Goal: Feedback & Contribution: Leave review/rating

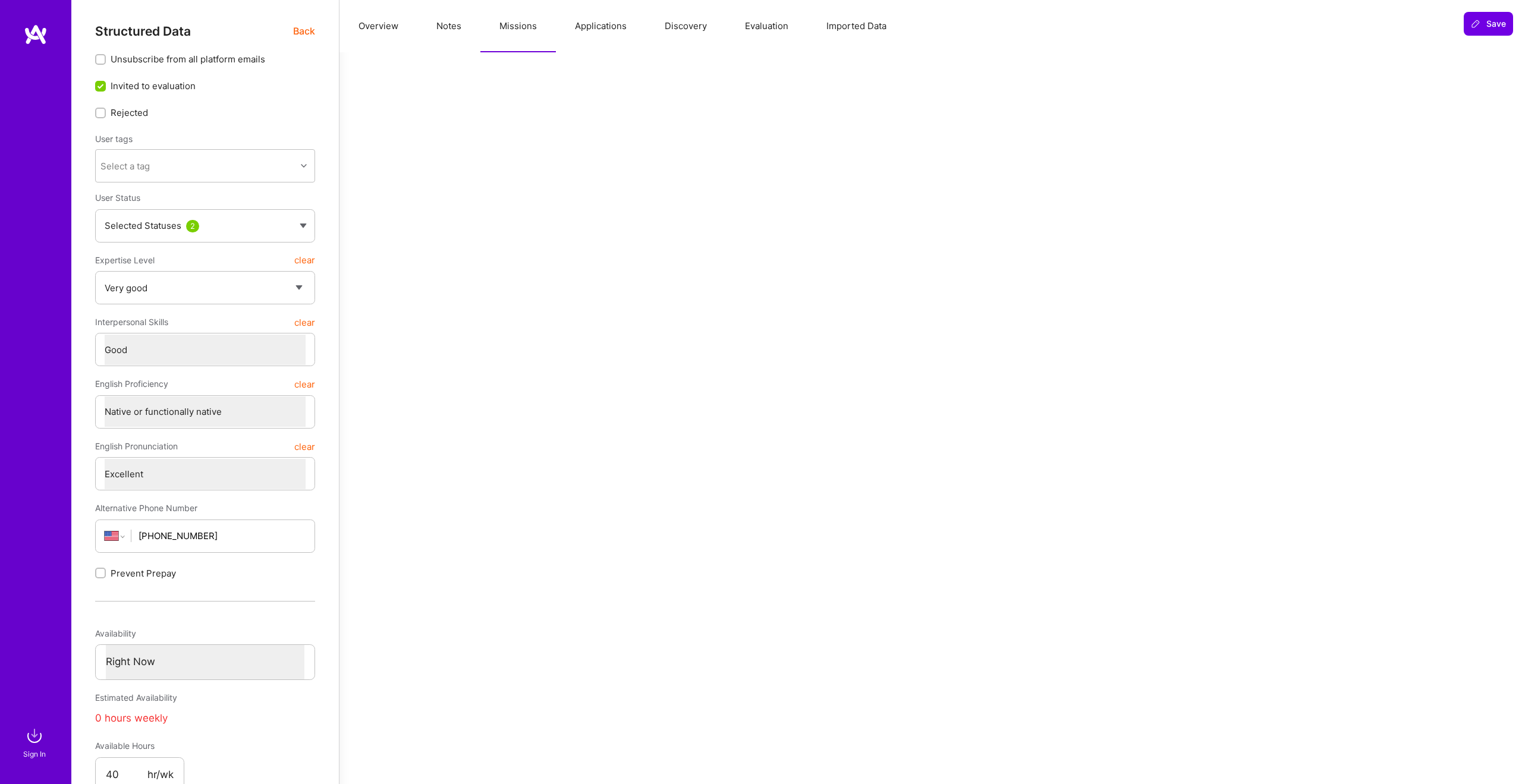
select select "5"
select select "4"
select select "7"
select select "US"
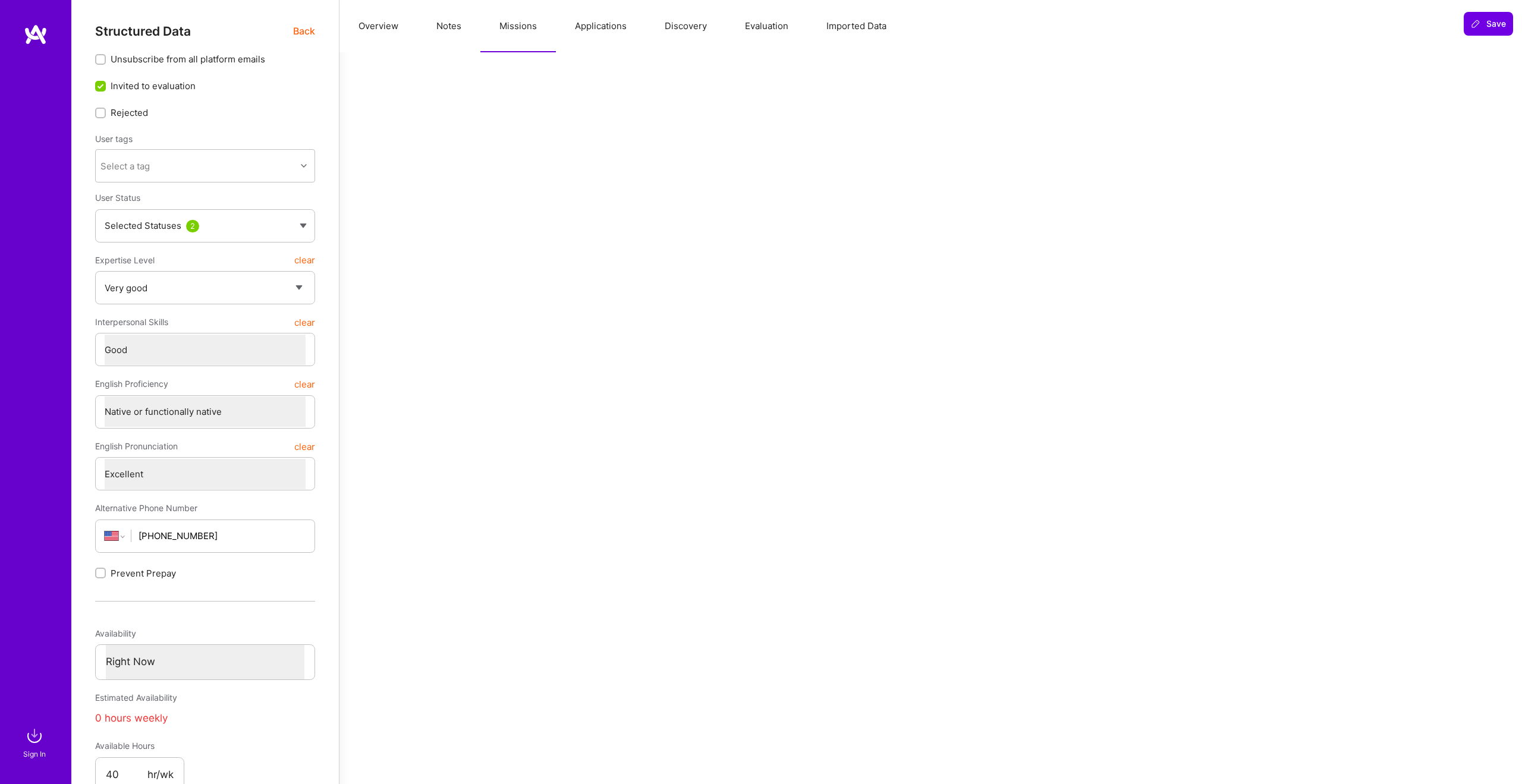
select select "Right Now"
click at [299, 29] on span "Back" at bounding box center [304, 32] width 22 height 15
click at [300, 30] on span "Back" at bounding box center [304, 32] width 22 height 15
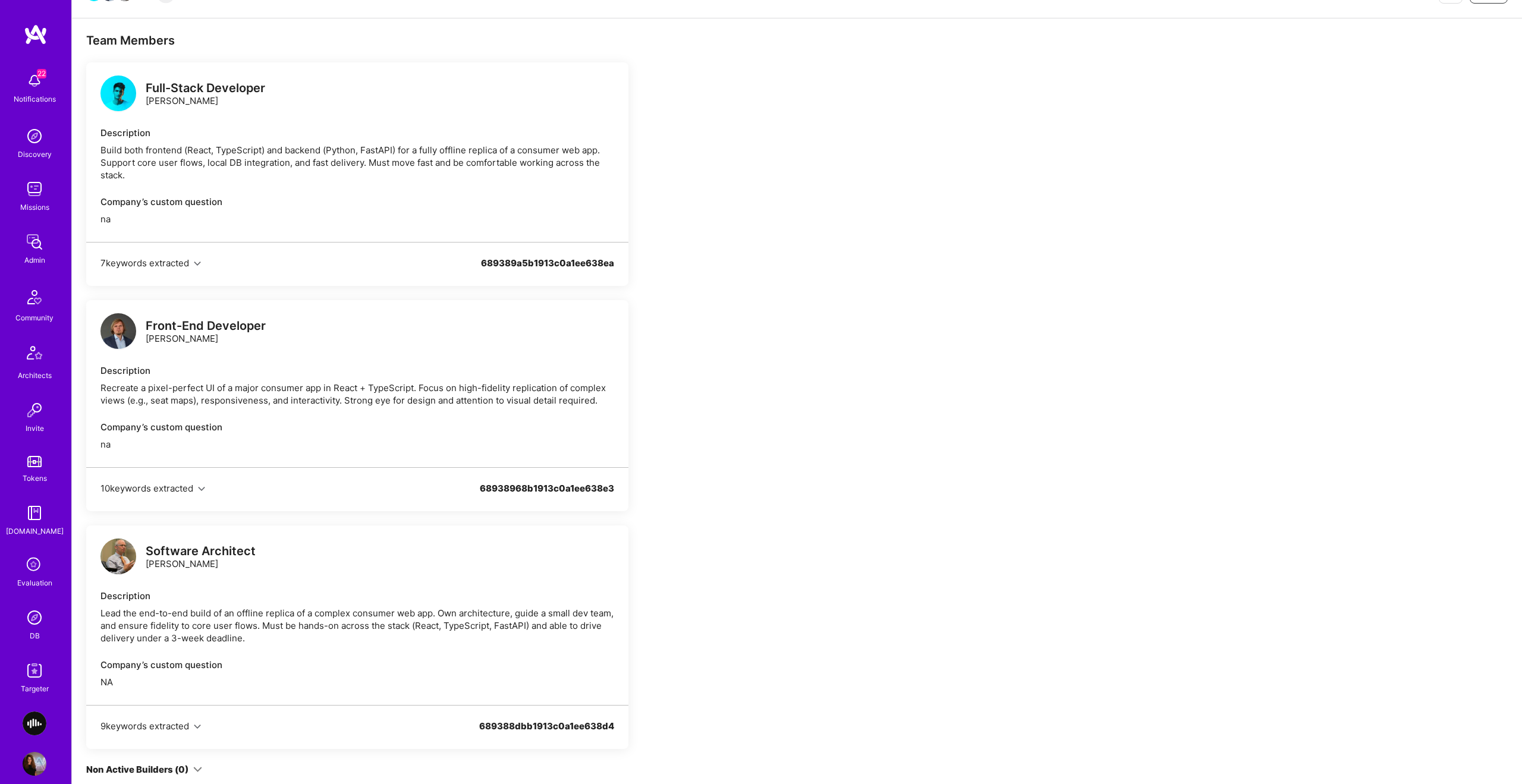
scroll to position [193, 0]
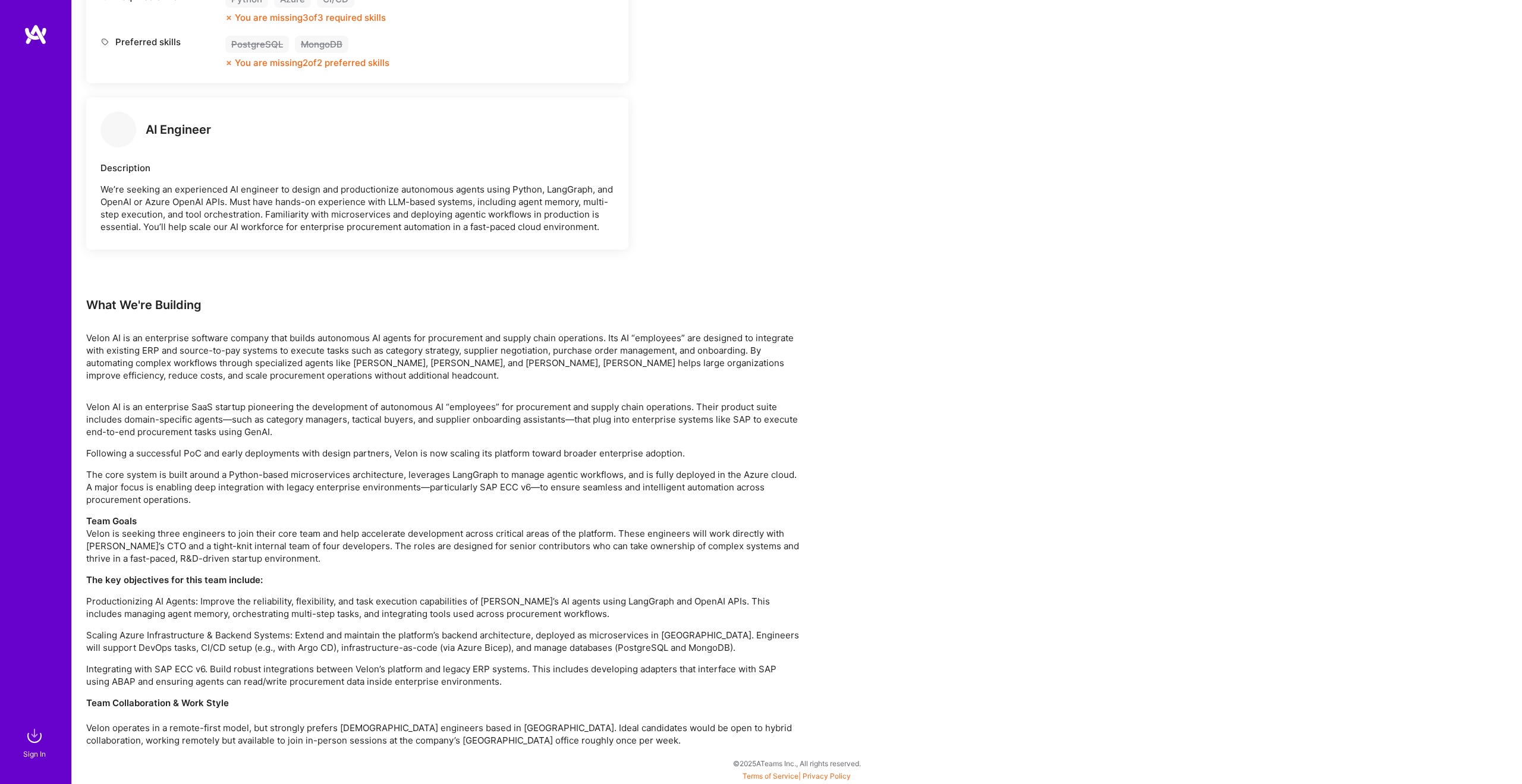
scroll to position [1220, 0]
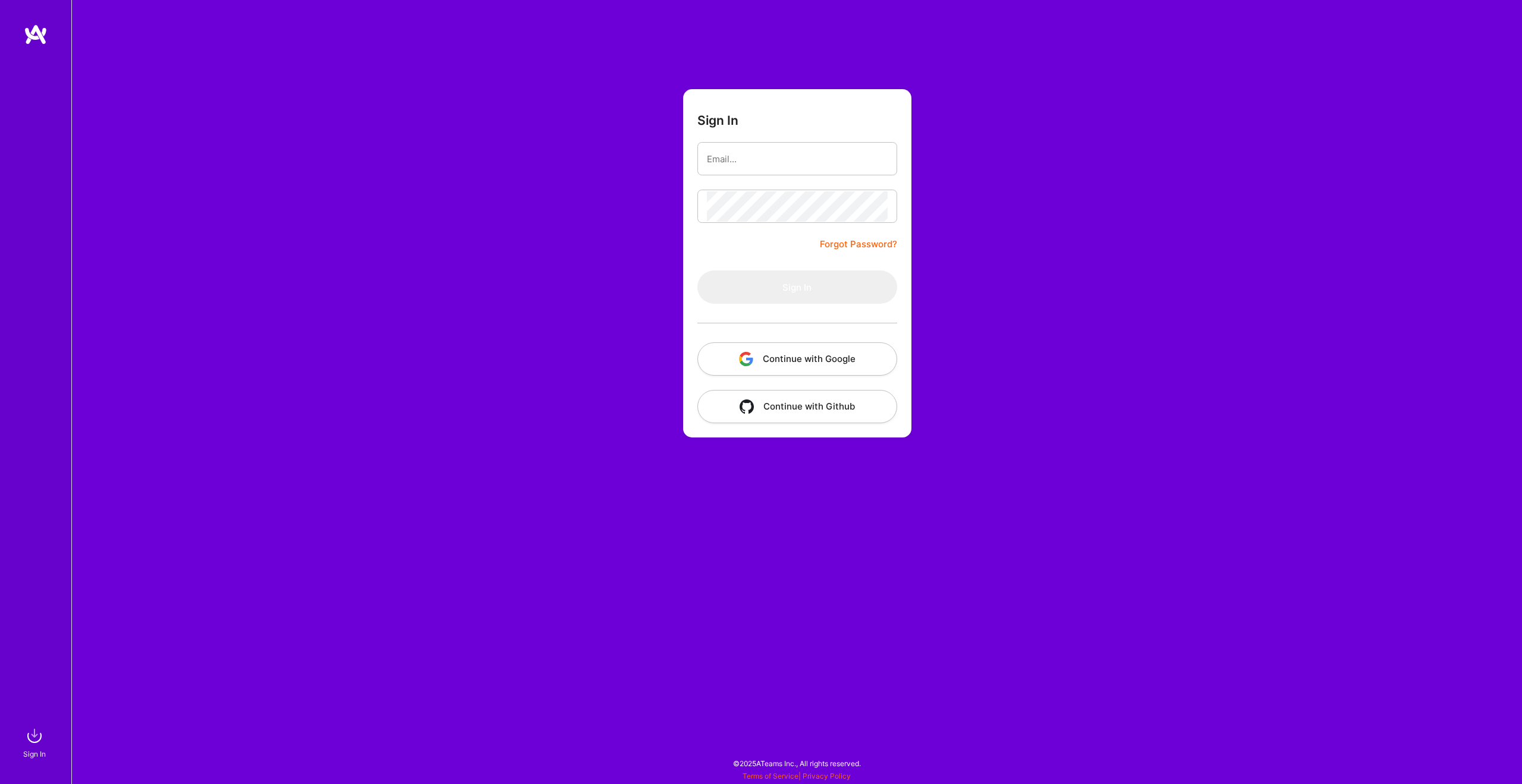
click at [829, 358] on button "Continue with Google" at bounding box center [797, 358] width 199 height 34
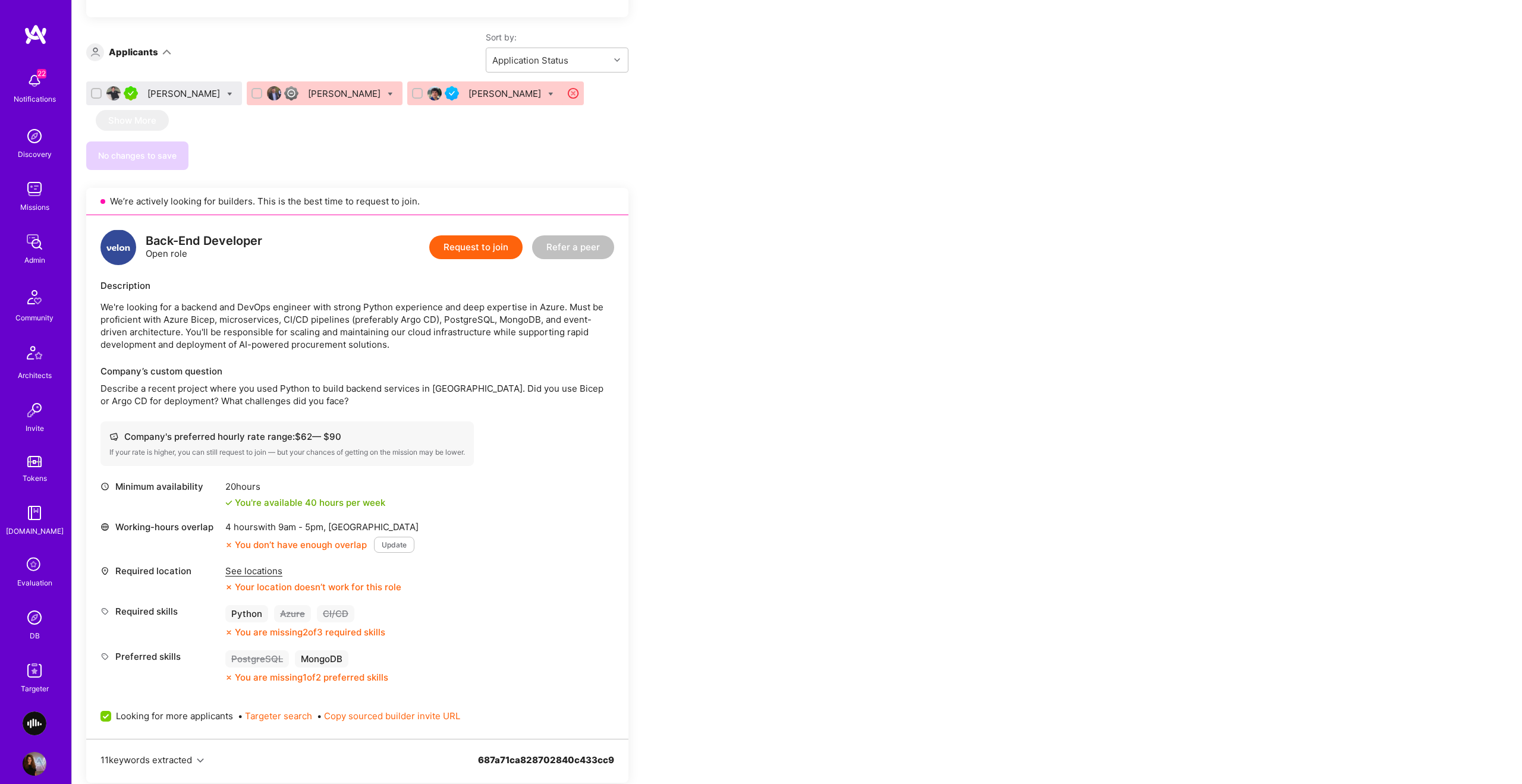
scroll to position [766, 0]
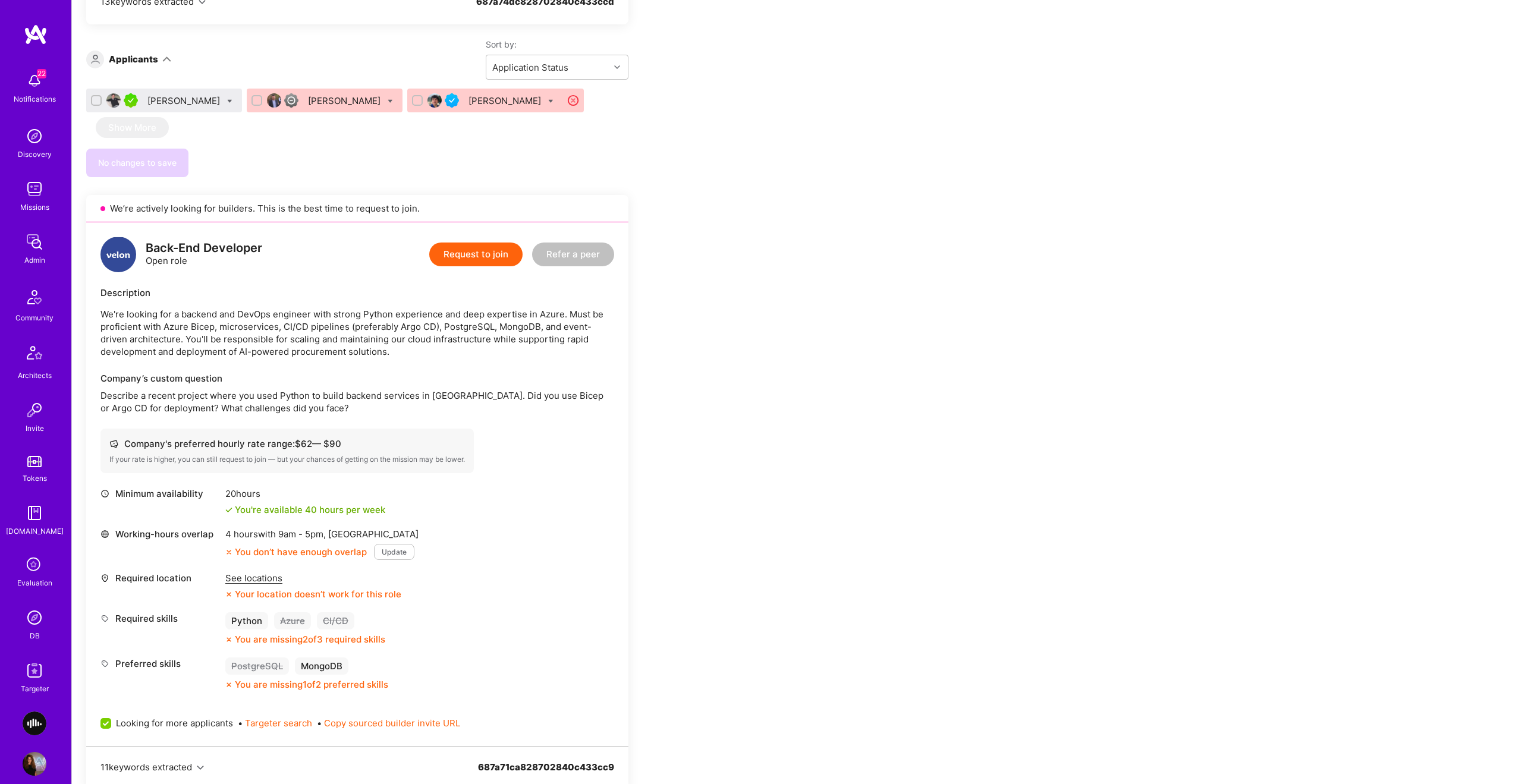
click at [165, 104] on div "Roi Grosfeld" at bounding box center [185, 101] width 75 height 12
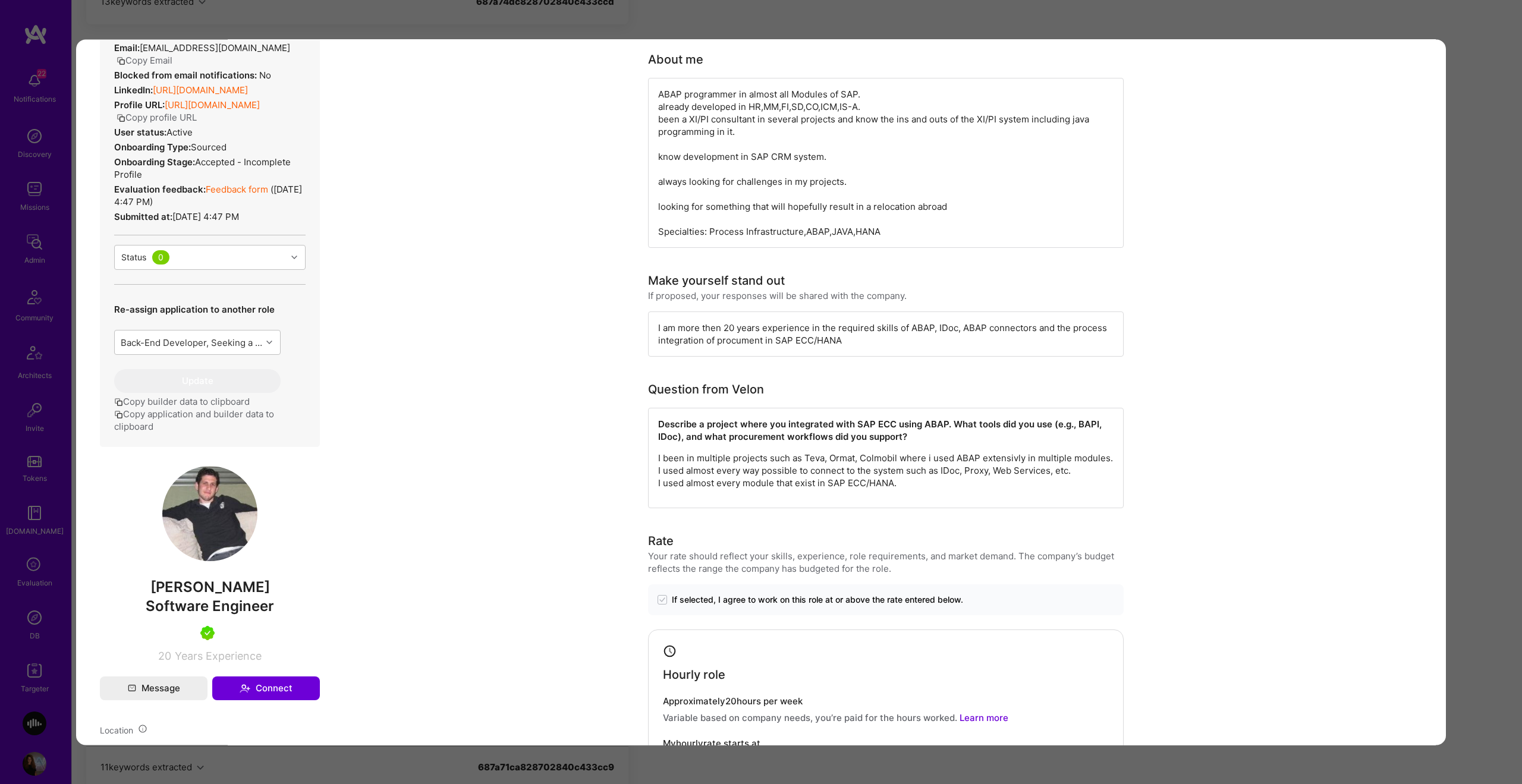
scroll to position [143, 0]
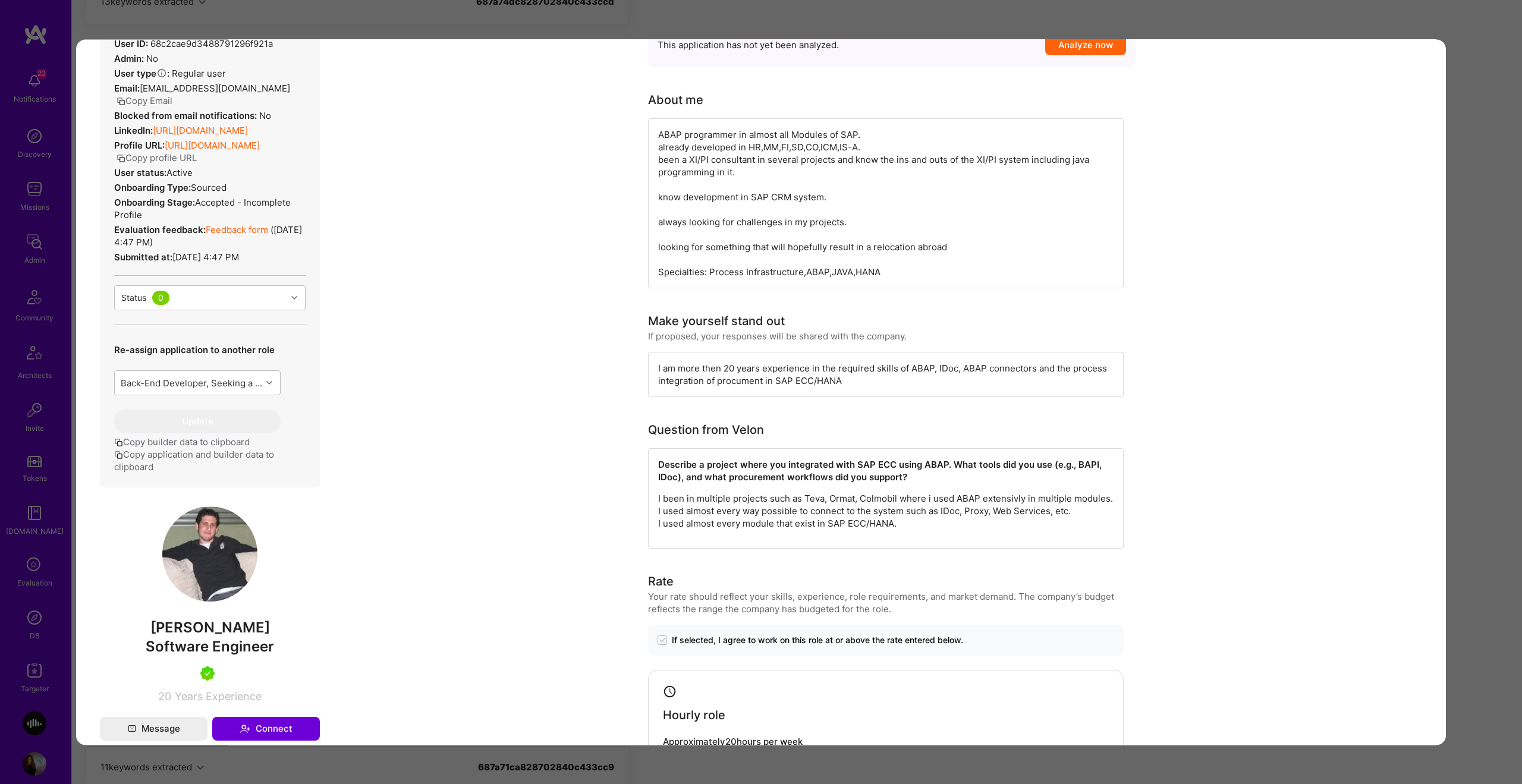
click at [234, 231] on link "Feedback form" at bounding box center [237, 230] width 62 height 12
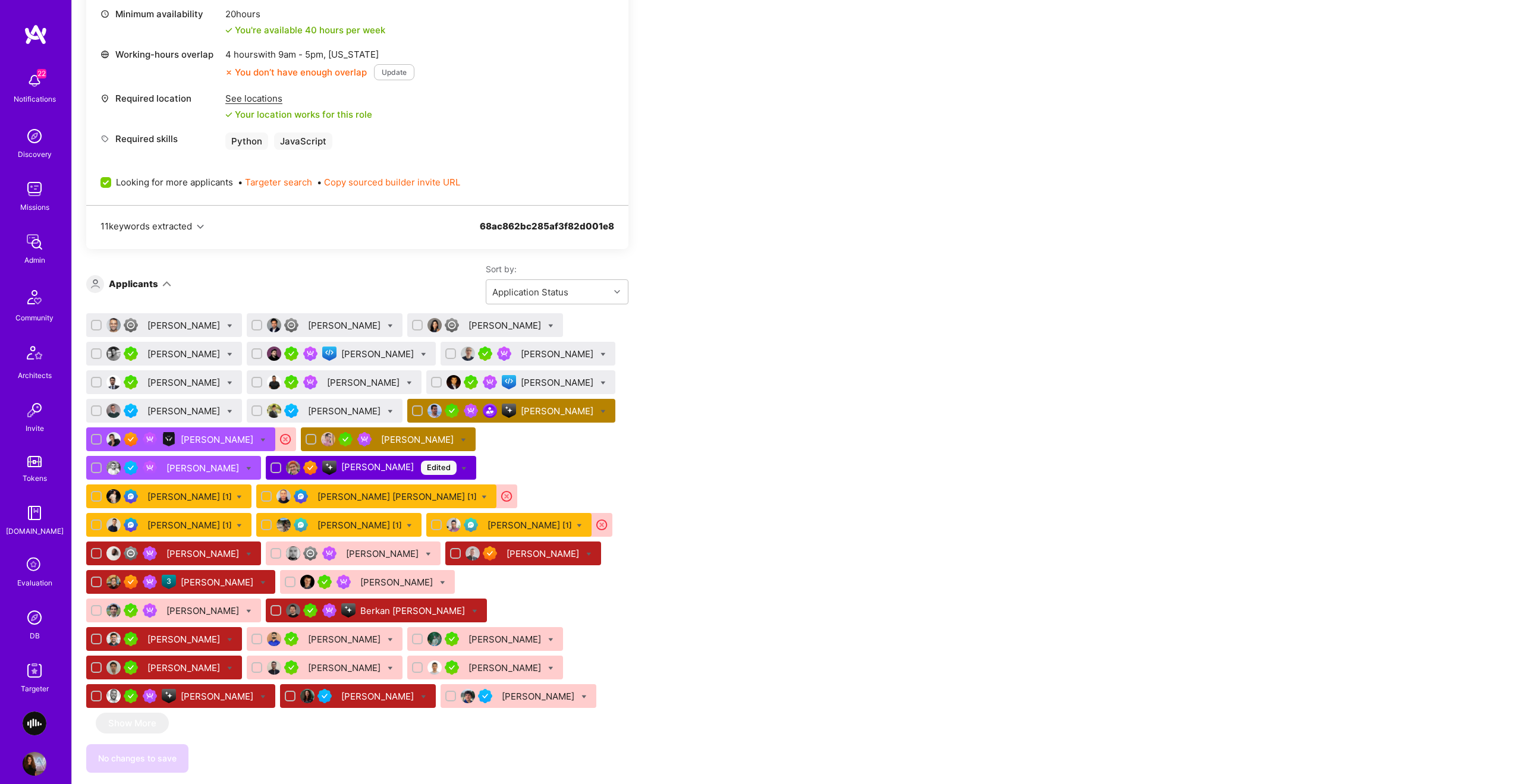
scroll to position [607, 0]
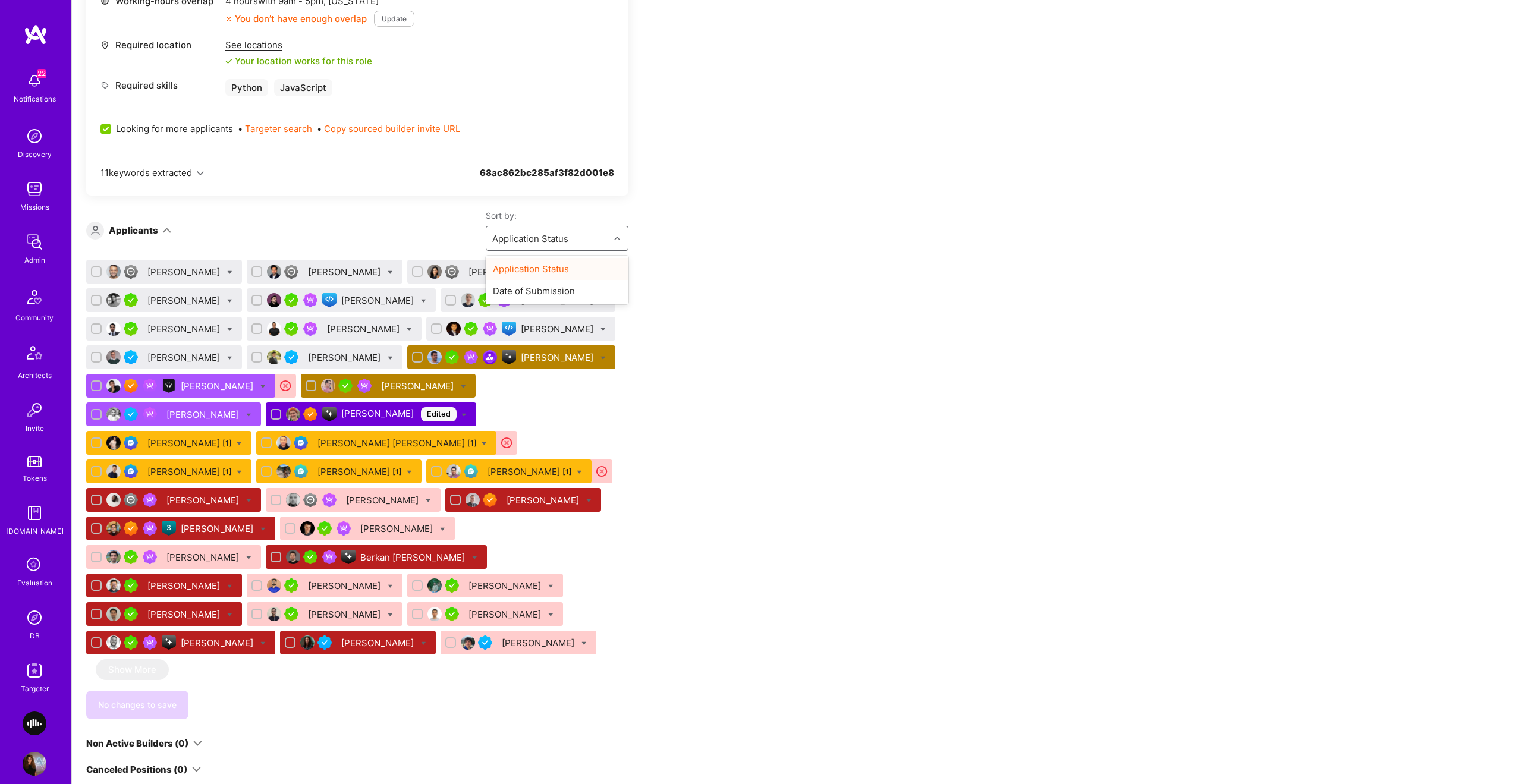
click at [581, 239] on div "Application Status" at bounding box center [548, 238] width 123 height 24
click at [568, 287] on div "Date of Submission" at bounding box center [557, 290] width 143 height 22
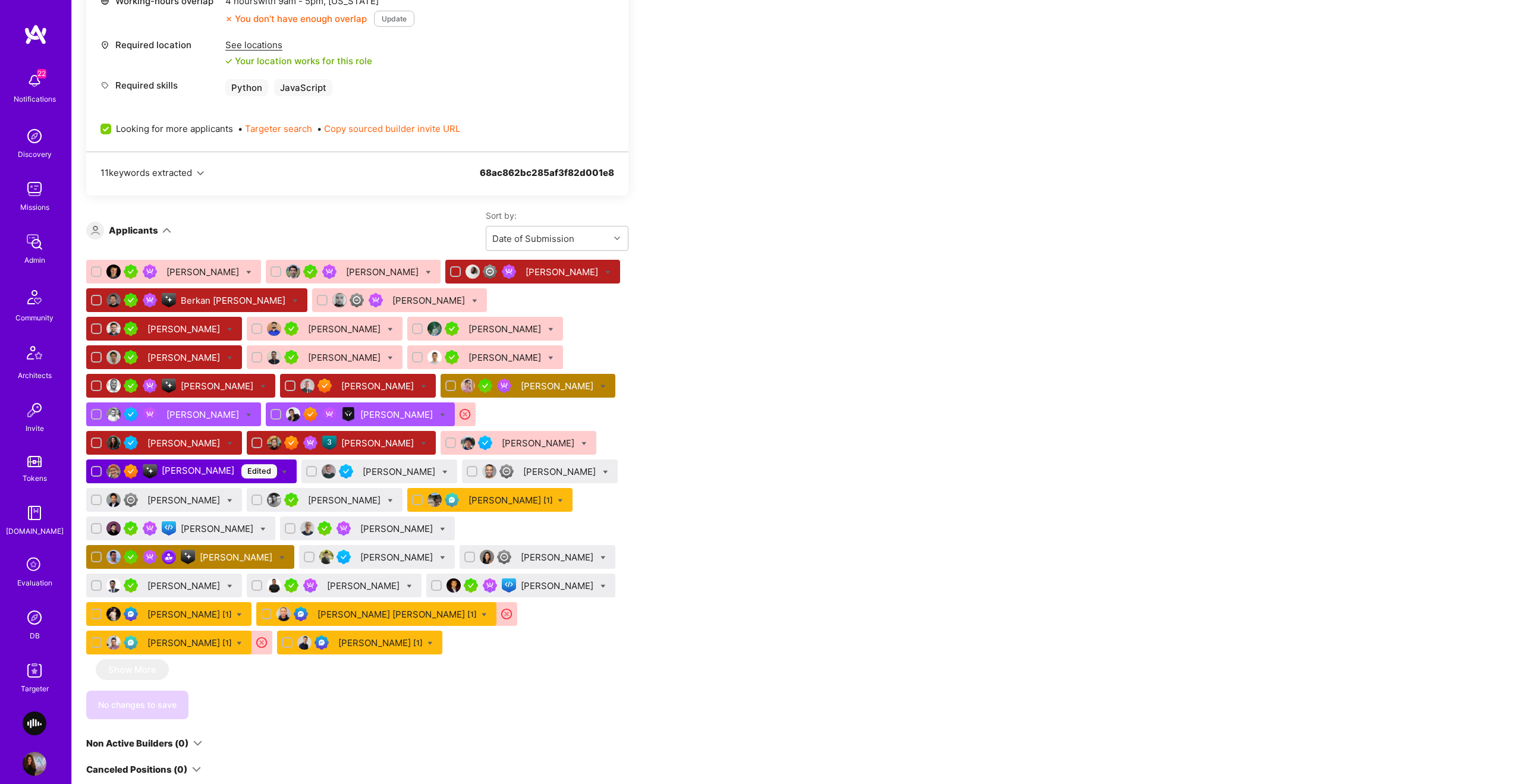
click at [487, 614] on icon at bounding box center [484, 615] width 6 height 6
checkbox input "true"
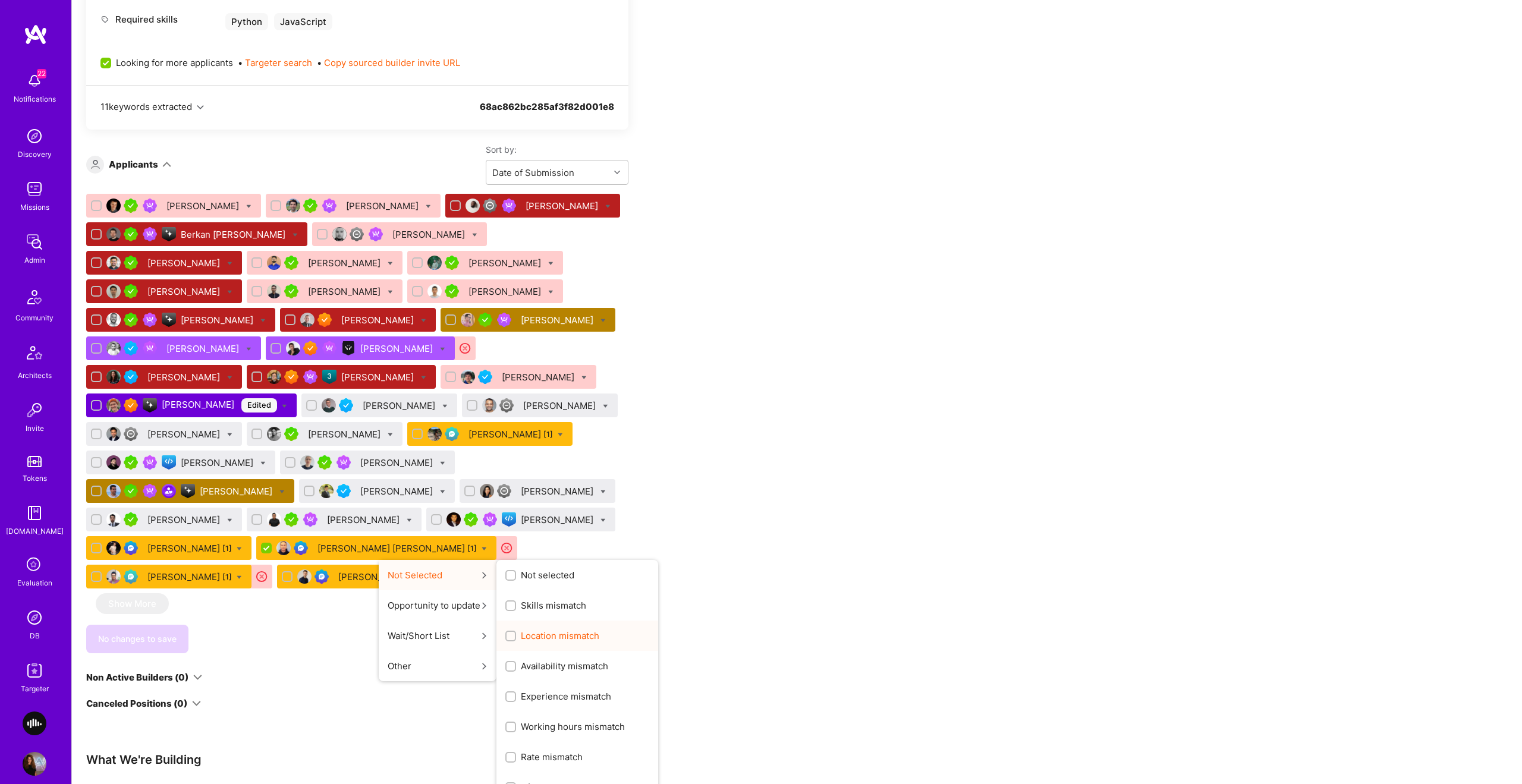
scroll to position [693, 0]
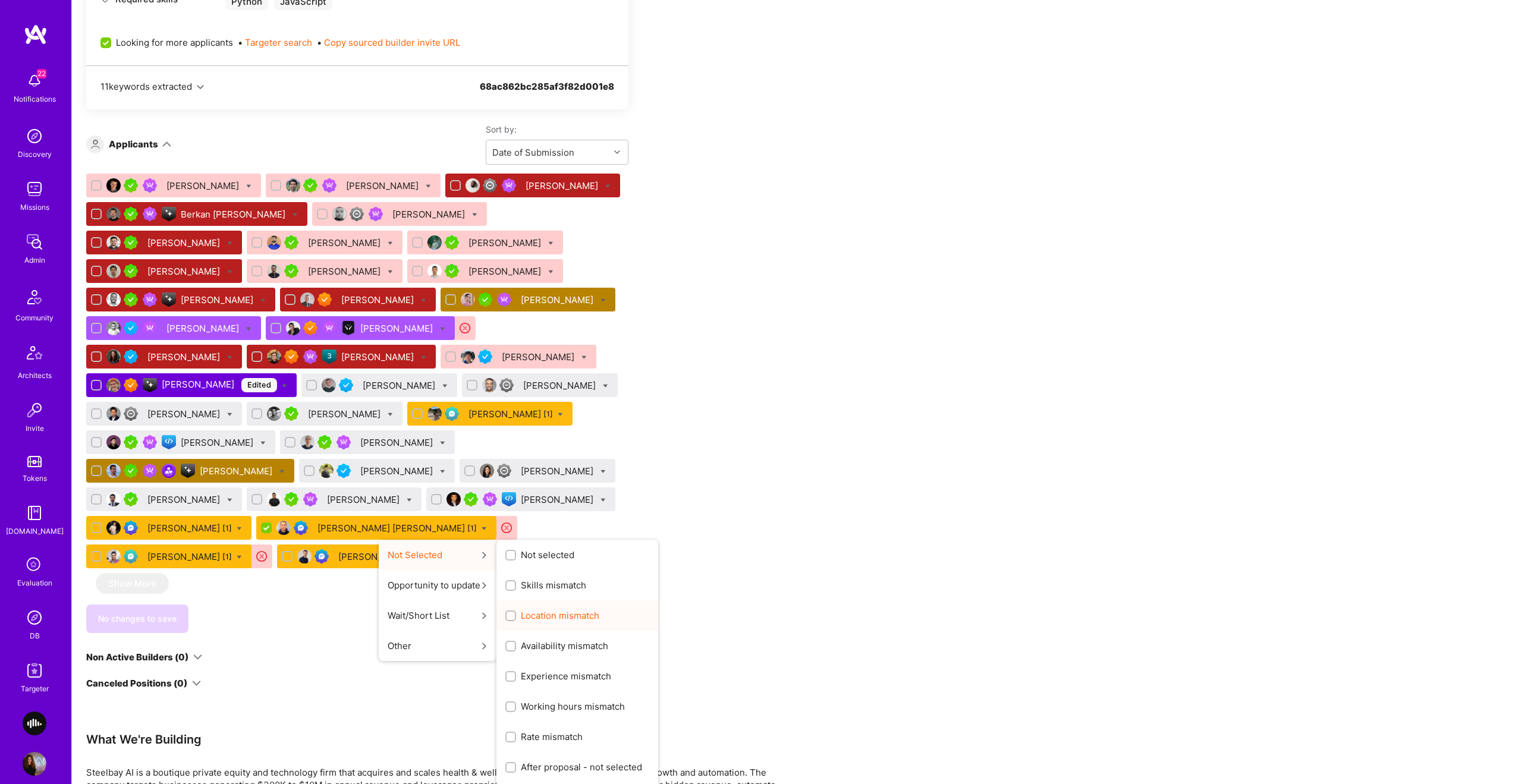
click at [599, 616] on span "Location mismatch" at bounding box center [560, 615] width 79 height 12
click at [516, 616] on input "Location mismatch" at bounding box center [511, 616] width 9 height 9
checkbox input "true"
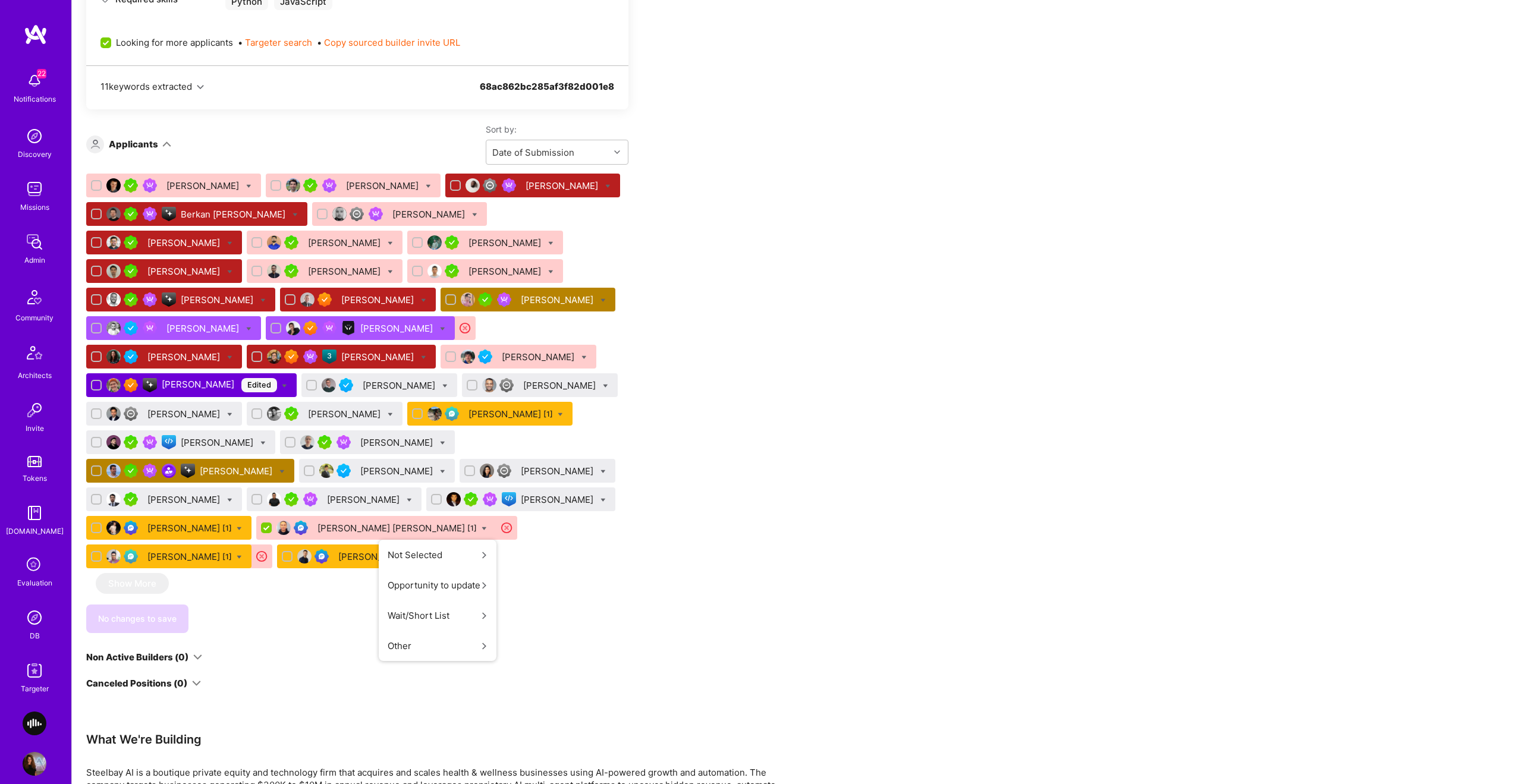
scroll to position [0, 0]
checkbox input "false"
drag, startPoint x: 830, startPoint y: 514, endPoint x: 767, endPoint y: 536, distance: 66.7
click at [826, 516] on div "Apply for a Mission Role We’re actively looking for builders. This is the best …" at bounding box center [797, 613] width 1450 height 2189
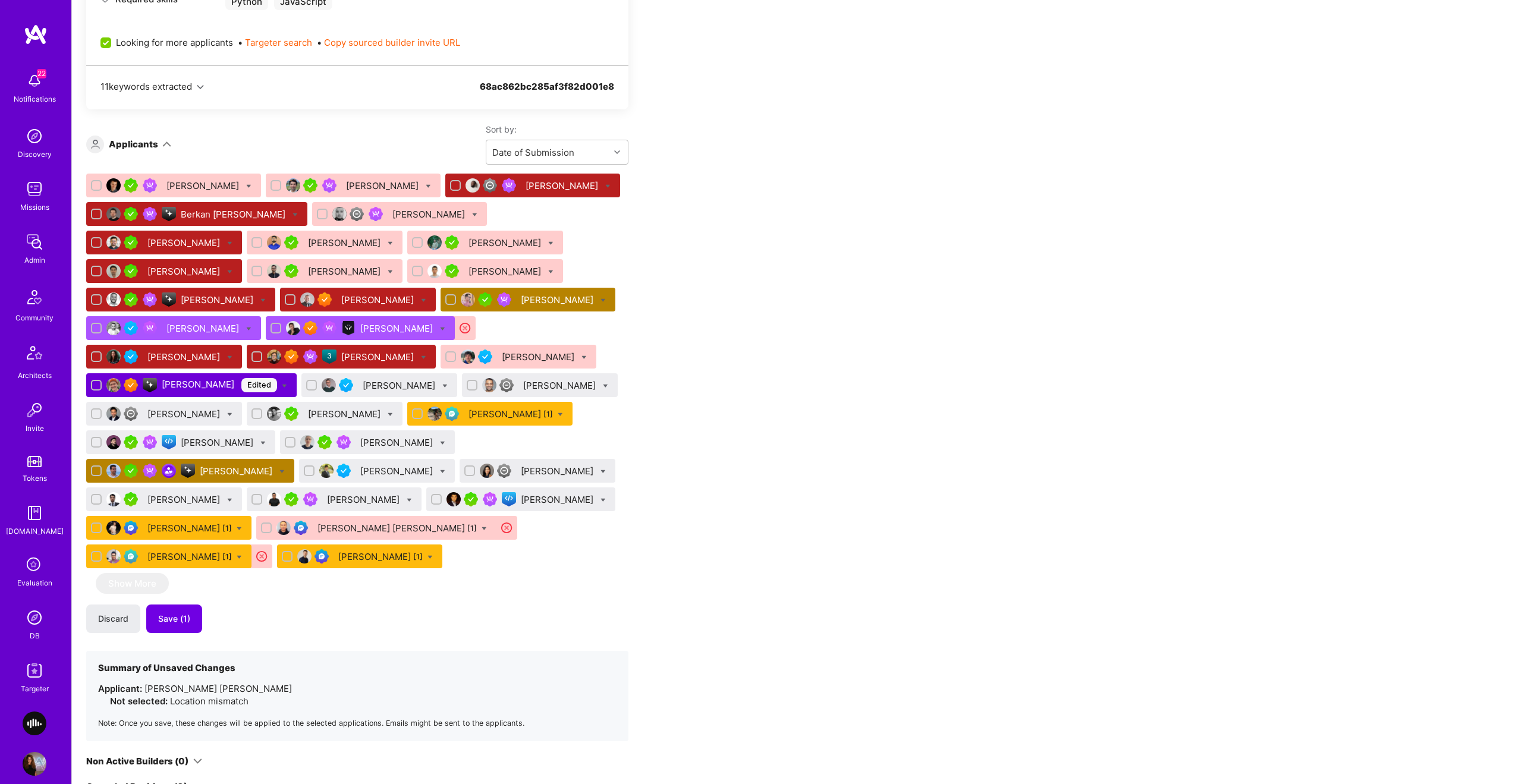
drag, startPoint x: 159, startPoint y: 615, endPoint x: 226, endPoint y: 593, distance: 70.5
click at [159, 615] on span "Save (1)" at bounding box center [174, 618] width 32 height 12
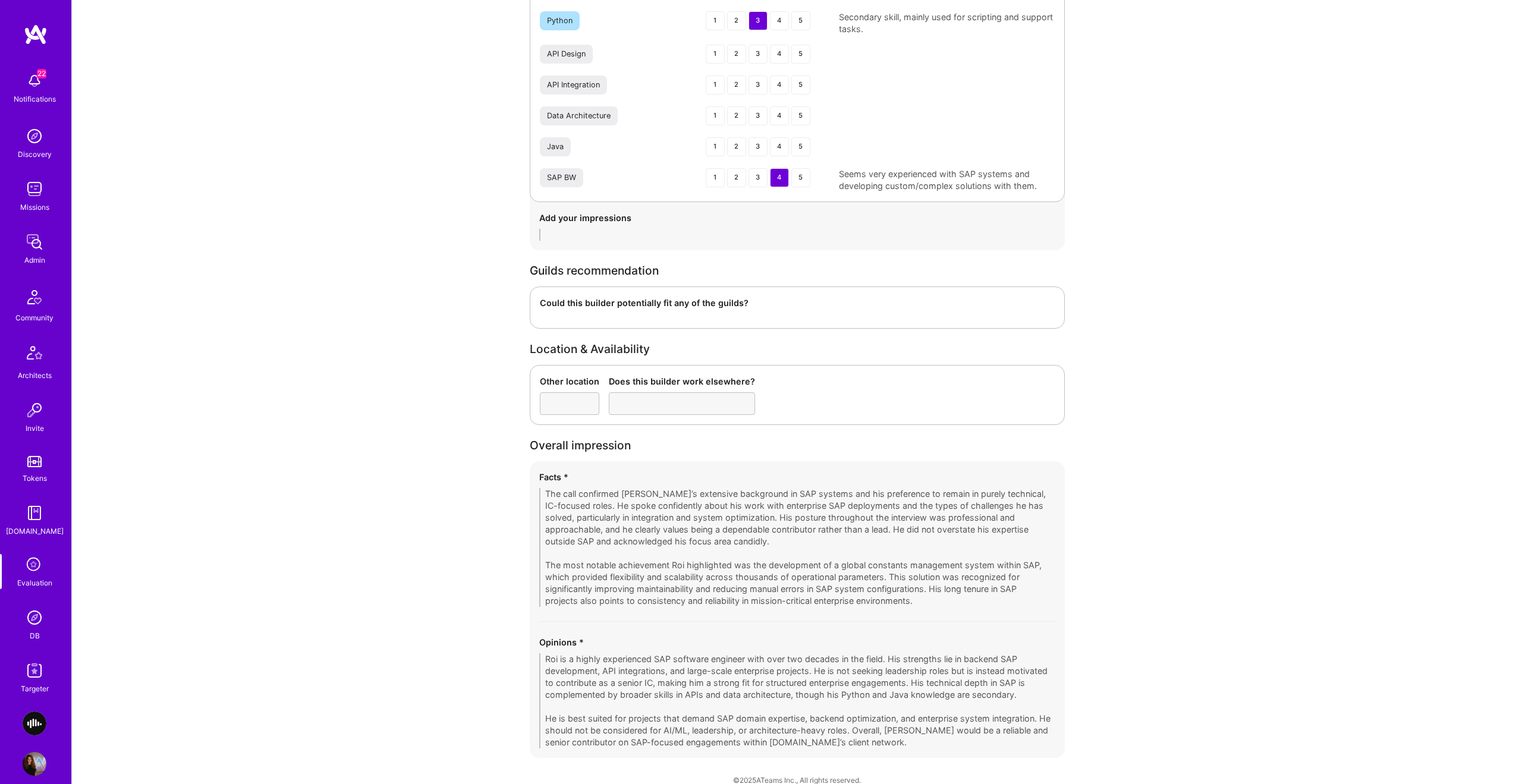
scroll to position [1818, 0]
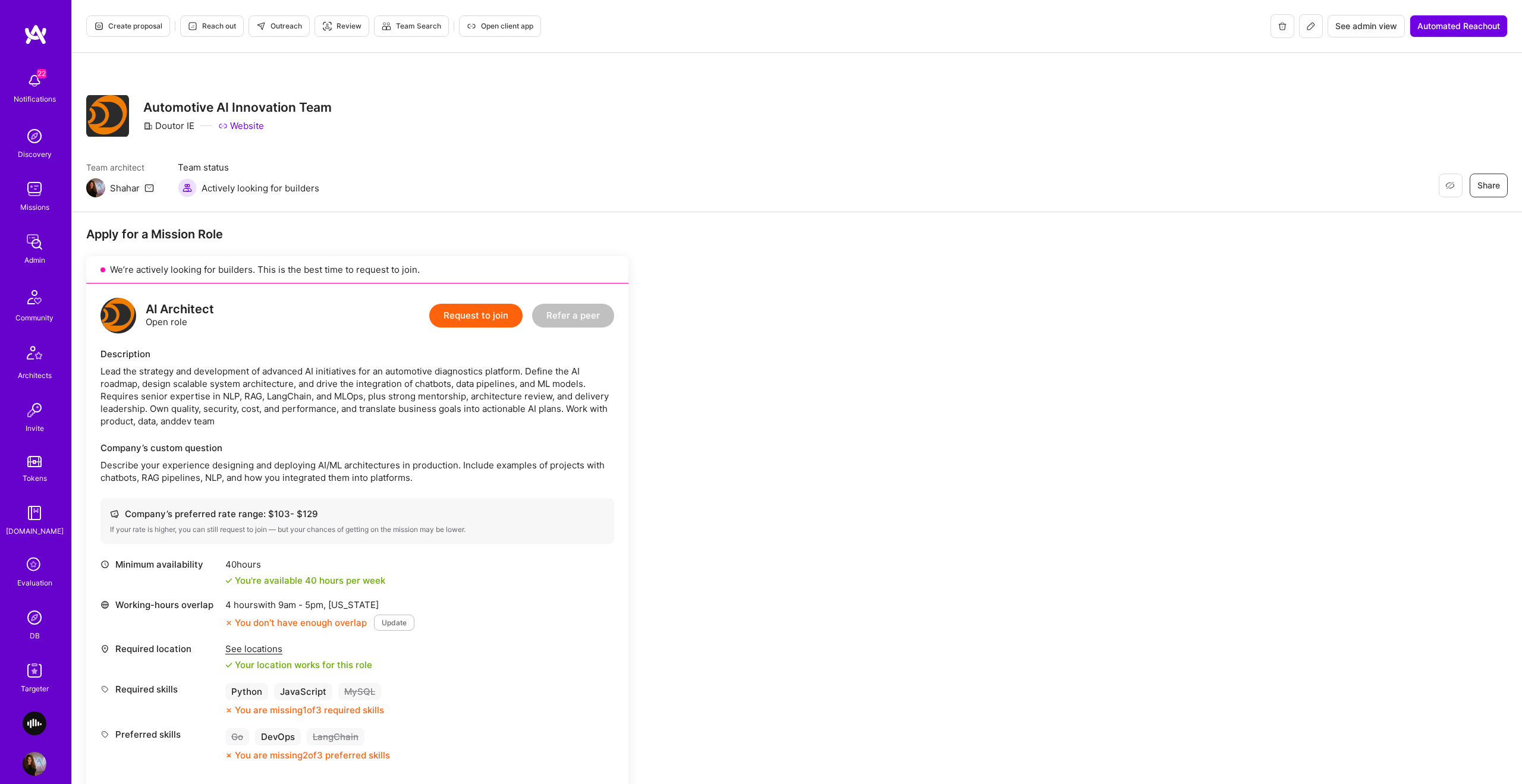
click at [1301, 22] on button at bounding box center [1311, 26] width 24 height 24
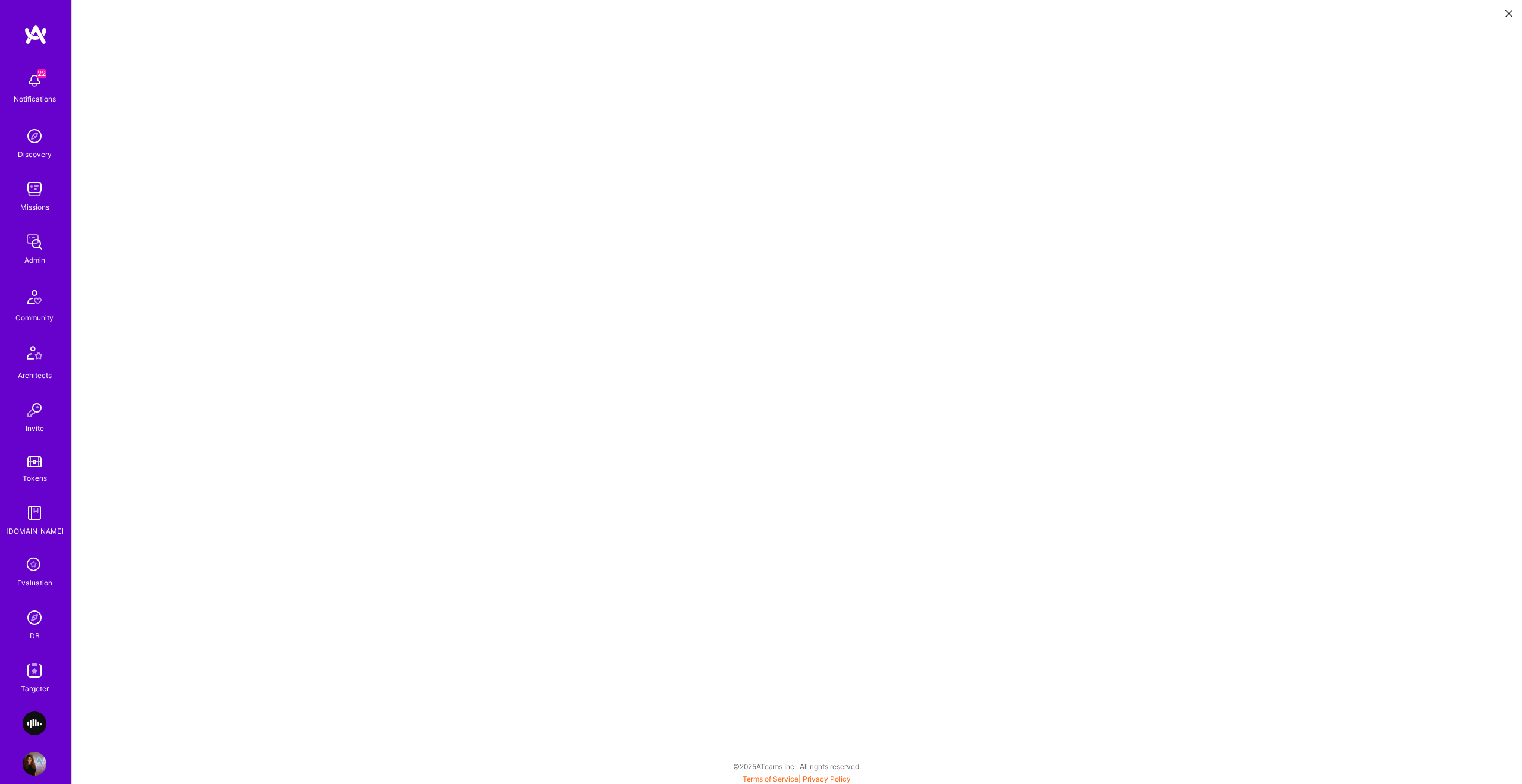
scroll to position [3, 0]
click at [1510, 19] on button at bounding box center [1509, 12] width 14 height 19
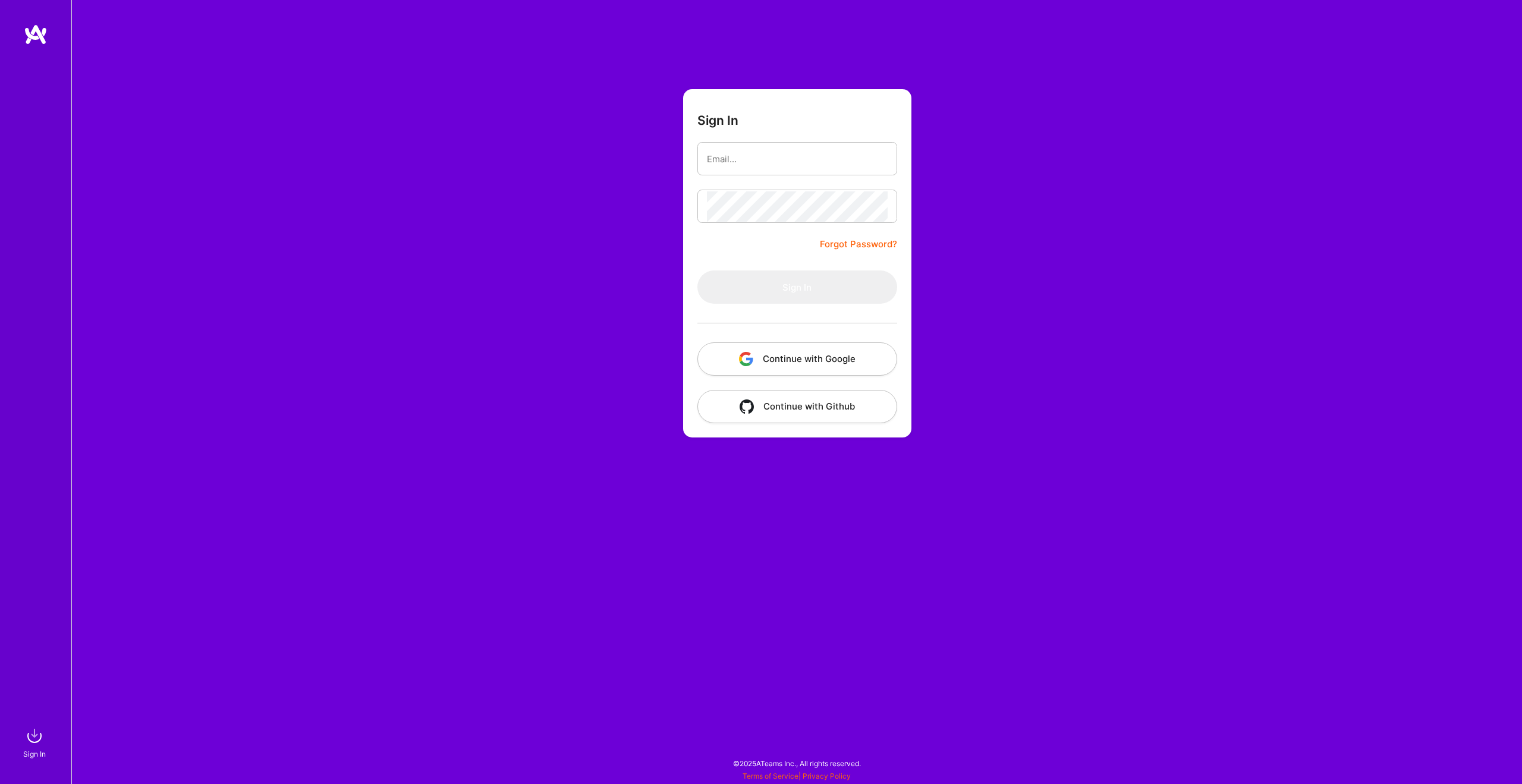
click at [745, 362] on img "button" at bounding box center [746, 358] width 14 height 14
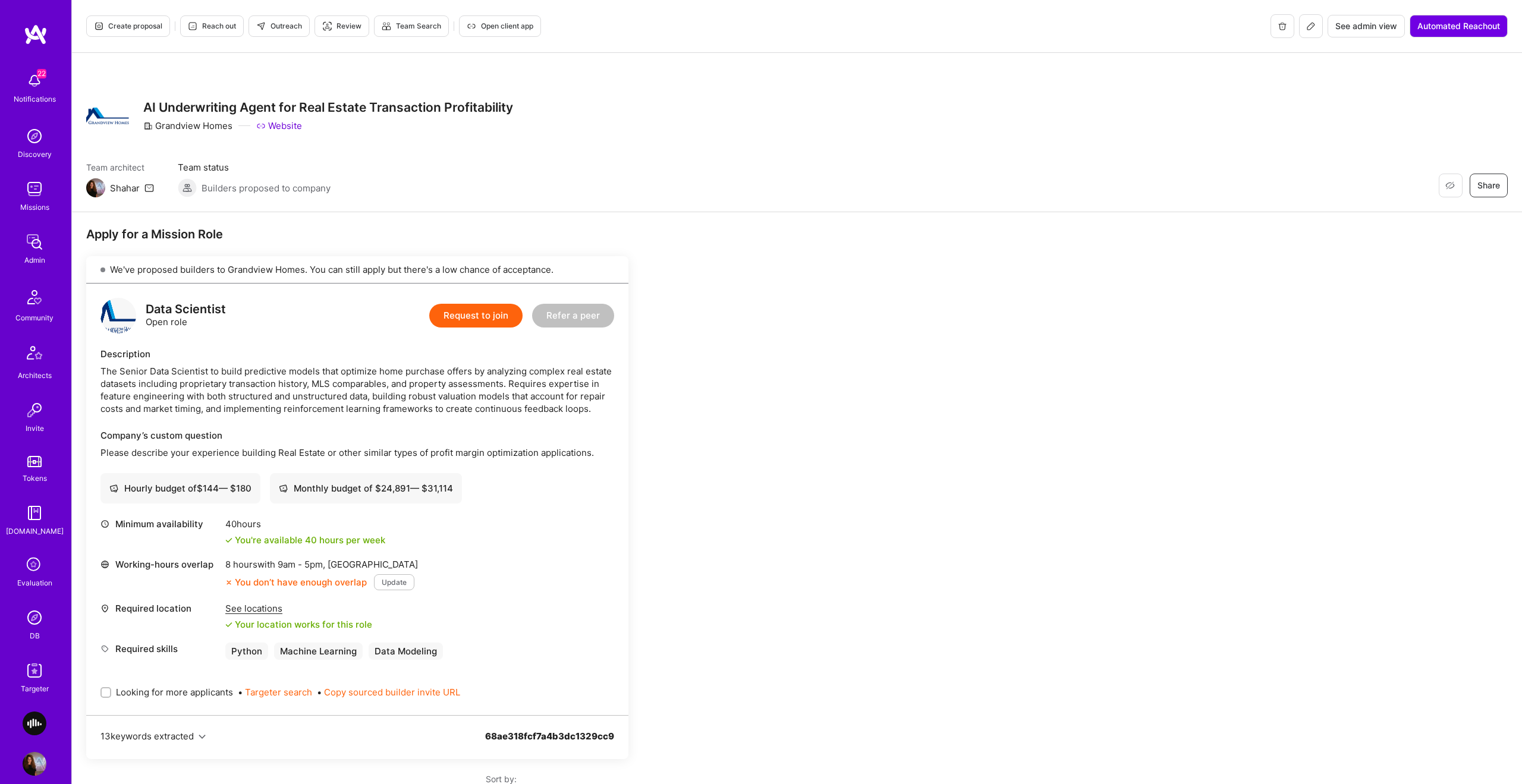
click at [136, 28] on span "Create proposal" at bounding box center [128, 26] width 68 height 11
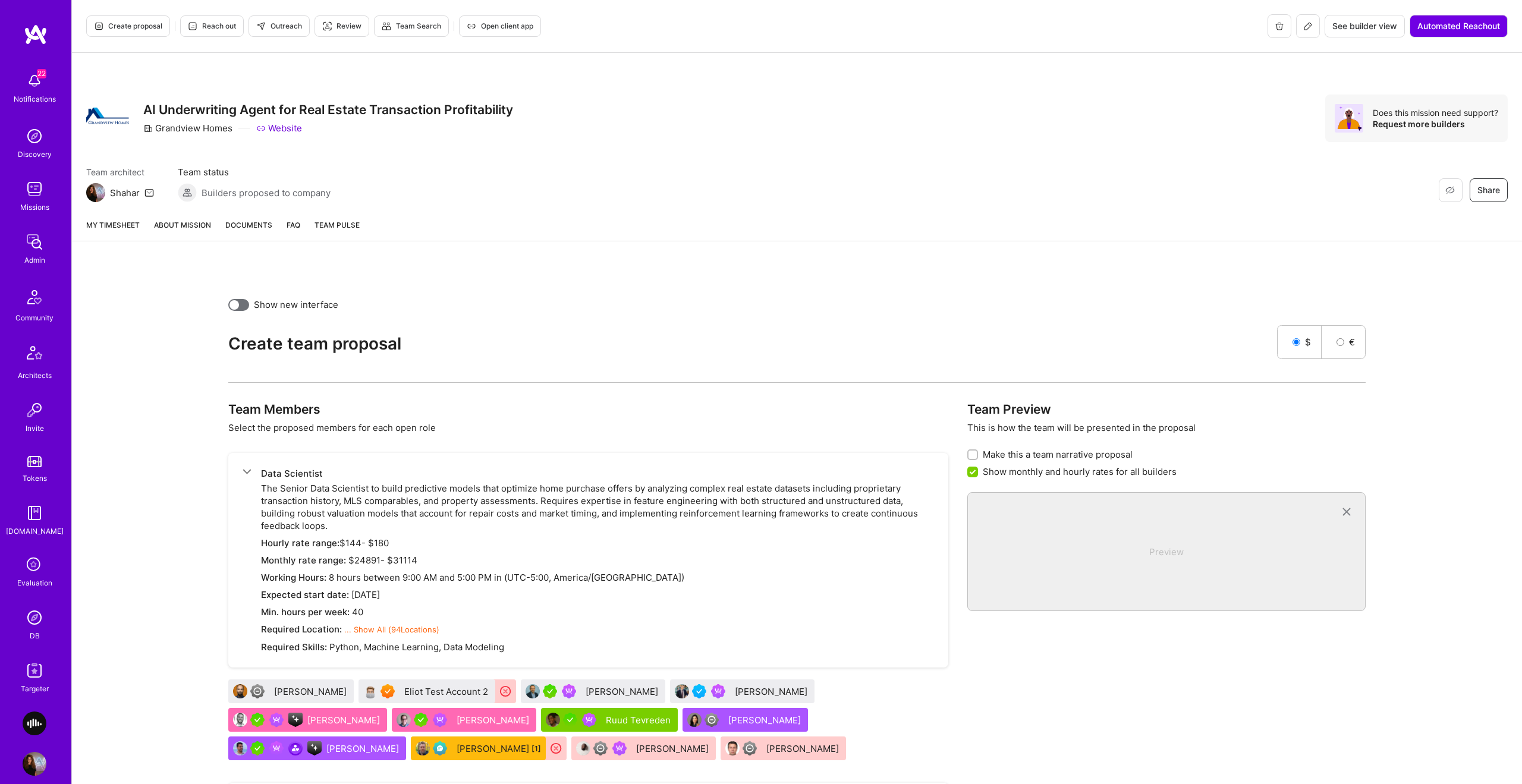
click at [153, 230] on div "My timesheet About Mission Documents FAQ Team Pulse" at bounding box center [797, 224] width 1450 height 32
click at [167, 227] on link "About Mission" at bounding box center [183, 229] width 58 height 22
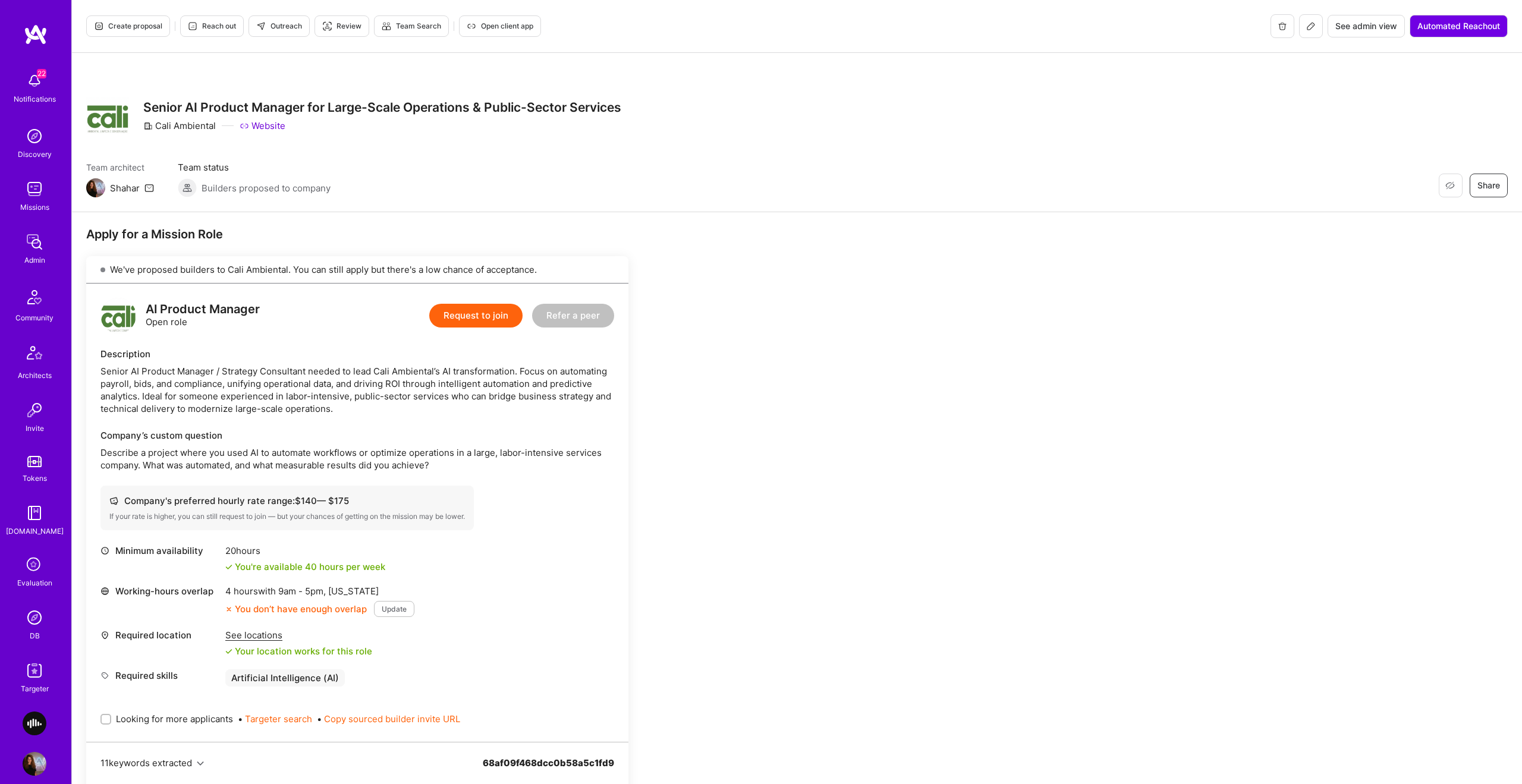
click at [1301, 25] on button at bounding box center [1311, 26] width 24 height 24
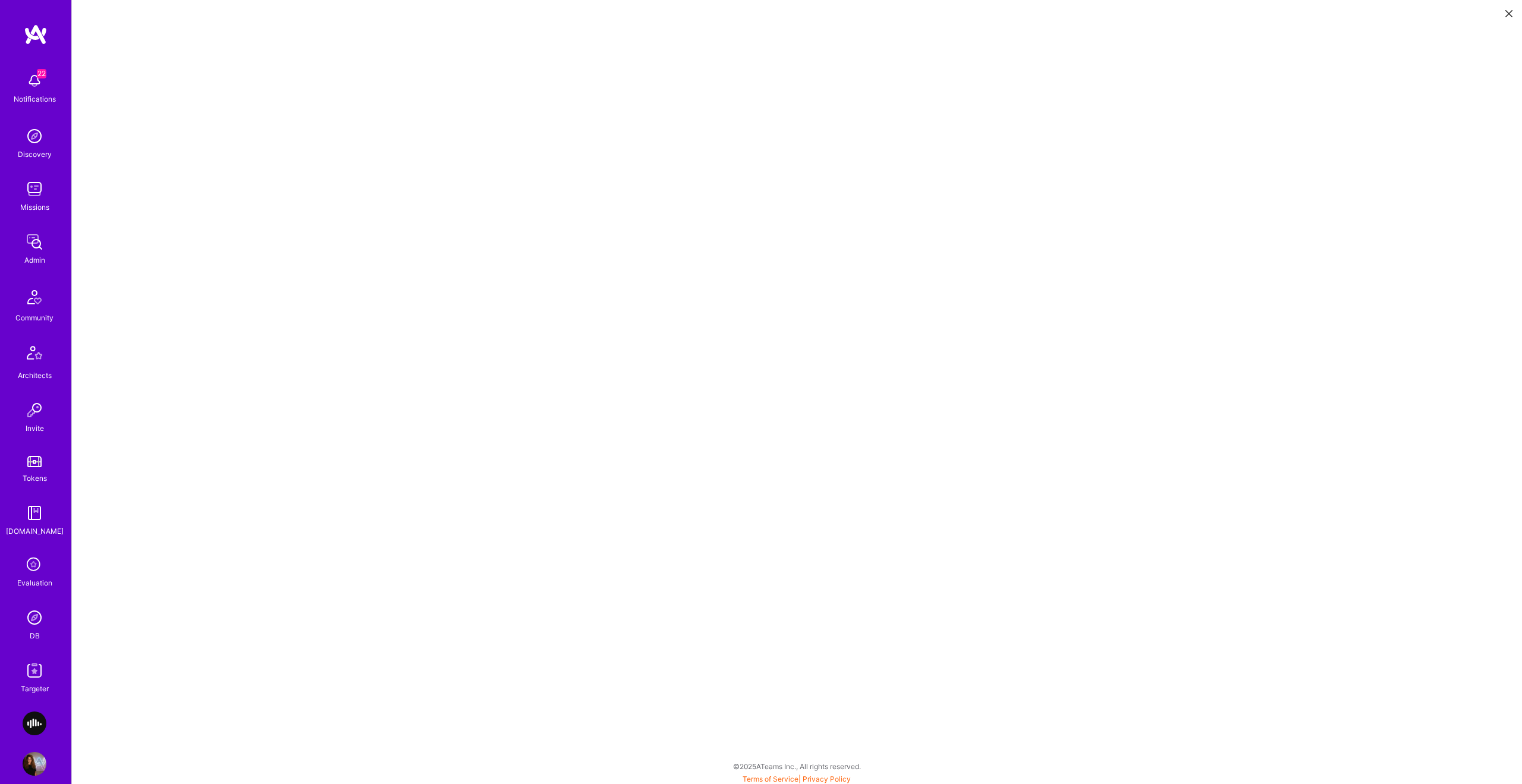
click at [1513, 14] on button at bounding box center [1509, 12] width 14 height 19
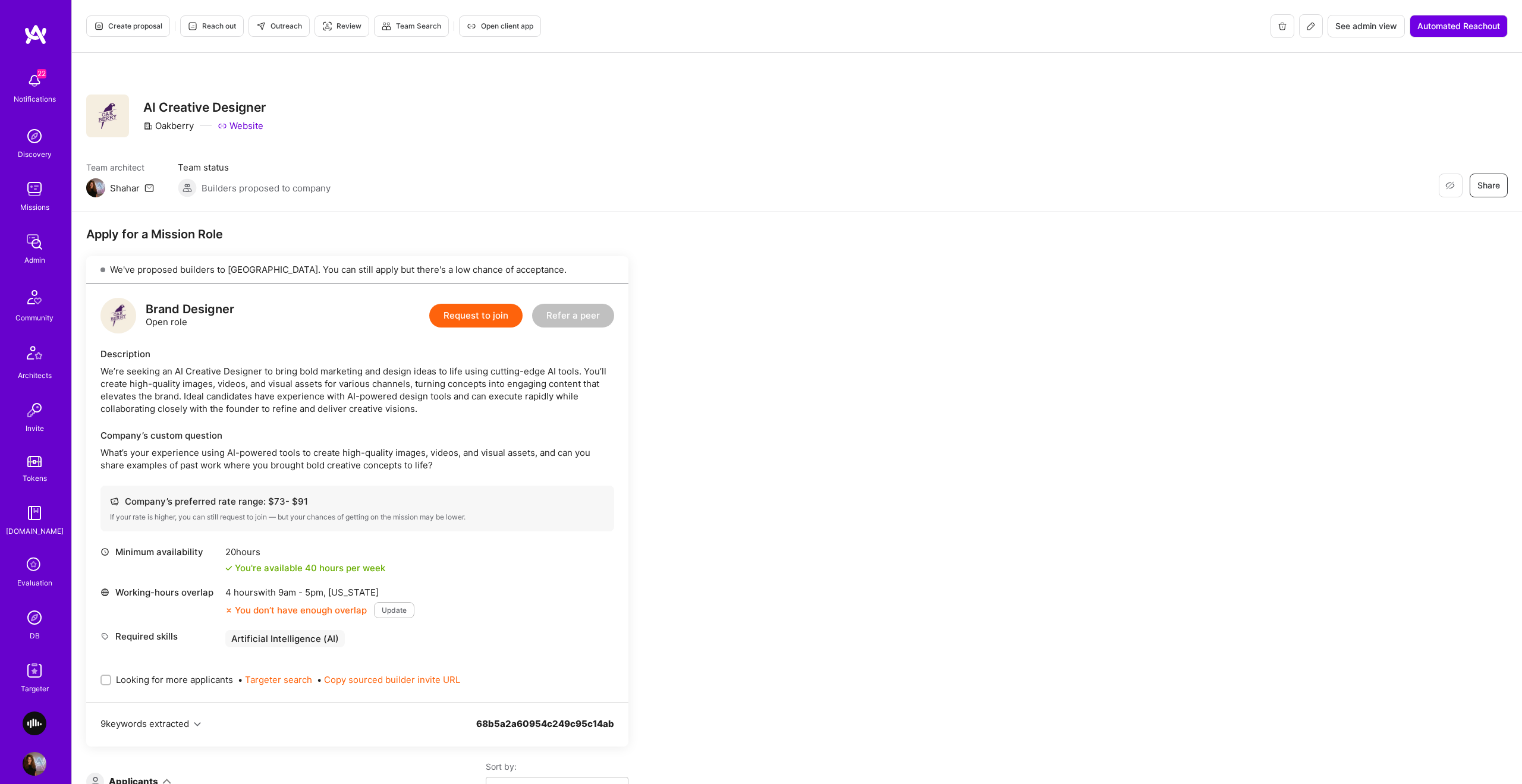
click at [1300, 29] on button at bounding box center [1311, 26] width 24 height 24
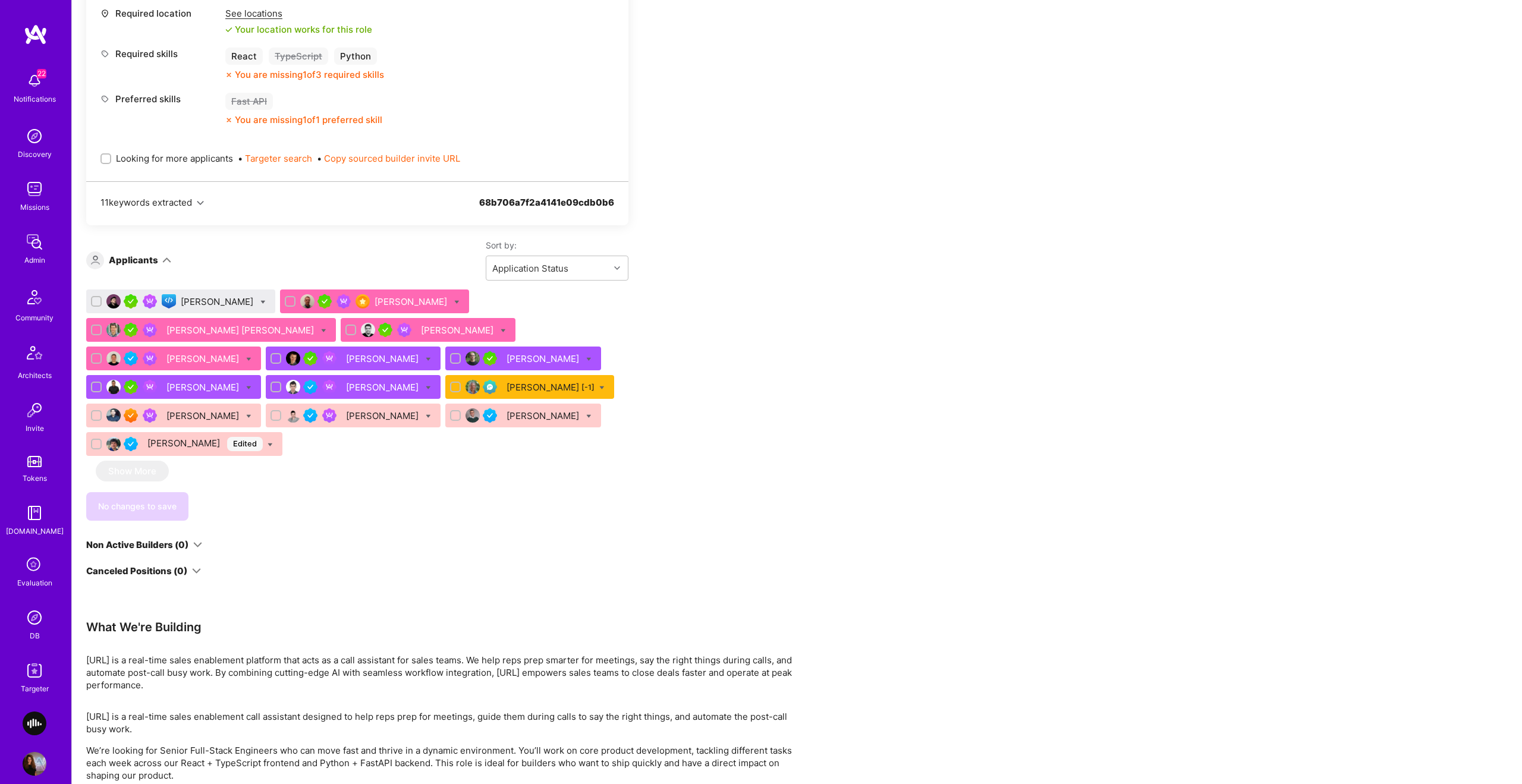
scroll to position [642, 0]
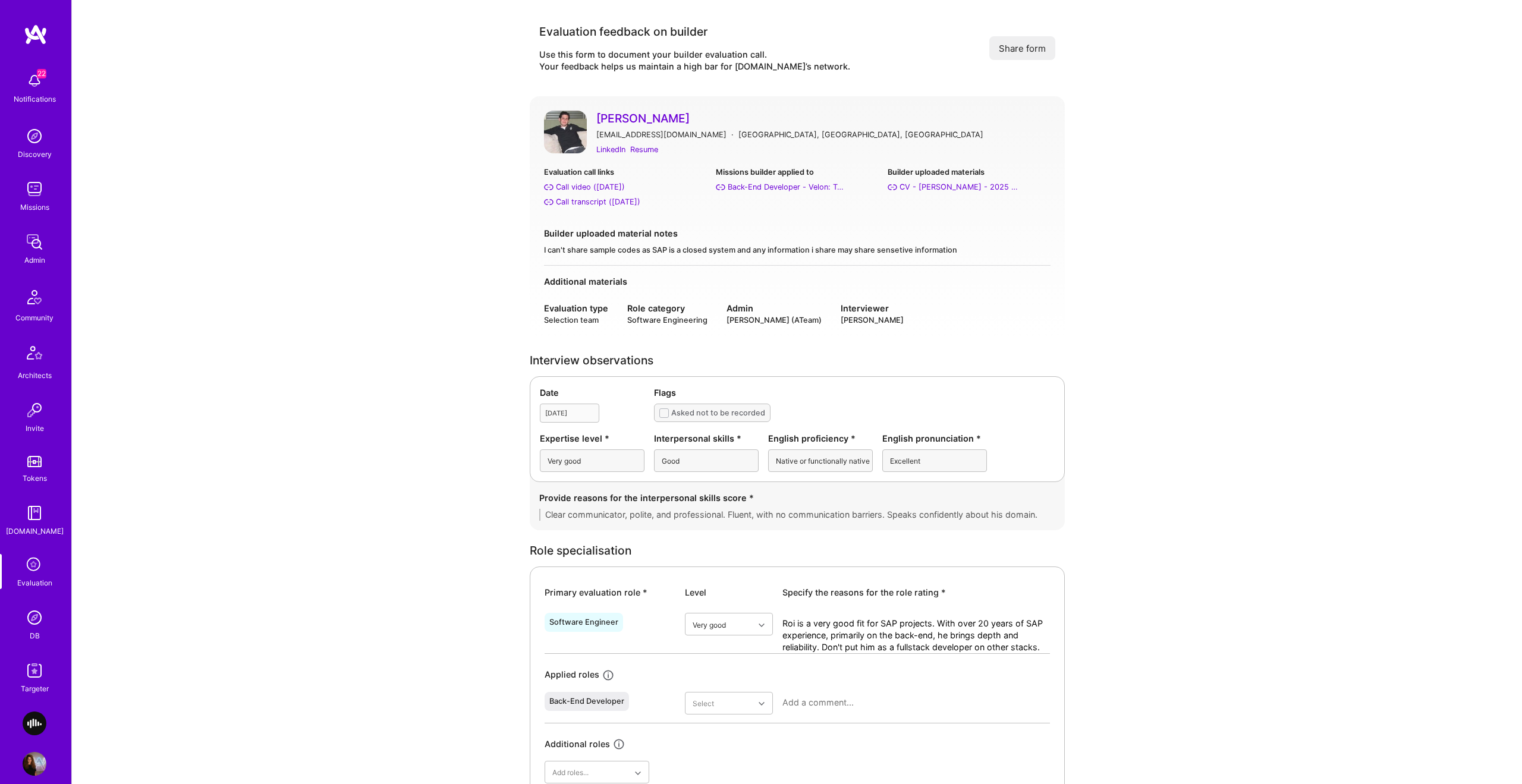
scroll to position [1818, 0]
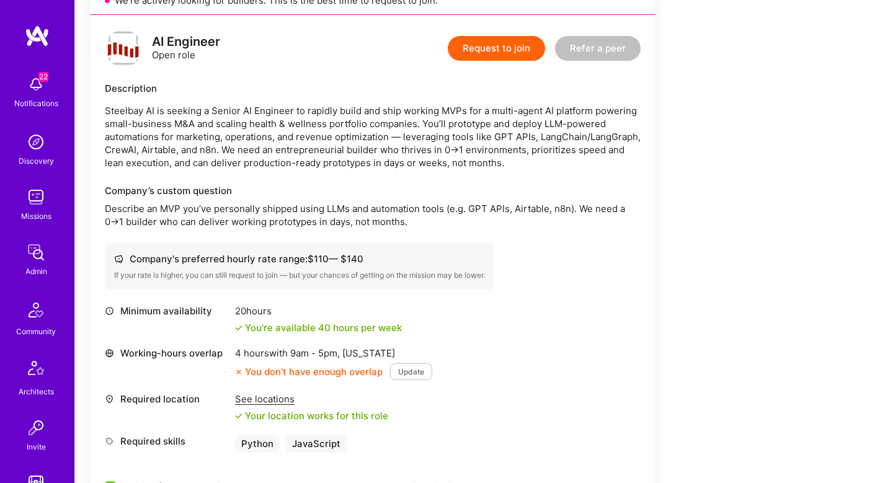
scroll to position [280, 0]
drag, startPoint x: 366, startPoint y: 214, endPoint x: 459, endPoint y: 214, distance: 92.4
click at [459, 214] on p "Describe an MVP you’ve personally shipped using LLMs and automation tools (e.g.…" at bounding box center [373, 216] width 536 height 26
drag, startPoint x: 459, startPoint y: 214, endPoint x: 335, endPoint y: 212, distance: 123.4
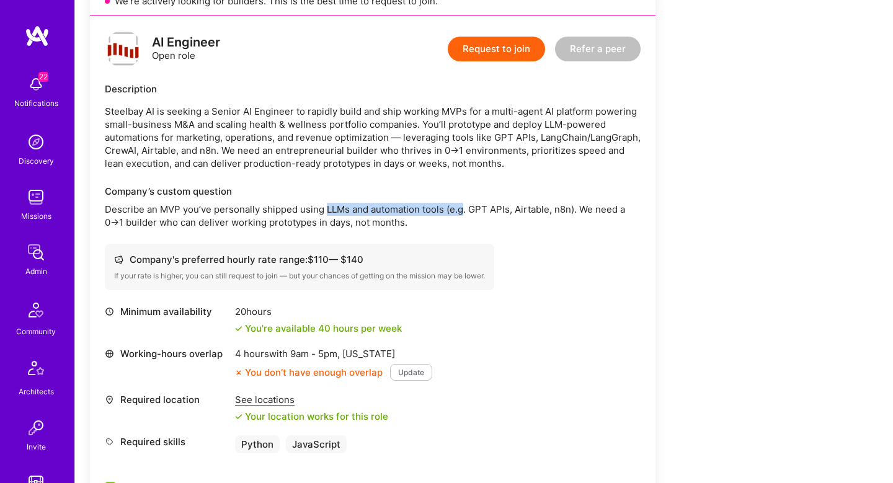
click at [335, 212] on p "Describe an MVP you’ve personally shipped using LLMs and automation tools (e.g.…" at bounding box center [373, 216] width 536 height 26
drag, startPoint x: 335, startPoint y: 212, endPoint x: 575, endPoint y: 212, distance: 239.3
click at [575, 212] on p "Describe an MVP you’ve personally shipped using LLMs and automation tools (e.g.…" at bounding box center [373, 216] width 536 height 26
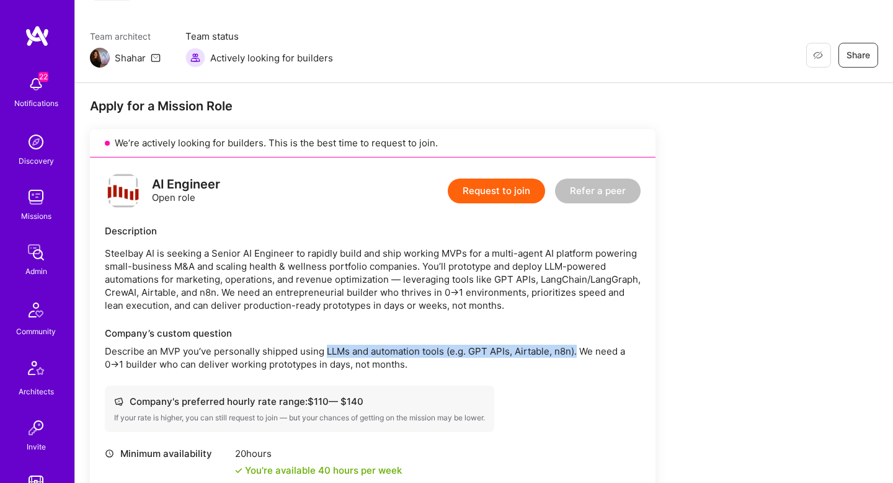
scroll to position [144, 0]
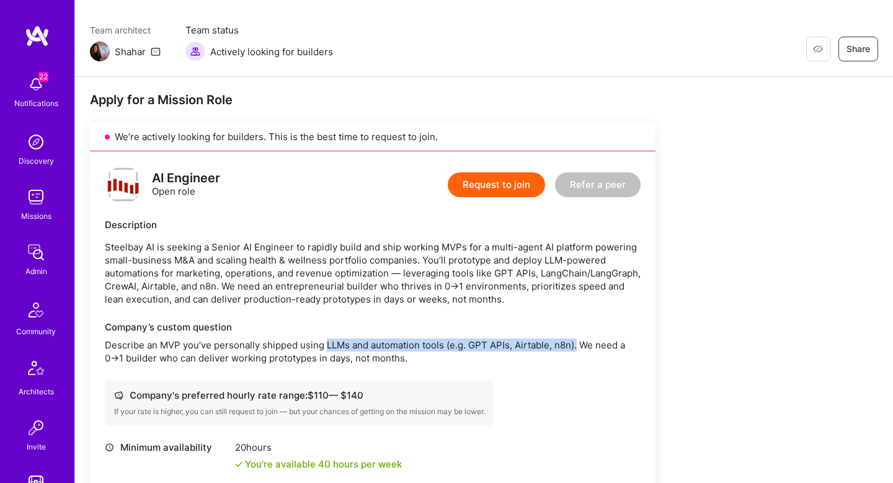
click at [420, 294] on p "Steelbay AI is seeking a Senior AI Engineer to rapidly build and ship working M…" at bounding box center [373, 273] width 536 height 65
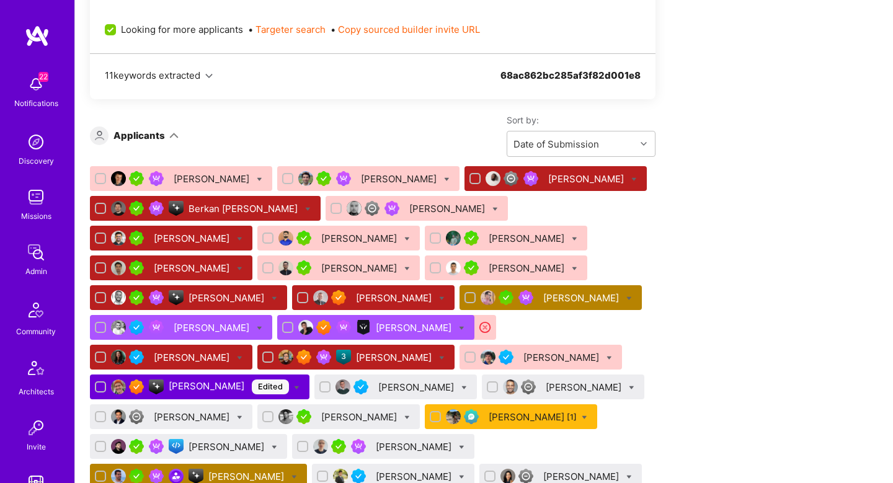
scroll to position [942, 0]
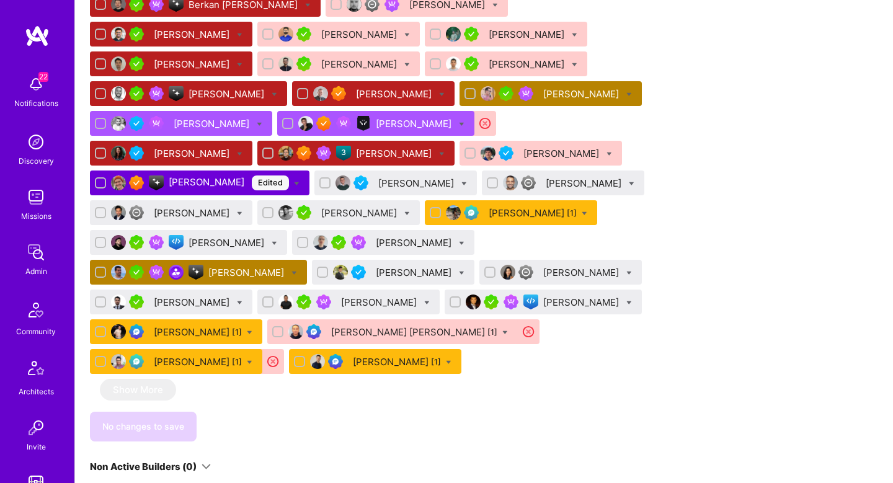
click at [376, 130] on div "Bartlomiej Loza" at bounding box center [415, 123] width 78 height 13
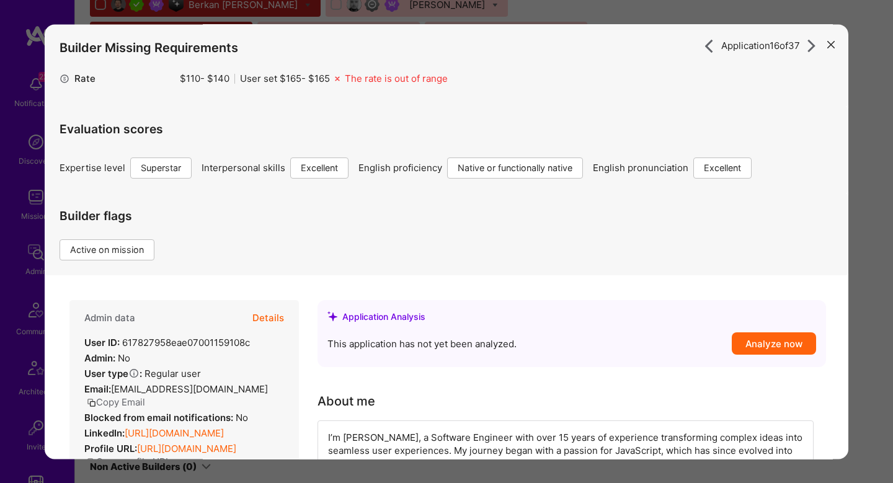
click at [873, 228] on div "Application 16 of 37 Builder Missing Requirements Rate $ 110 - $ 140 User set $…" at bounding box center [446, 241] width 893 height 483
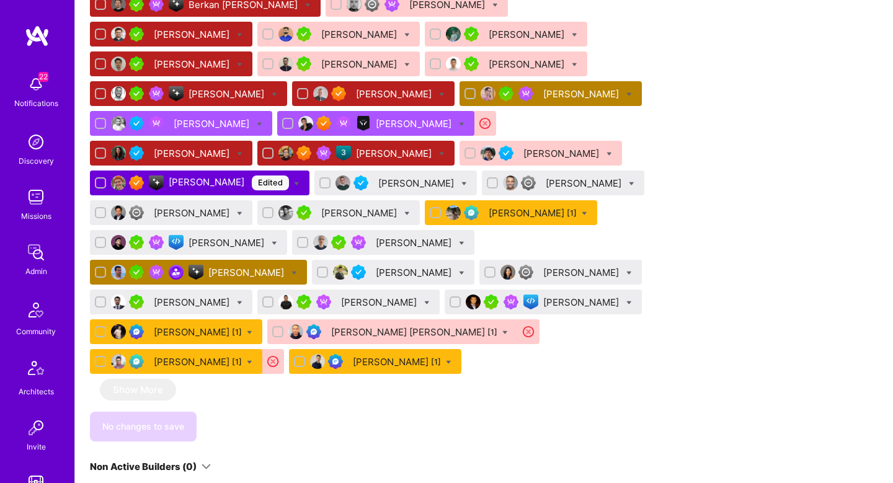
click at [459, 106] on div "Szymon Stasik" at bounding box center [550, 93] width 182 height 25
click at [543, 100] on div "Szymon Stasik" at bounding box center [582, 93] width 78 height 13
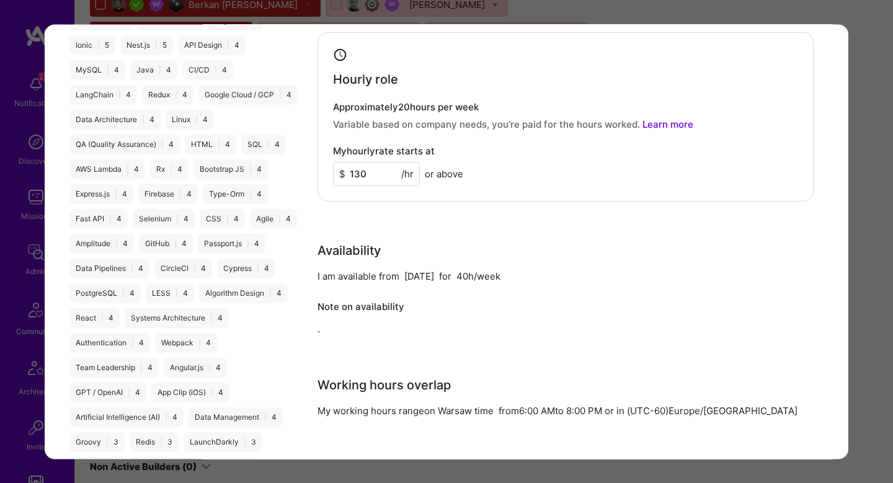
scroll to position [1913, 0]
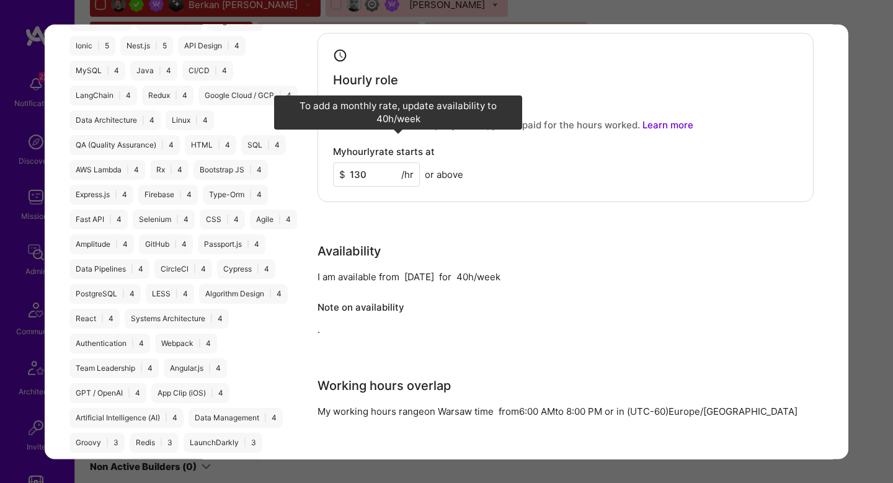
click at [514, 185] on div "Rate Your rate should reflect your skills, experience, role requirements, and m…" at bounding box center [571, 141] width 508 height 420
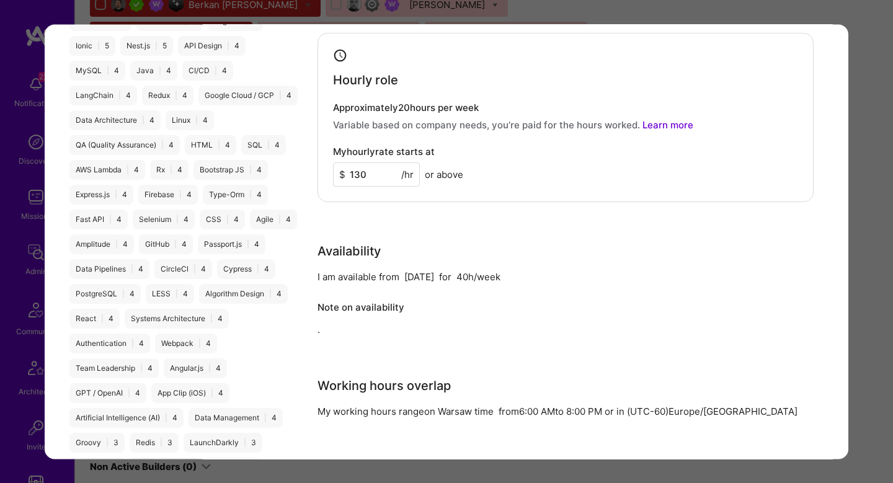
drag, startPoint x: 514, startPoint y: 185, endPoint x: 763, endPoint y: 173, distance: 249.6
click at [763, 173] on div "Rate Your rate should reflect your skills, experience, role requirements, and m…" at bounding box center [571, 141] width 508 height 420
click at [857, 179] on div "Application 14 of 37 Builder Missing Requirements Required Location See locatio…" at bounding box center [446, 241] width 893 height 483
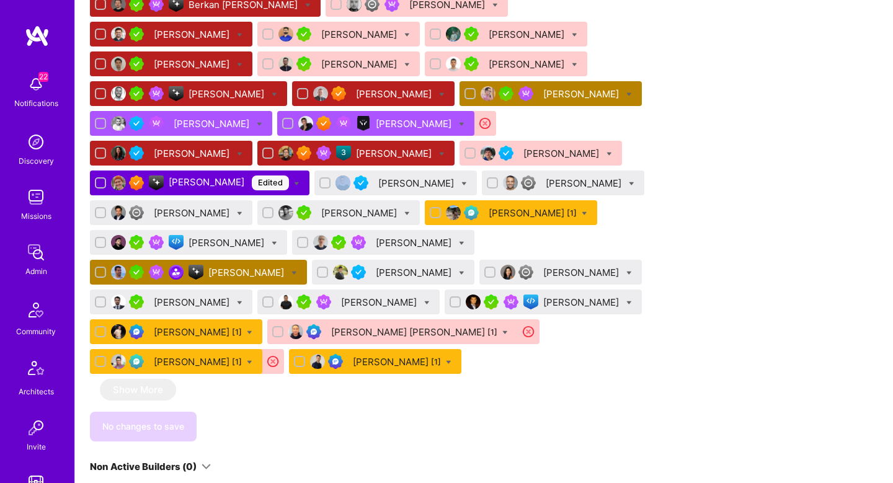
click at [857, 179] on div "Apply for a Mission Role We’re actively looking for builders. This is the best …" at bounding box center [484, 422] width 818 height 2284
click at [286, 274] on div "Gonçalo Peres" at bounding box center [247, 272] width 78 height 13
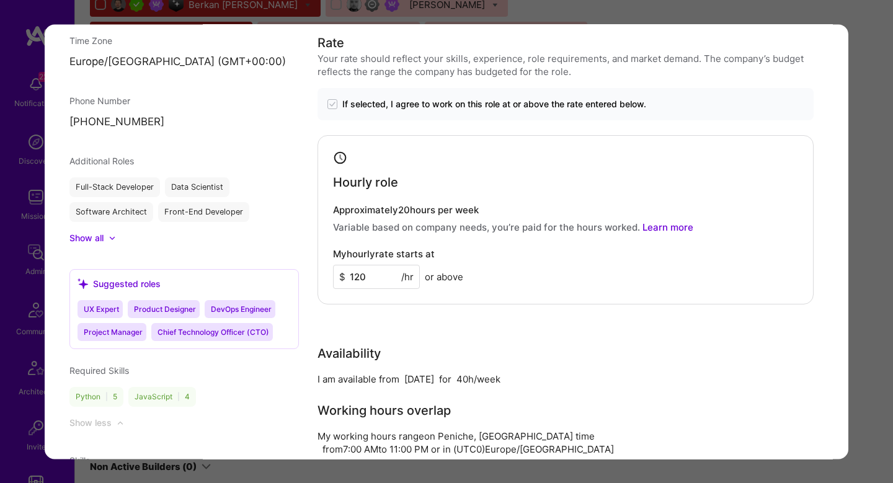
scroll to position [1146, 0]
click at [862, 363] on div "Application 28 of 37 Builder Missing Requirements Required Location See locatio…" at bounding box center [446, 241] width 893 height 483
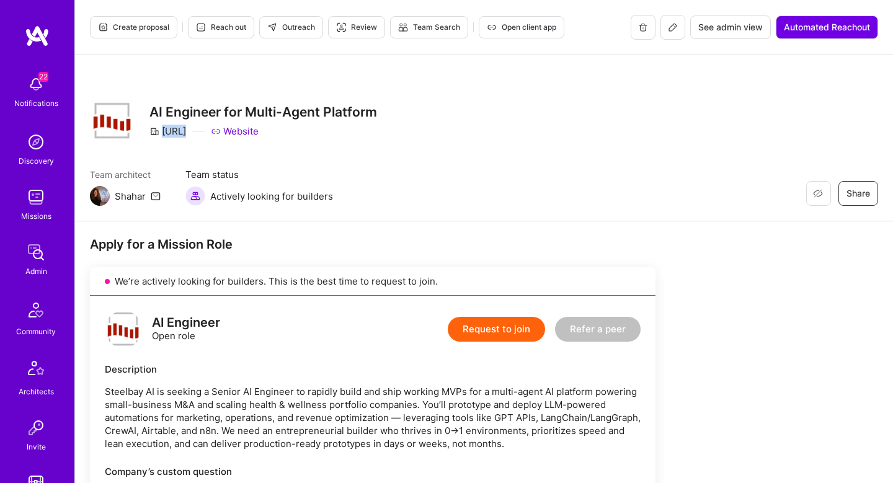
drag, startPoint x: 154, startPoint y: 132, endPoint x: 220, endPoint y: 130, distance: 65.8
click at [220, 130] on div "Steelbay.ai Website" at bounding box center [263, 131] width 228 height 13
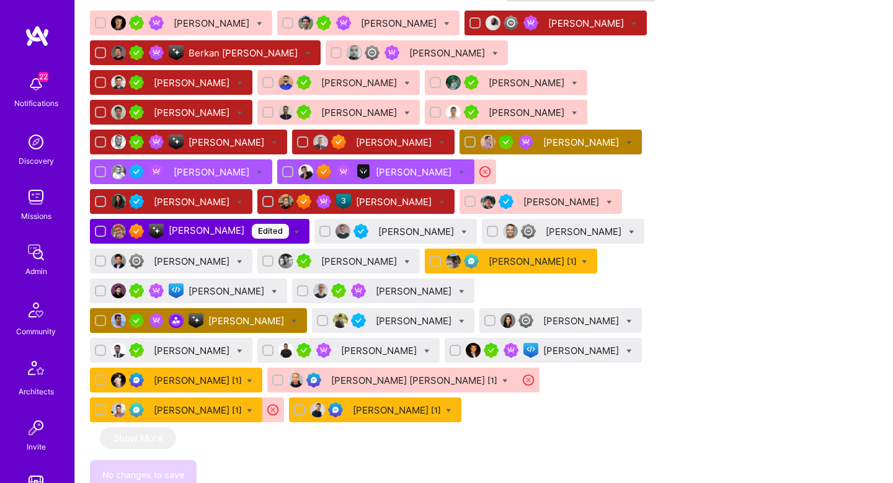
scroll to position [901, 0]
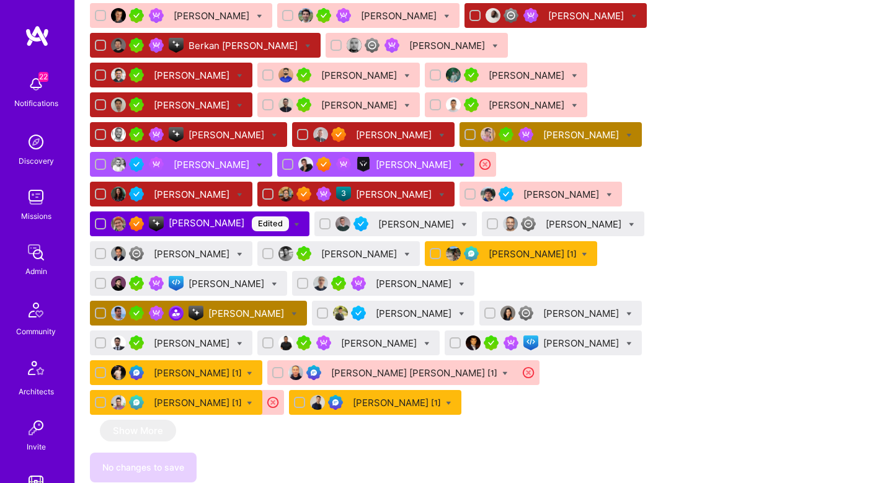
click at [356, 201] on div "Asaf Zamir" at bounding box center [395, 194] width 78 height 13
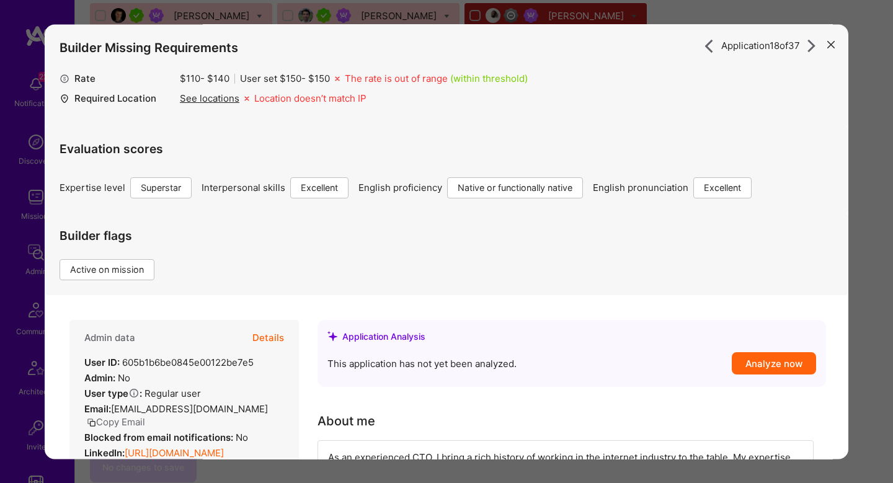
click at [272, 335] on button "Details" at bounding box center [268, 338] width 32 height 36
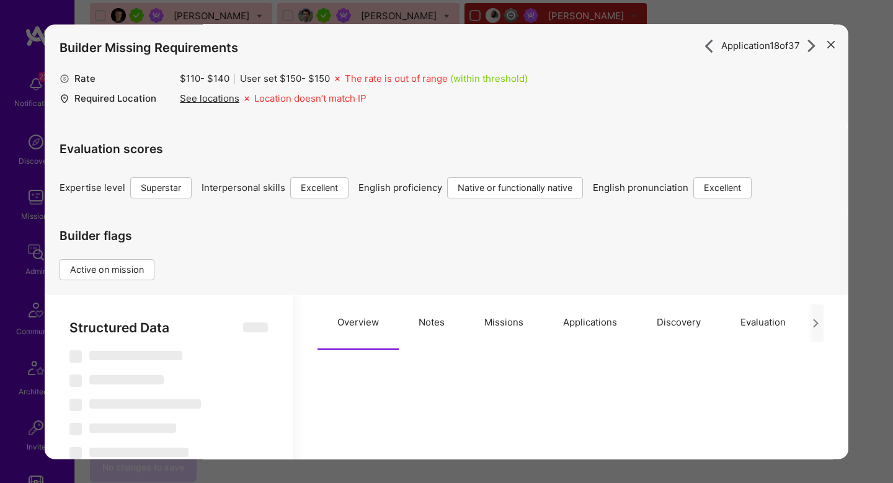
click at [430, 325] on button "Notes" at bounding box center [432, 322] width 66 height 55
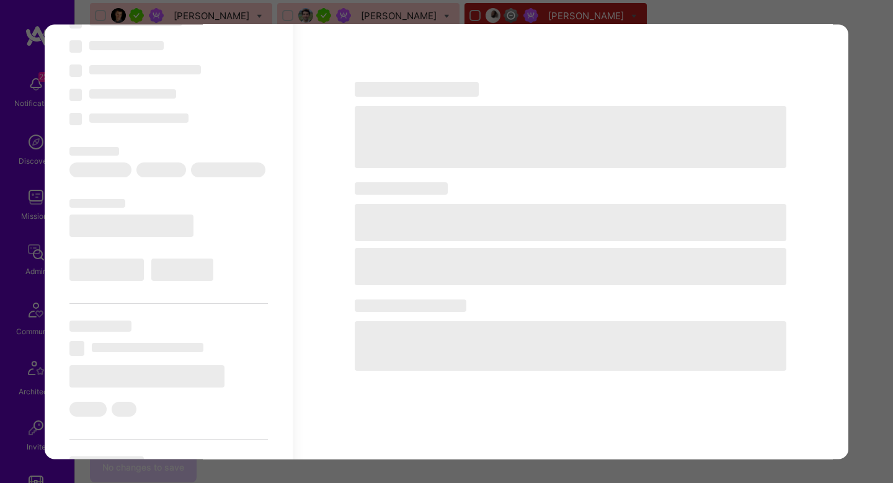
scroll to position [335, 0]
select select "Right Now"
select select "7"
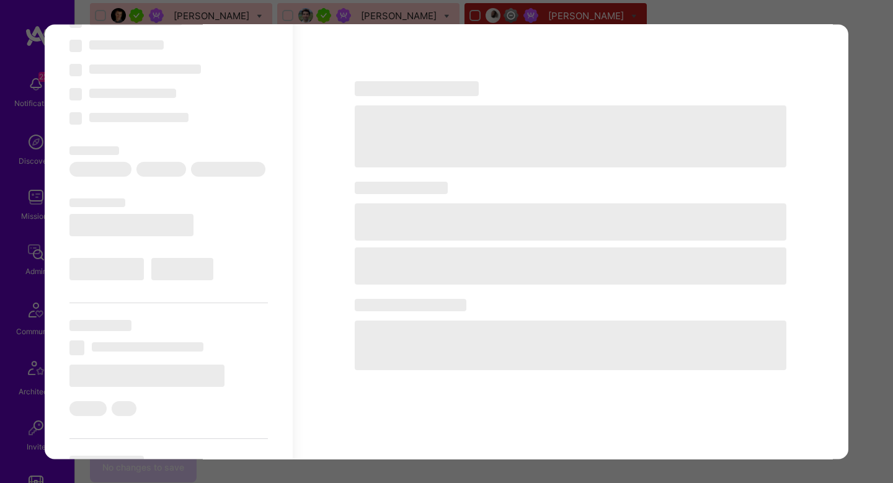
select select "7"
select select "US"
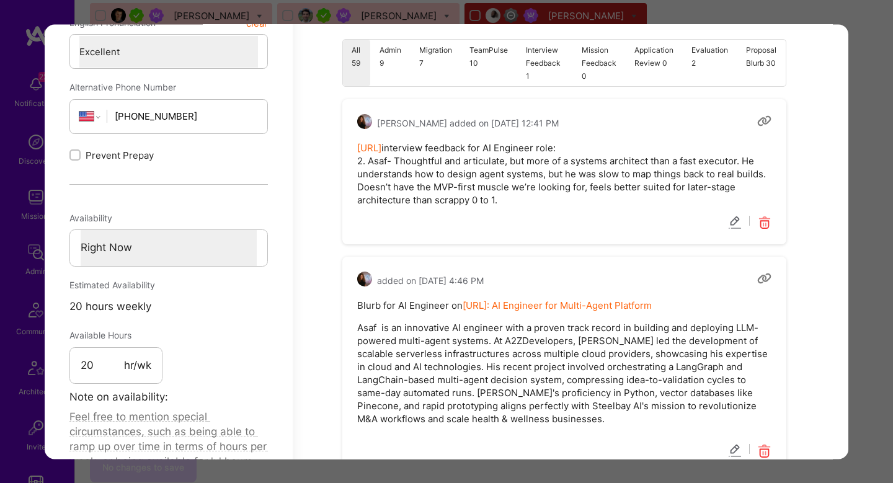
scroll to position [994, 0]
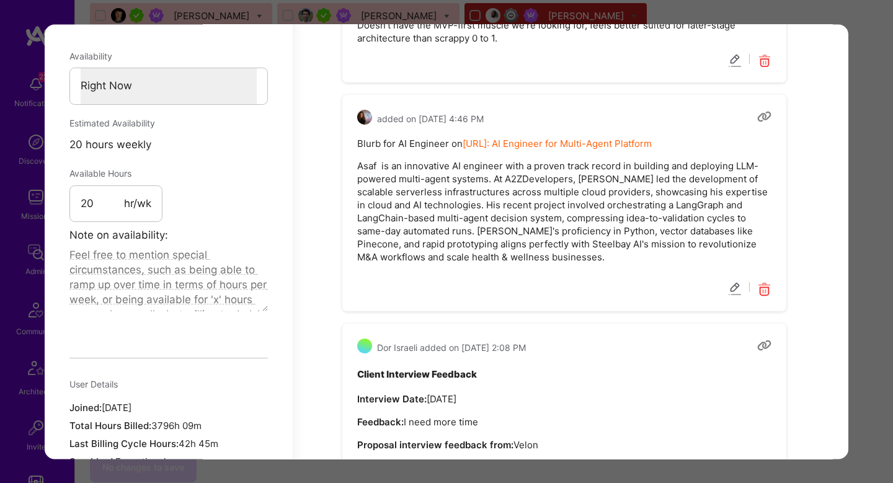
click at [867, 211] on div "Application 18 of 37 Builder Missing Requirements Rate $ 110 - $ 140 User set $…" at bounding box center [446, 241] width 893 height 483
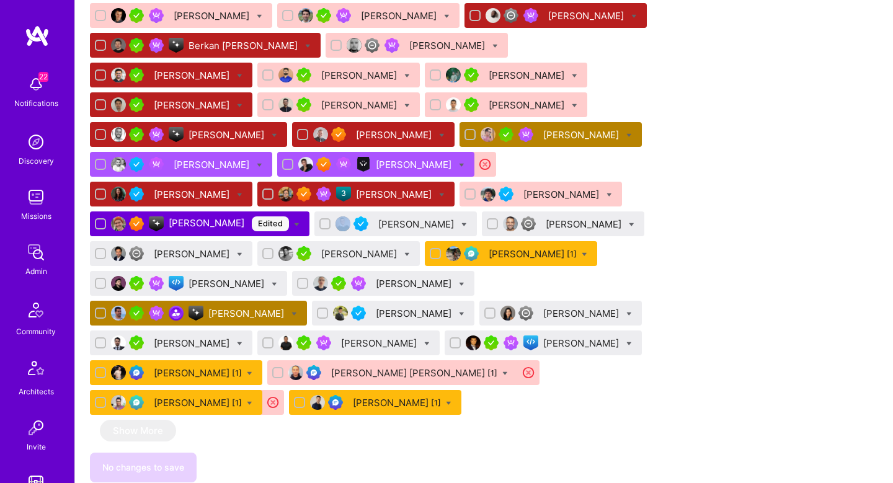
click at [867, 211] on div "Apply for a Mission Role We’re actively looking for builders. This is the best …" at bounding box center [484, 462] width 818 height 2284
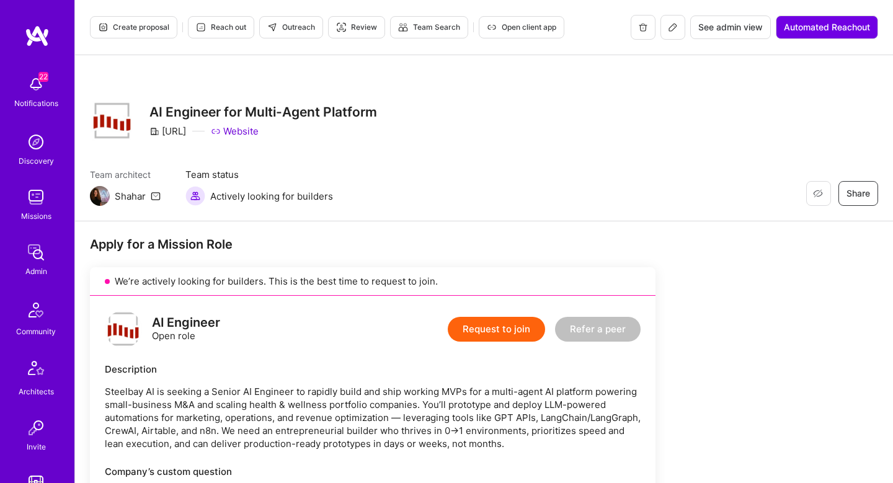
click at [161, 29] on span "Create proposal" at bounding box center [133, 27] width 71 height 11
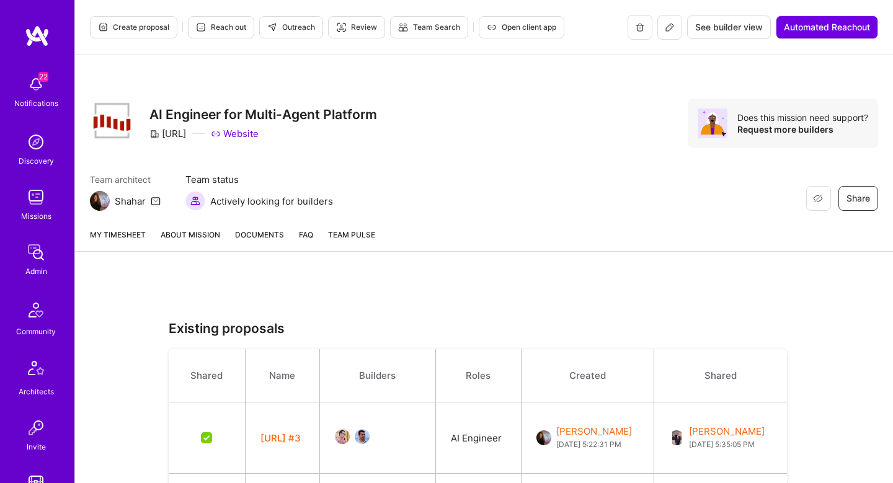
click at [174, 231] on link "About Mission" at bounding box center [191, 239] width 60 height 23
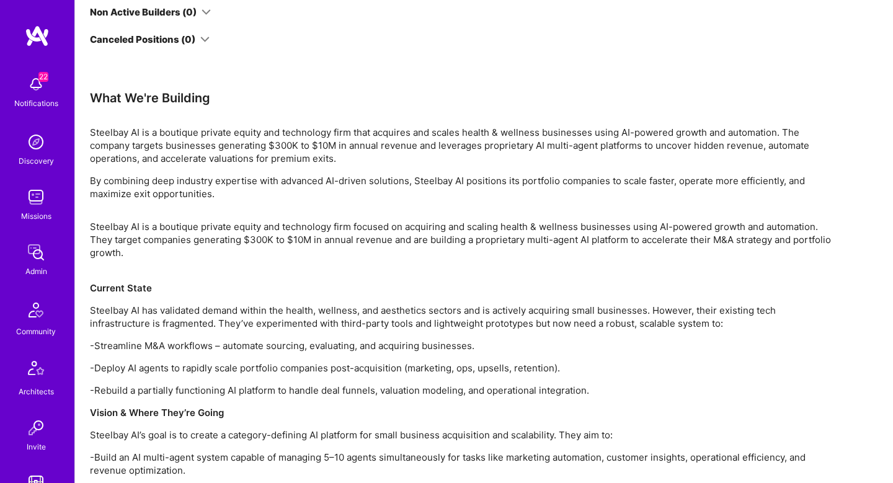
scroll to position [1463, 0]
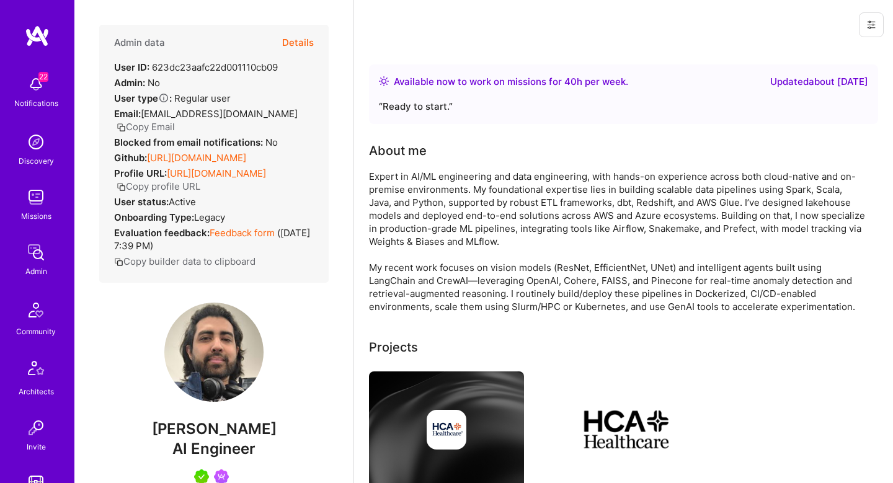
click at [295, 45] on button "Details" at bounding box center [298, 43] width 32 height 36
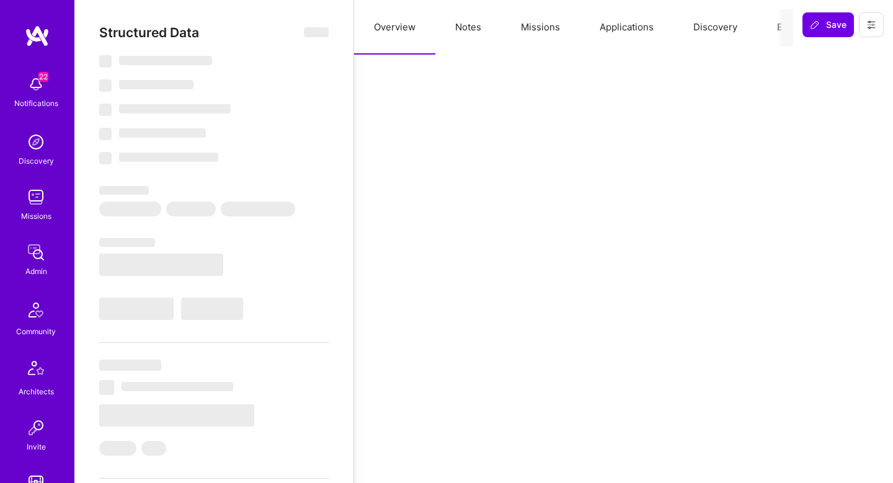
select select "Right Now"
select select "5"
select select "7"
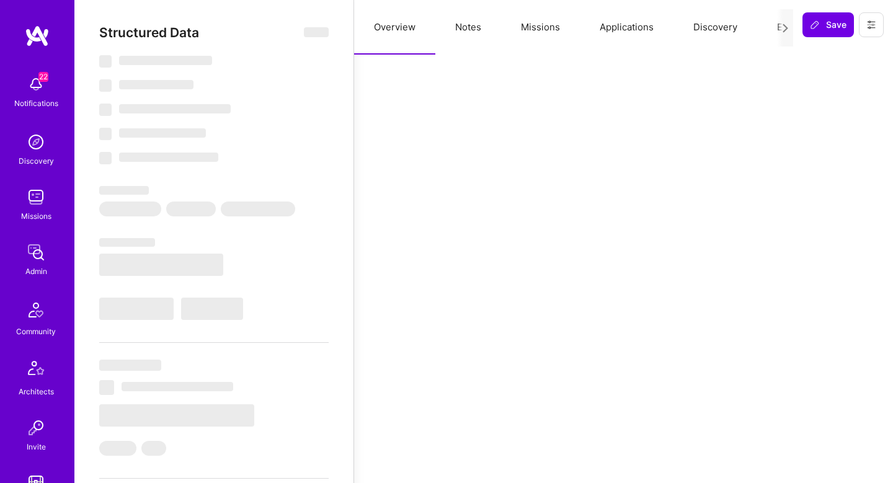
select select "CA"
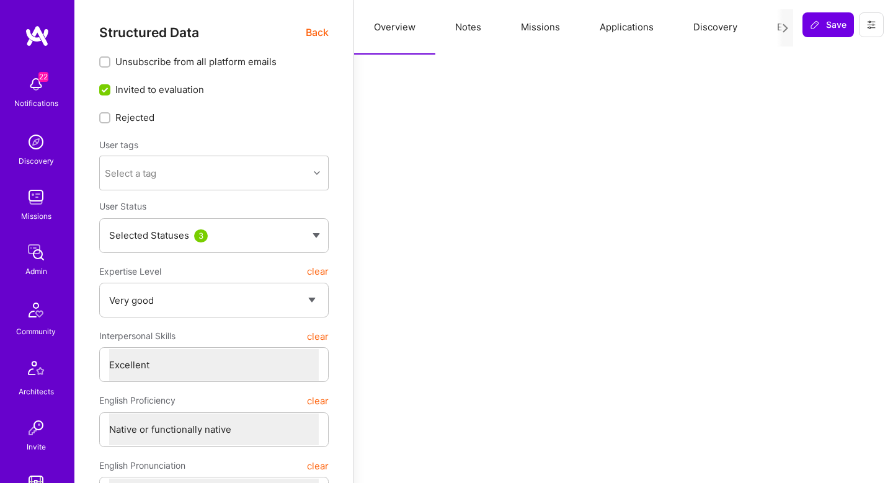
click at [771, 23] on button "Evaluation" at bounding box center [799, 27] width 85 height 55
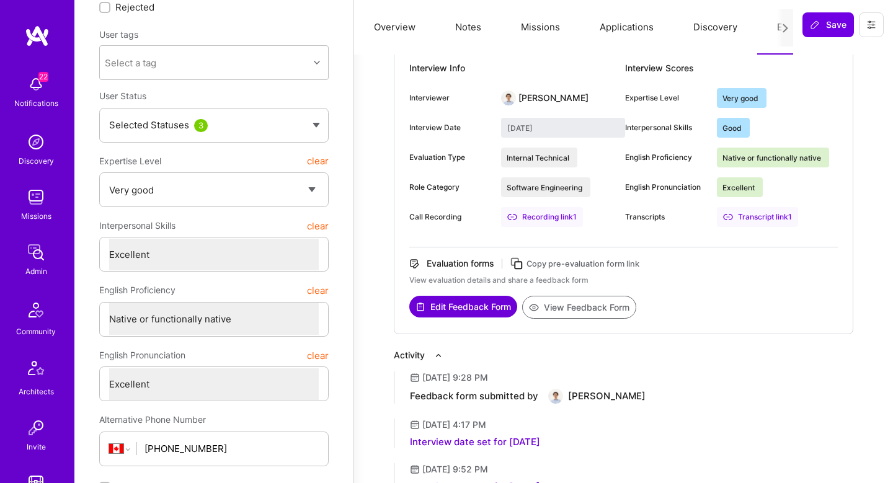
scroll to position [115, 0]
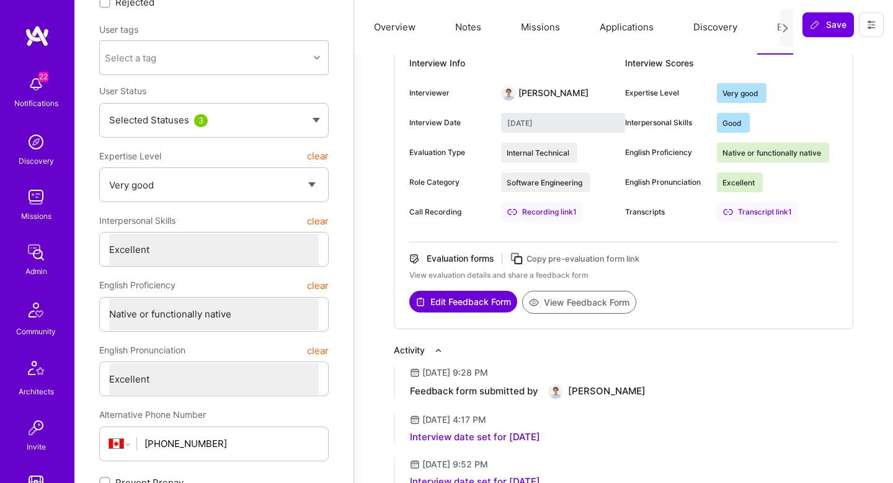
click at [586, 301] on button "View Feedback Form" at bounding box center [579, 302] width 114 height 23
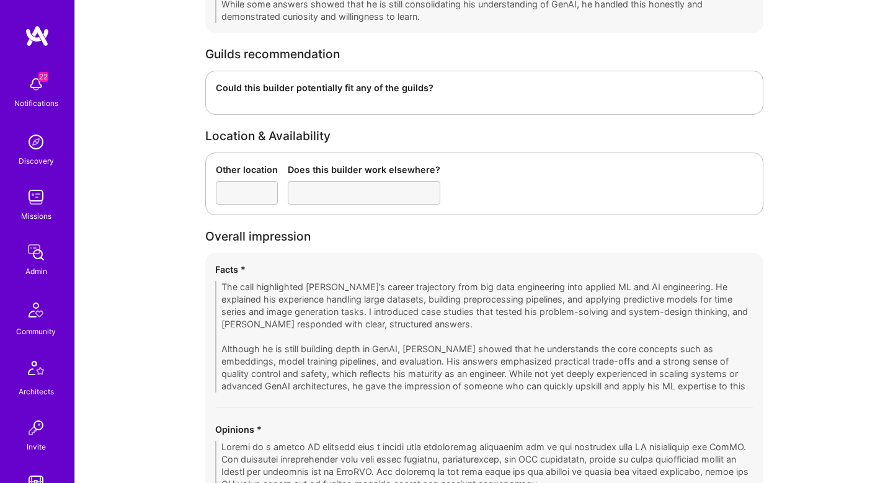
scroll to position [2193, 0]
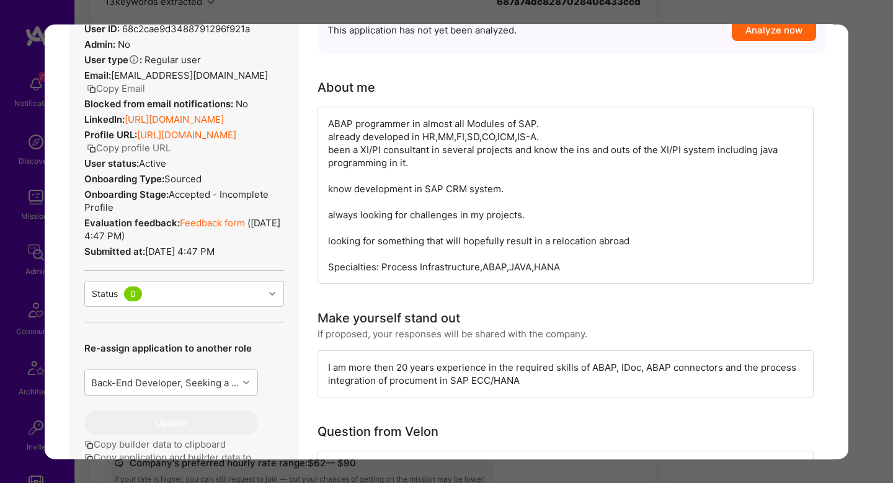
scroll to position [549, 0]
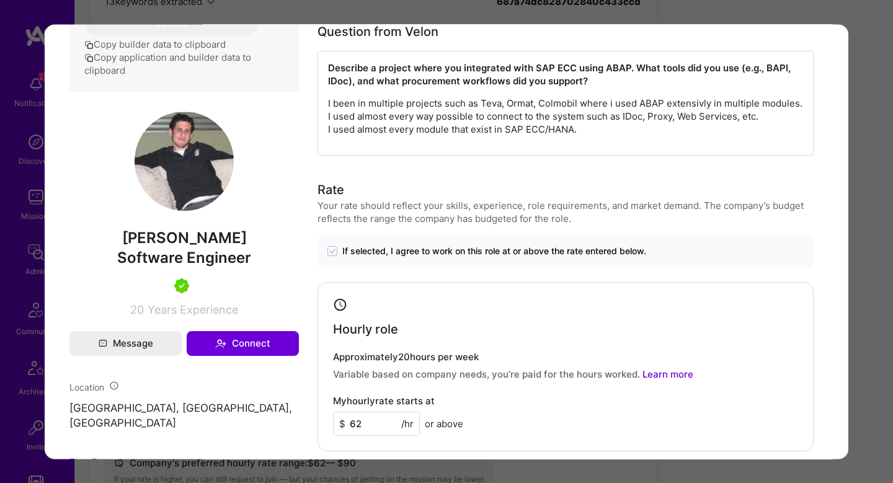
click at [620, 95] on div "Describe a project where you integrated with SAP ECC using ABAP. What tools did…" at bounding box center [565, 103] width 496 height 105
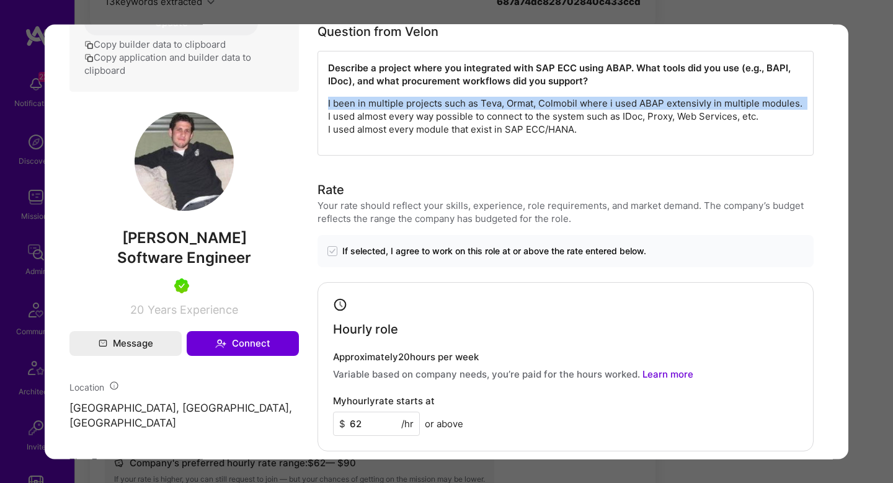
click at [620, 95] on div "Describe a project where you integrated with SAP ECC using ABAP. What tools did…" at bounding box center [565, 103] width 496 height 105
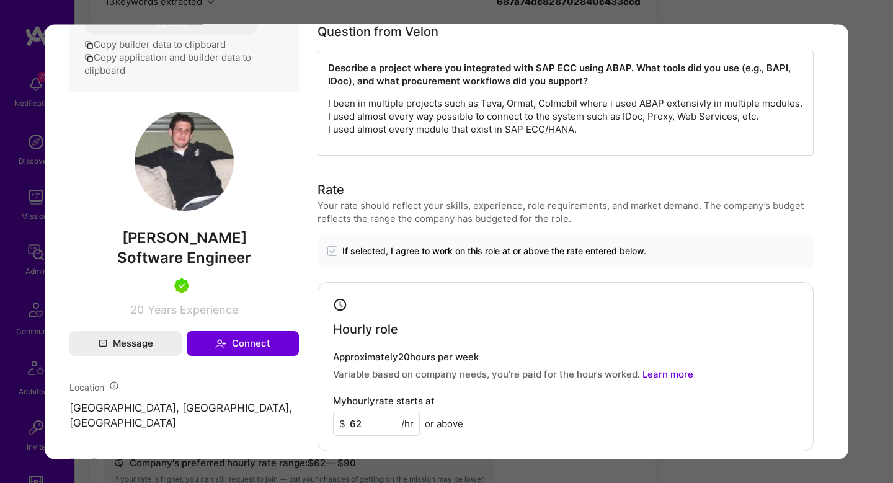
click at [608, 122] on p "I been in multiple projects such as Teva, Ormat, Colmobil where i used ABAP ext…" at bounding box center [565, 116] width 475 height 39
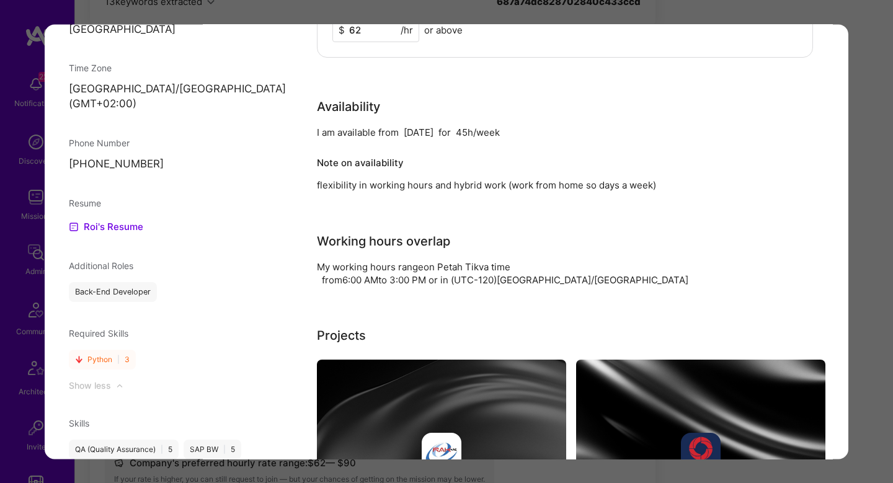
scroll to position [944, 0]
click at [139, 156] on p "+972547684984" at bounding box center [183, 163] width 229 height 15
click at [136, 156] on p "+972547684984" at bounding box center [183, 163] width 229 height 15
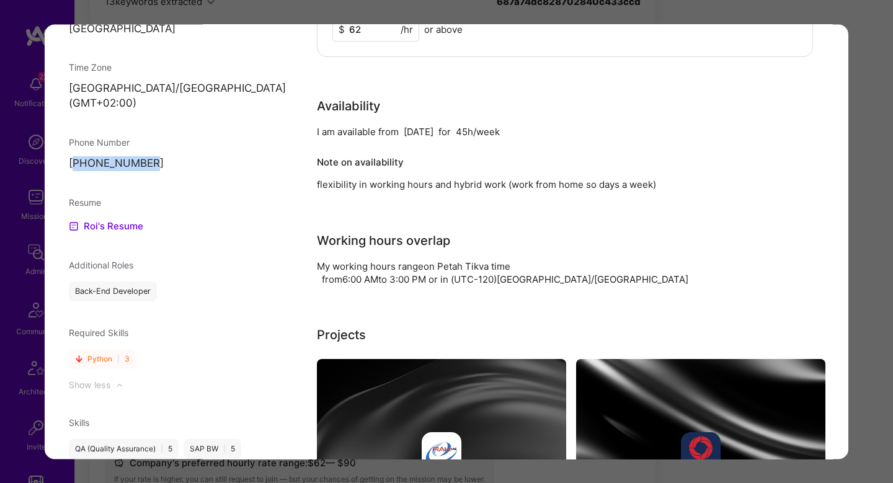
click at [136, 156] on p "+972547684984" at bounding box center [183, 163] width 229 height 15
copy div "+972547684984"
click at [866, 128] on div "Application 1 of 3 Evaluation scores Expertise level Very good Interpersonal sk…" at bounding box center [446, 241] width 893 height 483
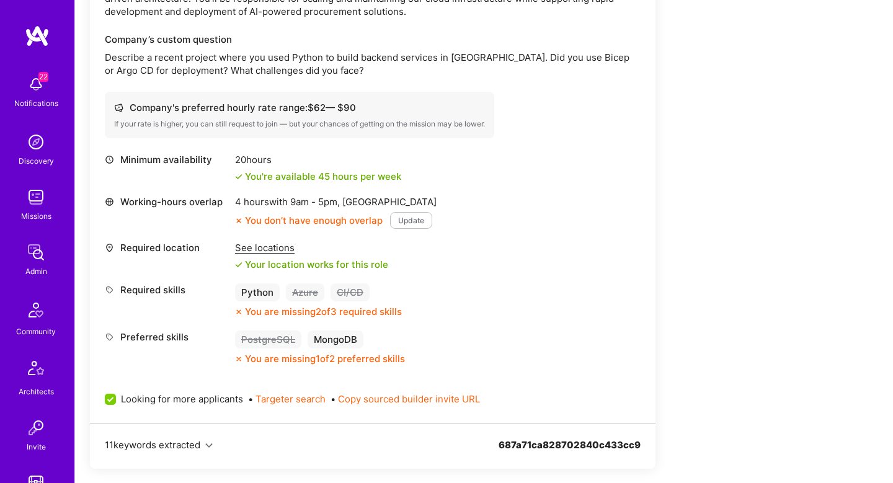
scroll to position [1192, 0]
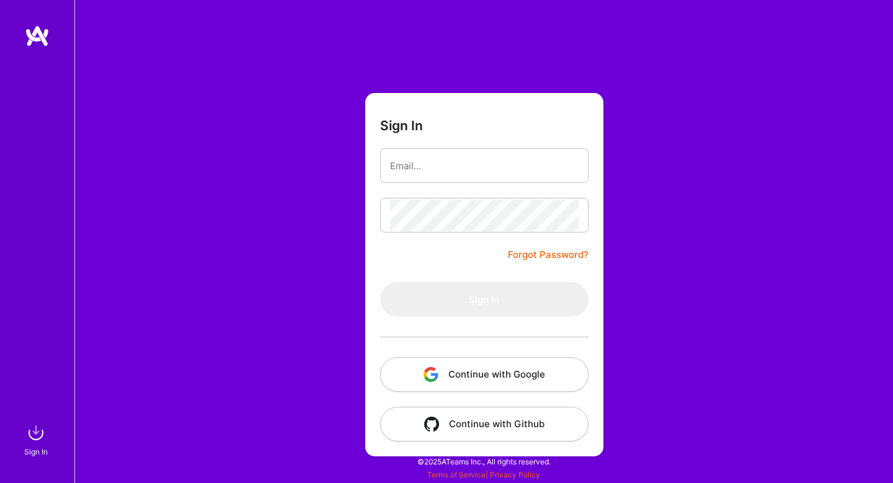
click at [420, 366] on button "Continue with Google" at bounding box center [484, 374] width 208 height 35
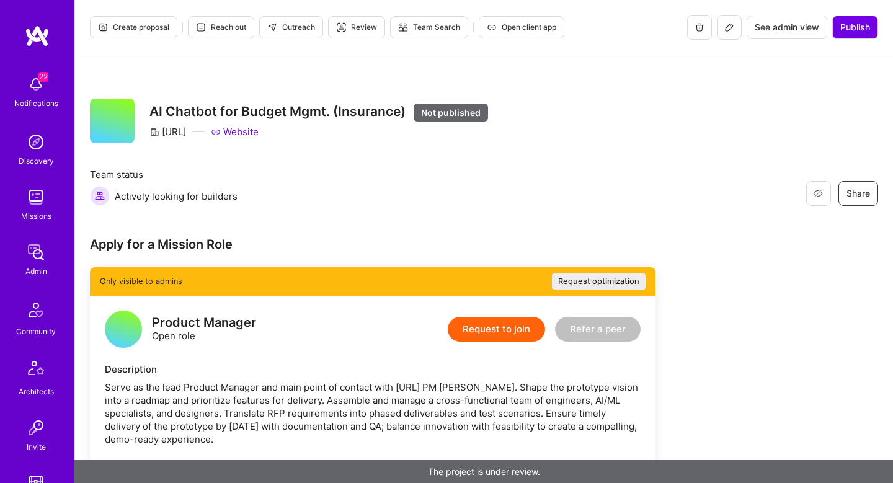
click at [438, 168] on div "Team status Actively looking for builders Restore Not Interested Share" at bounding box center [484, 187] width 788 height 38
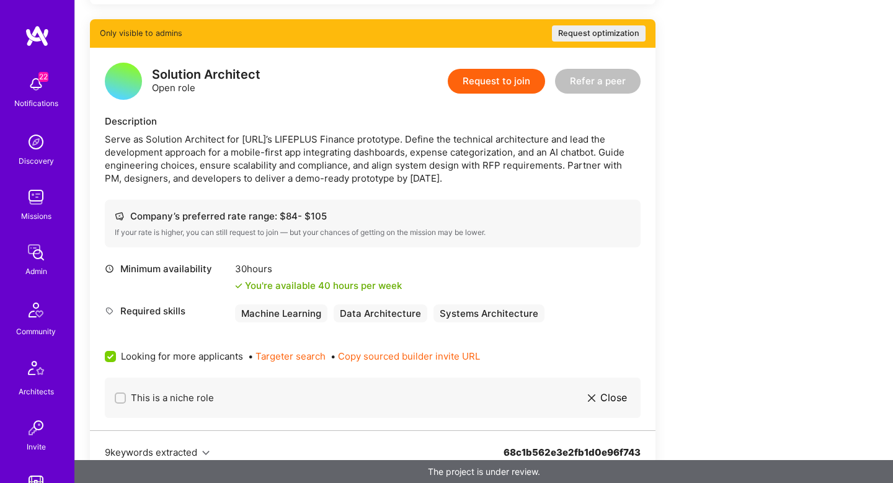
scroll to position [840, 0]
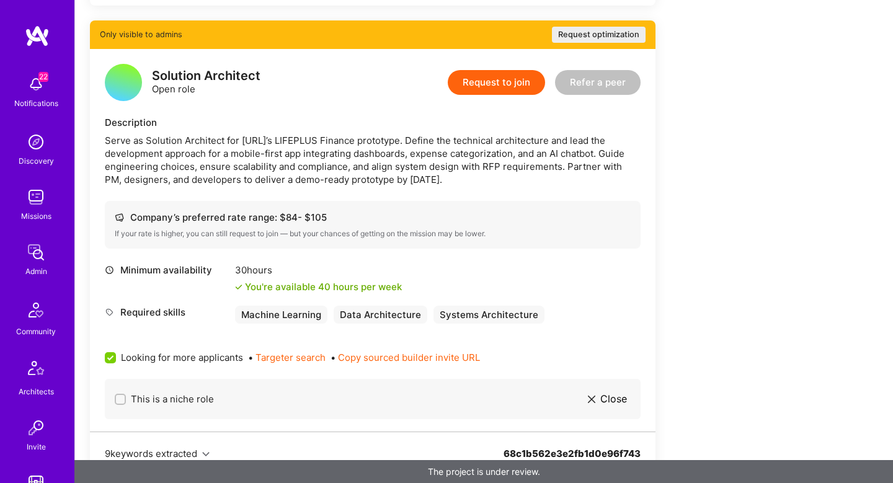
click at [438, 168] on div "Serve as Solution Architect for Hack.AI’s LIFEPLUS Finance prototype. Define th…" at bounding box center [373, 160] width 536 height 52
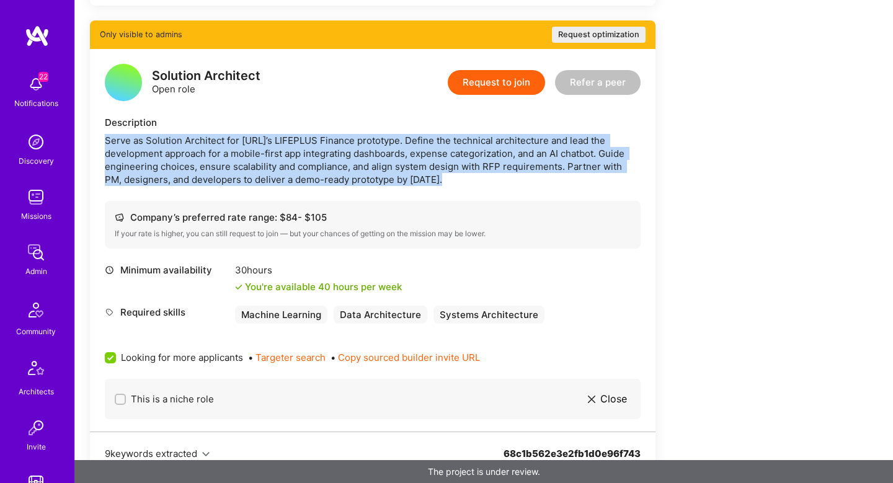
click at [438, 168] on div "Serve as Solution Architect for Hack.AI’s LIFEPLUS Finance prototype. Define th…" at bounding box center [373, 160] width 536 height 52
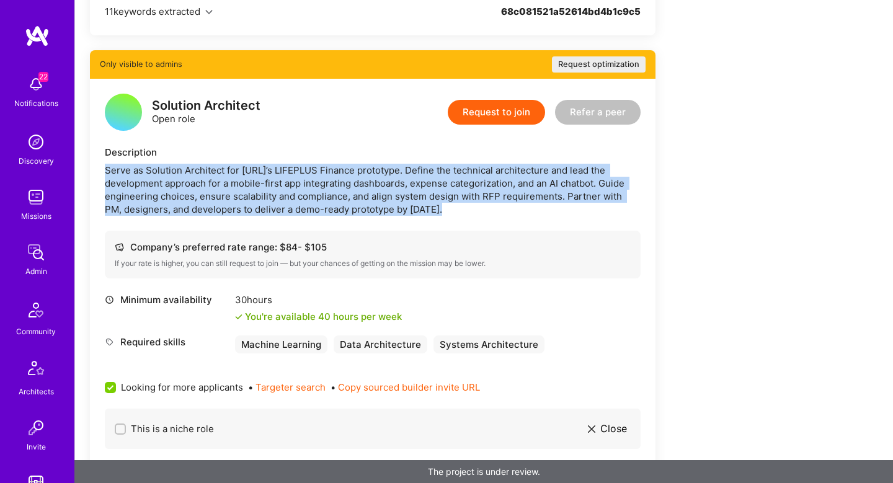
scroll to position [810, 0]
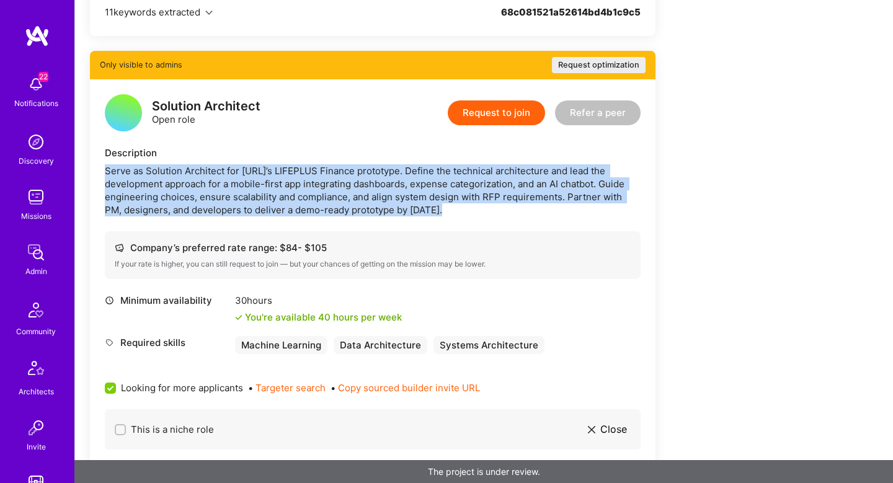
click at [438, 168] on div "Serve as Solution Architect for Hack.AI’s LIFEPLUS Finance prototype. Define th…" at bounding box center [373, 190] width 536 height 52
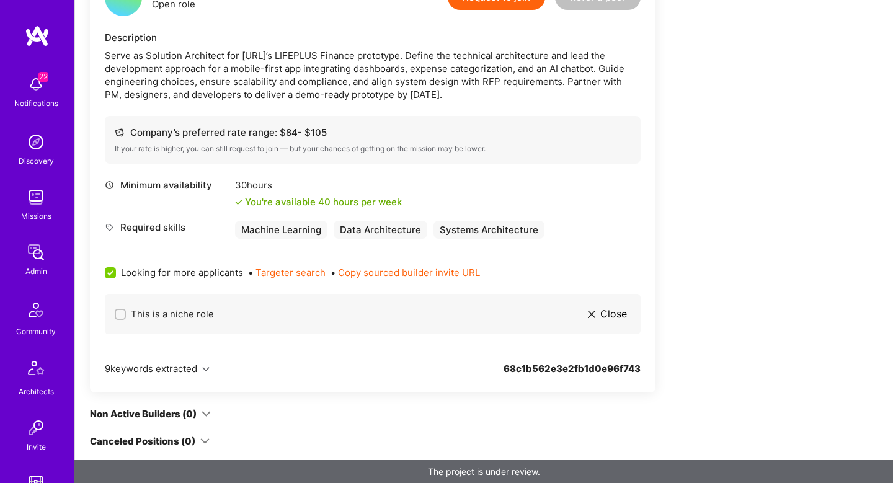
scroll to position [926, 0]
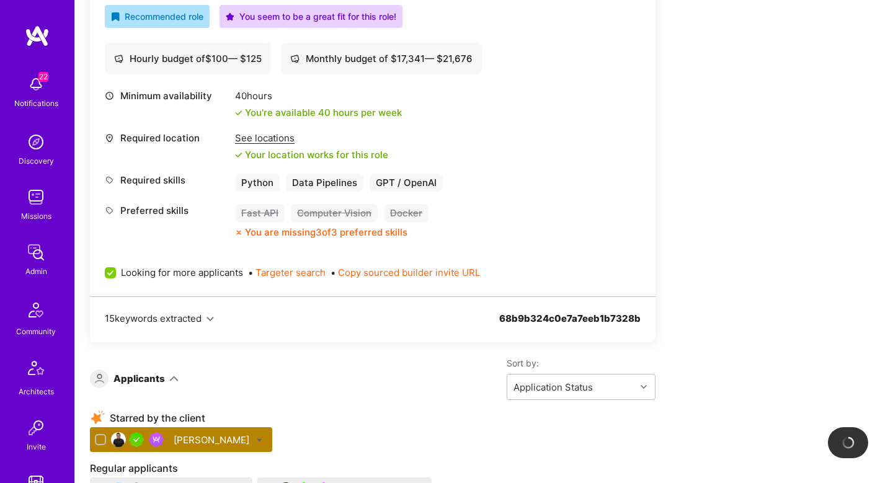
scroll to position [777, 0]
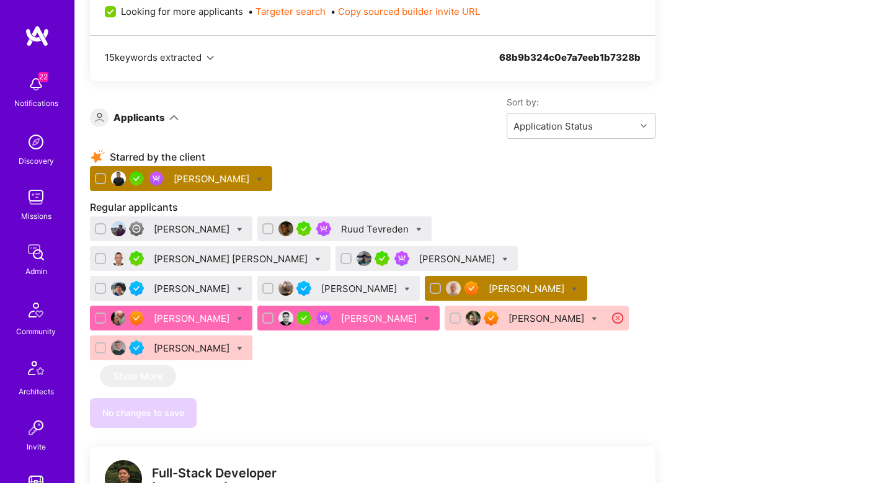
click at [489, 290] on div "Eugene Koshelev" at bounding box center [528, 288] width 78 height 13
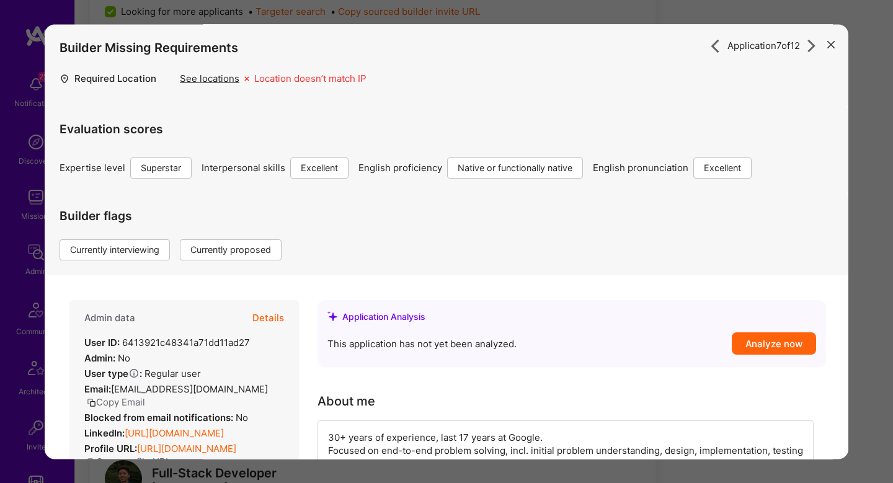
click at [267, 316] on button "Details" at bounding box center [268, 318] width 32 height 36
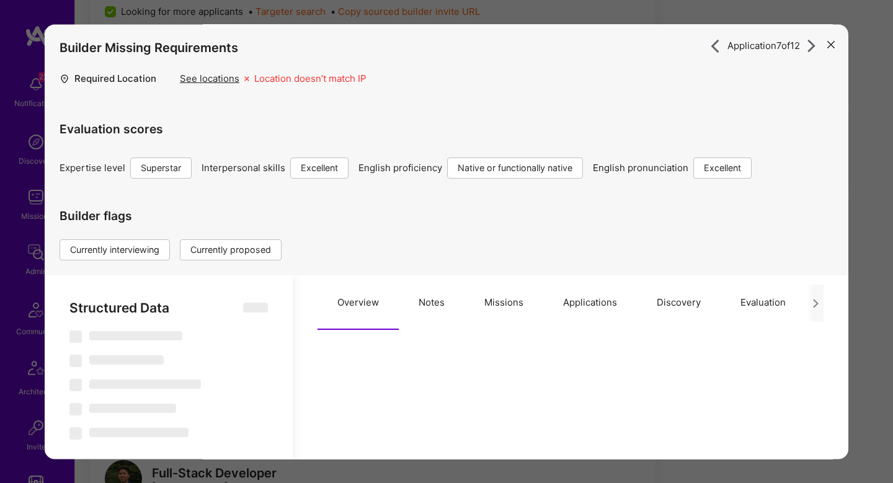
click at [446, 306] on button "Notes" at bounding box center [432, 302] width 66 height 55
select select "Right Now"
select select "7"
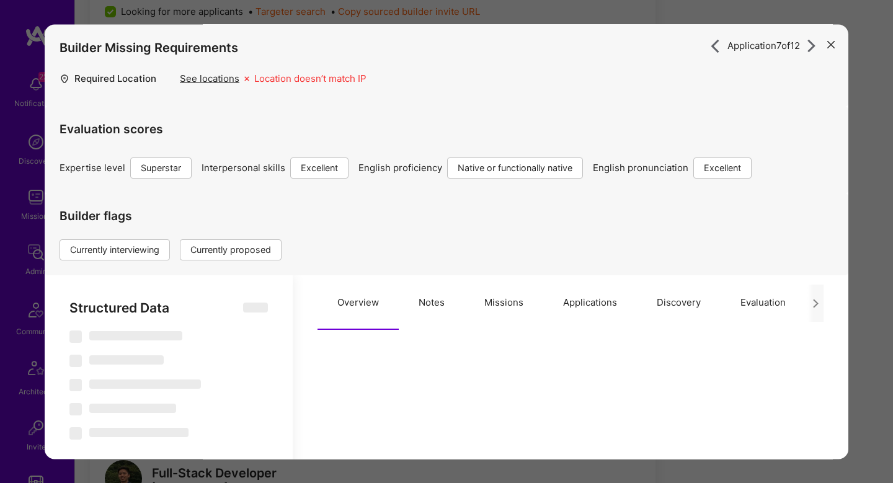
select select "7"
select select "US"
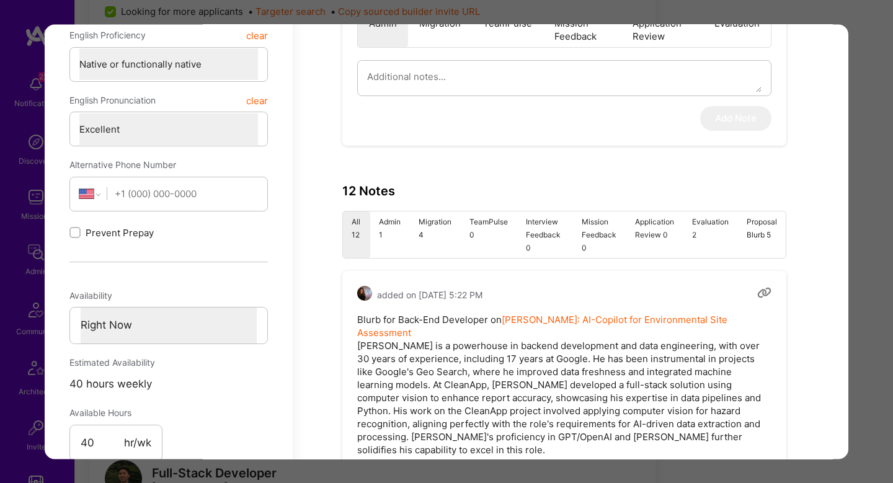
scroll to position [590, 0]
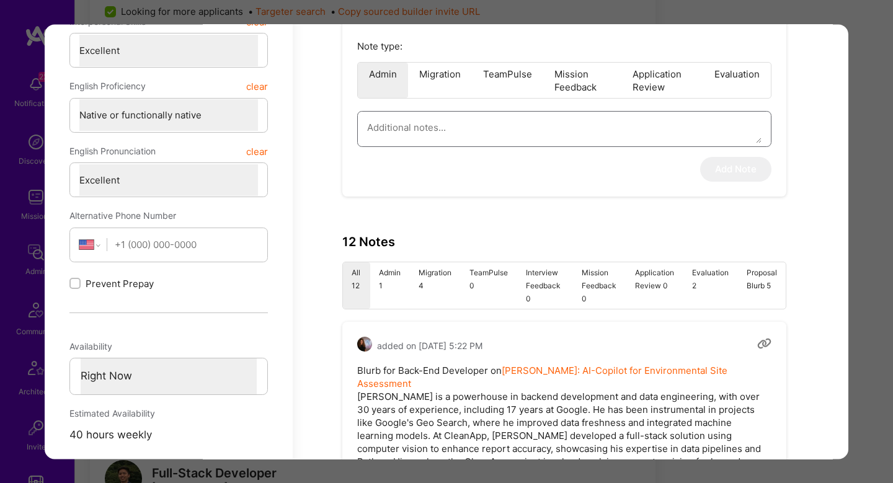
click at [406, 130] on textarea "modal" at bounding box center [564, 128] width 394 height 32
type textarea "x"
type textarea "I"
type textarea "x"
type textarea "In"
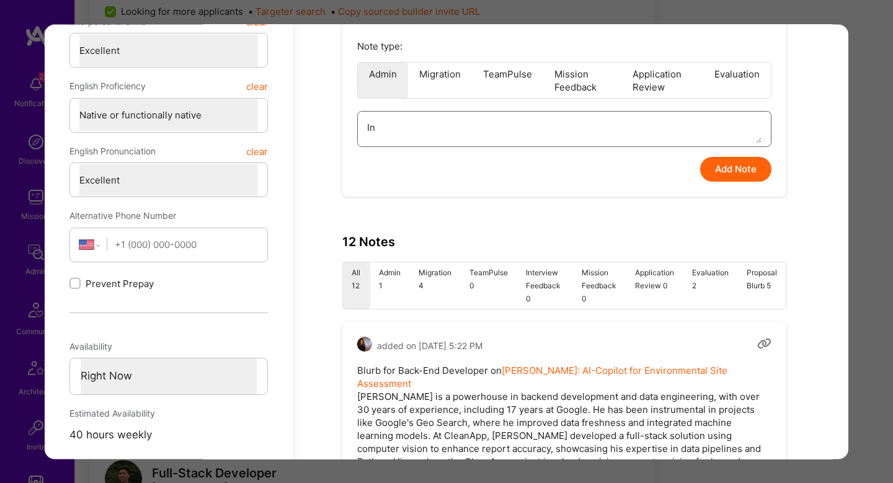
type textarea "x"
type textarea "Int"
type textarea "x"
type textarea "Inte"
type textarea "x"
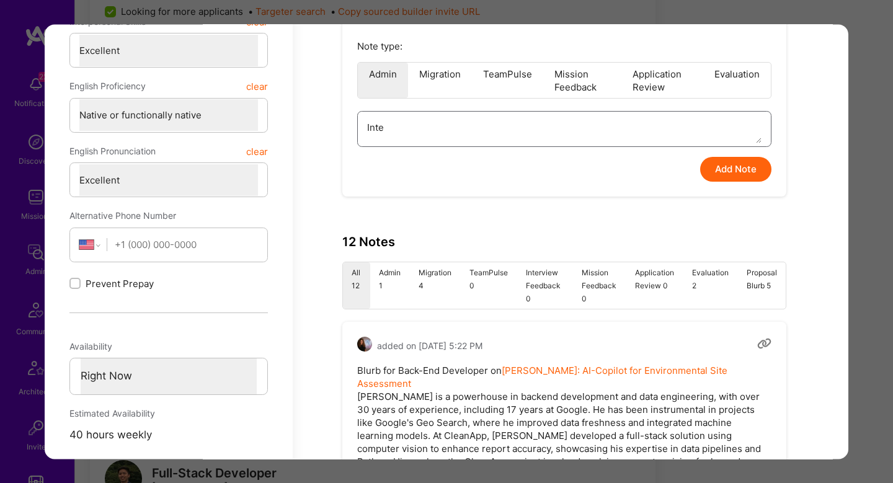
type textarea "Inter"
type textarea "x"
type textarea "Interv"
type textarea "x"
type textarea "Intervi"
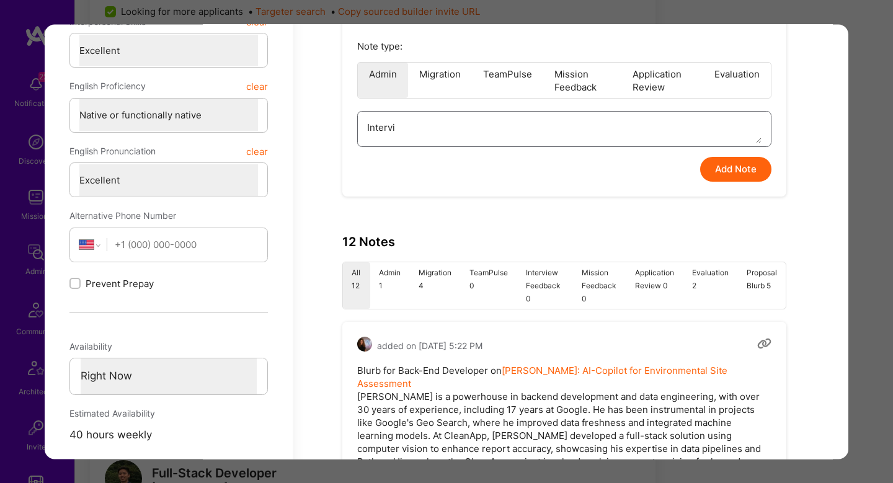
type textarea "x"
type textarea "Intervie"
type textarea "x"
type textarea "Interview"
type textarea "x"
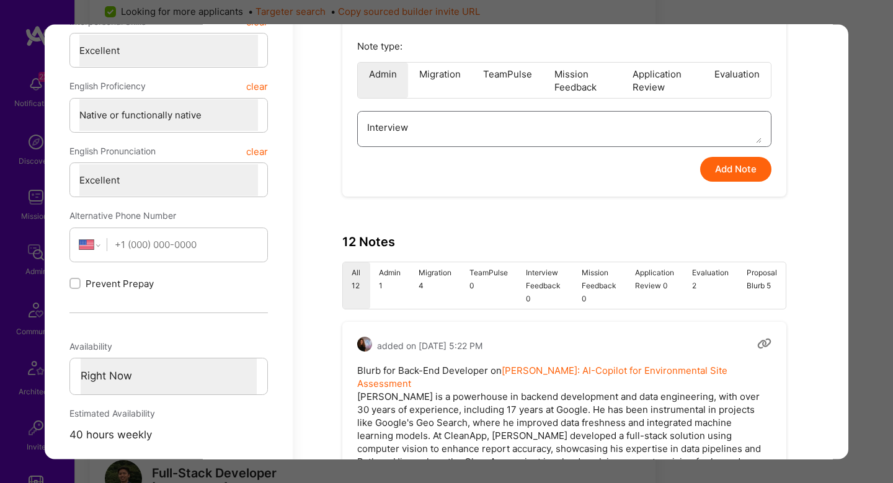
type textarea "Interview"
type textarea "x"
type textarea "Interview f"
type textarea "x"
type textarea "Interview fe"
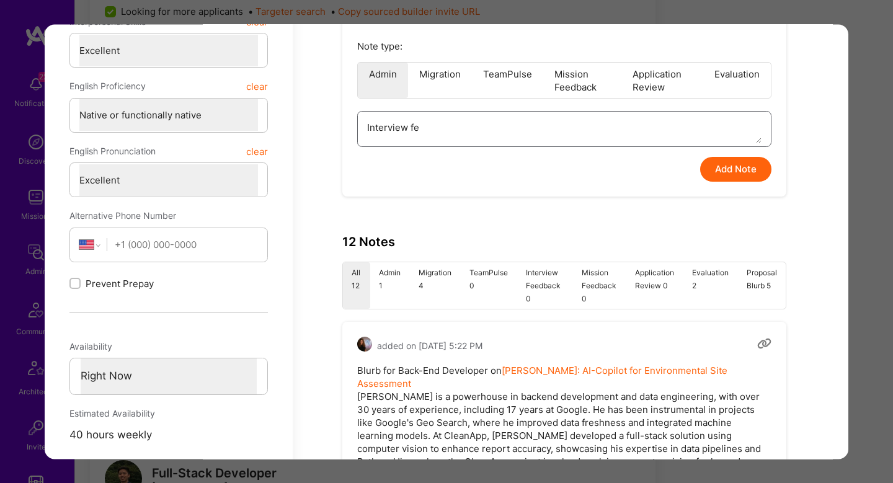
type textarea "x"
type textarea "Interview fee"
type textarea "x"
type textarea "Interview feed"
type textarea "x"
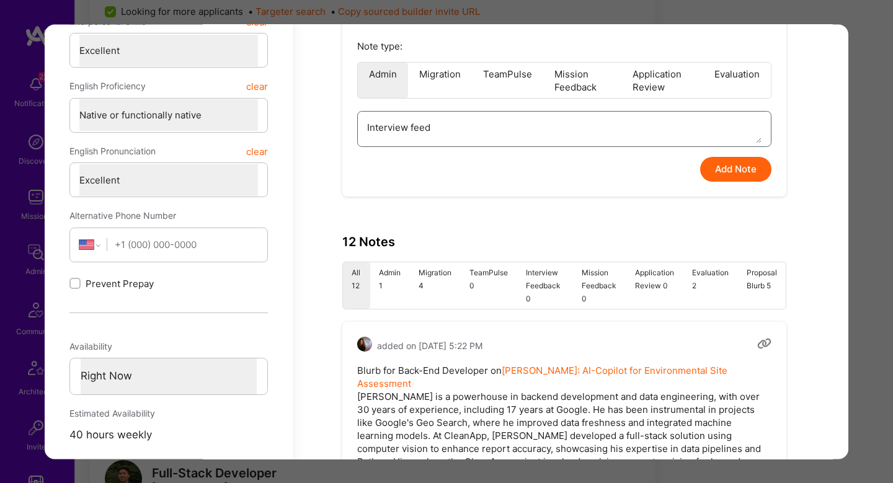
type textarea "Interview feedb"
type textarea "x"
type textarea "Interview feedba"
type textarea "x"
type textarea "Interview feedbac"
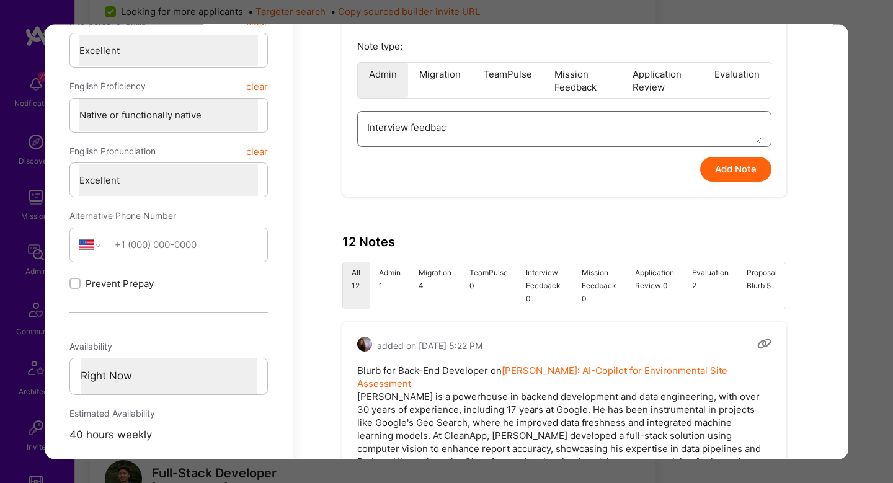
type textarea "x"
type textarea "Interview feedback"
type textarea "x"
type textarea "Interview feedback f"
type textarea "x"
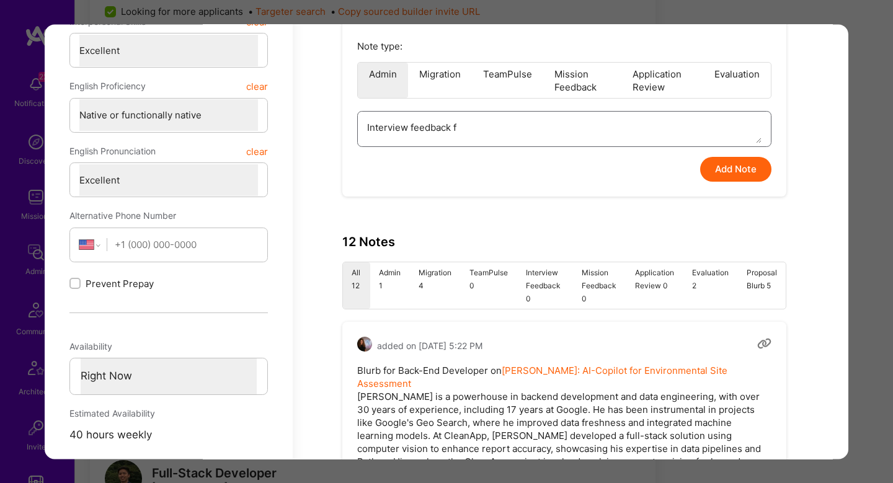
type textarea "Interview feedback fr"
type textarea "x"
type textarea "Interview feedback fro"
type textarea "x"
type textarea "Interview feedback from"
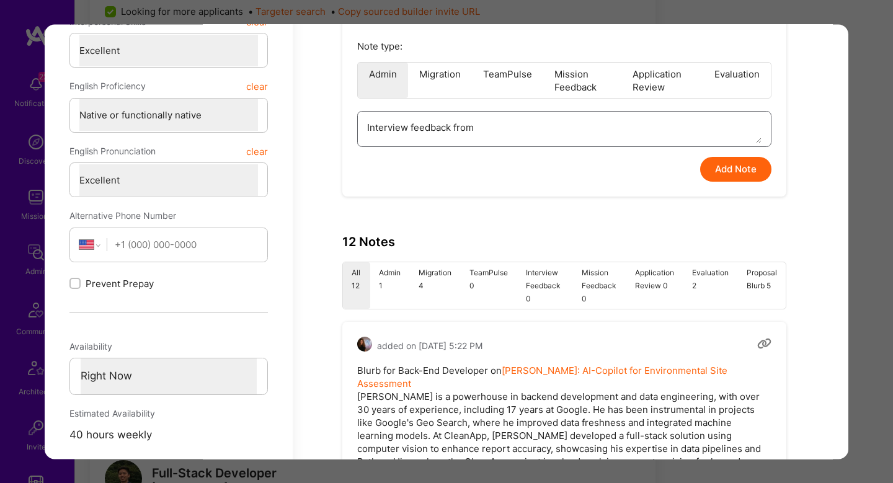
type textarea "x"
type textarea "Interview feedback from"
type textarea "x"
type textarea "Interview feedback from M"
type textarea "x"
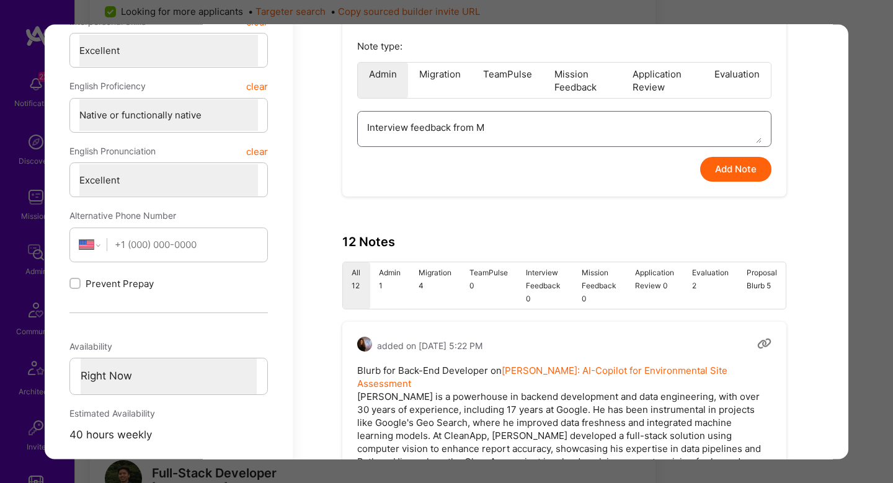
type textarea "Interview feedback from Ma"
type textarea "x"
type textarea "Interview feedback from Mar"
type textarea "x"
type textarea "Interview feedback from Marc"
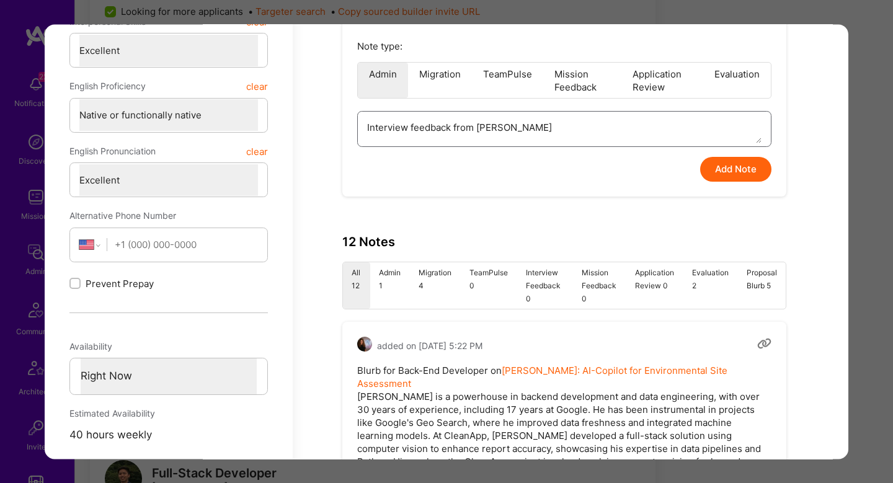
type textarea "x"
type textarea "Interview feedback from Marci"
type textarea "x"
type textarea "Interview feedback from Marcin"
type textarea "x"
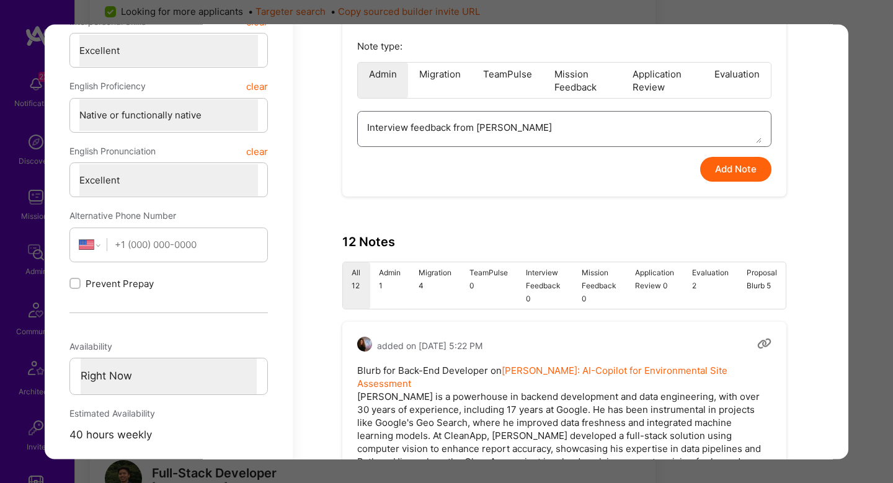
type textarea "Interview feedback from Marcin"
type textarea "x"
type textarea "Interview feedback from Marcin W"
type textarea "x"
type textarea "Interview feedback from Marcin Wt"
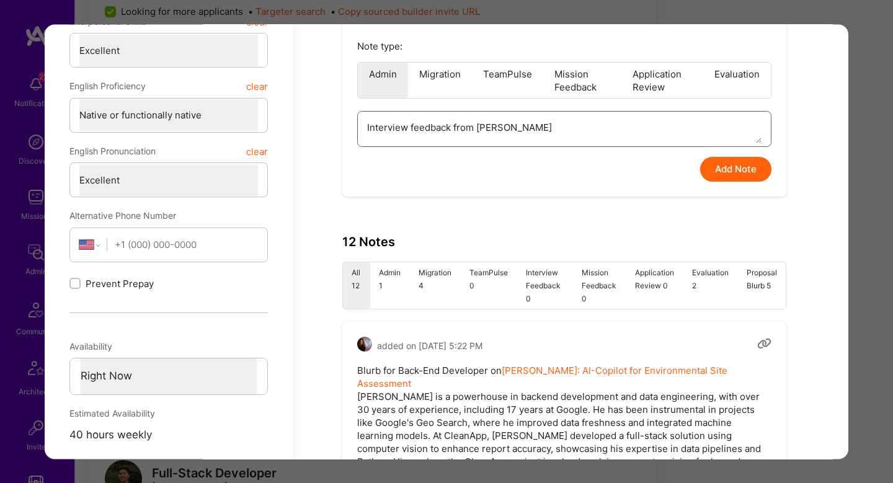
type textarea "x"
type textarea "Interview feedback from Marcin Wto"
type textarea "x"
type textarea "Interview feedback from Marcin Wtol"
type textarea "x"
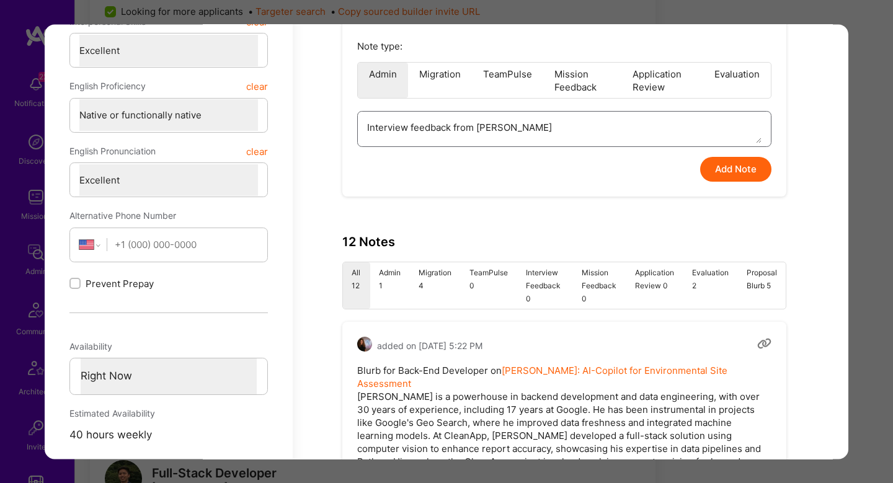
type textarea "Interview feedback from Marcin Wtolt"
type textarea "x"
type textarea "Interview feedback from Marcin Wtolt"
type textarea "x"
type textarea "Interview feedback from Marcin Wtolt o"
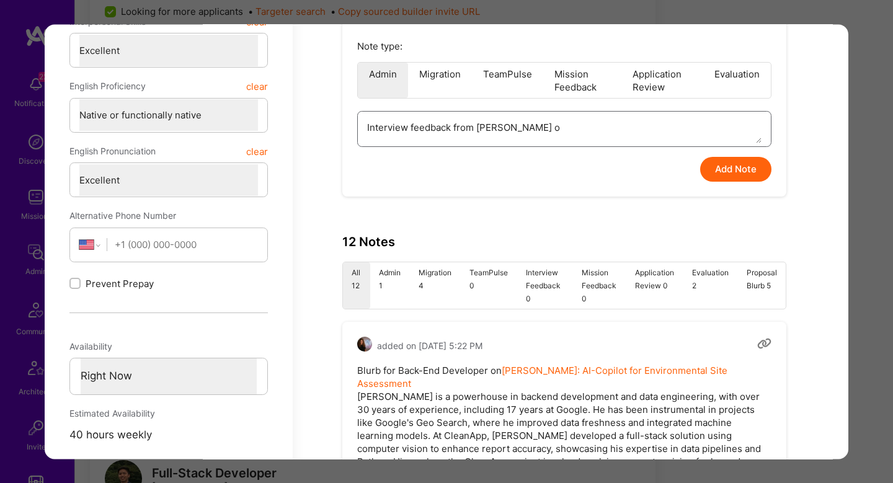
type textarea "x"
type textarea "Interview feedback from Marcin Wtolt"
type textarea "x"
type textarea "Interview feedback from Marcin Wtolt"
type textarea "x"
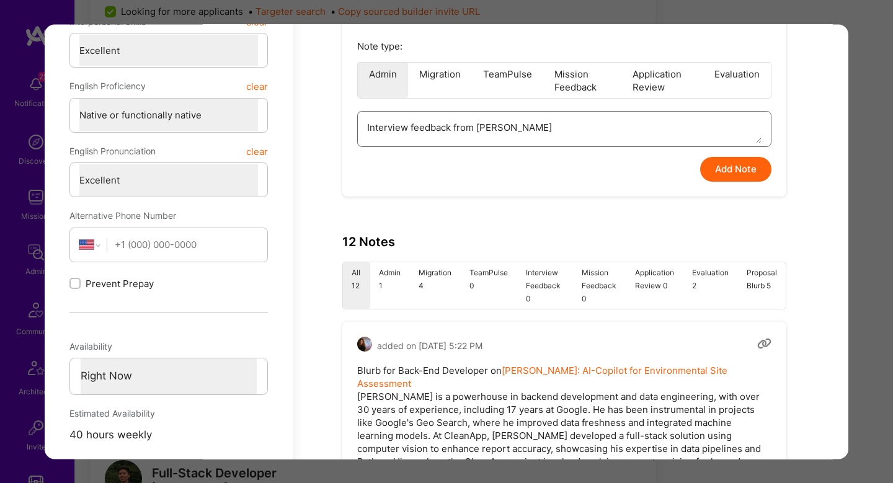
type textarea "Interview feedback from Marcin Wtol"
type textarea "x"
type textarea "Interview feedback from Marcin Wto"
type textarea "x"
type textarea "Interview feedback from Marcin Wt"
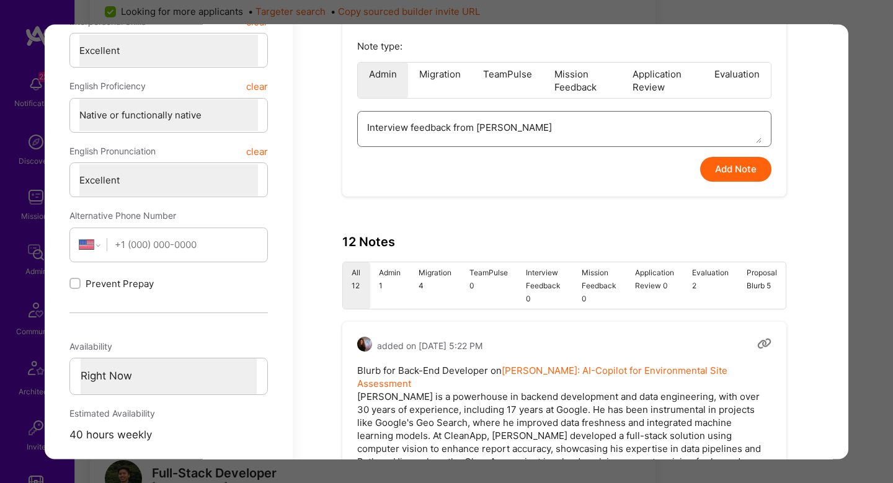
type textarea "x"
type textarea "Interview feedback from Marcin W"
type textarea "x"
type textarea "Interview feedback from Marcin Wy"
type textarea "x"
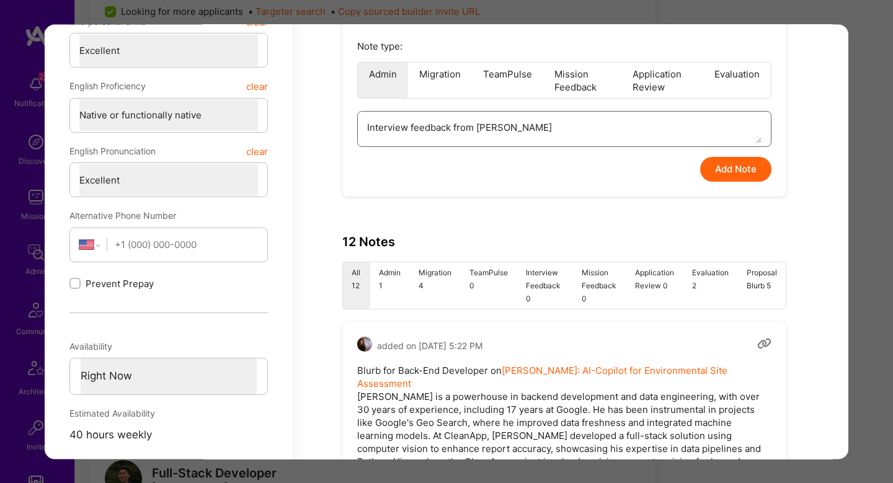
type textarea "Interview feedback from Marcin Wyo"
type textarea "x"
type textarea "Interview feedback from Marcin Wyolt"
type textarea "x"
type textarea "Interview feedback from Marcin Wyolt"
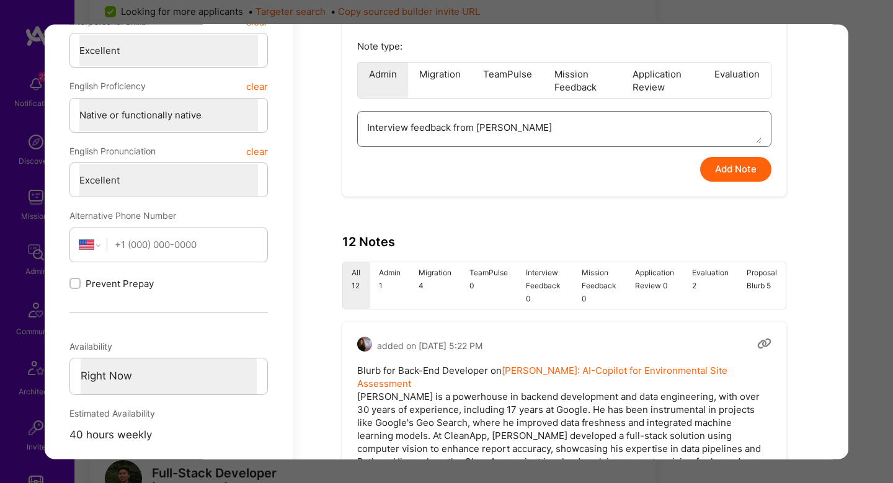
type textarea "x"
type textarea "Interview feedback from Marcin Wyolt o"
type textarea "x"
type textarea "Interview feedback from Marcin Wyolt or"
type textarea "x"
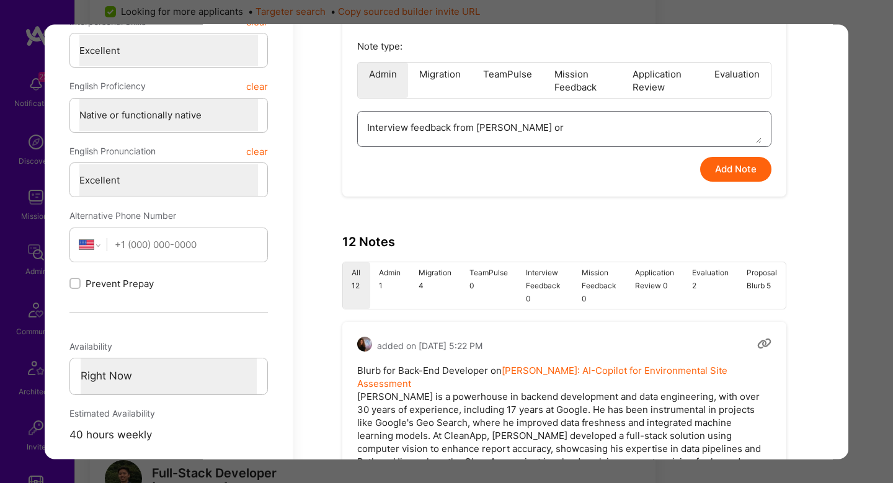
type textarea "Interview feedback from Marcin Wyolt o"
type textarea "x"
type textarea "Interview feedback from Marcin Wyolt"
type textarea "x"
type textarea "Interview feedback from Marcin Wyolt f"
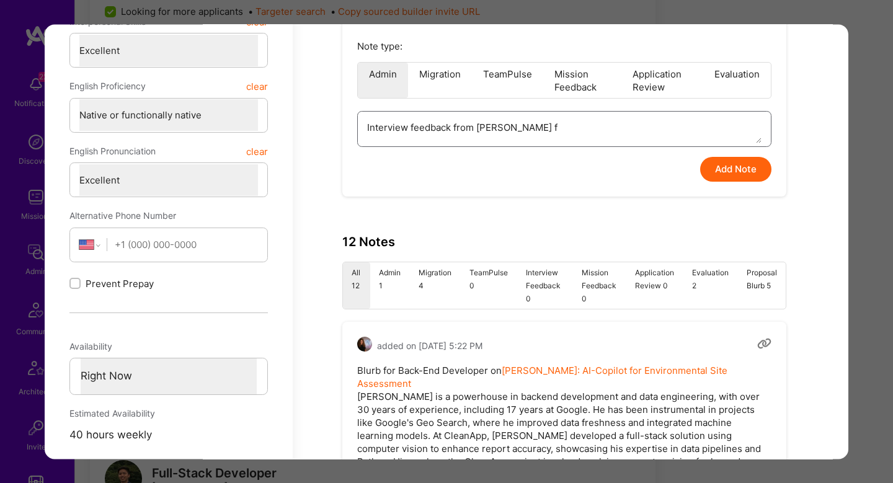
type textarea "x"
type textarea "Interview feedback from Marcin Wyolt fo"
type textarea "x"
type textarea "Interview feedback from Marcin Wyolt for"
type textarea "x"
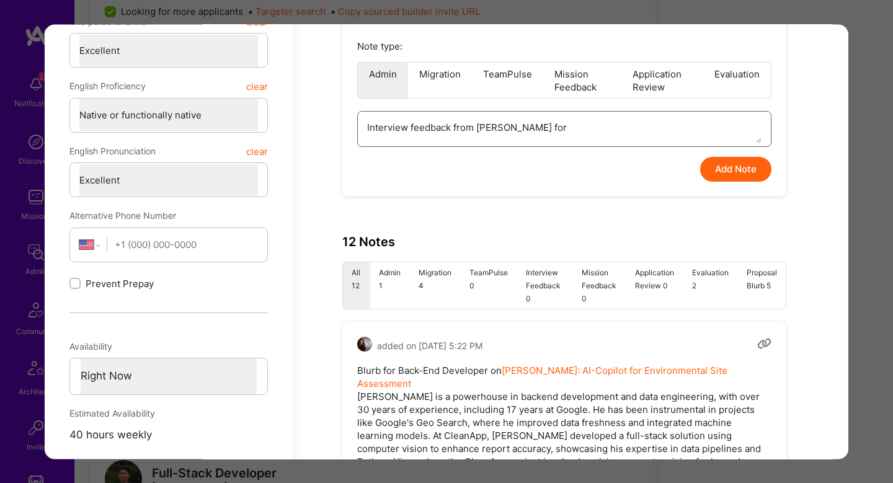
type textarea "Interview feedback from Marcin Wyolt for"
type textarea "x"
type textarea "Interview feedback from Marcin Wyolt for L"
type textarea "x"
type textarea "Interview feedback from Marcin Wyolt for La"
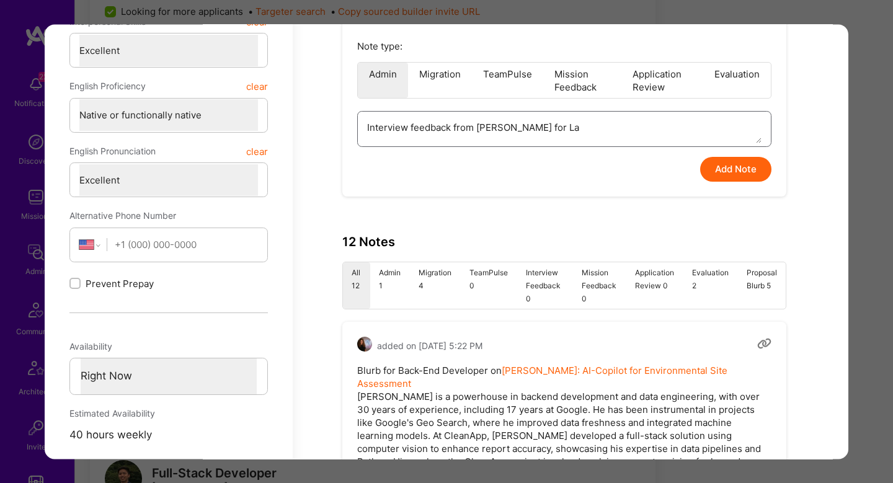
type textarea "x"
type textarea "Interview feedback from Marcin Wyolt for Lan"
type textarea "x"
type textarea "Interview feedback from Marcin Wyolt for Lang"
type textarea "x"
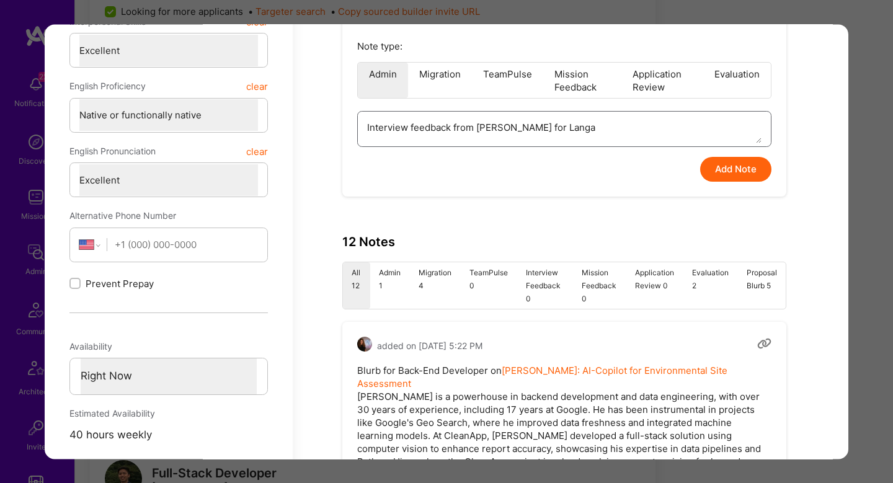
type textarea "Interview feedback from Marcin Wyolt for Langan"
type textarea "x"
type textarea "Interview feedback from Marcin Wyolt for Langan:"
type textarea "x"
type textarea "Interview feedback from Marcin Wyolt for Langan:"
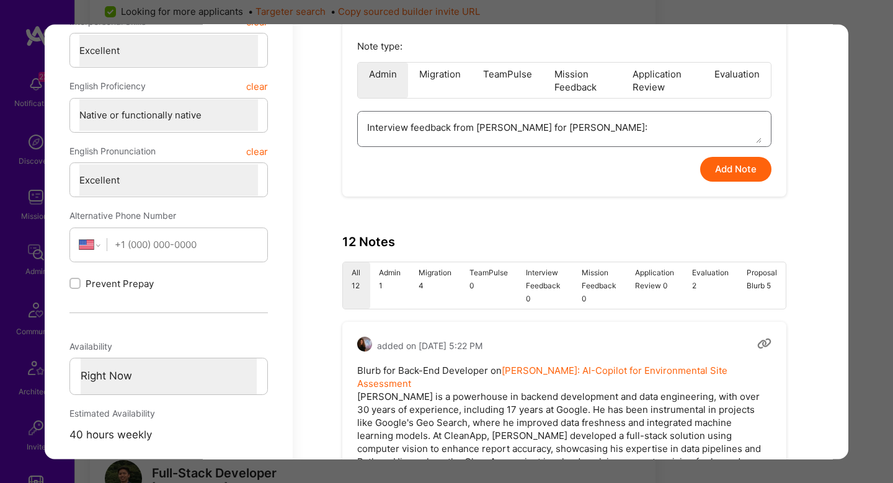
type textarea "x"
type textarea "Interview feedback from Marcin Wyolt for Langan:"
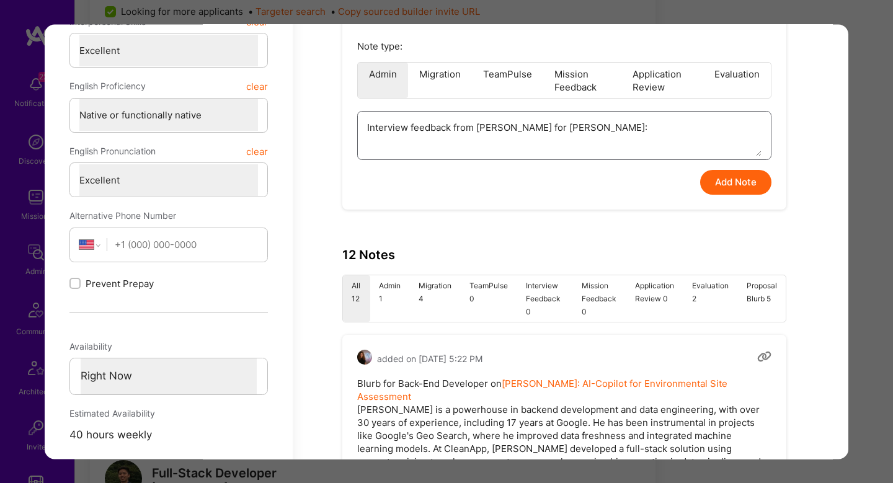
paste textarea "Eugene Koshelev Major disconnect between impressive resume and weak interview p…"
type textarea "x"
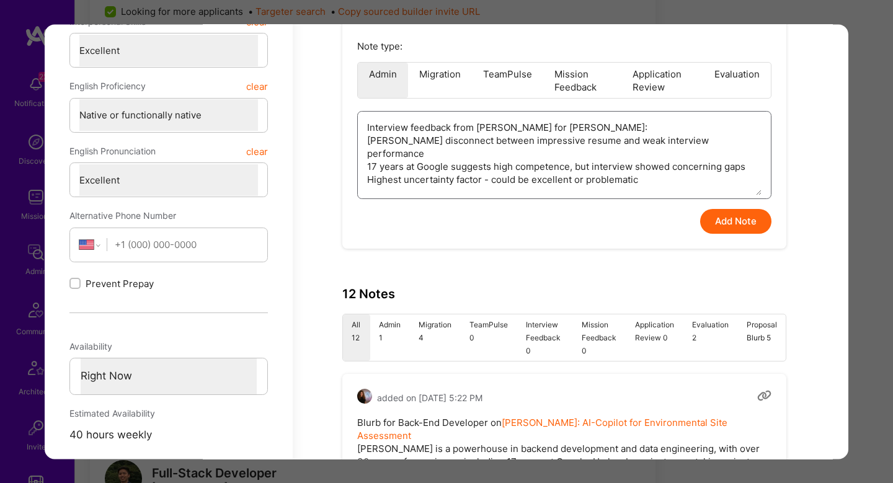
type textarea "Interview feedback from Marcin Wyolt for Langan: Eugene Koshelev Major disconne…"
click at [757, 222] on button "Add Note" at bounding box center [735, 222] width 71 height 25
type textarea "x"
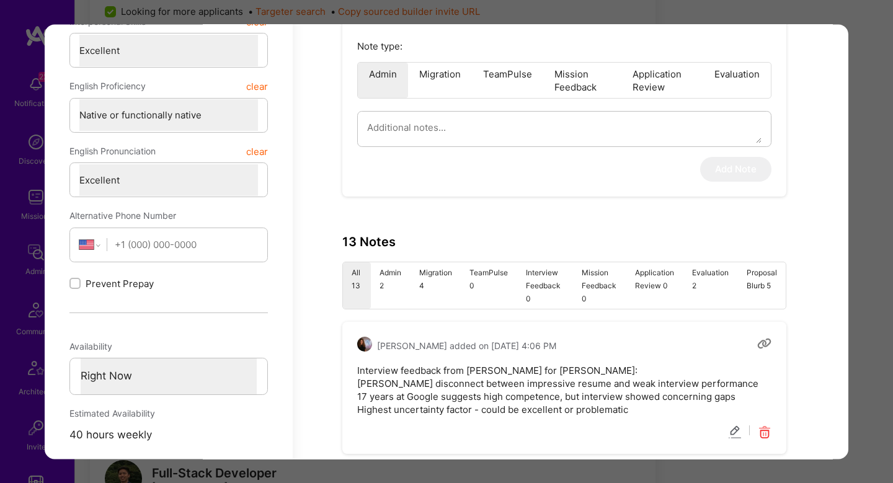
click at [874, 52] on div "Application 7 of 12 Builder Missing Requirements Required Location See location…" at bounding box center [446, 241] width 893 height 483
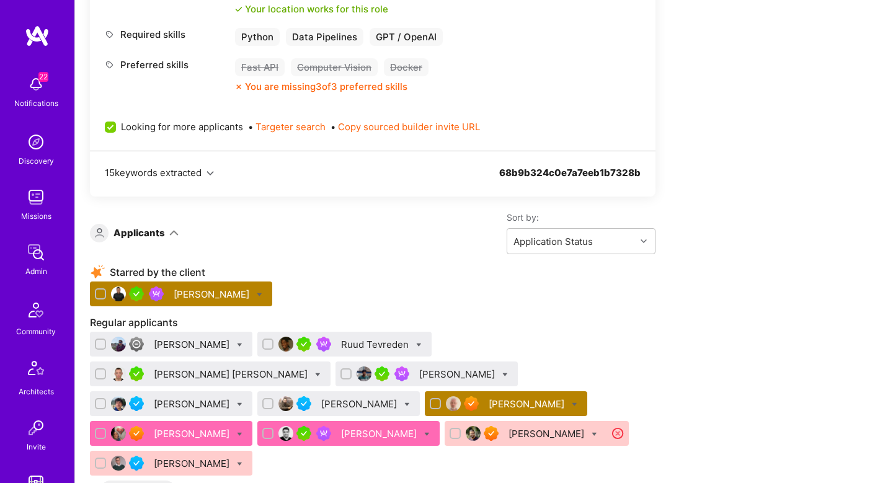
scroll to position [663, 0]
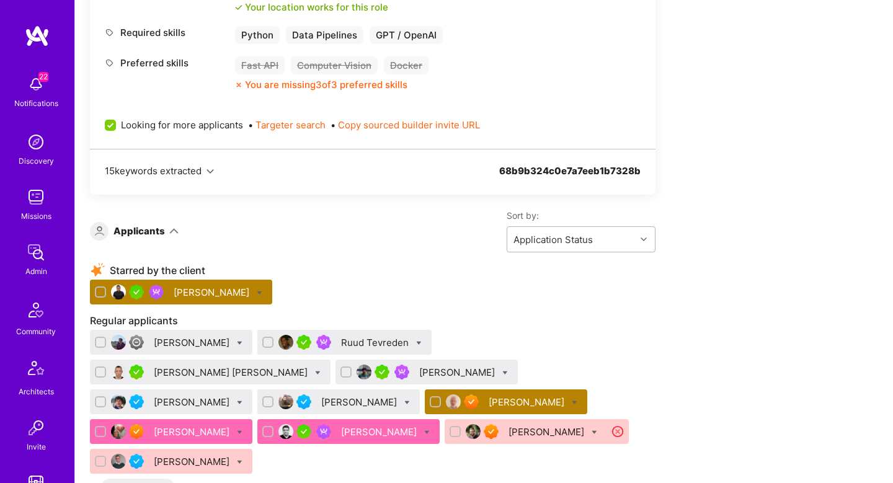
click at [578, 236] on div "Application Status" at bounding box center [552, 239] width 79 height 13
click at [574, 291] on div "Date of Submission" at bounding box center [581, 294] width 149 height 23
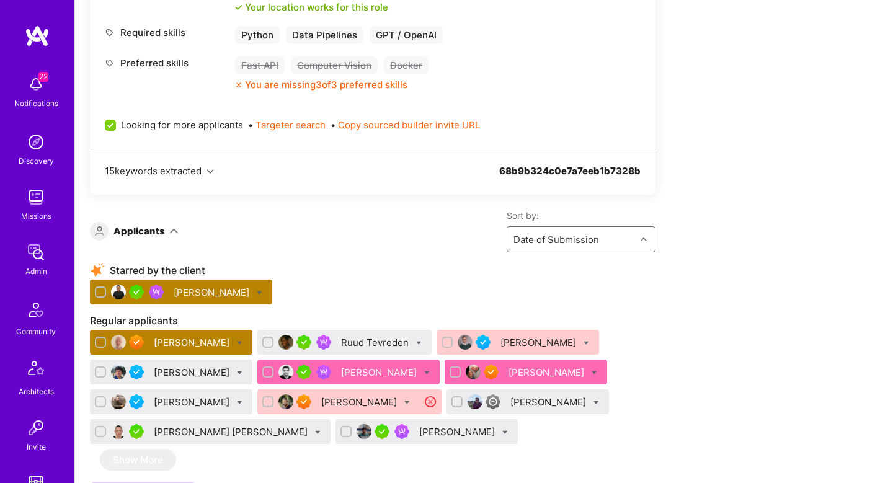
scroll to position [815, 0]
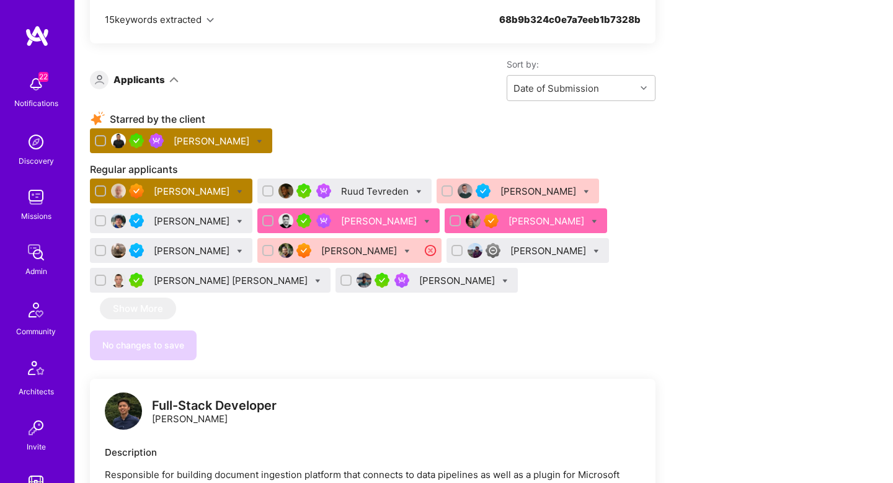
click at [425, 274] on div "Gnyanendra Madishetty" at bounding box center [458, 280] width 78 height 13
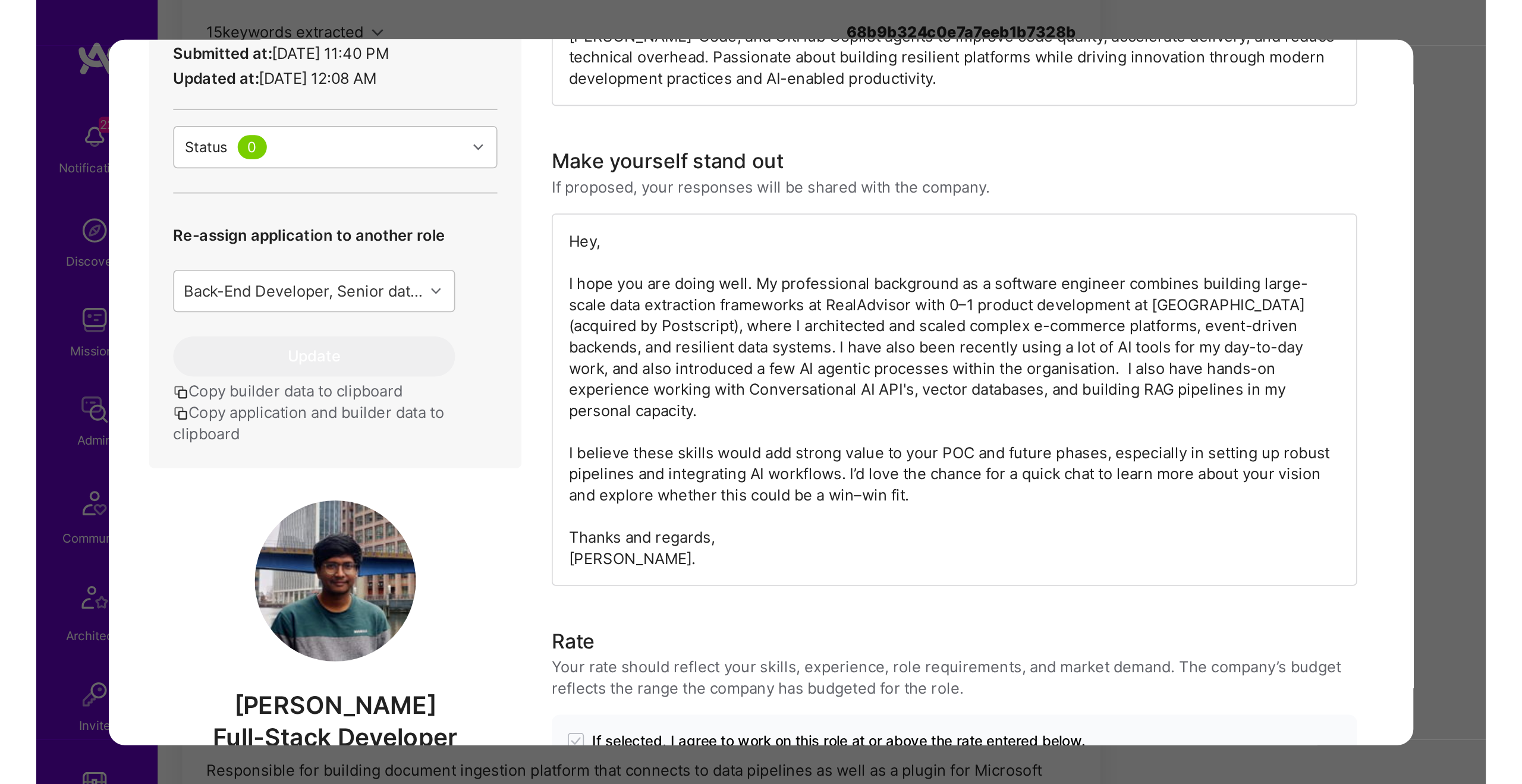
scroll to position [1089, 0]
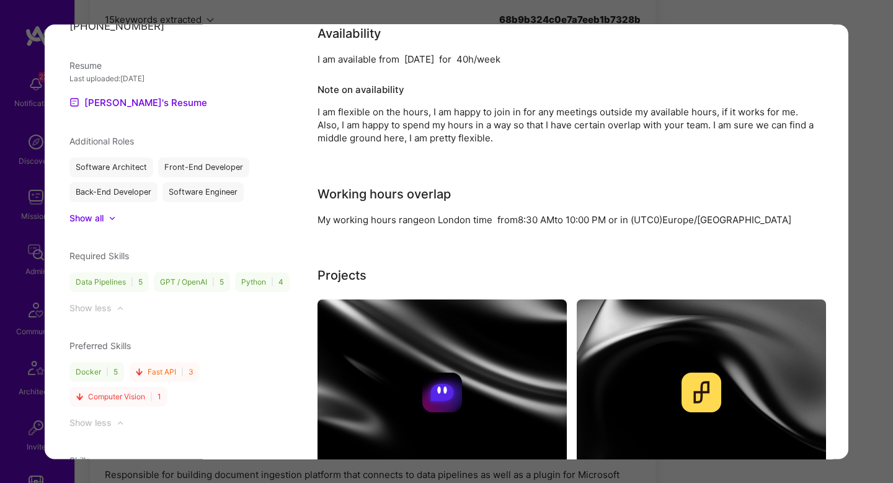
click at [870, 121] on div "Application 12 of 12 Builder Missing Requirements Required Location See locatio…" at bounding box center [446, 241] width 893 height 483
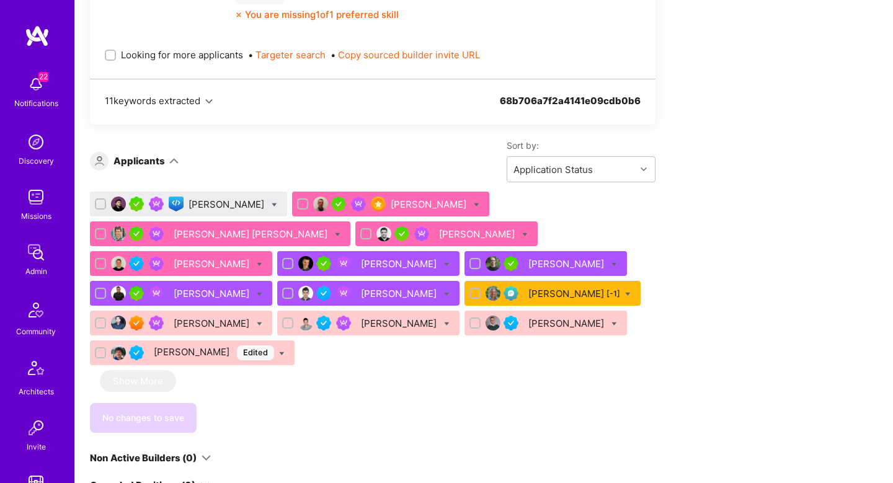
scroll to position [744, 0]
click at [522, 232] on icon at bounding box center [525, 235] width 6 height 6
checkbox input "true"
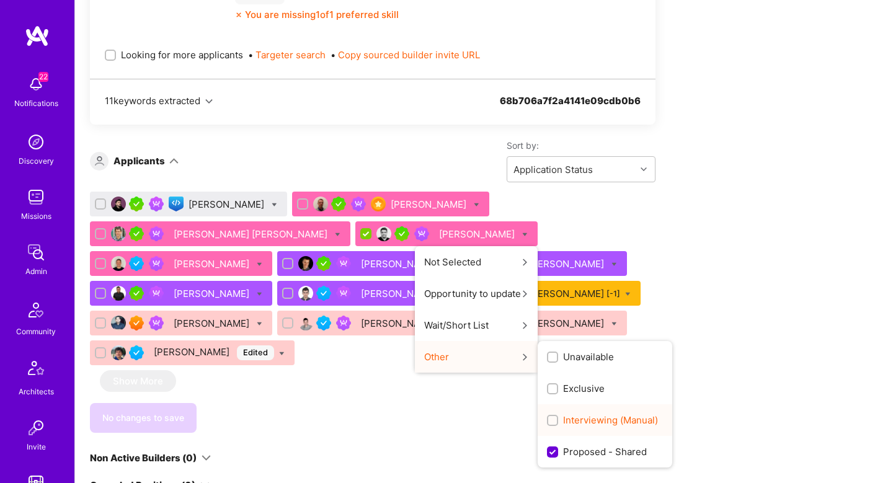
click at [563, 420] on span "Interviewing (Manual)" at bounding box center [610, 420] width 95 height 13
click at [549, 420] on input "Interviewing (Manual)" at bounding box center [553, 421] width 9 height 9
checkbox input "true"
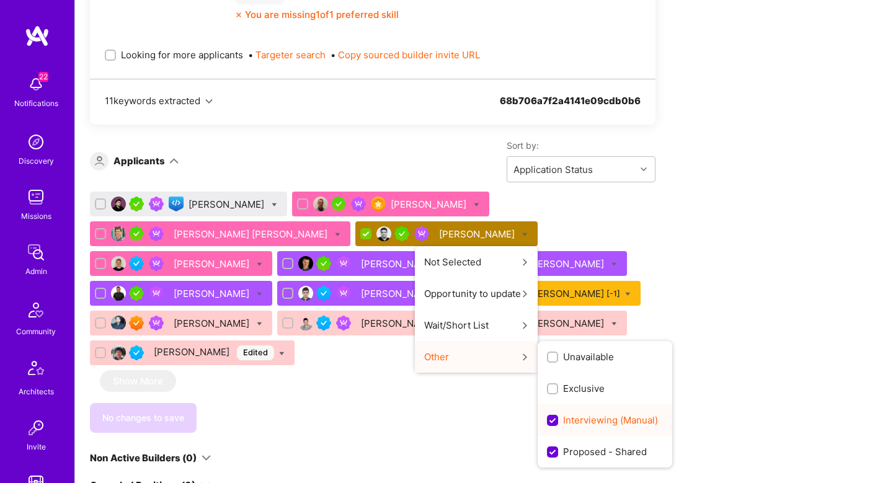
scroll to position [0, 0]
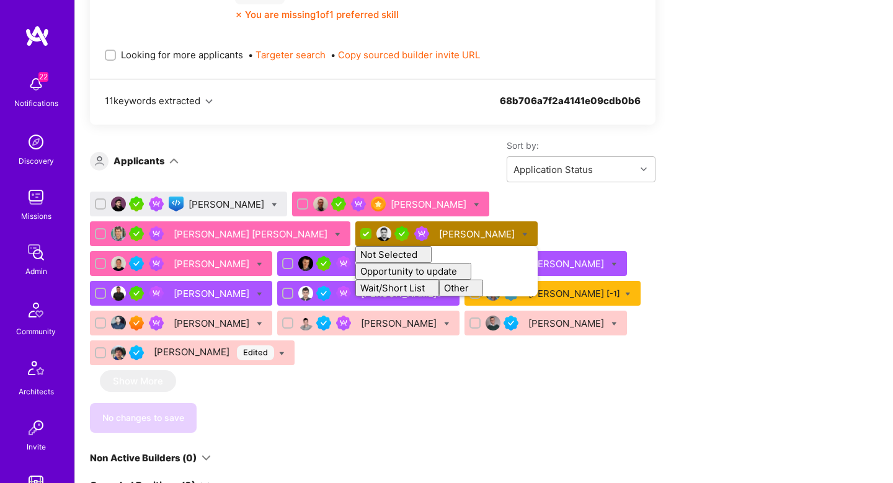
checkbox input "false"
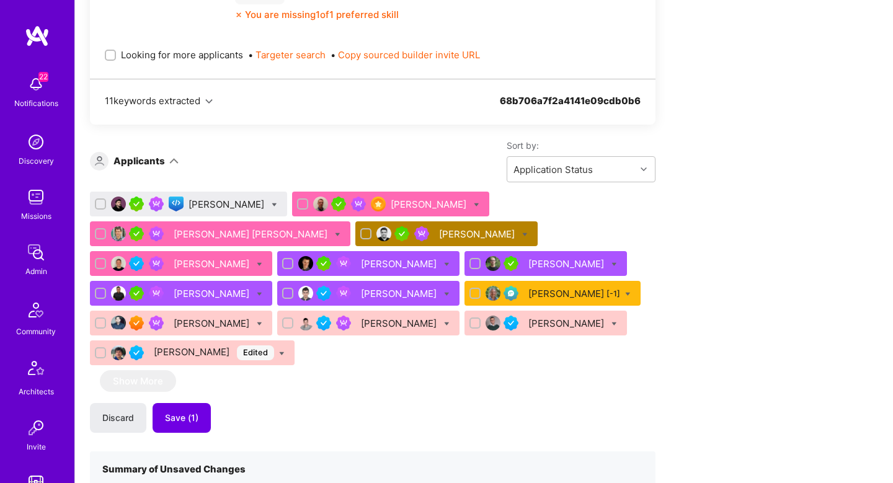
click at [378, 388] on div "[PERSON_NAME] [PERSON_NAME] Radigales Creus [PERSON_NAME] [PERSON_NAME] [PERSON…" at bounding box center [372, 375] width 565 height 367
click at [186, 414] on span "Save (1)" at bounding box center [181, 418] width 33 height 12
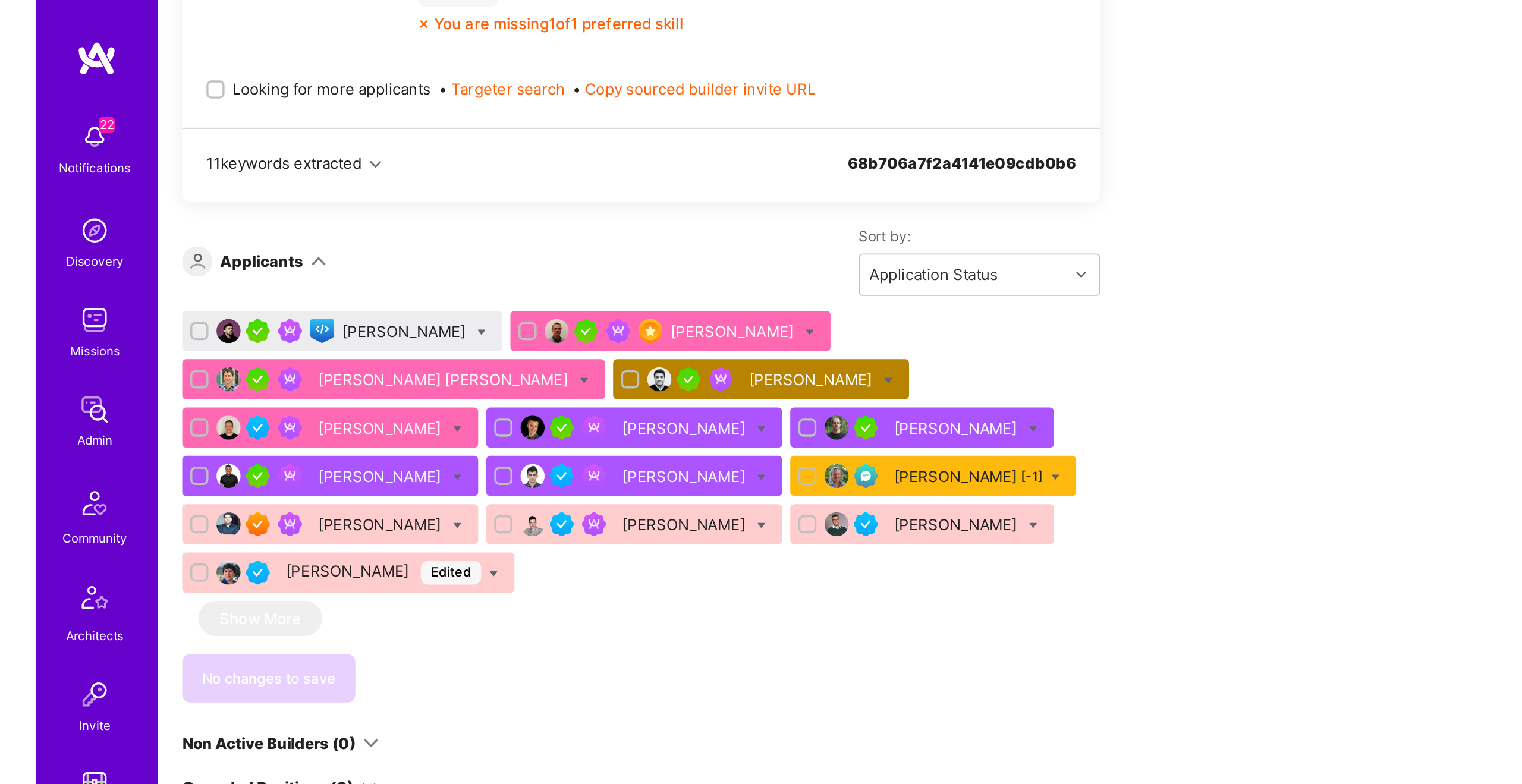
scroll to position [642, 0]
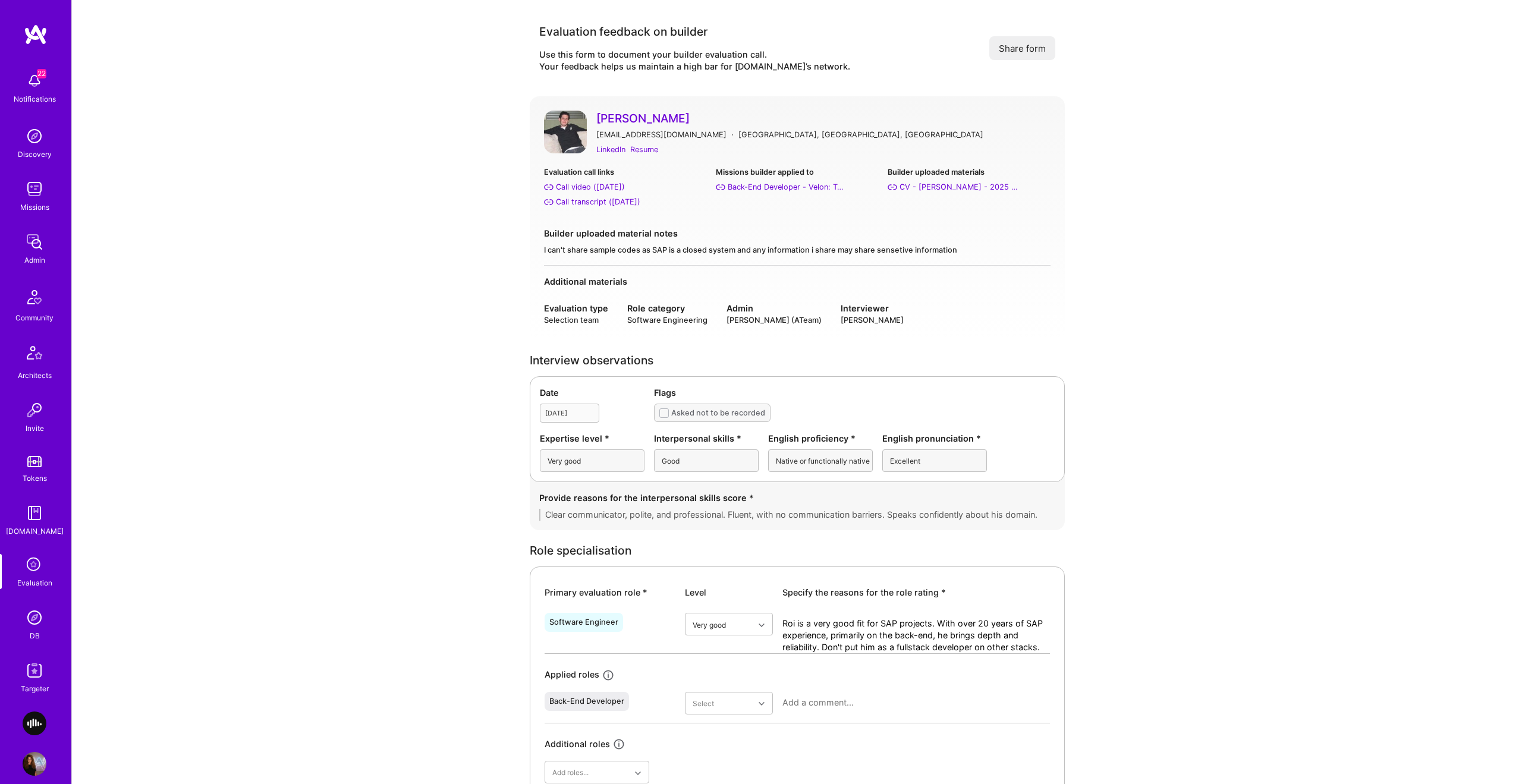
scroll to position [1818, 0]
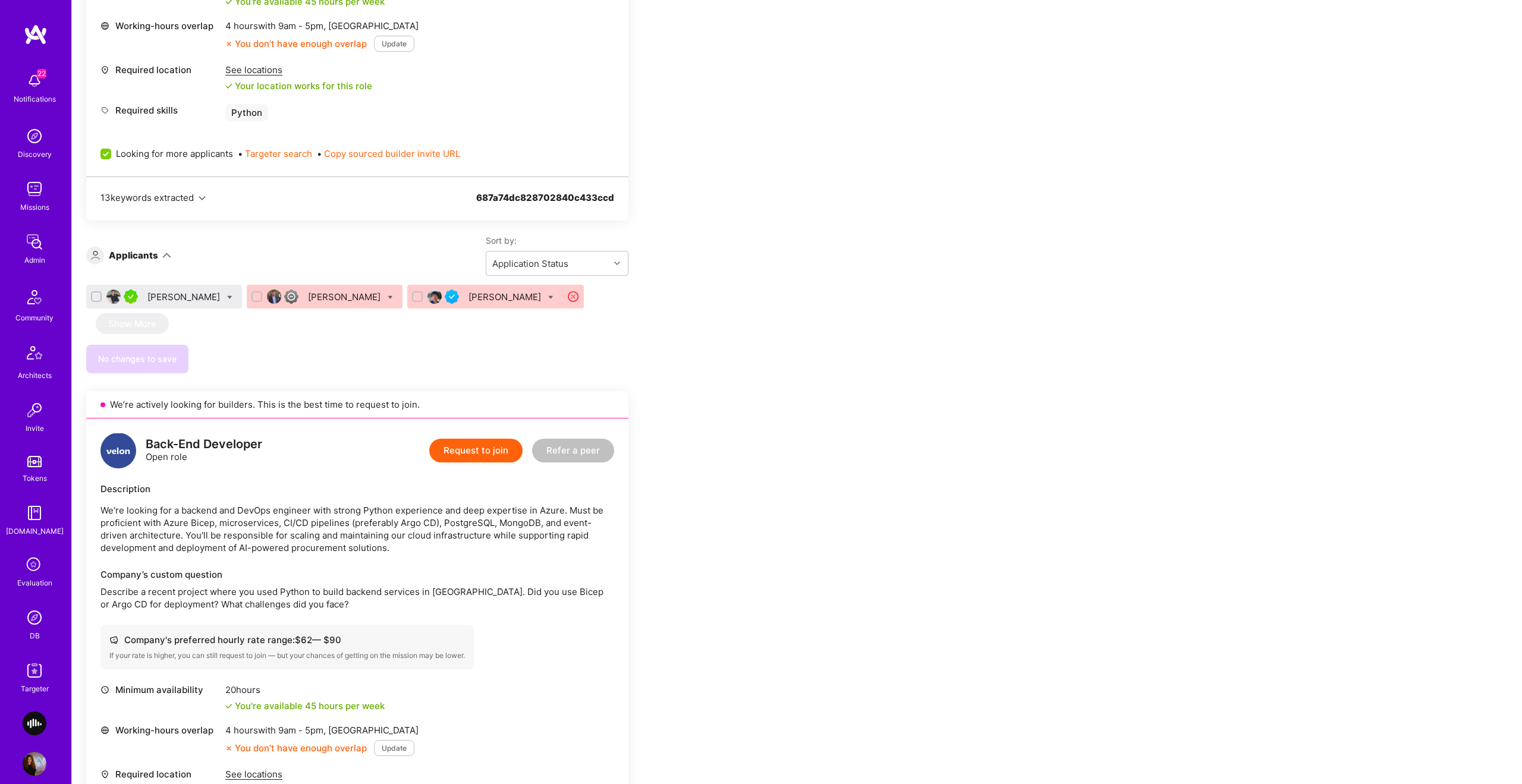
scroll to position [570, 0]
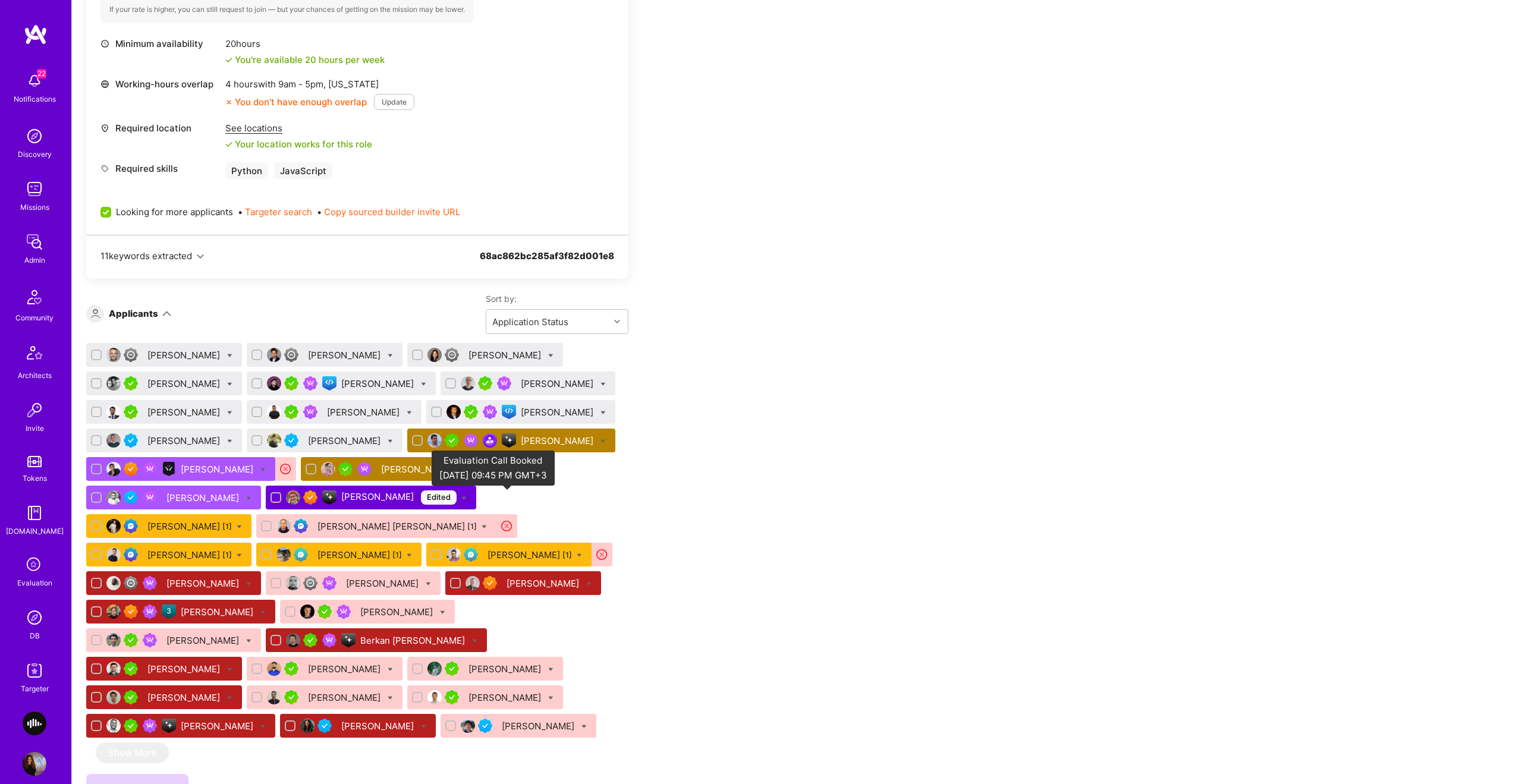
scroll to position [569, 0]
click at [550, 322] on div "Application Status" at bounding box center [529, 321] width 76 height 12
click at [536, 363] on div "Date of Submission" at bounding box center [557, 373] width 143 height 22
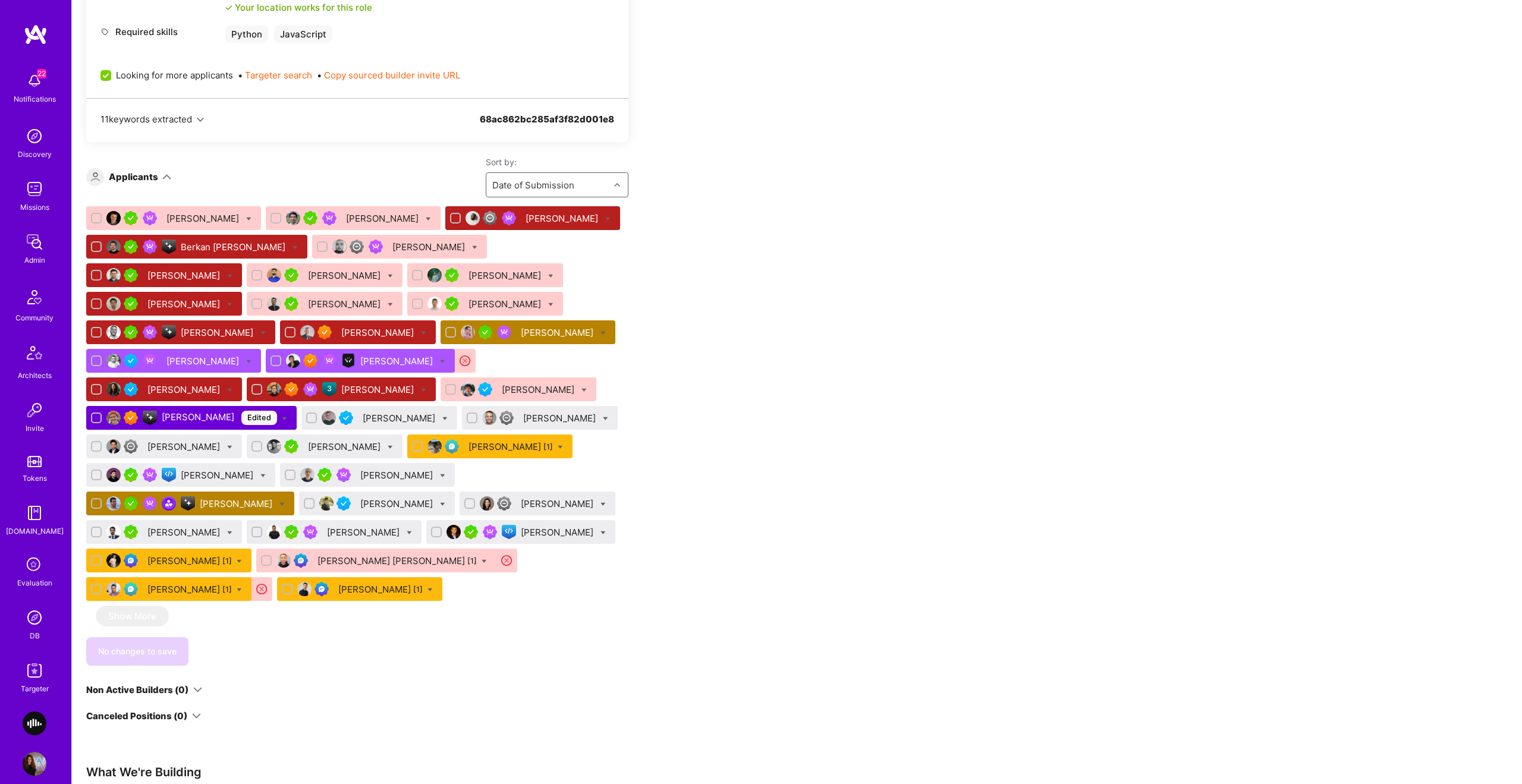
scroll to position [703, 0]
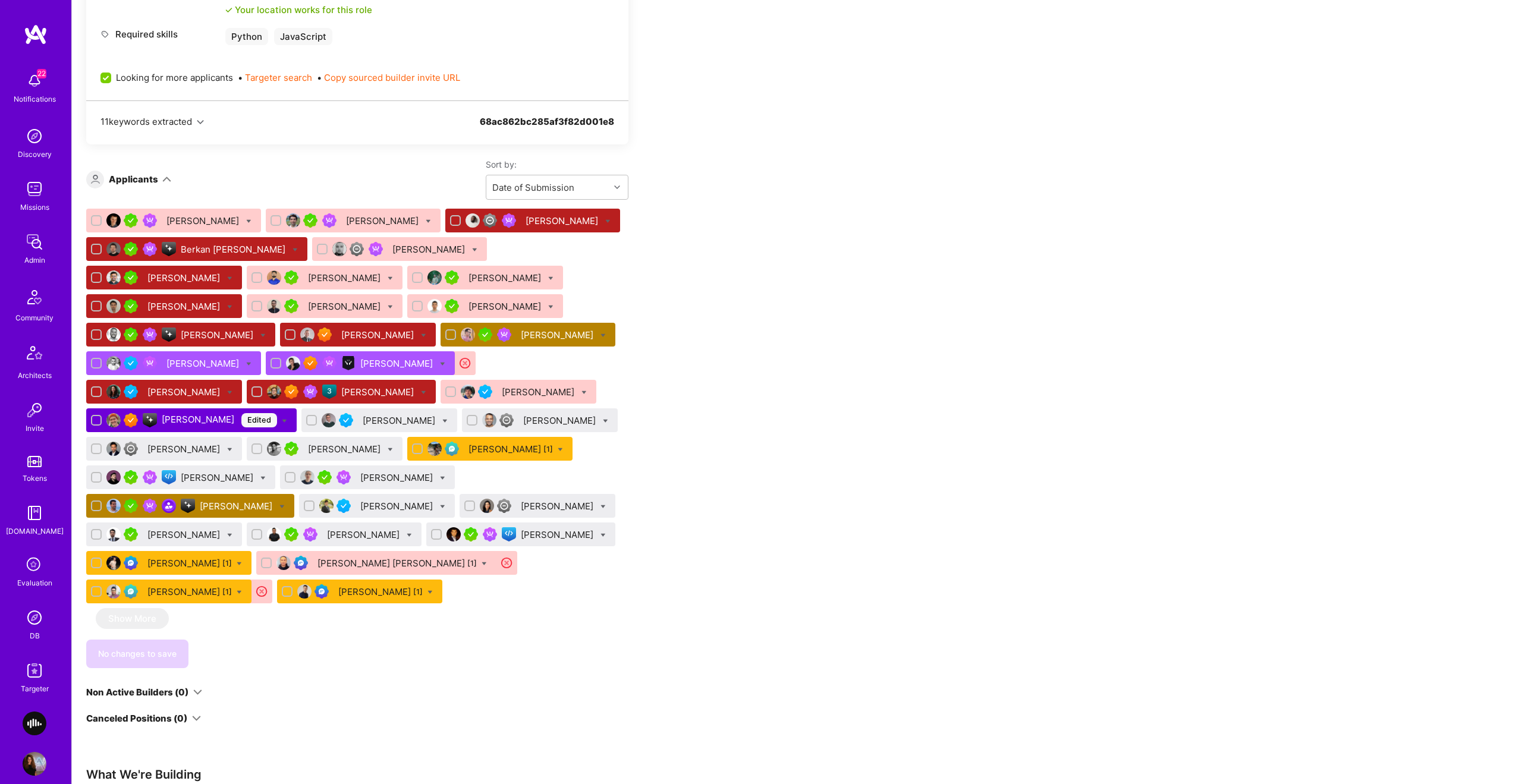
click at [363, 592] on div "Michele Roman [1]" at bounding box center [381, 591] width 84 height 12
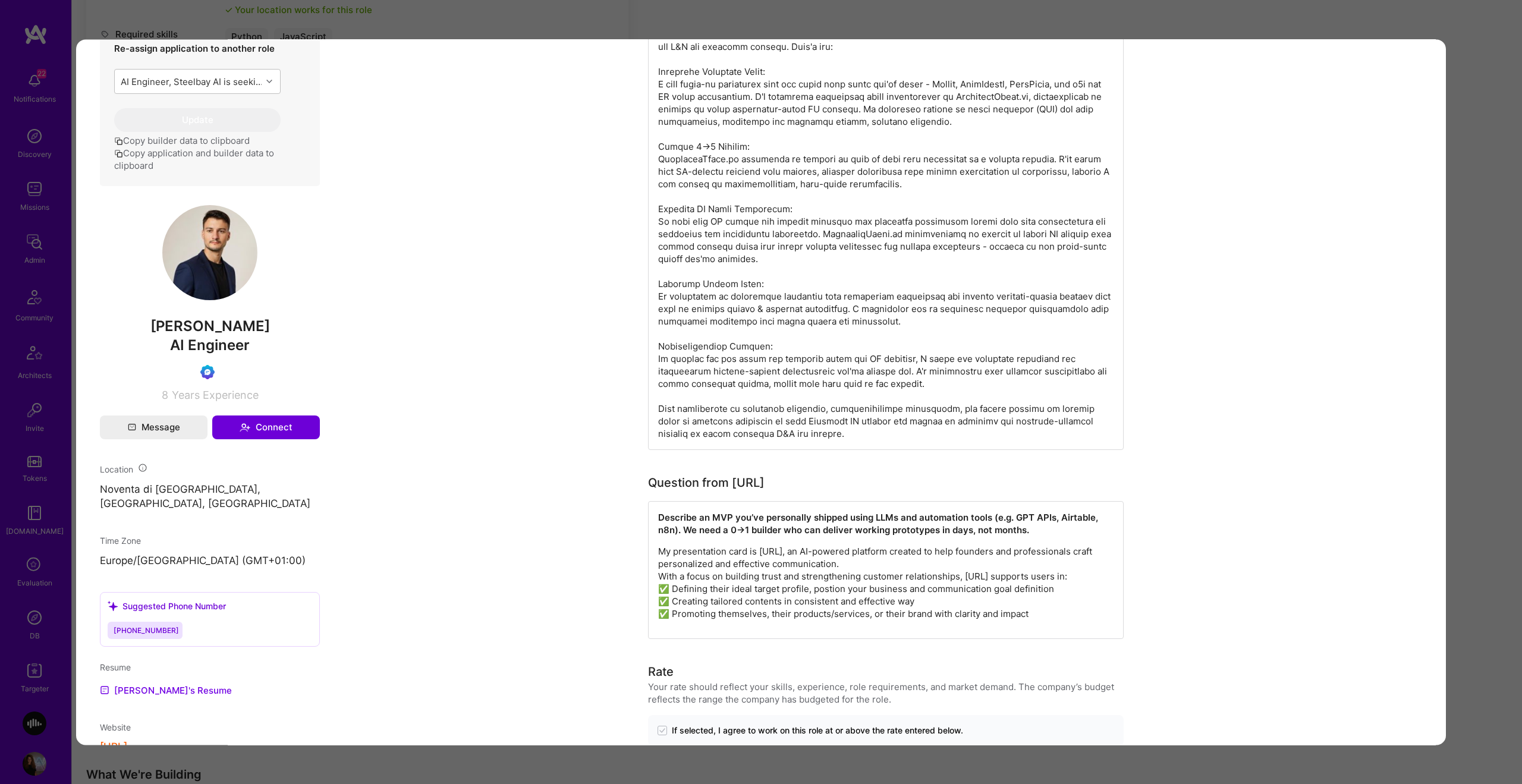
scroll to position [412, 0]
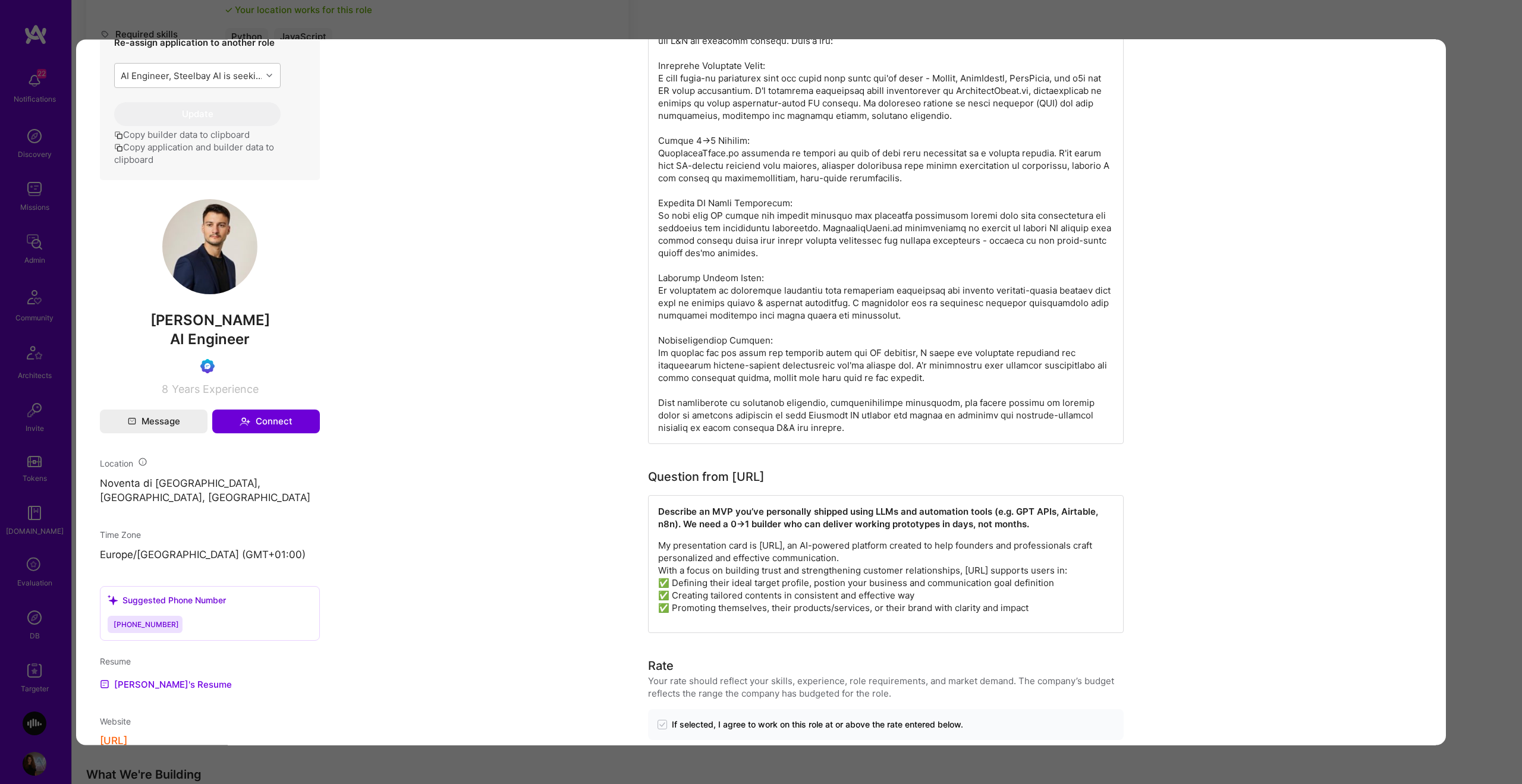
click at [1478, 318] on div "Application 37 of 37 Admin data Details User ID: 68c7dc9e1d1320cc1c4ed29a Admin…" at bounding box center [761, 392] width 1522 height 784
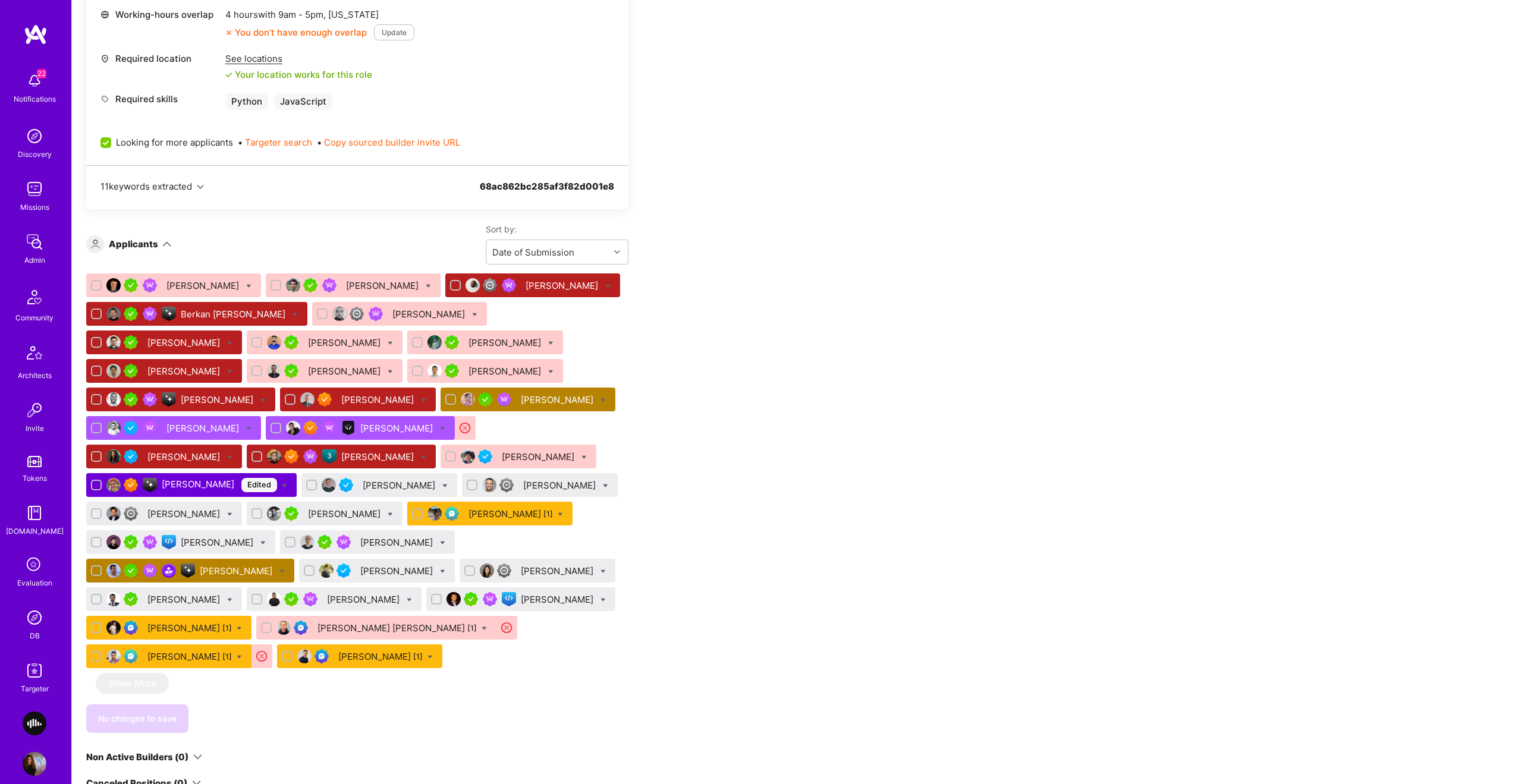
scroll to position [642, 0]
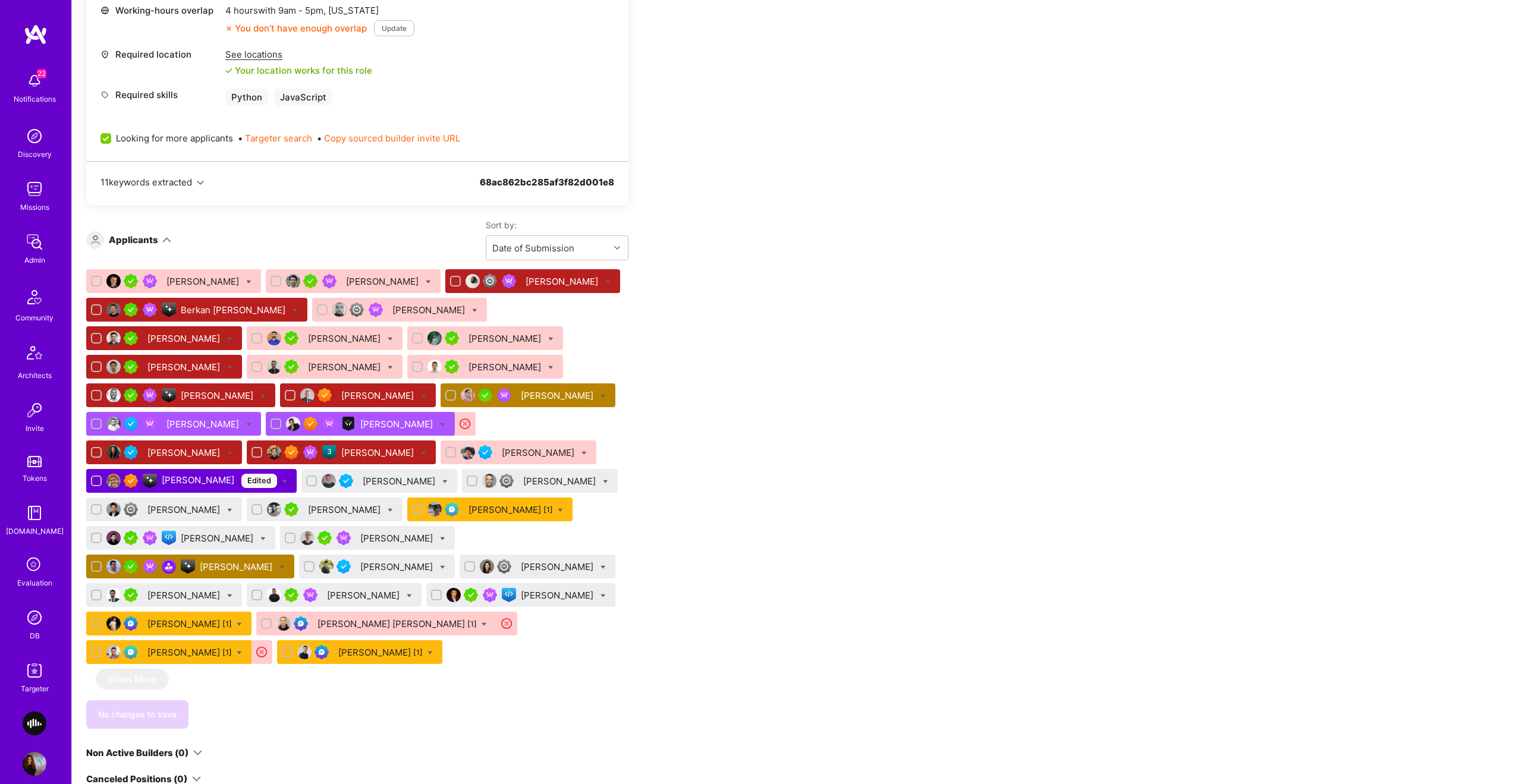
click at [242, 655] on icon at bounding box center [240, 653] width 6 height 6
checkbox input "true"
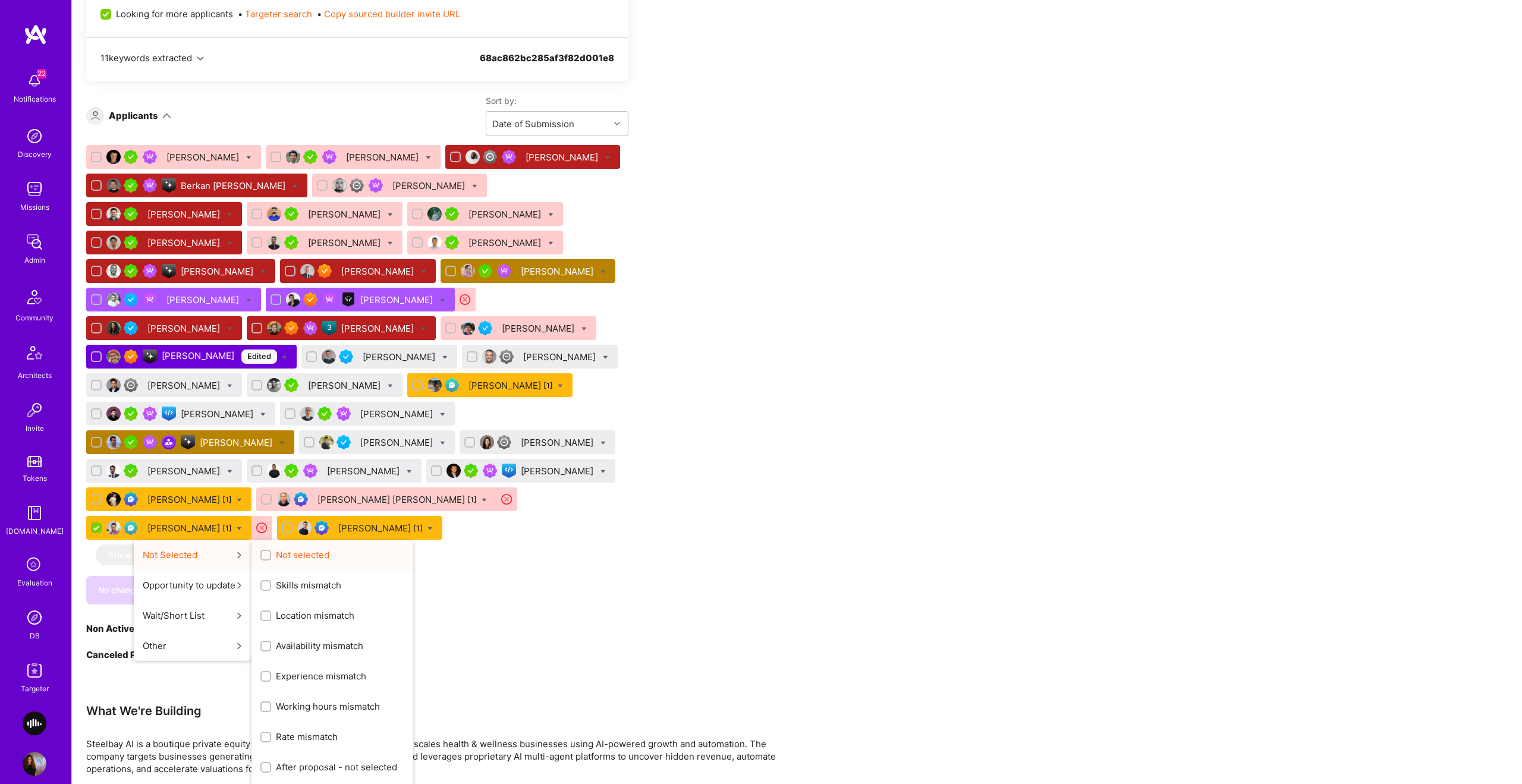
scroll to position [769, 0]
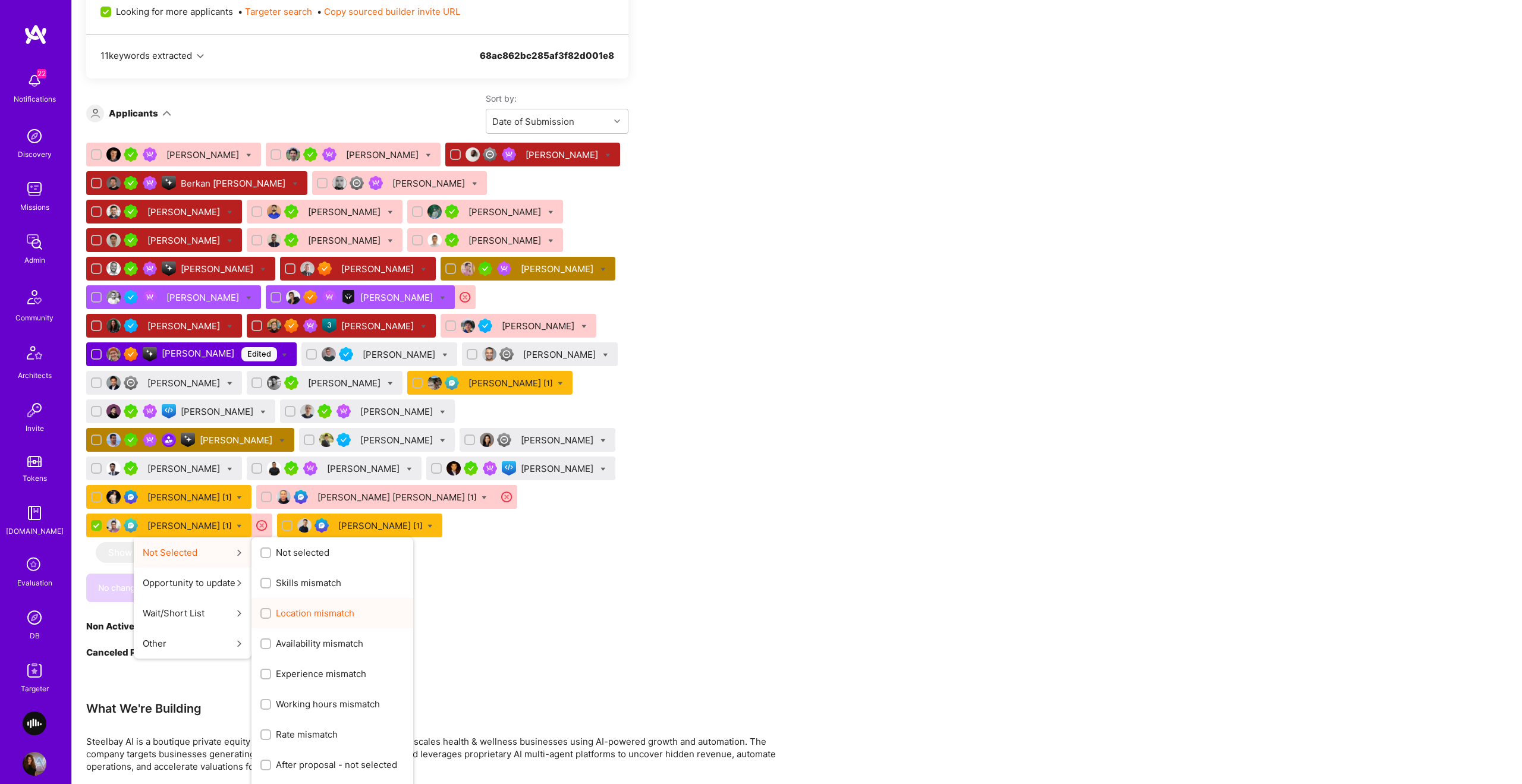
click at [292, 610] on span "Location mismatch" at bounding box center [316, 612] width 79 height 12
click at [271, 610] on input "Location mismatch" at bounding box center [267, 613] width 9 height 9
checkbox input "true"
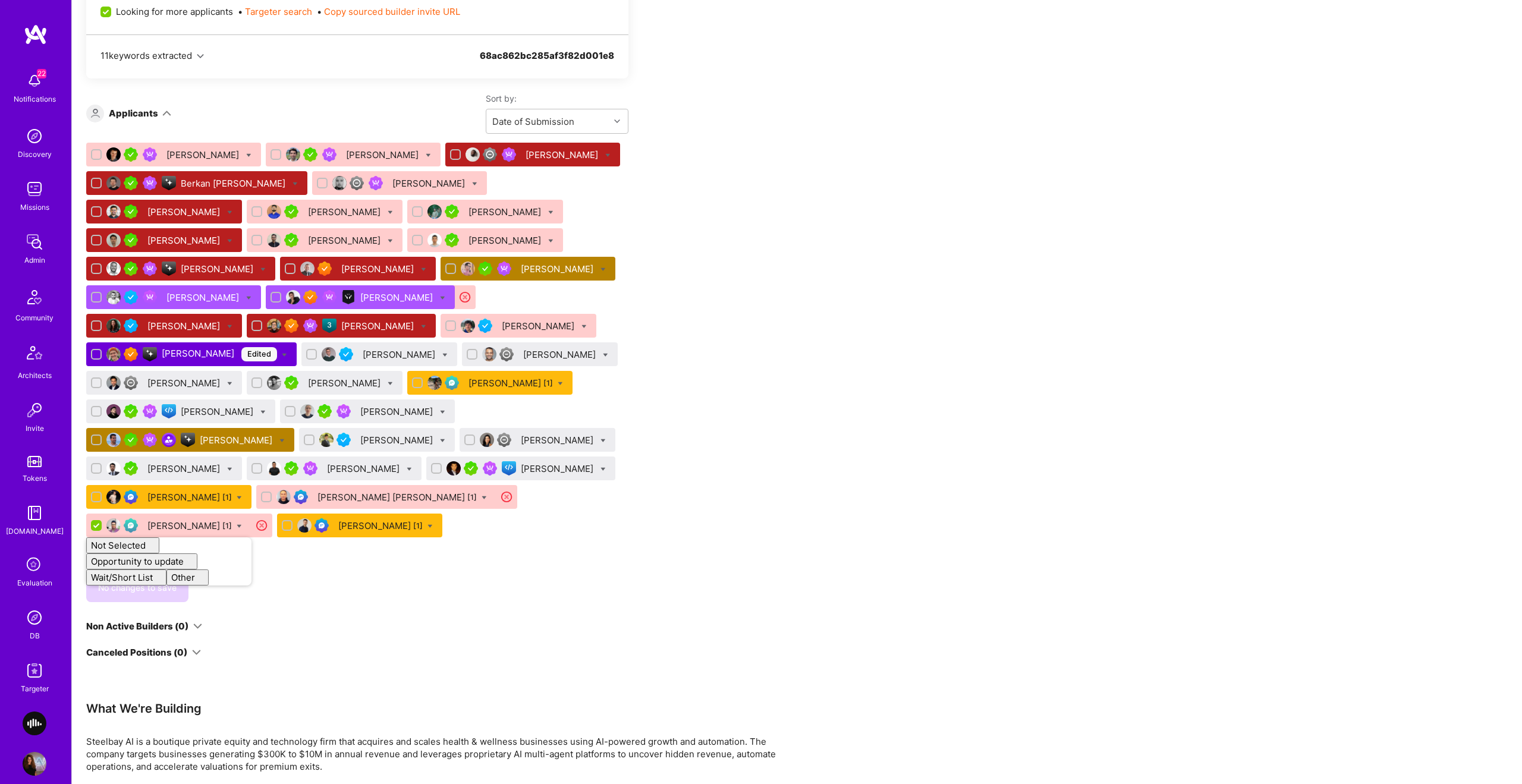
checkbox input "false"
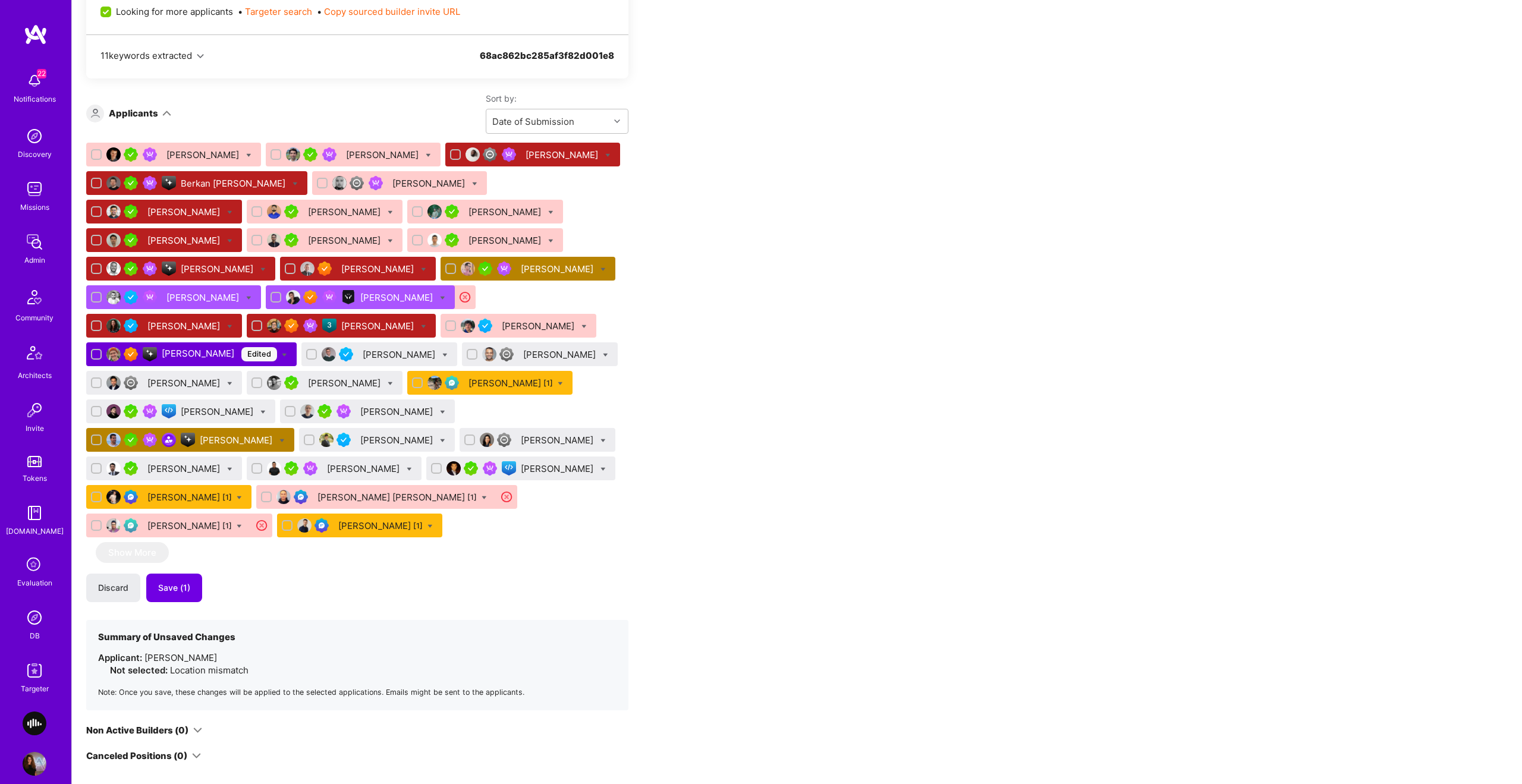
drag, startPoint x: 608, startPoint y: 578, endPoint x: 170, endPoint y: 641, distance: 442.5
click at [607, 579] on div "Discard Save (1)" at bounding box center [357, 588] width 542 height 29
click at [171, 597] on button "Save (1)" at bounding box center [175, 588] width 56 height 29
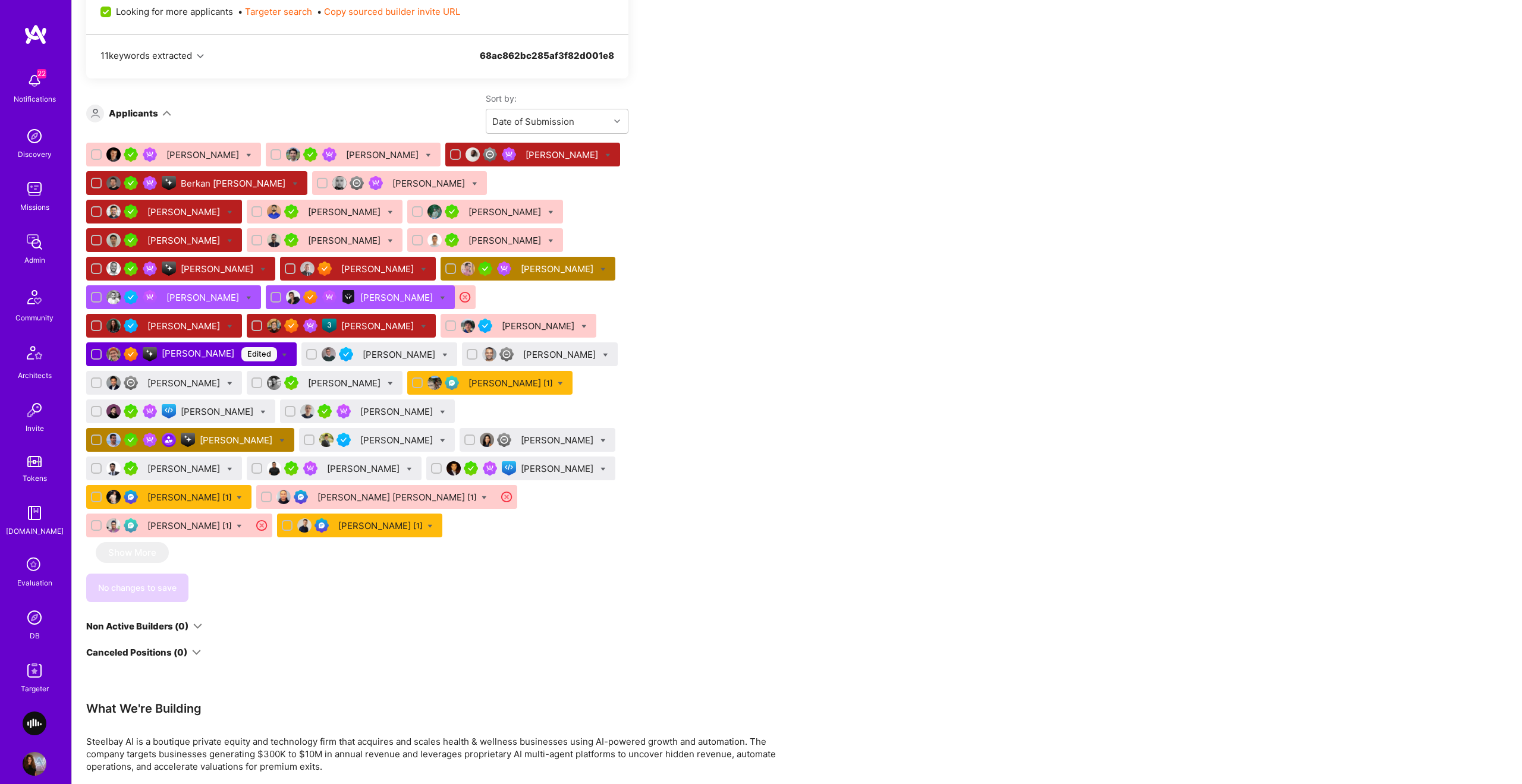
click at [301, 366] on div "Tiago Peres" at bounding box center [379, 354] width 155 height 24
click at [442, 357] on icon at bounding box center [445, 356] width 6 height 6
checkbox input "true"
click at [916, 430] on div "Apply for a Mission Role We’re actively looking for builders. This is the best …" at bounding box center [797, 583] width 1450 height 2189
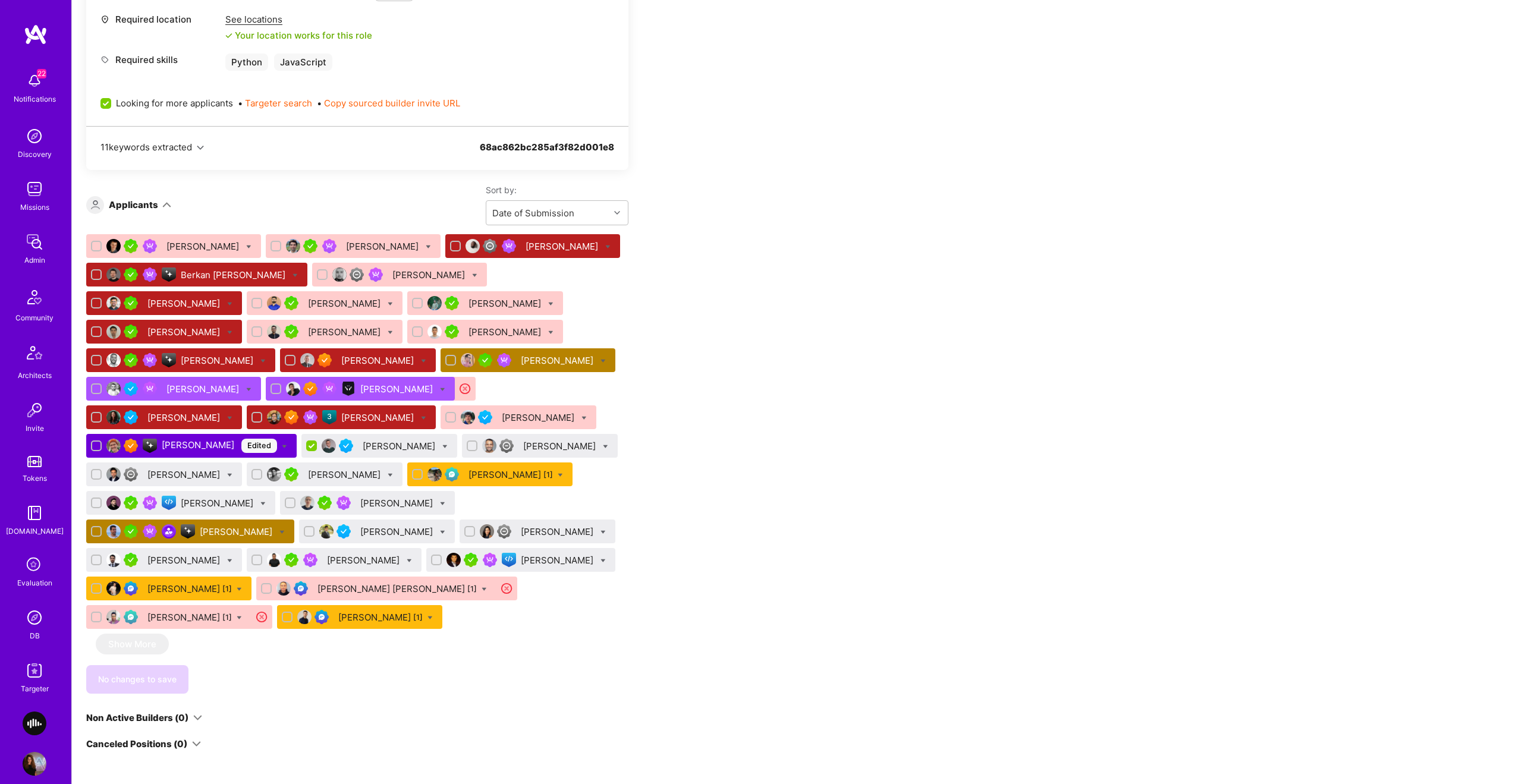
scroll to position [714, 0]
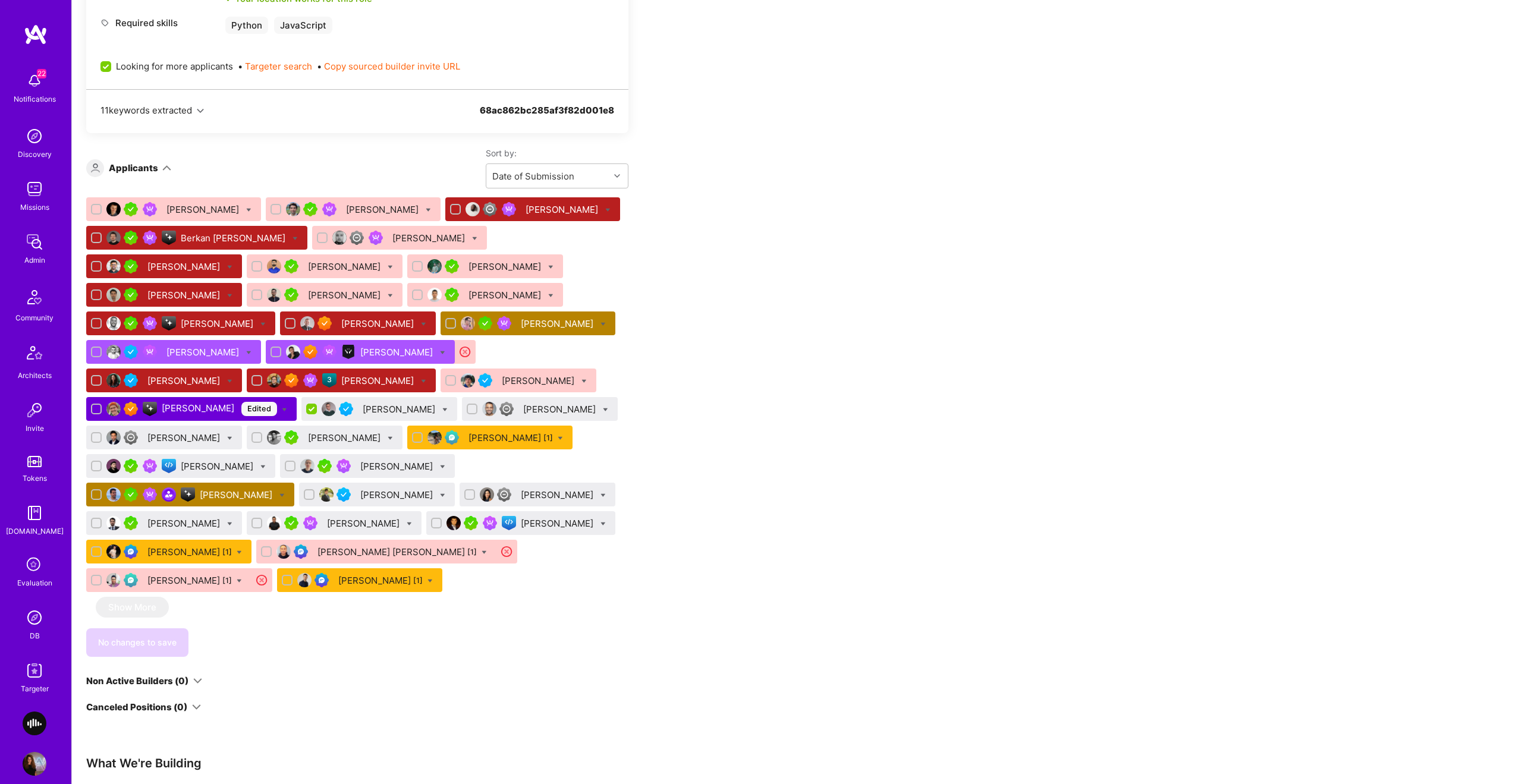
click at [256, 467] on div "[PERSON_NAME]" at bounding box center [218, 466] width 75 height 12
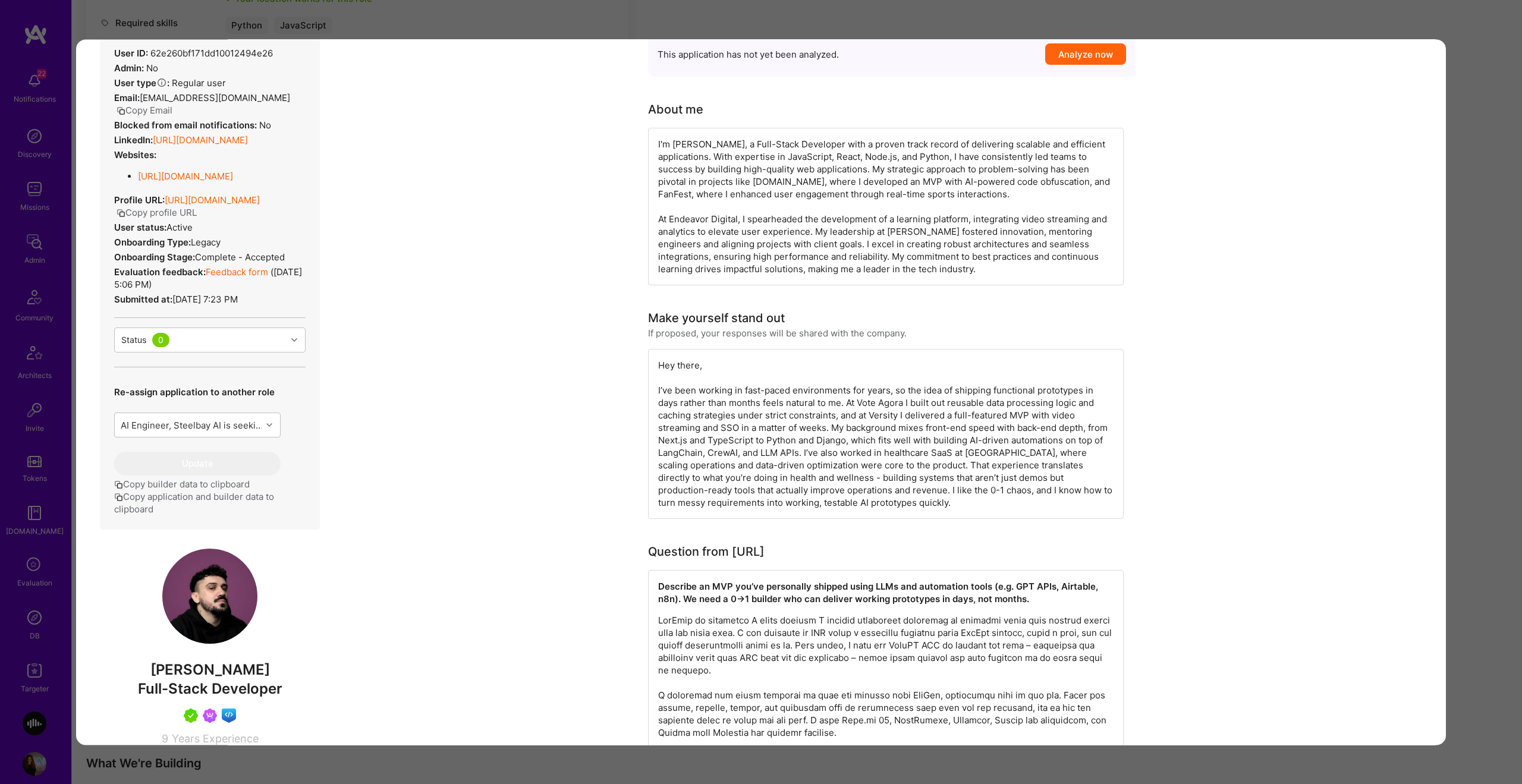
scroll to position [303, 0]
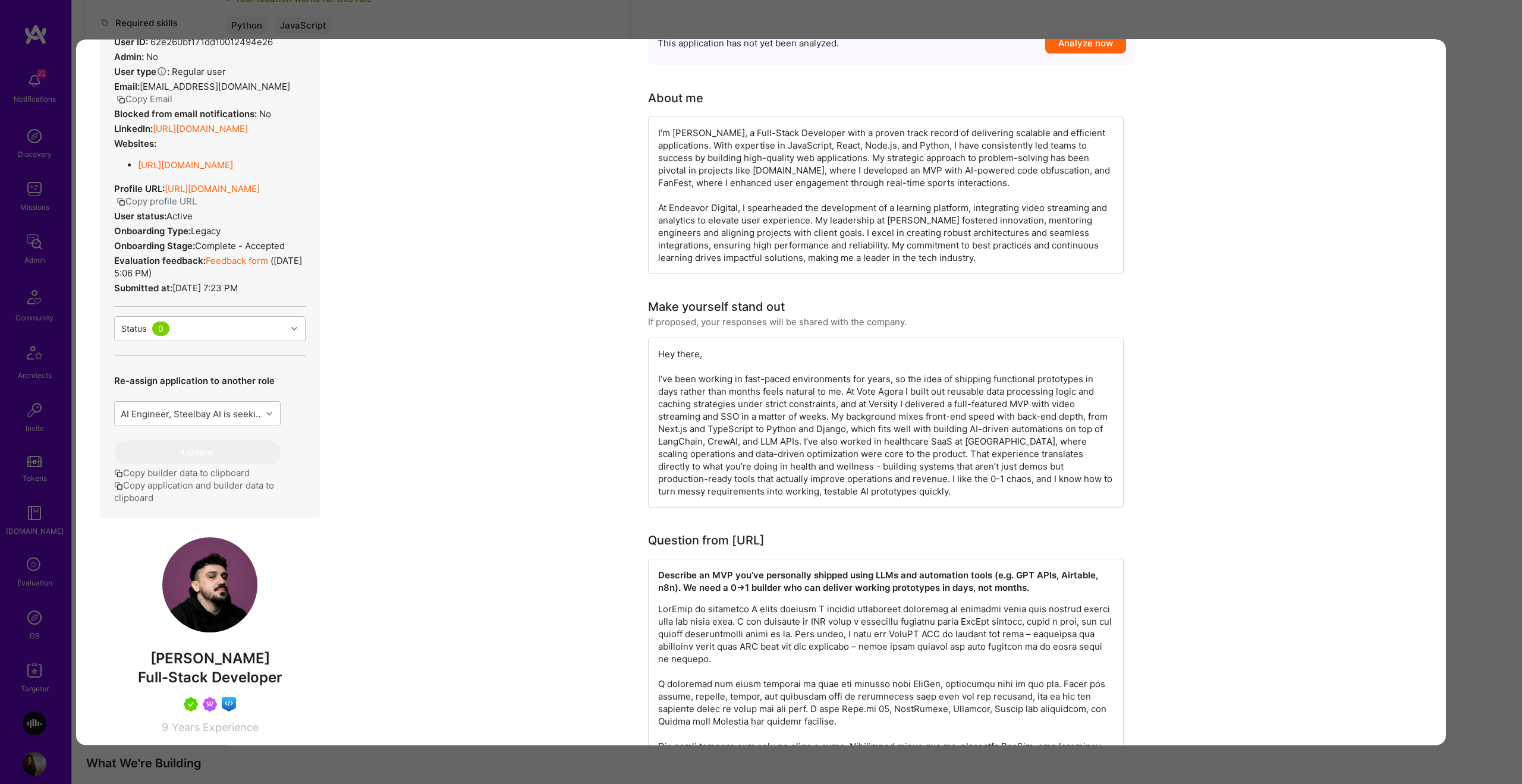
click at [224, 262] on link "Feedback form" at bounding box center [237, 261] width 62 height 12
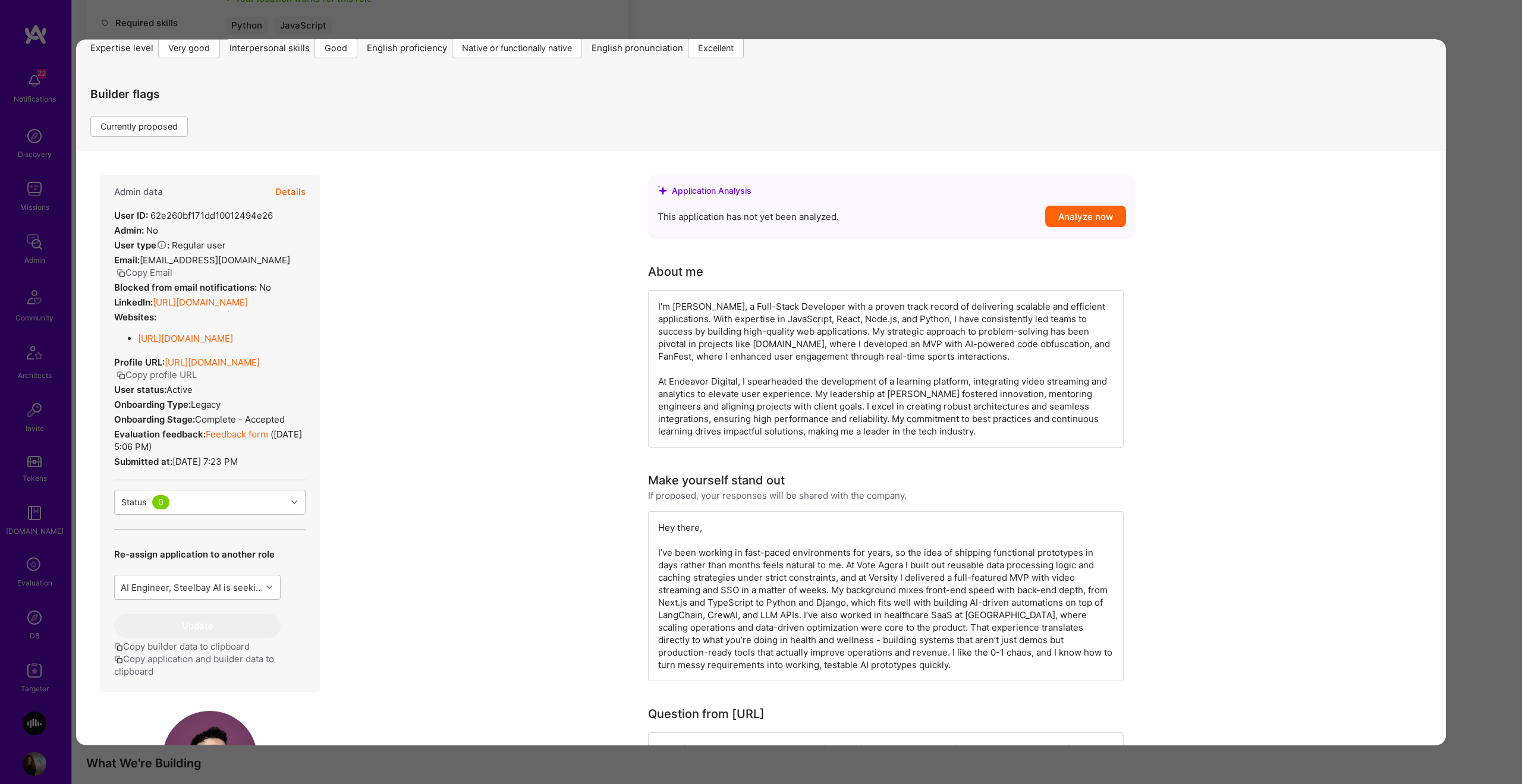
scroll to position [129, 0]
drag, startPoint x: 199, startPoint y: 432, endPoint x: 215, endPoint y: 444, distance: 20.0
click at [289, 193] on button "Details" at bounding box center [291, 192] width 31 height 35
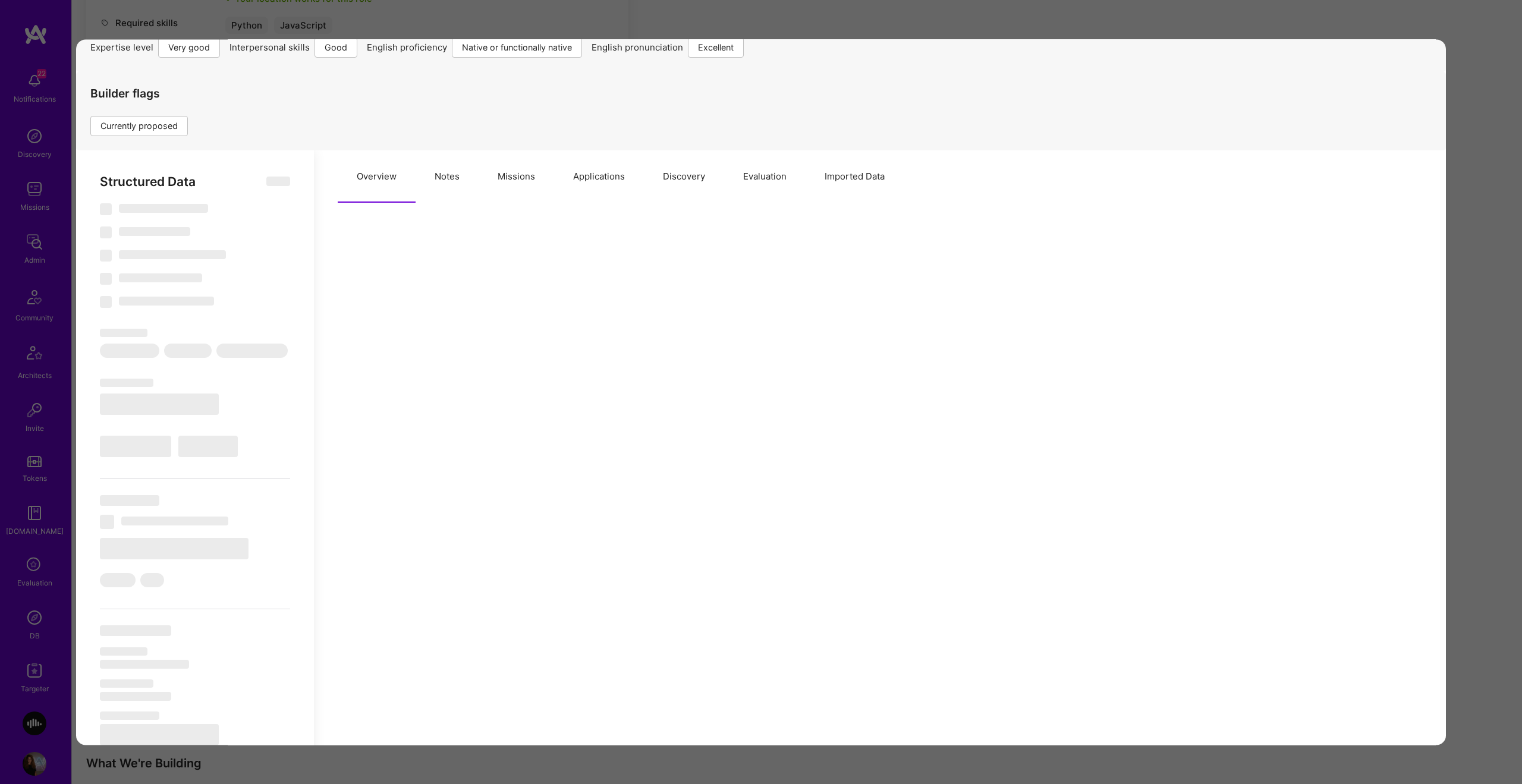
click at [772, 179] on button "Evaluation" at bounding box center [764, 176] width 82 height 53
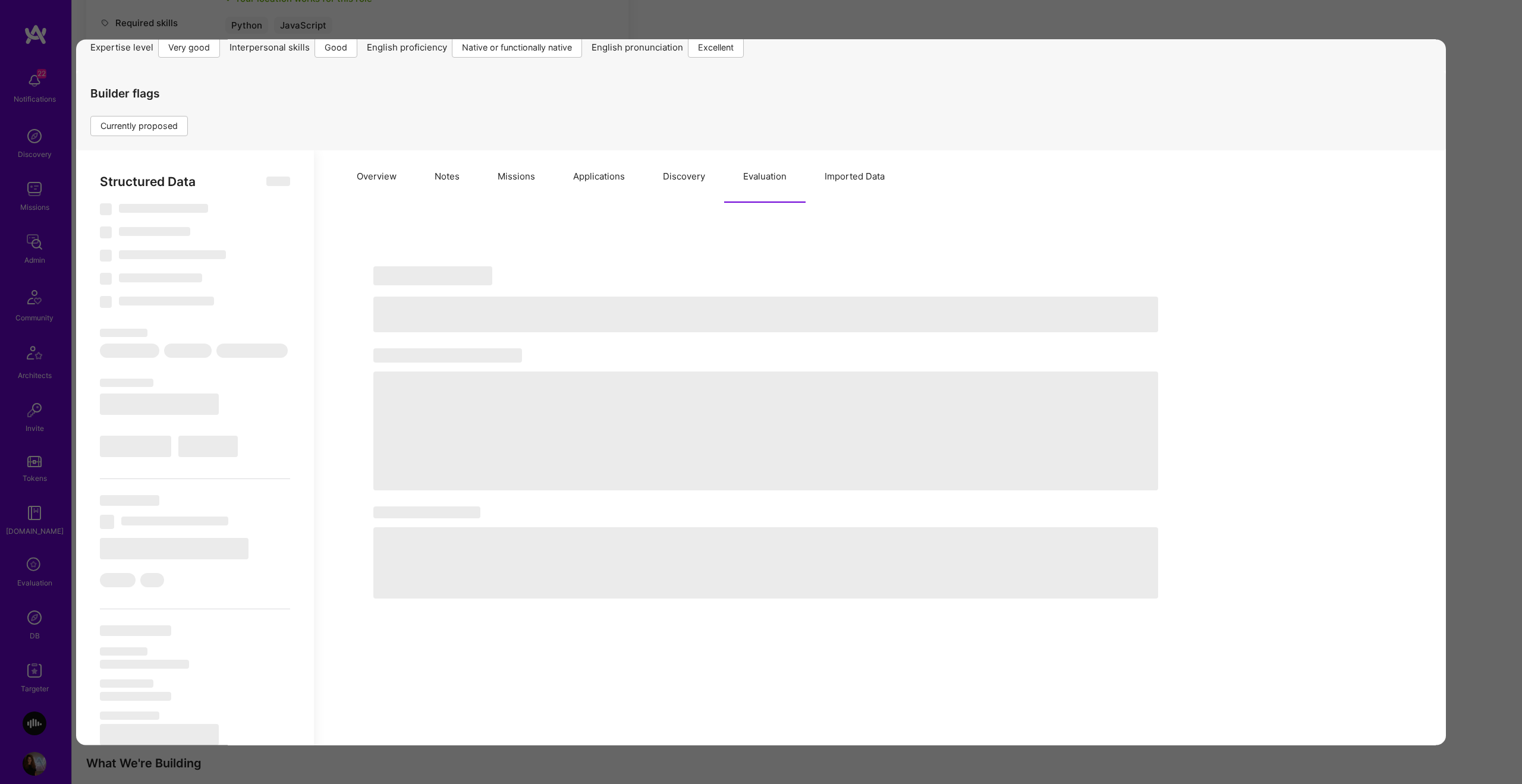
click at [836, 175] on button "Imported Data" at bounding box center [855, 176] width 98 height 53
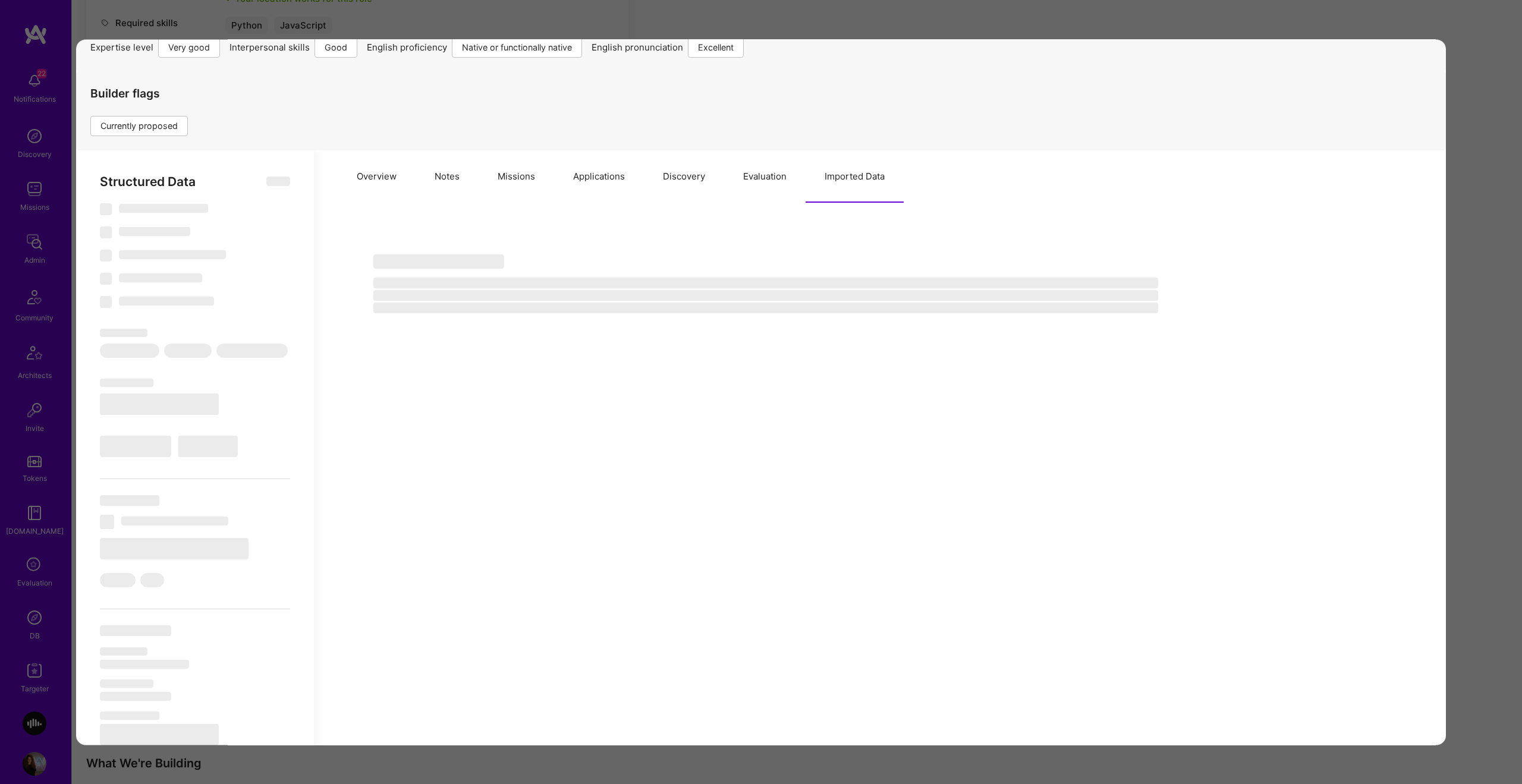
type textarea "x"
select select "Right Now"
select select "5"
select select "4"
select select "7"
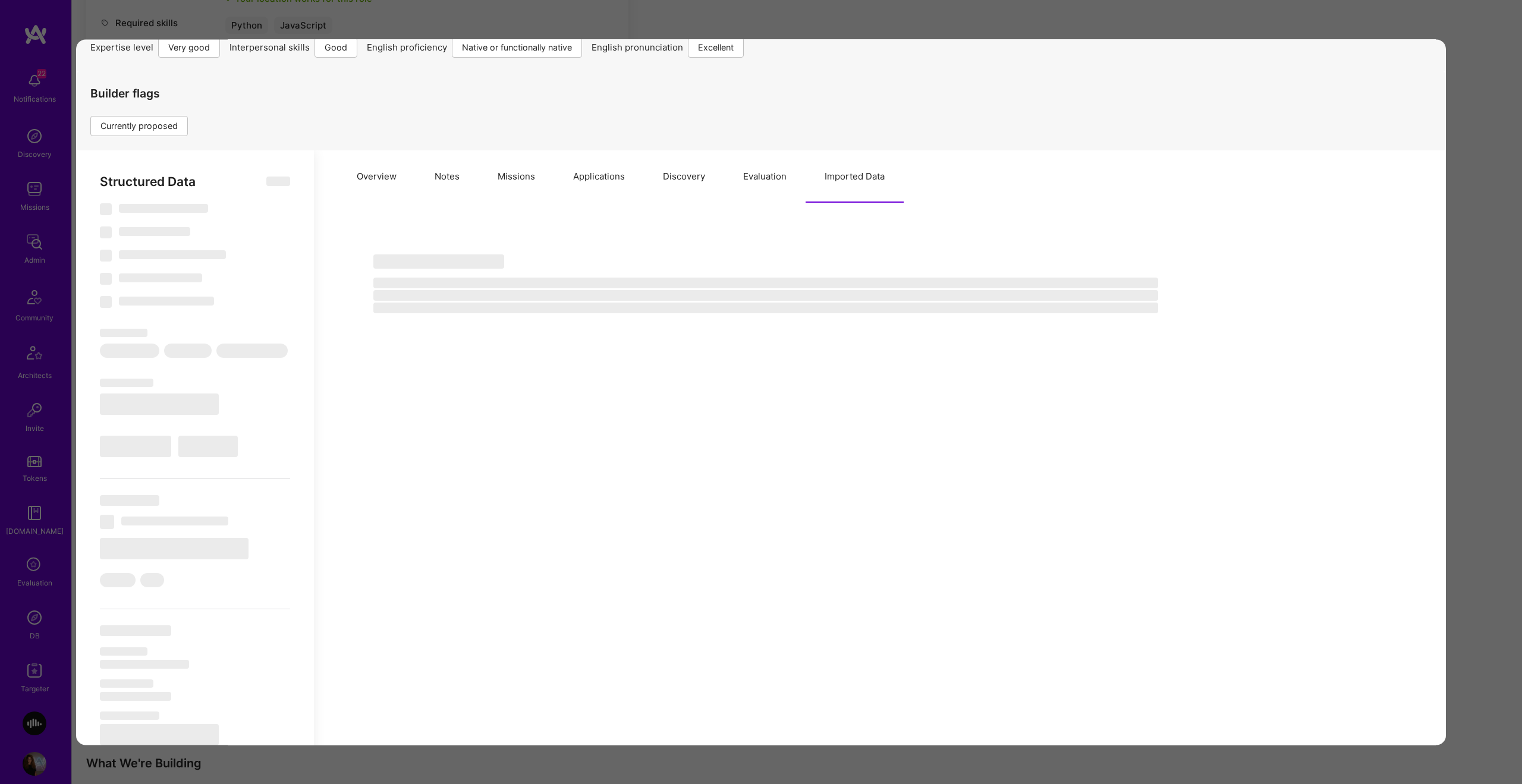
select select "7"
select select "RS"
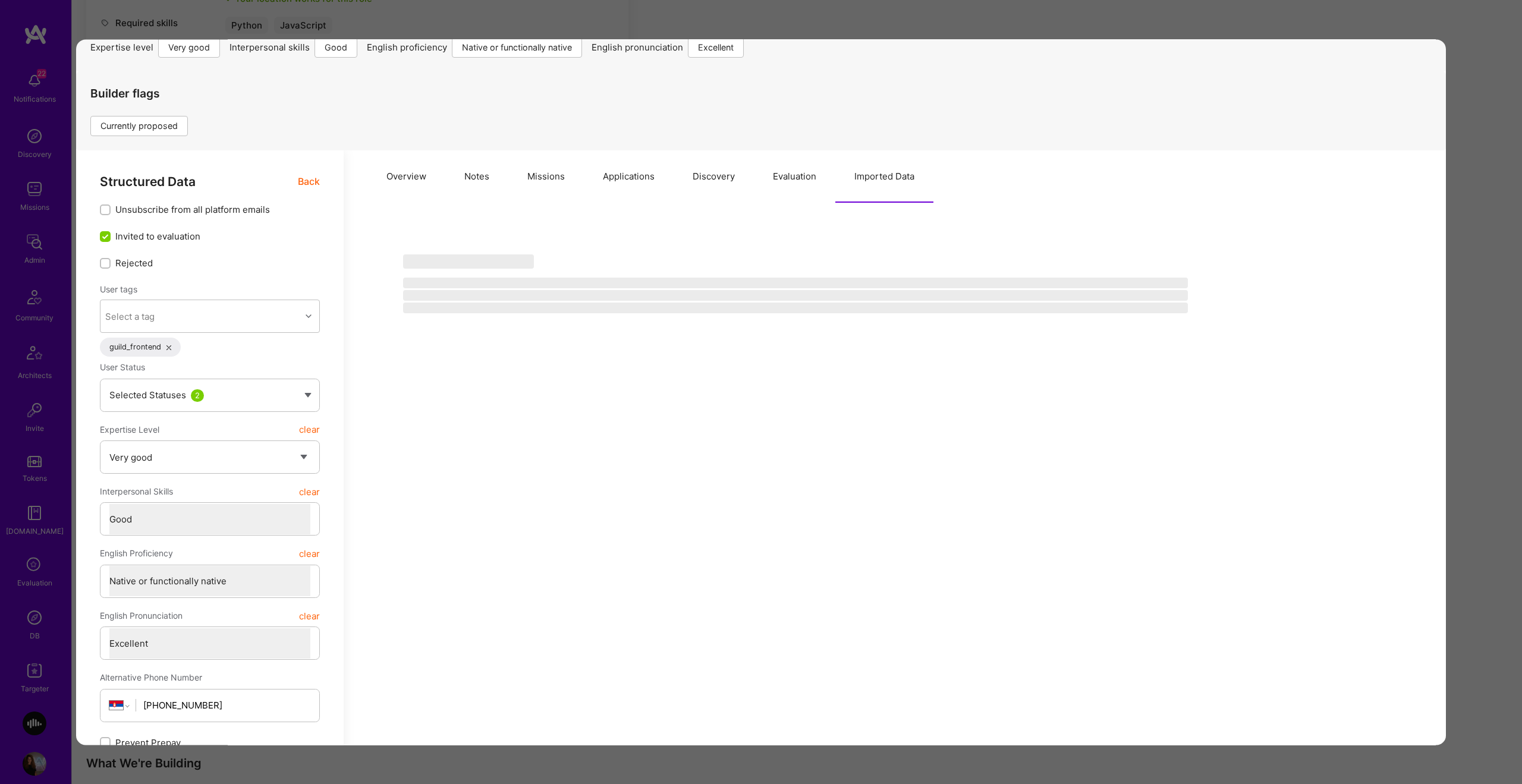
click at [790, 175] on button "Evaluation" at bounding box center [794, 176] width 82 height 53
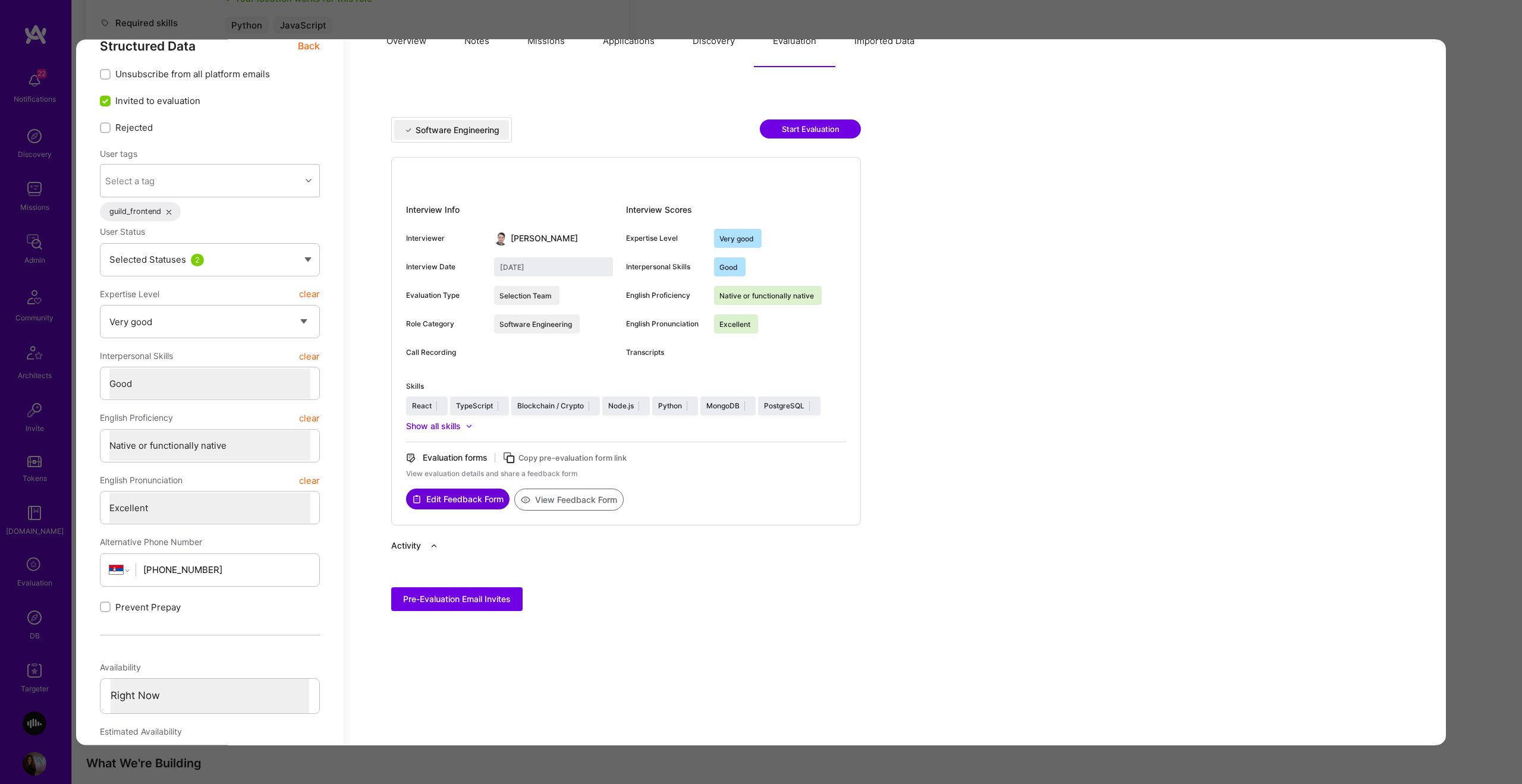
scroll to position [262, 0]
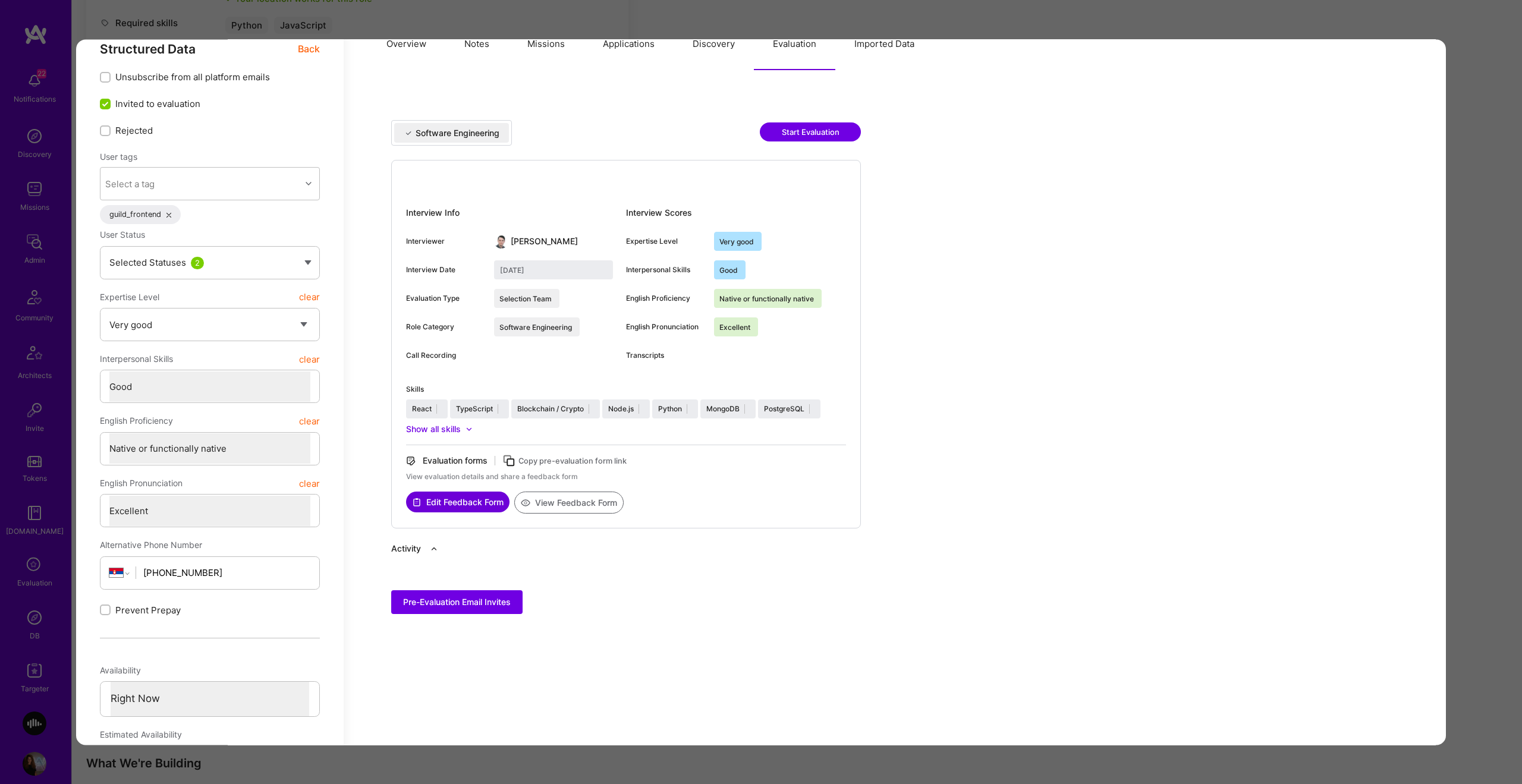
click at [1506, 311] on div "Application 26 of 37 Builder Missing Requirements Required Location See locatio…" at bounding box center [761, 392] width 1522 height 784
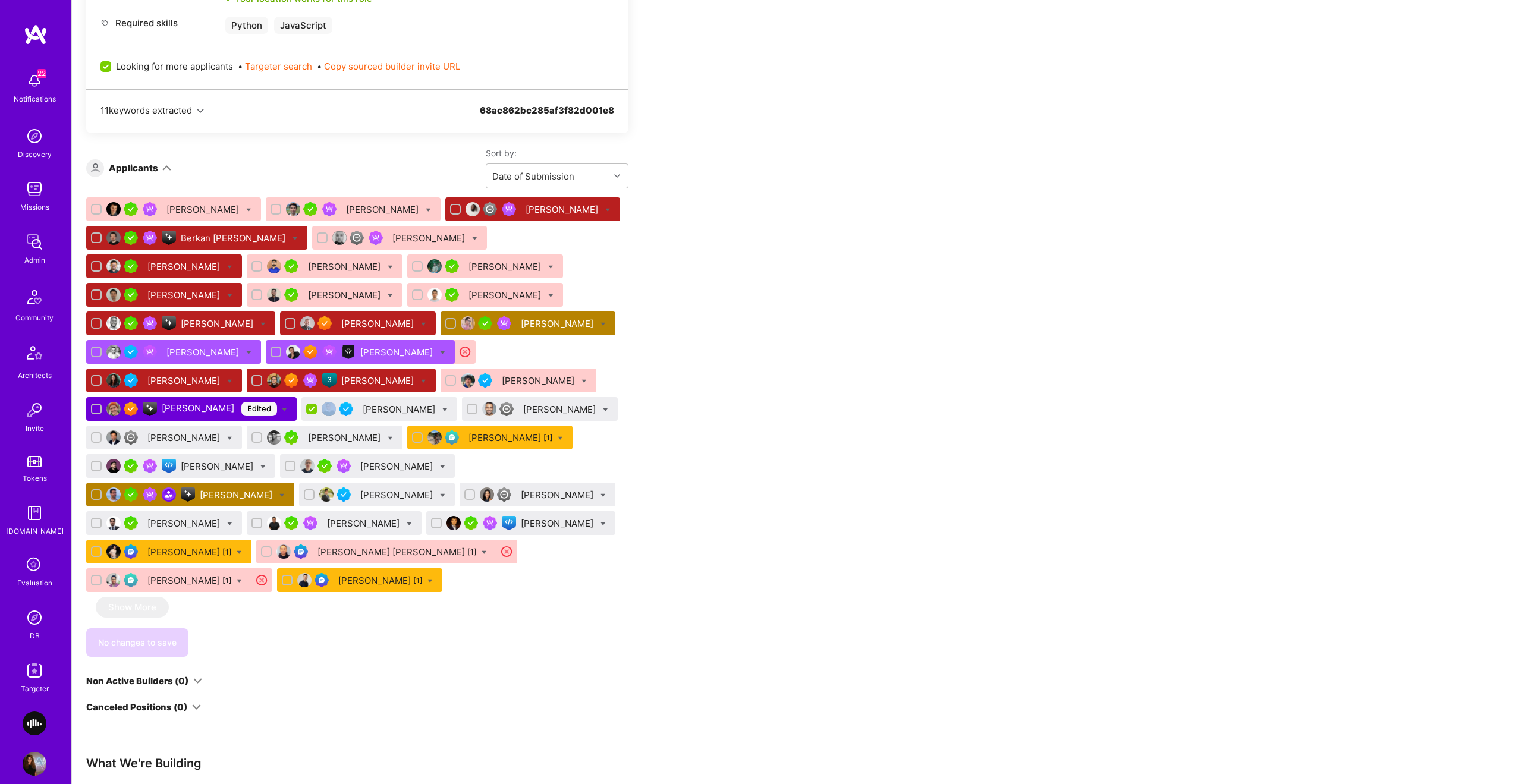
click at [1506, 311] on div "Apply for a Mission Role We’re actively looking for builders. This is the best …" at bounding box center [797, 637] width 1450 height 2189
click at [222, 523] on div "[PERSON_NAME]" at bounding box center [185, 522] width 75 height 12
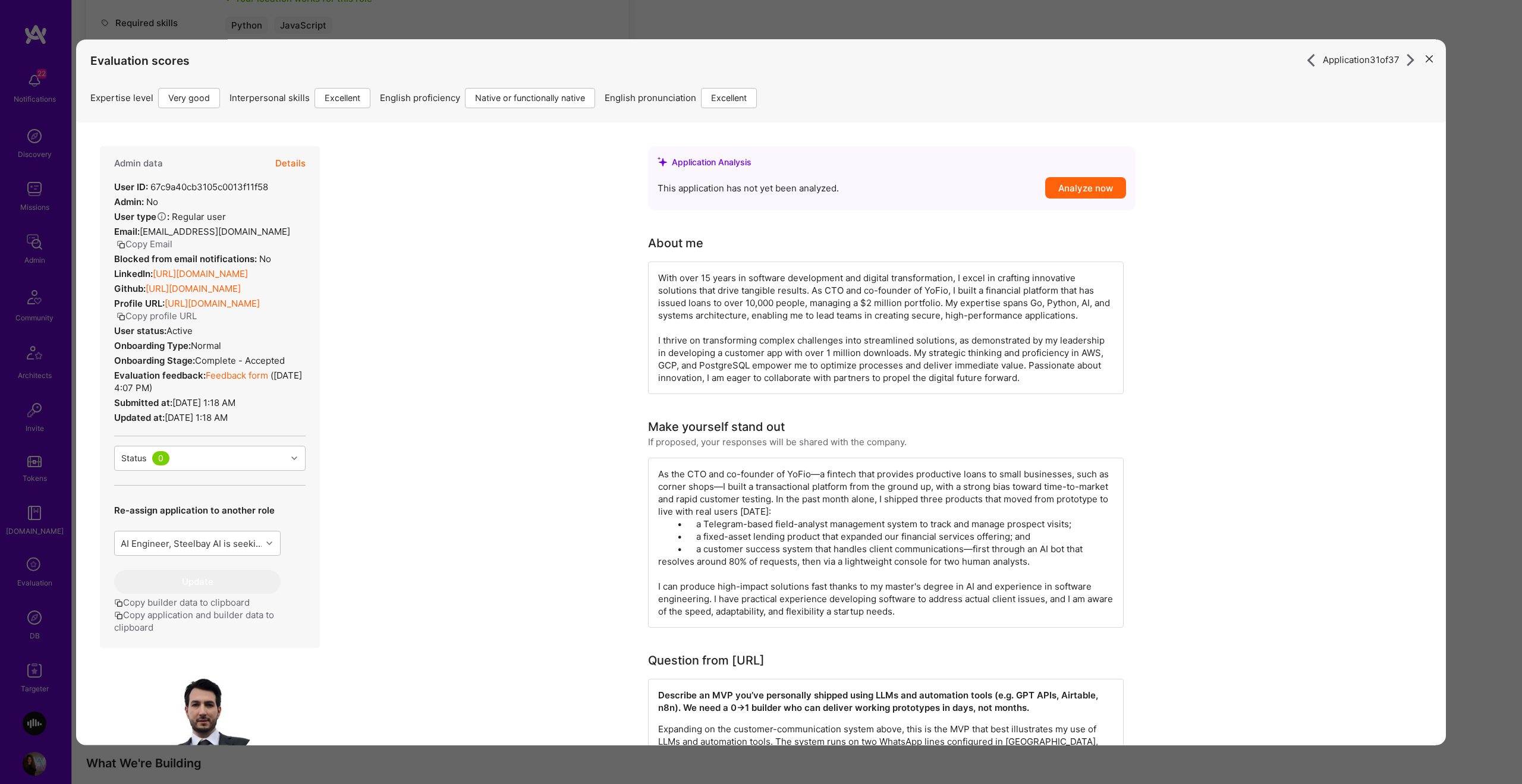
click at [228, 378] on link "Feedback form" at bounding box center [237, 376] width 62 height 12
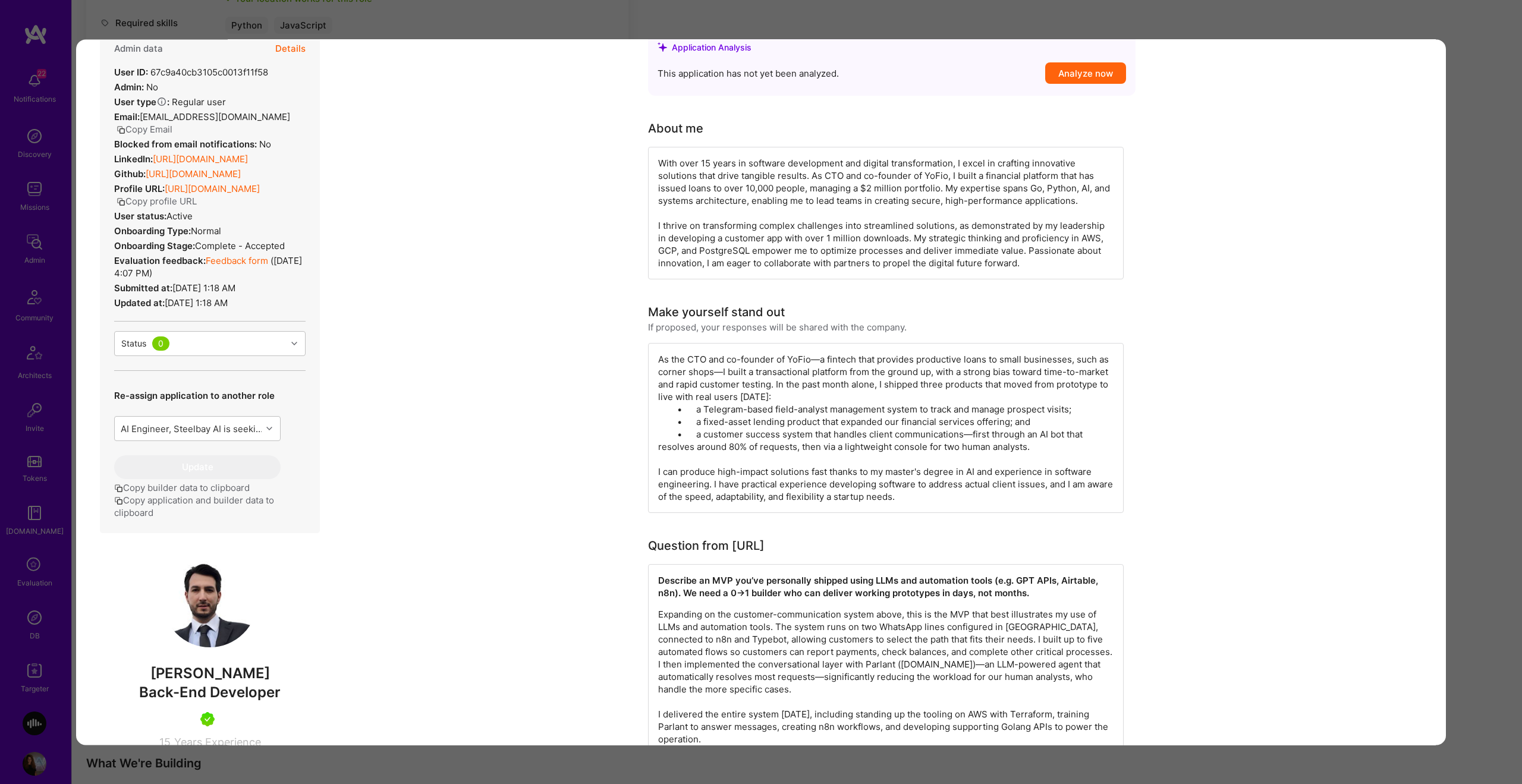
scroll to position [711, 0]
drag, startPoint x: 292, startPoint y: 260, endPoint x: 298, endPoint y: 260, distance: 6.0
click at [298, 260] on div "Evaluation feedback: Feedback form ( Sep 11, 2025, 4:07 PM )" at bounding box center [210, 266] width 192 height 25
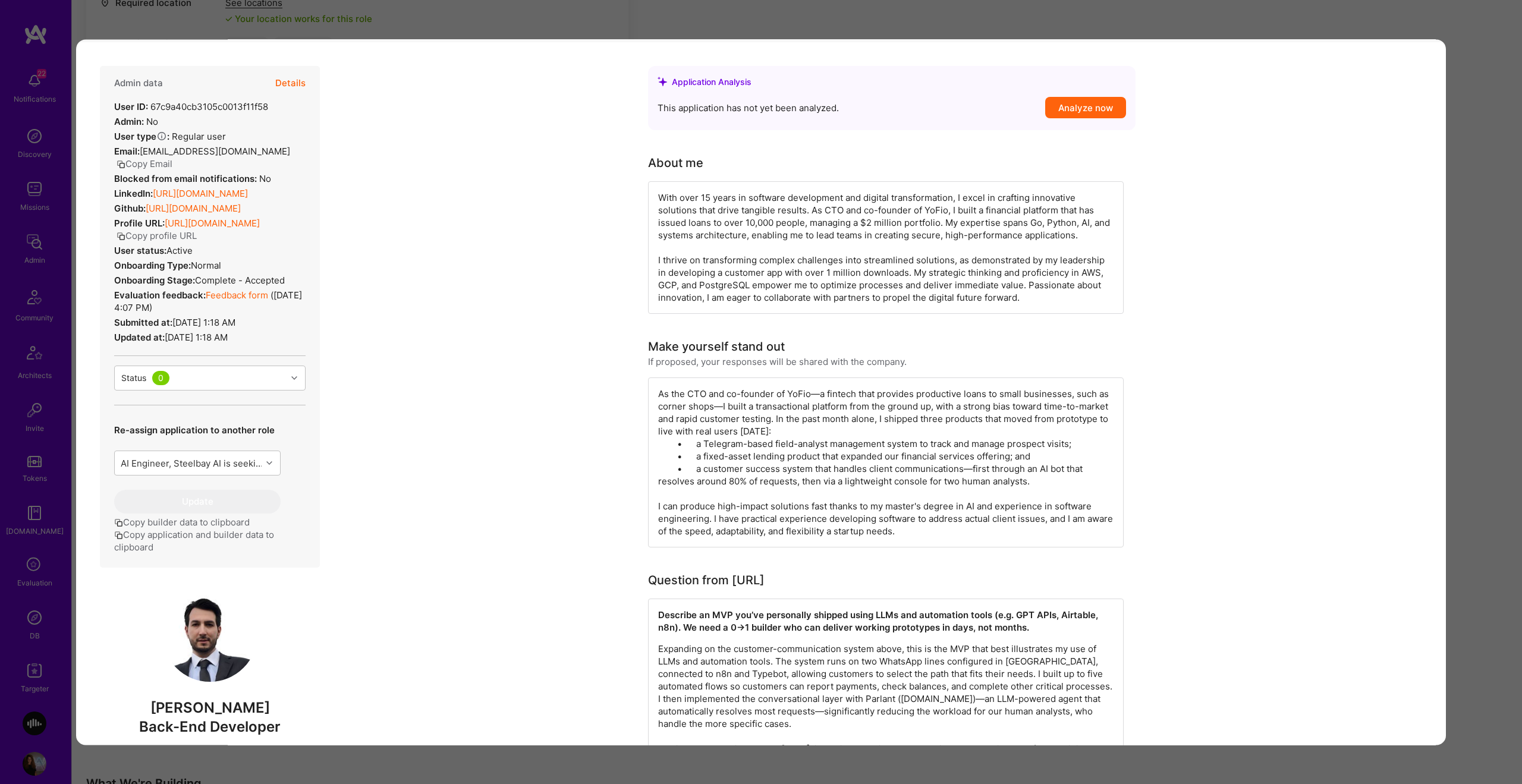
scroll to position [673, 0]
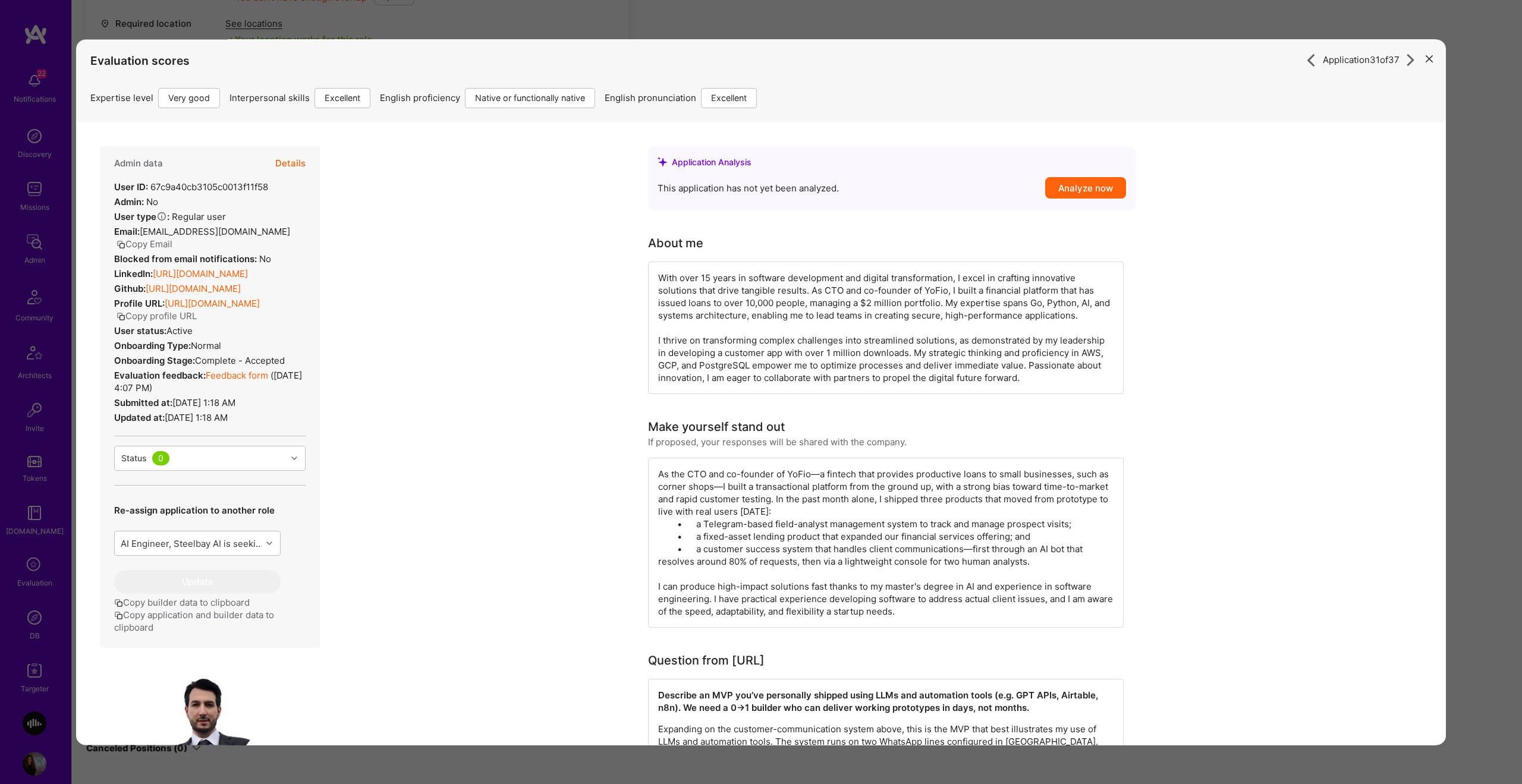
drag, startPoint x: 302, startPoint y: 160, endPoint x: 397, endPoint y: 12, distance: 175.9
click at [302, 160] on button "Details" at bounding box center [291, 164] width 31 height 35
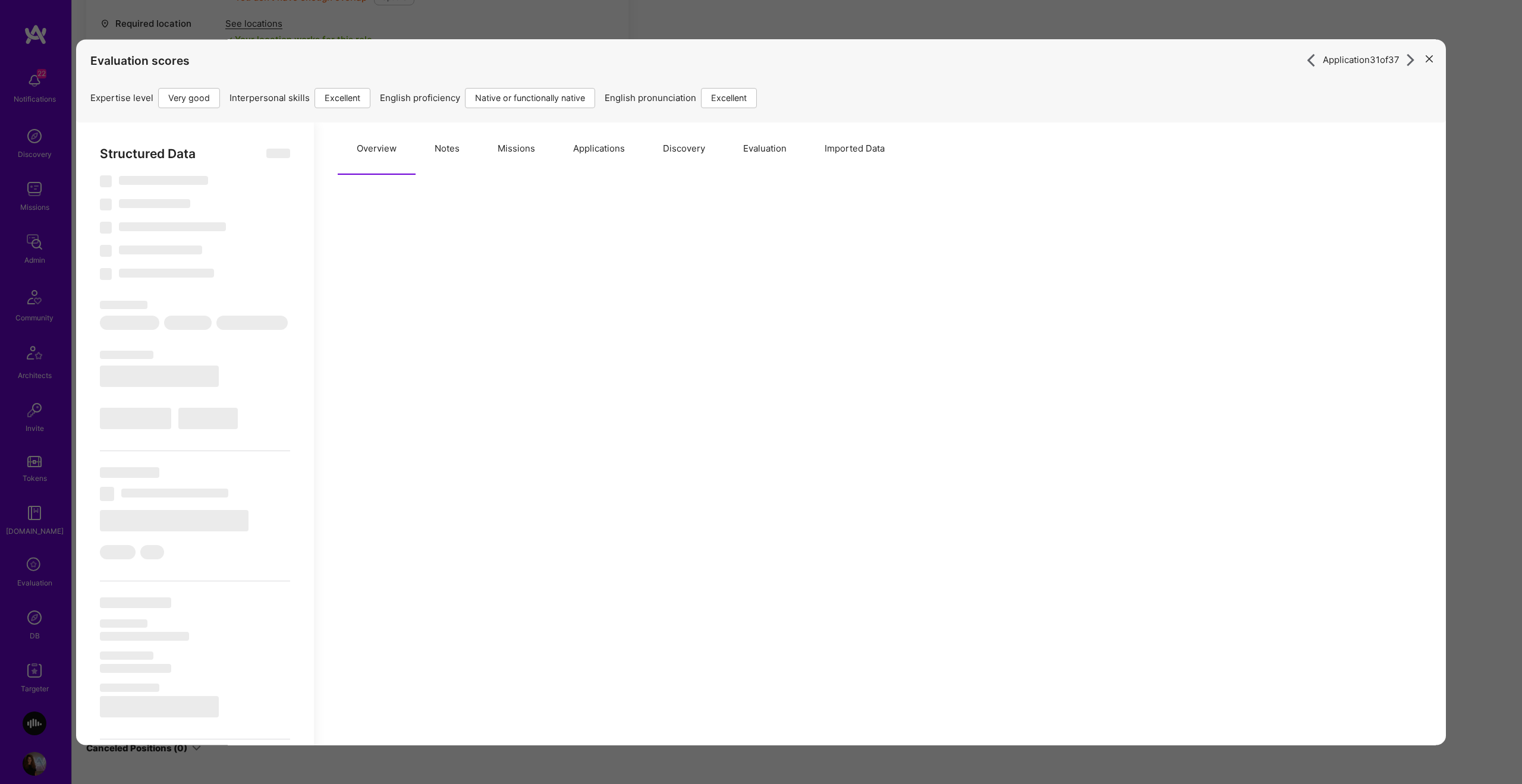
type textarea "x"
select select "Right Now"
select select "5"
select select "7"
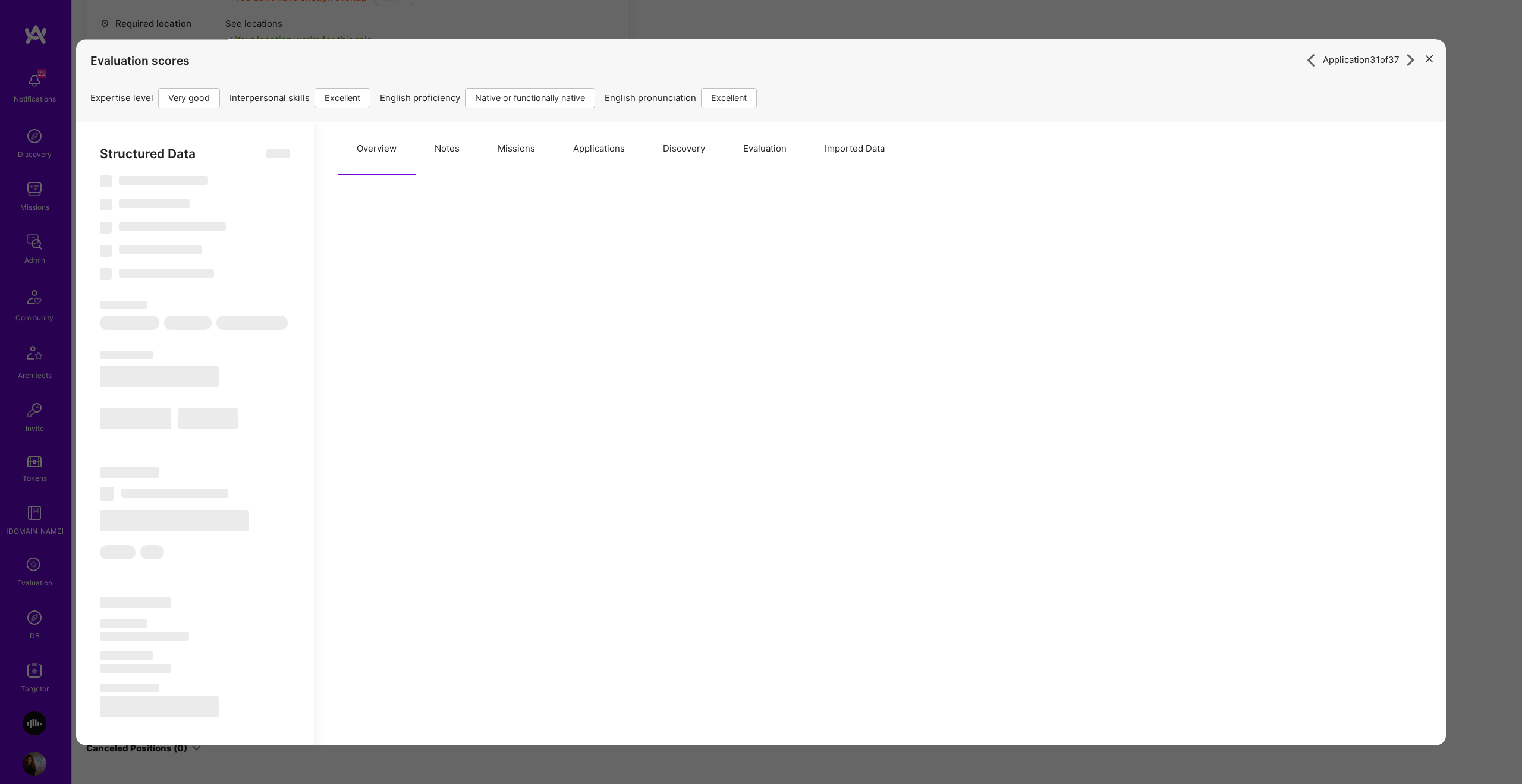
select select "7"
select select "MX"
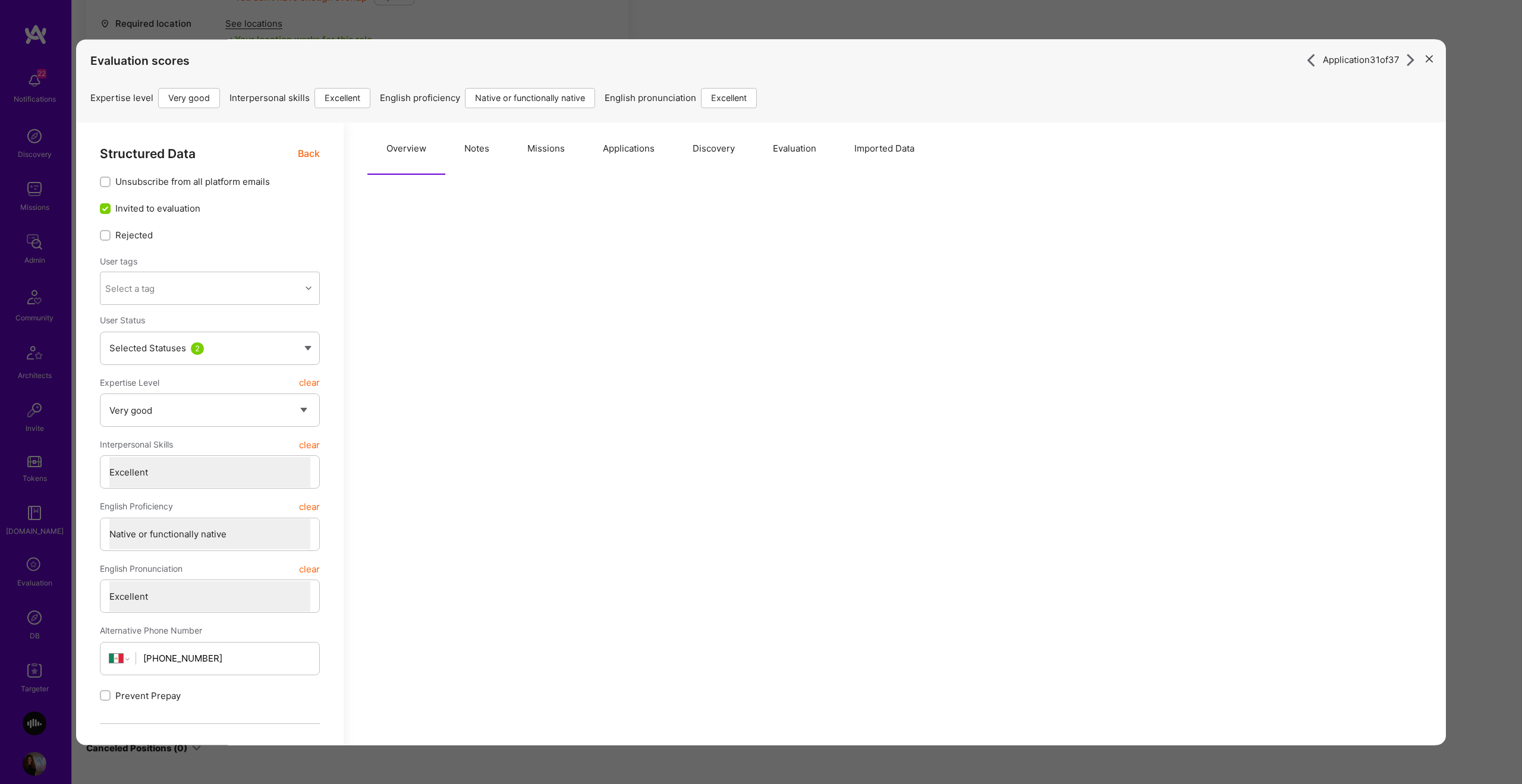
click at [784, 151] on button "Evaluation" at bounding box center [794, 149] width 82 height 53
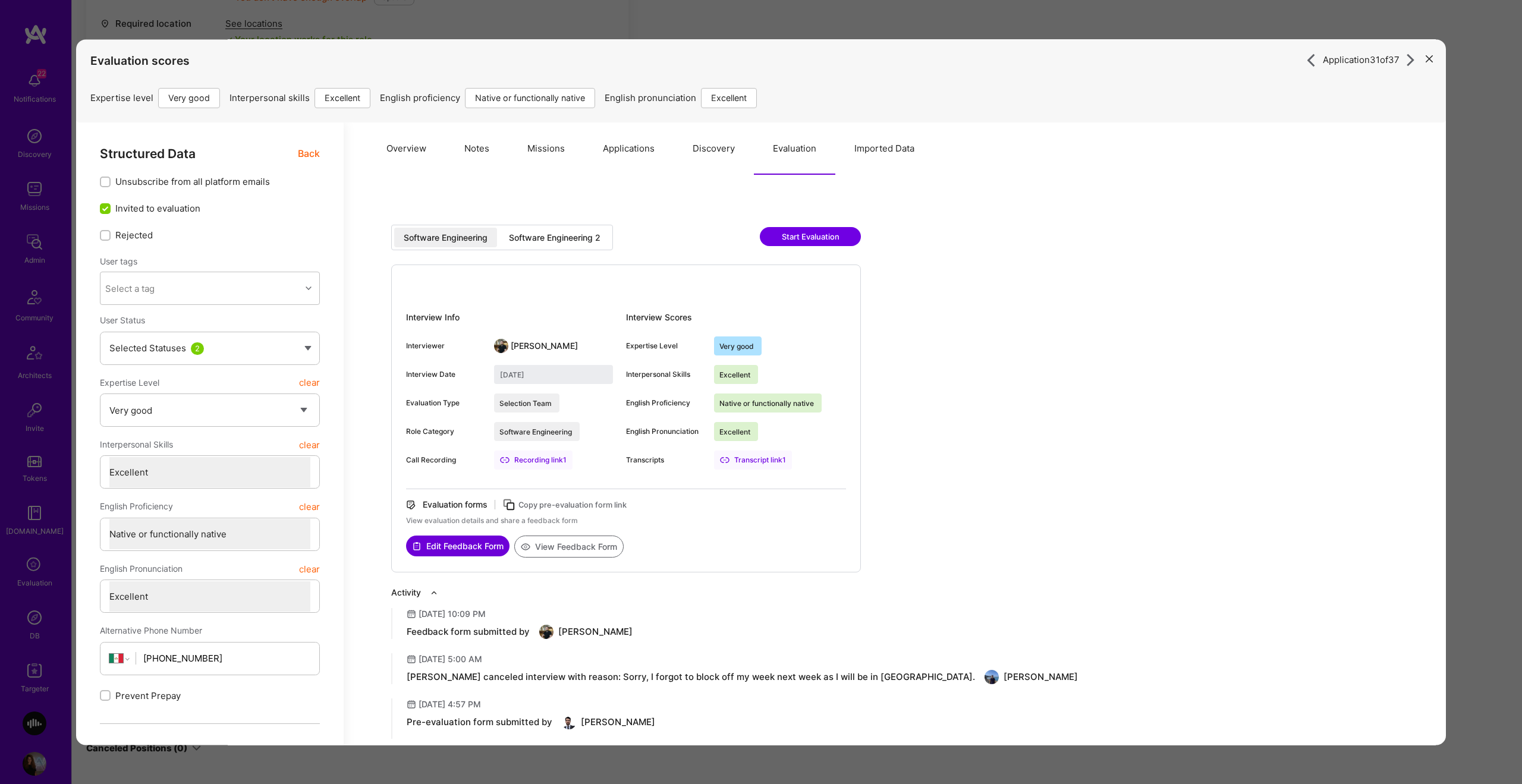
click at [545, 236] on div "Software Engineering 2" at bounding box center [554, 238] width 91 height 12
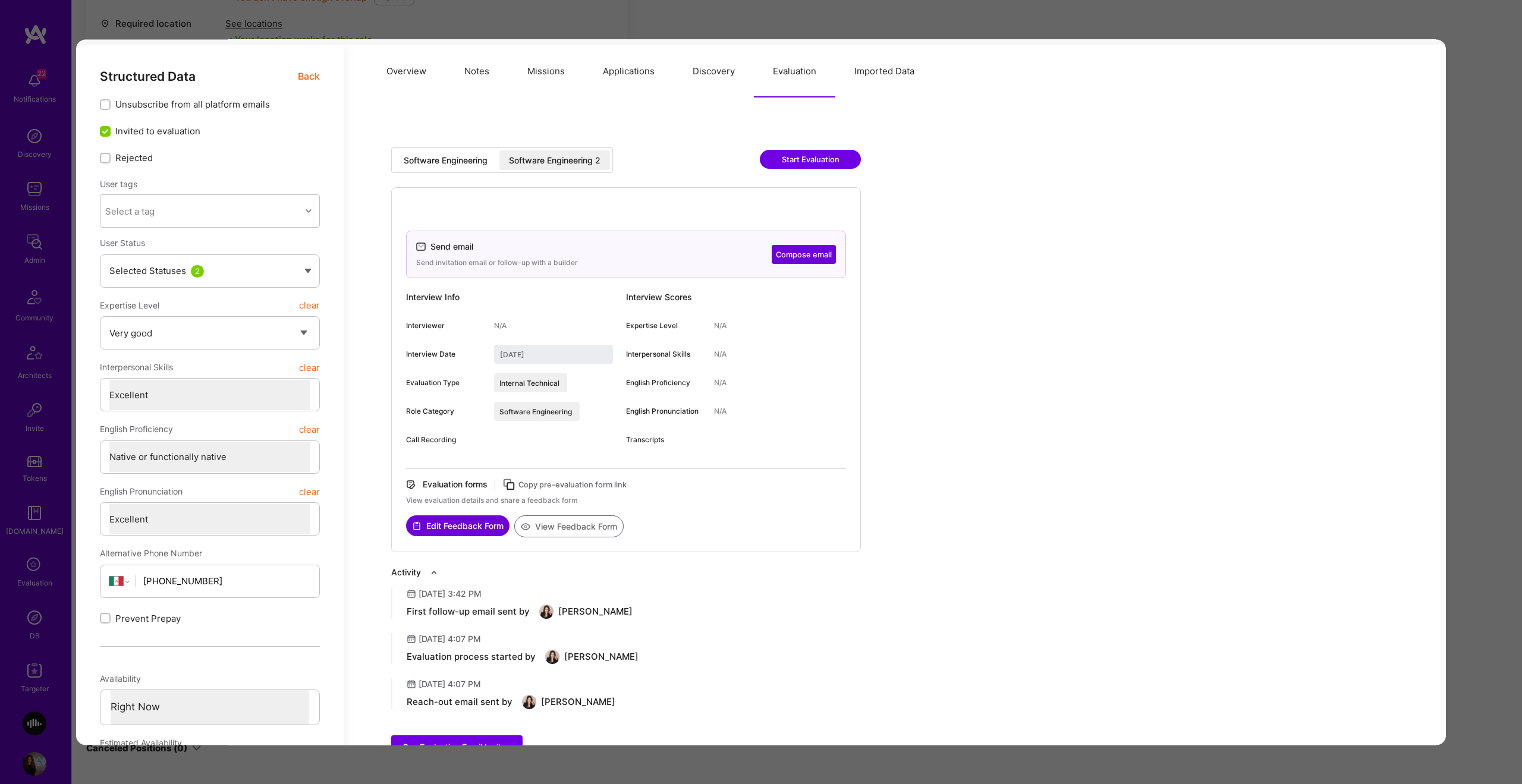
scroll to position [81, 0]
click at [438, 151] on div "Software Engineering" at bounding box center [445, 157] width 83 height 12
type input "April 9, 2025"
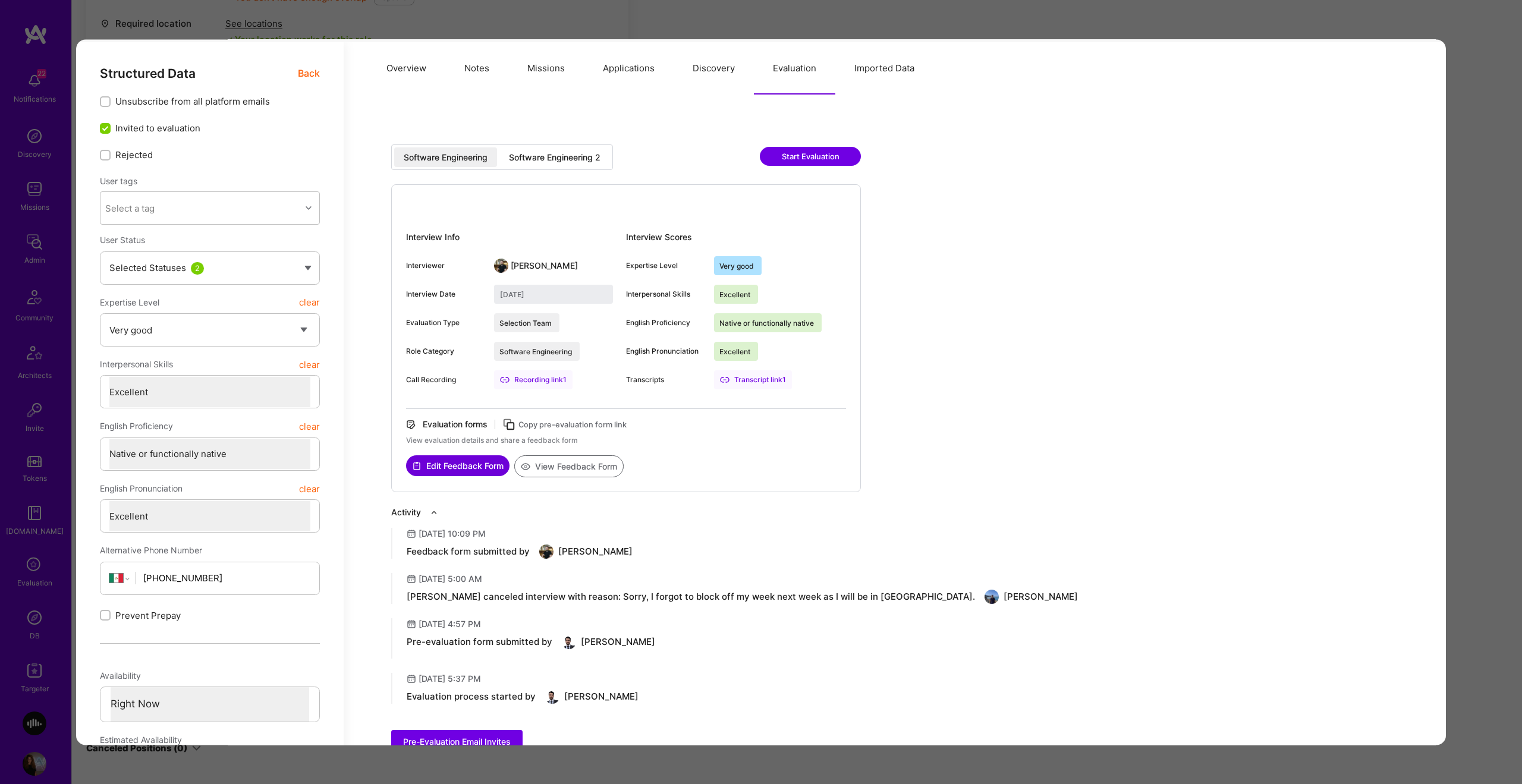
click at [571, 469] on button "View Feedback Form" at bounding box center [569, 466] width 109 height 22
click at [309, 78] on span "Back" at bounding box center [309, 74] width 22 height 15
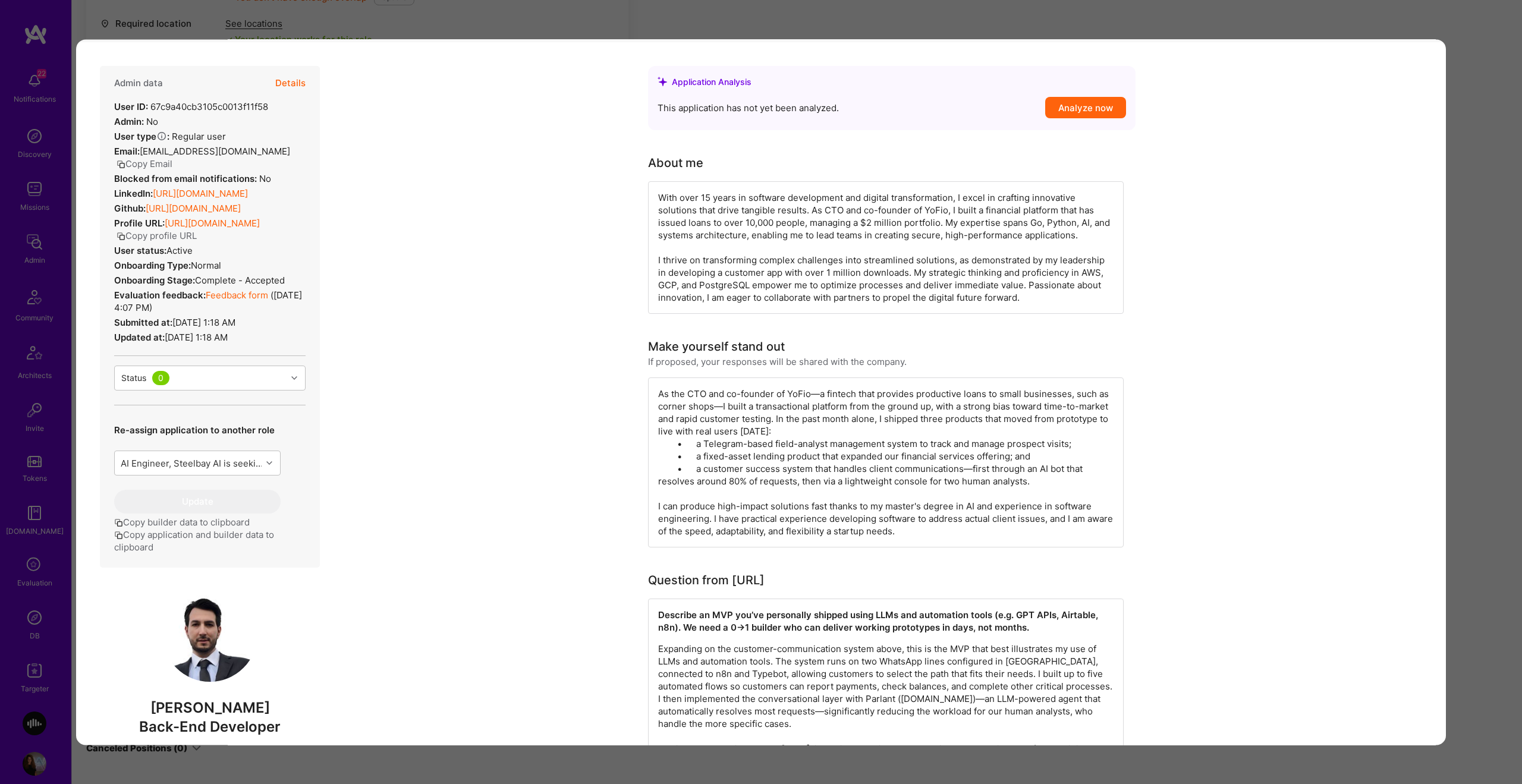
drag, startPoint x: 147, startPoint y: 302, endPoint x: 175, endPoint y: 304, distance: 28.1
click at [175, 304] on div "Evaluation feedback: Feedback form ( Sep 11, 2025, 4:07 PM )" at bounding box center [210, 301] width 192 height 25
drag, startPoint x: 175, startPoint y: 306, endPoint x: 110, endPoint y: 296, distance: 65.8
click at [110, 296] on div "Admin data Details User ID: 67c9a40cb3105c0013f11f58 Admin: No User type Regula…" at bounding box center [209, 316] width 220 height 501
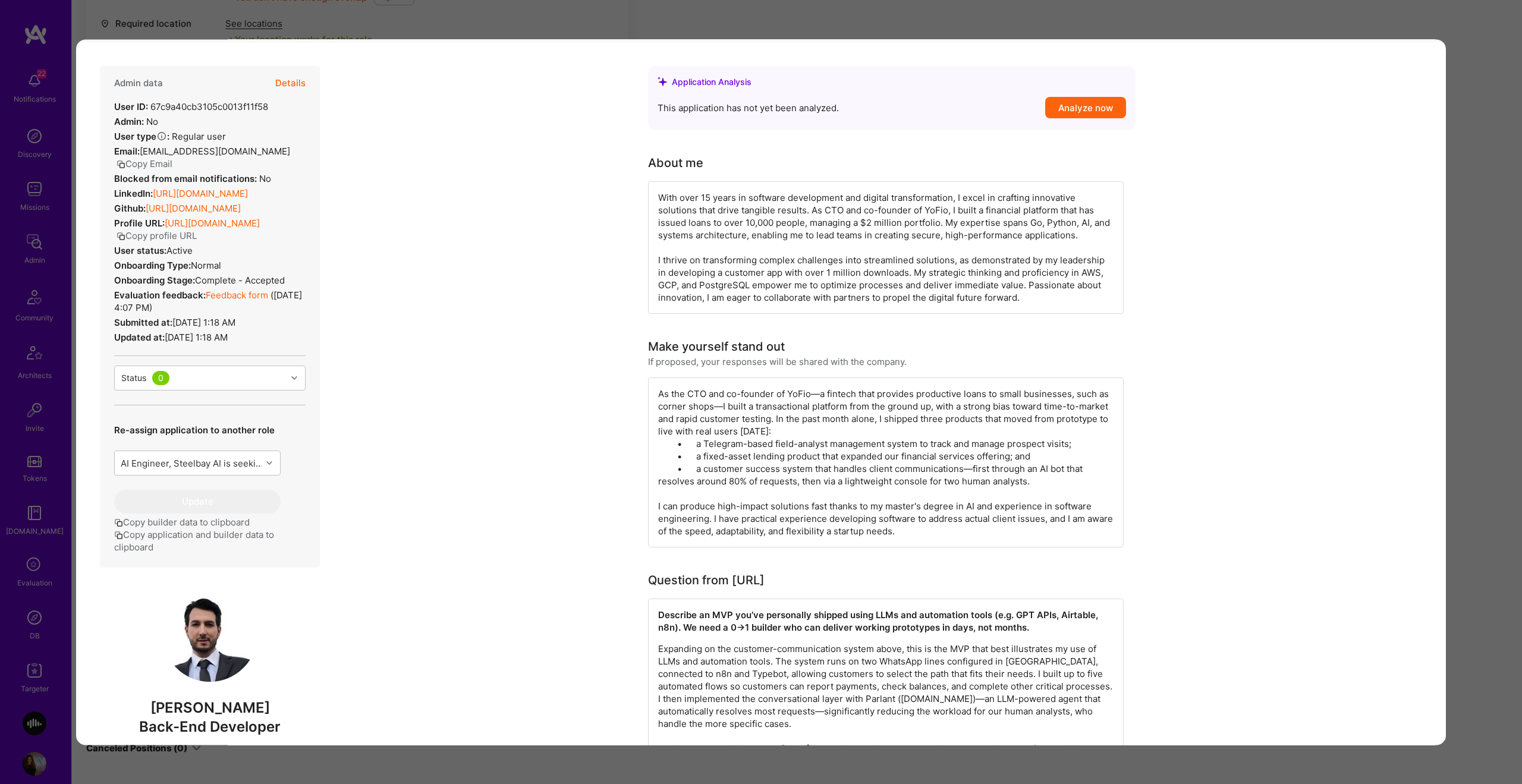
click at [110, 296] on div "Admin data Details User ID: 67c9a40cb3105c0013f11f58 Admin: No User type Regula…" at bounding box center [209, 316] width 220 height 501
drag, startPoint x: 110, startPoint y: 296, endPoint x: 178, endPoint y: 309, distance: 69.2
click at [178, 309] on div "Admin data Details User ID: 67c9a40cb3105c0013f11f58 Admin: No User type Regula…" at bounding box center [209, 316] width 220 height 501
click at [283, 293] on div "Evaluation feedback: Feedback form ( Sep 11, 2025, 4:07 PM )" at bounding box center [210, 301] width 192 height 25
click at [284, 303] on div "Evaluation feedback: Feedback form ( Sep 11, 2025, 4:07 PM )" at bounding box center [210, 301] width 192 height 25
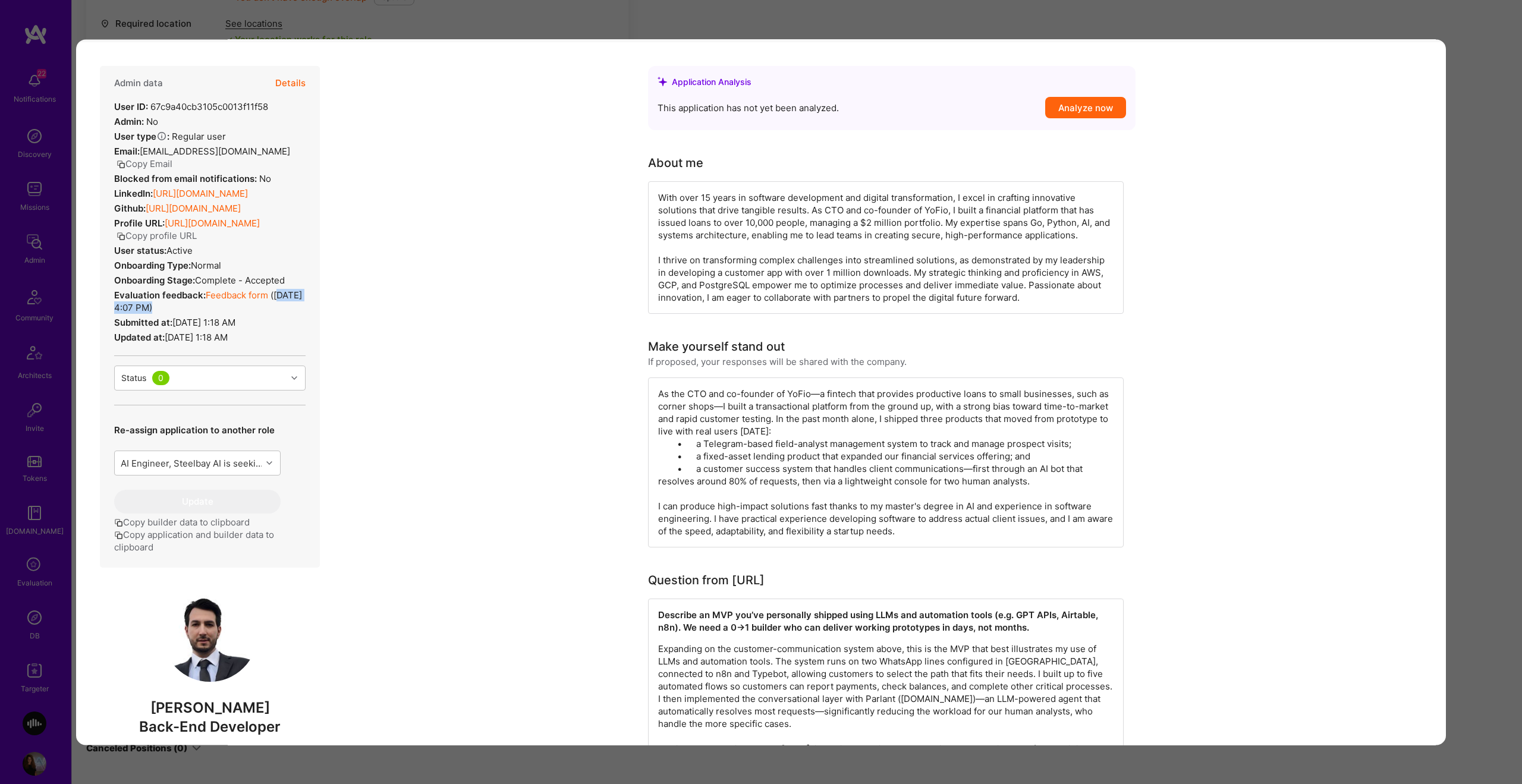
drag, startPoint x: 279, startPoint y: 298, endPoint x: 281, endPoint y: 306, distance: 8.2
click at [281, 306] on div "Evaluation feedback: Feedback form ( Sep 11, 2025, 4:07 PM )" at bounding box center [210, 301] width 192 height 25
click at [271, 299] on div "Evaluation feedback: Feedback form ( Sep 11, 2025, 4:07 PM )" at bounding box center [210, 301] width 192 height 25
click at [284, 303] on div "Evaluation feedback: Feedback form ( Sep 11, 2025, 4:07 PM )" at bounding box center [210, 301] width 192 height 25
click at [308, 311] on div "Admin data Details User ID: 67c9a40cb3105c0013f11f58 Admin: No User type Regula…" at bounding box center [209, 316] width 220 height 501
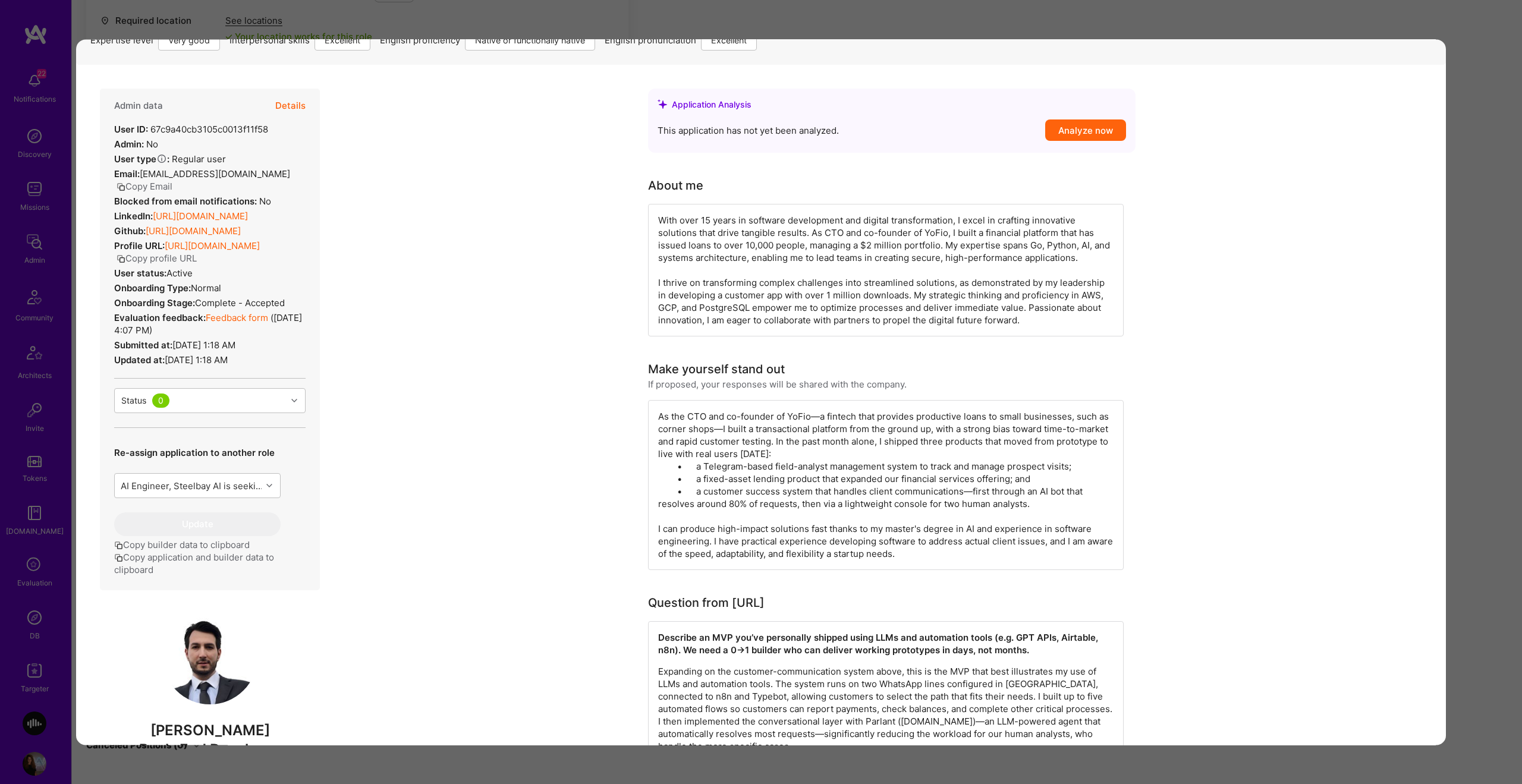
scroll to position [0, 0]
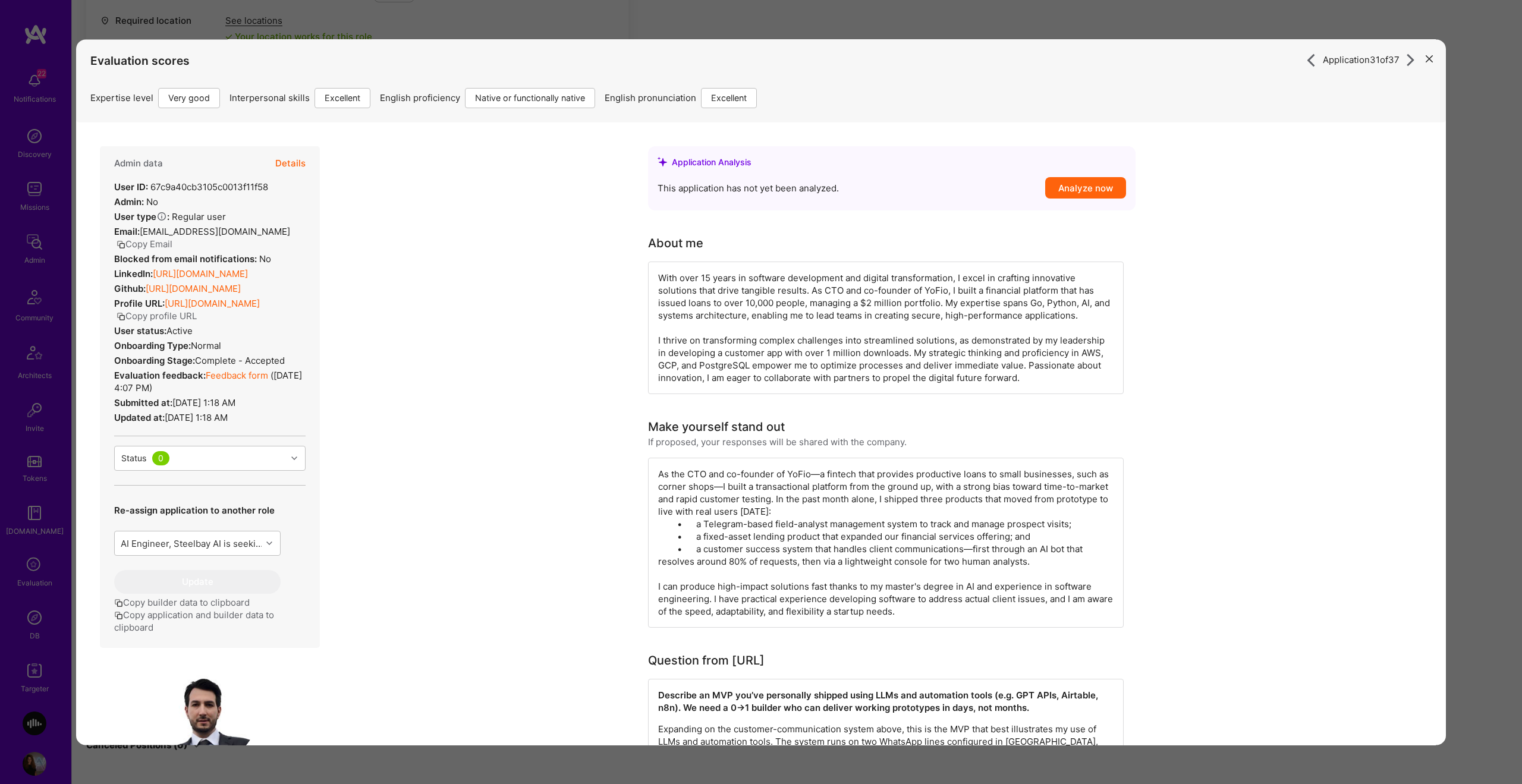
click at [302, 157] on button "Details" at bounding box center [291, 164] width 31 height 35
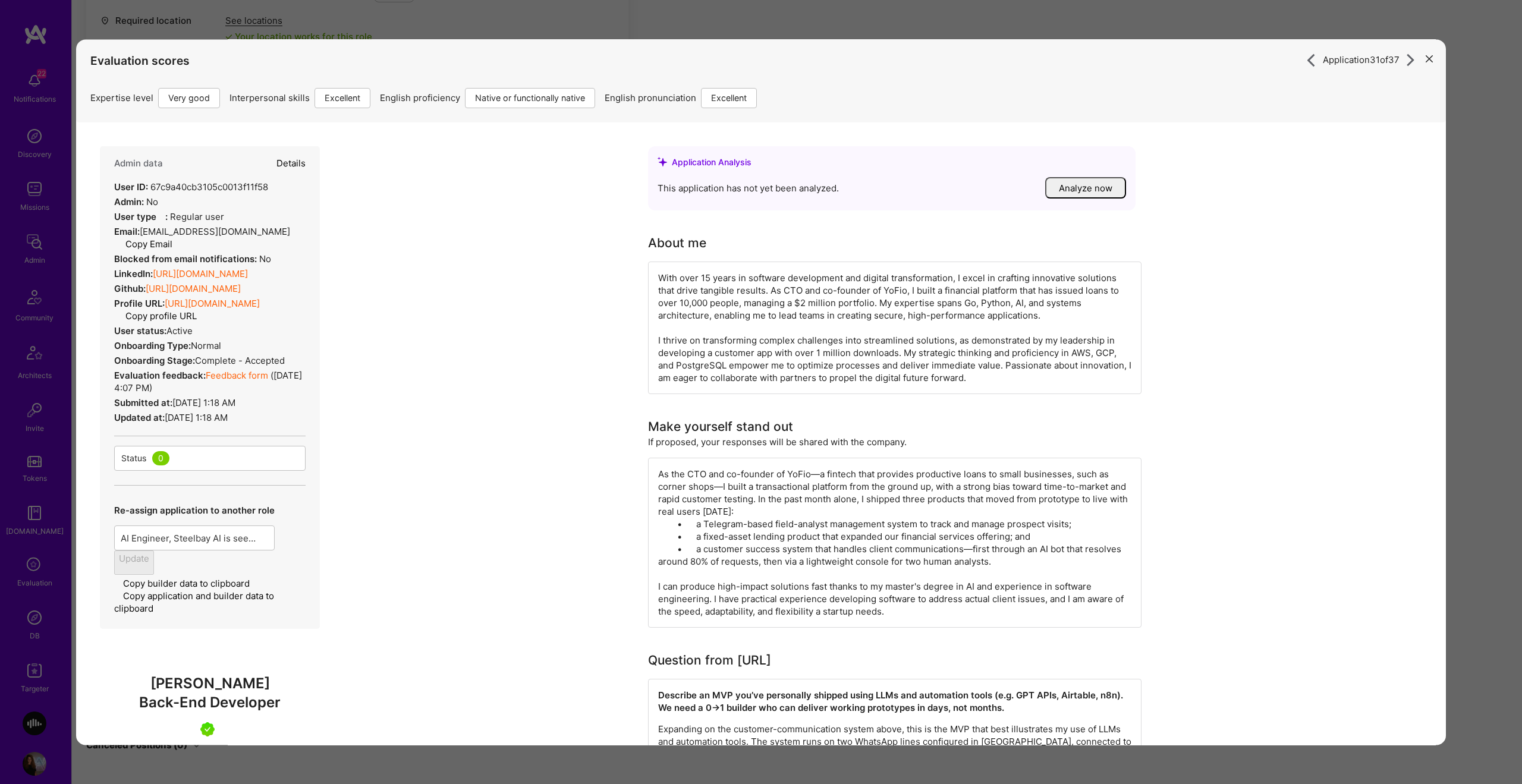
type textarea "x"
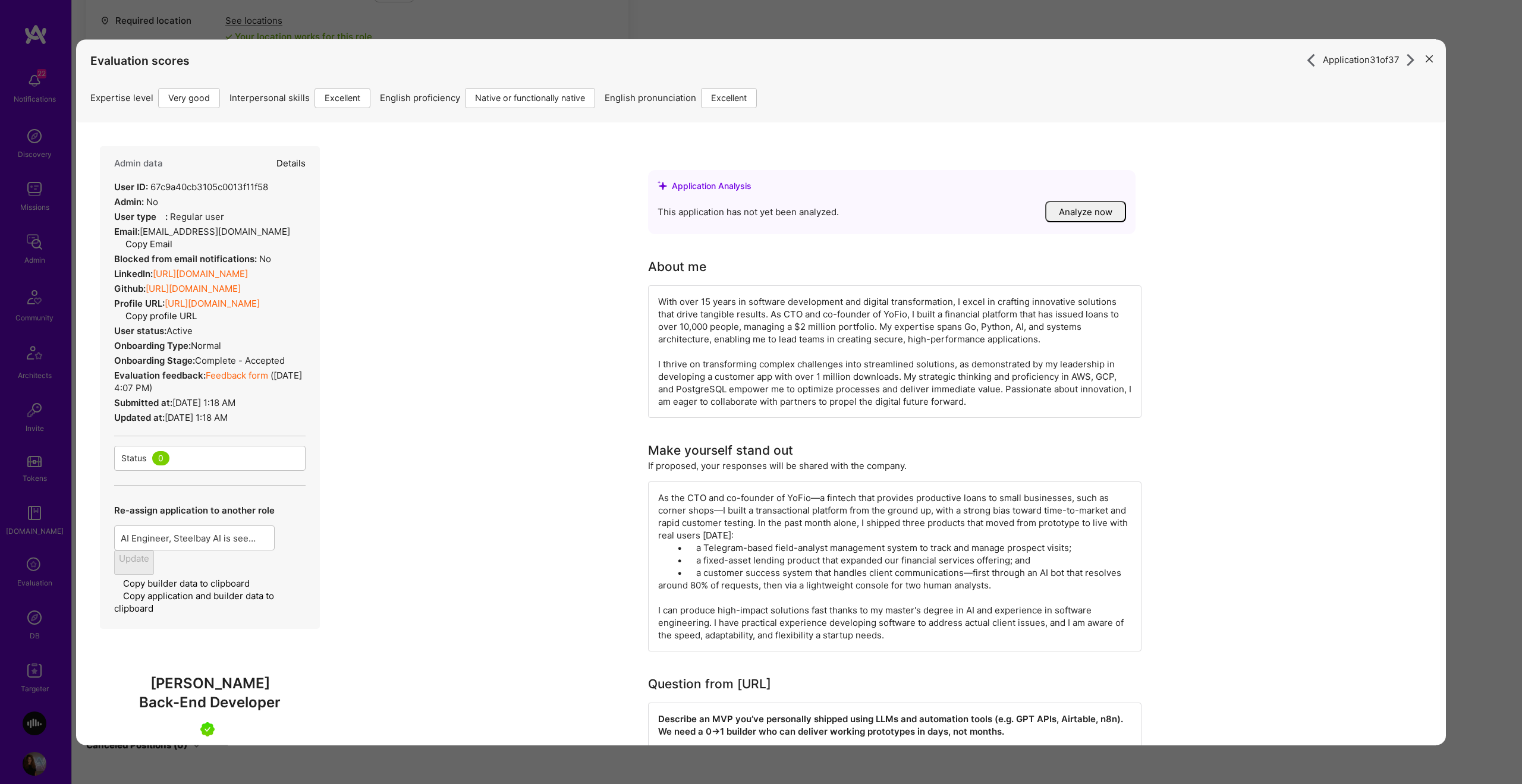
select select "5"
select select "7"
select select "MX"
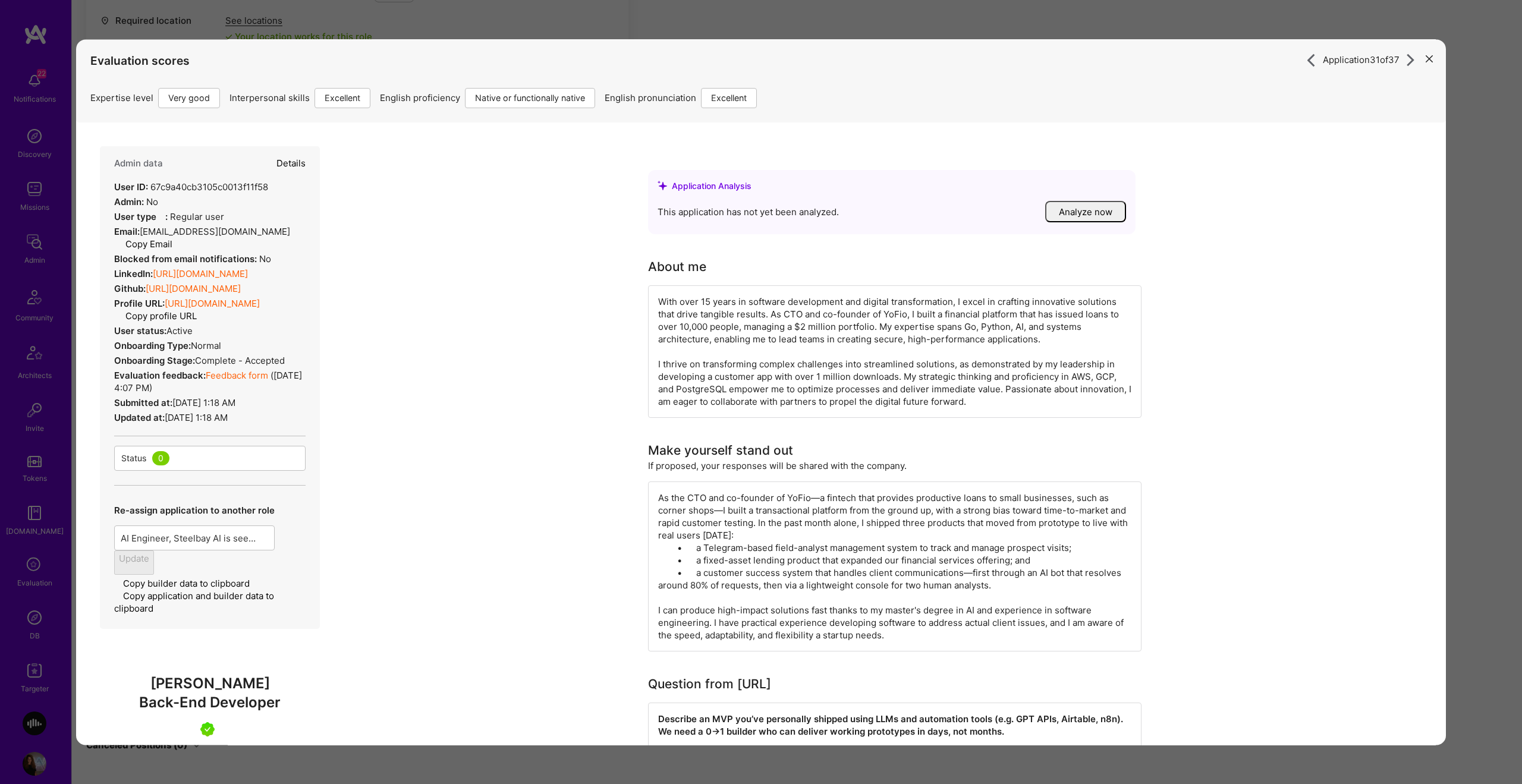
select select "Right Now"
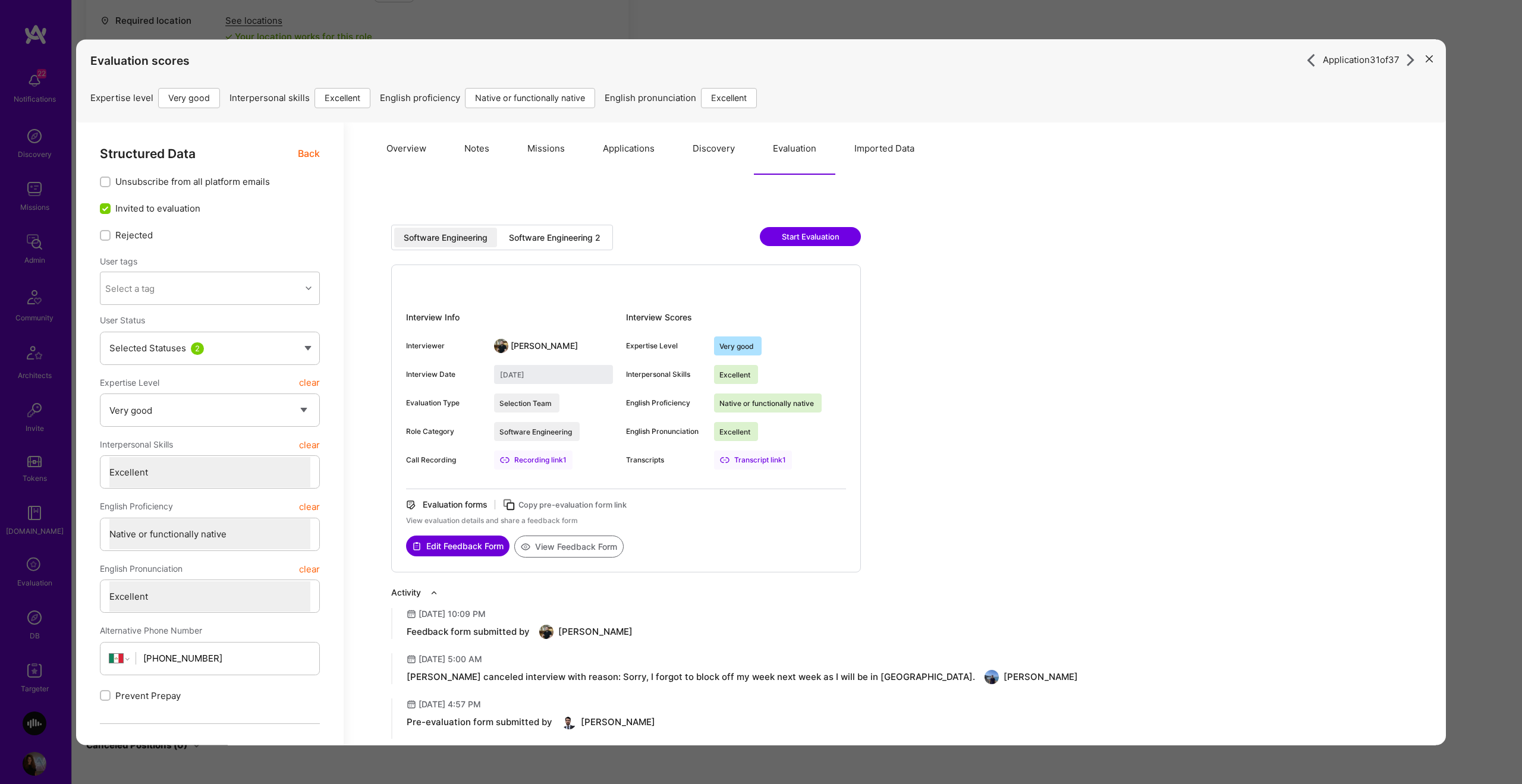
click at [788, 148] on button "Evaluation" at bounding box center [794, 149] width 82 height 53
click at [547, 234] on div "Software Engineering 2" at bounding box center [554, 238] width 91 height 12
type input "September 15, 2025"
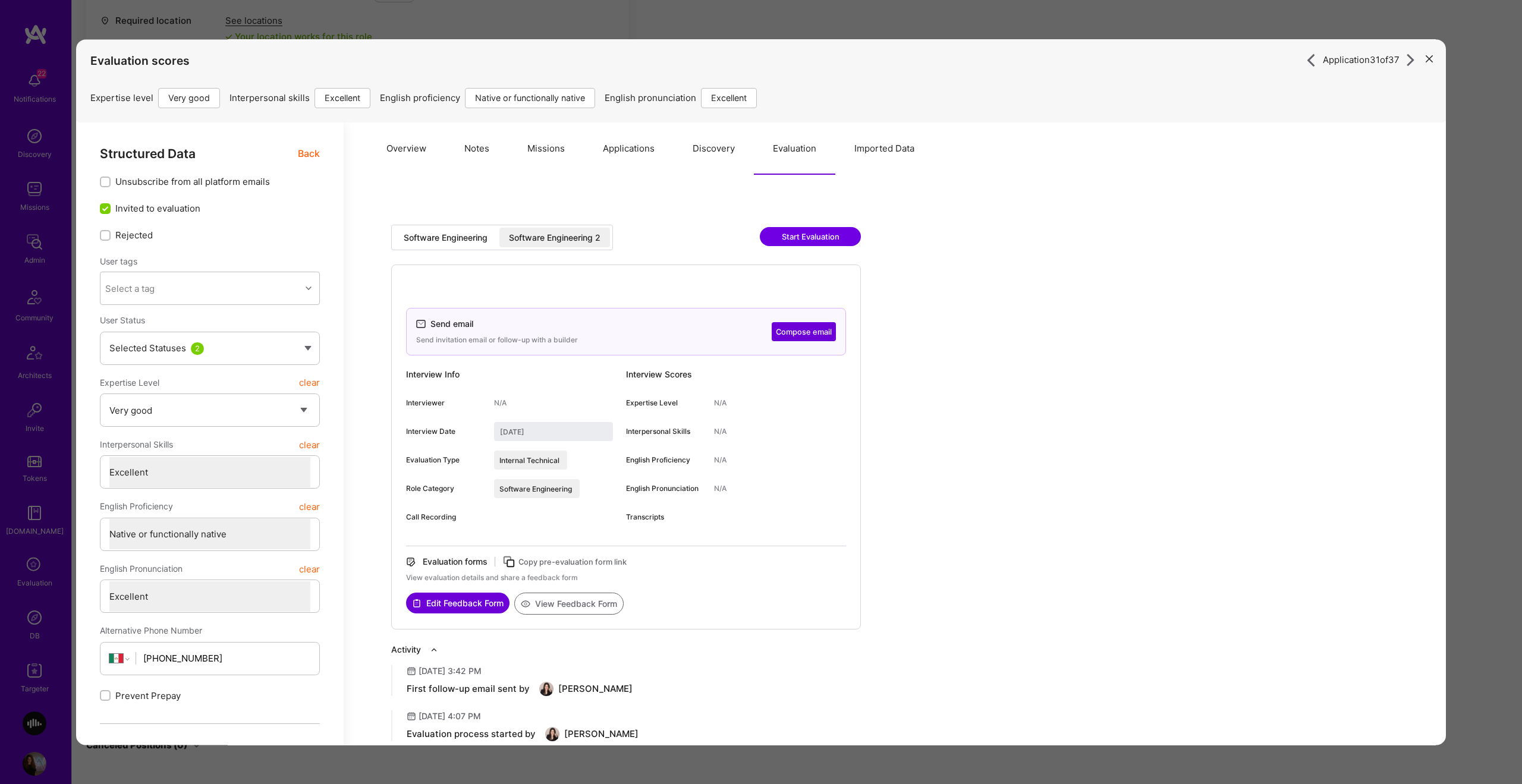
drag, startPoint x: 320, startPoint y: 154, endPoint x: 319, endPoint y: 147, distance: 7.1
click at [320, 153] on div "Structured Data Back Unsubscribe from all platform emails Invited to evaluation…" at bounding box center [209, 710] width 268 height 1175
drag, startPoint x: 316, startPoint y: 149, endPoint x: 304, endPoint y: 148, distance: 12.0
click at [316, 149] on span "Back" at bounding box center [309, 154] width 22 height 15
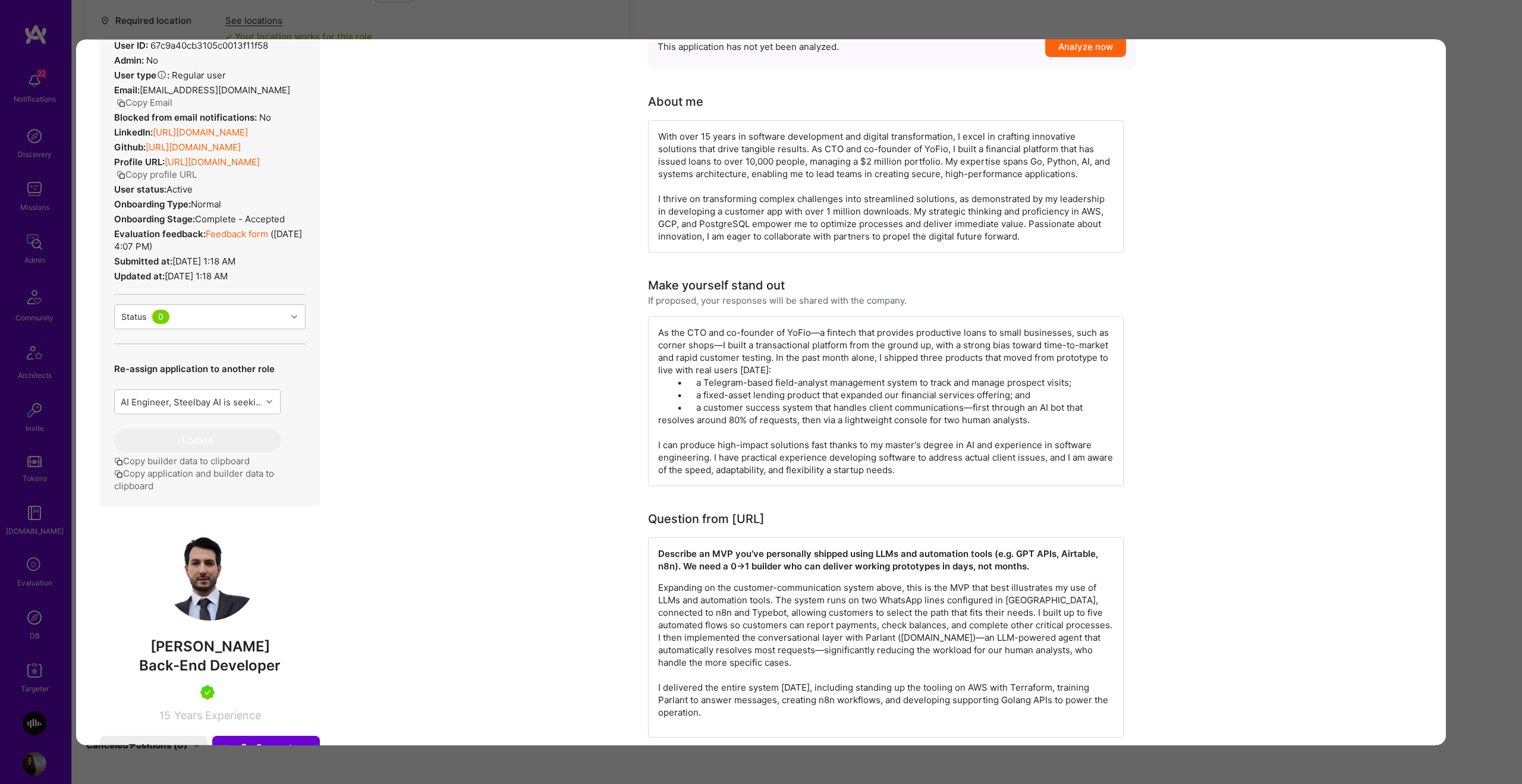
scroll to position [180, 0]
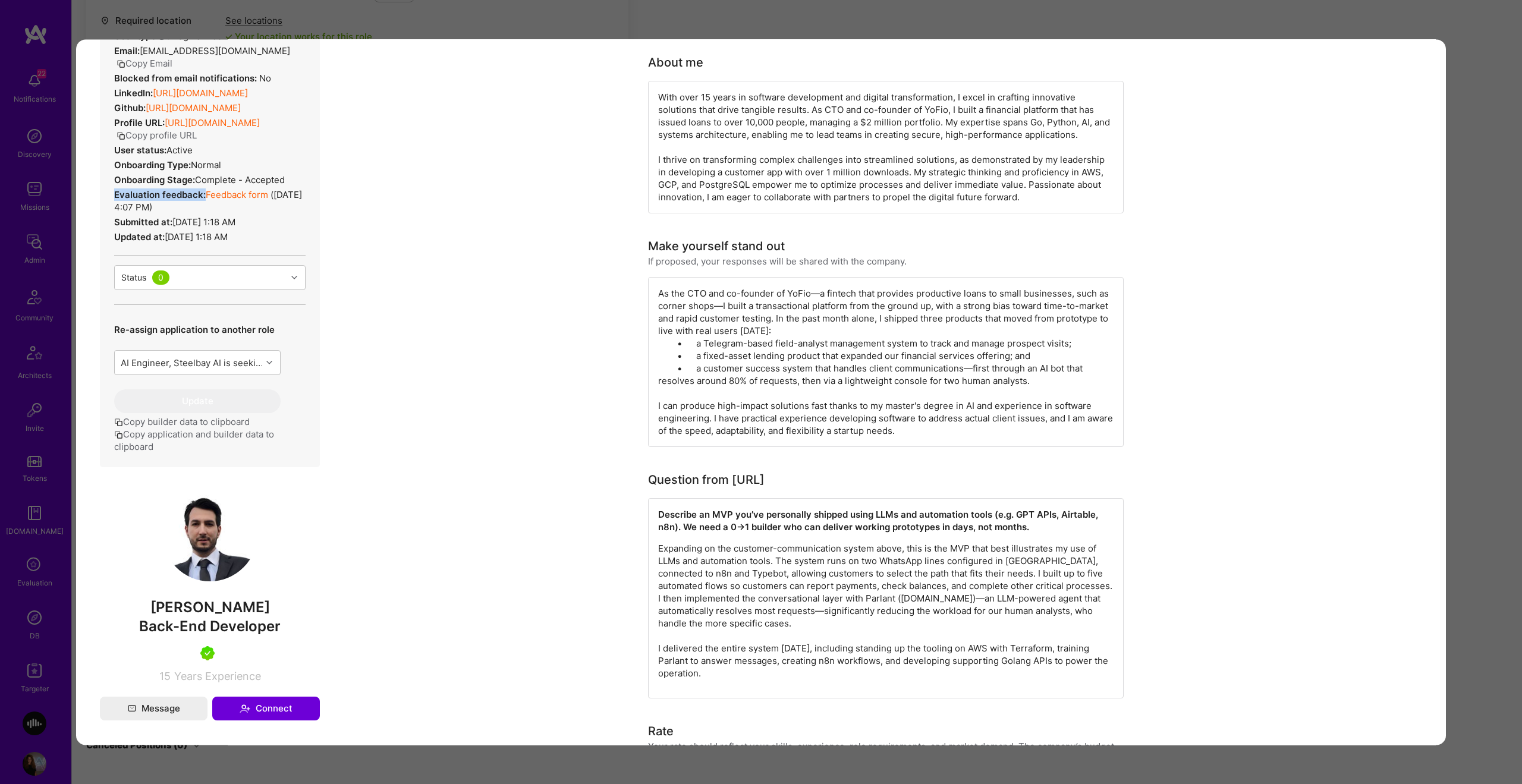
drag, startPoint x: 111, startPoint y: 195, endPoint x: 185, endPoint y: 195, distance: 74.0
click at [185, 195] on div "Admin data Details User ID: 67c9a40cb3105c0013f11f58 Admin: No User type Regula…" at bounding box center [209, 216] width 220 height 501
click at [192, 197] on strong "Evaluation feedback:" at bounding box center [159, 195] width 91 height 12
drag, startPoint x: 204, startPoint y: 196, endPoint x: 302, endPoint y: 194, distance: 98.0
click at [302, 194] on div "Evaluation feedback: Feedback form ( Sep 11, 2025, 4:07 PM )" at bounding box center [210, 201] width 192 height 25
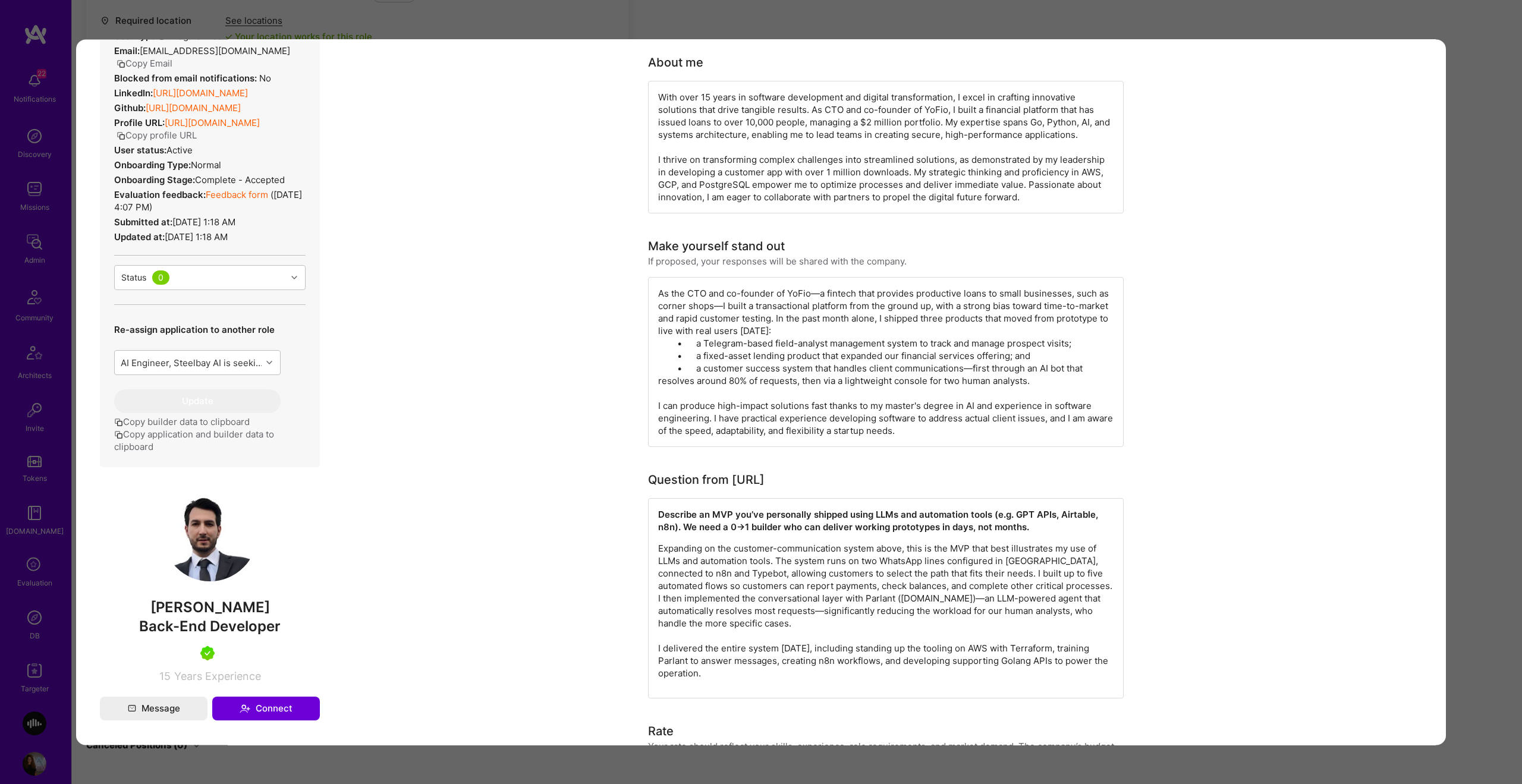
drag, startPoint x: 107, startPoint y: 214, endPoint x: 224, endPoint y: 215, distance: 117.0
click at [224, 215] on div "Admin data Details User ID: 67c9a40cb3105c0013f11f58 Admin: No User type Regula…" at bounding box center [209, 216] width 220 height 501
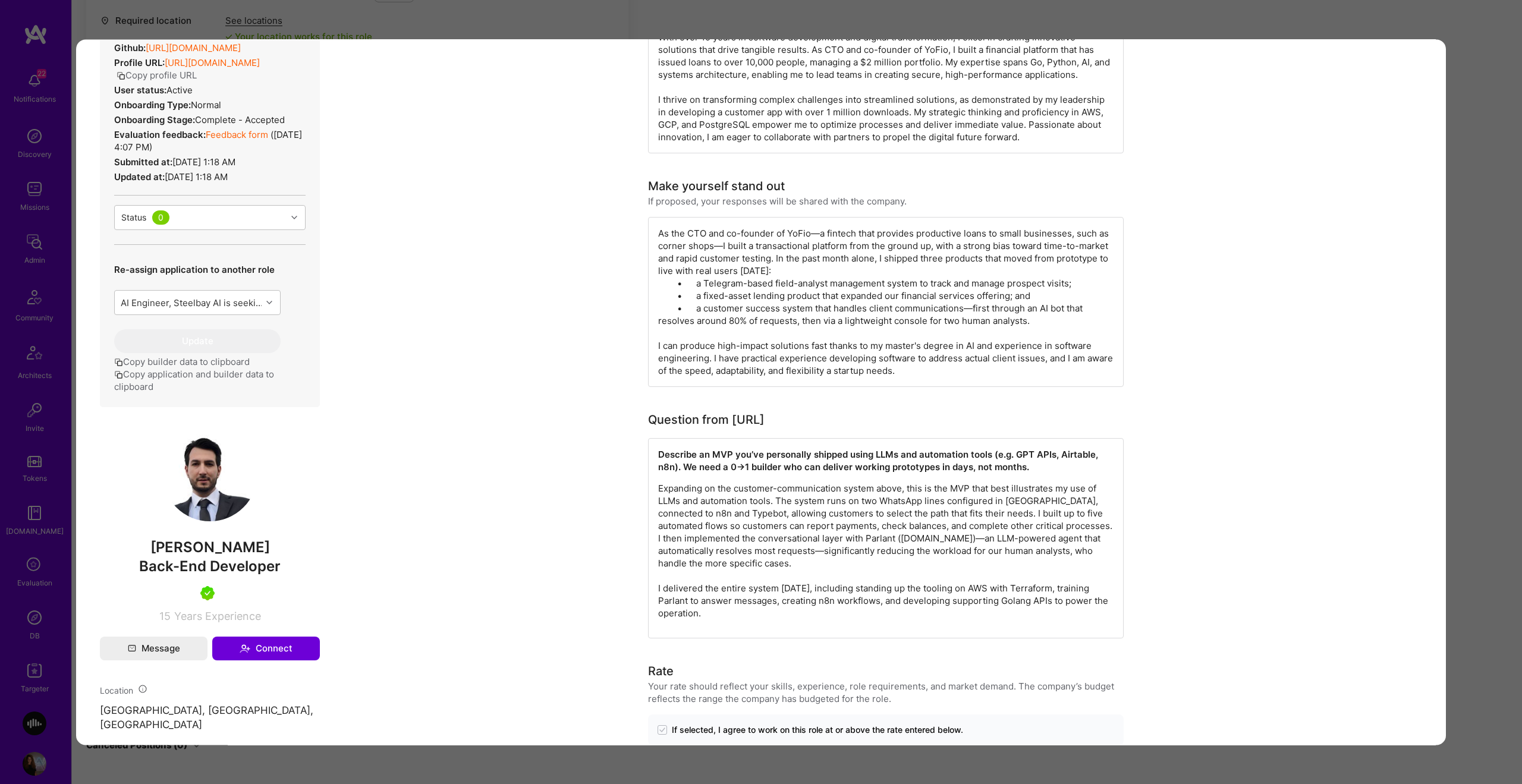
scroll to position [240, 0]
click at [1496, 316] on div "Application 31 of 37 Evaluation scores Expertise level Very good Interpersonal …" at bounding box center [761, 392] width 1522 height 784
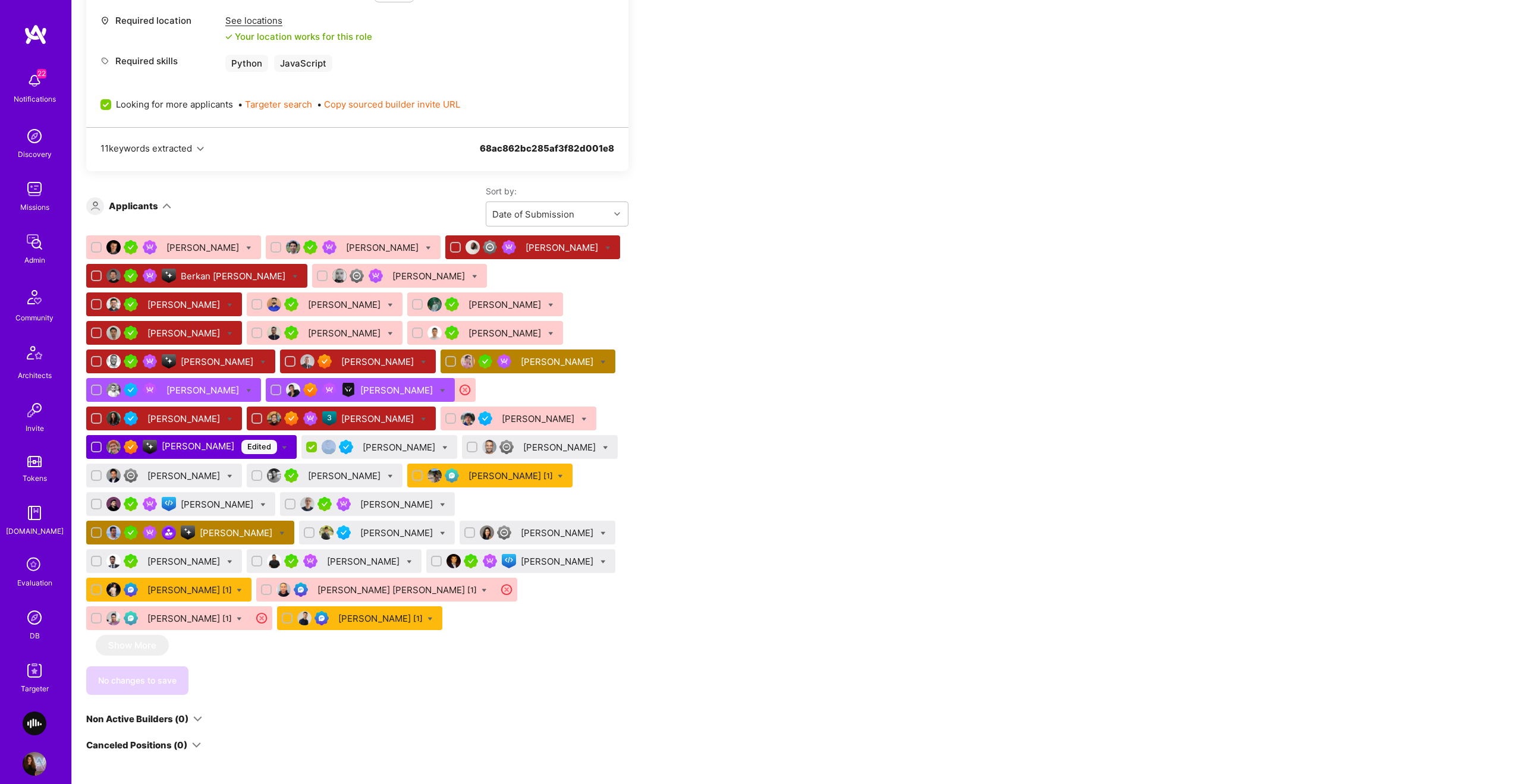
click at [1496, 316] on div "Apply for a Mission Role We’re actively looking for builders. This is the best …" at bounding box center [797, 676] width 1450 height 2189
click at [222, 562] on div "Oscar Garavito" at bounding box center [185, 561] width 75 height 12
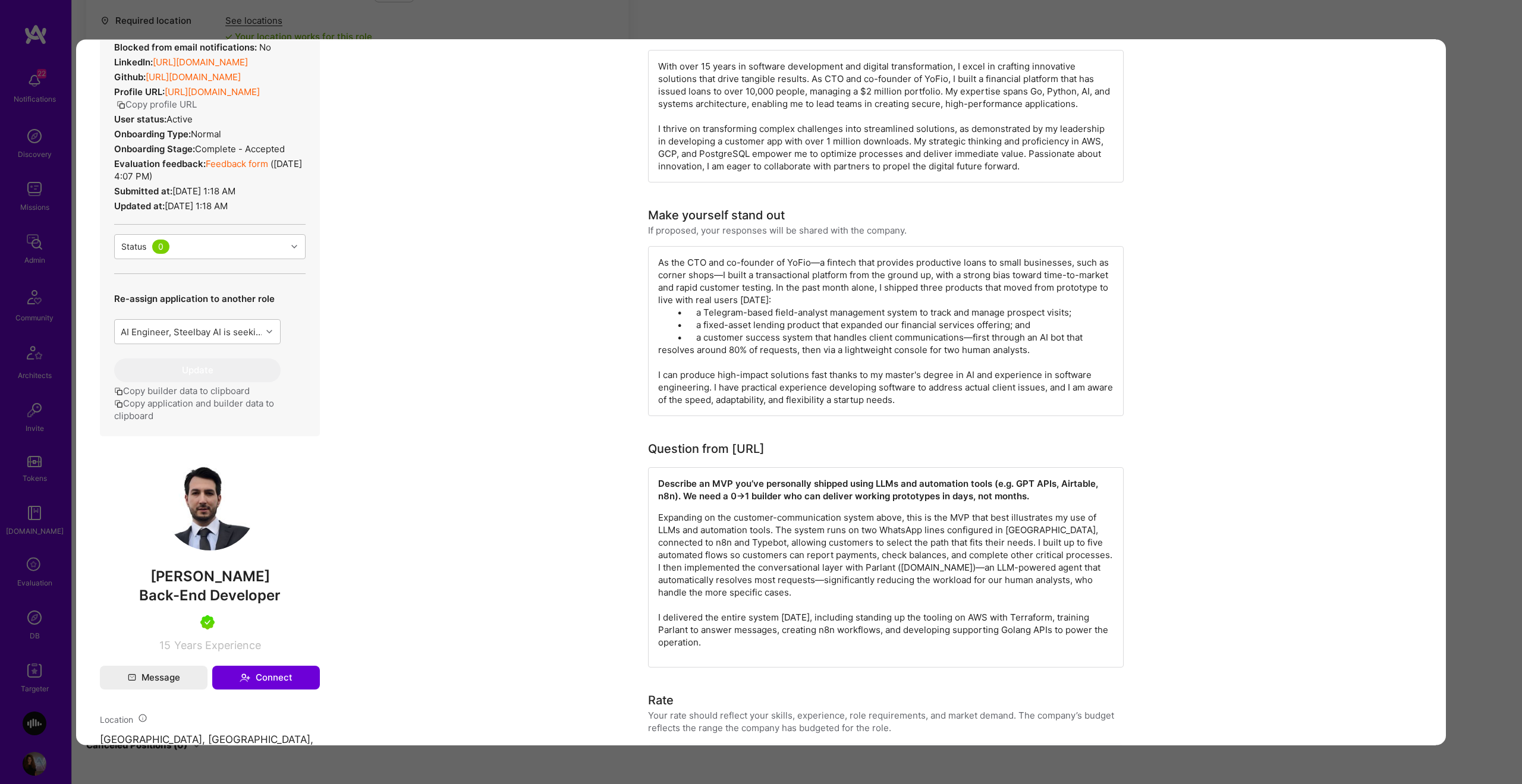
scroll to position [215, 0]
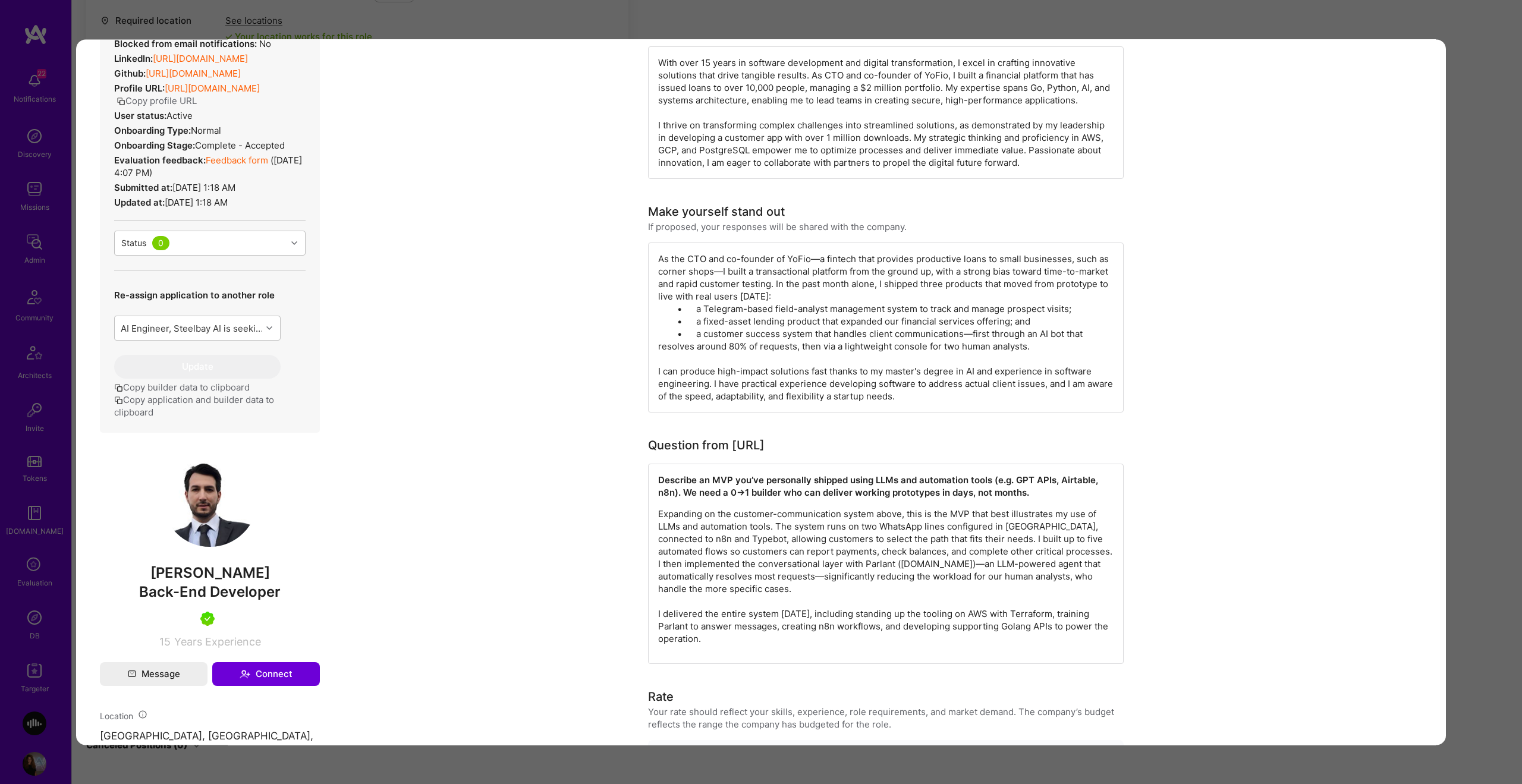
drag, startPoint x: 229, startPoint y: 573, endPoint x: 153, endPoint y: 571, distance: 76.0
click at [229, 573] on span "Oscar Garavito" at bounding box center [209, 572] width 220 height 18
click at [153, 571] on span "Oscar Garavito" at bounding box center [209, 572] width 220 height 18
drag, startPoint x: 153, startPoint y: 571, endPoint x: 208, endPoint y: 579, distance: 55.6
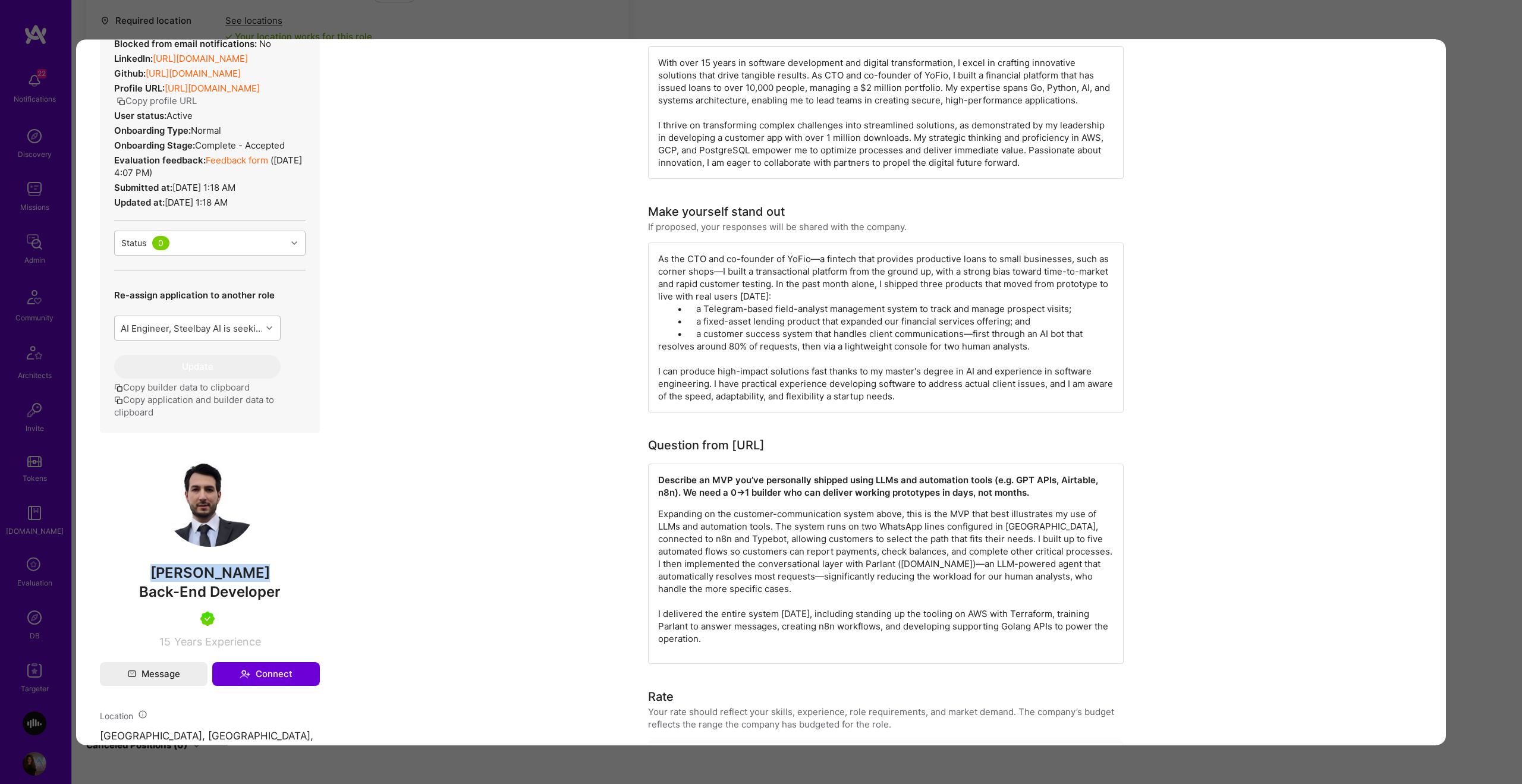
click at [153, 571] on span "Oscar Garavito" at bounding box center [209, 572] width 220 height 18
click at [1492, 410] on div "Application 31 of 37 Evaluation scores Expertise level Very good Interpersonal …" at bounding box center [761, 392] width 1522 height 784
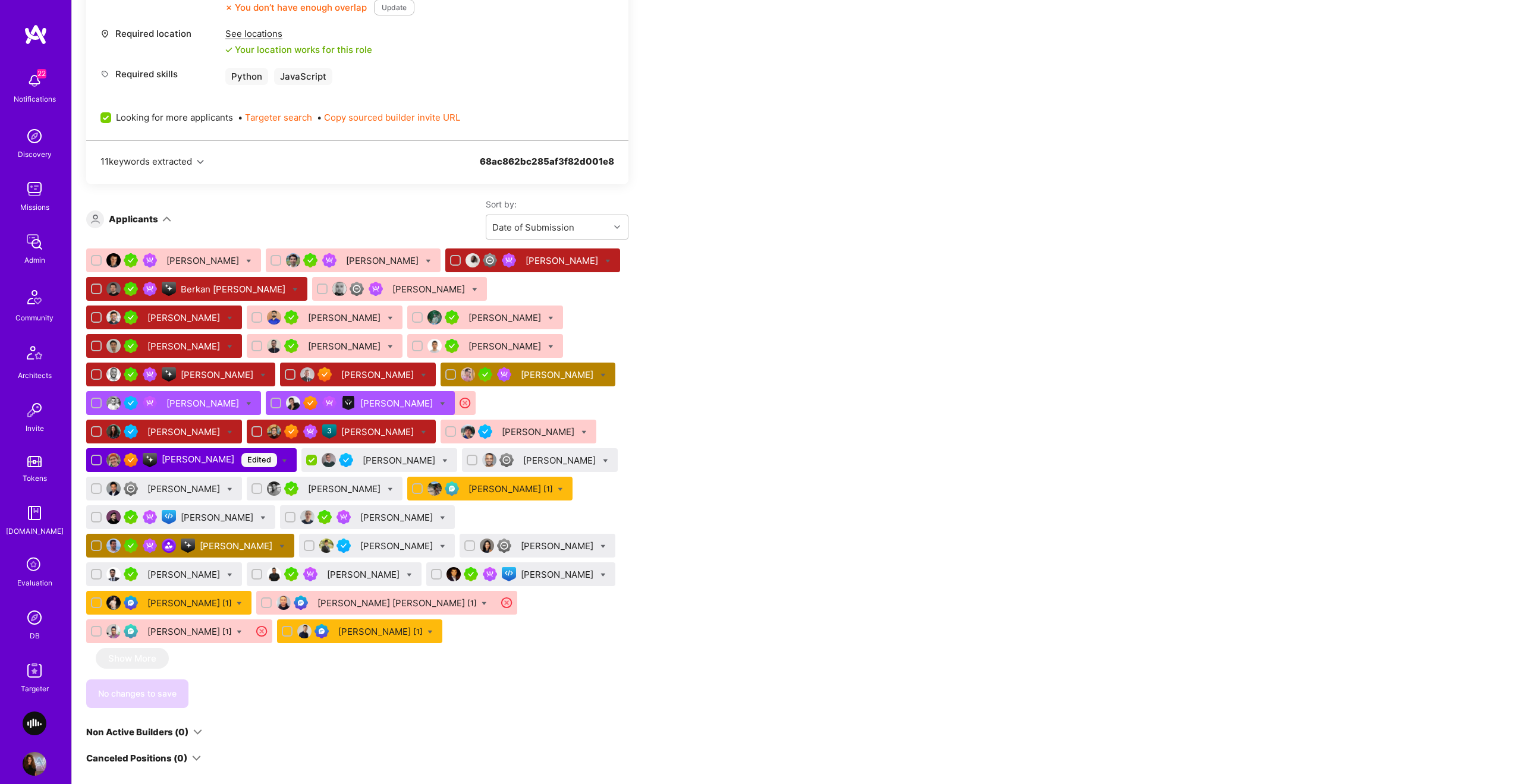
scroll to position [664, 0]
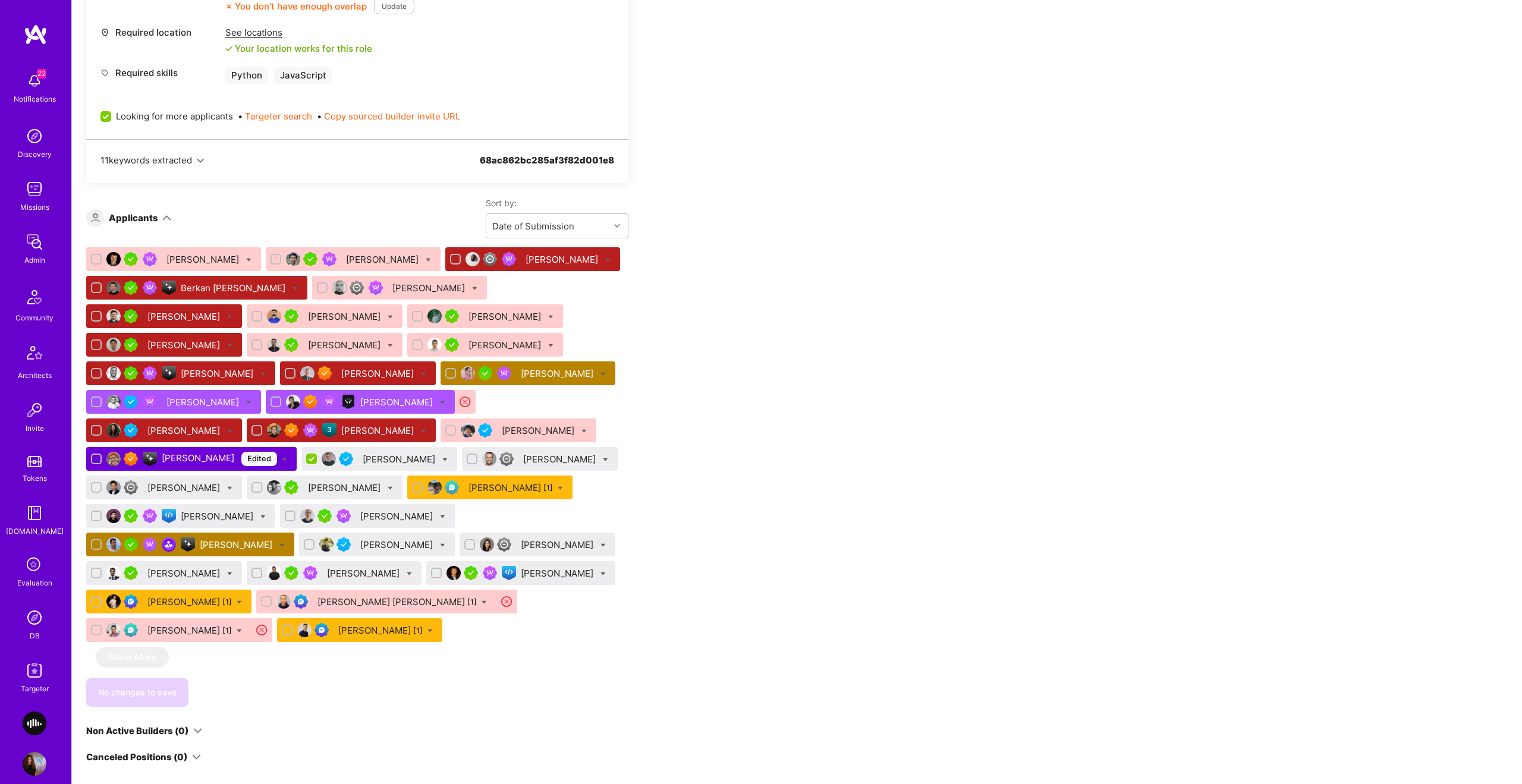
click at [222, 573] on div "Oscar Garavito" at bounding box center [185, 572] width 75 height 12
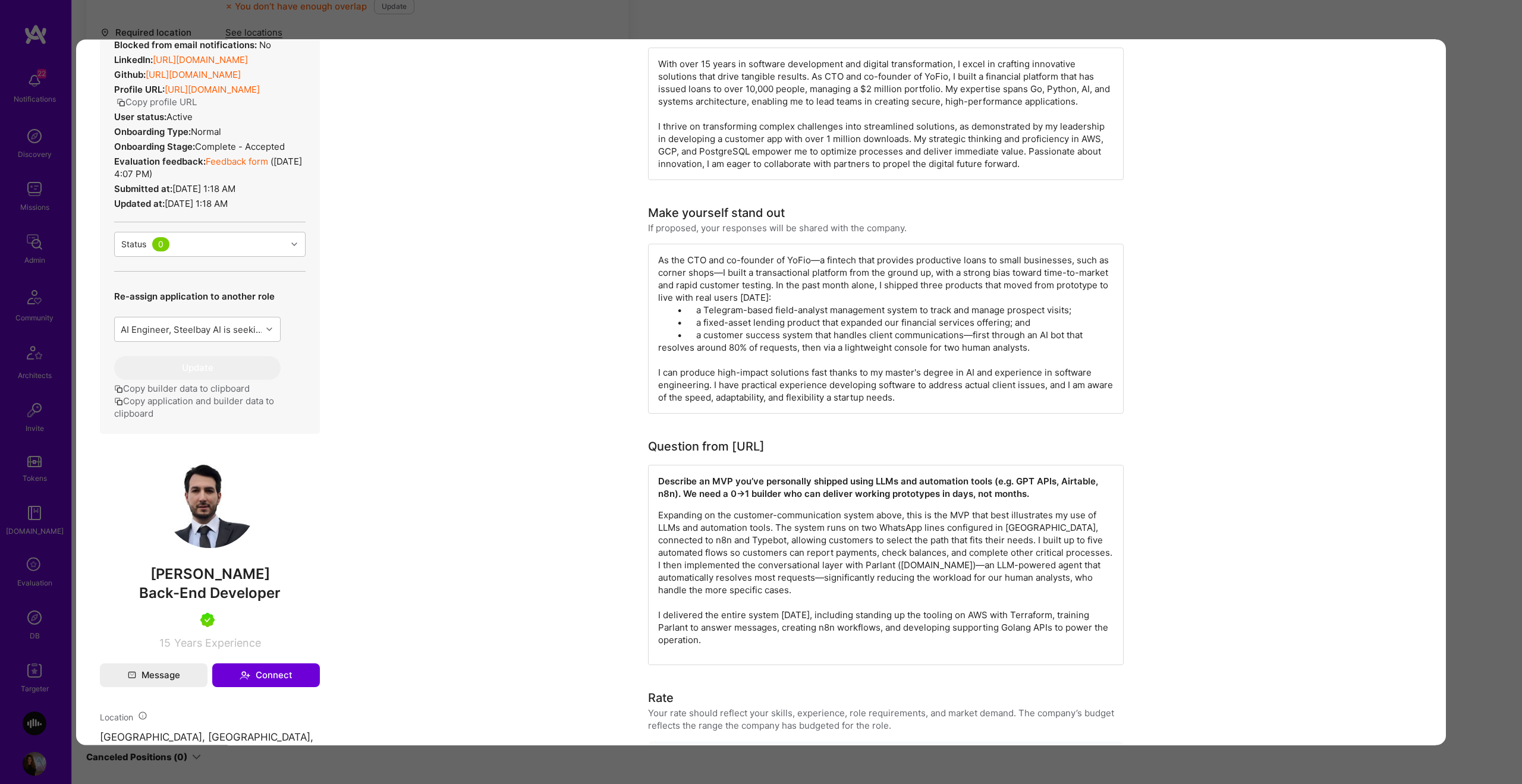
scroll to position [214, 0]
click at [842, 264] on div "As the CTO and co-founder of YoFio—a fintech that provides productive loans to …" at bounding box center [886, 329] width 476 height 170
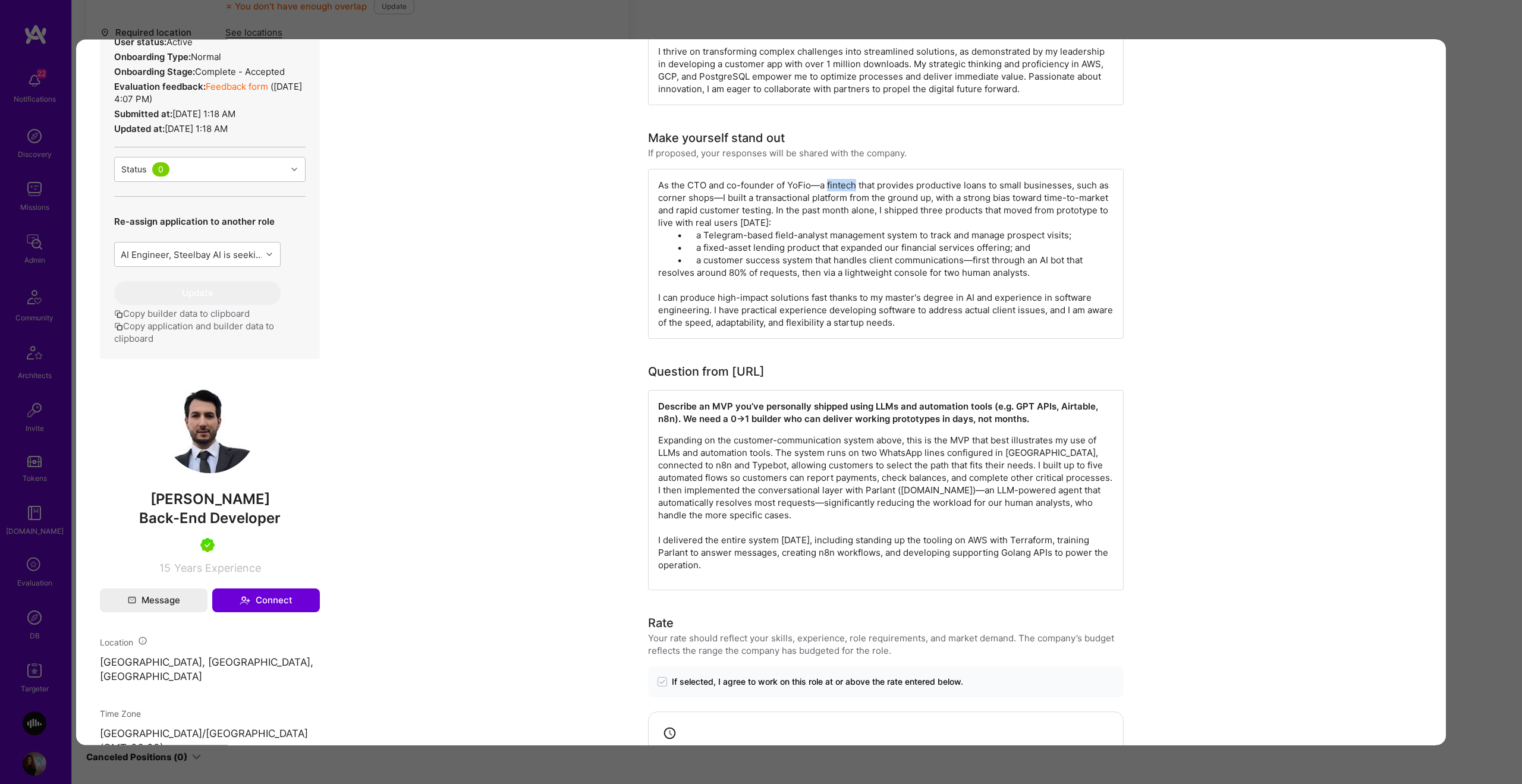
scroll to position [306, 0]
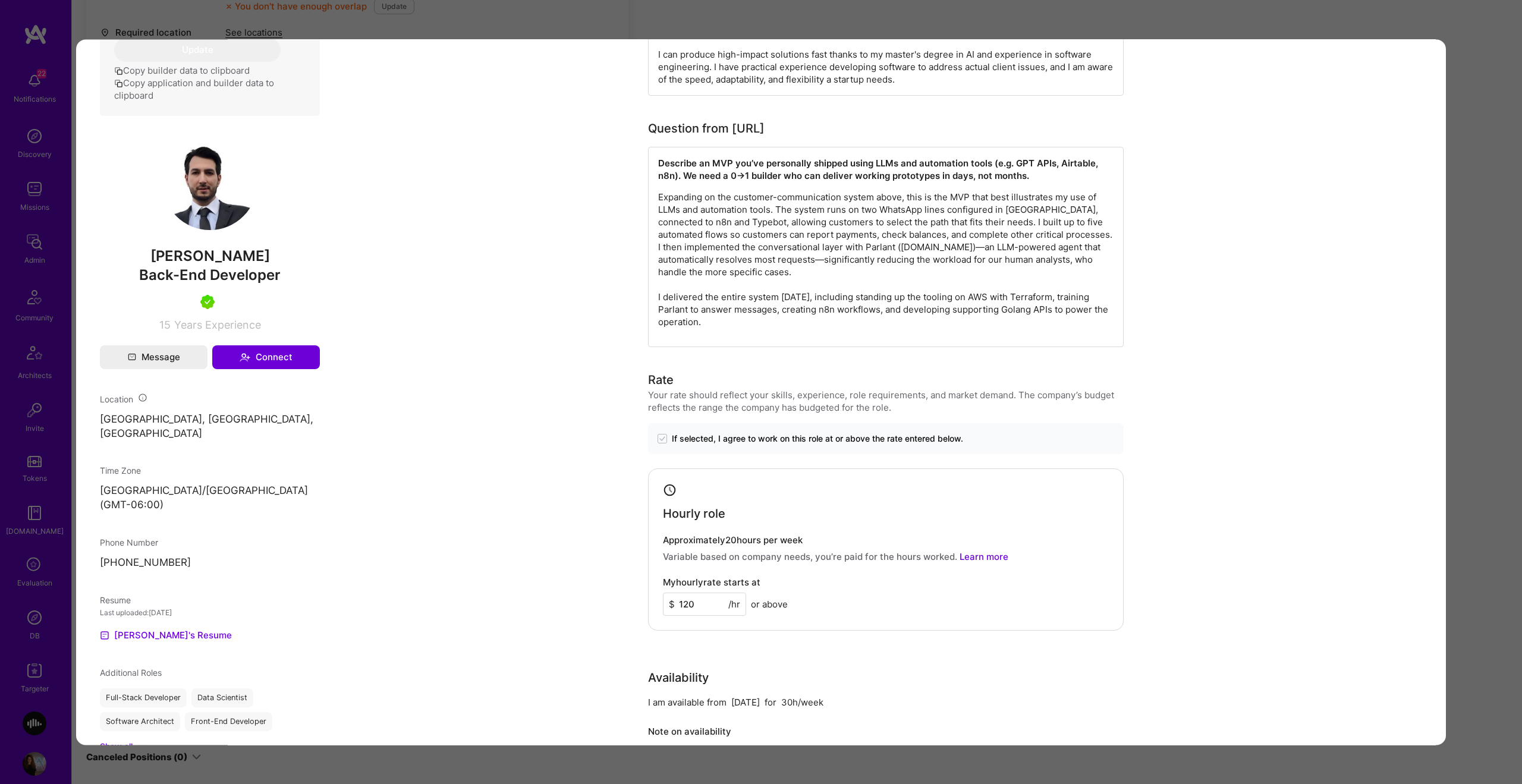
scroll to position [535, 0]
click at [1486, 357] on div "Application 31 of 37 Evaluation scores Expertise level Very good Interpersonal …" at bounding box center [761, 392] width 1522 height 784
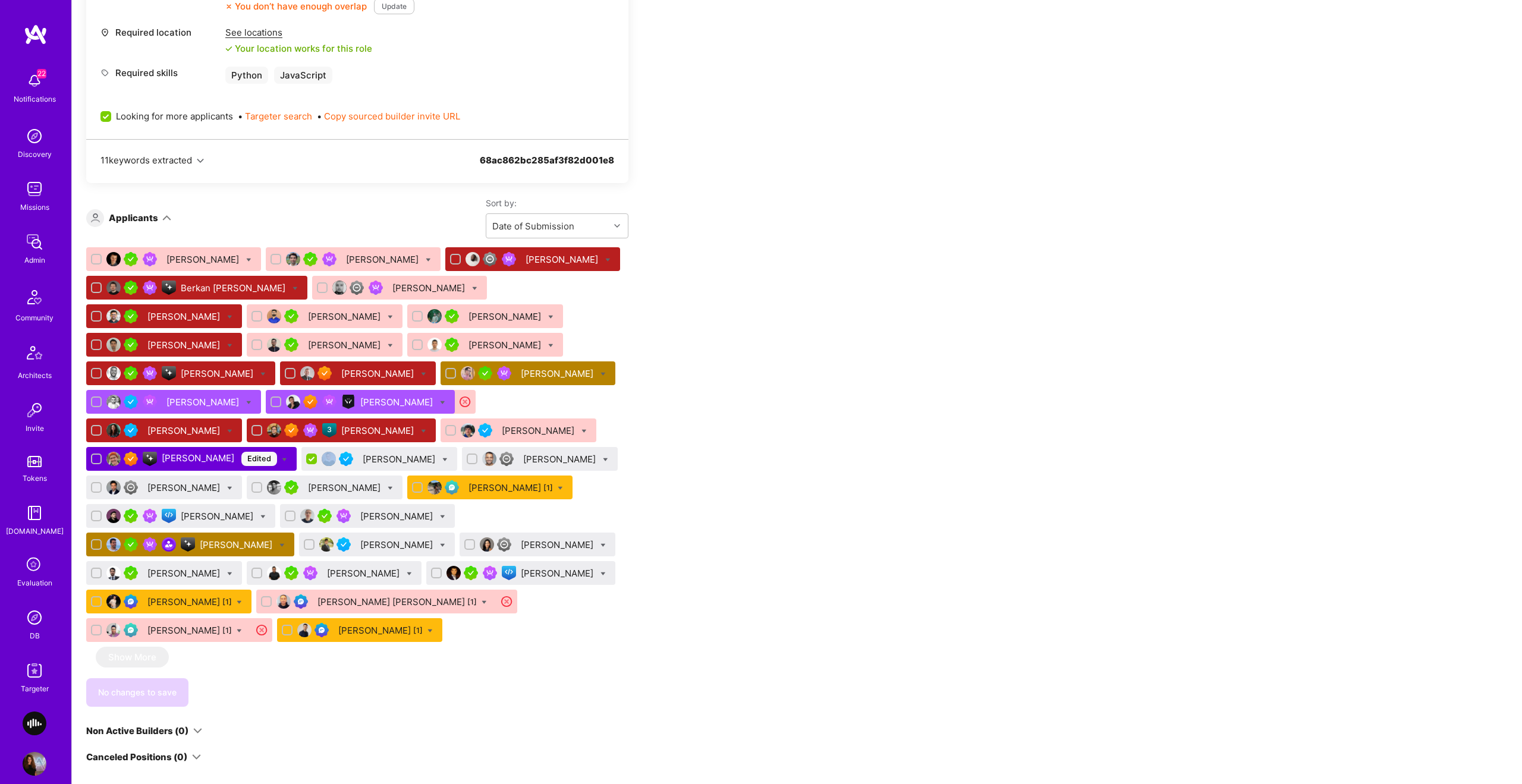
click at [1486, 357] on div "Apply for a Mission Role We’re actively looking for builders. This is the best …" at bounding box center [797, 687] width 1450 height 2189
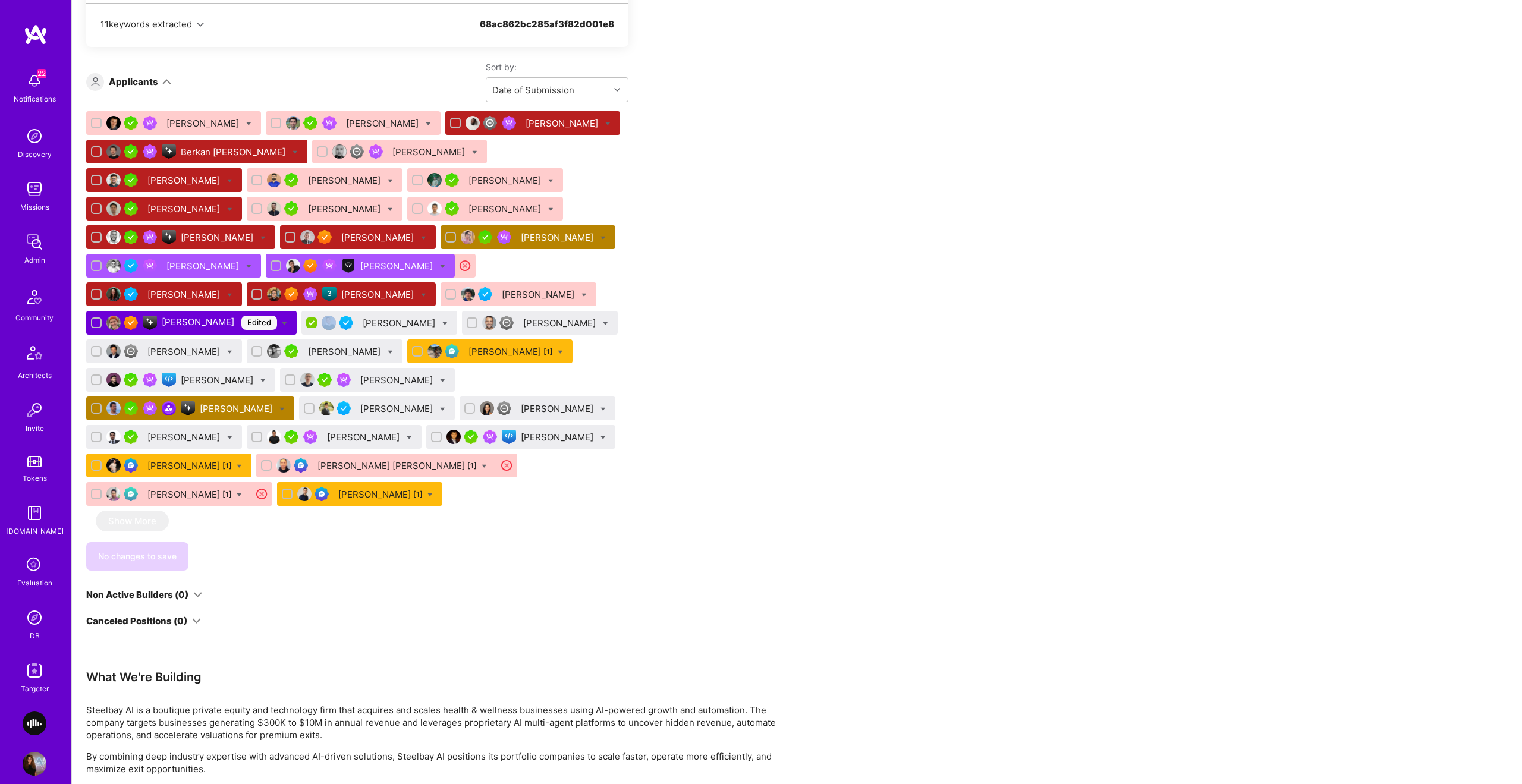
scroll to position [801, 0]
click at [274, 406] on div "Gonçalo Peres" at bounding box center [237, 407] width 75 height 12
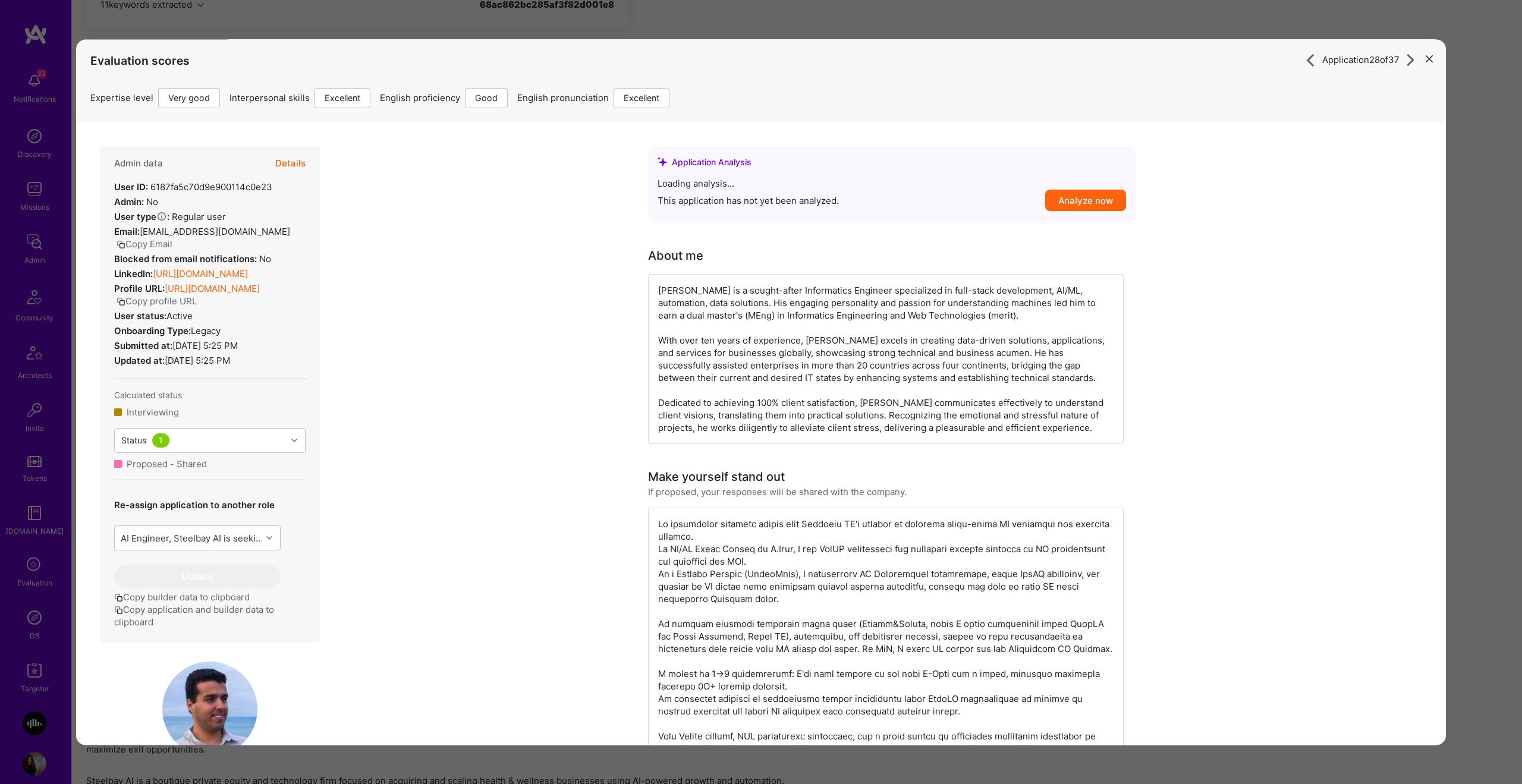
scroll to position [822, 0]
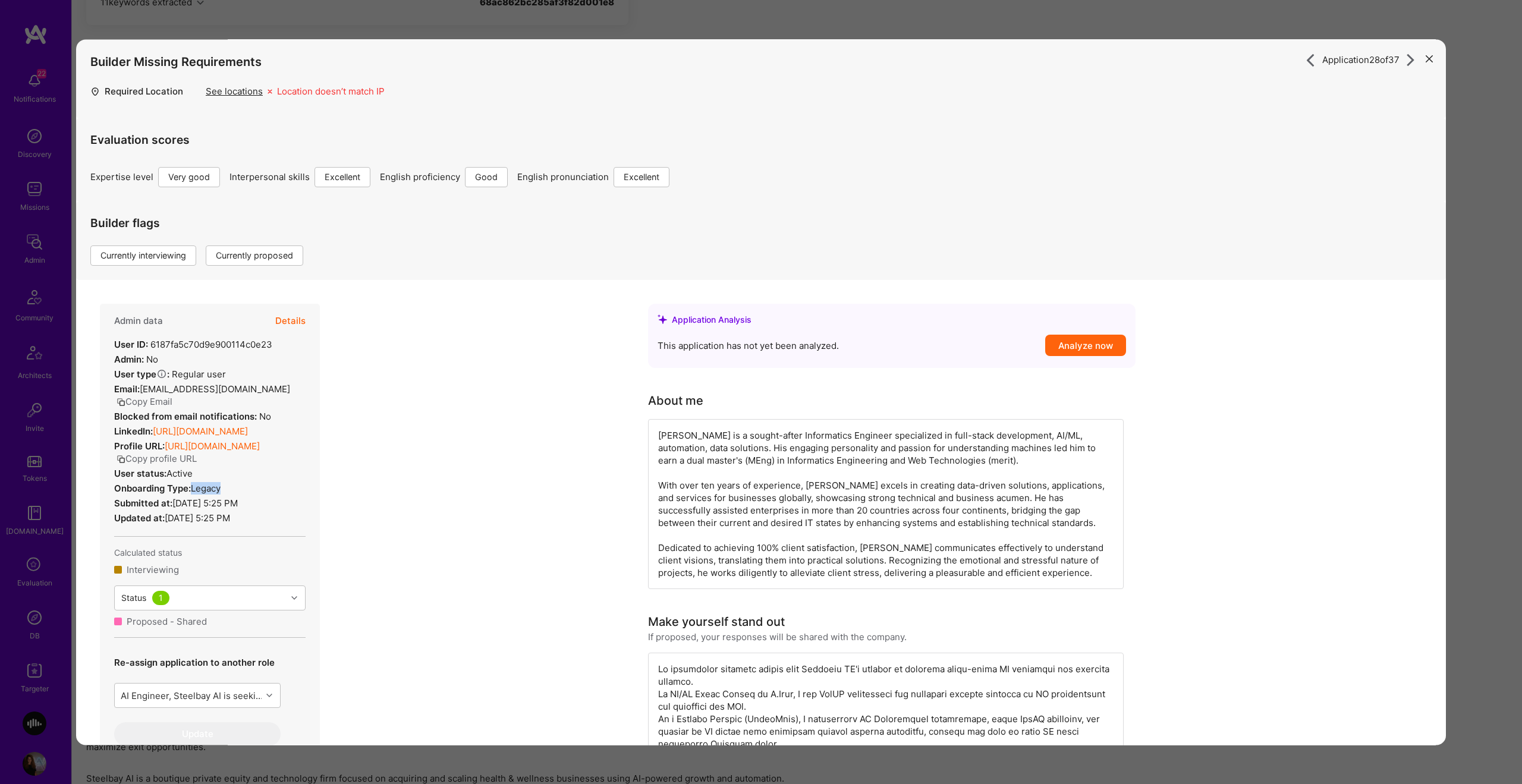
drag, startPoint x: 194, startPoint y: 499, endPoint x: 249, endPoint y: 504, distance: 55.2
click at [249, 504] on div "Admin data Details User ID: 6187fa5c70d9e900114c0e23 Admin: No User type Regula…" at bounding box center [209, 552] width 220 height 496
click at [294, 322] on button "Details" at bounding box center [291, 321] width 31 height 35
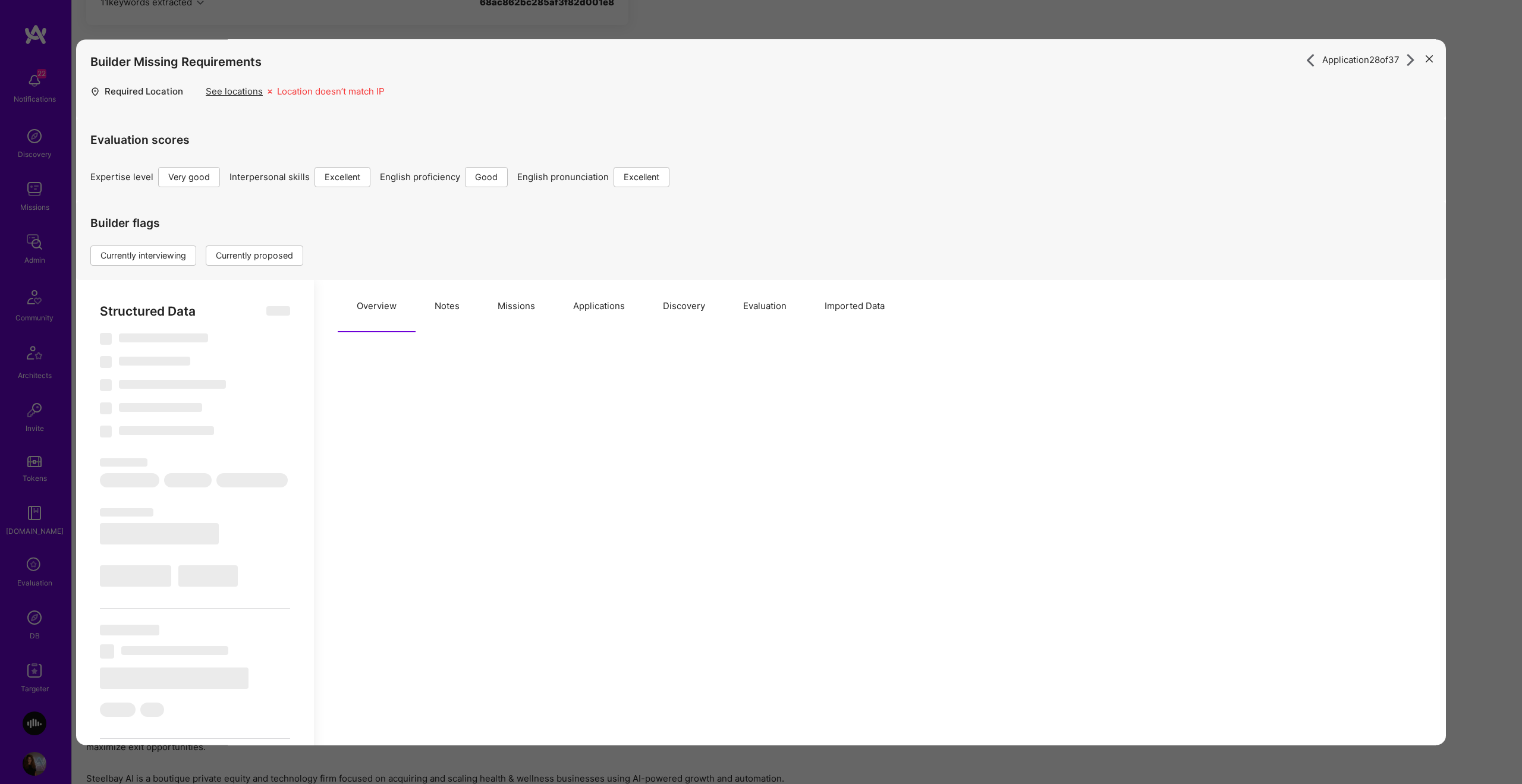
click at [448, 290] on button "Notes" at bounding box center [447, 306] width 63 height 53
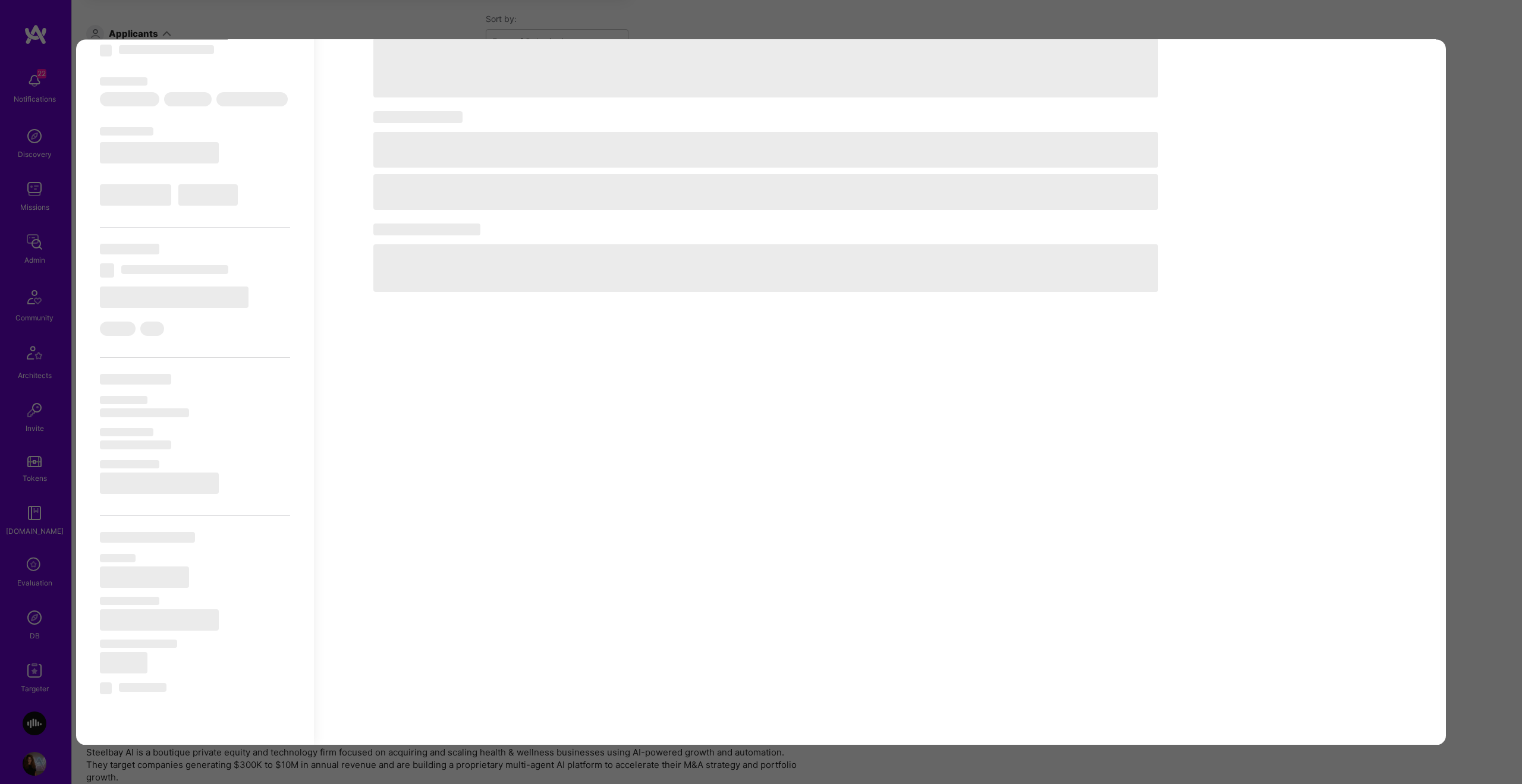
scroll to position [849, 0]
type textarea "x"
select select "Right Now"
select select "5"
select select "7"
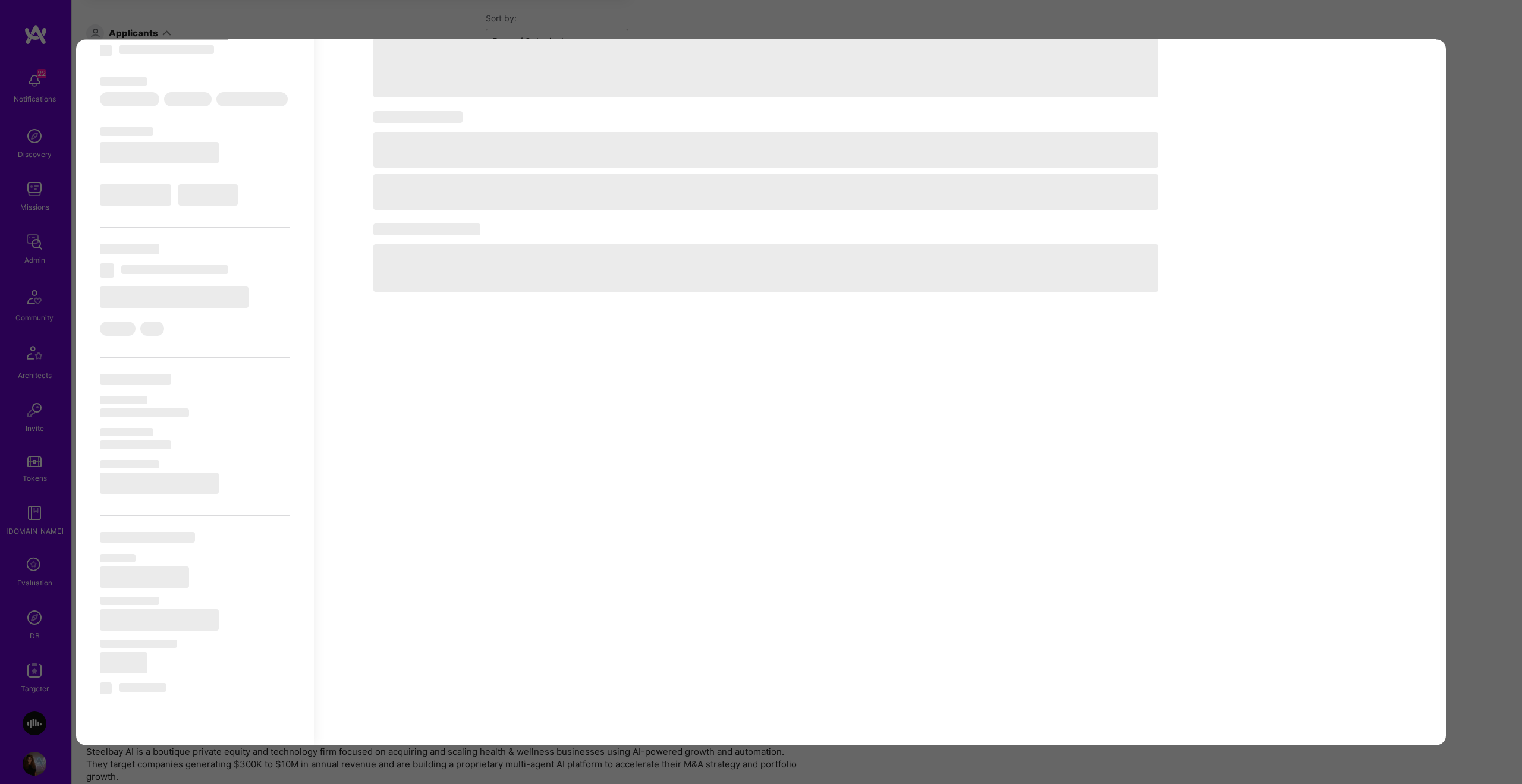
select select "6"
select select "7"
select select "PT"
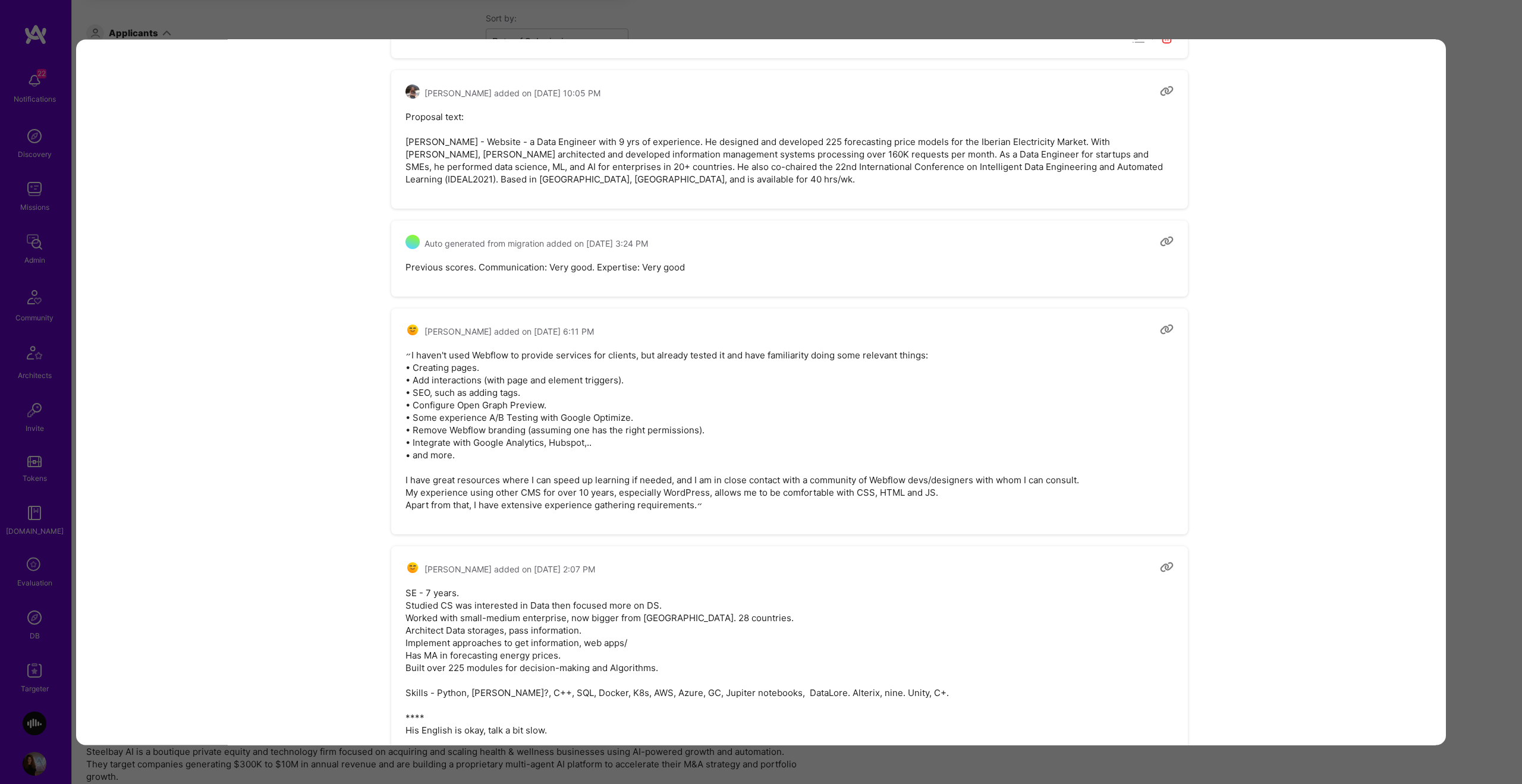
scroll to position [7045, 0]
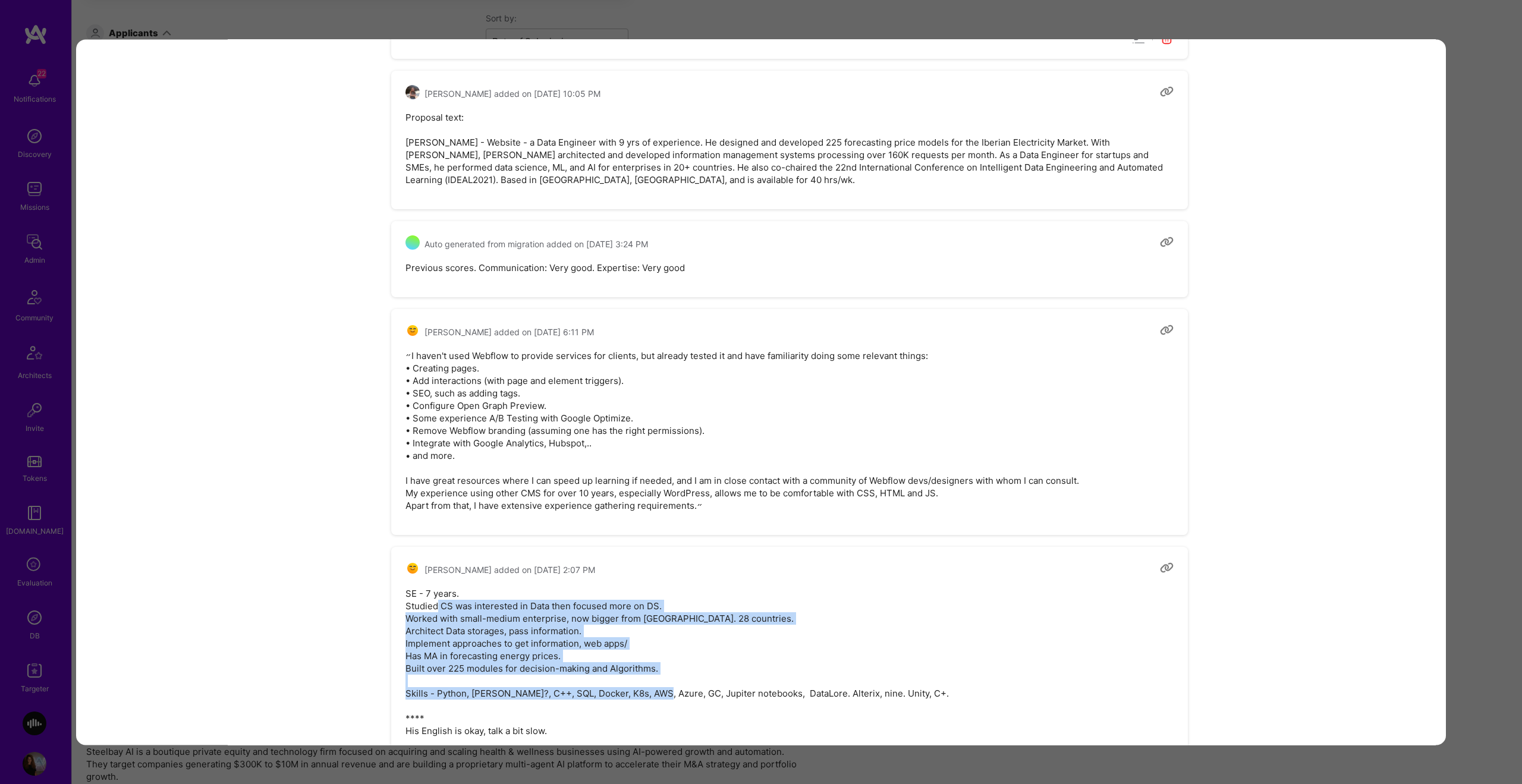
drag, startPoint x: 570, startPoint y: 588, endPoint x: 714, endPoint y: 635, distance: 151.5
click at [714, 635] on pre "SE - 7 years. Studied CS was interested in Data then focused more on DS. Worked…" at bounding box center [789, 662] width 768 height 150
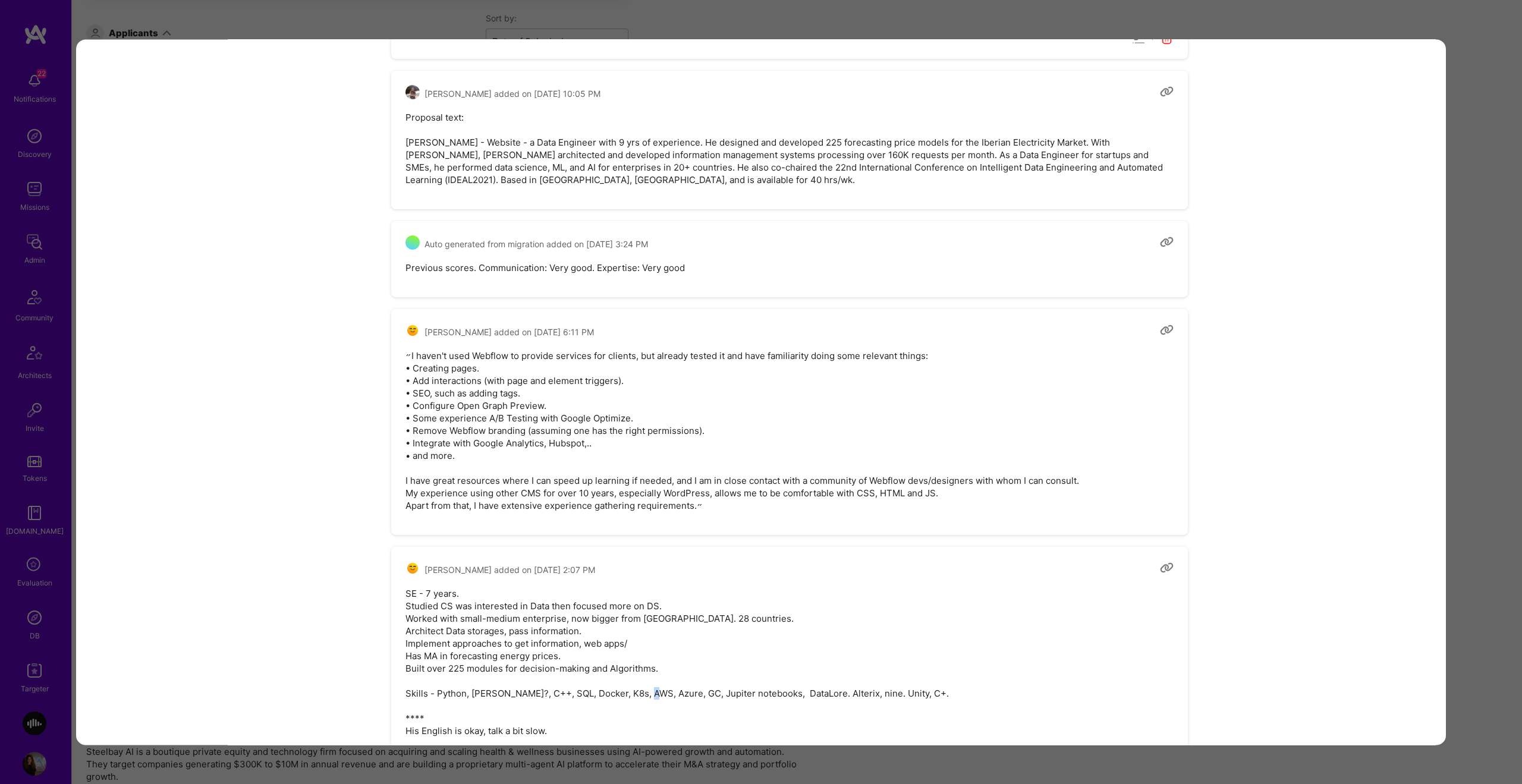
drag, startPoint x: 705, startPoint y: 634, endPoint x: 670, endPoint y: 639, distance: 35.4
click at [701, 634] on pre "SE - 7 years. Studied CS was interested in Data then focused more on DS. Worked…" at bounding box center [789, 662] width 768 height 150
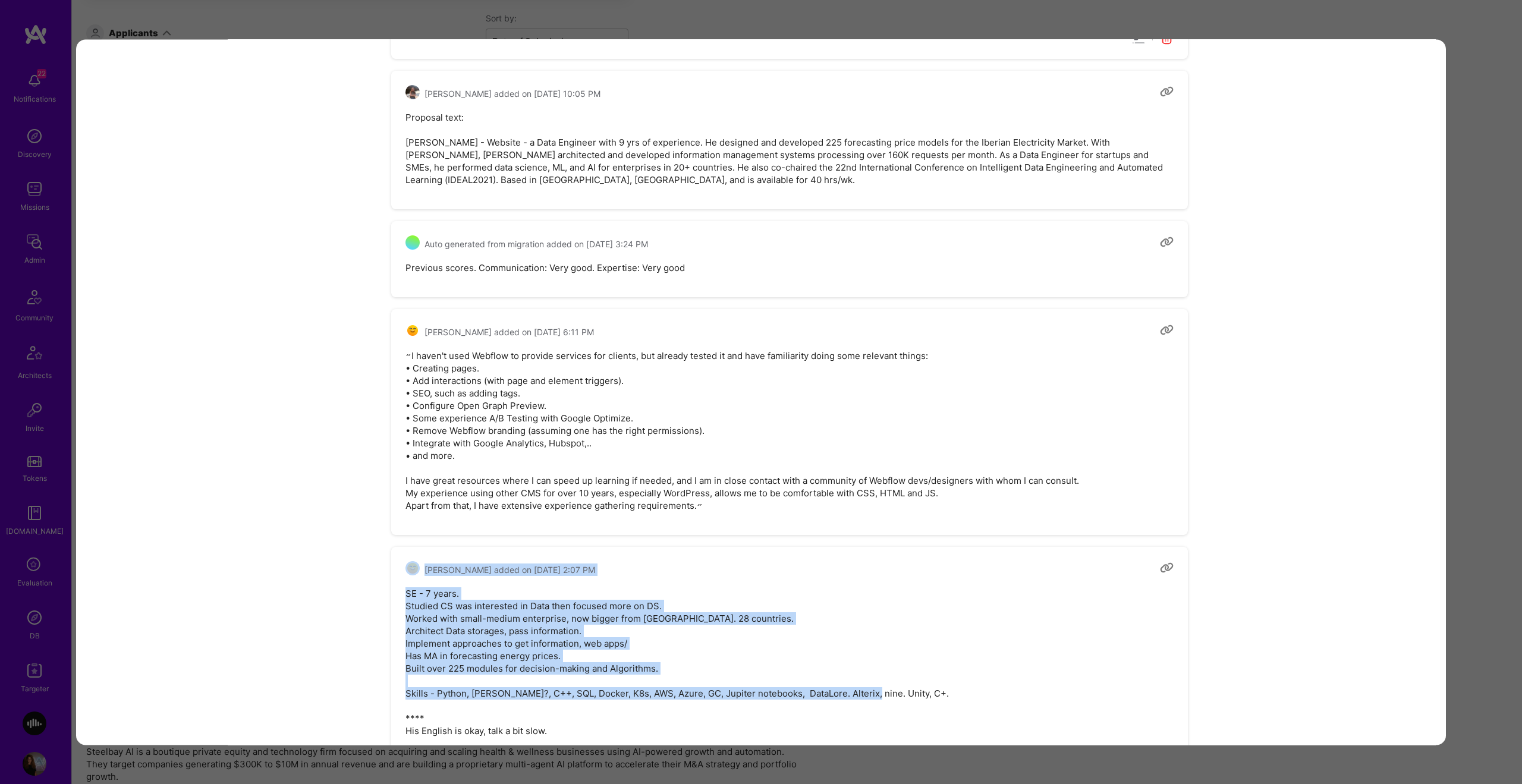
drag, startPoint x: 558, startPoint y: 658, endPoint x: 406, endPoint y: 517, distance: 207.3
click at [422, 546] on div "Ella Avivi added on November 9, 2021 at 2:07 PM SE - 7 years. Studied CS was in…" at bounding box center [789, 653] width 797 height 214
drag, startPoint x: 403, startPoint y: 518, endPoint x: 293, endPoint y: 487, distance: 114.3
click at [402, 546] on div "Ella Avivi added on November 9, 2021 at 2:07 PM SE - 7 years. Studied CS was in…" at bounding box center [789, 653] width 797 height 214
drag, startPoint x: 453, startPoint y: 574, endPoint x: 475, endPoint y: 646, distance: 75.3
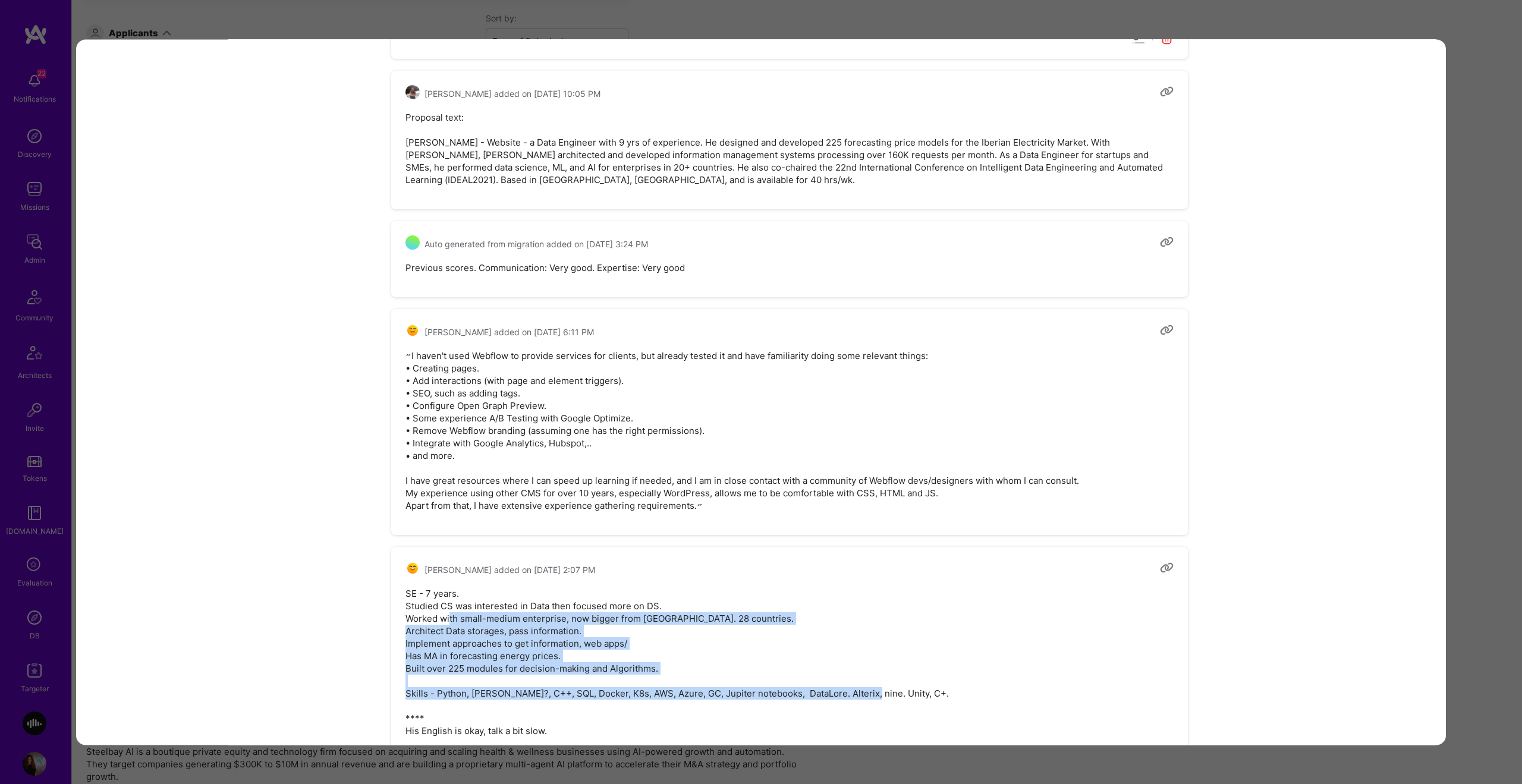
click at [478, 657] on pre "SE - 7 years. Studied CS was interested in Data then focused more on DS. Worked…" at bounding box center [789, 662] width 768 height 150
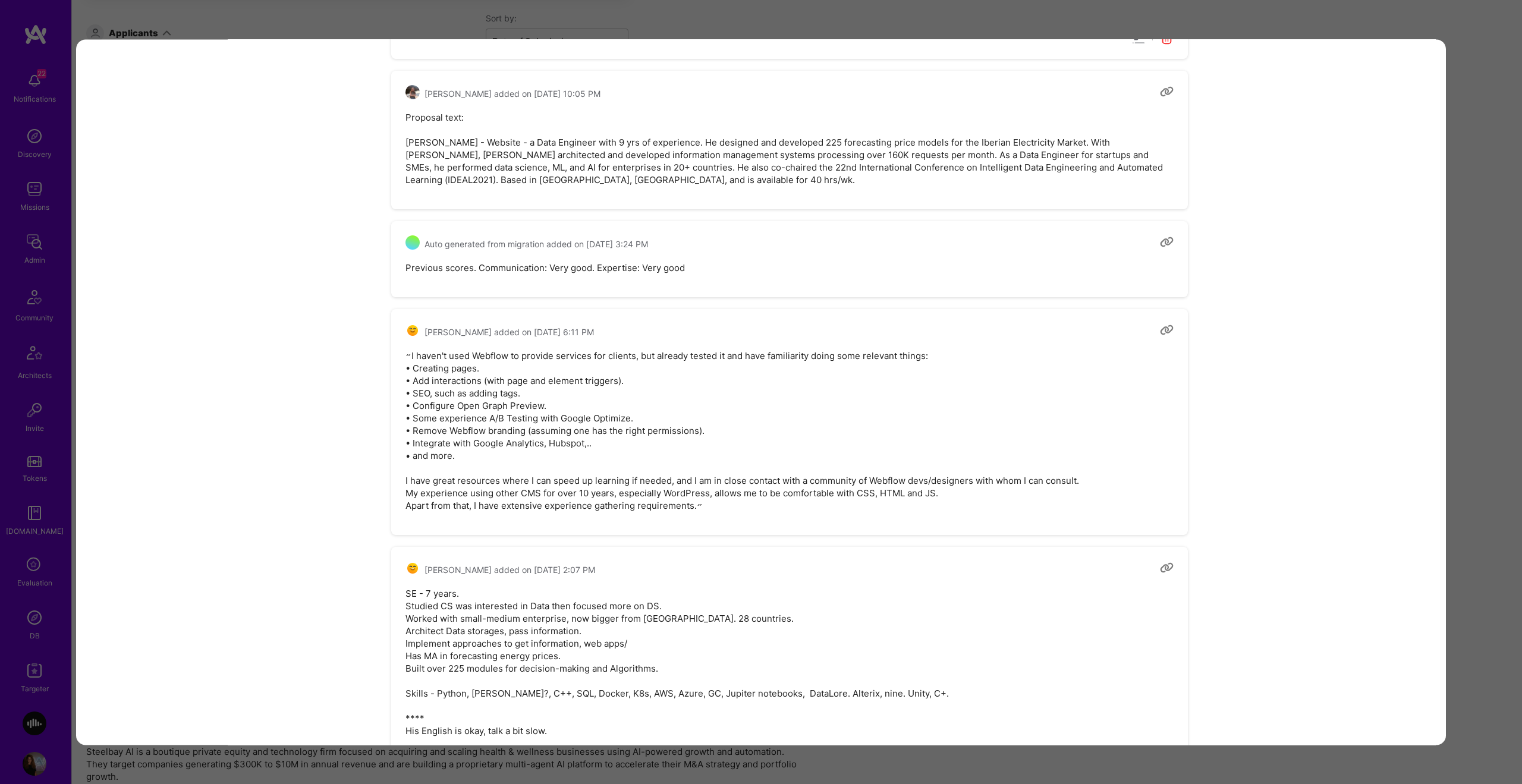
click at [1463, 446] on div "Application 28 of 37 Builder Missing Requirements Required Location See locatio…" at bounding box center [761, 392] width 1522 height 784
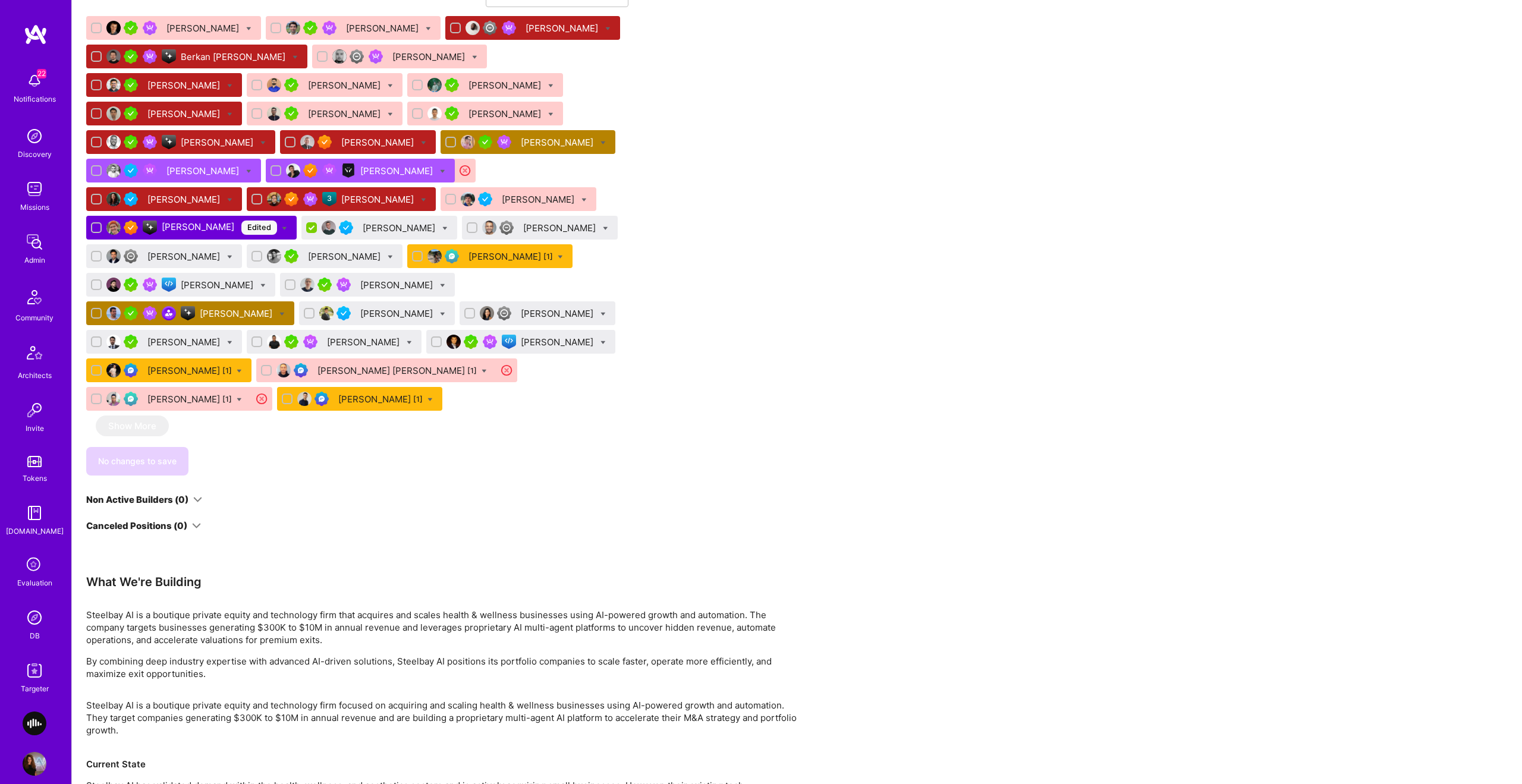
scroll to position [893, 0]
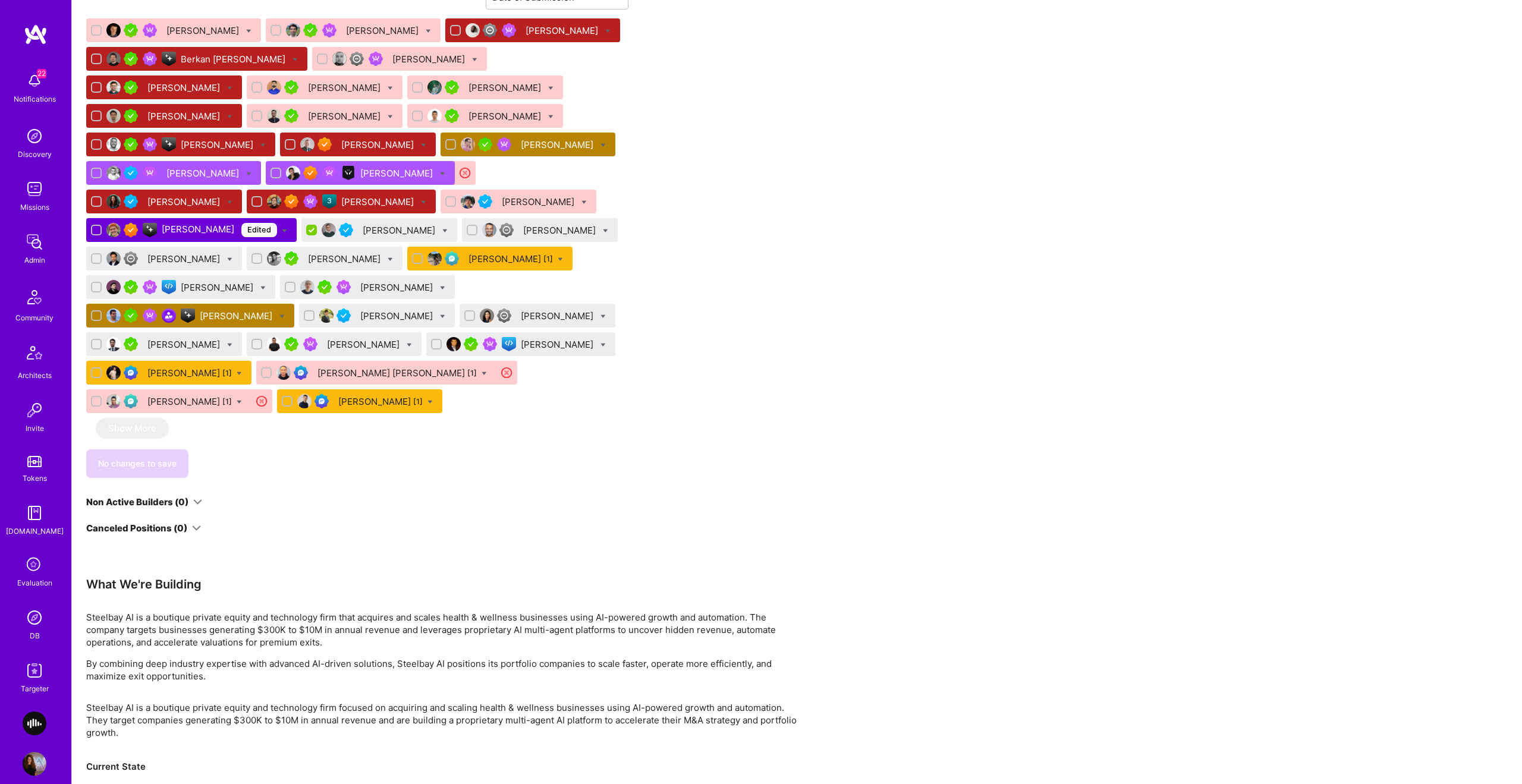
click at [242, 173] on div "[PERSON_NAME]" at bounding box center [204, 173] width 75 height 12
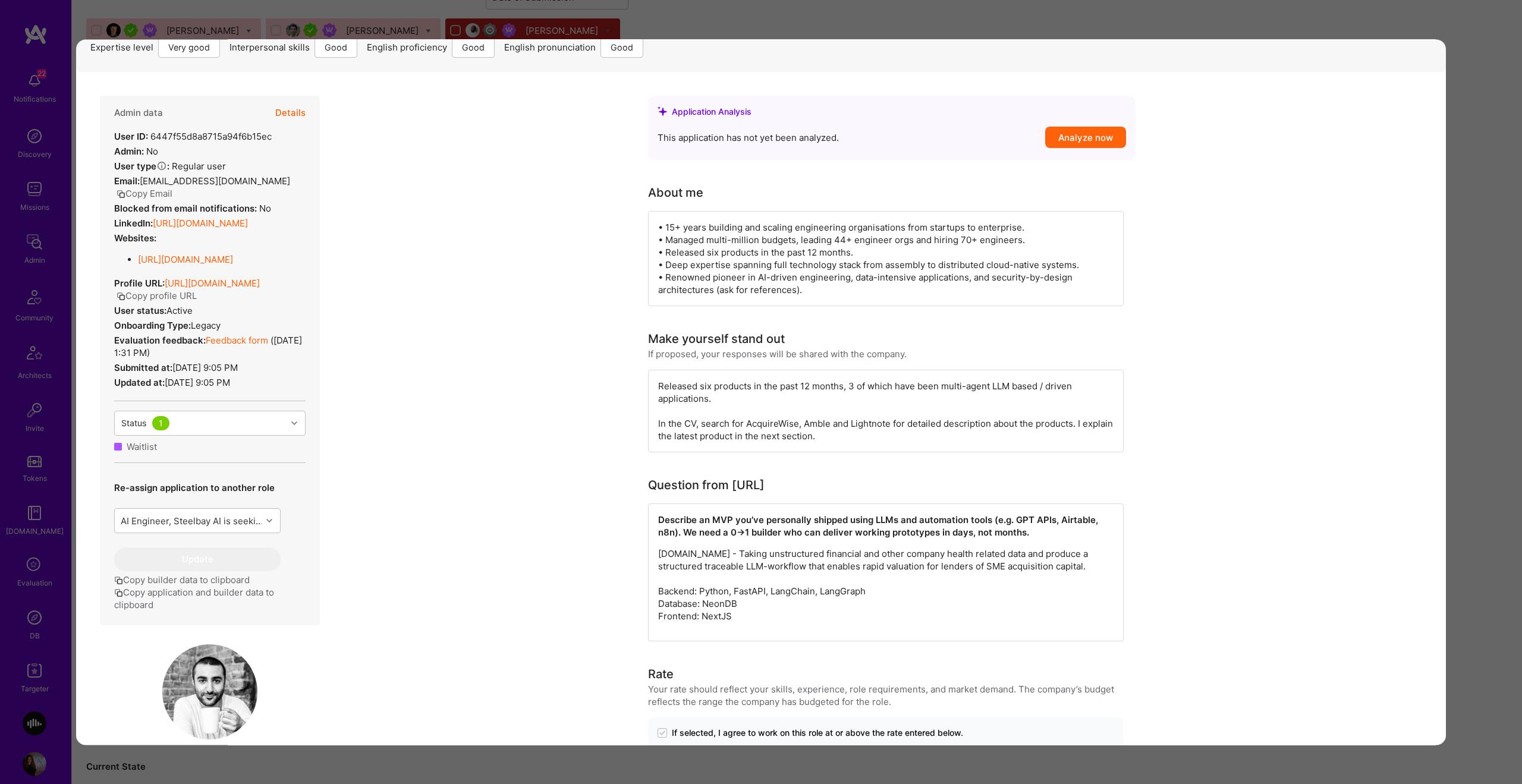
click at [246, 358] on div "Evaluation feedback: Feedback form ( Aug 1, 2023, 1:31 PM )" at bounding box center [210, 346] width 192 height 25
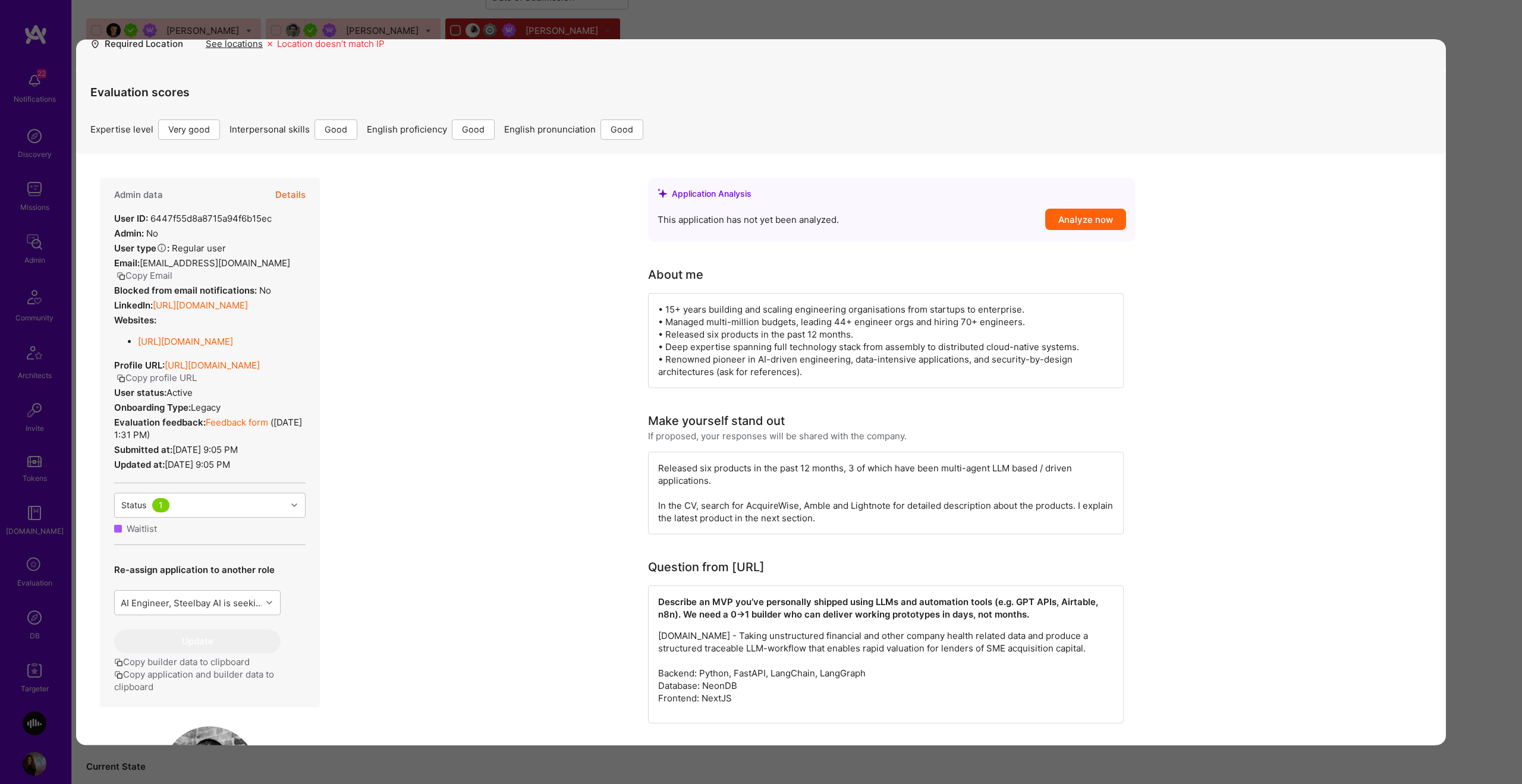
scroll to position [127, 0]
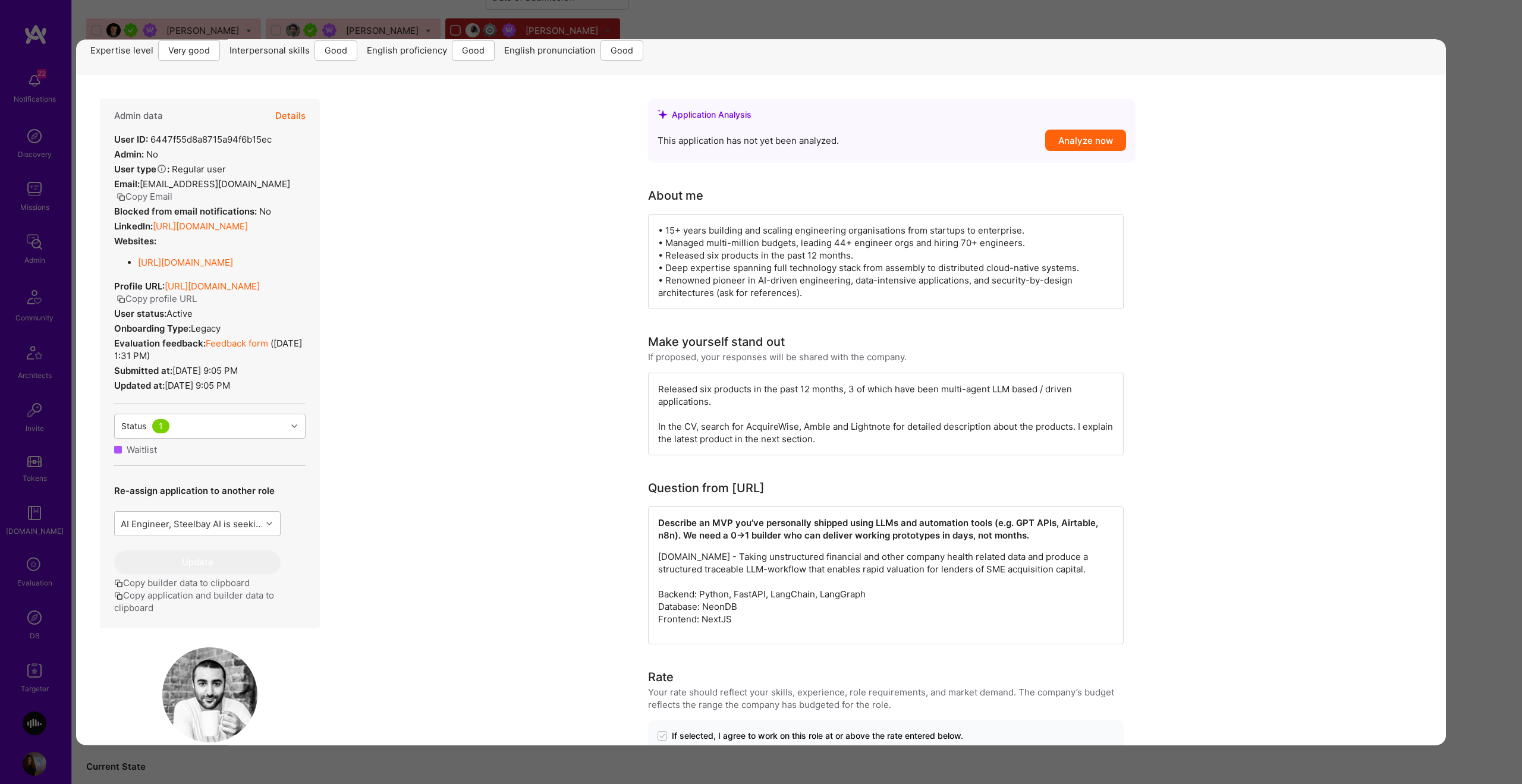
click at [233, 278] on div "Websites: https://github.com/siavoshzarrasvand" at bounding box center [174, 256] width 119 height 43
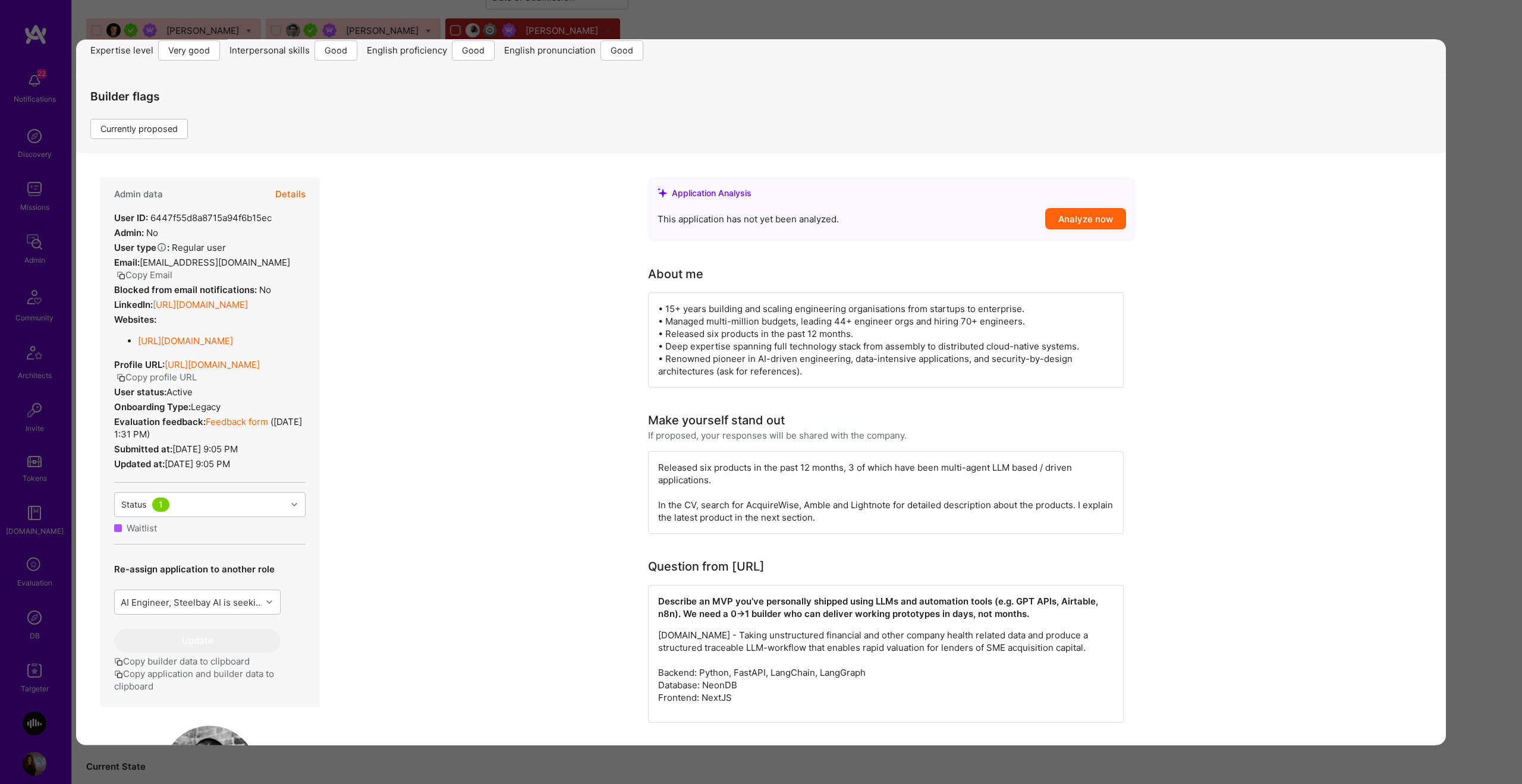
click at [228, 427] on link "Feedback form" at bounding box center [237, 422] width 62 height 12
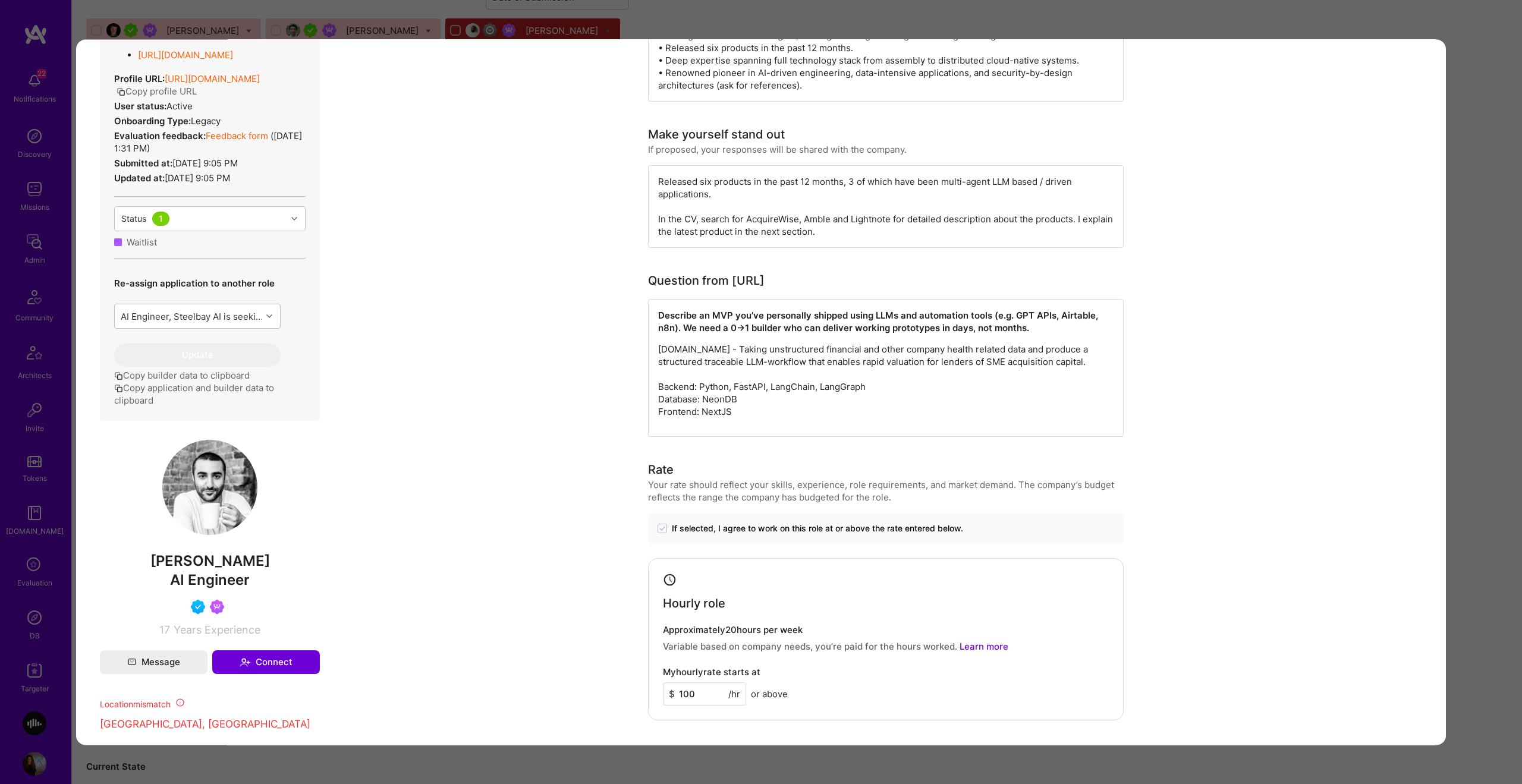
scroll to position [639, 0]
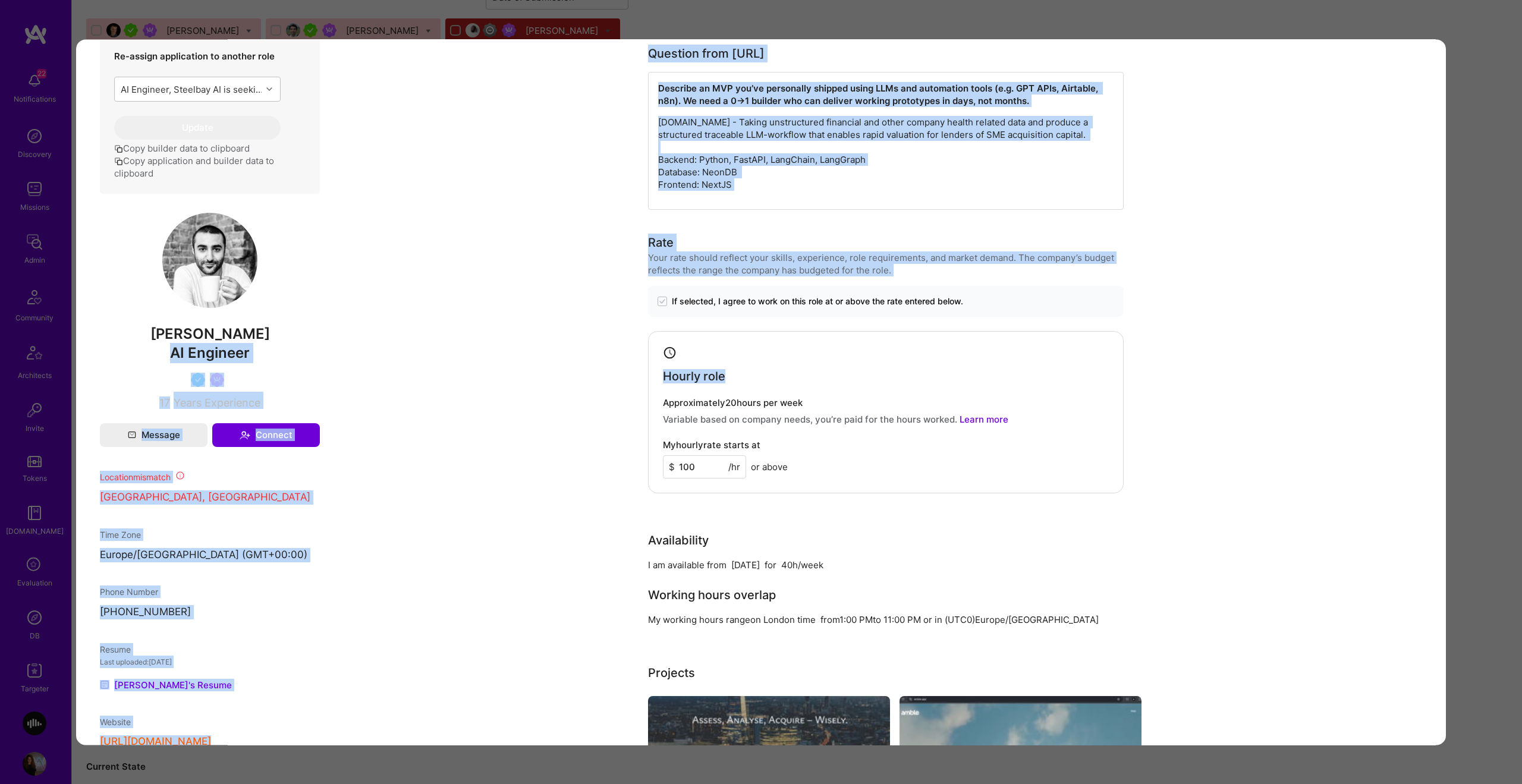
drag, startPoint x: 267, startPoint y: 379, endPoint x: 428, endPoint y: 383, distance: 161.0
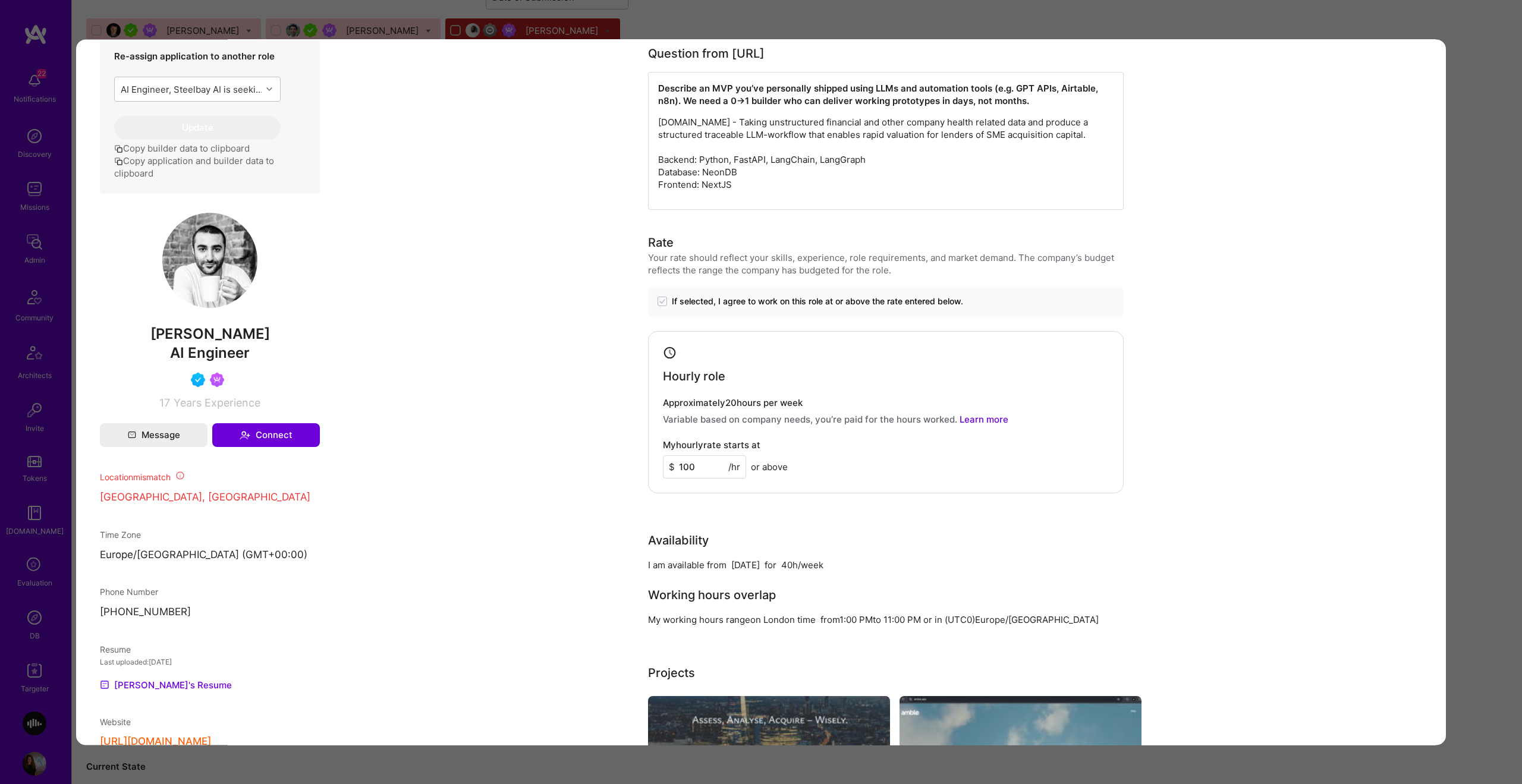
drag, startPoint x: 427, startPoint y: 387, endPoint x: 547, endPoint y: 384, distance: 120.0
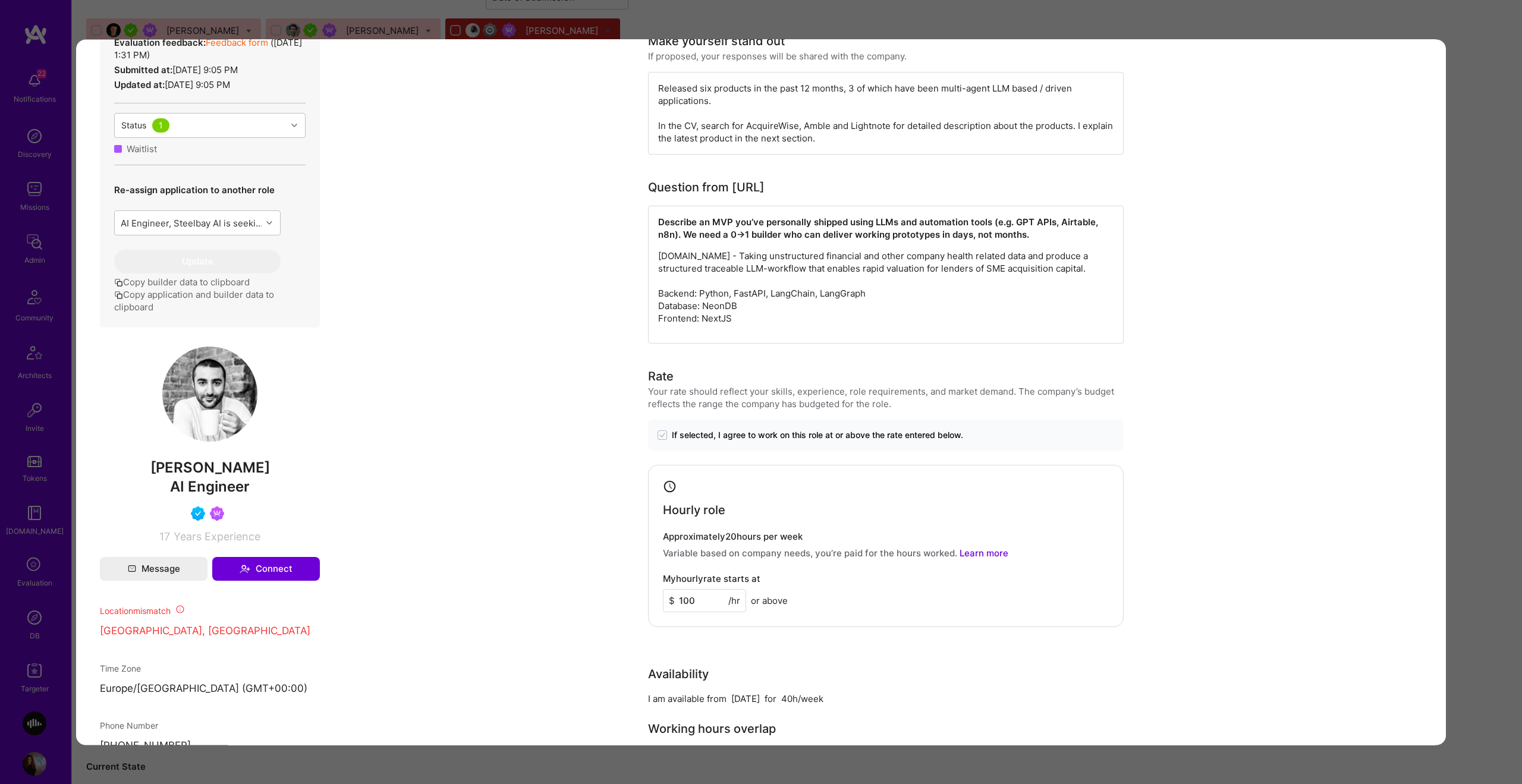
scroll to position [506, 0]
drag, startPoint x: 1486, startPoint y: 360, endPoint x: 678, endPoint y: 340, distance: 808.2
click at [692, 340] on div "Application 15 of 37 Builder Missing Requirements Required Location See locatio…" at bounding box center [761, 392] width 1522 height 784
click at [678, 340] on div "Describe an MVP you’ve personally shipped using LLMs and automation tools (e.g.…" at bounding box center [886, 274] width 476 height 138
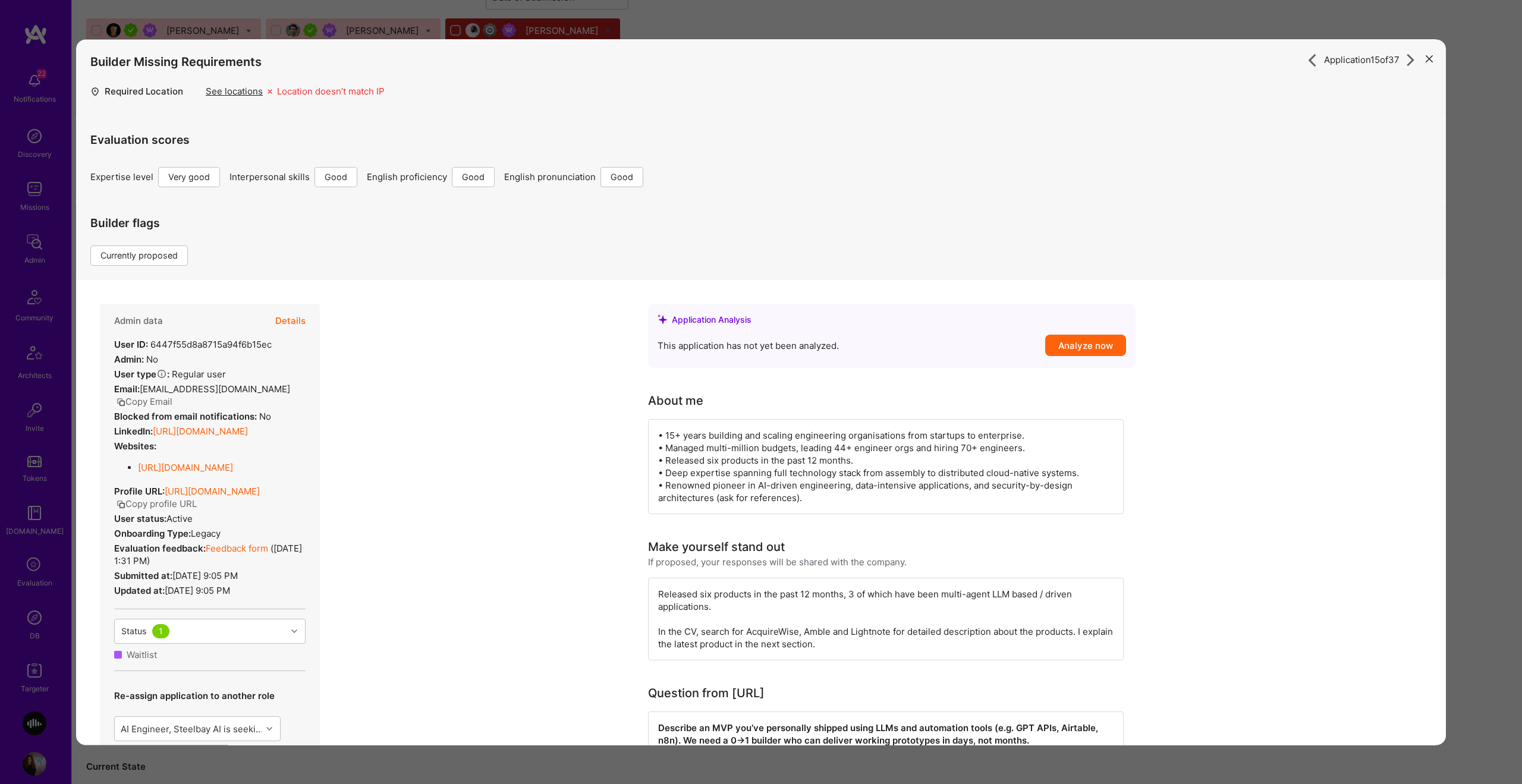
click at [301, 313] on button "Details" at bounding box center [291, 321] width 31 height 35
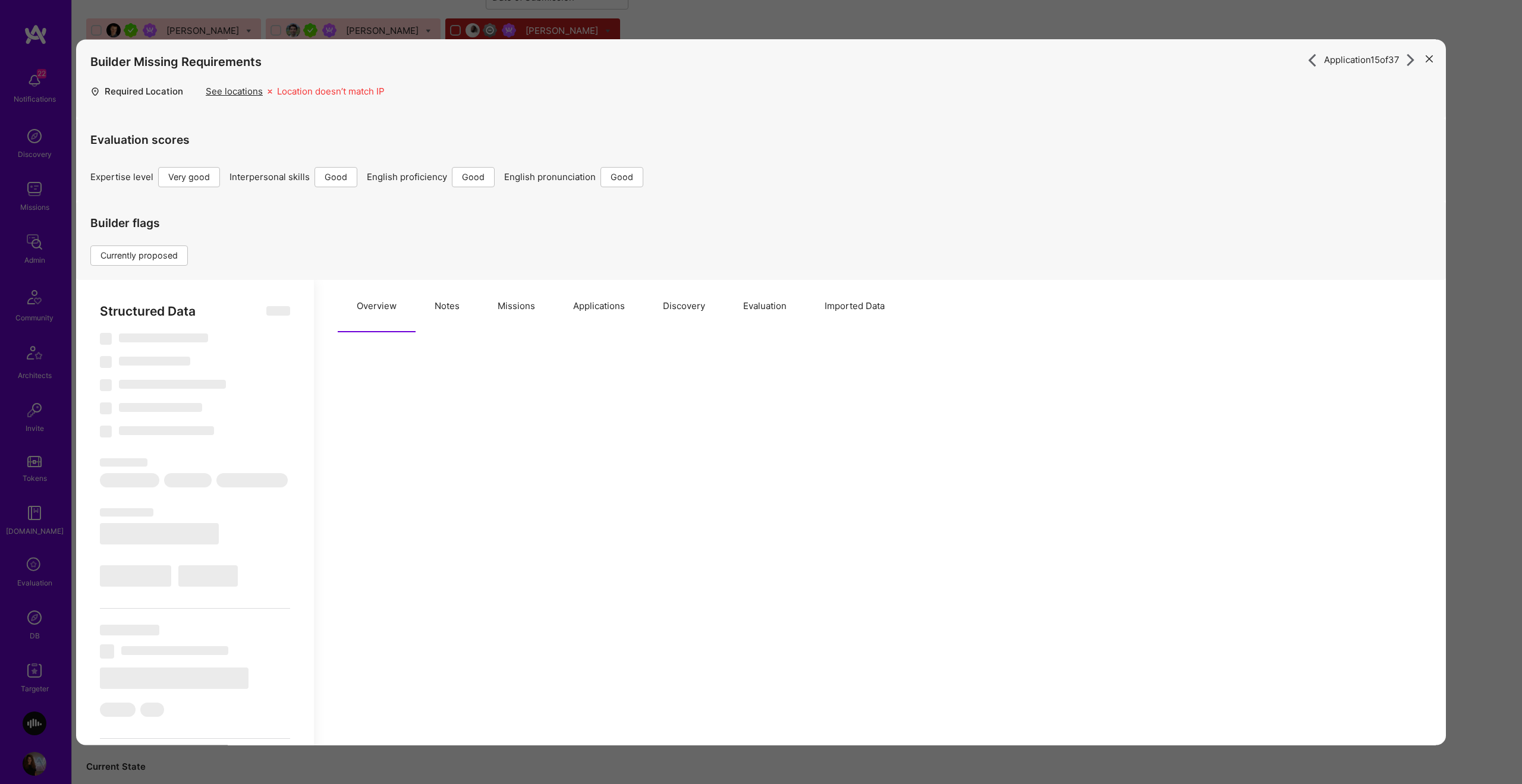
click at [767, 308] on button "Evaluation" at bounding box center [764, 306] width 82 height 53
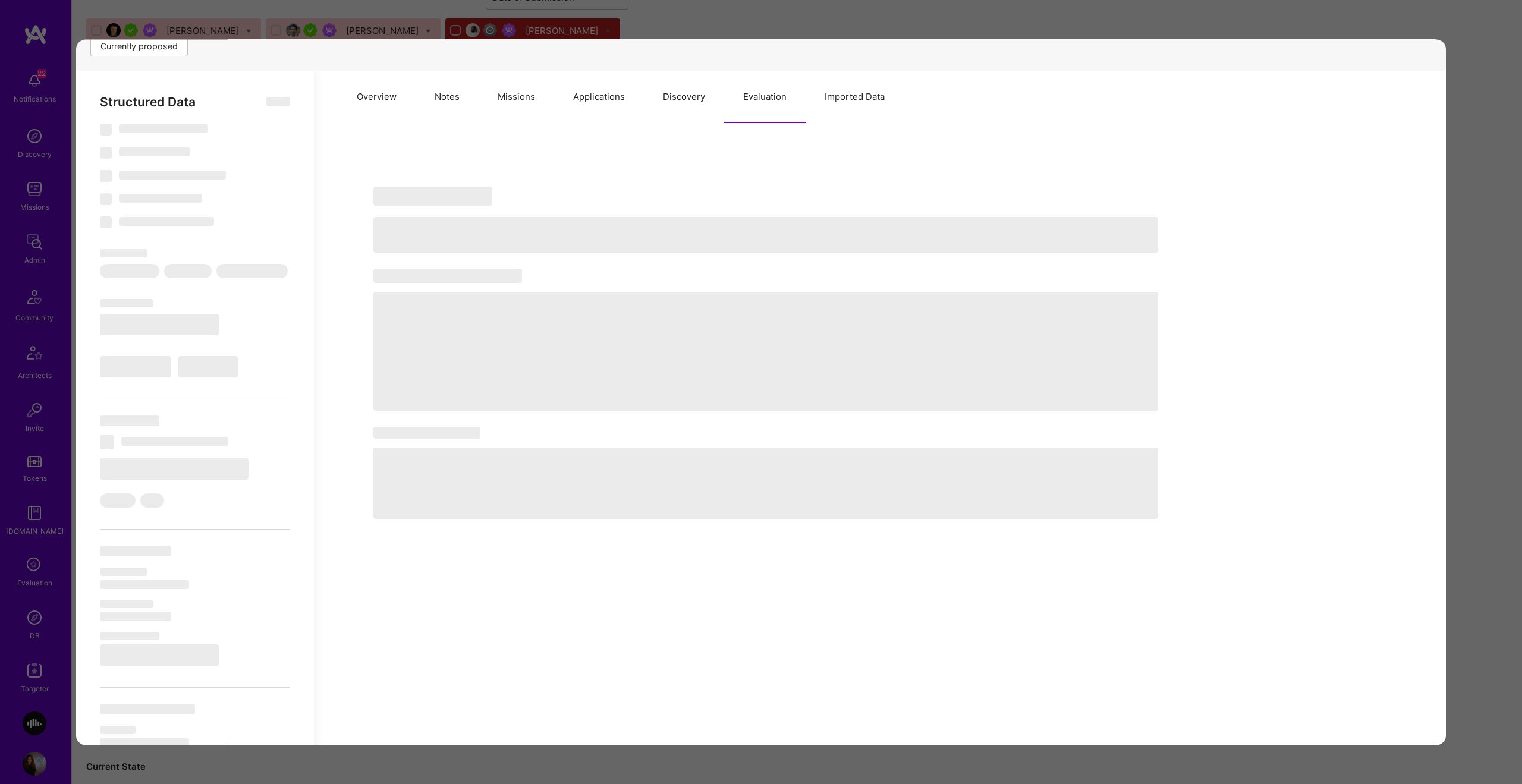
type textarea "x"
select select "Right Now"
select select "5"
select select "4"
select select "6"
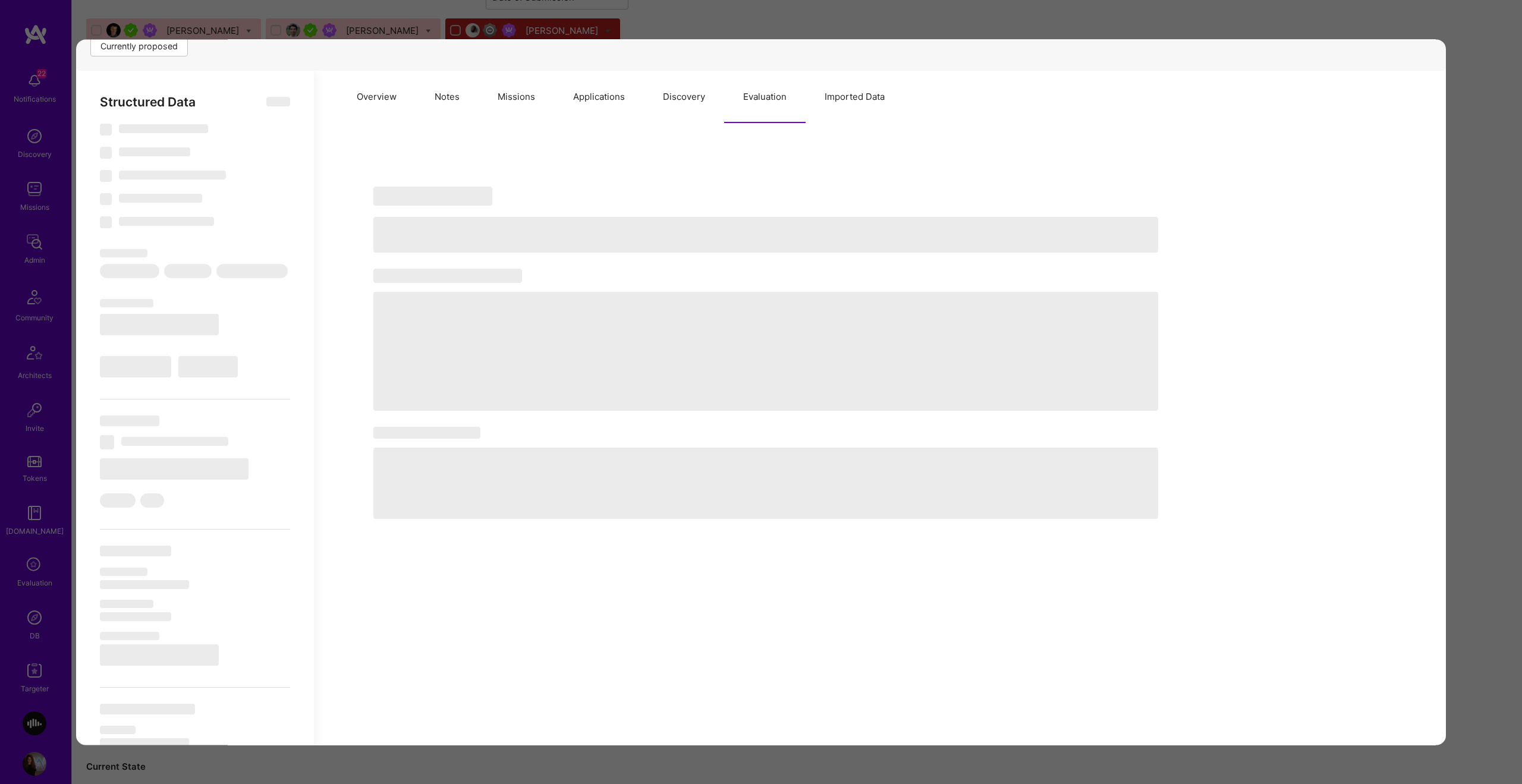
select select "6"
select select "GB"
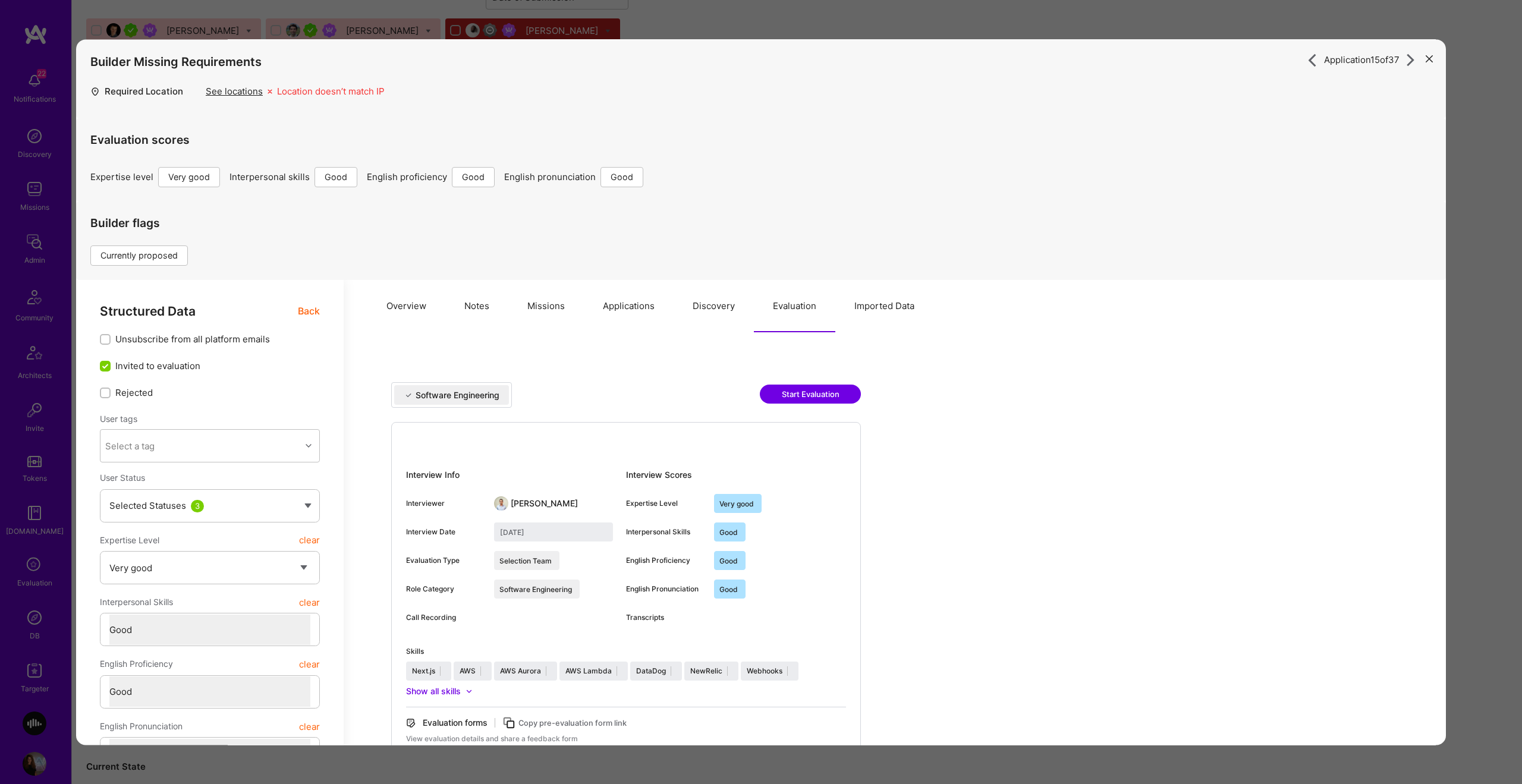
click at [869, 305] on button "Imported Data" at bounding box center [884, 306] width 98 height 53
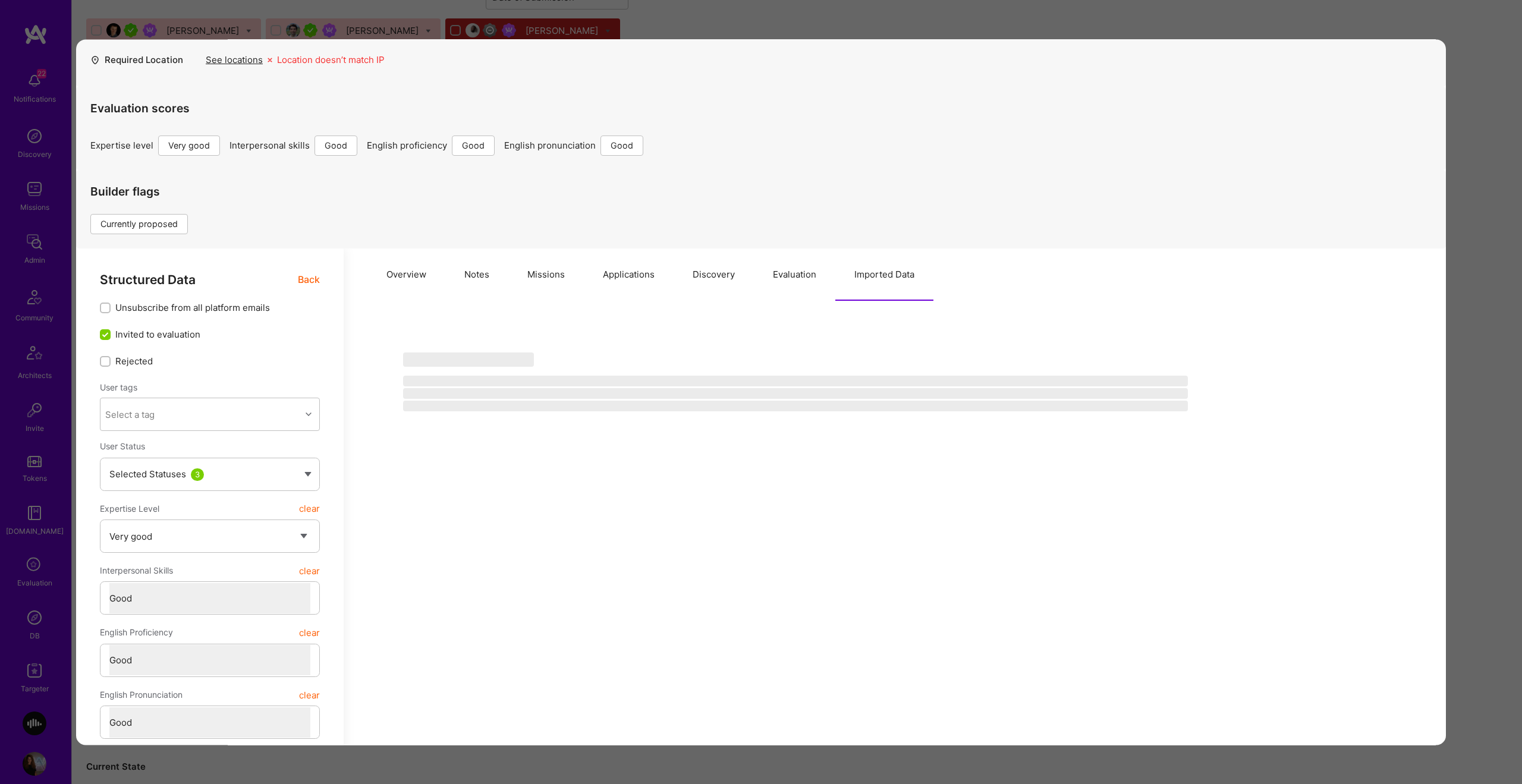
scroll to position [33, 0]
click at [297, 279] on div "Structured Data Back" at bounding box center [209, 279] width 220 height 15
click at [311, 286] on span "Back" at bounding box center [309, 279] width 22 height 15
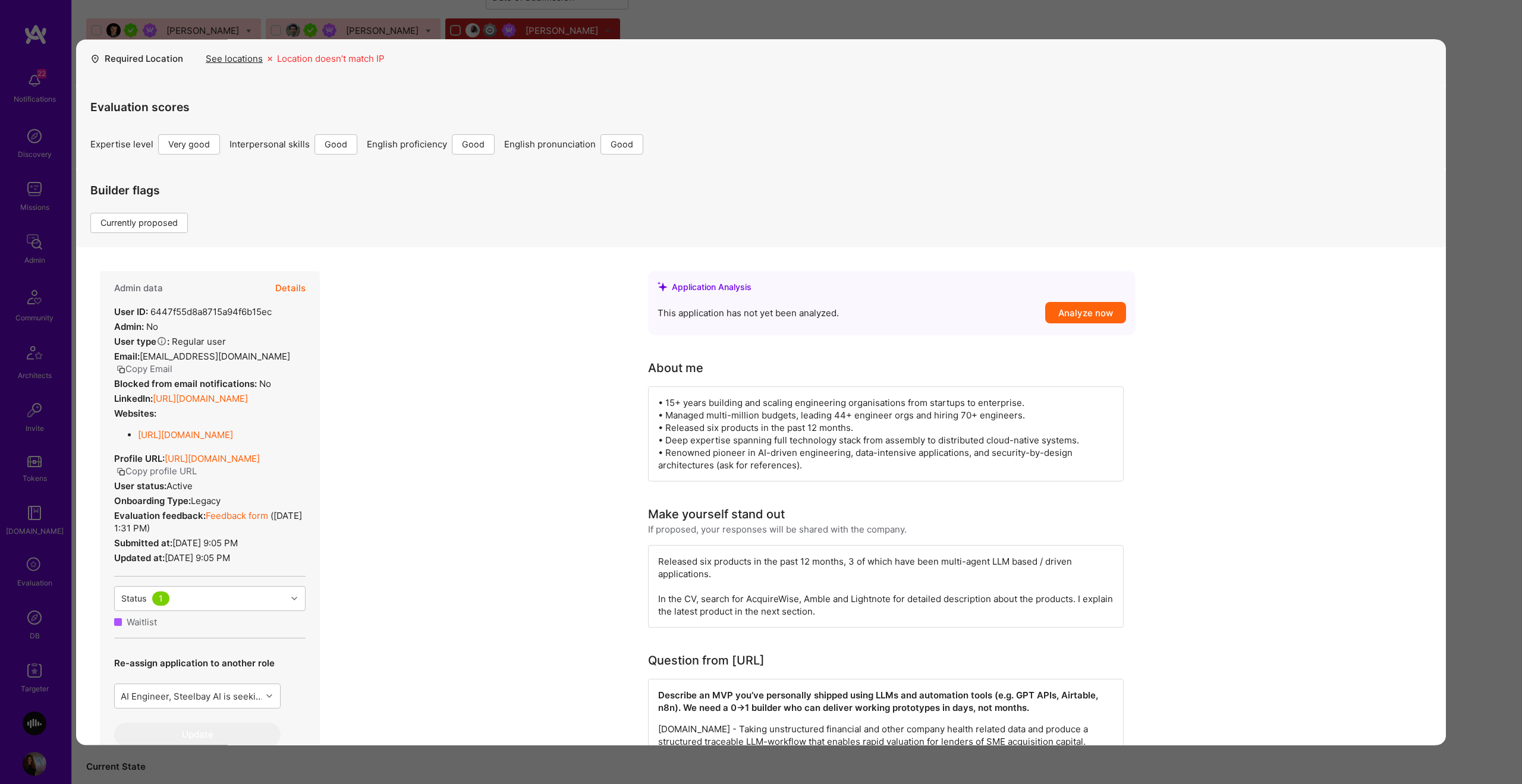
drag, startPoint x: 1459, startPoint y: 196, endPoint x: 1450, endPoint y: 196, distance: 9.0
click at [1456, 196] on div "Application 15 of 37 Builder Missing Requirements Required Location See locatio…" at bounding box center [761, 392] width 1522 height 784
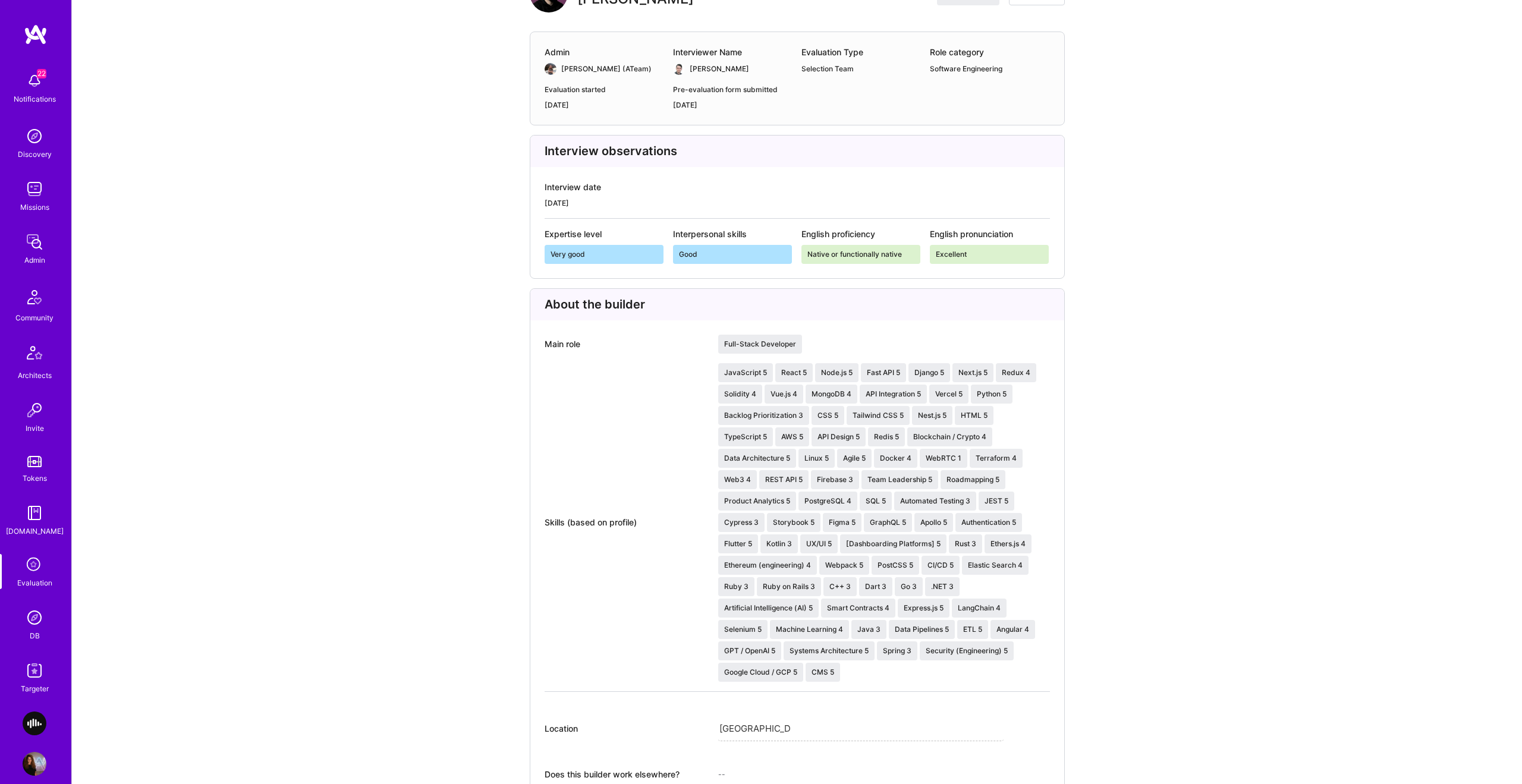
scroll to position [135, 0]
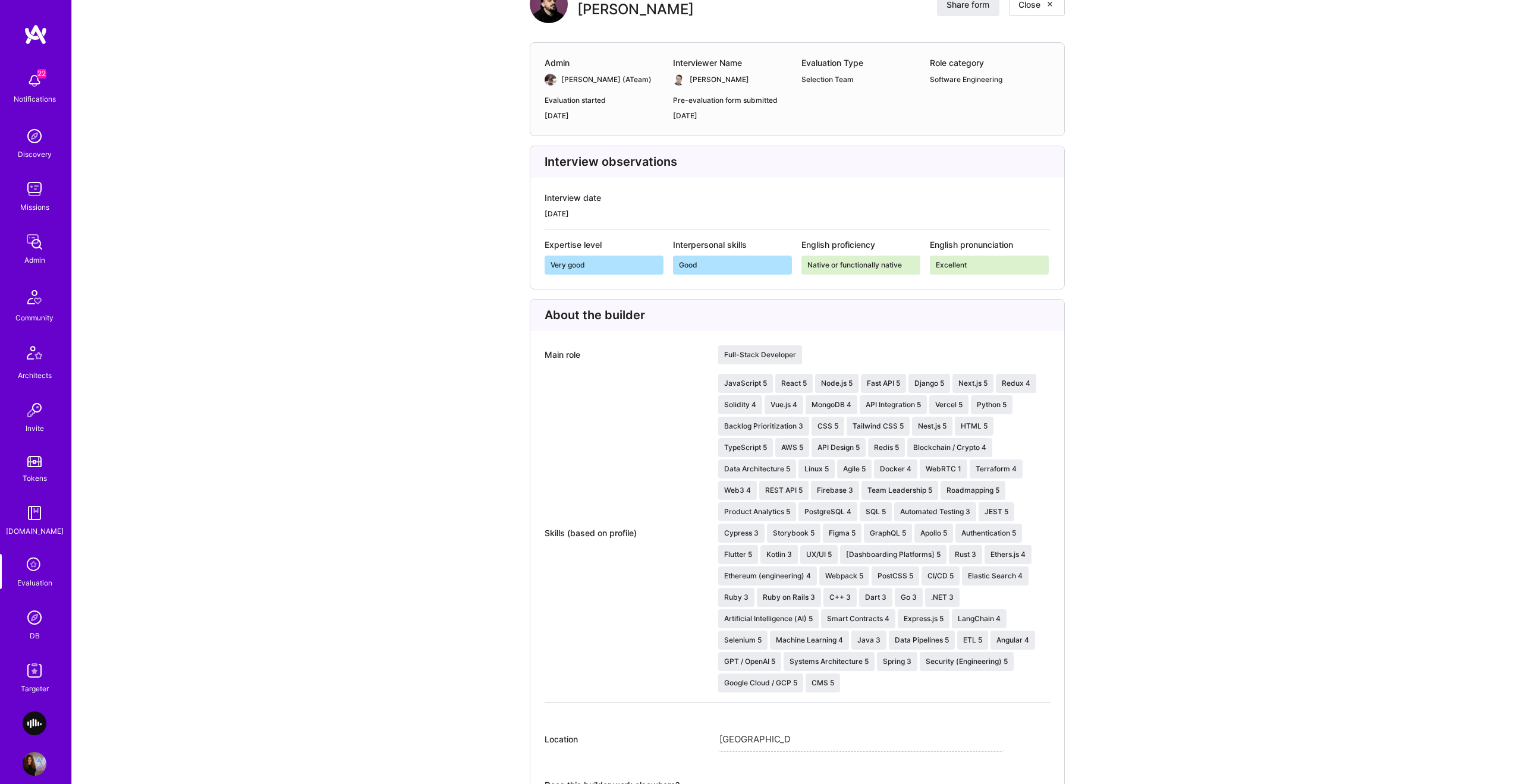
click at [763, 76] on div "[PERSON_NAME]" at bounding box center [733, 80] width 119 height 12
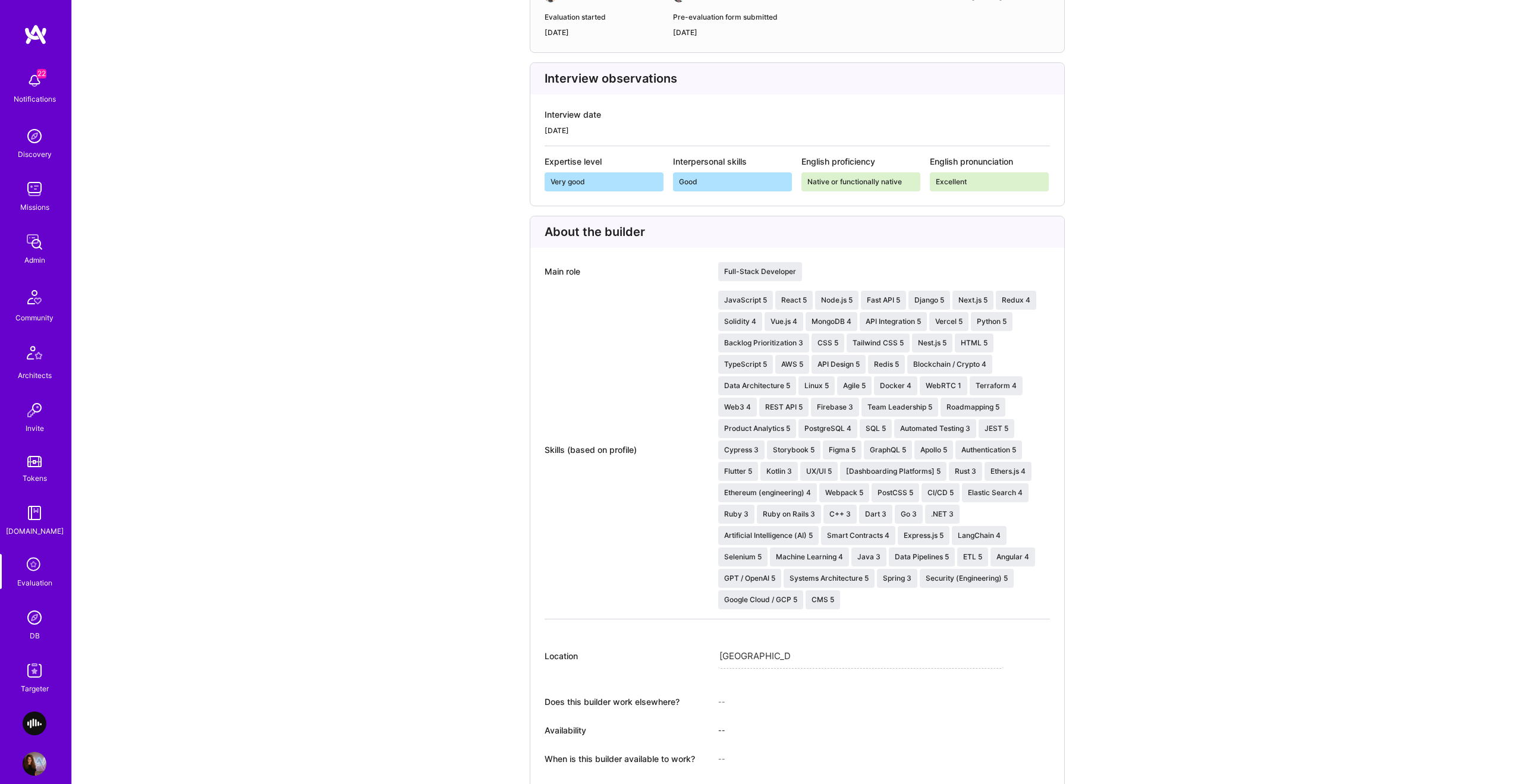
scroll to position [217, 0]
drag, startPoint x: 600, startPoint y: 138, endPoint x: 509, endPoint y: 130, distance: 91.4
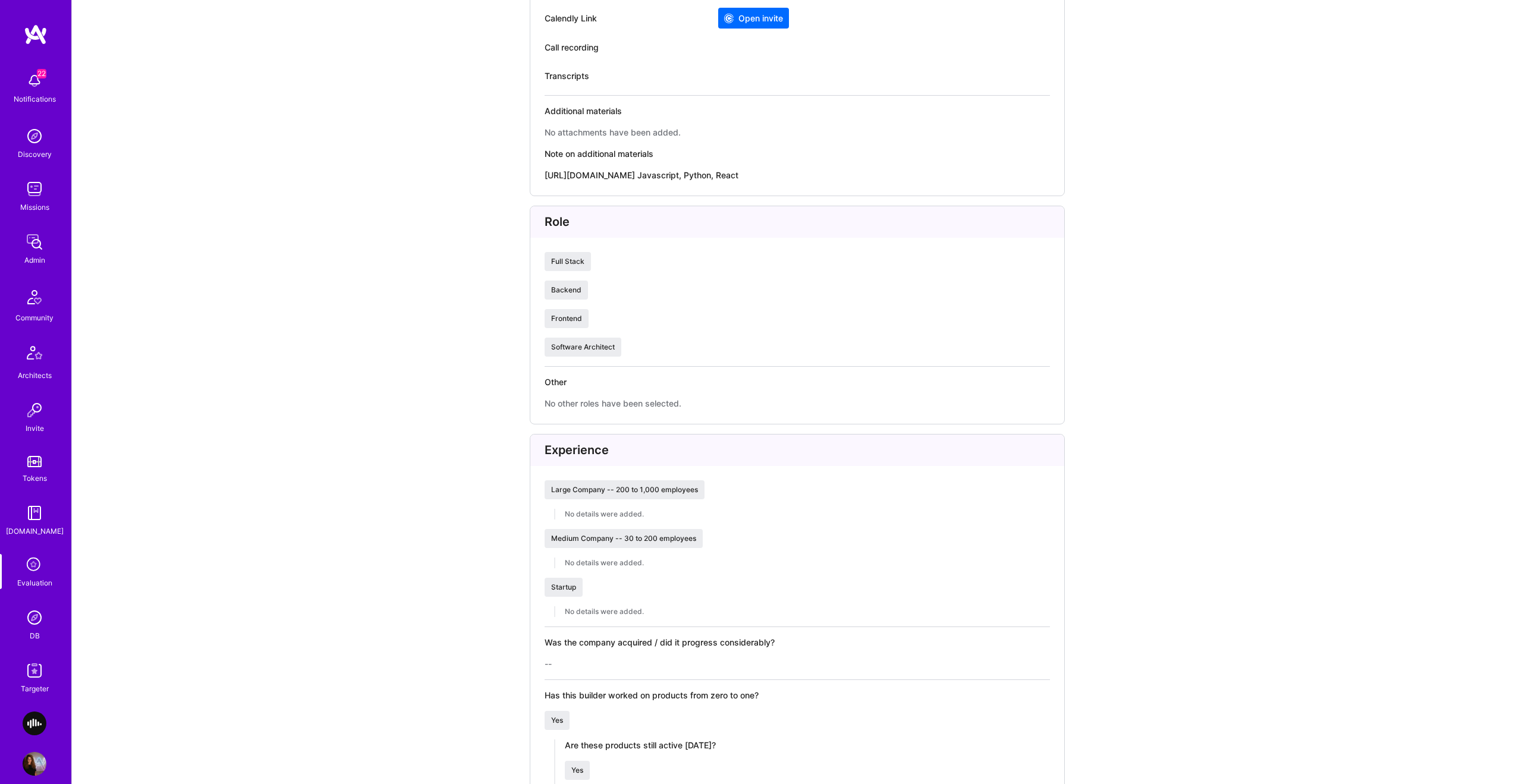
scroll to position [1216, 0]
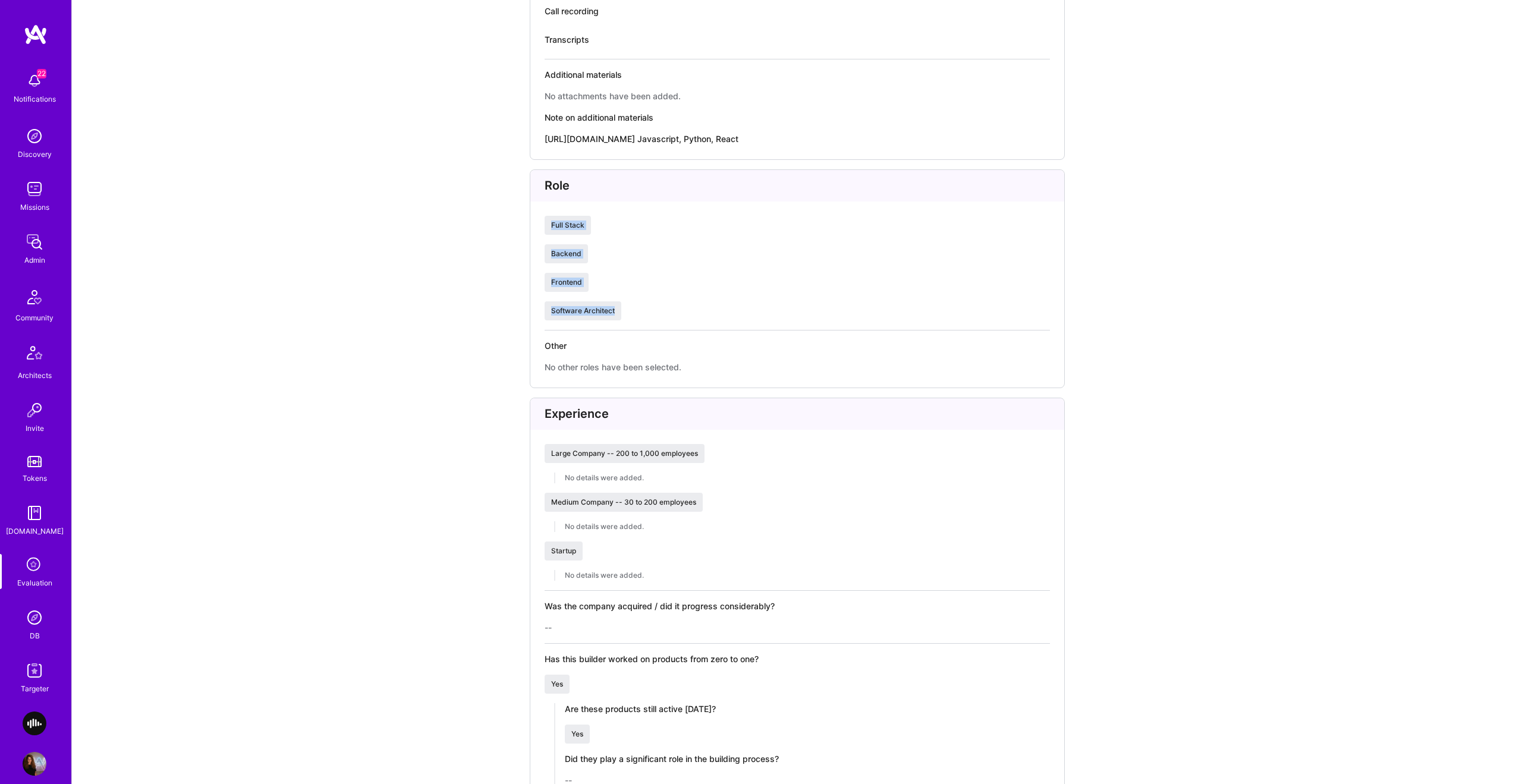
drag, startPoint x: 543, startPoint y: 205, endPoint x: 639, endPoint y: 286, distance: 125.6
click at [639, 286] on div "Role Full Stack Backend Frontend Software Architect Other No other roles have b…" at bounding box center [797, 279] width 535 height 219
click at [639, 301] on div "Software Architect" at bounding box center [797, 311] width 505 height 19
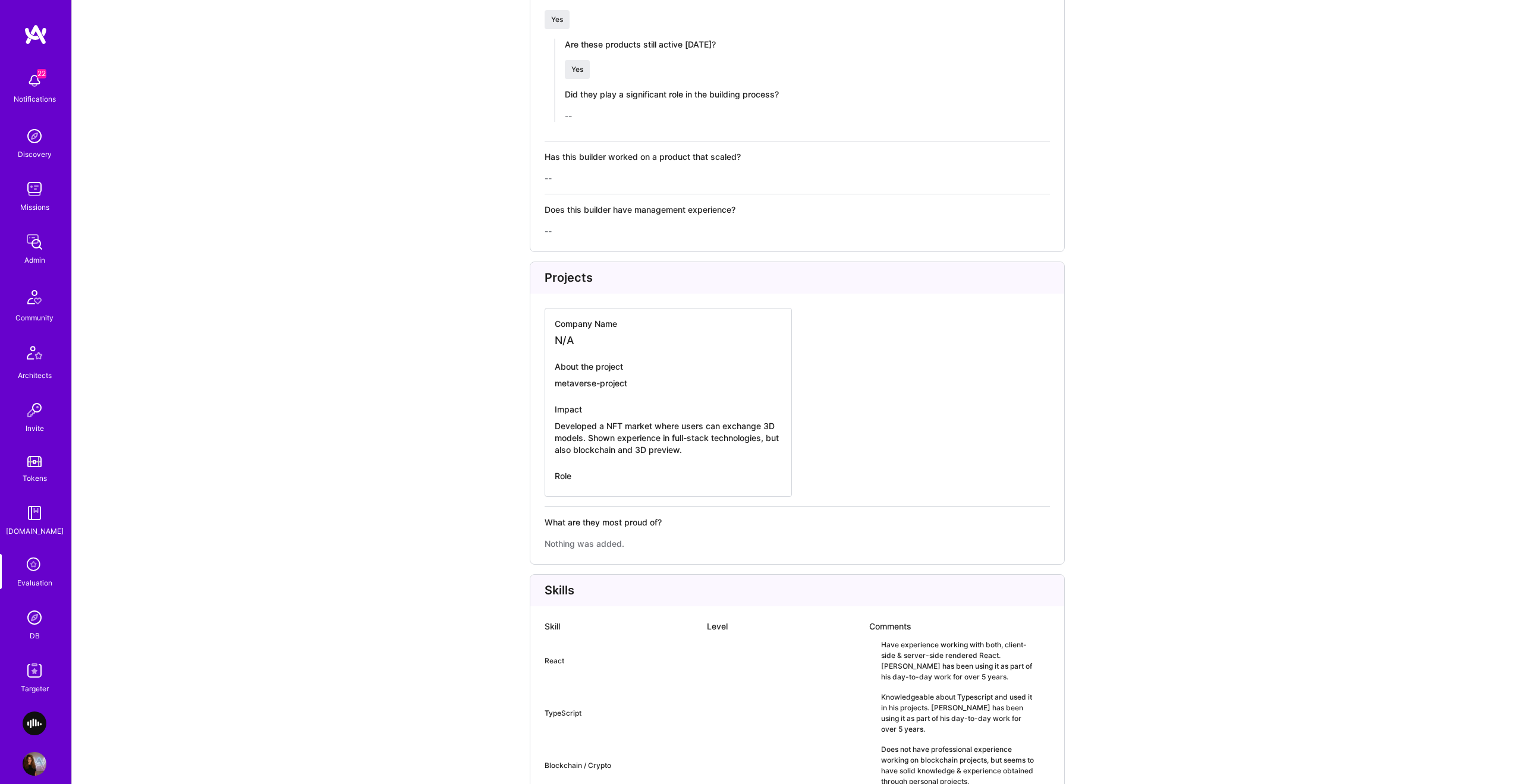
scroll to position [1964, 0]
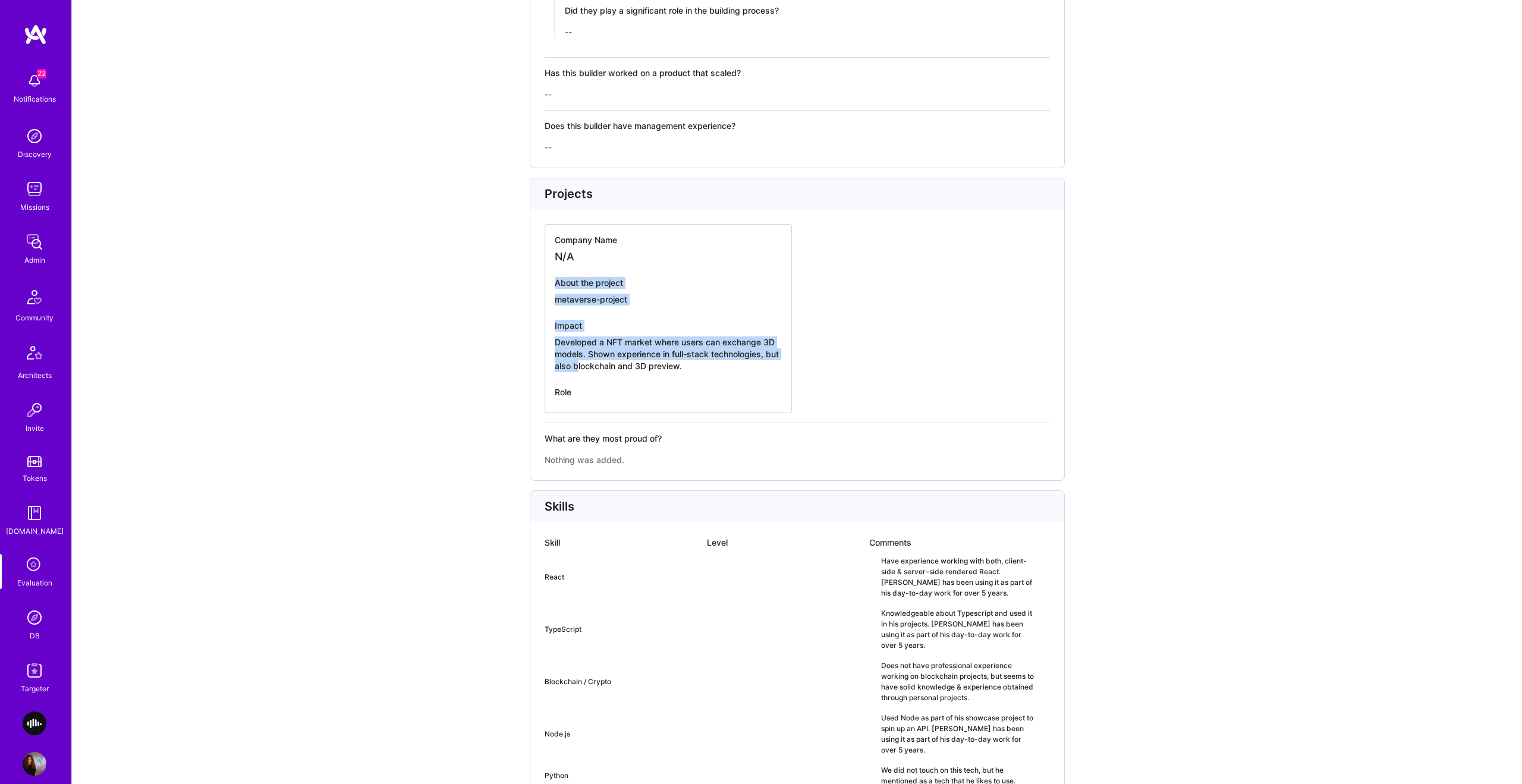
drag, startPoint x: 591, startPoint y: 312, endPoint x: 599, endPoint y: 240, distance: 72.4
click at [599, 240] on div "Company Name N/A About the project metaverse-project Impact Developed a NFT mar…" at bounding box center [668, 318] width 247 height 189
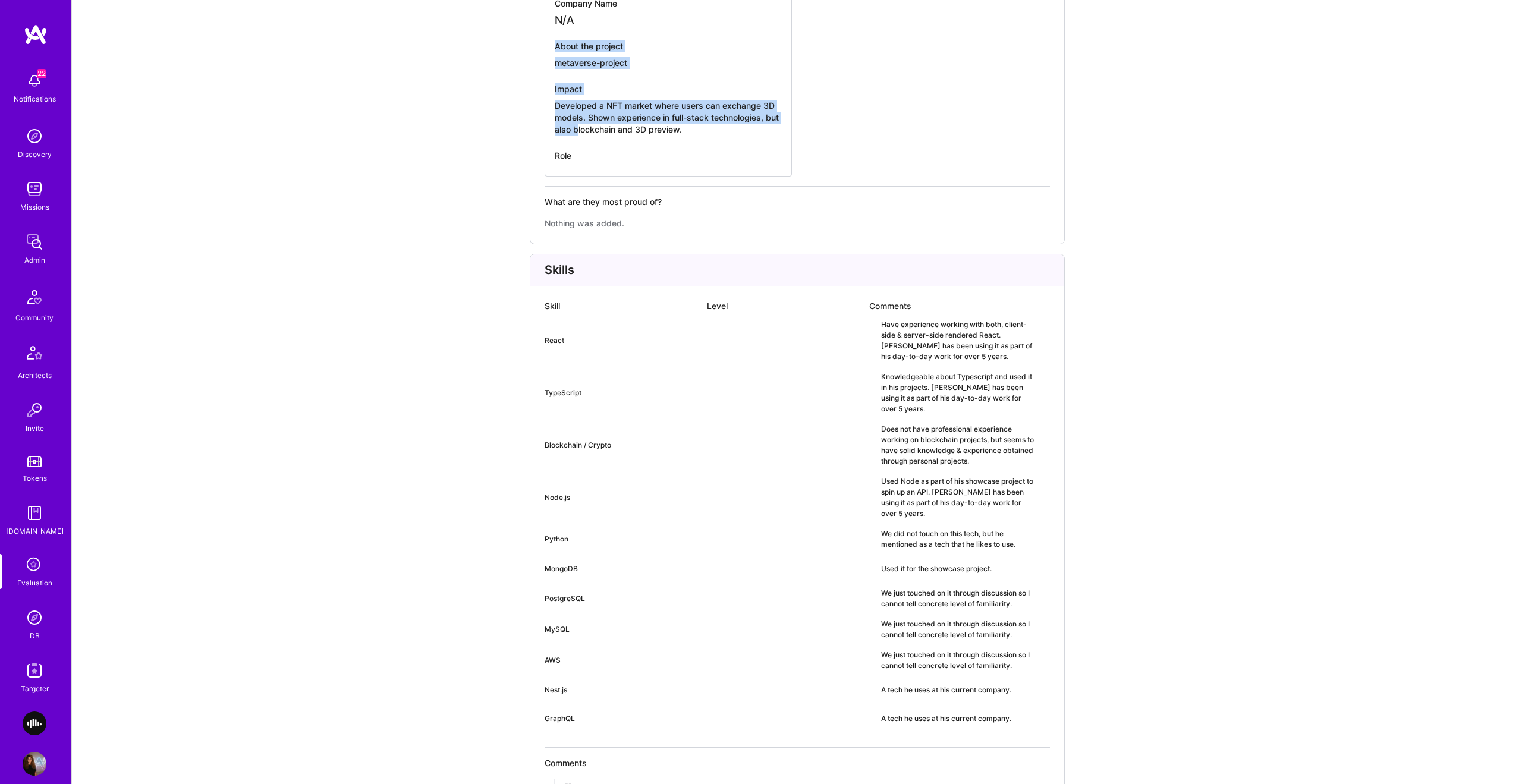
scroll to position [2207, 0]
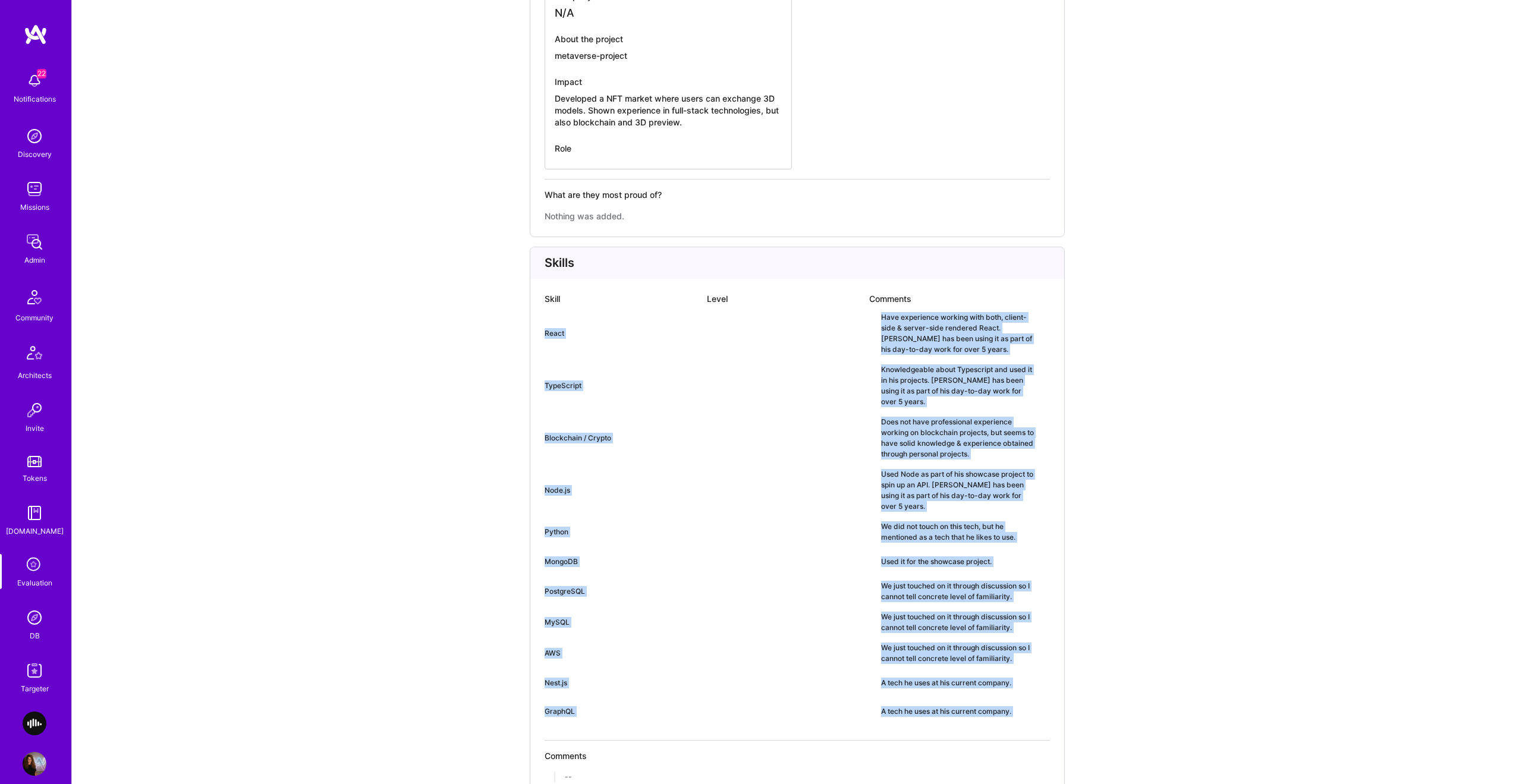
drag, startPoint x: 688, startPoint y: 299, endPoint x: 739, endPoint y: 691, distance: 395.3
click at [747, 702] on div "Skills Skill Level Comments React Have experience working with both, client-sid…" at bounding box center [797, 521] width 535 height 550
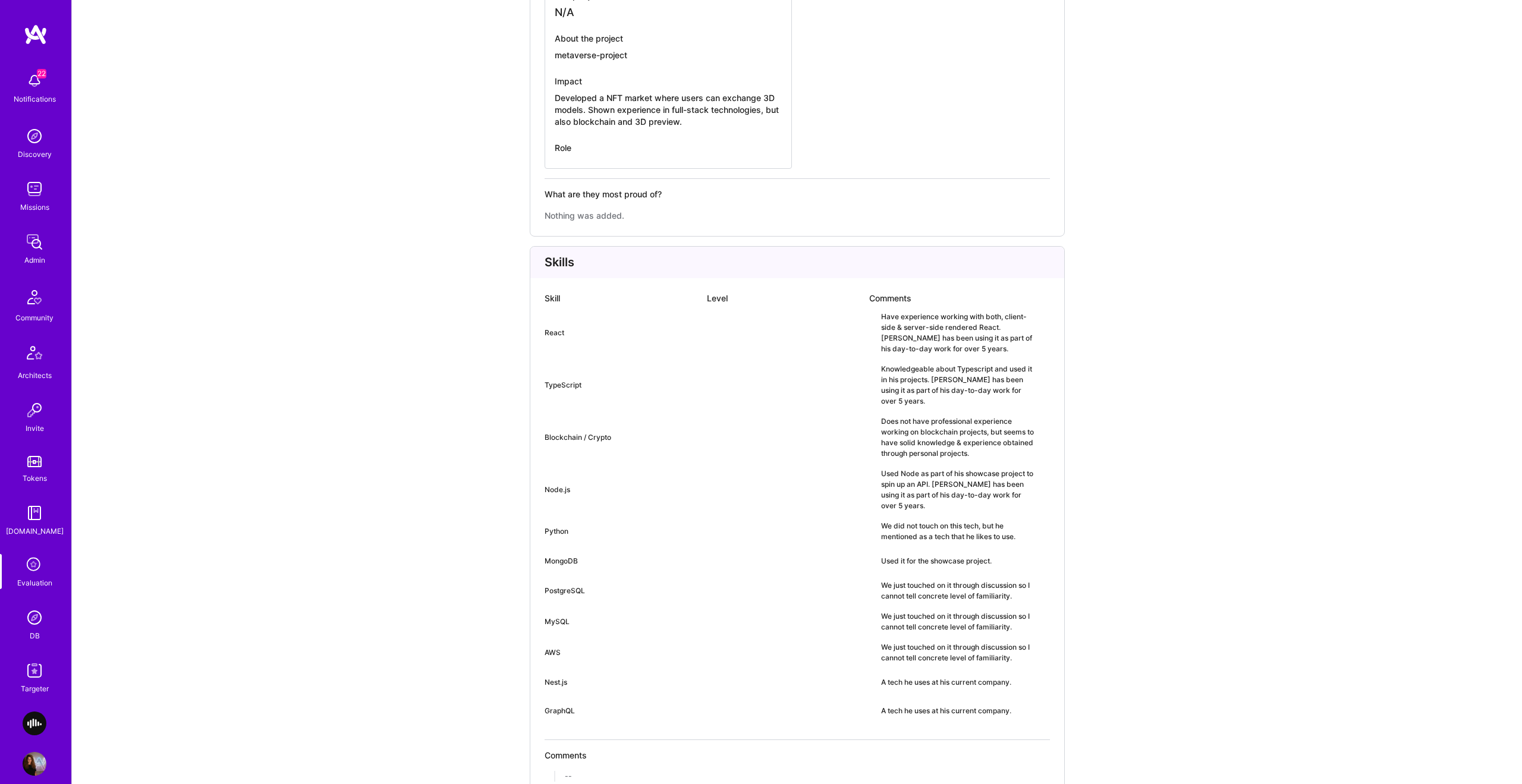
drag, startPoint x: 713, startPoint y: 637, endPoint x: 712, endPoint y: 628, distance: 9.1
click at [713, 673] on div "Nest.js A tech he uses at his current company." at bounding box center [797, 682] width 505 height 19
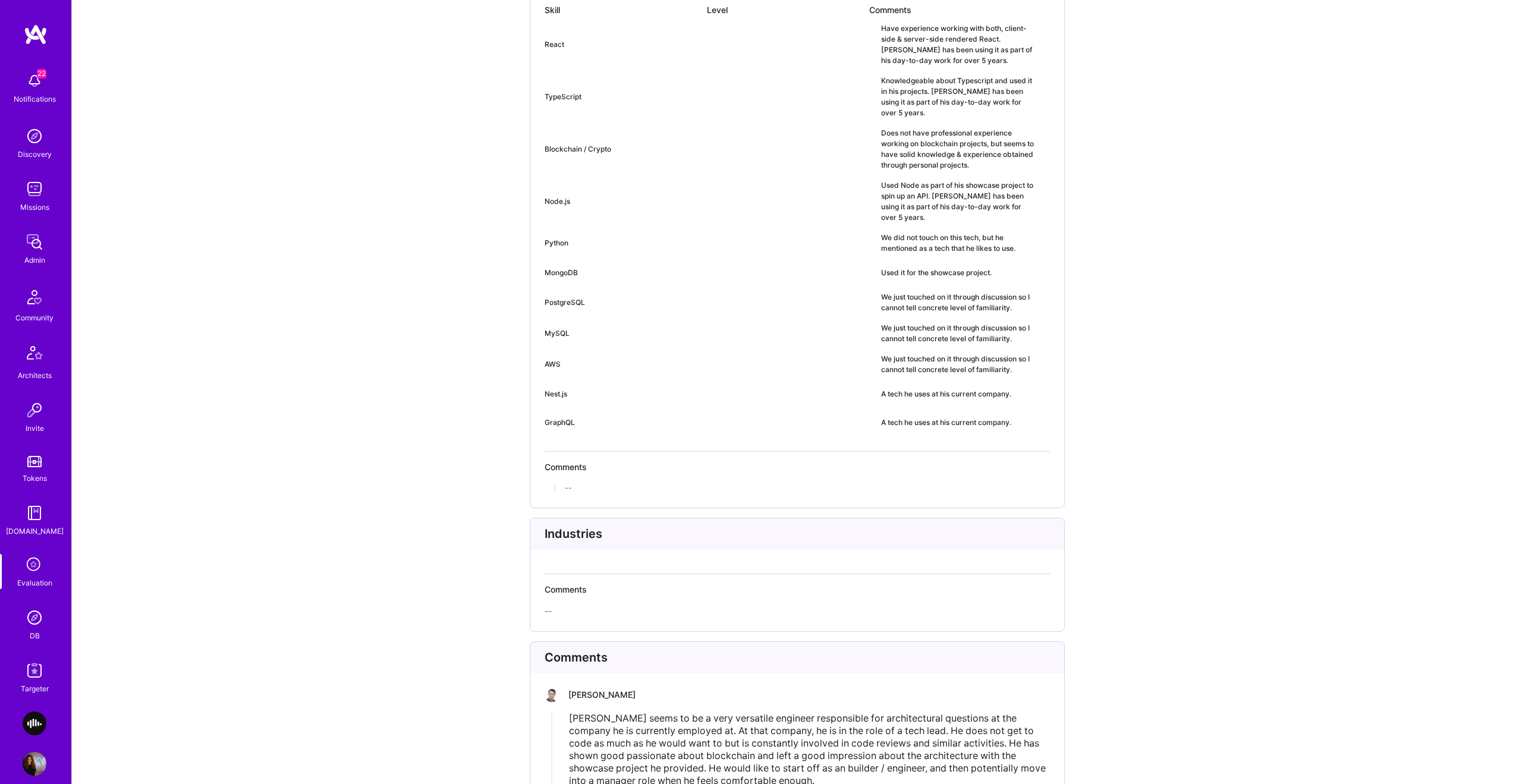
scroll to position [2659, 0]
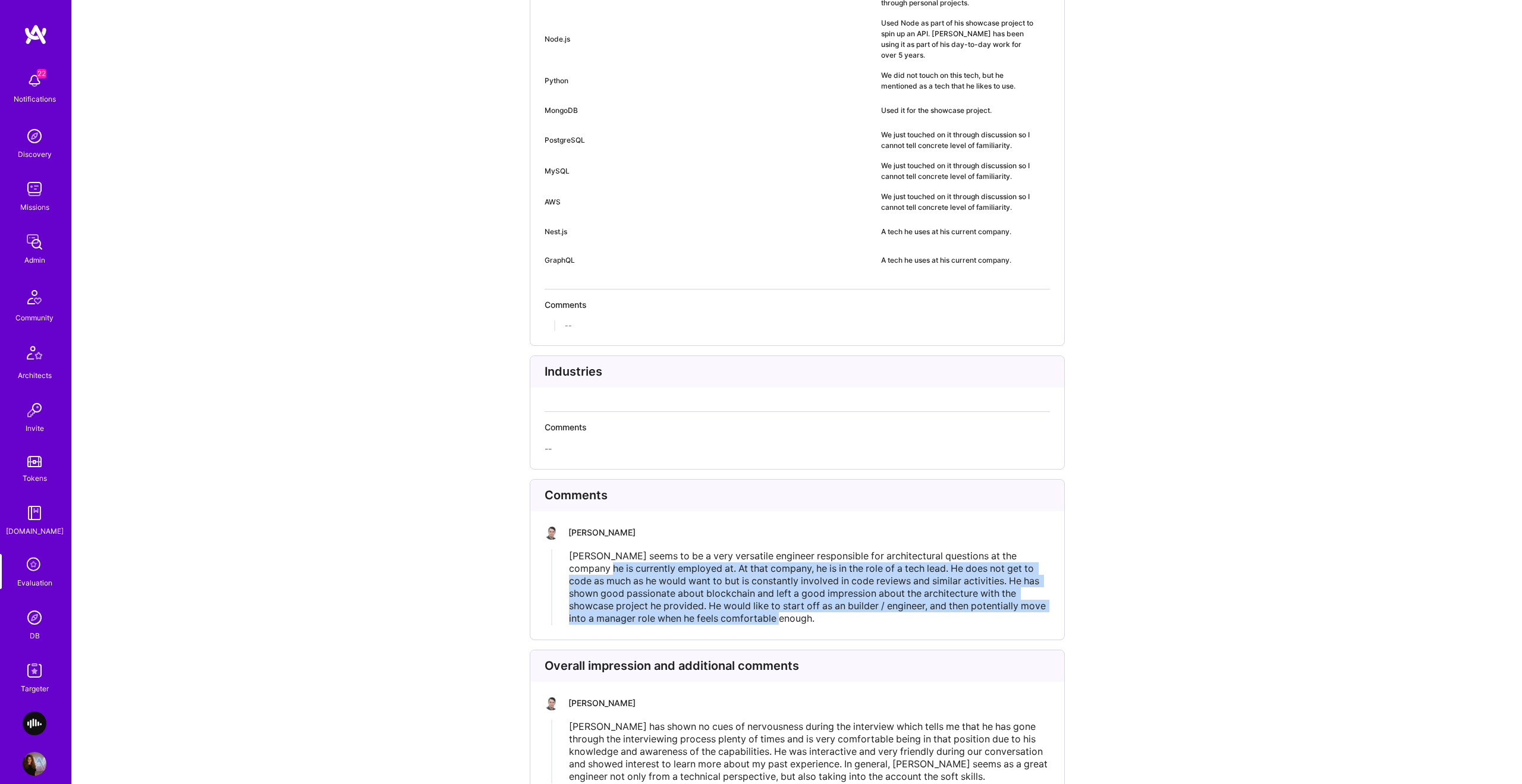
drag, startPoint x: 586, startPoint y: 523, endPoint x: 759, endPoint y: 588, distance: 184.8
click at [761, 586] on div "Comments [PERSON_NAME] [PERSON_NAME] seems to be a very versatile engineer resp…" at bounding box center [797, 560] width 535 height 161
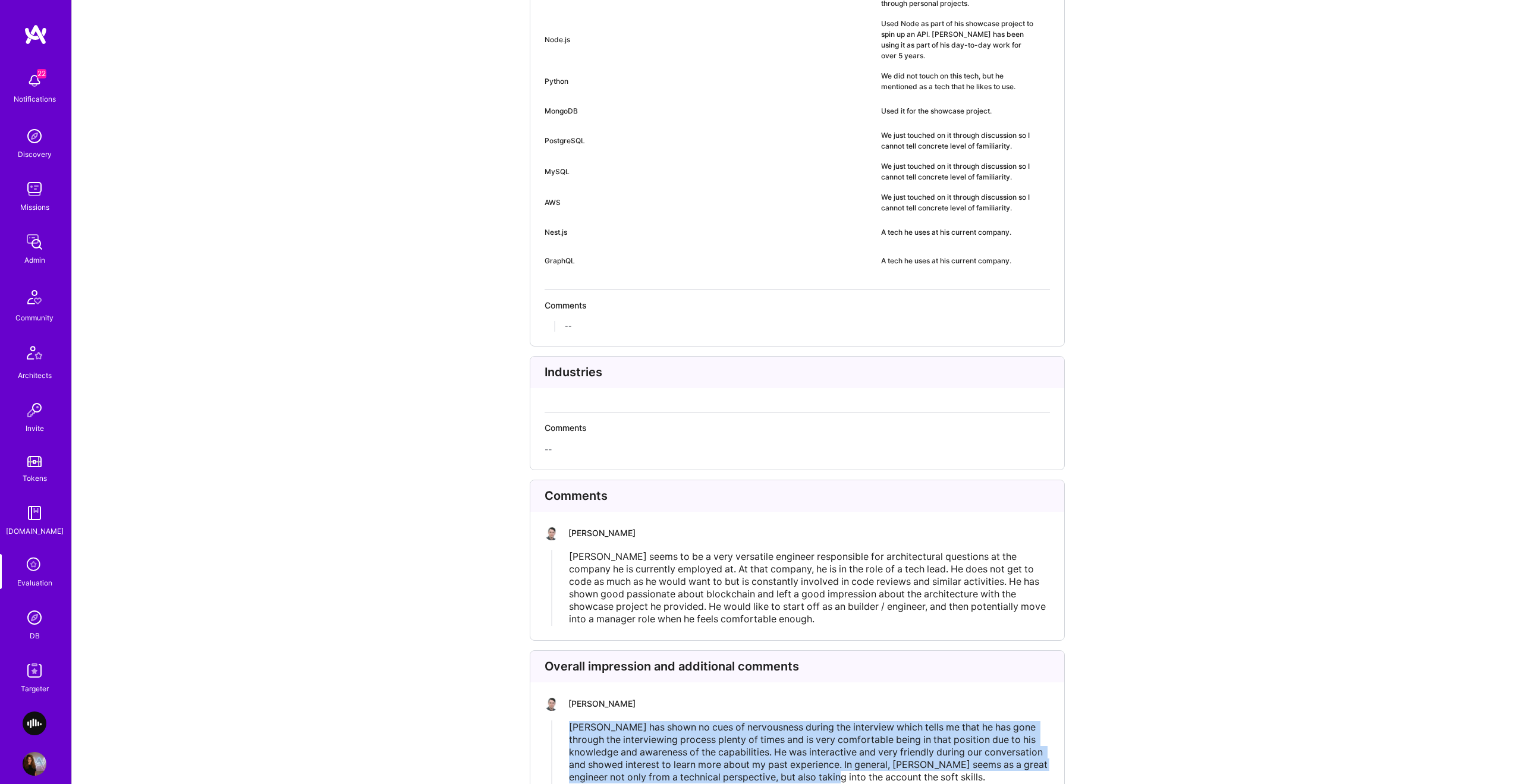
drag, startPoint x: 693, startPoint y: 703, endPoint x: 548, endPoint y: 665, distance: 149.9
click at [852, 732] on span "[PERSON_NAME] has shown no cues of nervousness during the interview which tells…" at bounding box center [809, 751] width 481 height 61
drag, startPoint x: 571, startPoint y: 663, endPoint x: 666, endPoint y: 675, distance: 95.8
click at [661, 697] on div "[PERSON_NAME] [PERSON_NAME] has shown no cues of nervousness during the intervi…" at bounding box center [797, 740] width 505 height 87
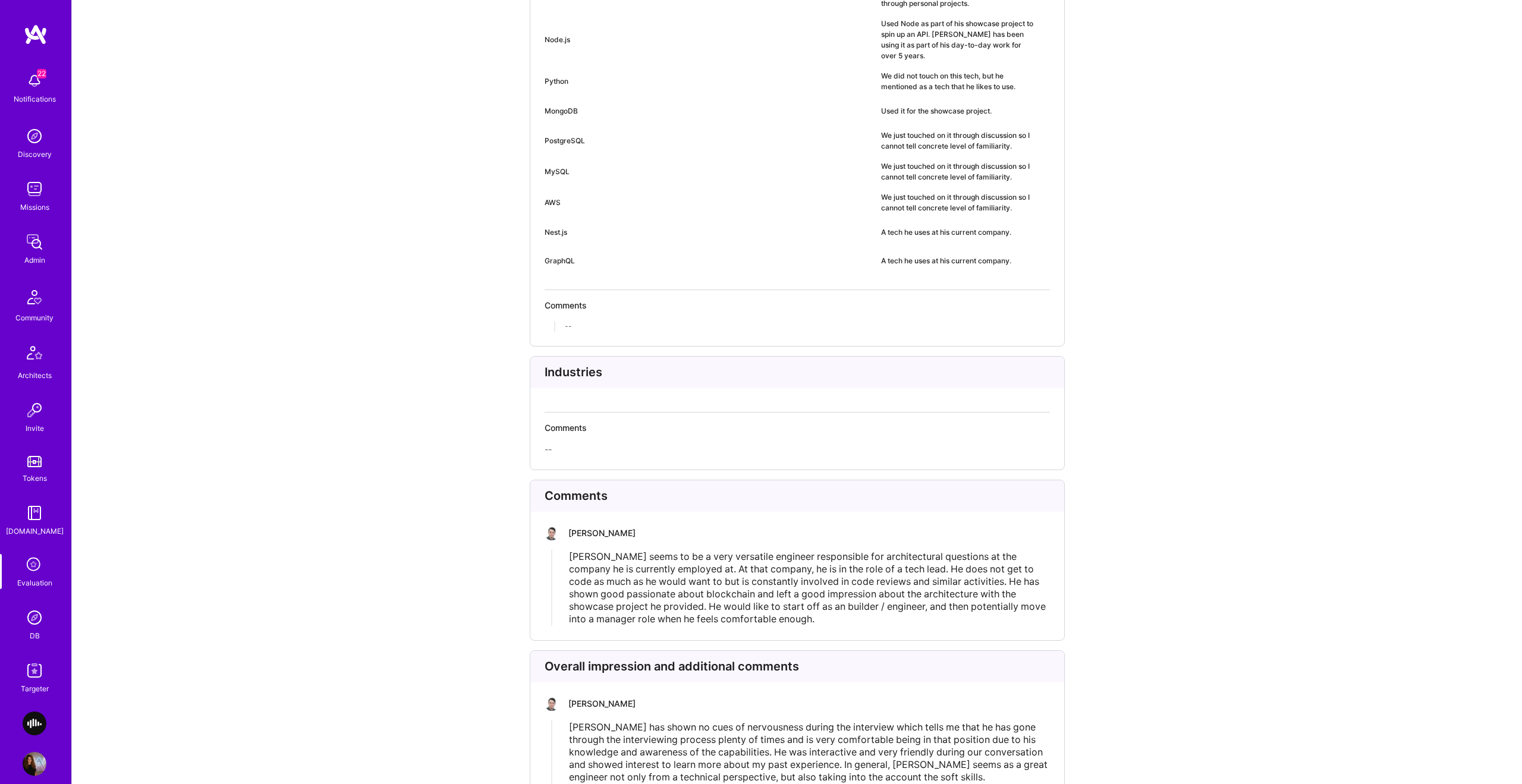
drag, startPoint x: 804, startPoint y: 704, endPoint x: 844, endPoint y: 711, distance: 40.6
click at [806, 721] on span "Nikola has shown no cues of nervousness during the interview which tells me tha…" at bounding box center [809, 751] width 481 height 61
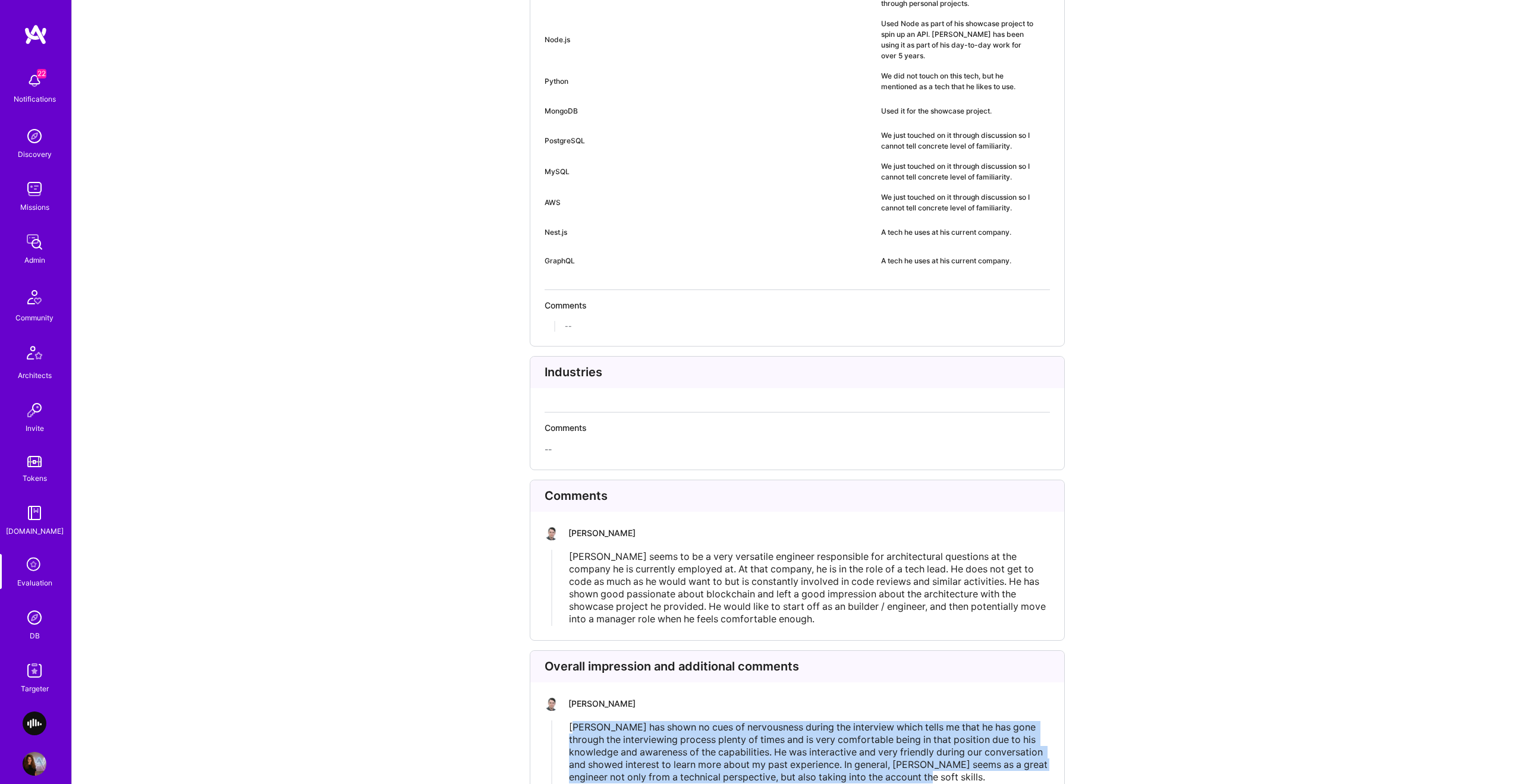
drag, startPoint x: 939, startPoint y: 738, endPoint x: 573, endPoint y: 682, distance: 370.3
click at [573, 721] on div "Nikola has shown no cues of nervousness during the interview which tells me tha…" at bounding box center [808, 751] width 480 height 62
click at [573, 721] on span "Nikola has shown no cues of nervousness during the interview which tells me tha…" at bounding box center [809, 751] width 481 height 61
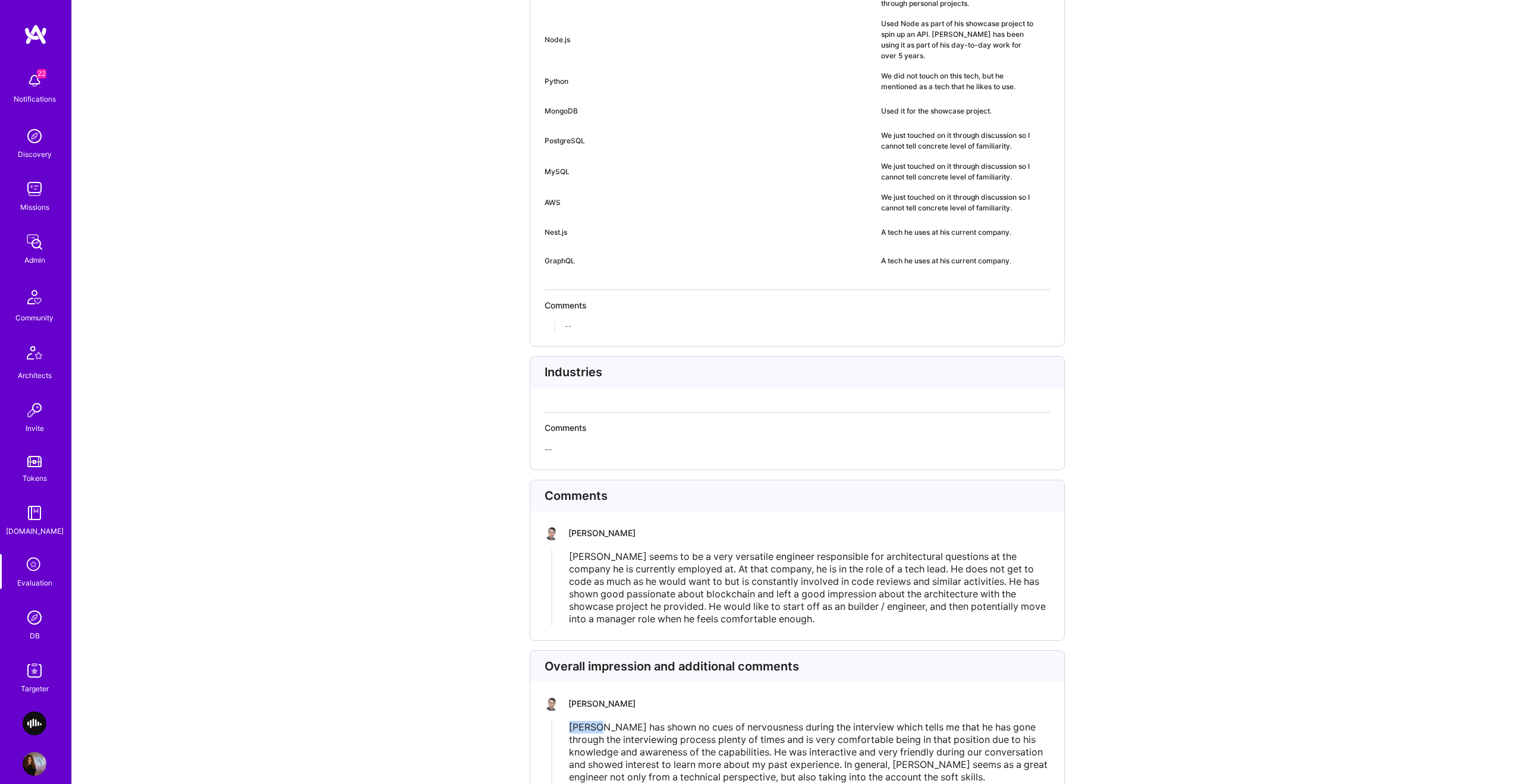
click at [573, 721] on span "Nikola has shown no cues of nervousness during the interview which tells me tha…" at bounding box center [809, 751] width 481 height 61
drag, startPoint x: 598, startPoint y: 699, endPoint x: 593, endPoint y: 692, distance: 8.6
click at [598, 721] on span "Nikola has shown no cues of nervousness during the interview which tells me tha…" at bounding box center [809, 751] width 481 height 61
drag, startPoint x: 562, startPoint y: 688, endPoint x: 671, endPoint y: 694, distance: 109.2
click at [671, 720] on div "Nikola has shown no cues of nervousness during the interview which tells me tha…" at bounding box center [801, 751] width 498 height 63
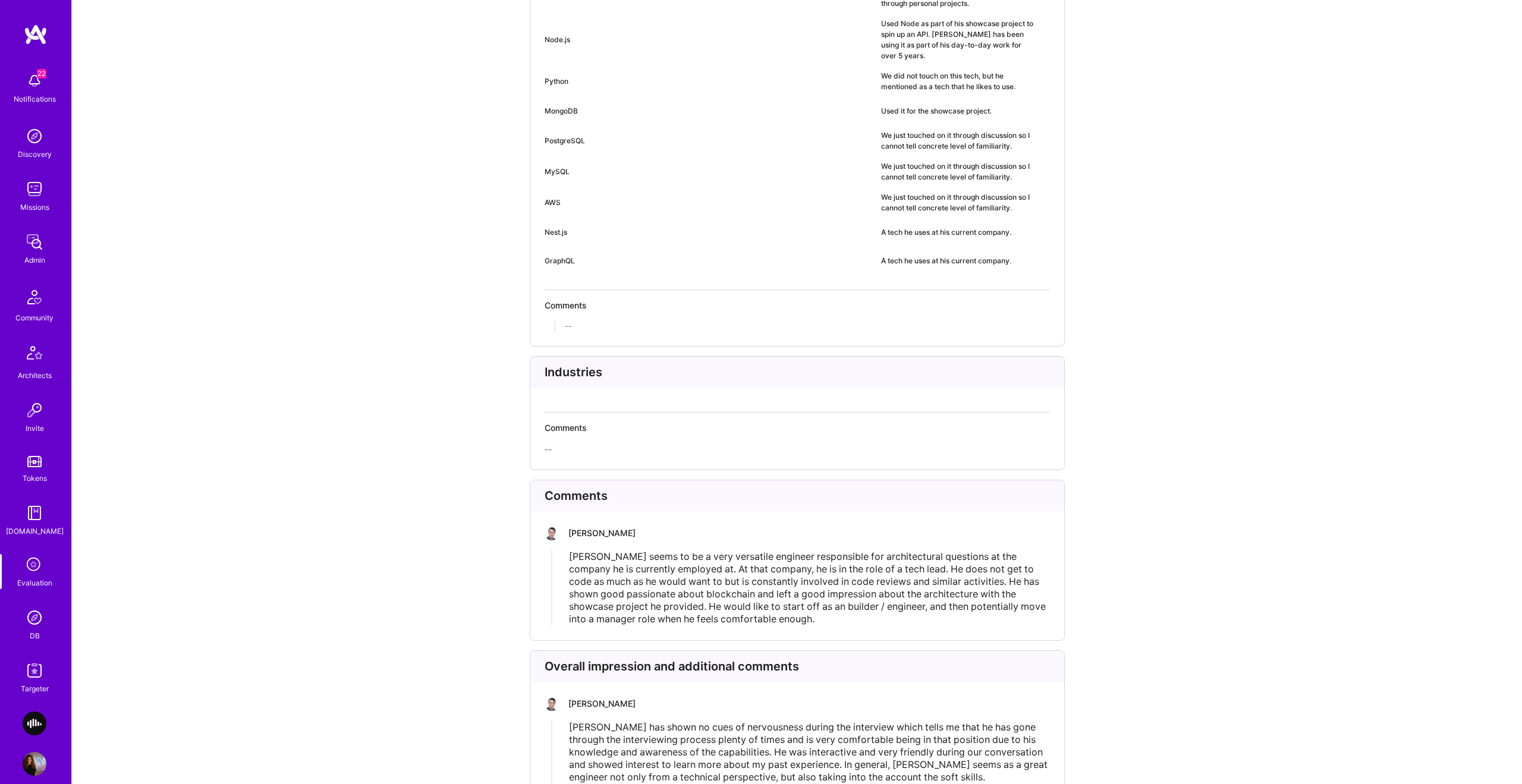
click at [670, 721] on span "Nikola has shown no cues of nervousness during the interview which tells me tha…" at bounding box center [809, 751] width 481 height 61
drag, startPoint x: 702, startPoint y: 690, endPoint x: 769, endPoint y: 709, distance: 69.6
click at [769, 721] on span "Nikola has shown no cues of nervousness during the interview which tells me tha…" at bounding box center [809, 751] width 481 height 61
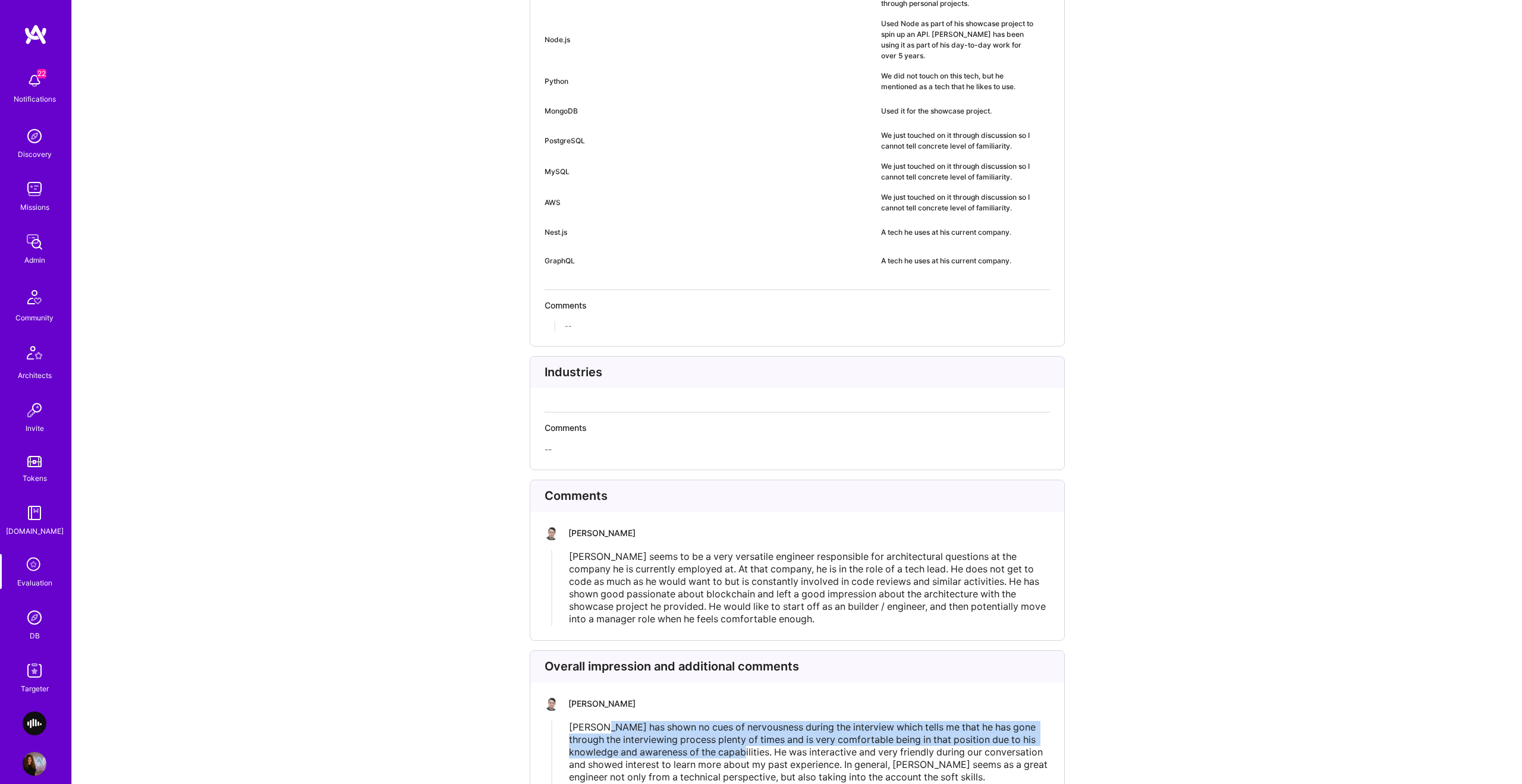
drag, startPoint x: 769, startPoint y: 709, endPoint x: 600, endPoint y: 682, distance: 171.1
click at [600, 721] on span "Nikola has shown no cues of nervousness during the interview which tells me tha…" at bounding box center [809, 751] width 481 height 61
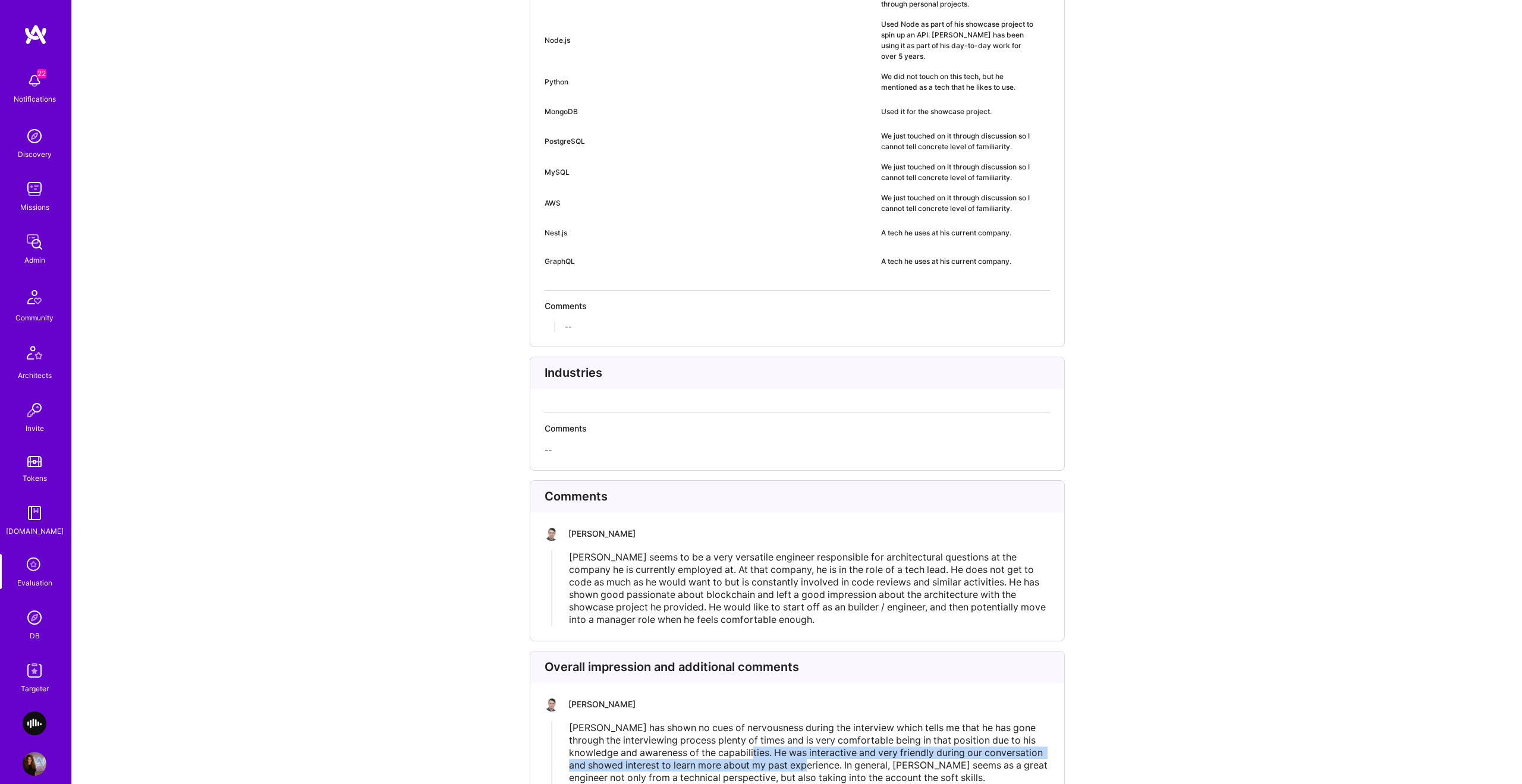
drag, startPoint x: 825, startPoint y: 716, endPoint x: 843, endPoint y: 723, distance: 19.3
click at [843, 723] on span "Nikola has shown no cues of nervousness during the interview which tells me tha…" at bounding box center [809, 752] width 481 height 61
click at [842, 724] on span "Nikola has shown no cues of nervousness during the interview which tells me tha…" at bounding box center [809, 752] width 481 height 61
drag, startPoint x: 842, startPoint y: 724, endPoint x: 771, endPoint y: 709, distance: 72.6
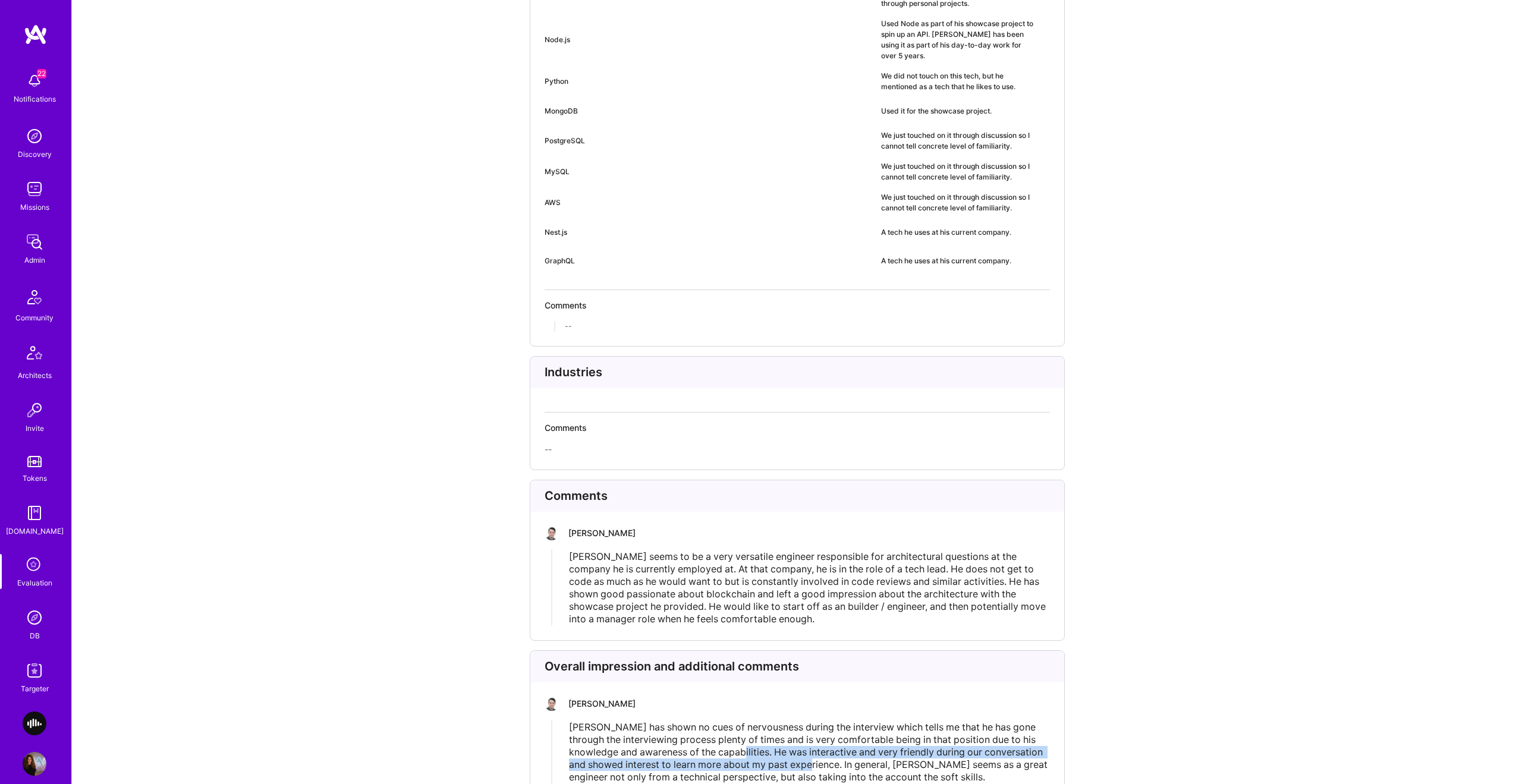
click at [772, 721] on span "Nikola has shown no cues of nervousness during the interview which tells me tha…" at bounding box center [809, 751] width 481 height 61
drag, startPoint x: 883, startPoint y: 724, endPoint x: 878, endPoint y: 723, distance: 5.1
click at [881, 723] on span "Nikola has shown no cues of nervousness during the interview which tells me tha…" at bounding box center [809, 751] width 481 height 61
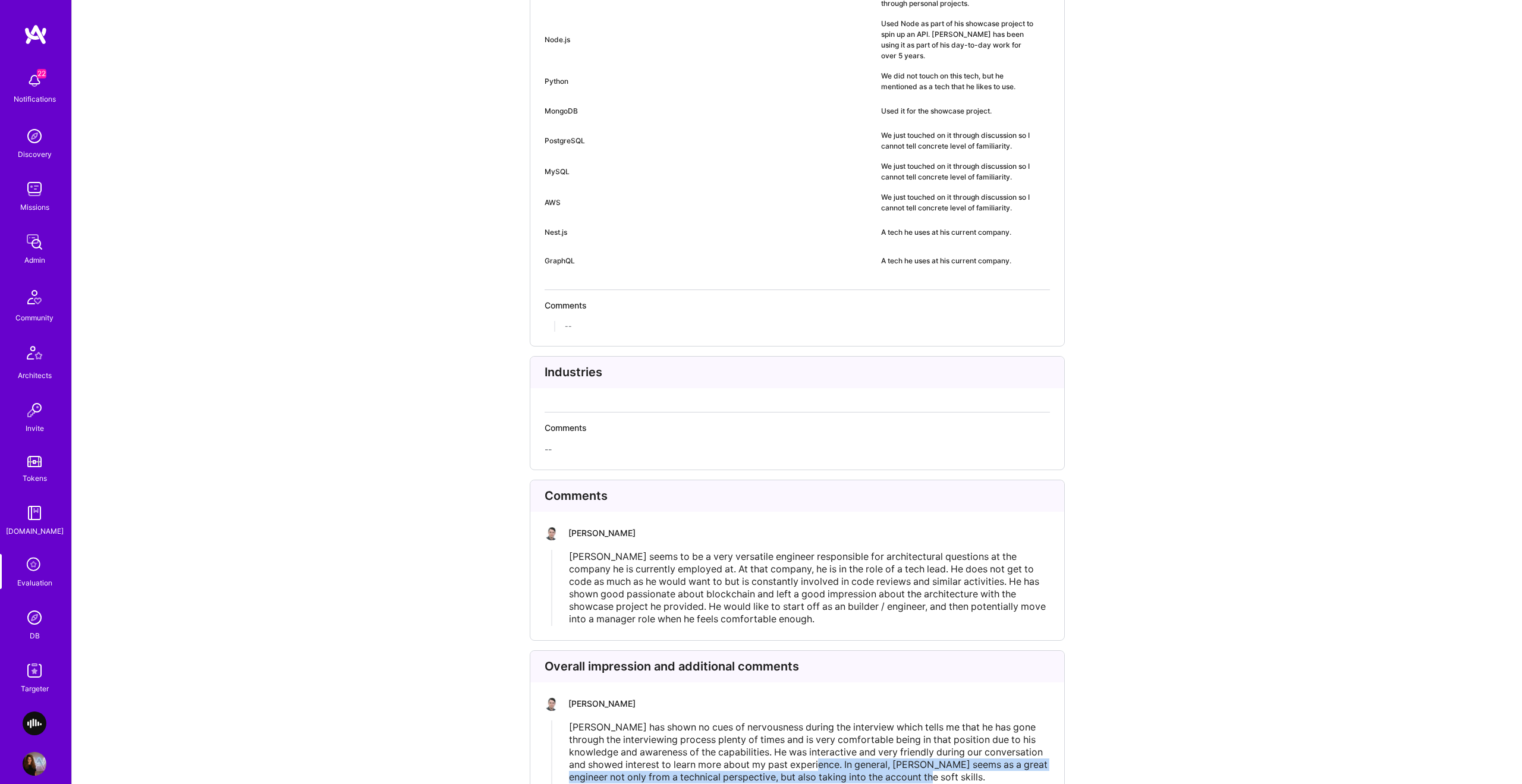
drag, startPoint x: 869, startPoint y: 725, endPoint x: 994, endPoint y: 730, distance: 125.1
click at [994, 730] on div "Nikola has shown no cues of nervousness during the interview which tells me tha…" at bounding box center [808, 751] width 480 height 62
drag, startPoint x: 991, startPoint y: 730, endPoint x: 837, endPoint y: 725, distance: 154.1
click at [837, 725] on div "Nikola has shown no cues of nervousness during the interview which tells me tha…" at bounding box center [808, 751] width 480 height 62
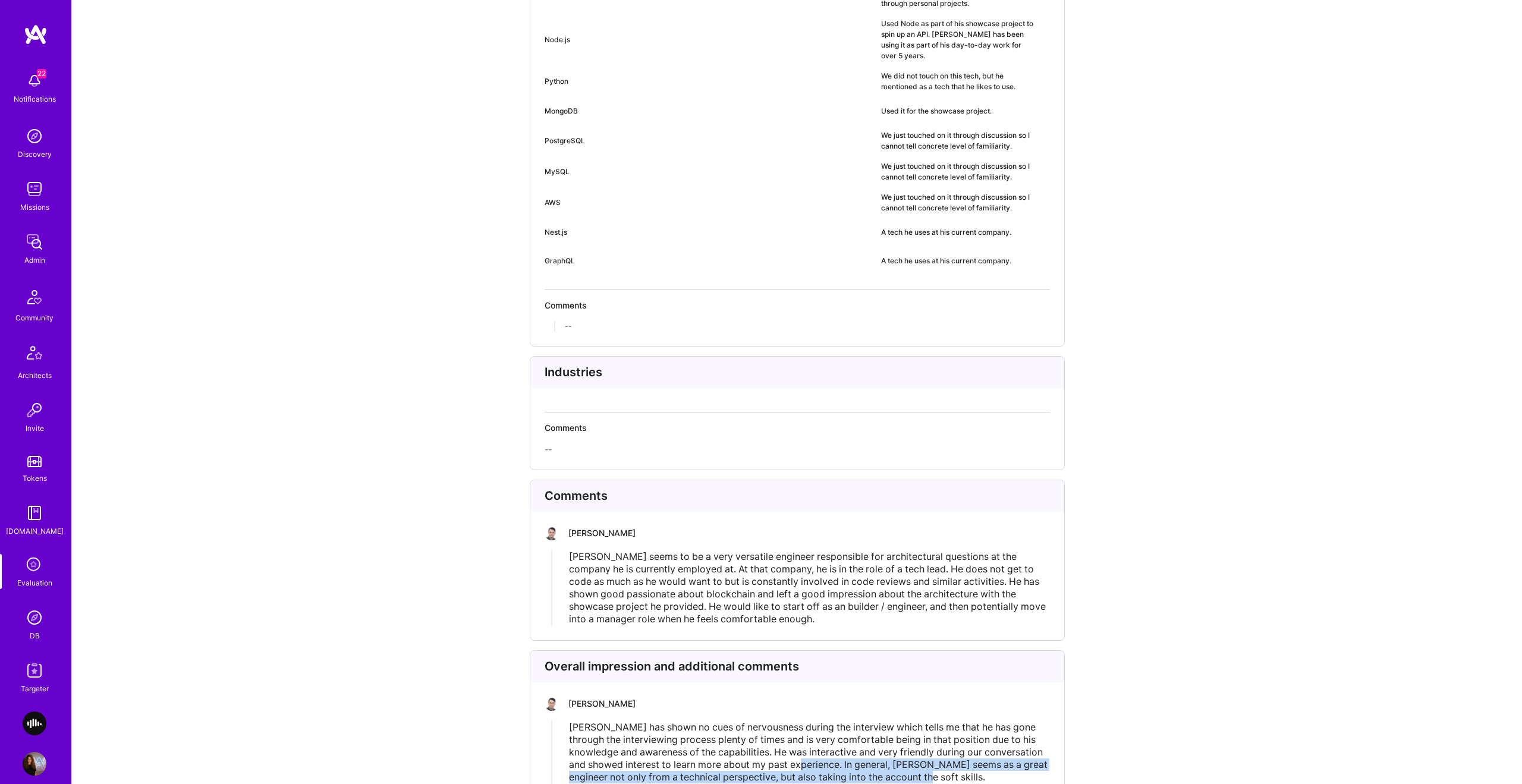
click at [742, 739] on span "Nikola has shown no cues of nervousness during the interview which tells me tha…" at bounding box center [809, 751] width 481 height 61
drag, startPoint x: 742, startPoint y: 739, endPoint x: 954, endPoint y: 741, distance: 212.0
click at [954, 741] on div "Overall impression and additional comments Tomislav Peharda Nikola has shown no…" at bounding box center [797, 724] width 535 height 149
click at [953, 740] on div "Overall impression and additional comments Tomislav Peharda Nikola has shown no…" at bounding box center [797, 724] width 535 height 149
drag, startPoint x: 951, startPoint y: 739, endPoint x: 840, endPoint y: 721, distance: 112.4
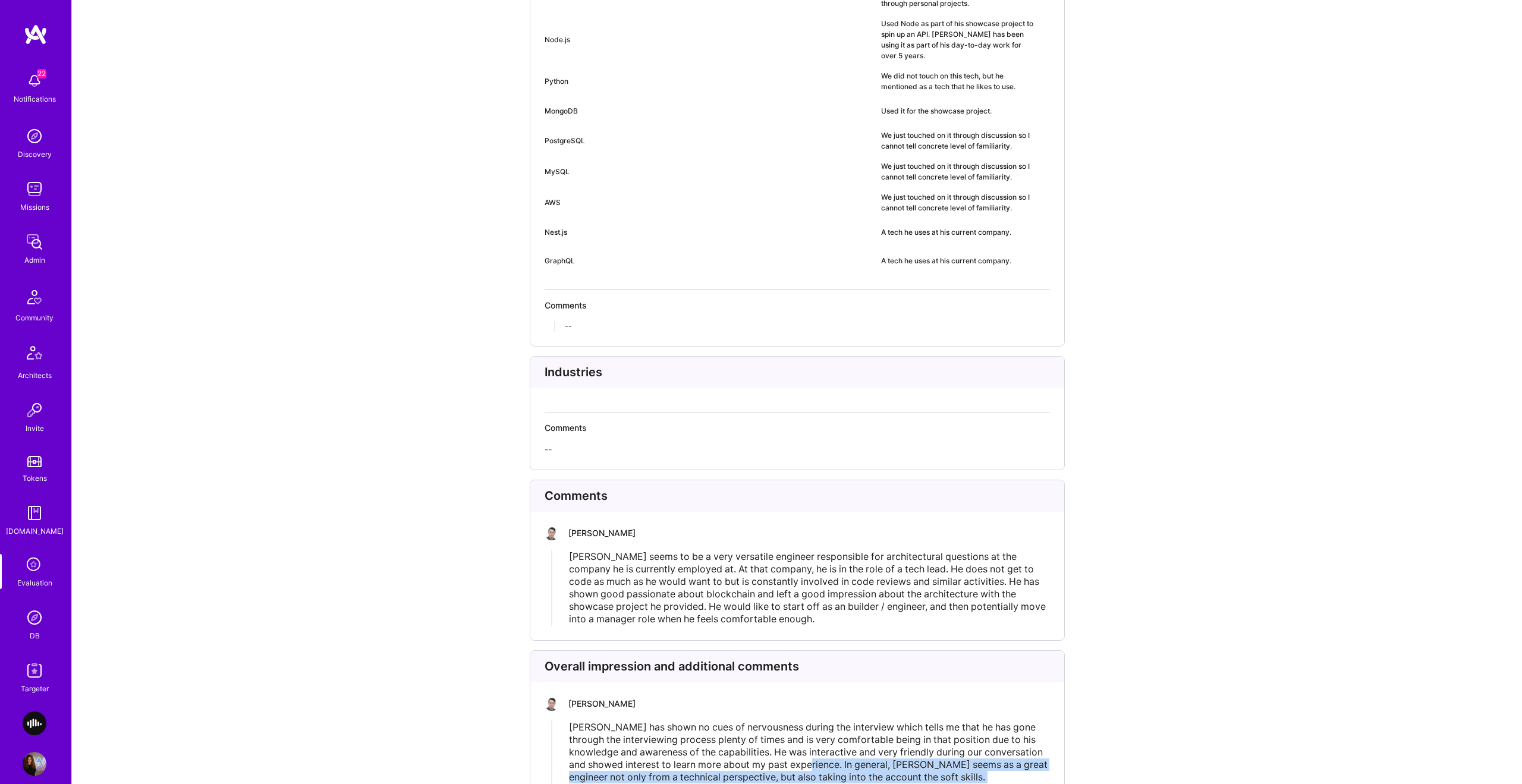
click at [843, 721] on div "Nikola has shown no cues of nervousness during the interview which tells me tha…" at bounding box center [808, 751] width 480 height 62
click at [673, 742] on div "Overall impression and additional comments Tomislav Peharda Nikola has shown no…" at bounding box center [797, 724] width 535 height 149
drag, startPoint x: 655, startPoint y: 738, endPoint x: 839, endPoint y: 722, distance: 184.7
click at [840, 721] on span "Nikola has shown no cues of nervousness during the interview which tells me tha…" at bounding box center [809, 751] width 481 height 61
click at [839, 722] on span "Nikola has shown no cues of nervousness during the interview which tells me tha…" at bounding box center [809, 751] width 481 height 61
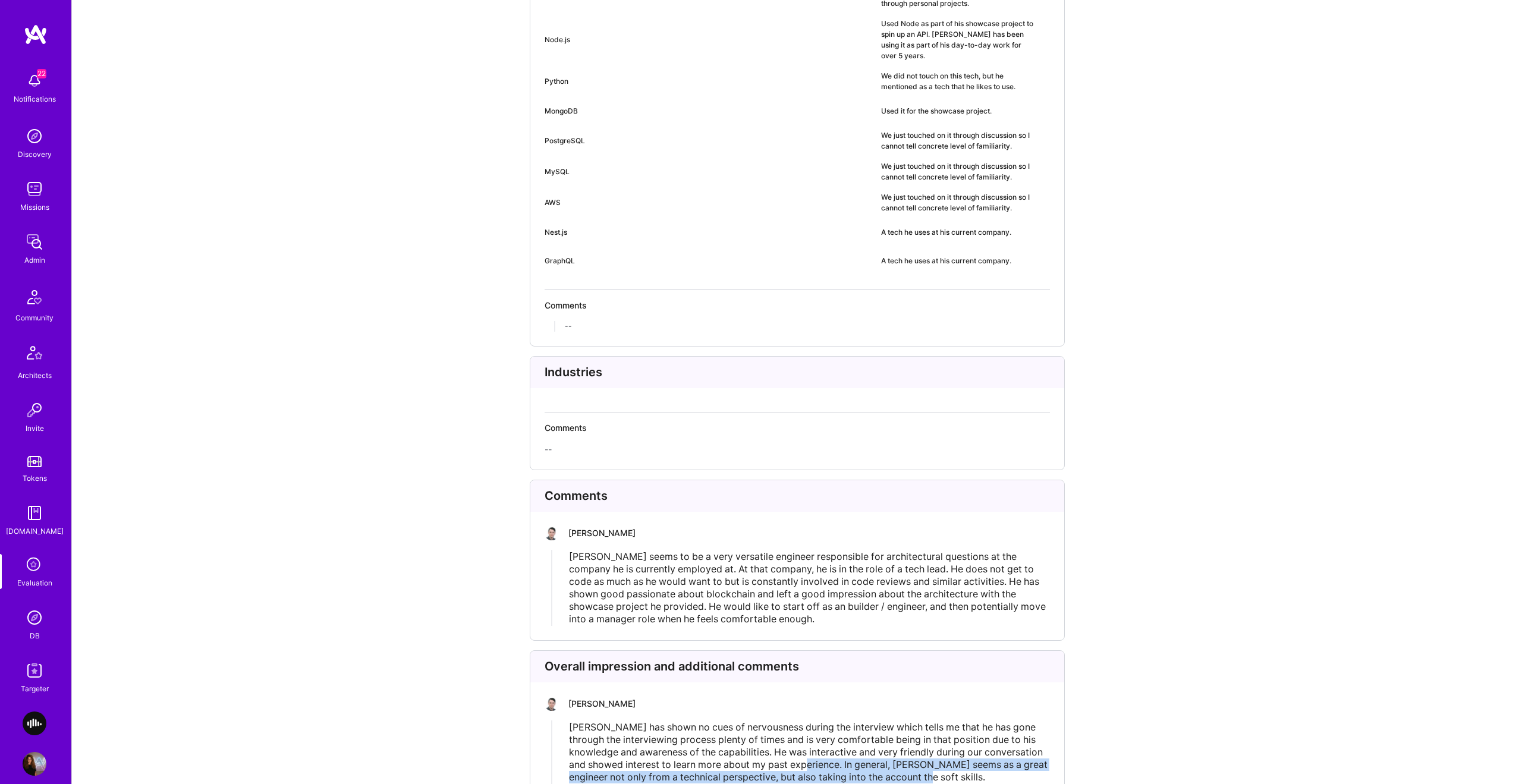
drag, startPoint x: 931, startPoint y: 739, endPoint x: 968, endPoint y: 744, distance: 37.3
click at [968, 744] on div "Nikola has shown no cues of nervousness during the interview which tells me tha…" at bounding box center [809, 751] width 481 height 63
click at [967, 742] on div "Nikola has shown no cues of nervousness during the interview which tells me tha…" at bounding box center [808, 754] width 480 height 62
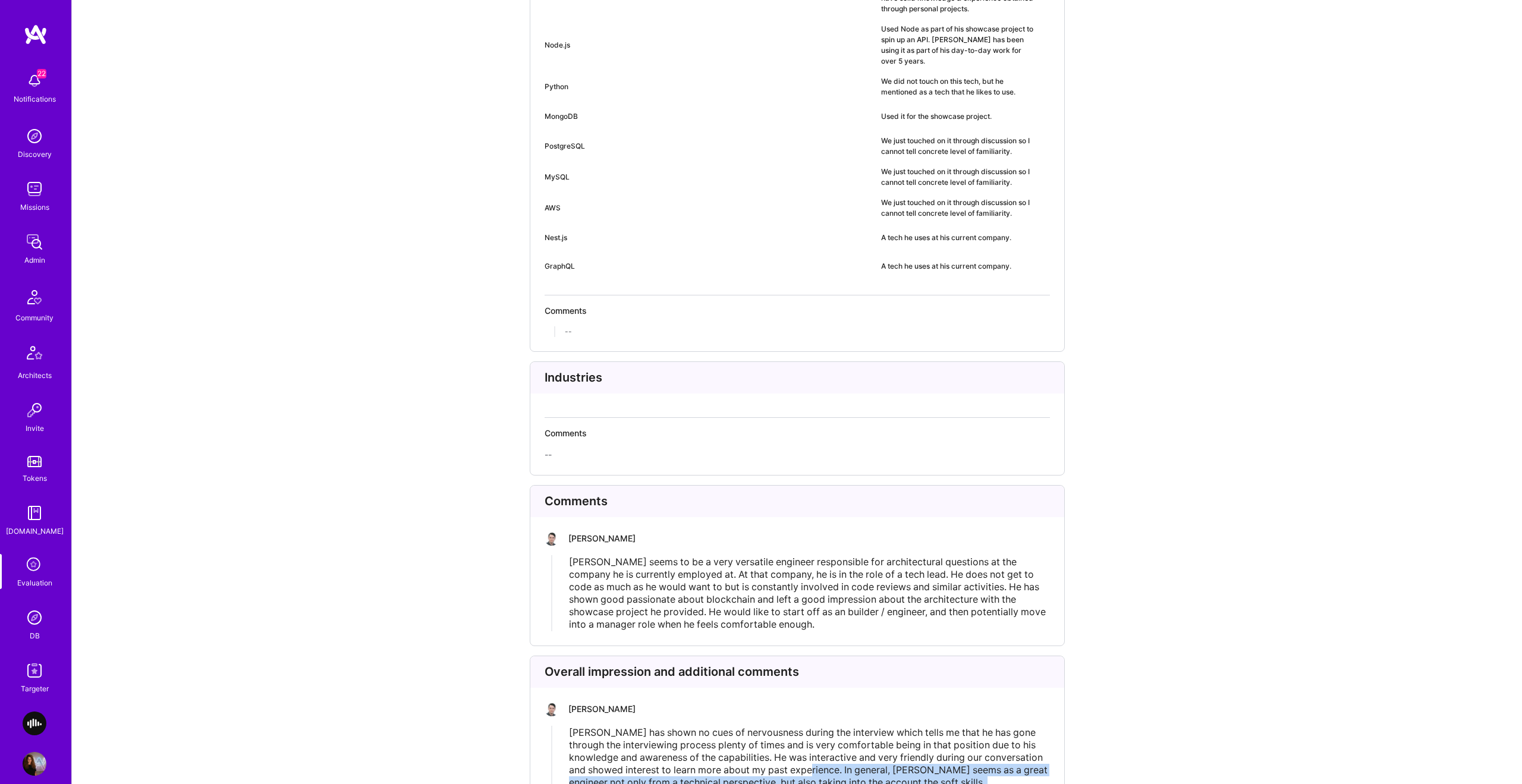
drag, startPoint x: 966, startPoint y: 741, endPoint x: 843, endPoint y: 726, distance: 123.9
click at [843, 726] on div "Nikola has shown no cues of nervousness during the interview which tells me tha…" at bounding box center [808, 757] width 480 height 62
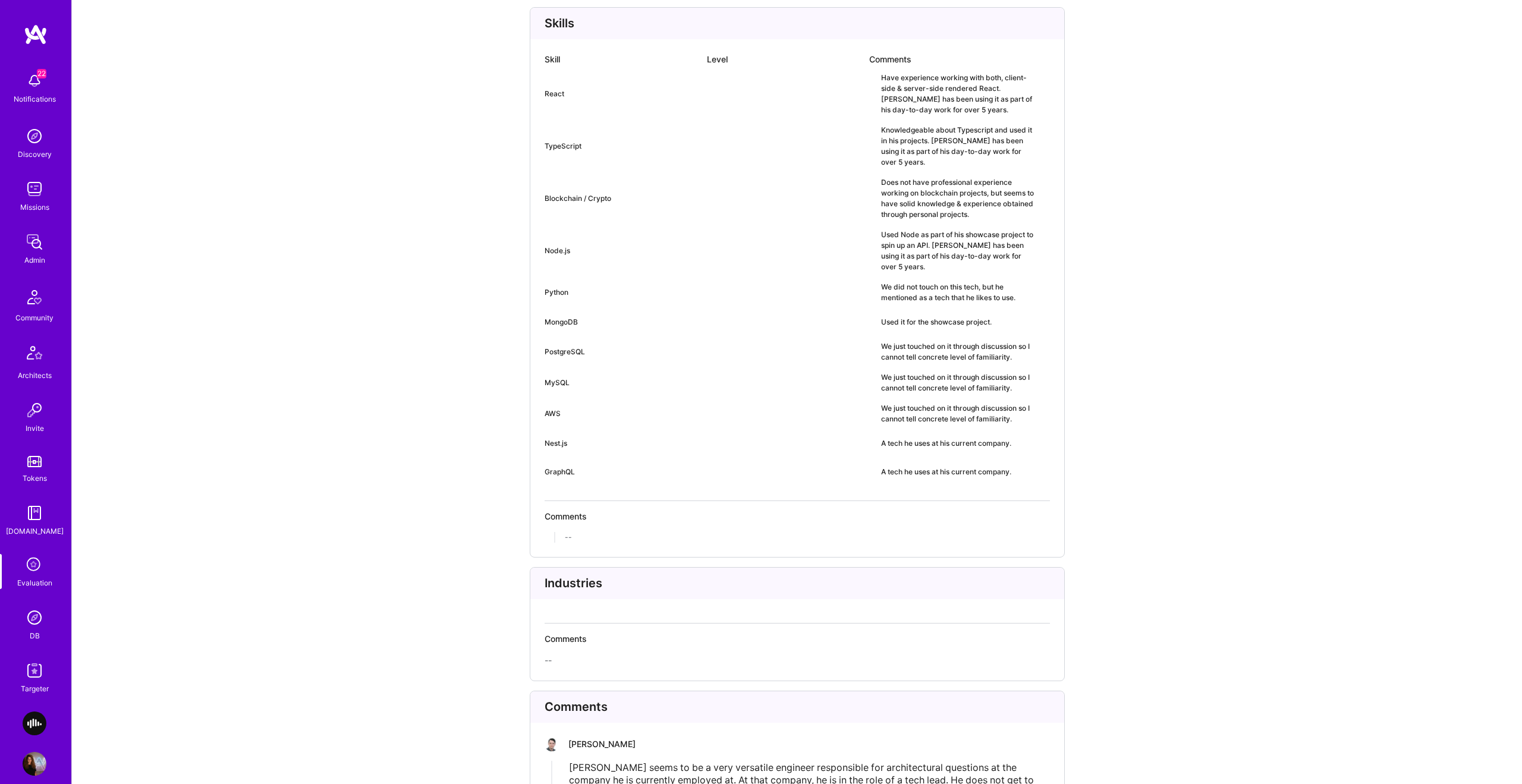
scroll to position [2414, 0]
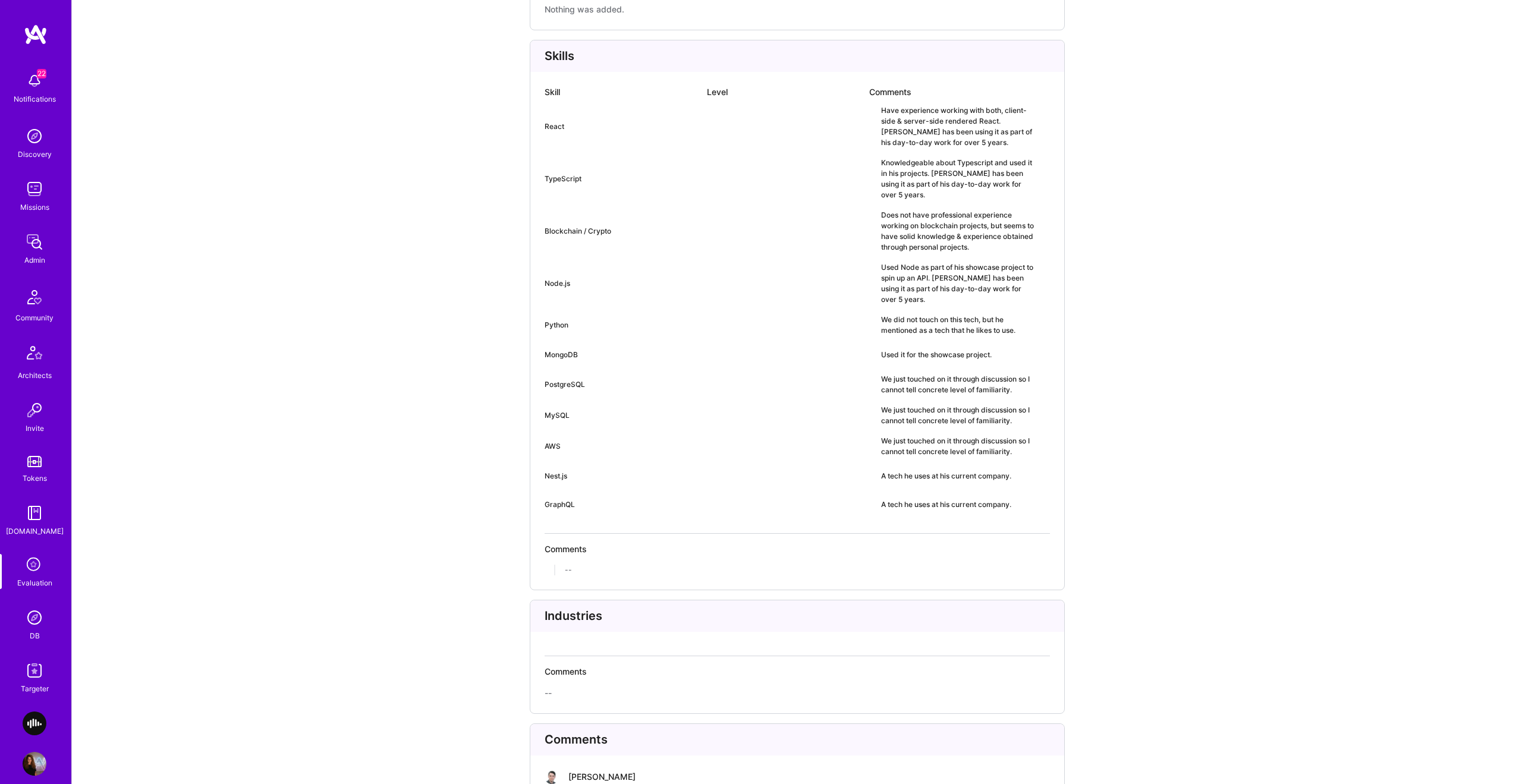
click at [886, 105] on div "Have experience working with both, client-side & server-side rendered React. Ni…" at bounding box center [958, 127] width 154 height 43
click at [895, 157] on div "Knowledgeable about Typescript and used it in his projects. Nikola has been usi…" at bounding box center [958, 178] width 154 height 43
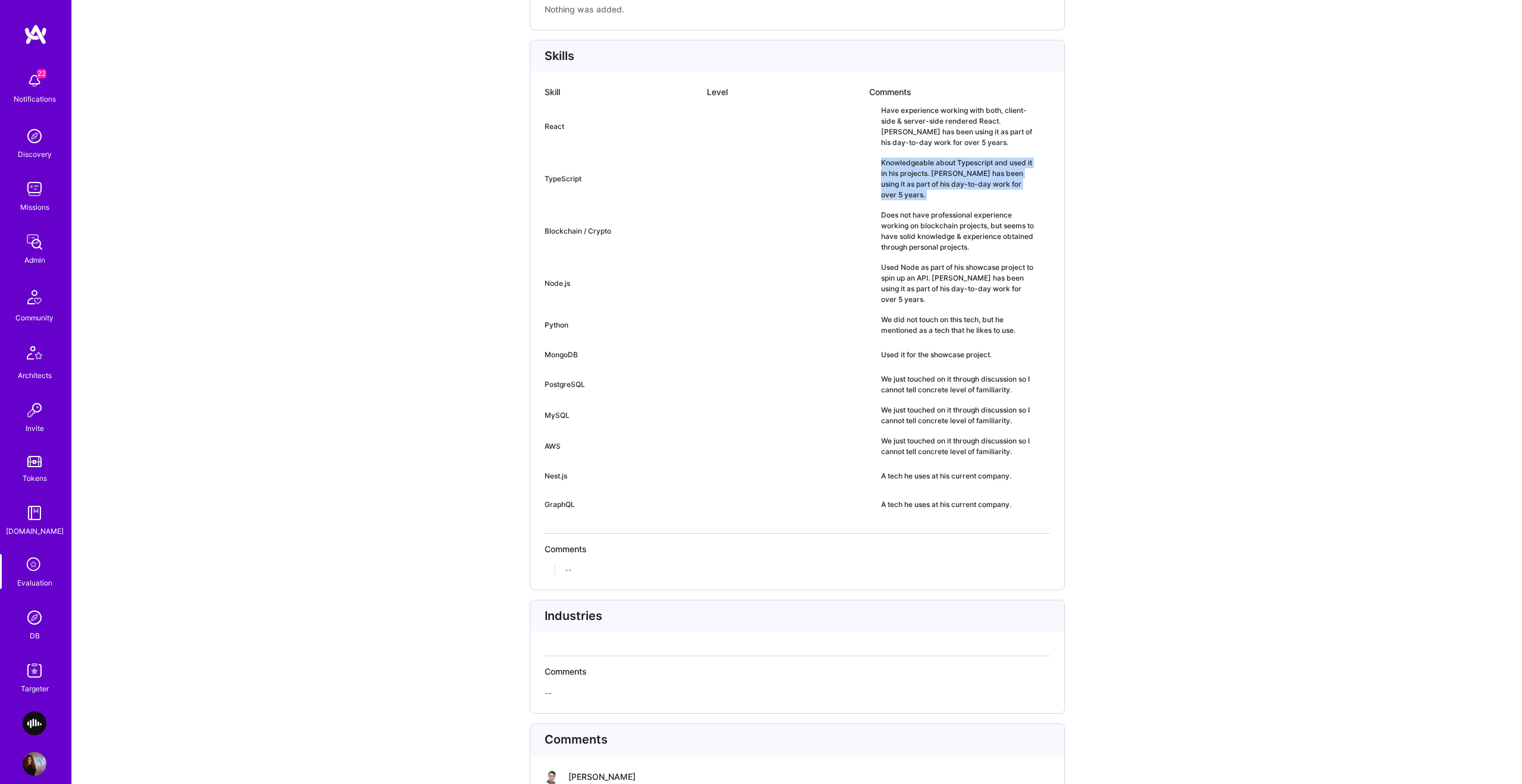
click at [895, 157] on div "Knowledgeable about Typescript and used it in his projects. Nikola has been usi…" at bounding box center [958, 178] width 154 height 43
click at [864, 105] on div at bounding box center [789, 127] width 154 height 43
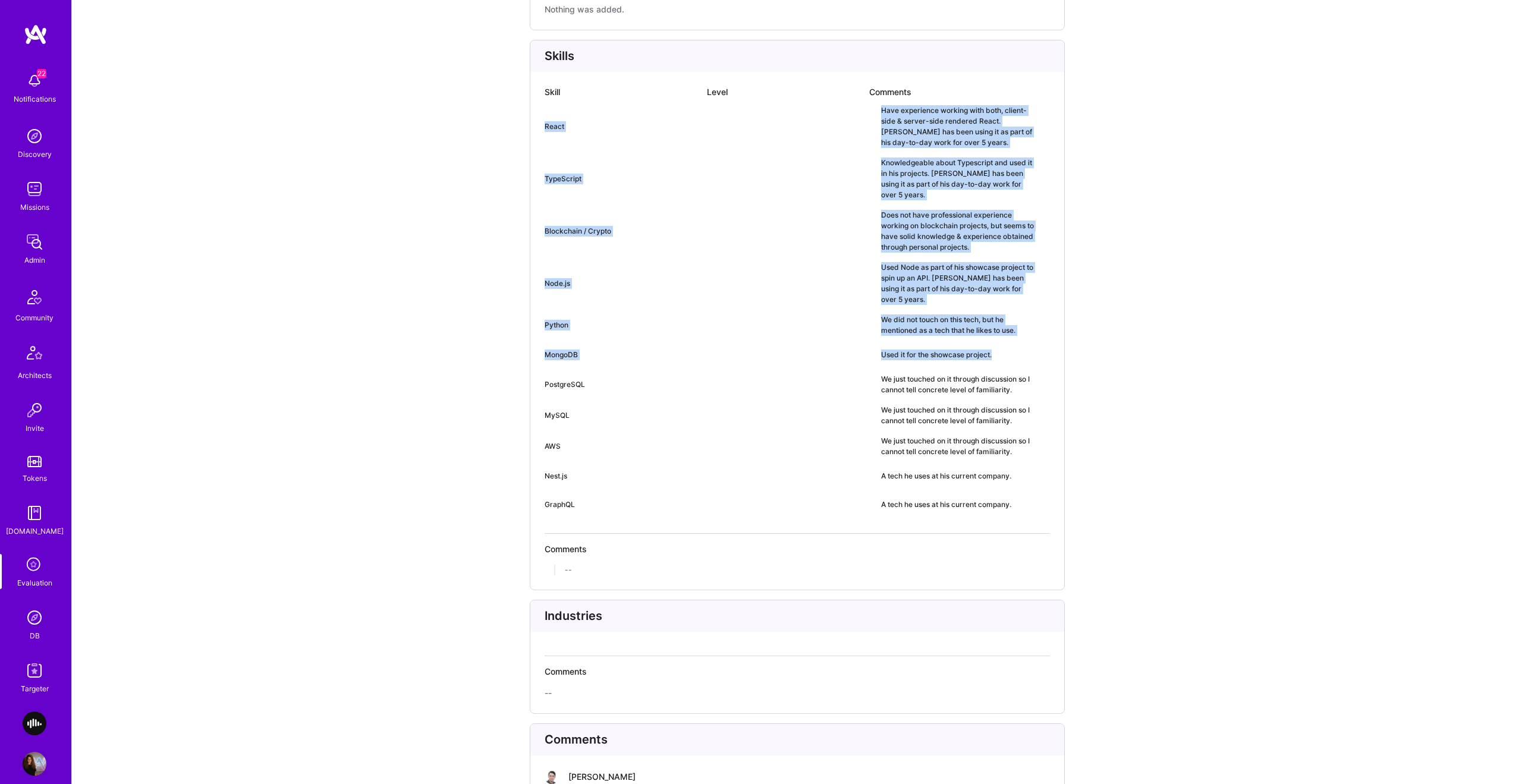
drag, startPoint x: 891, startPoint y: 83, endPoint x: 1067, endPoint y: 319, distance: 294.4
click at [988, 299] on div "Skill Level Comments React Have experience working with both, client-side & ser…" at bounding box center [797, 305] width 505 height 437
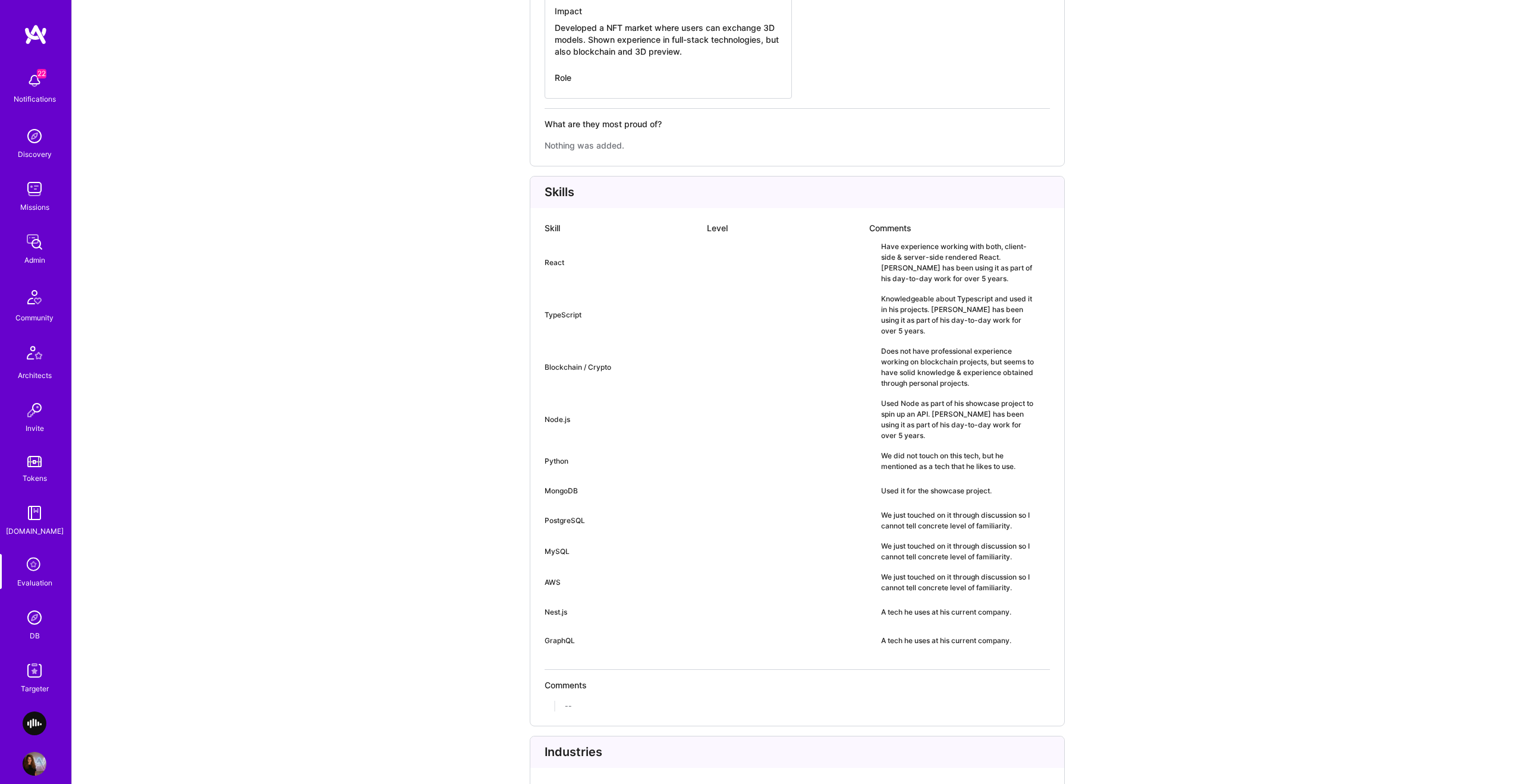
scroll to position [2276, 0]
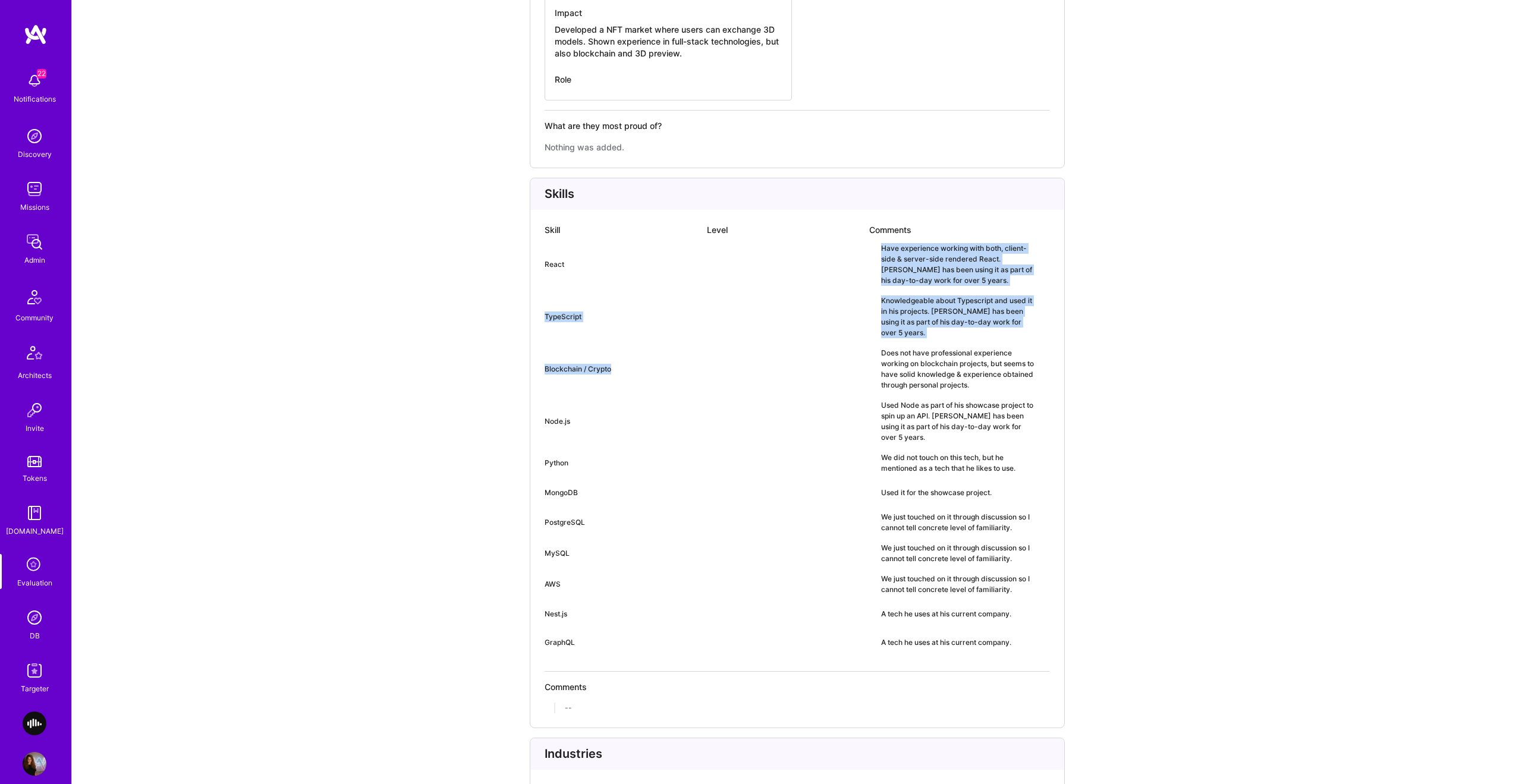
drag, startPoint x: 721, startPoint y: 256, endPoint x: 740, endPoint y: 364, distance: 109.7
click at [739, 362] on div "Skill Level Comments React Have experience working with both, client-side & ser…" at bounding box center [797, 443] width 505 height 437
drag, startPoint x: 742, startPoint y: 348, endPoint x: 754, endPoint y: 331, distance: 20.8
click at [742, 348] on div at bounding box center [789, 369] width 154 height 43
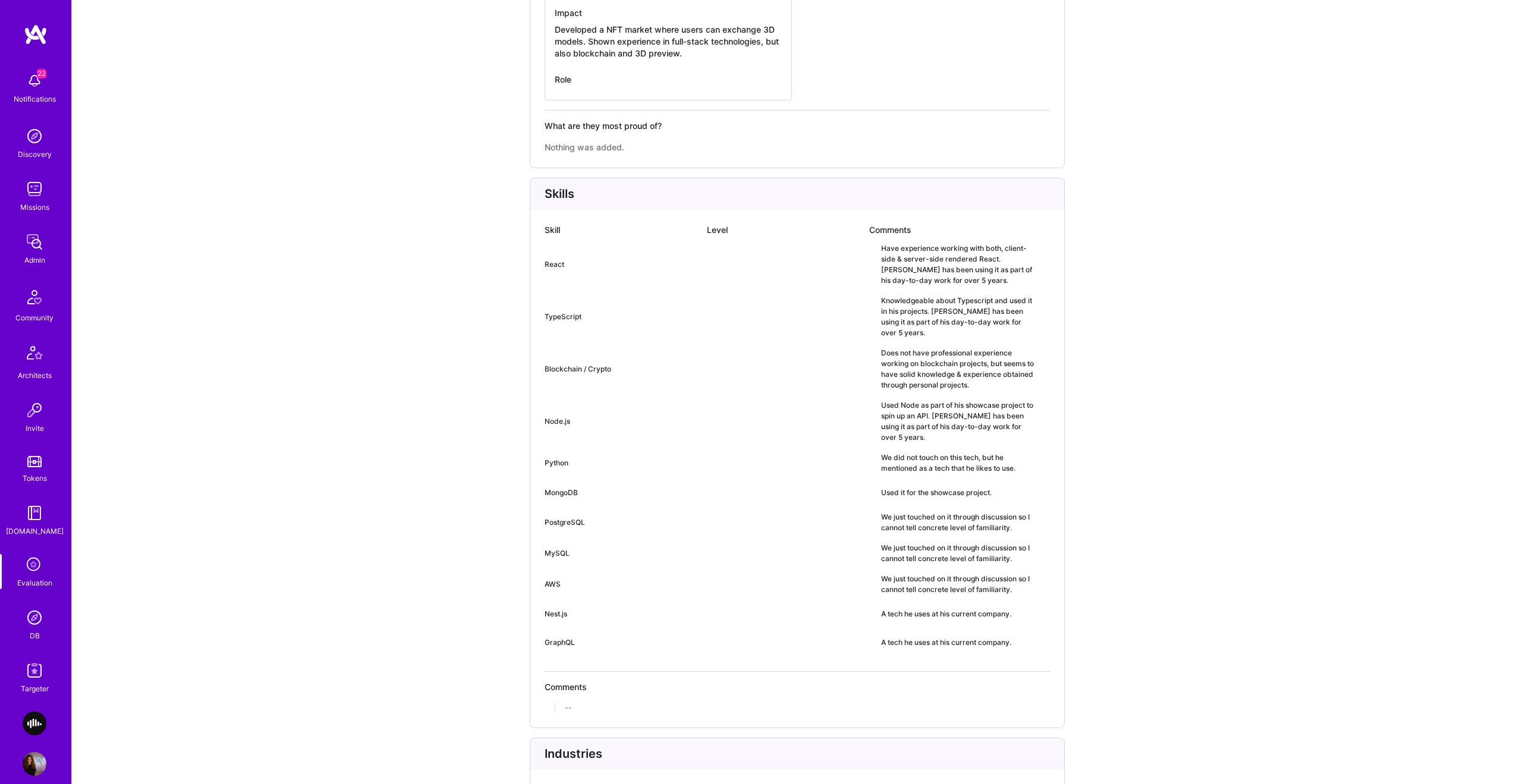
scroll to position [2277, 0]
drag, startPoint x: 898, startPoint y: 229, endPoint x: 915, endPoint y: 254, distance: 30.2
click at [915, 254] on div "Have experience working with both, client-side & server-side rendered React. Ni…" at bounding box center [958, 264] width 154 height 43
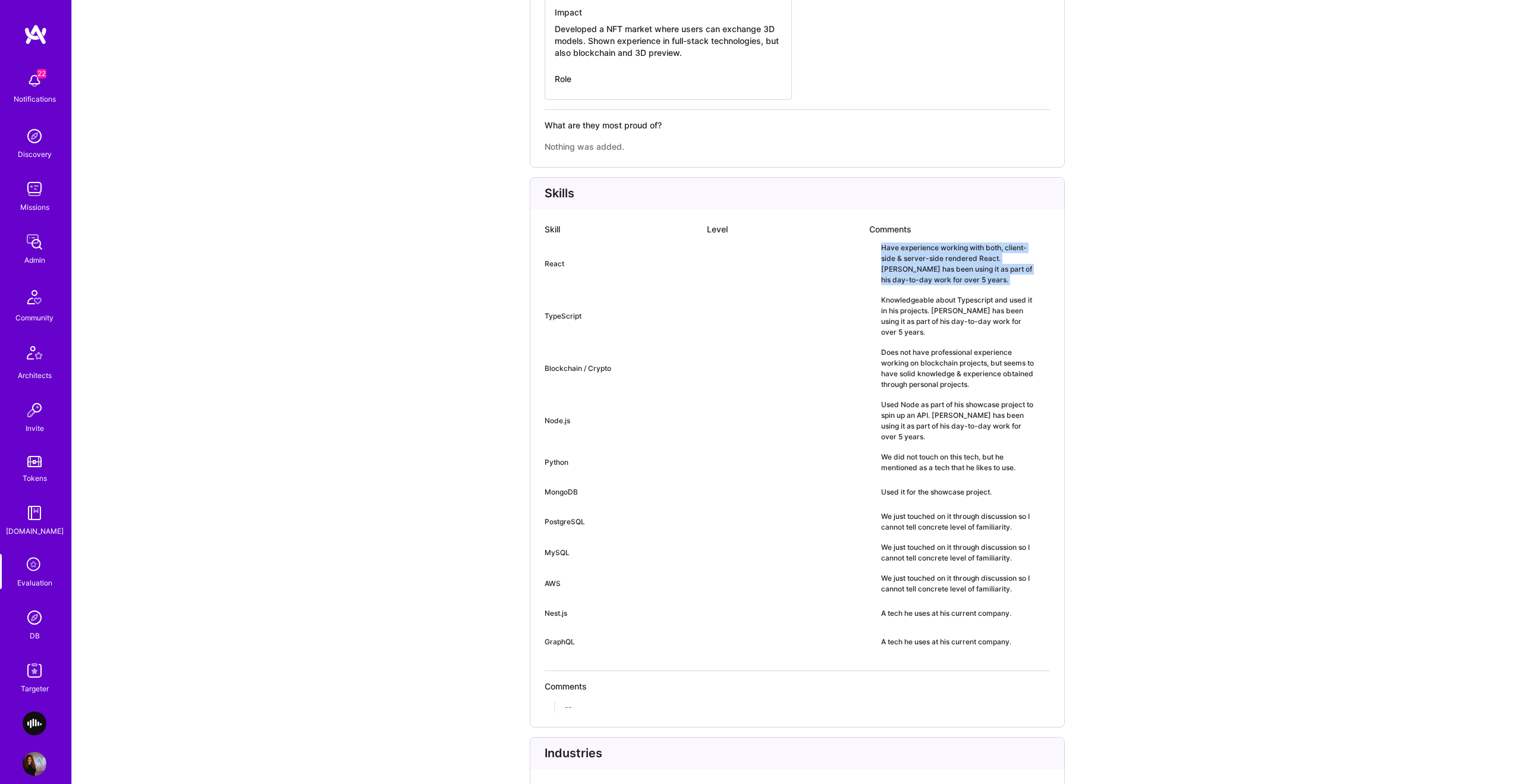
click at [915, 254] on div "Have experience working with both, client-side & server-side rendered React. Ni…" at bounding box center [958, 264] width 154 height 43
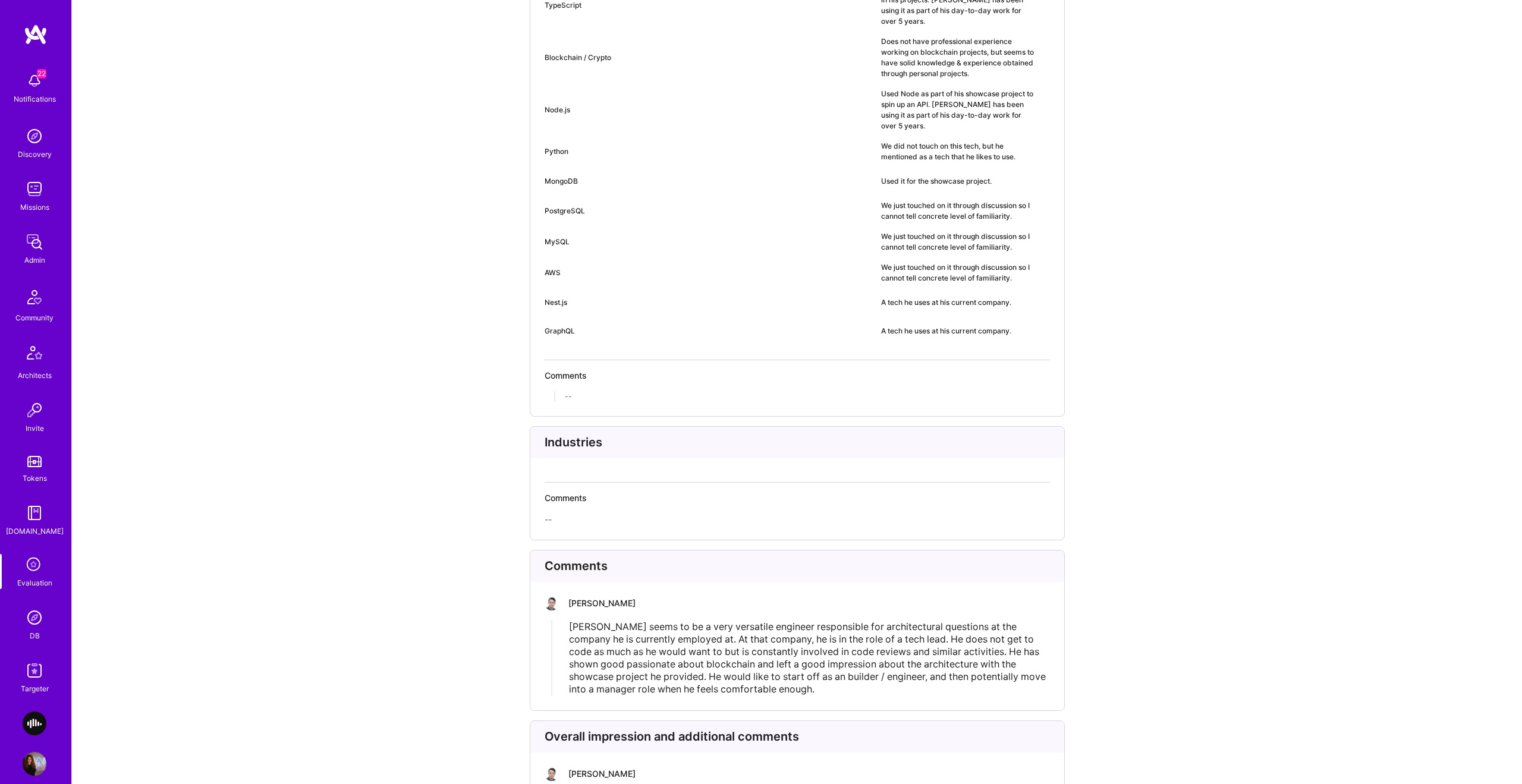
scroll to position [2659, 0]
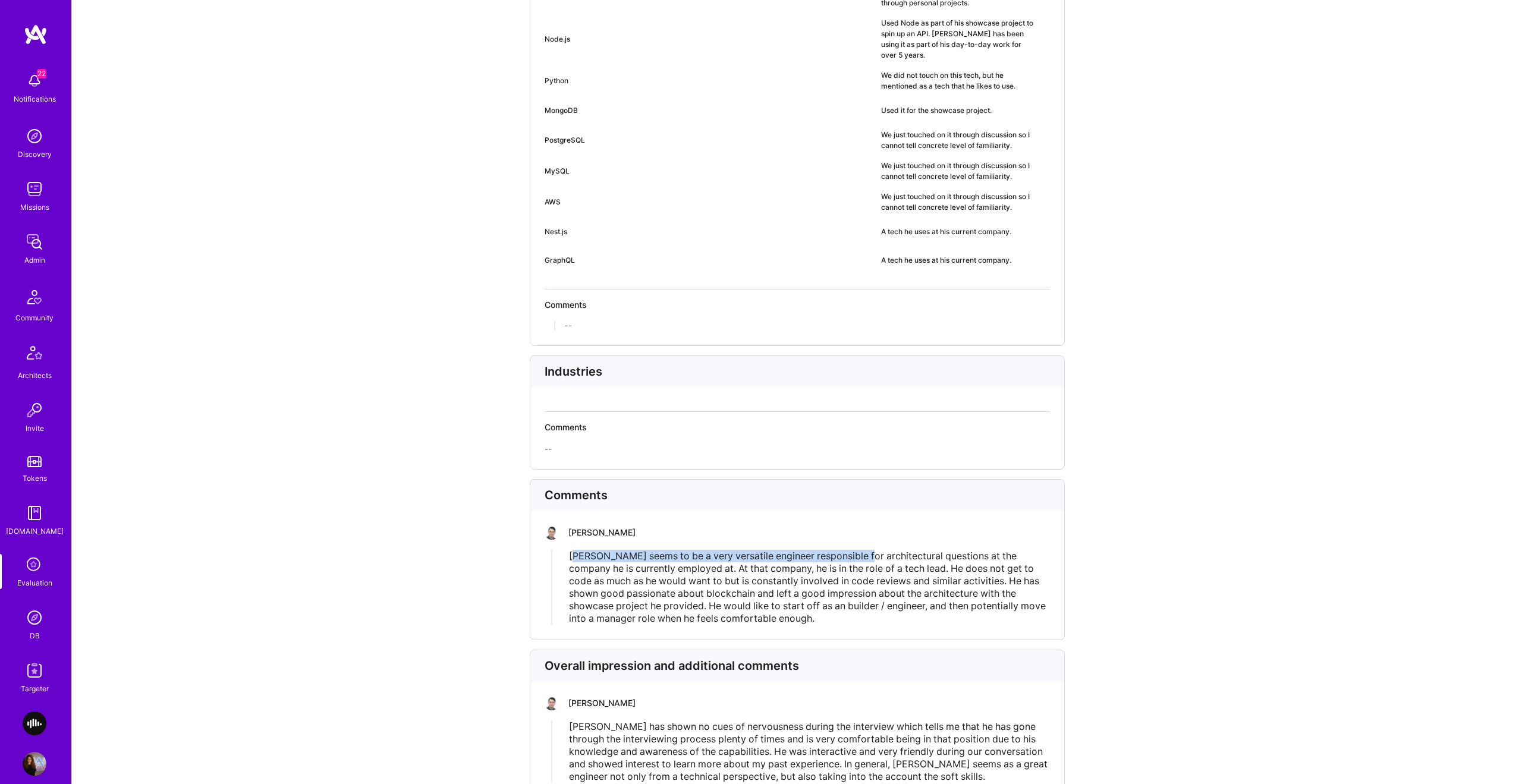
drag, startPoint x: 578, startPoint y: 516, endPoint x: 859, endPoint y: 517, distance: 281.0
click at [859, 550] on span "Nikola seems to be a very versatile engineer responsible for architectural ques…" at bounding box center [808, 588] width 480 height 75
drag, startPoint x: 829, startPoint y: 516, endPoint x: 660, endPoint y: 529, distance: 169.5
click at [660, 550] on span "Nikola seems to be a very versatile engineer responsible for architectural ques…" at bounding box center [808, 588] width 480 height 75
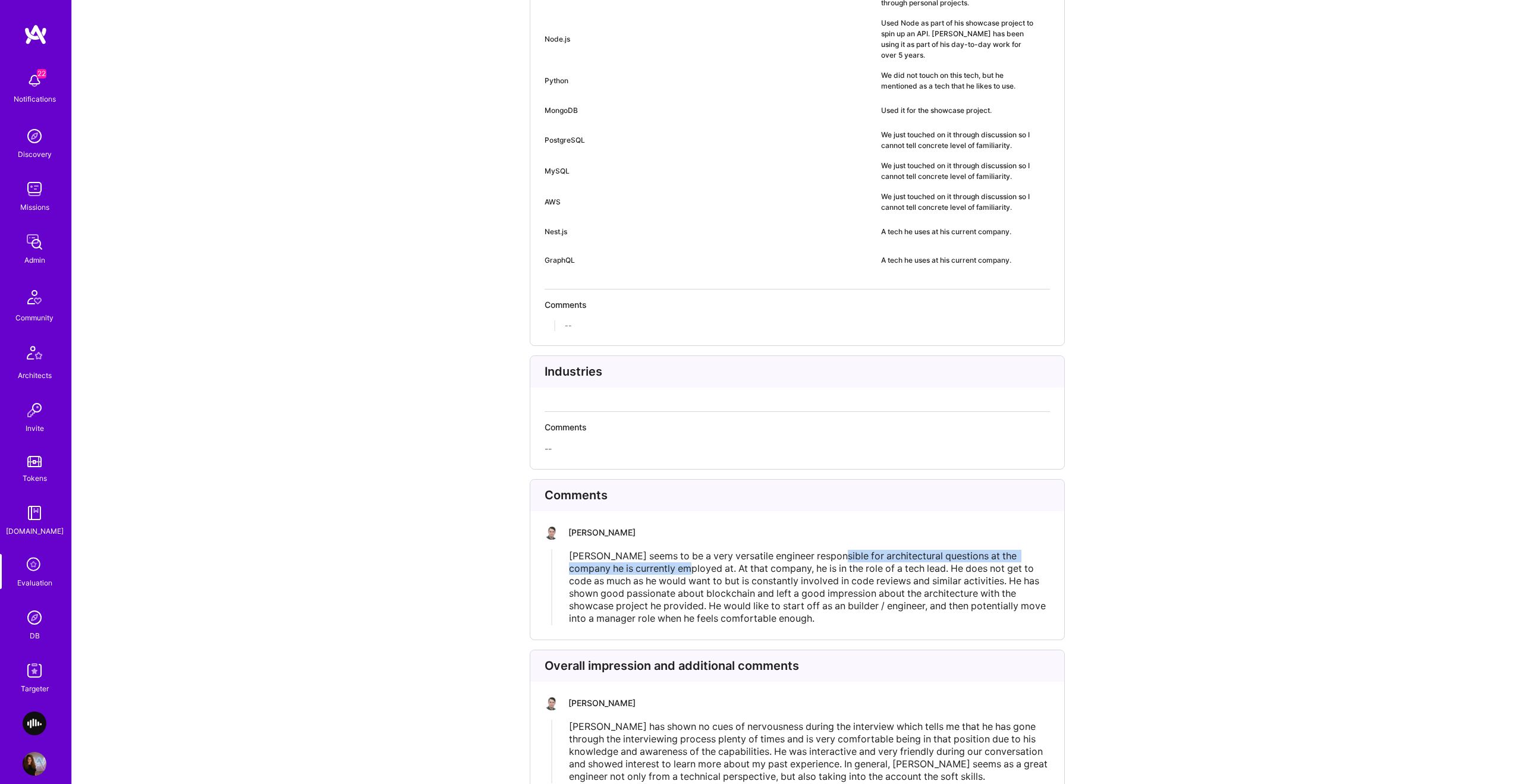
drag, startPoint x: 660, startPoint y: 529, endPoint x: 650, endPoint y: 522, distance: 12.2
click at [660, 550] on span "Nikola seems to be a very versatile engineer responsible for architectural ques…" at bounding box center [808, 588] width 480 height 75
drag, startPoint x: 673, startPoint y: 524, endPoint x: 884, endPoint y: 530, distance: 211.1
click at [884, 550] on span "Nikola seems to be a very versatile engineer responsible for architectural ques…" at bounding box center [808, 588] width 480 height 75
click at [885, 550] on span "Nikola seems to be a very versatile engineer responsible for architectural ques…" at bounding box center [808, 588] width 480 height 75
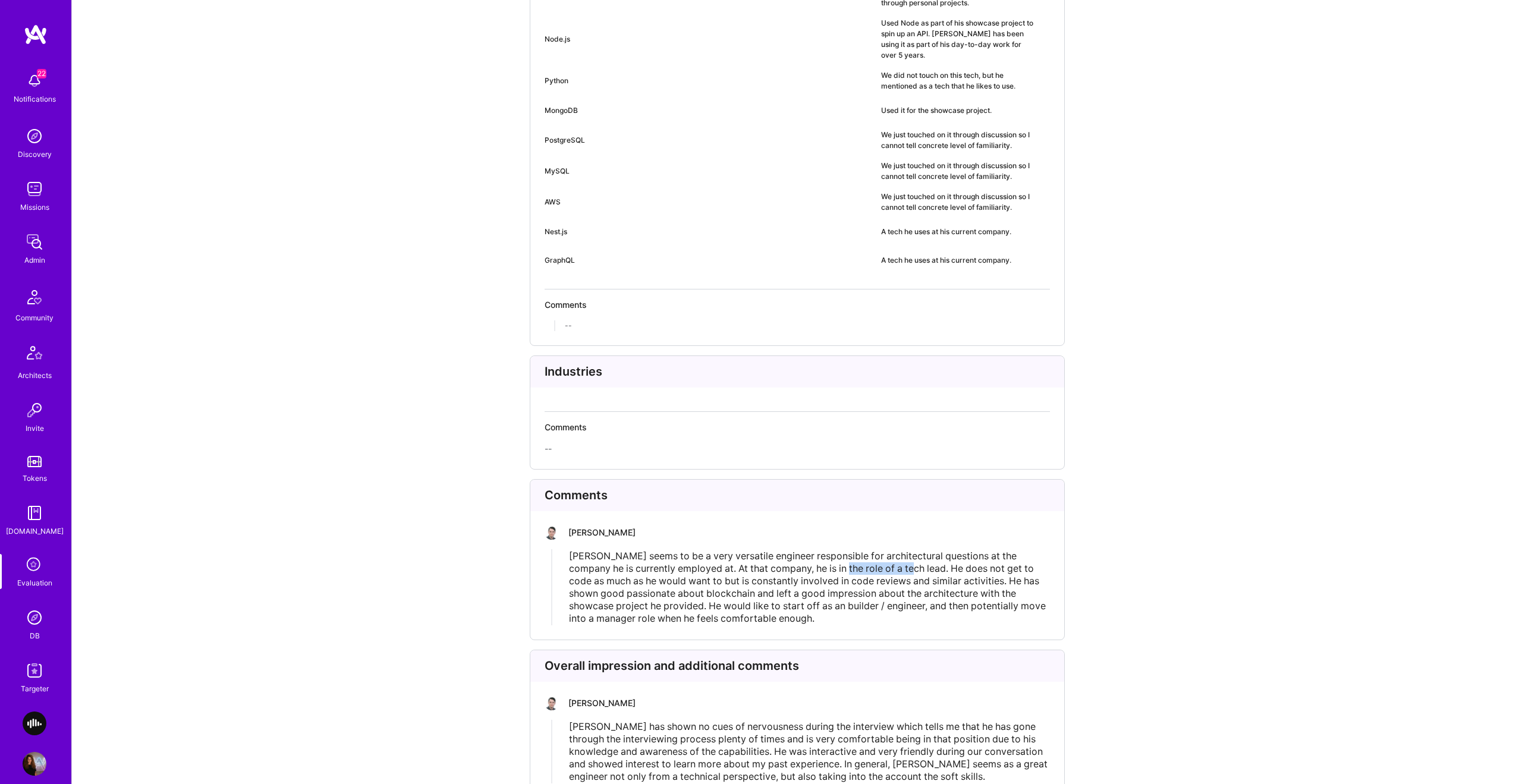
drag, startPoint x: 885, startPoint y: 528, endPoint x: 816, endPoint y: 528, distance: 69.0
click at [816, 550] on span "Nikola seems to be a very versatile engineer responsible for architectural ques…" at bounding box center [808, 588] width 480 height 75
drag, startPoint x: 936, startPoint y: 521, endPoint x: 1062, endPoint y: 524, distance: 126.0
click at [1062, 524] on div "Comments Tomislav Peharda Nikola seems to be a very versatile engineer responsi…" at bounding box center [797, 560] width 535 height 161
drag, startPoint x: 557, startPoint y: 542, endPoint x: 944, endPoint y: 541, distance: 387.0
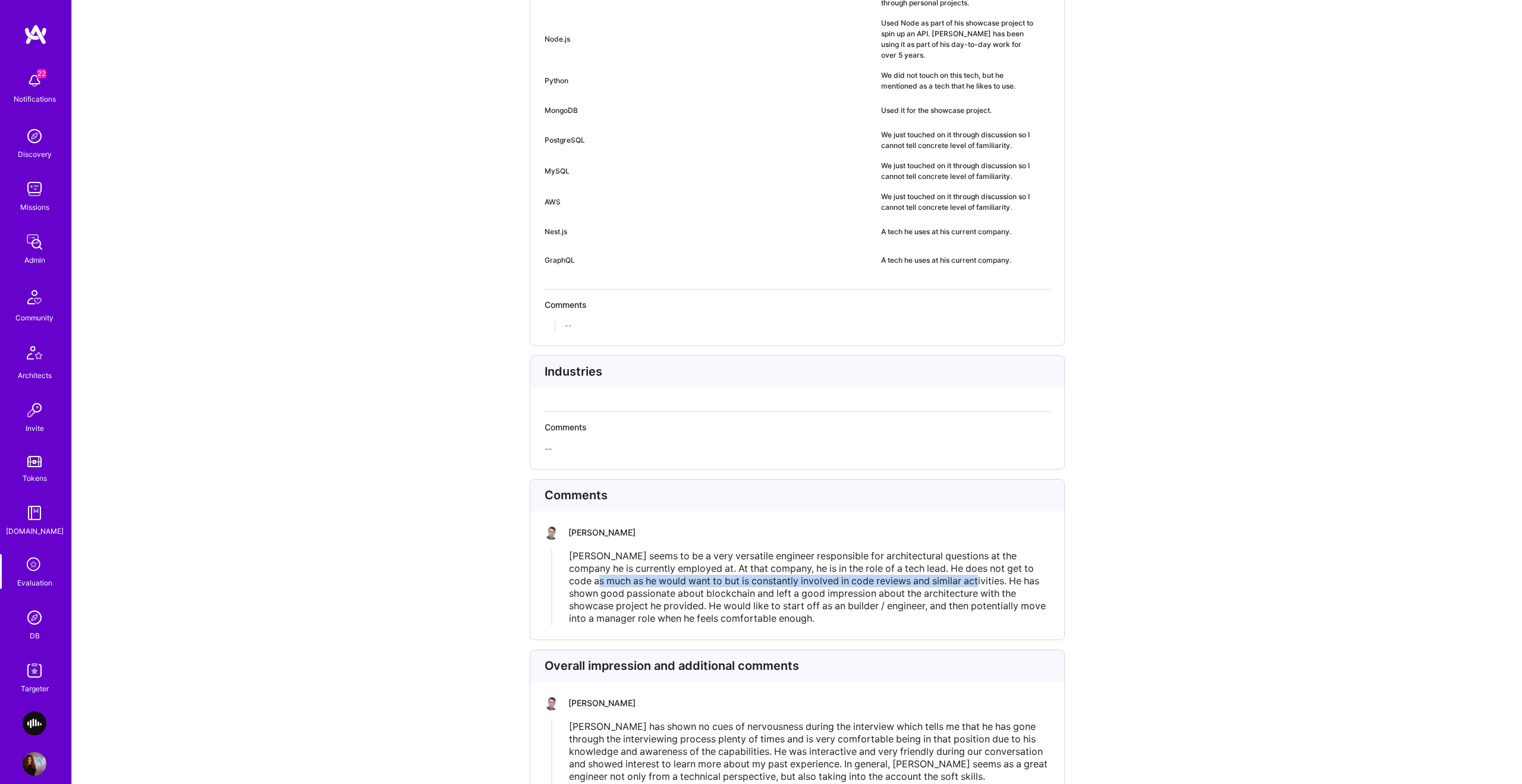
click at [944, 549] on div "Nikola seems to be a very versatile engineer responsible for architectural ques…" at bounding box center [801, 587] width 498 height 76
click at [944, 550] on span "Nikola seems to be a very versatile engineer responsible for architectural ques…" at bounding box center [808, 588] width 480 height 75
drag, startPoint x: 962, startPoint y: 540, endPoint x: 1114, endPoint y: 542, distance: 152.0
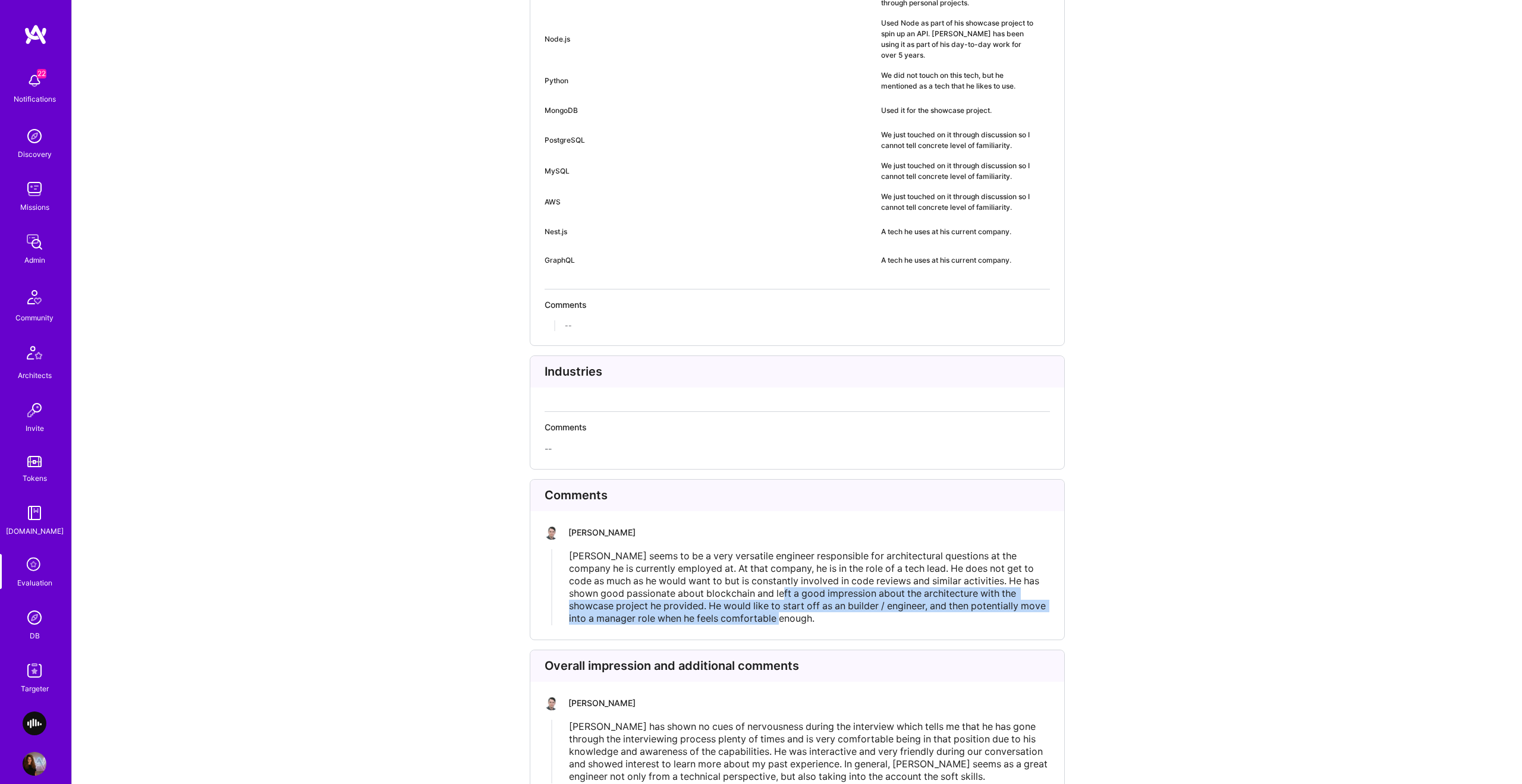
drag, startPoint x: 842, startPoint y: 552, endPoint x: 772, endPoint y: 586, distance: 77.8
click at [774, 586] on div "Comments Tomislav Peharda Nikola seems to be a very versatile engineer responsi…" at bounding box center [797, 560] width 535 height 161
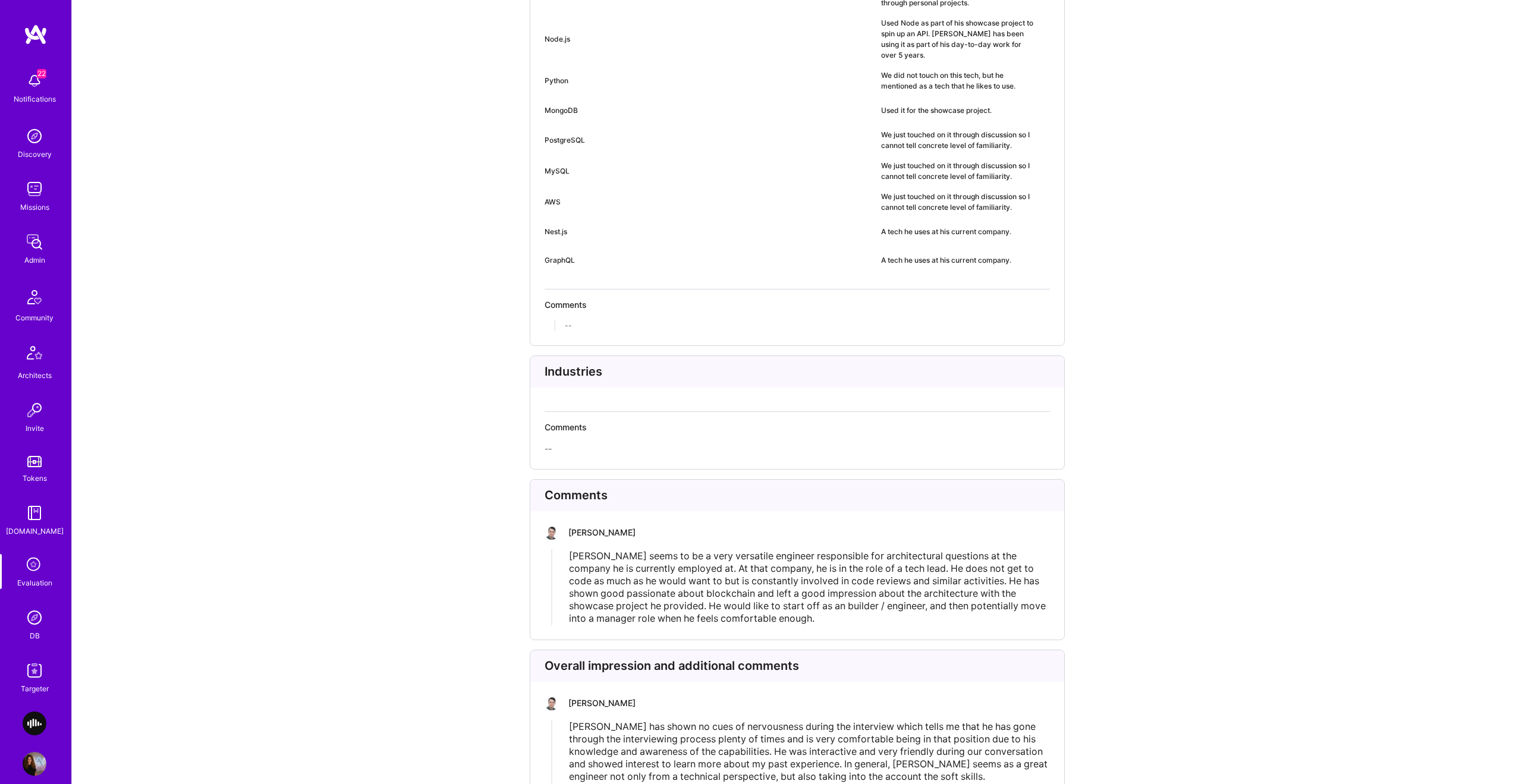
click at [772, 586] on div "Comments Tomislav Peharda Nikola seems to be a very versatile engineer responsi…" at bounding box center [797, 560] width 535 height 161
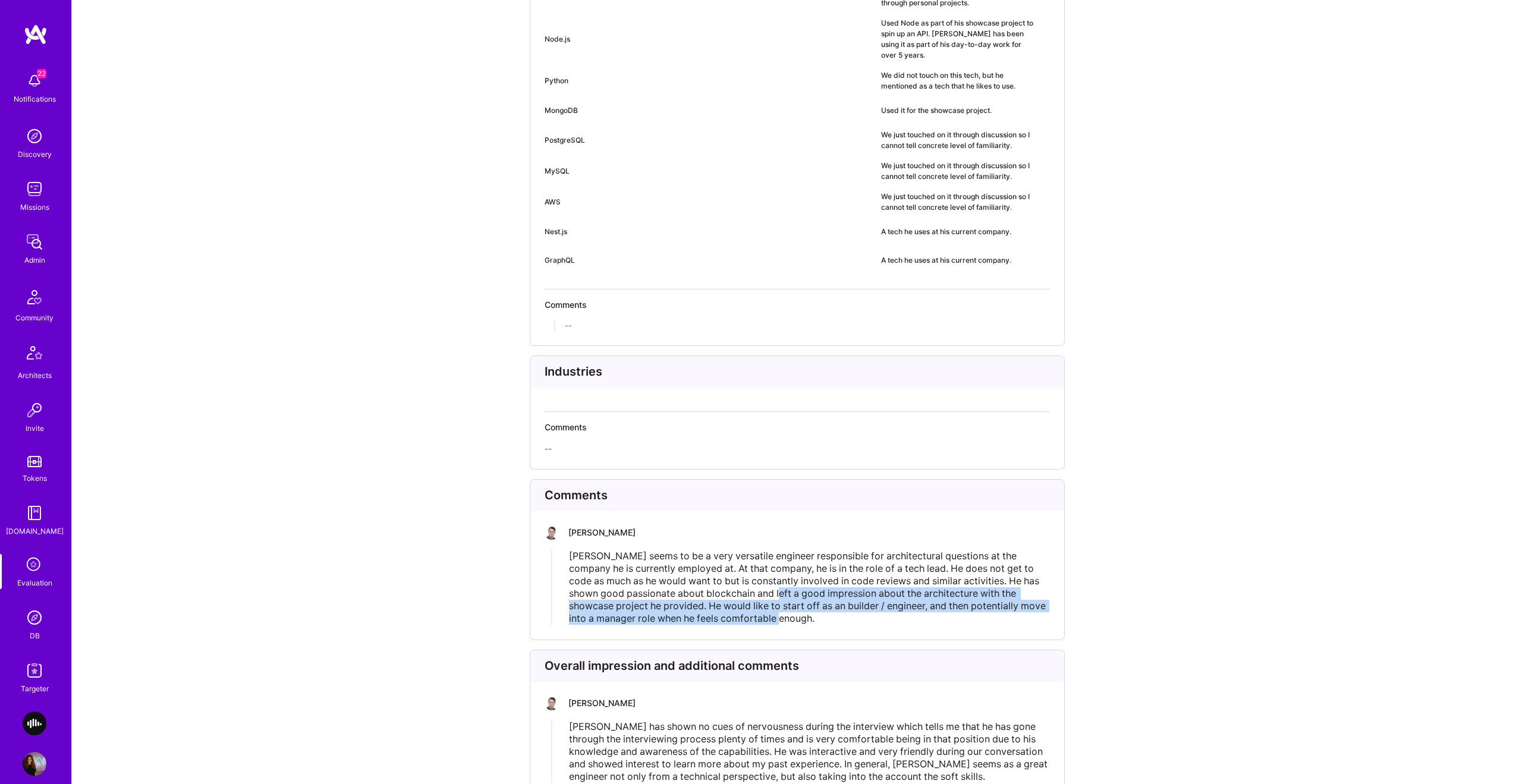
drag, startPoint x: 752, startPoint y: 559, endPoint x: 749, endPoint y: 548, distance: 11.4
click at [751, 551] on div "Nikola seems to be a very versatile engineer responsible for architectural ques…" at bounding box center [808, 588] width 480 height 75
click at [749, 550] on span "Nikola seems to be a very versatile engineer responsible for architectural ques…" at bounding box center [808, 588] width 480 height 75
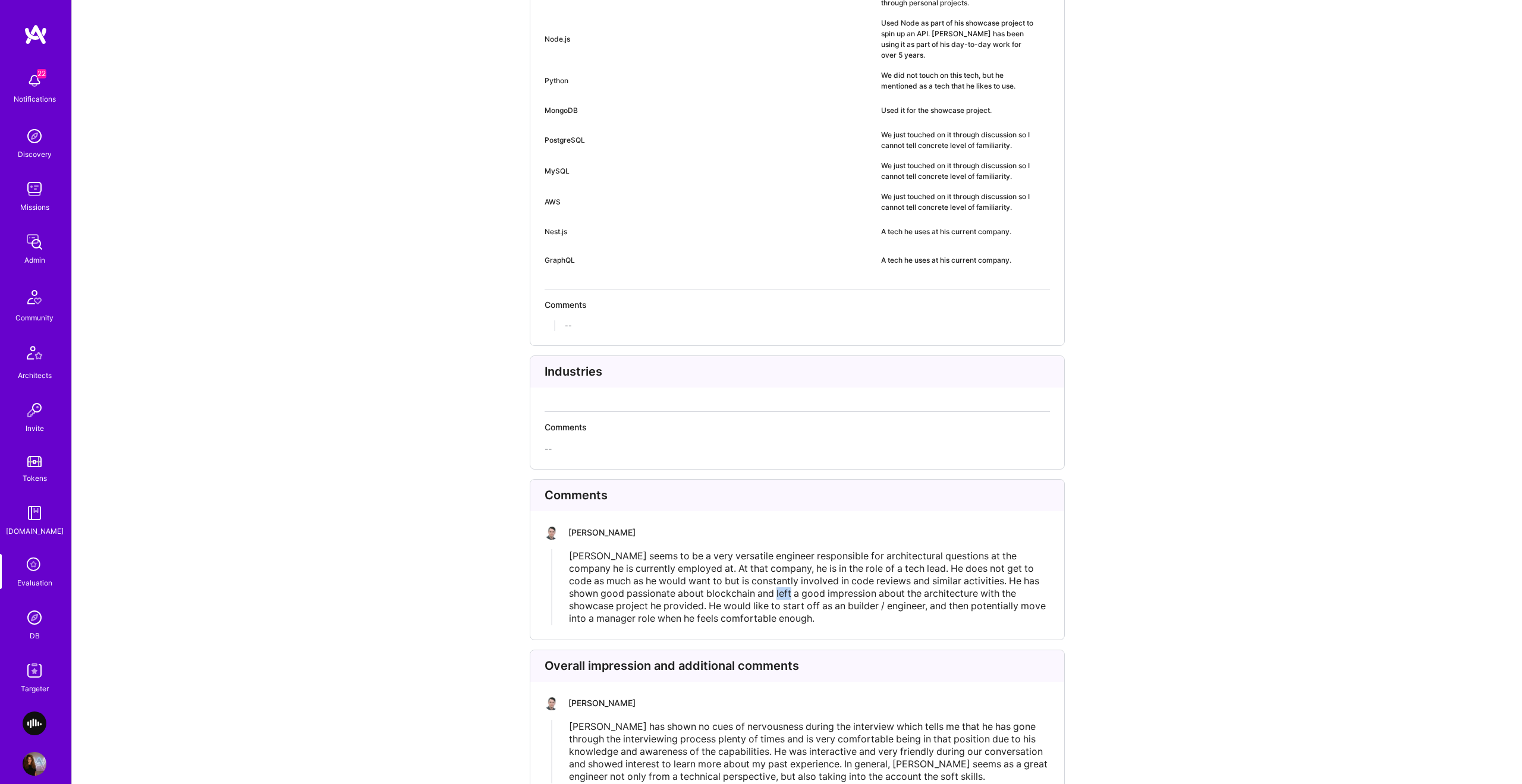
click at [749, 550] on span "Nikola seems to be a very versatile engineer responsible for architectural ques…" at bounding box center [808, 588] width 480 height 75
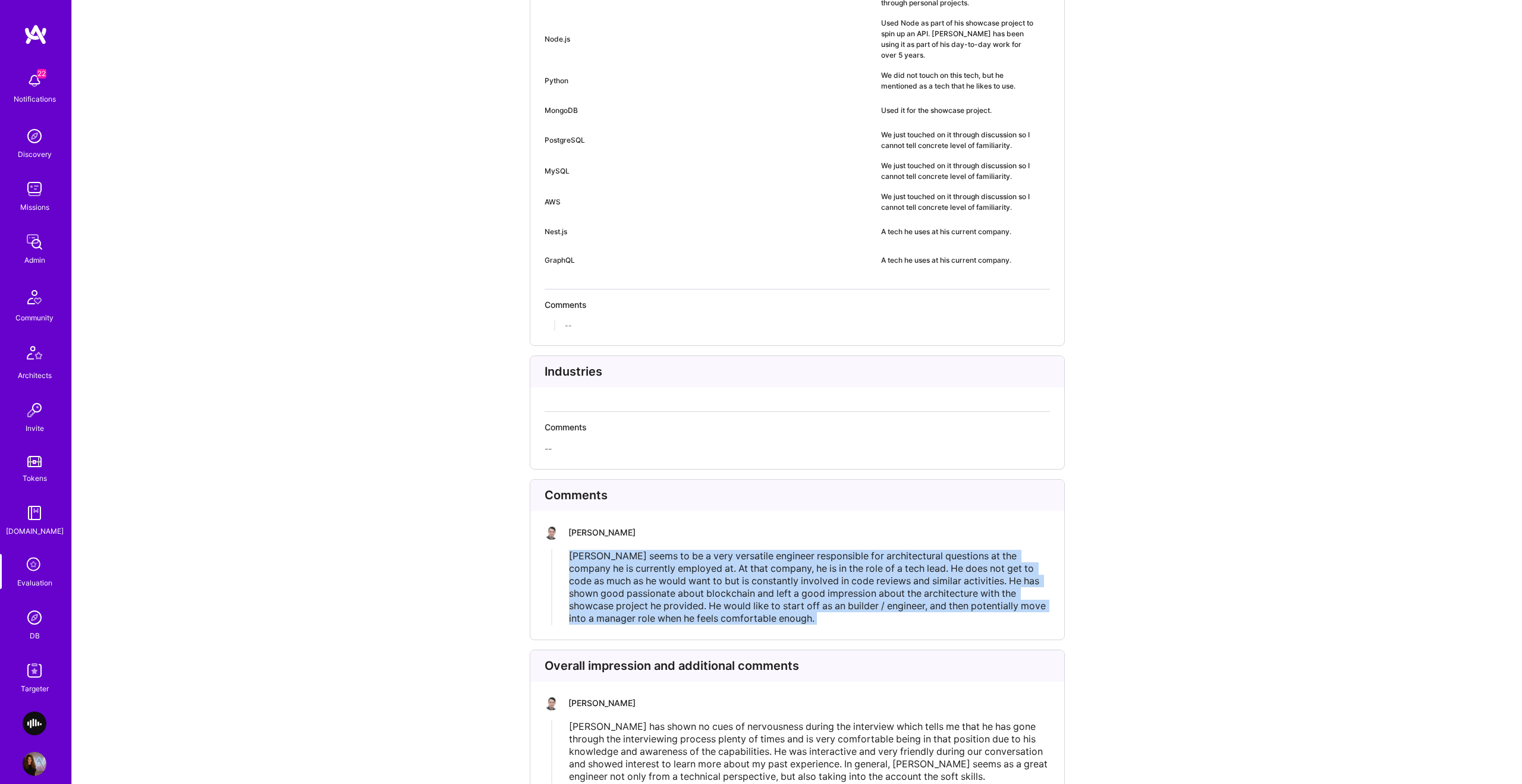
click at [749, 550] on span "Nikola seems to be a very versatile engineer responsible for architectural ques…" at bounding box center [808, 588] width 480 height 75
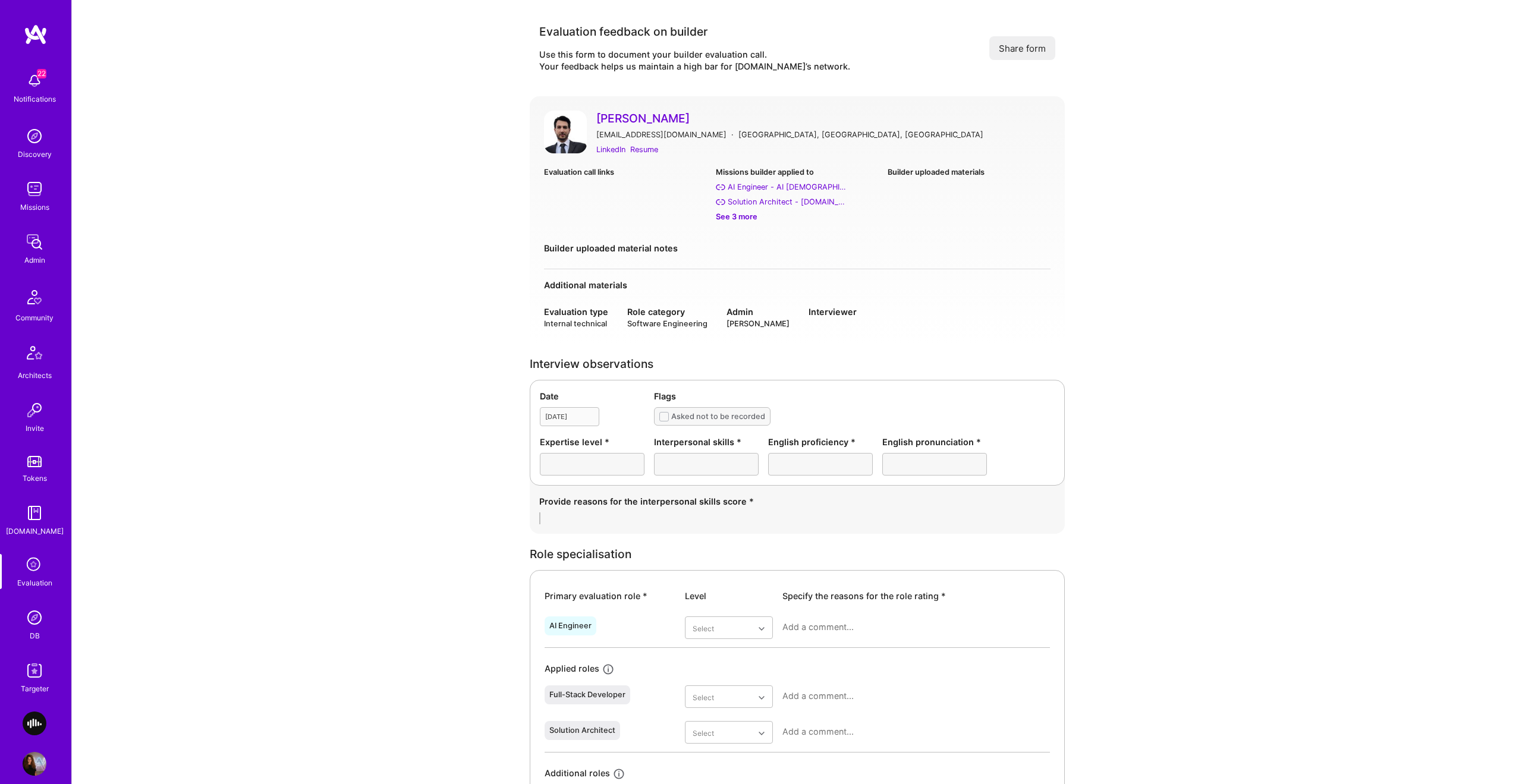
click at [538, 418] on div "Date [DATE] Flags Asked not to be recorded Expertise level * Interpersonal skil…" at bounding box center [797, 432] width 535 height 105
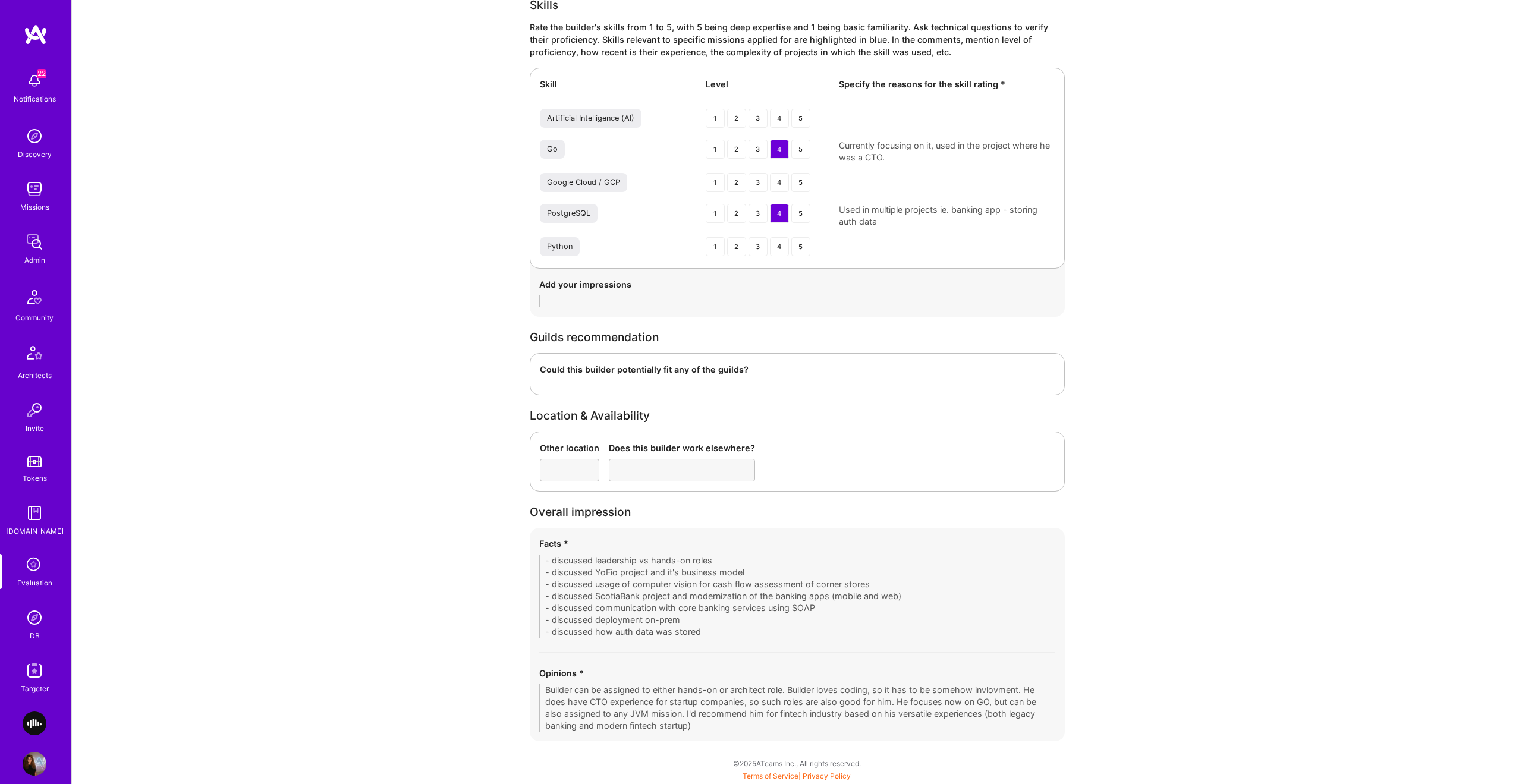
scroll to position [1684, 0]
click at [704, 736] on div "Facts * - discussed leadership vs hands-on roles - discussed YoFio project and …" at bounding box center [797, 637] width 535 height 214
click at [668, 668] on div "Facts * - discussed leadership vs hands-on roles - discussed YoFio project and …" at bounding box center [797, 637] width 535 height 214
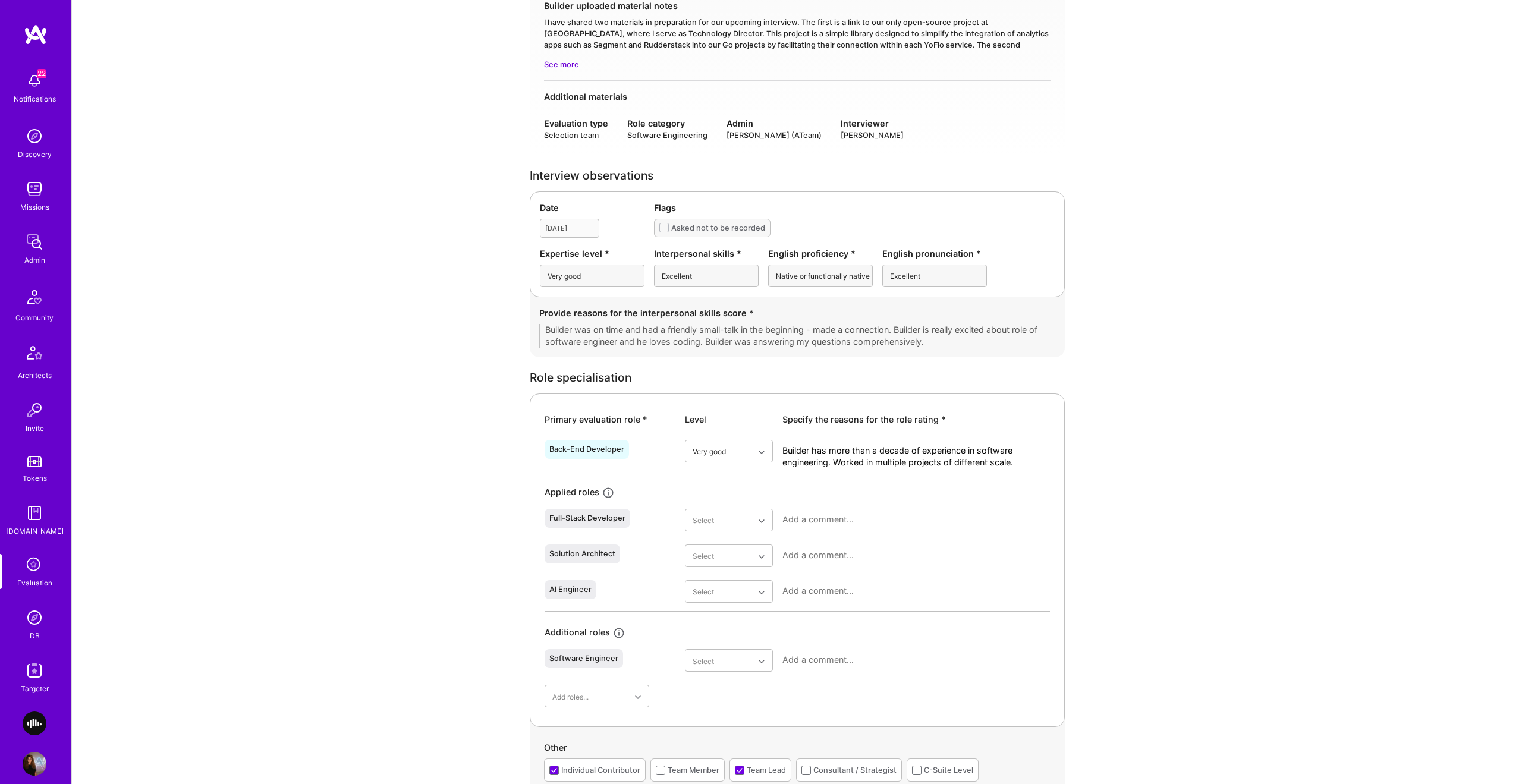
scroll to position [244, 0]
drag, startPoint x: 860, startPoint y: 461, endPoint x: 1019, endPoint y: 456, distance: 159.1
click at [1019, 457] on textarea "Builder has more than a decade of experience in software engineering. Worked in…" at bounding box center [916, 454] width 268 height 24
click at [1019, 456] on textarea "Builder has more than a decade of experience in software engineering. Worked in…" at bounding box center [916, 454] width 268 height 24
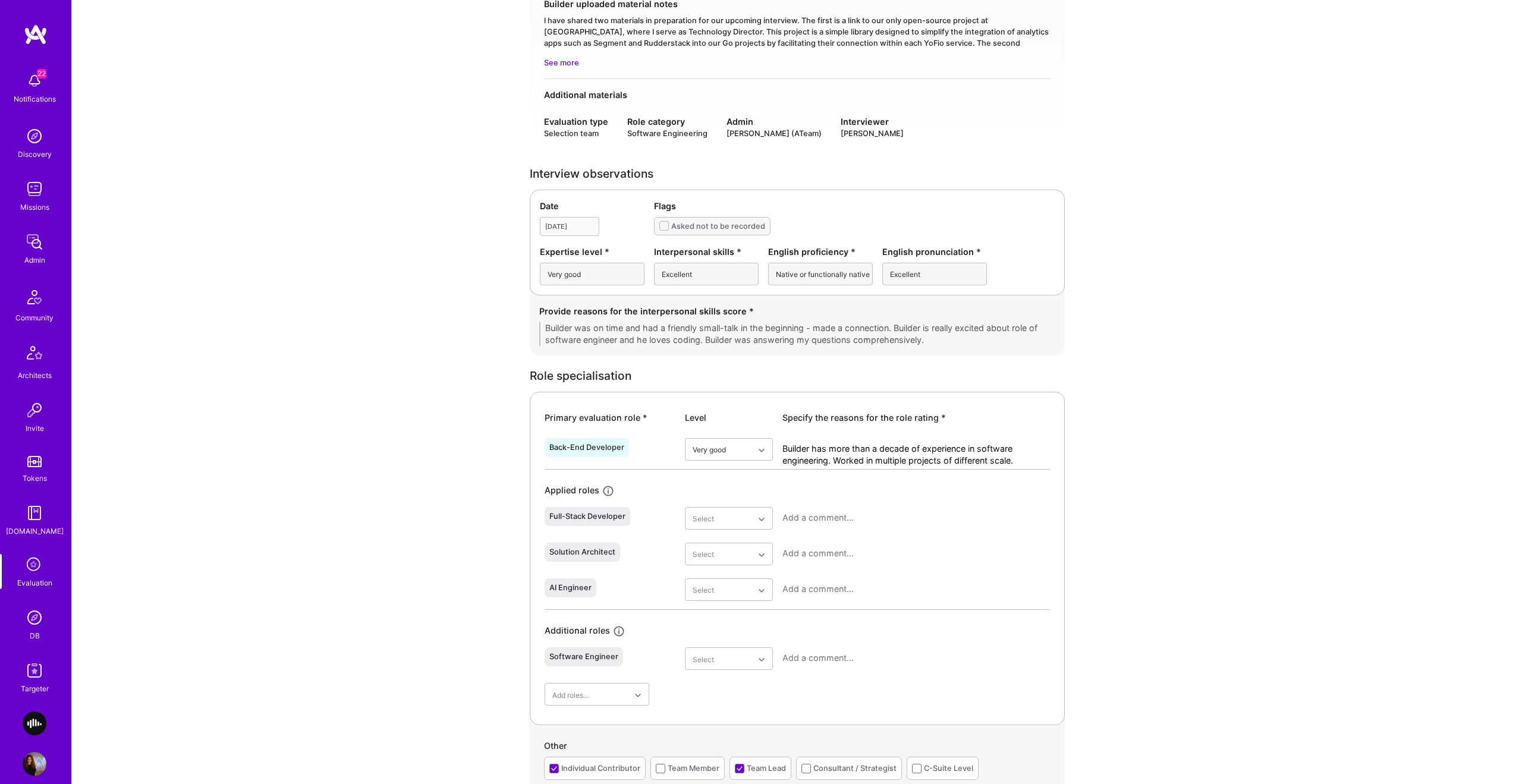
click at [1019, 455] on textarea "Builder has more than a decade of experience in software engineering. Worked in…" at bounding box center [916, 454] width 268 height 24
click at [999, 450] on textarea "Builder has more than a decade of experience in software engineering. Worked in…" at bounding box center [916, 454] width 268 height 24
drag, startPoint x: 999, startPoint y: 450, endPoint x: 1011, endPoint y: 450, distance: 12.0
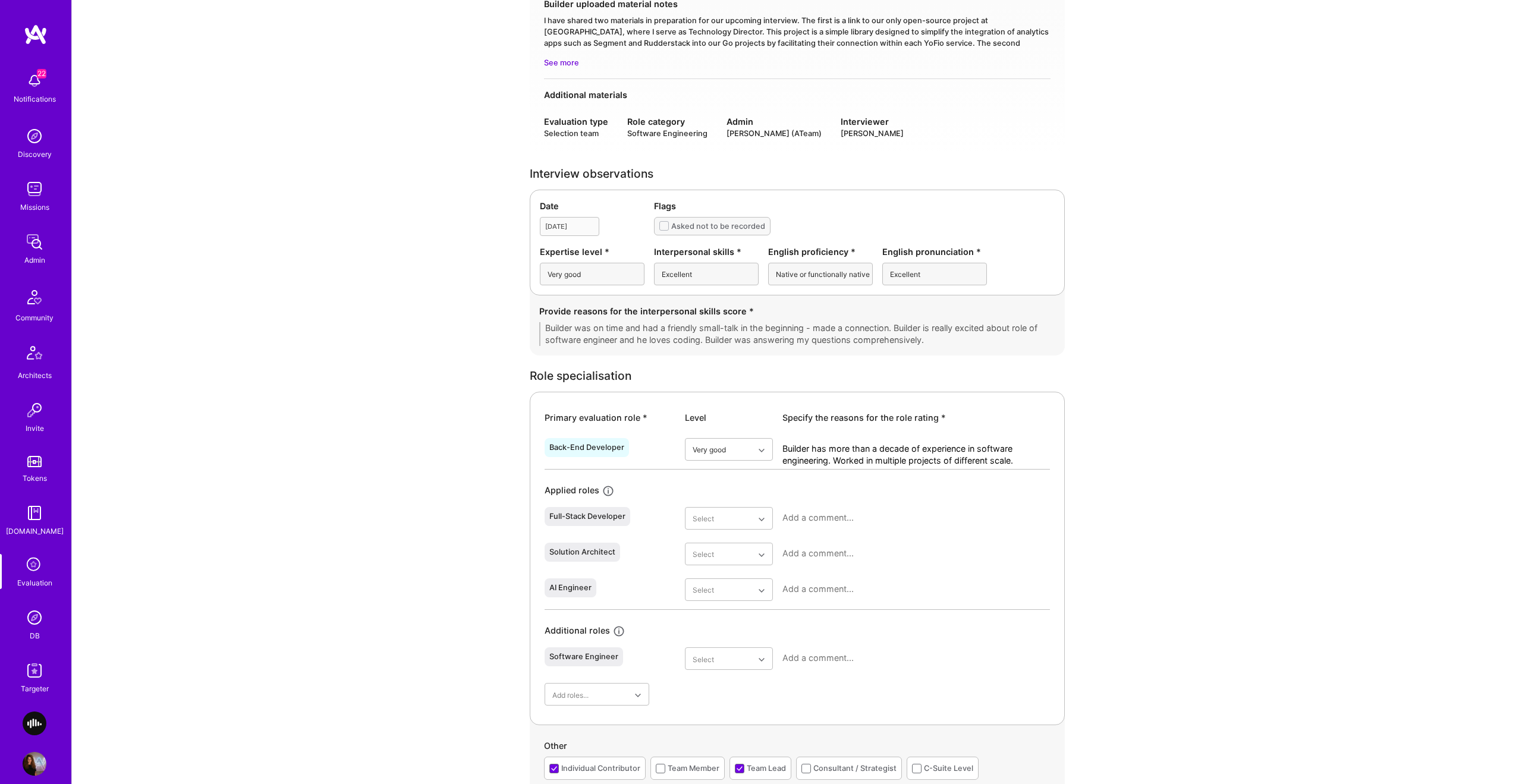
click at [1002, 450] on textarea "Builder has more than a decade of experience in software engineering. Worked in…" at bounding box center [916, 454] width 268 height 24
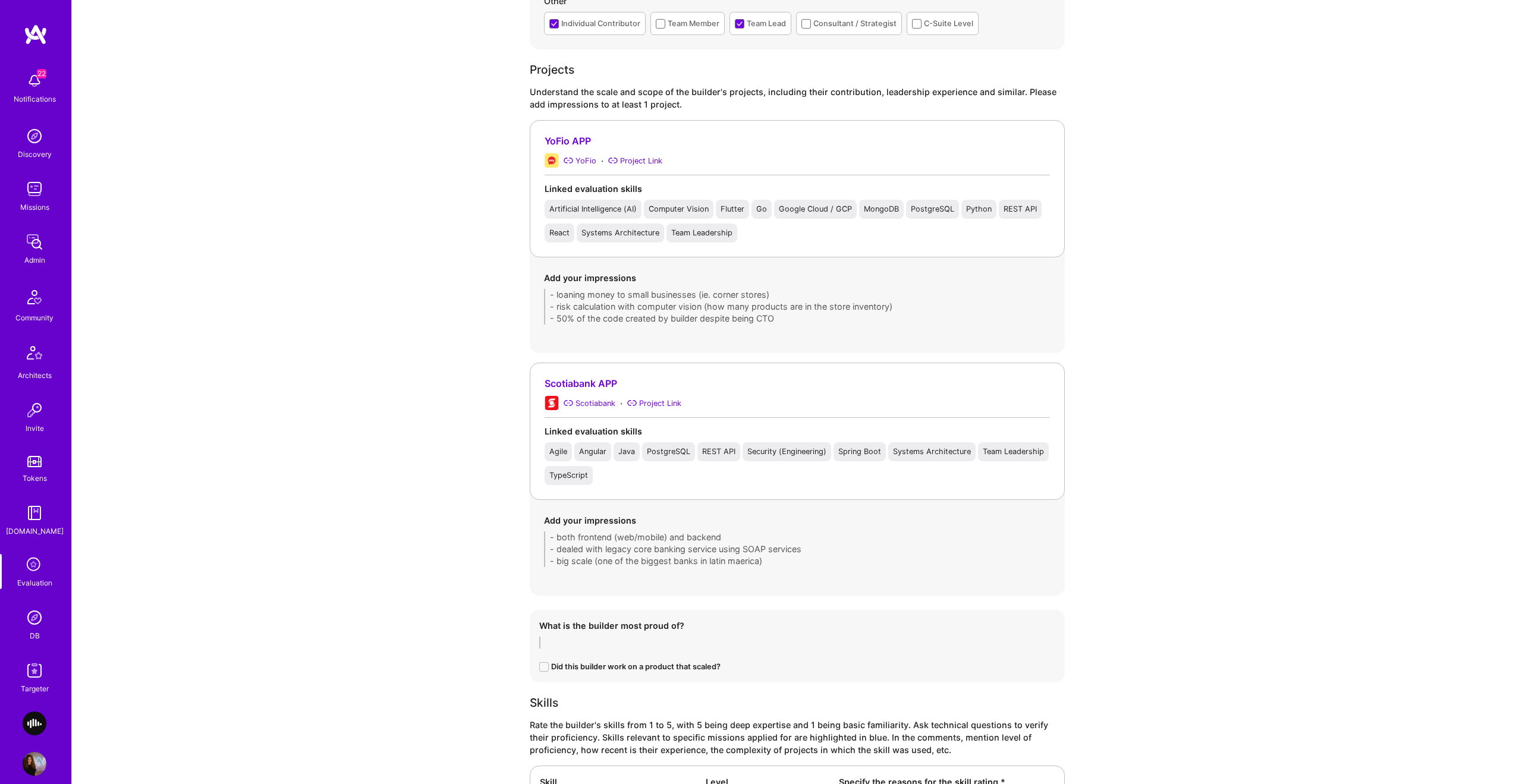
scroll to position [992, 0]
click at [771, 327] on div "Add your impressions - loaning money to small businesses (ie. corner stores) - …" at bounding box center [797, 294] width 535 height 81
click at [509, 286] on div "Evaluation feedback on builder Use this form to document your builder evaluatio…" at bounding box center [797, 236] width 1450 height 2456
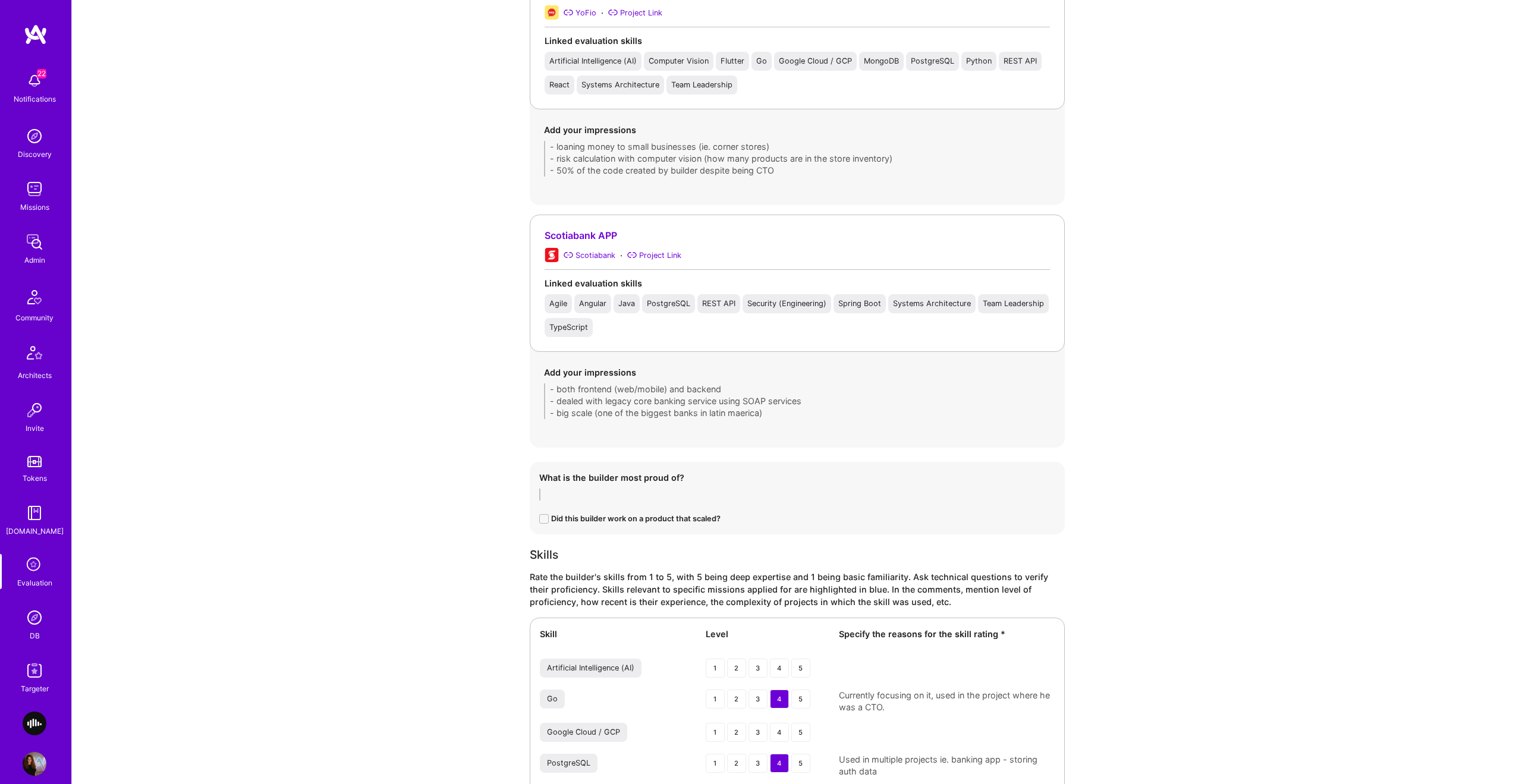
scroll to position [1135, 0]
click at [526, 387] on div "Evaluation feedback on builder Use this form to document your builder evaluatio…" at bounding box center [797, 93] width 1450 height 2456
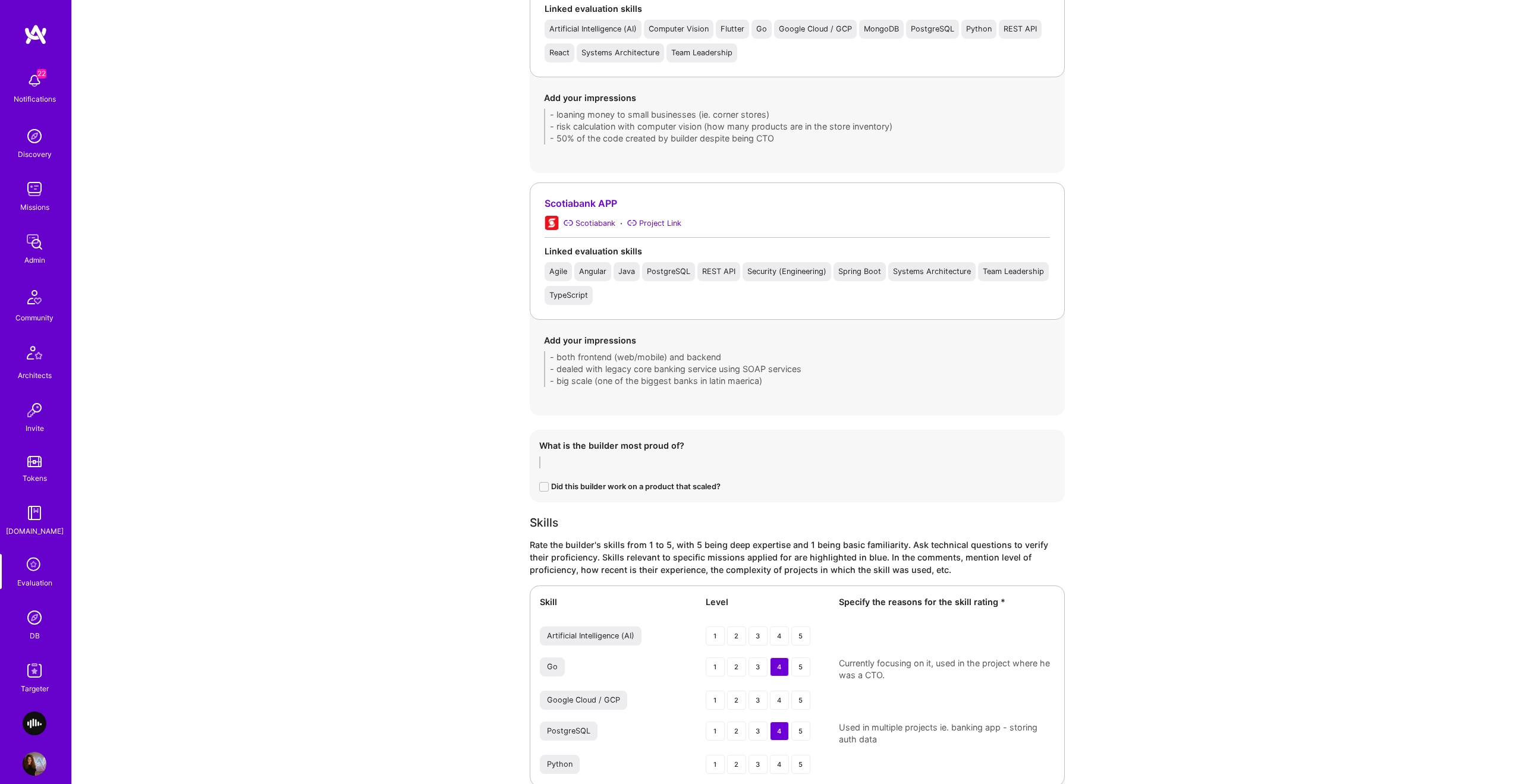
scroll to position [1168, 0]
click at [652, 126] on div "Add your impressions - loaning money to small businesses (ie. corner stores) - …" at bounding box center [797, 118] width 506 height 53
click at [819, 154] on div "Add your impressions - loaning money to small businesses (ie. corner stores) - …" at bounding box center [797, 118] width 535 height 81
click at [585, 126] on div "Add your impressions - loaning money to small businesses (ie. corner stores) - …" at bounding box center [797, 118] width 535 height 81
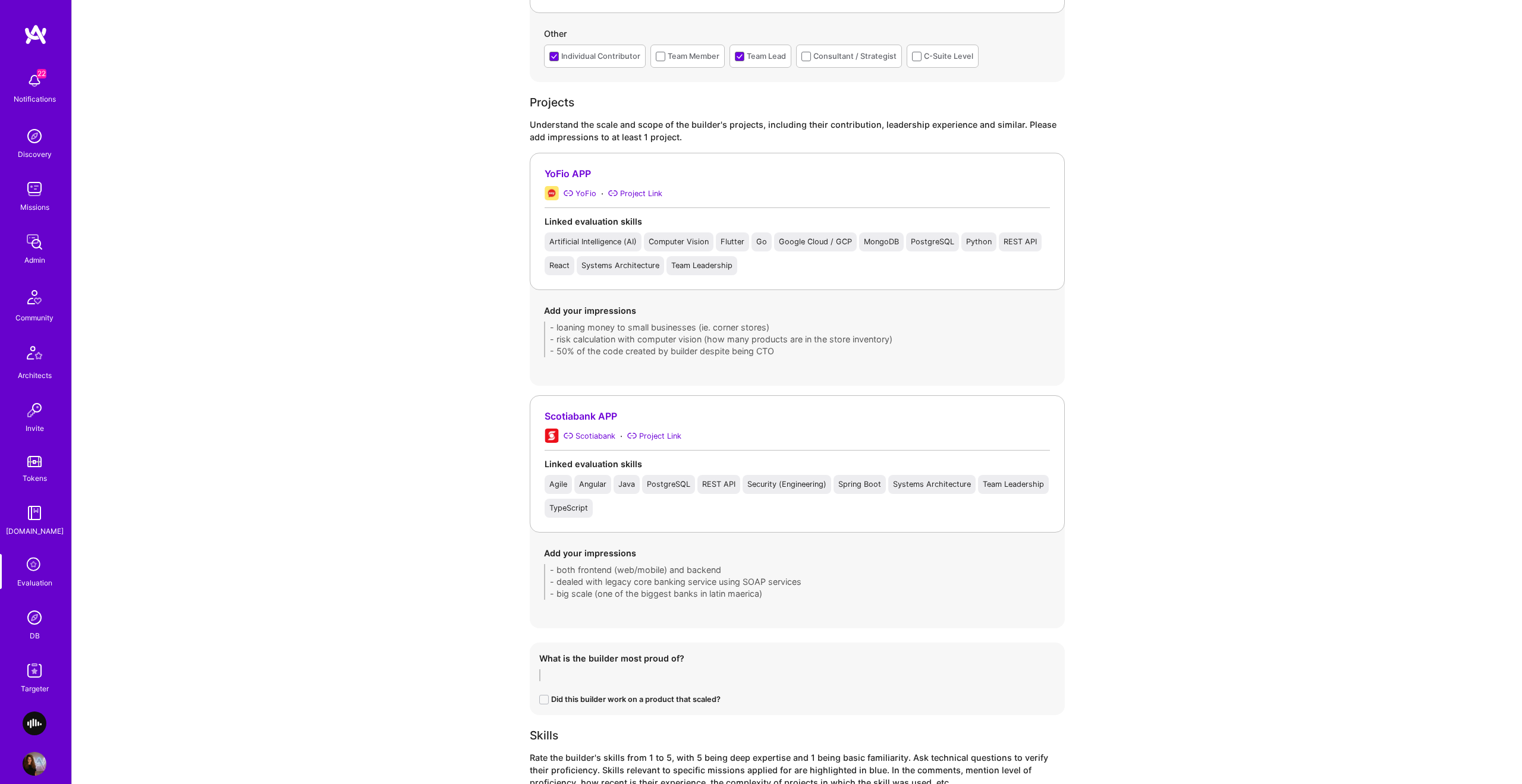
scroll to position [957, 0]
click at [556, 339] on div "Add your impressions - loaning money to small businesses (ie. corner stores) - …" at bounding box center [797, 329] width 535 height 81
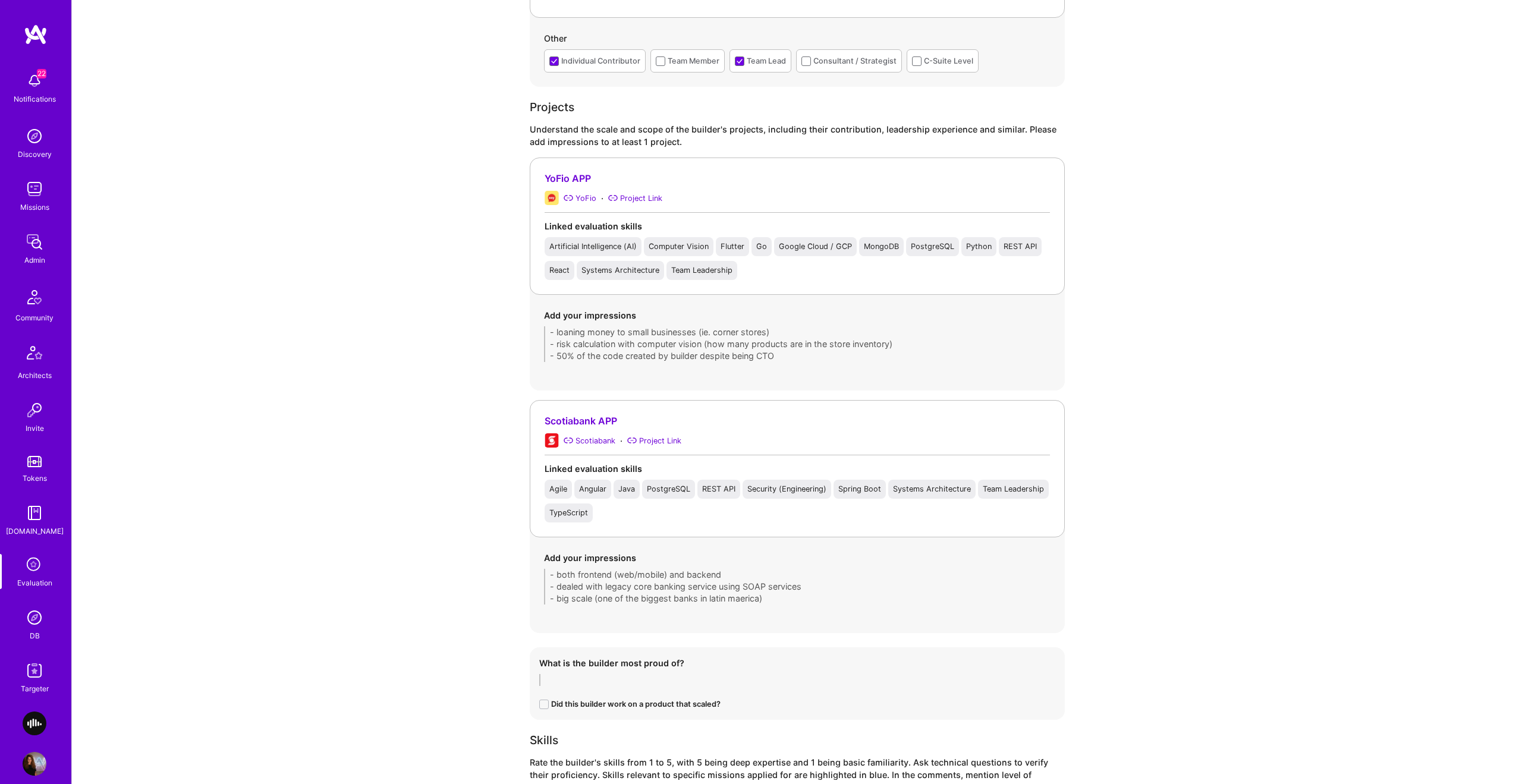
scroll to position [952, 0]
drag, startPoint x: 762, startPoint y: 357, endPoint x: 511, endPoint y: 316, distance: 254.3
click at [507, 324] on div "Evaluation feedback on builder Use this form to document your builder evaluatio…" at bounding box center [797, 276] width 1450 height 2456
click at [484, 353] on div "Evaluation feedback on builder Use this form to document your builder evaluatio…" at bounding box center [797, 275] width 1450 height 2456
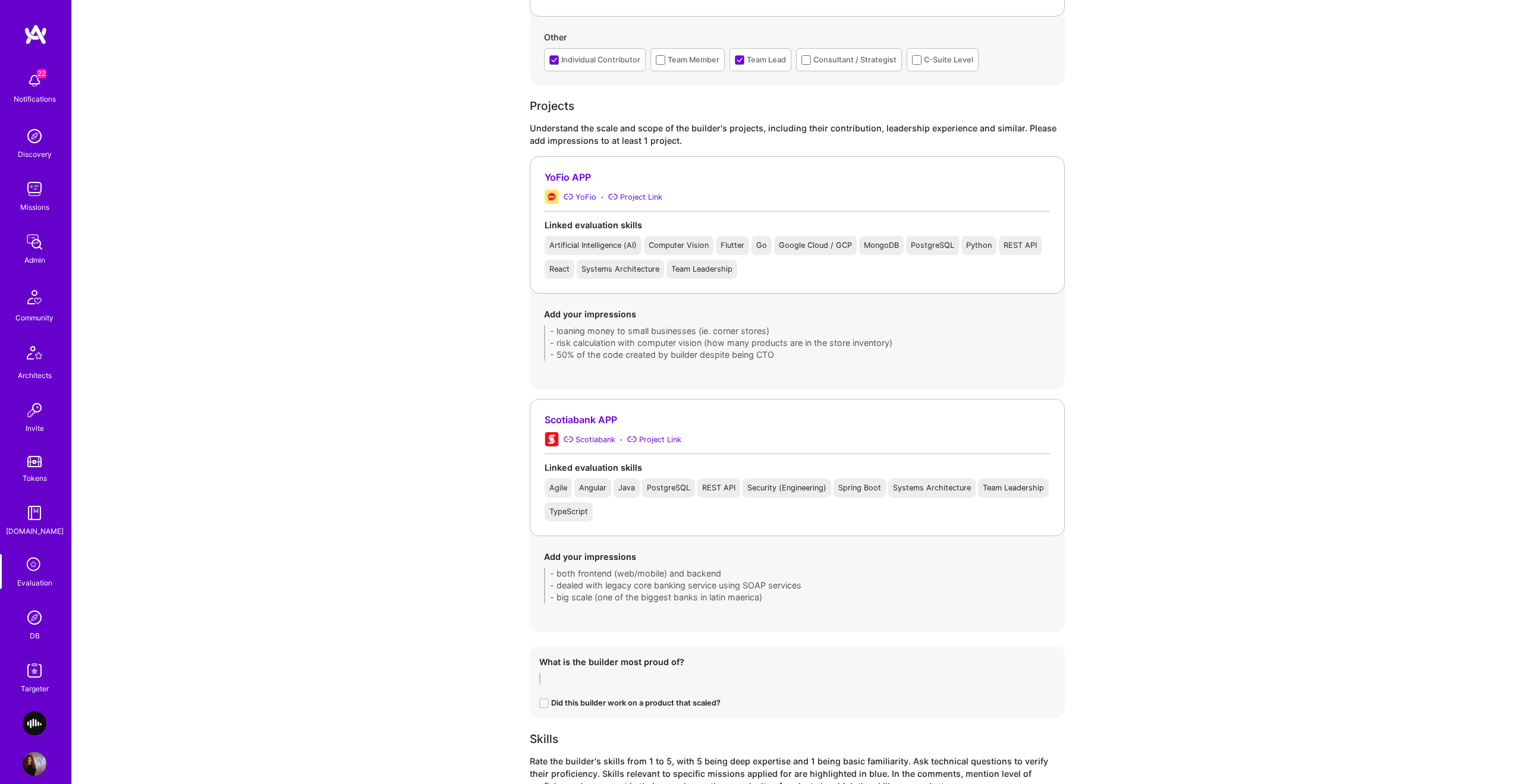
click at [553, 362] on div "Add your impressions - loaning money to small businesses (ie. corner stores) - …" at bounding box center [797, 334] width 535 height 81
click at [787, 362] on div "Add your impressions - loaning money to small businesses (ie. corner stores) - …" at bounding box center [797, 334] width 535 height 81
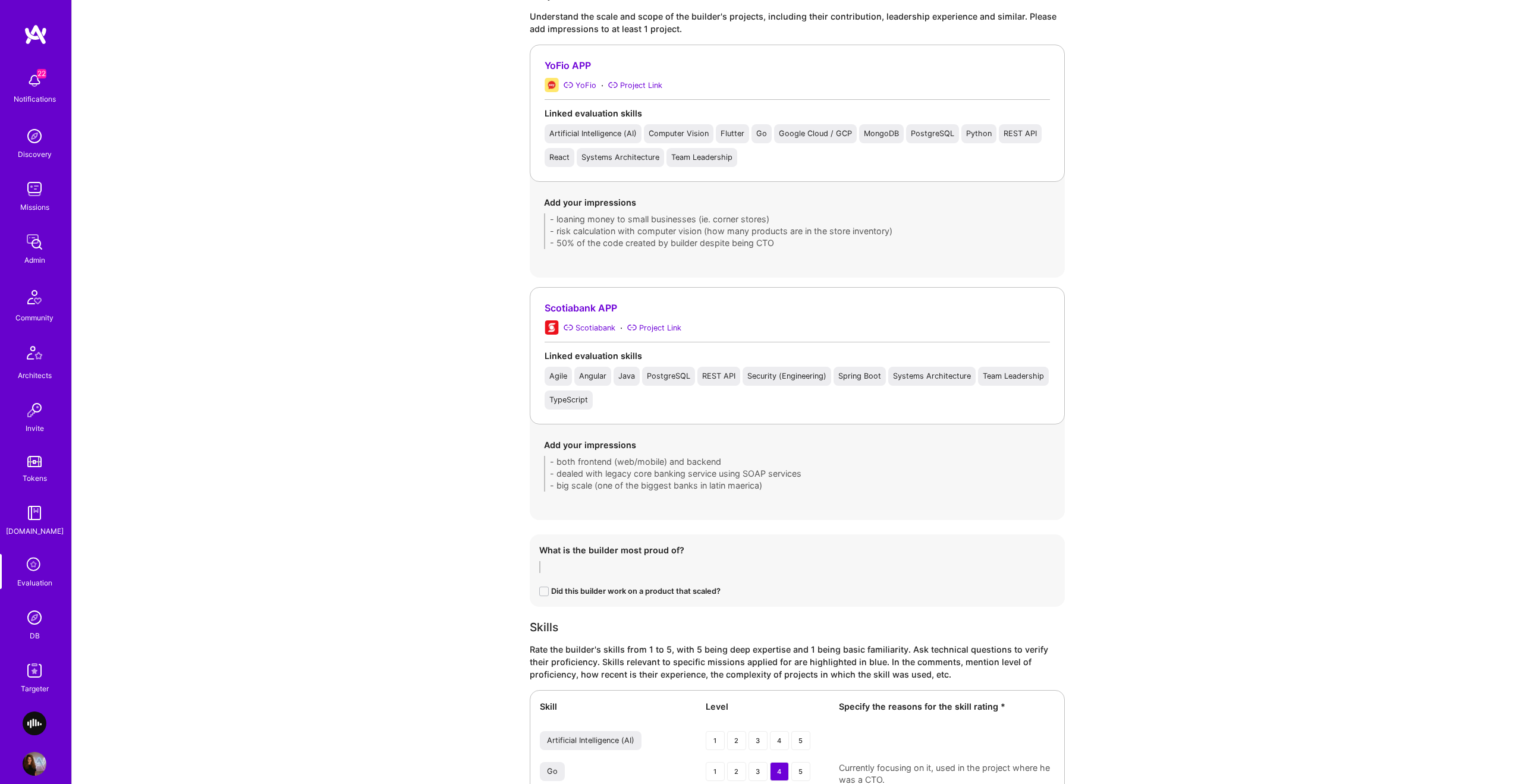
scroll to position [1060, 0]
drag, startPoint x: 699, startPoint y: 263, endPoint x: 636, endPoint y: 253, distance: 63.8
click at [698, 263] on div "Add your impressions - loaning money to small businesses (ie. corner stores) - …" at bounding box center [797, 226] width 535 height 81
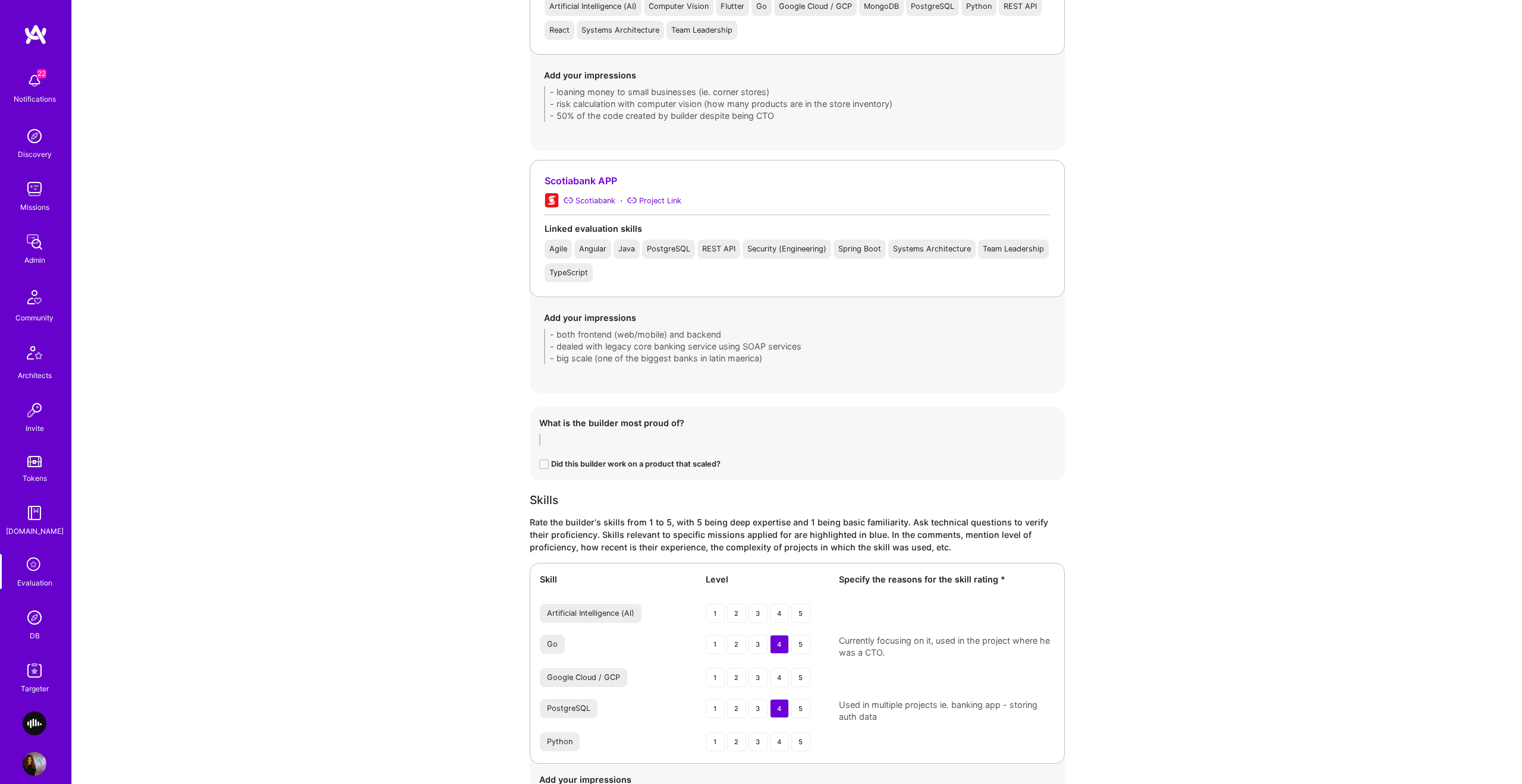
scroll to position [1192, 0]
drag, startPoint x: 651, startPoint y: 251, endPoint x: 644, endPoint y: 252, distance: 7.1
click at [650, 252] on div "Agile Angular Java PostgreSQL REST API Security (Engineering) Spring Boot Syste…" at bounding box center [797, 260] width 505 height 43
drag, startPoint x: 632, startPoint y: 251, endPoint x: 644, endPoint y: 256, distance: 13.0
click at [631, 251] on div "Java" at bounding box center [626, 248] width 16 height 10
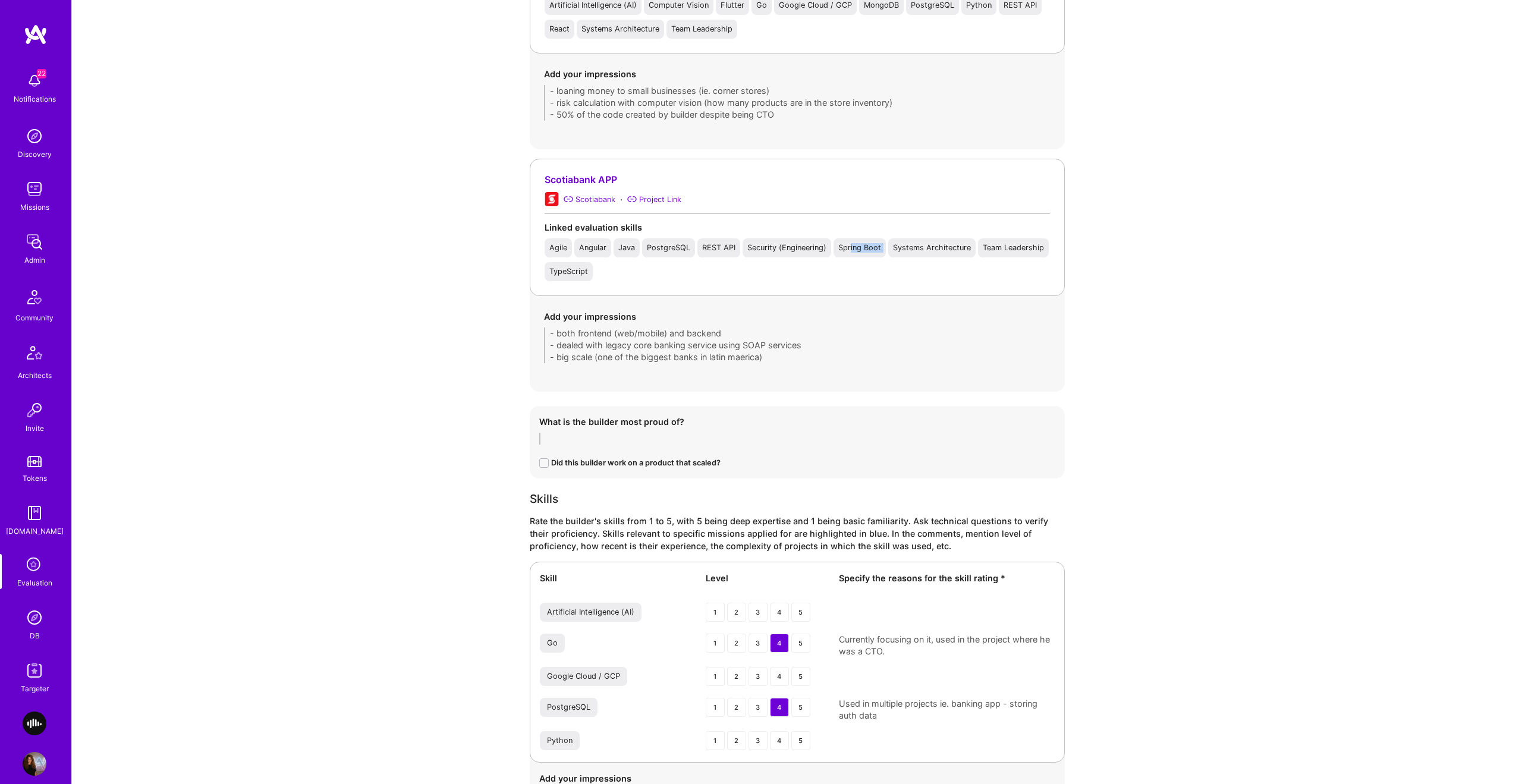
drag, startPoint x: 952, startPoint y: 242, endPoint x: 815, endPoint y: 282, distance: 142.7
click at [849, 249] on div "Agile Angular Java PostgreSQL REST API Security (Engineering) Spring Boot Syste…" at bounding box center [797, 260] width 505 height 43
click at [465, 358] on div "Evaluation feedback on builder Use this form to document your builder evaluatio…" at bounding box center [797, 35] width 1450 height 2456
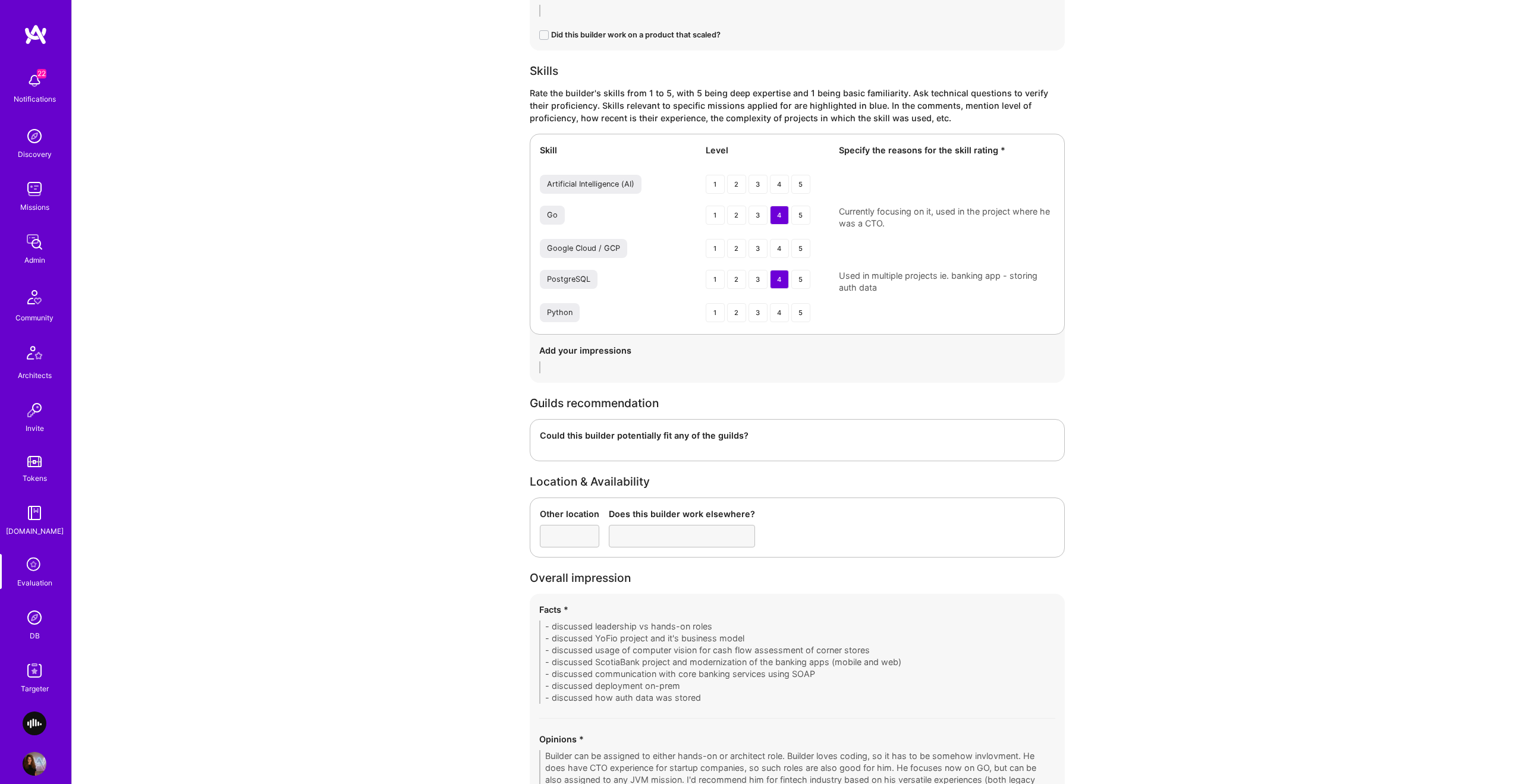
scroll to position [1687, 0]
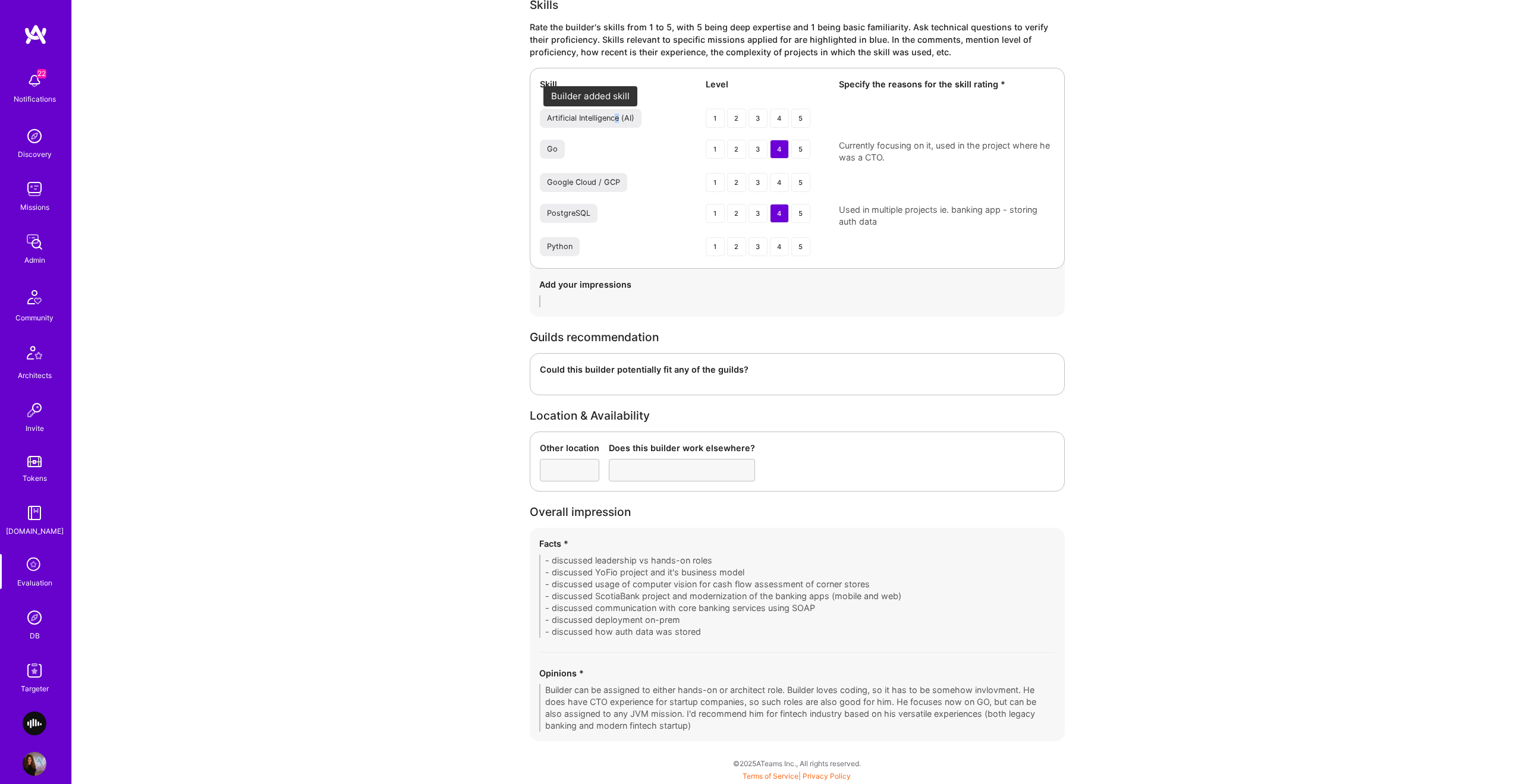
drag, startPoint x: 619, startPoint y: 121, endPoint x: 790, endPoint y: 129, distance: 171.2
click at [612, 123] on div "Artificial Intelligence (AI)" at bounding box center [590, 118] width 87 height 10
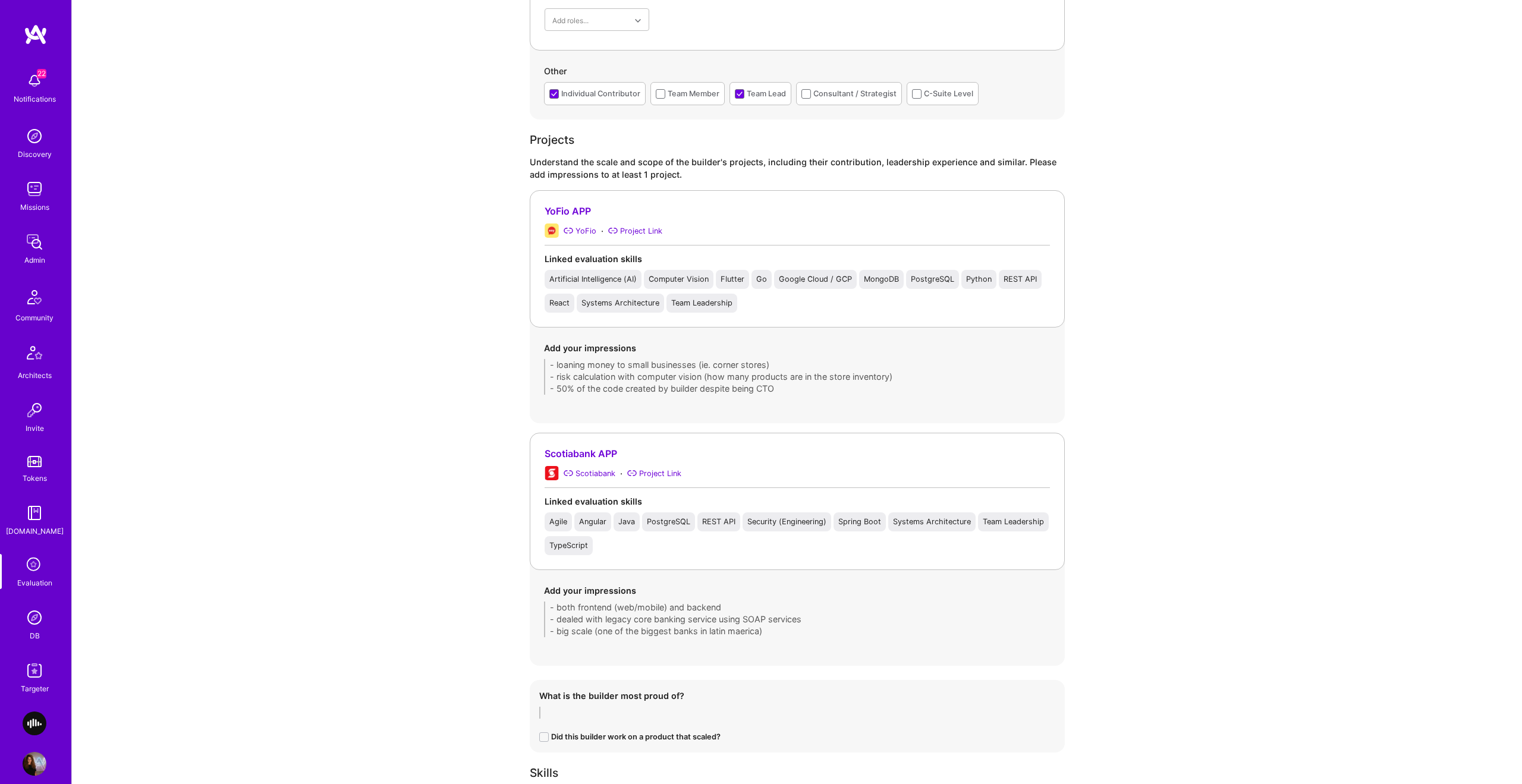
scroll to position [0, 0]
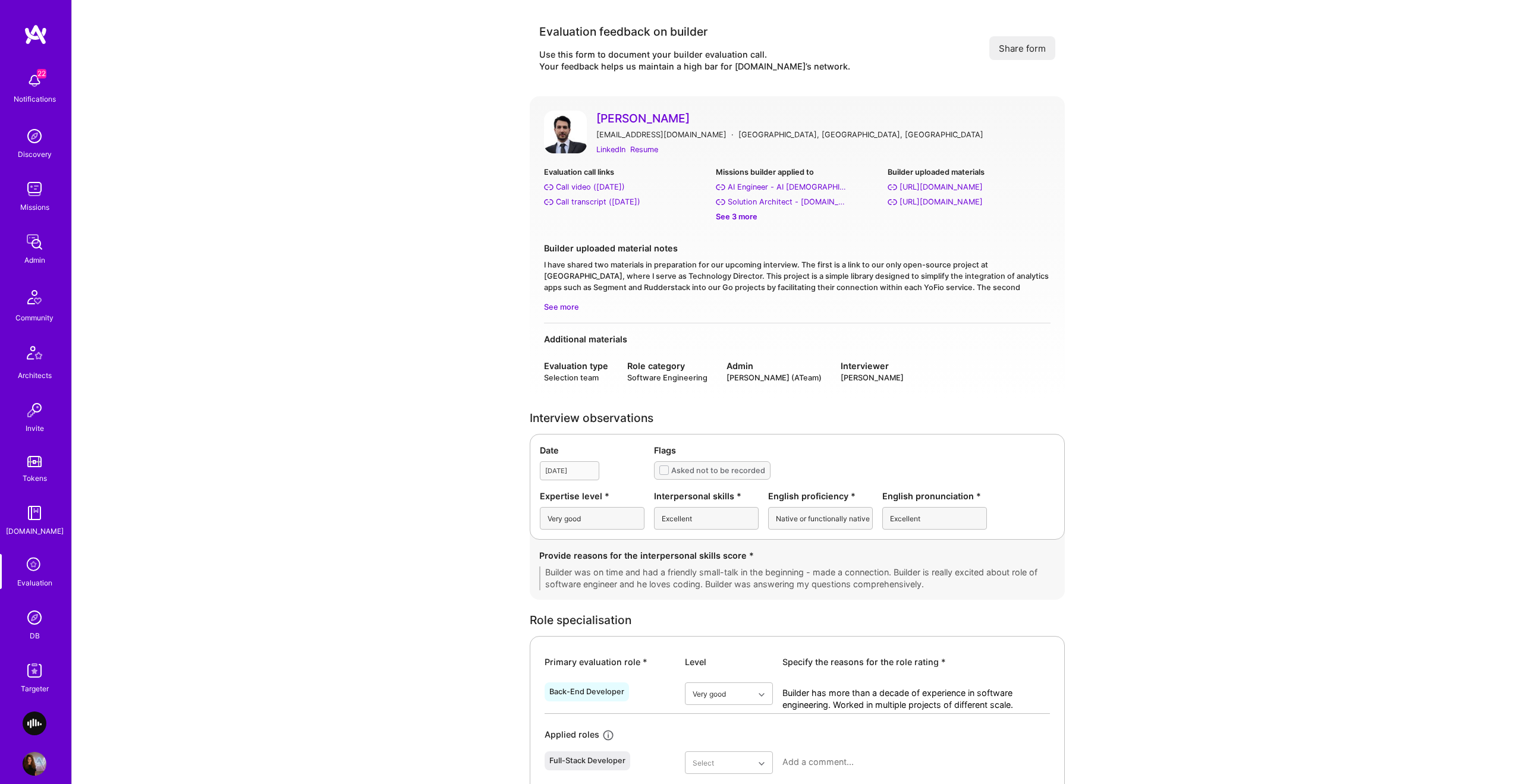
click at [589, 466] on div "Date [DATE] Flags Asked not to be recorded Expertise level * Very good Interper…" at bounding box center [797, 487] width 535 height 105
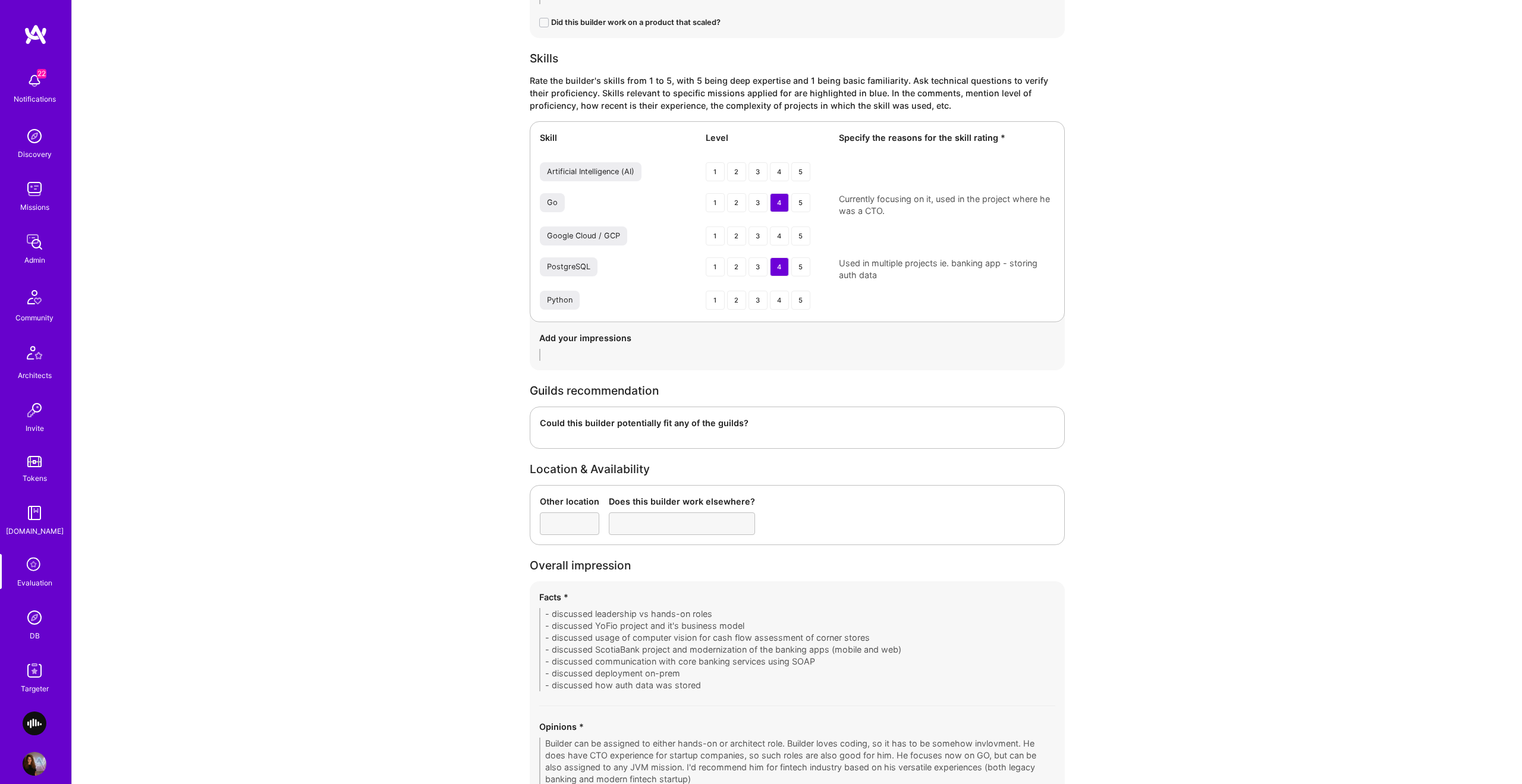
scroll to position [1687, 0]
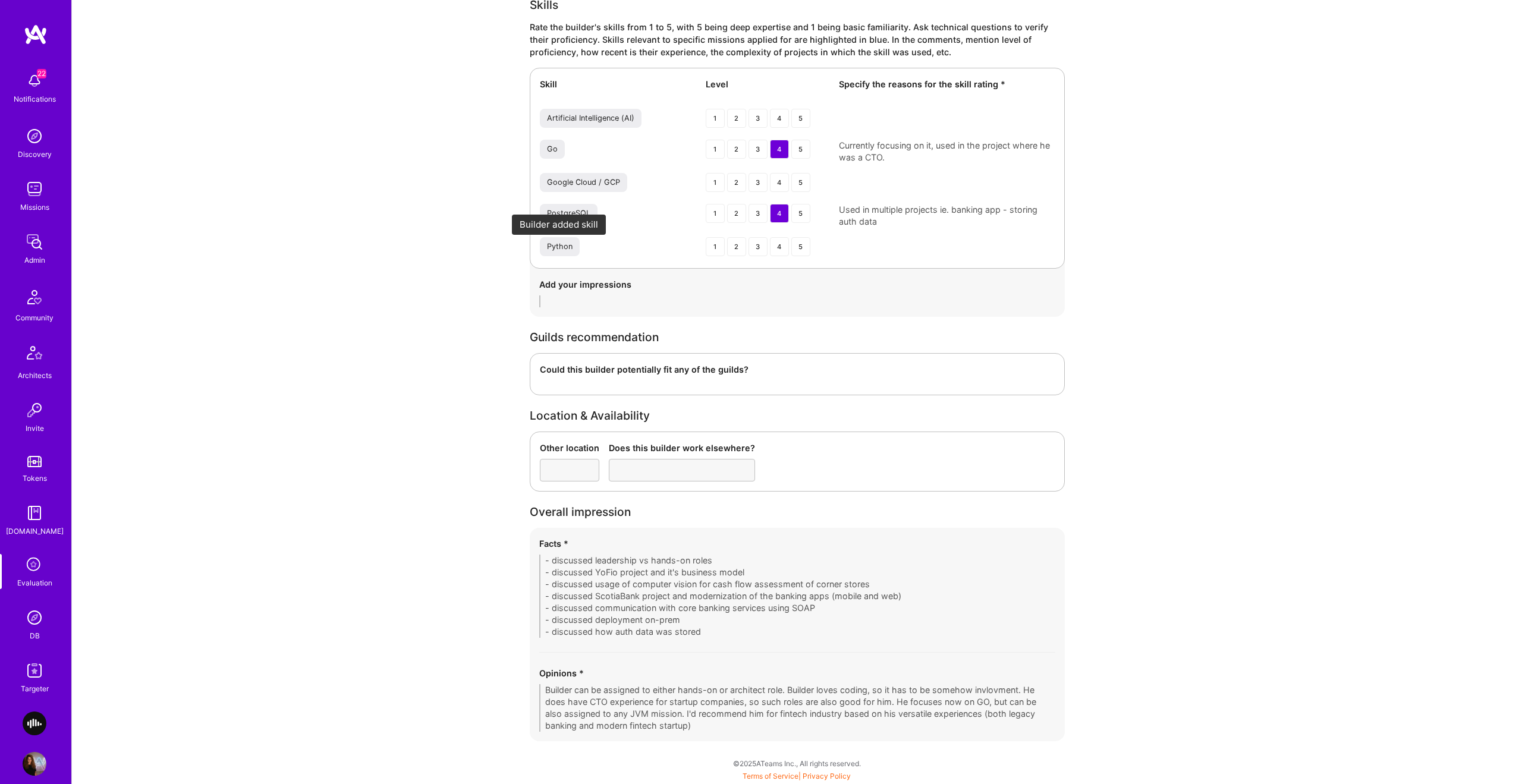
drag, startPoint x: 534, startPoint y: 245, endPoint x: 542, endPoint y: 120, distance: 125.3
click at [569, 231] on div "Skill Level Specify the reasons for the skill rating * Artificial Intelligence …" at bounding box center [797, 169] width 535 height 201
click at [567, 128] on div "Artificial Intelligence (AI) 1 2 3 4 5" at bounding box center [797, 119] width 515 height 21
drag, startPoint x: 595, startPoint y: 176, endPoint x: 667, endPoint y: 177, distance: 72.0
click at [667, 177] on div "Google Cloud / GCP" at bounding box center [616, 182] width 152 height 19
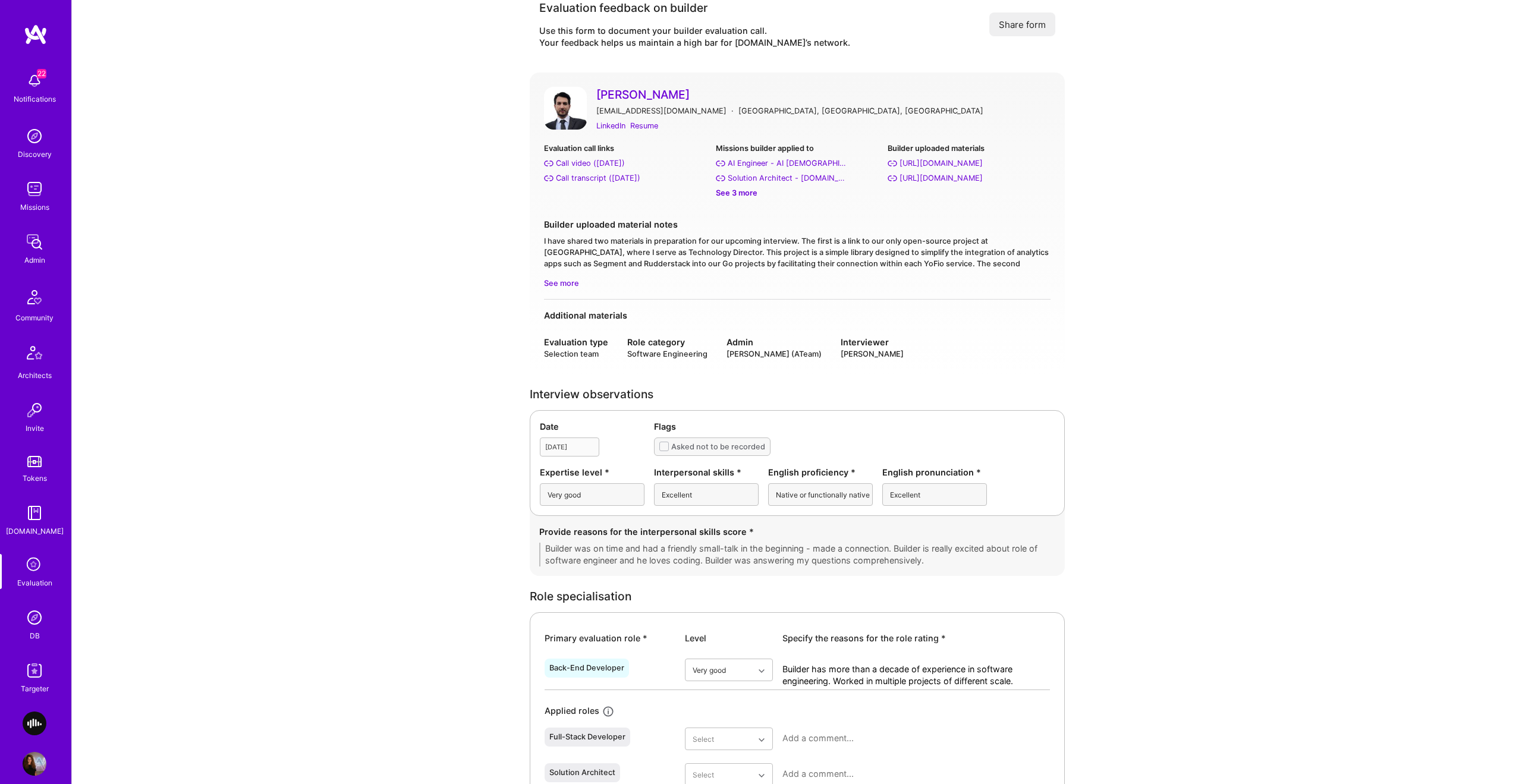
scroll to position [0, 0]
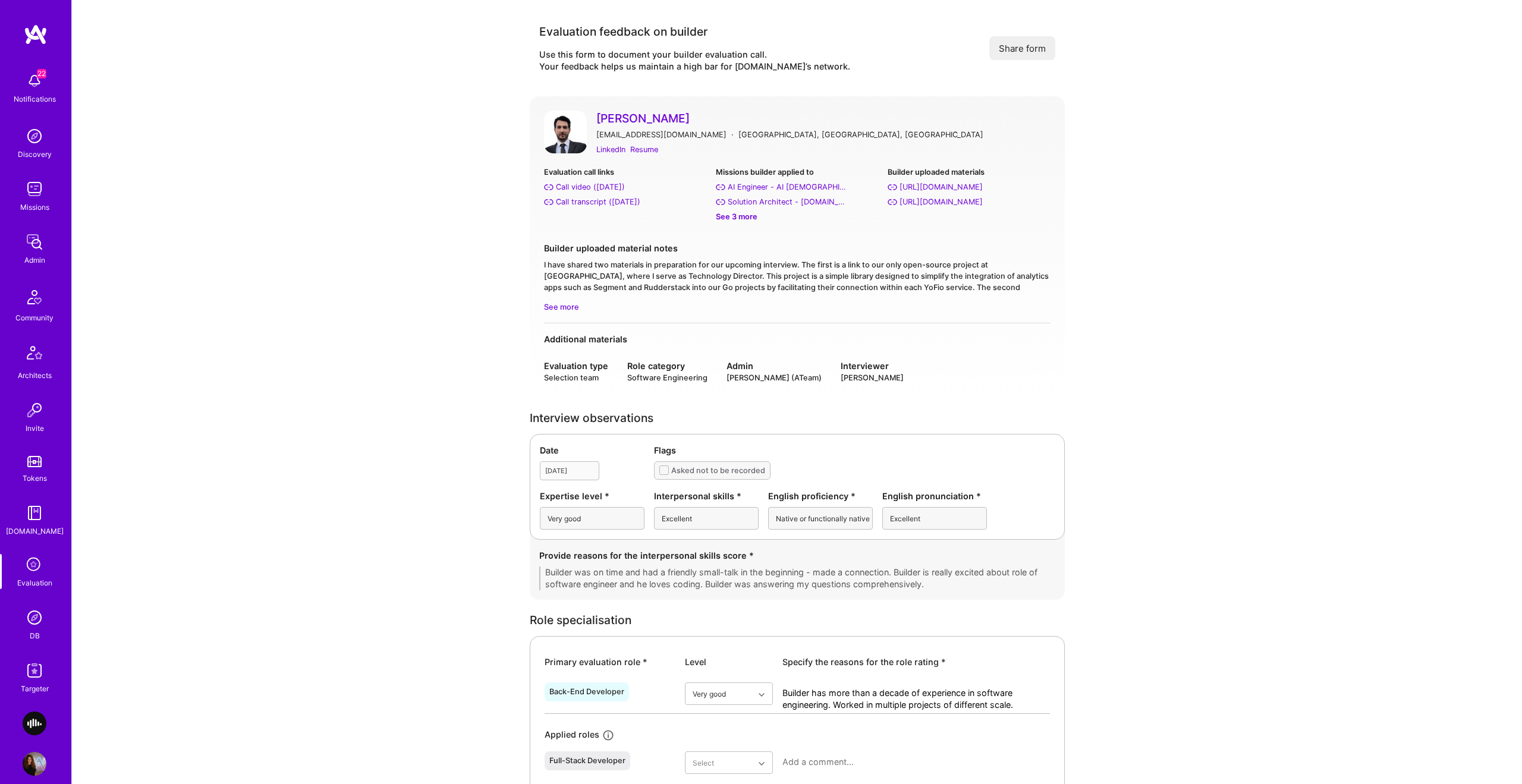
click at [739, 217] on div "See 3 more" at bounding box center [797, 216] width 162 height 12
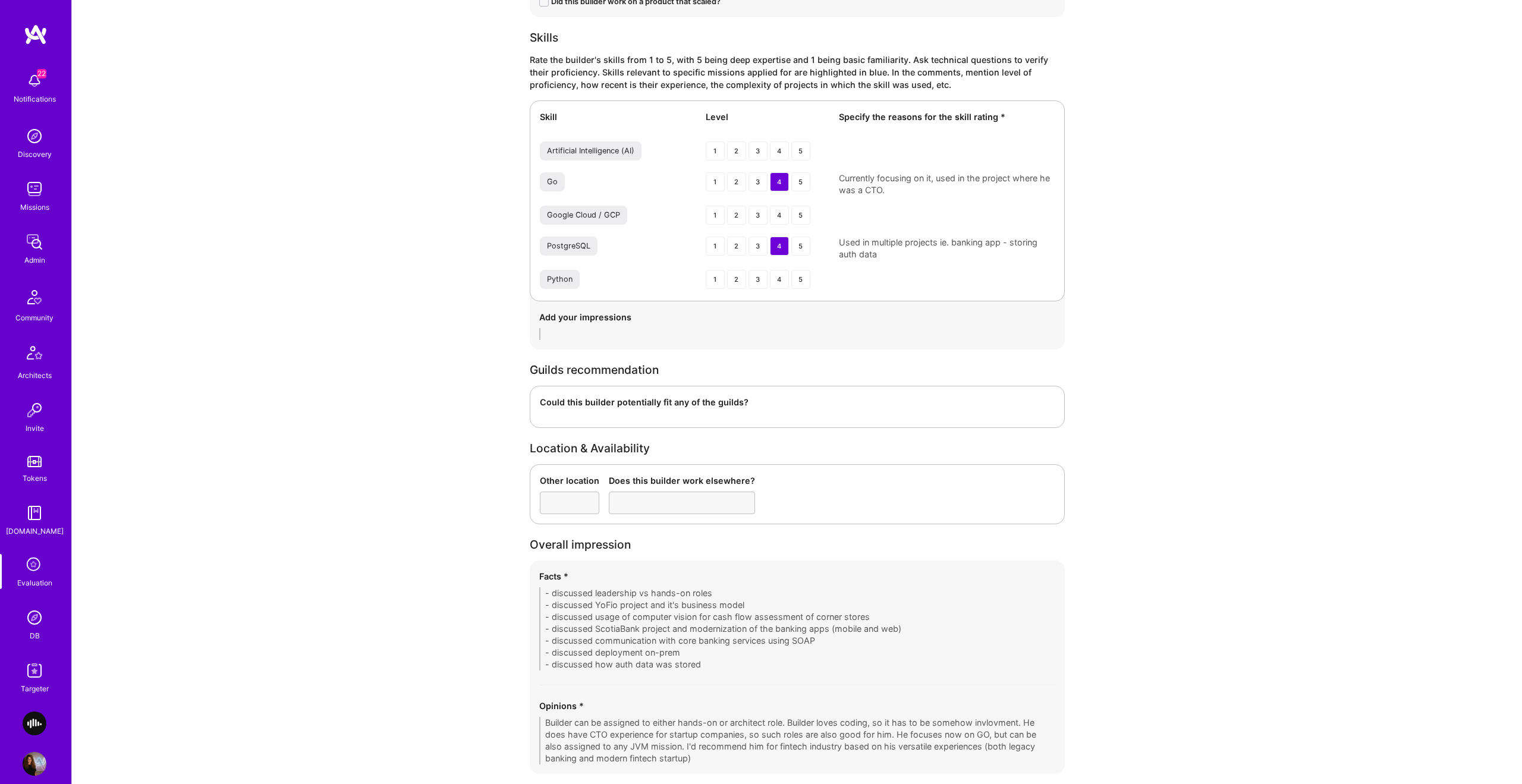
scroll to position [1697, 0]
drag, startPoint x: 736, startPoint y: 402, endPoint x: 524, endPoint y: 392, distance: 212.2
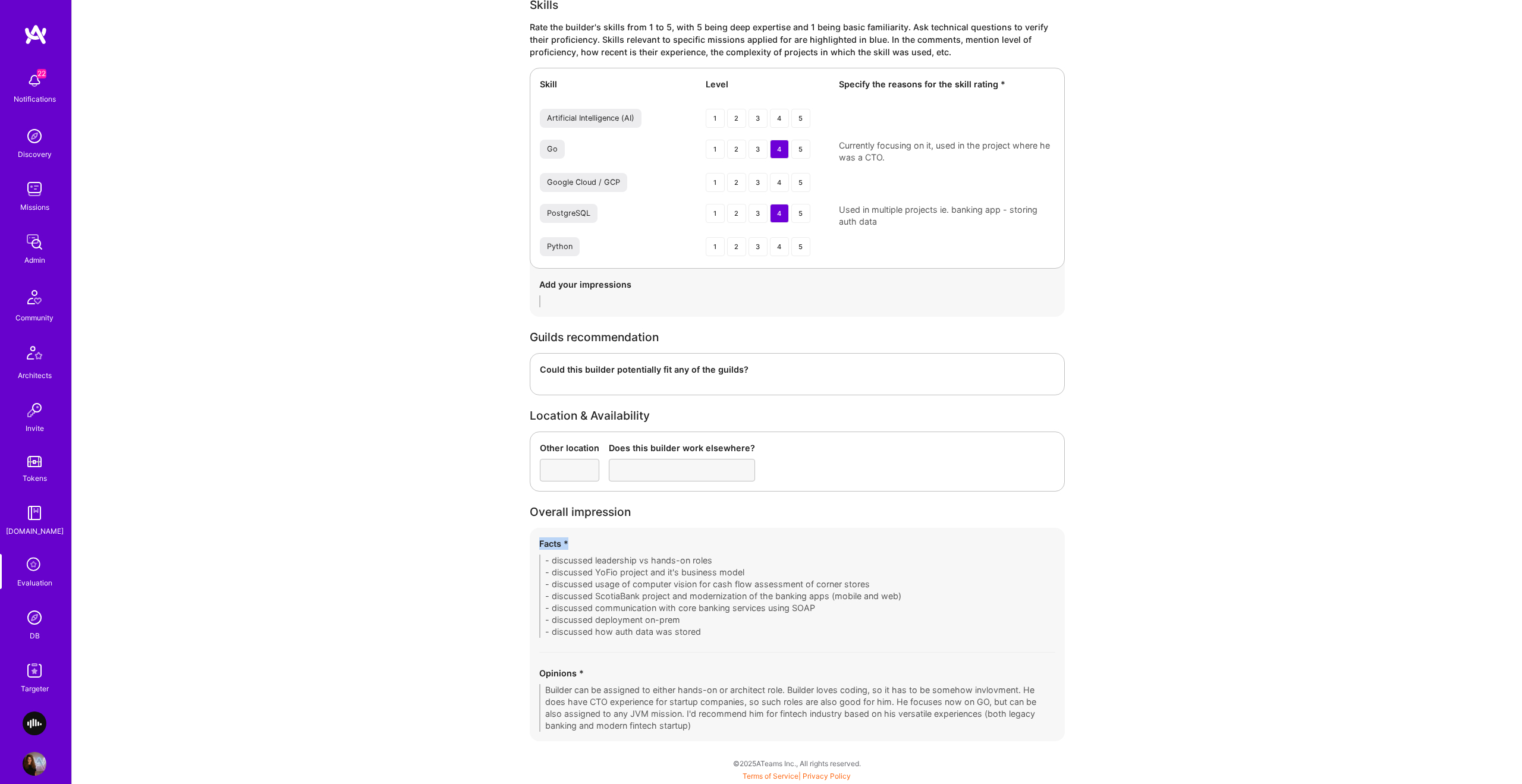
drag, startPoint x: 573, startPoint y: 539, endPoint x: 517, endPoint y: 575, distance: 66.6
drag, startPoint x: 594, startPoint y: 670, endPoint x: 522, endPoint y: 664, distance: 72.2
click at [546, 548] on div "Facts *" at bounding box center [797, 542] width 516 height 12
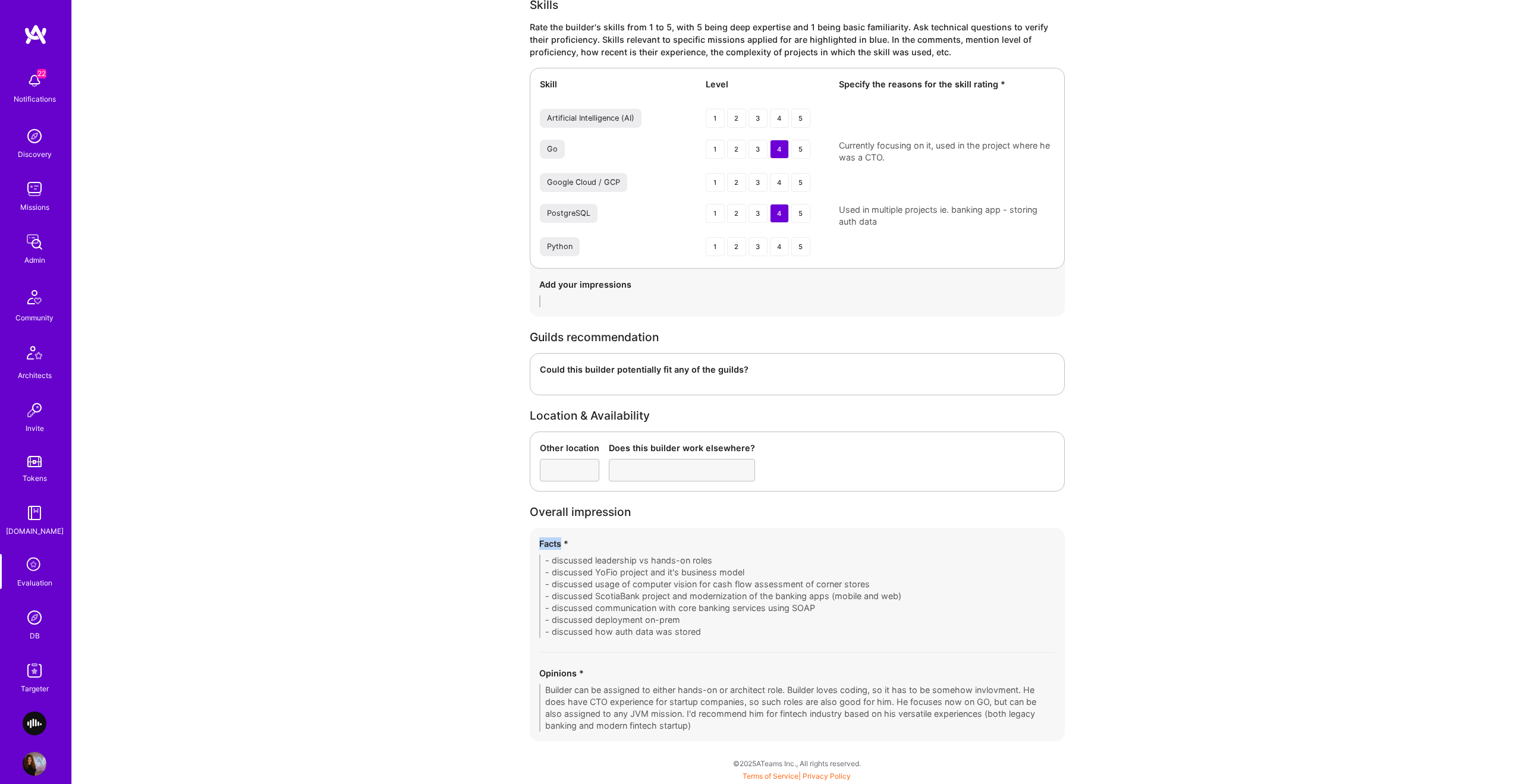
click at [546, 548] on div "Facts *" at bounding box center [797, 542] width 516 height 12
click at [715, 631] on div "Facts * - discussed leadership vs hands-on roles - discussed YoFio project and …" at bounding box center [797, 634] width 535 height 214
drag, startPoint x: 562, startPoint y: 681, endPoint x: 808, endPoint y: 741, distance: 253.2
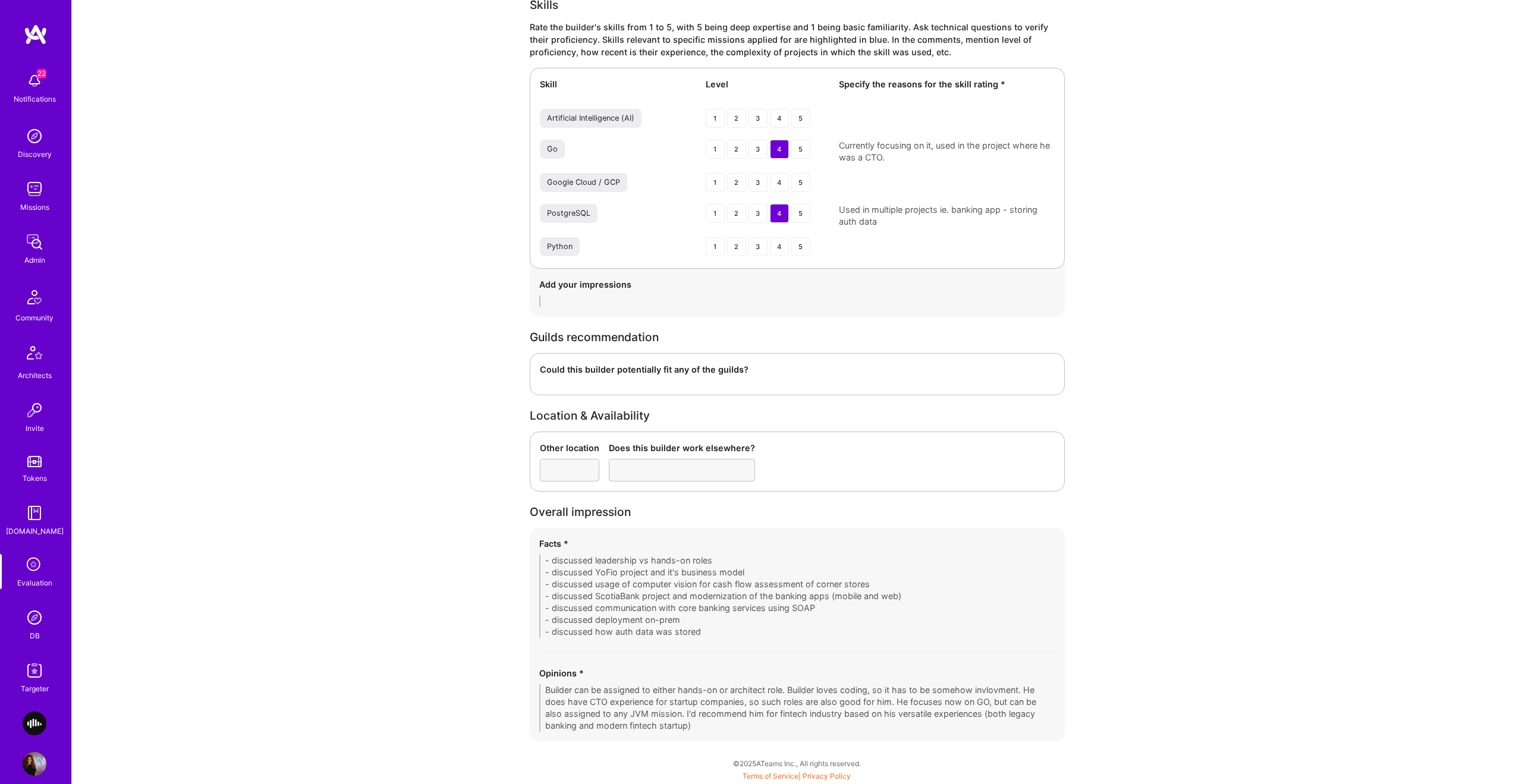
drag, startPoint x: 768, startPoint y: 736, endPoint x: 774, endPoint y: 734, distance: 6.3
click at [772, 736] on div "Facts * - discussed leadership vs hands-on roles - discussed YoFio project and …" at bounding box center [797, 634] width 535 height 214
click at [593, 564] on div "Facts * - discussed leadership vs hands-on roles - discussed YoFio project and …" at bounding box center [797, 634] width 535 height 214
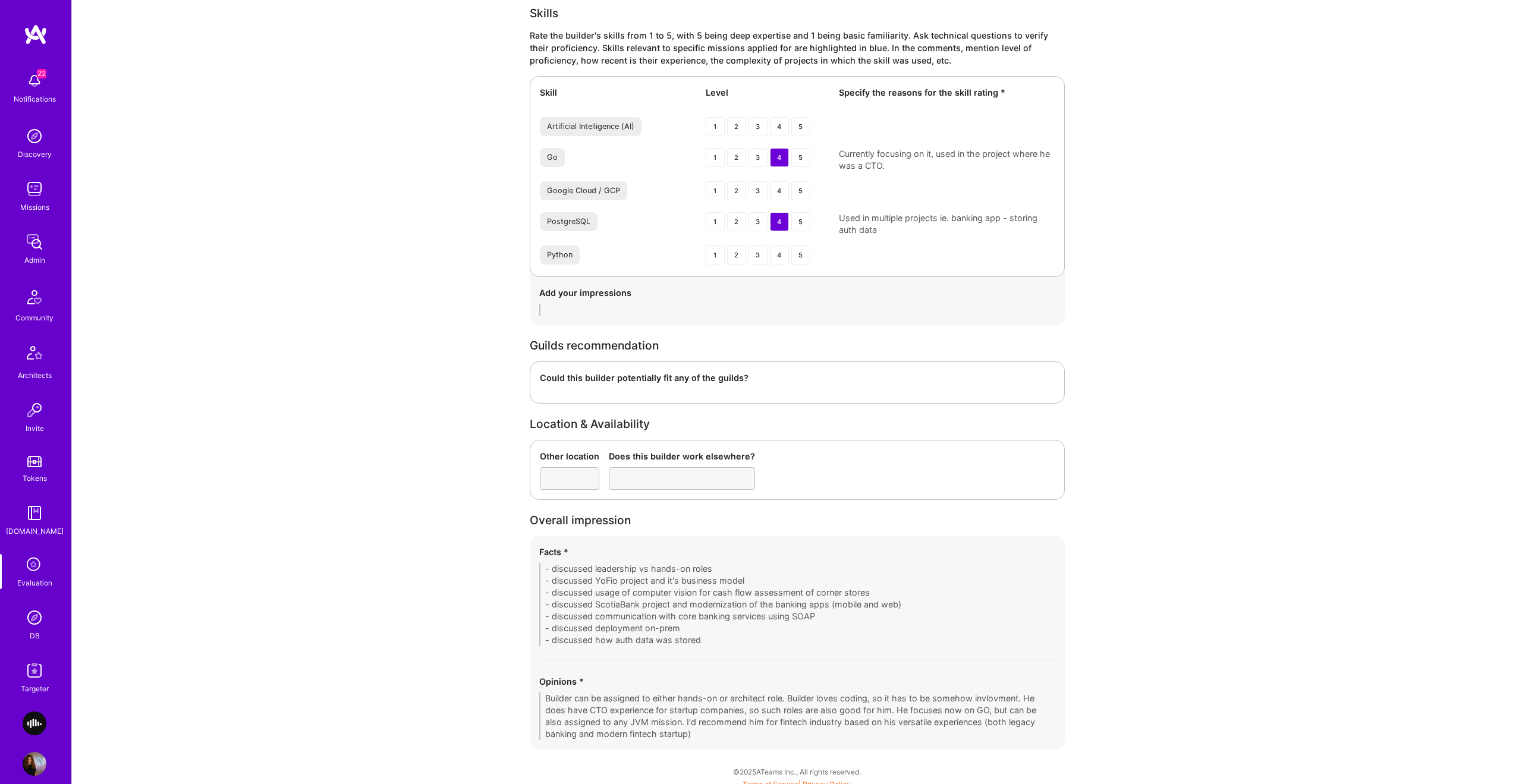
drag, startPoint x: 710, startPoint y: 638, endPoint x: 799, endPoint y: 690, distance: 103.1
click at [803, 689] on div "Opinions * Builder can be assigned to either hands-on or architect role. Builde…" at bounding box center [797, 707] width 516 height 65
click at [798, 690] on div "Opinions * Builder can be assigned to either hands-on or architect role. Builde…" at bounding box center [797, 708] width 516 height 65
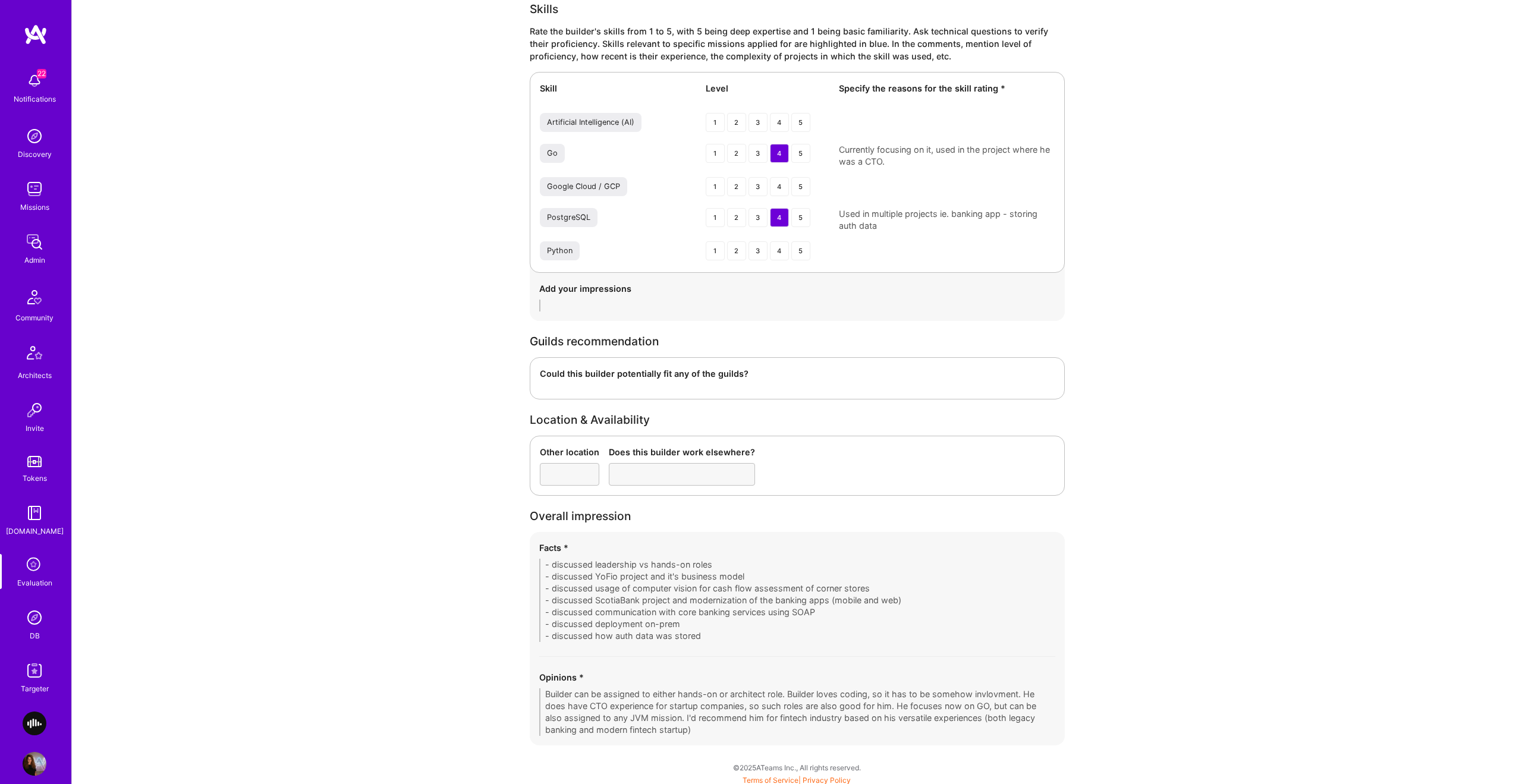
click at [529, 701] on div "Facts * - discussed leadership vs hands-on roles - discussed YoFio project and …" at bounding box center [797, 636] width 535 height 214
click at [535, 679] on div "Facts * - discussed leadership vs hands-on roles - discussed YoFio project and …" at bounding box center [797, 636] width 535 height 214
click at [677, 643] on div "Facts * - discussed leadership vs hands-on roles - discussed YoFio project and …" at bounding box center [797, 636] width 535 height 214
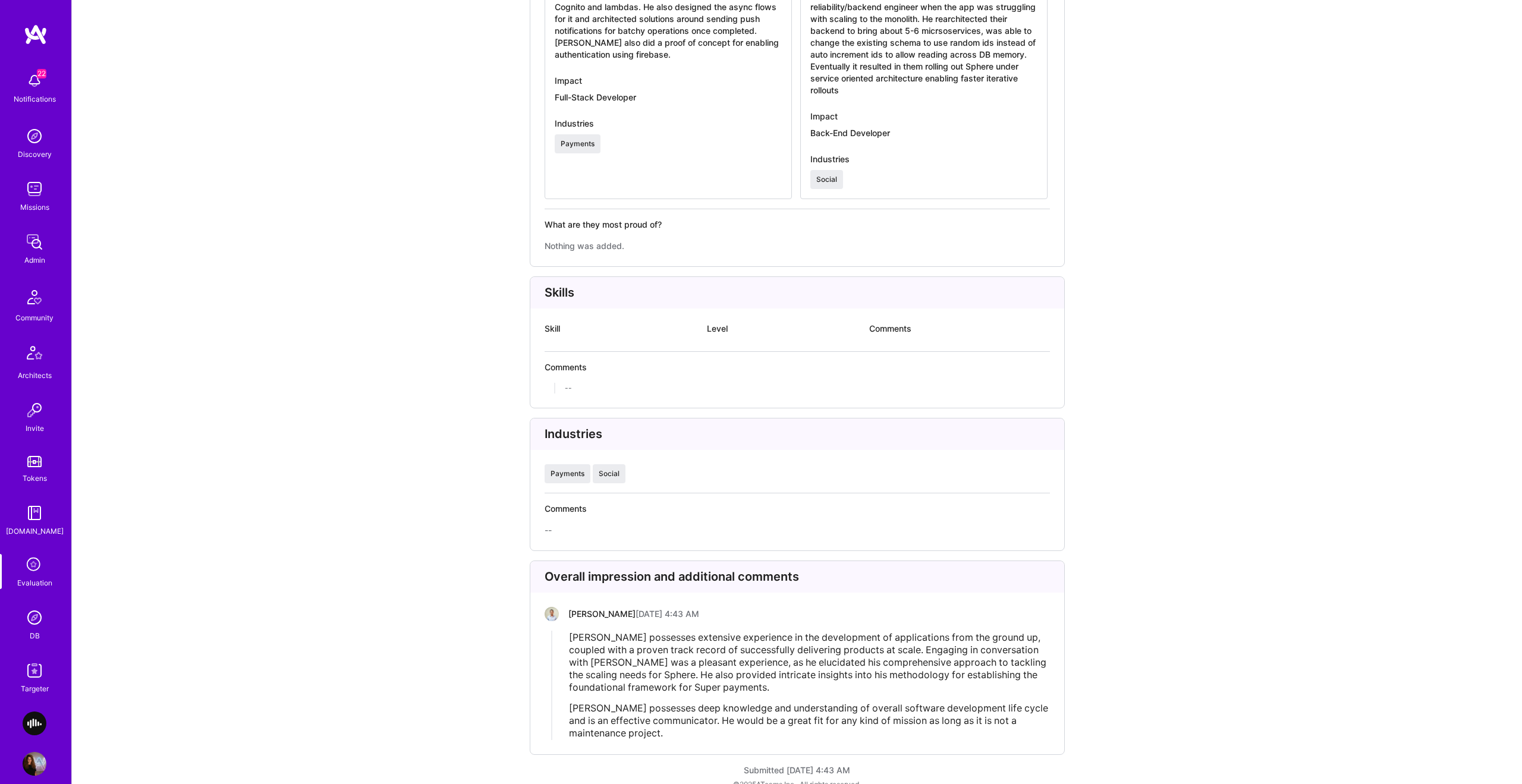
scroll to position [2239, 0]
drag, startPoint x: 968, startPoint y: 626, endPoint x: 881, endPoint y: 620, distance: 87.2
click at [881, 632] on span "[PERSON_NAME] possesses extensive experience in the development of applications…" at bounding box center [808, 662] width 480 height 61
drag, startPoint x: 785, startPoint y: 643, endPoint x: 845, endPoint y: 639, distance: 60.1
click at [845, 639] on span "[PERSON_NAME] possesses extensive experience in the development of applications…" at bounding box center [808, 662] width 480 height 61
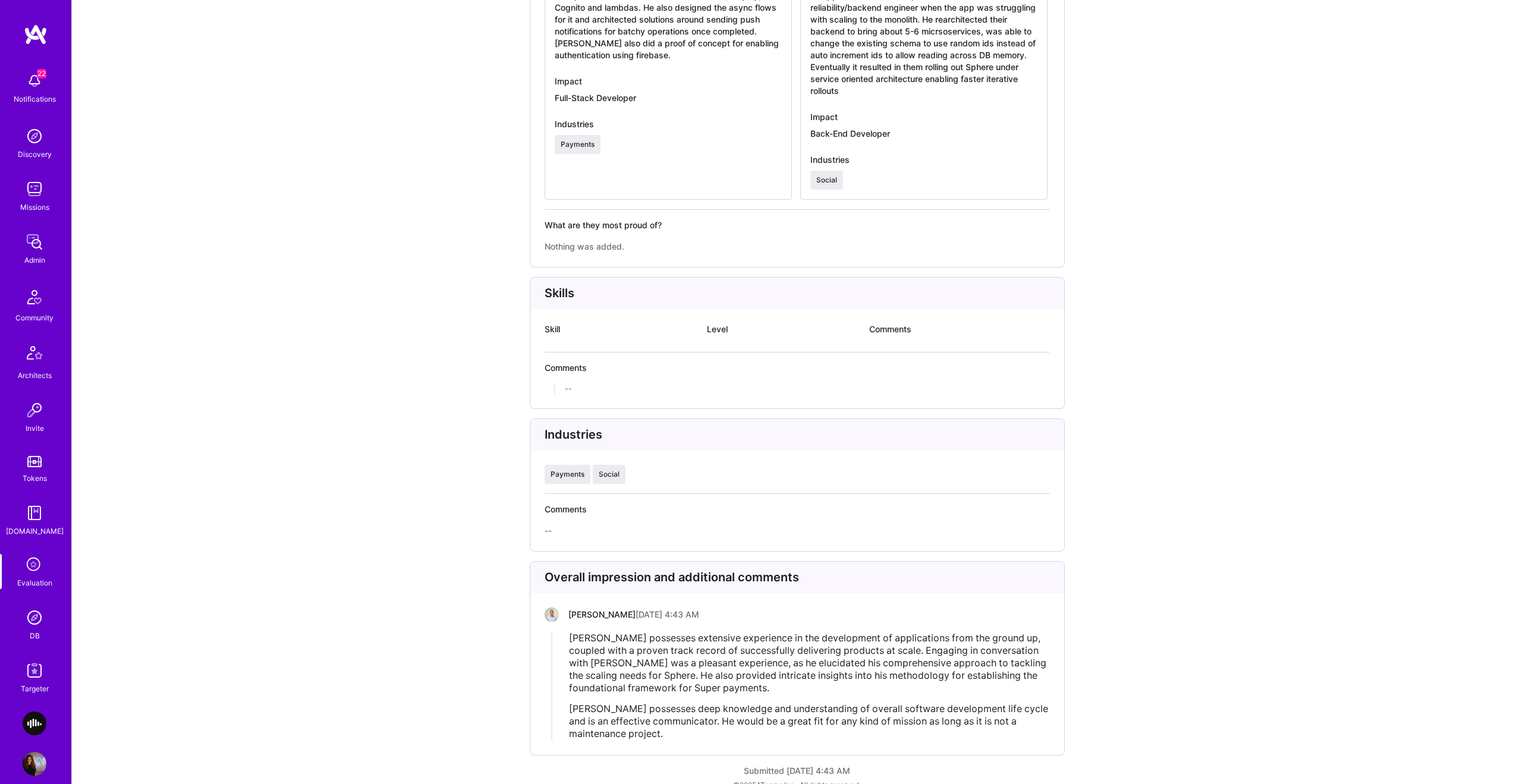
click at [846, 639] on span "[PERSON_NAME] possesses extensive experience in the development of applications…" at bounding box center [808, 662] width 480 height 61
drag, startPoint x: 849, startPoint y: 636, endPoint x: 847, endPoint y: 625, distance: 11.2
click at [847, 632] on span "[PERSON_NAME] possesses extensive experience in the development of applications…" at bounding box center [808, 662] width 480 height 61
drag, startPoint x: 937, startPoint y: 630, endPoint x: 997, endPoint y: 628, distance: 60.0
click at [937, 632] on span "[PERSON_NAME] possesses extensive experience in the development of applications…" at bounding box center [808, 662] width 480 height 61
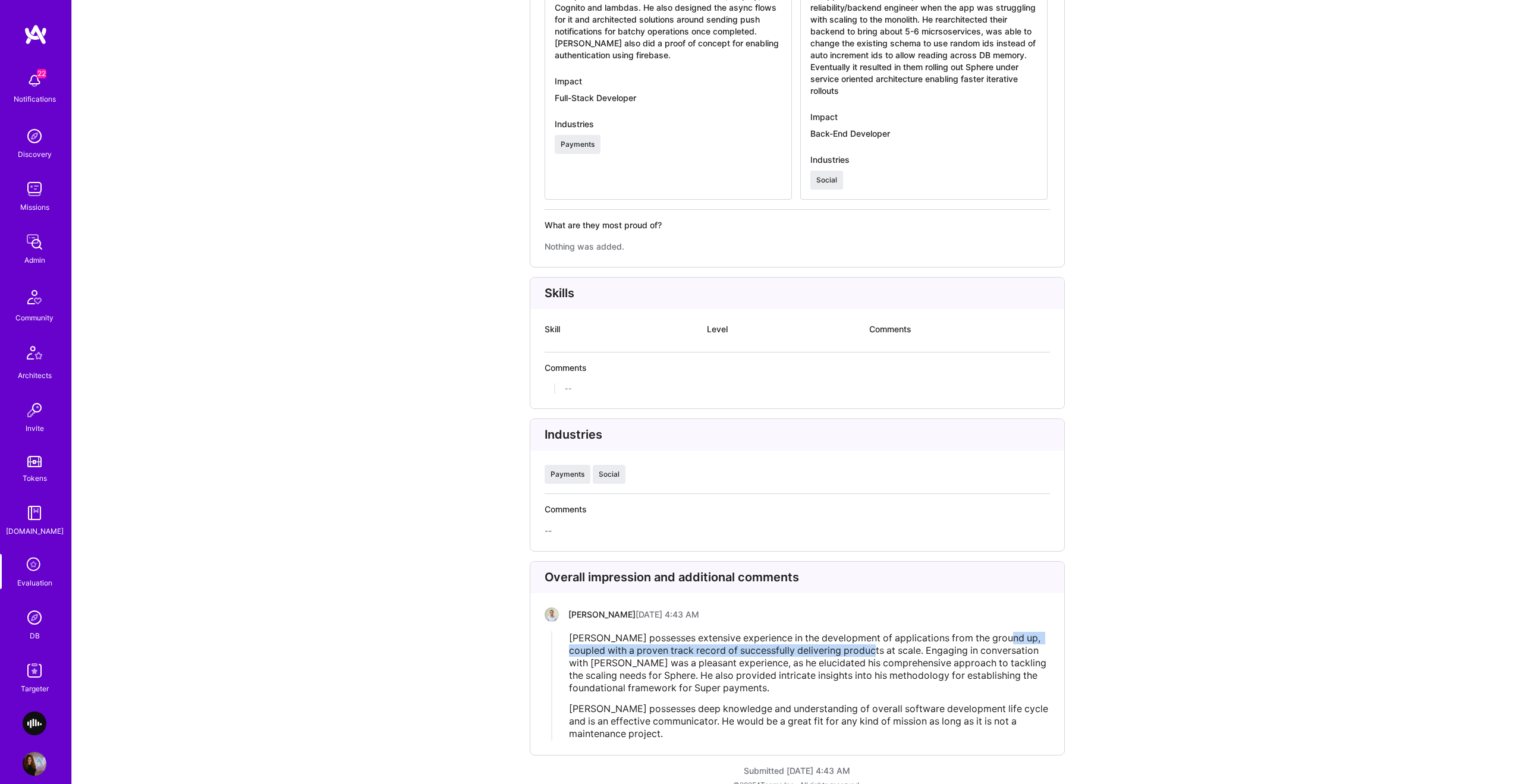
drag, startPoint x: 999, startPoint y: 629, endPoint x: 967, endPoint y: 621, distance: 33.0
click at [909, 632] on span "[PERSON_NAME] possesses extensive experience in the development of applications…" at bounding box center [808, 662] width 480 height 61
click at [976, 632] on span "[PERSON_NAME] possesses extensive experience in the development of applications…" at bounding box center [808, 662] width 480 height 61
drag, startPoint x: 1042, startPoint y: 626, endPoint x: 887, endPoint y: 615, distance: 155.4
click at [887, 615] on div "[PERSON_NAME] [DATE] 4:43 AM [PERSON_NAME] possesses extensive experience in th…" at bounding box center [797, 674] width 505 height 133
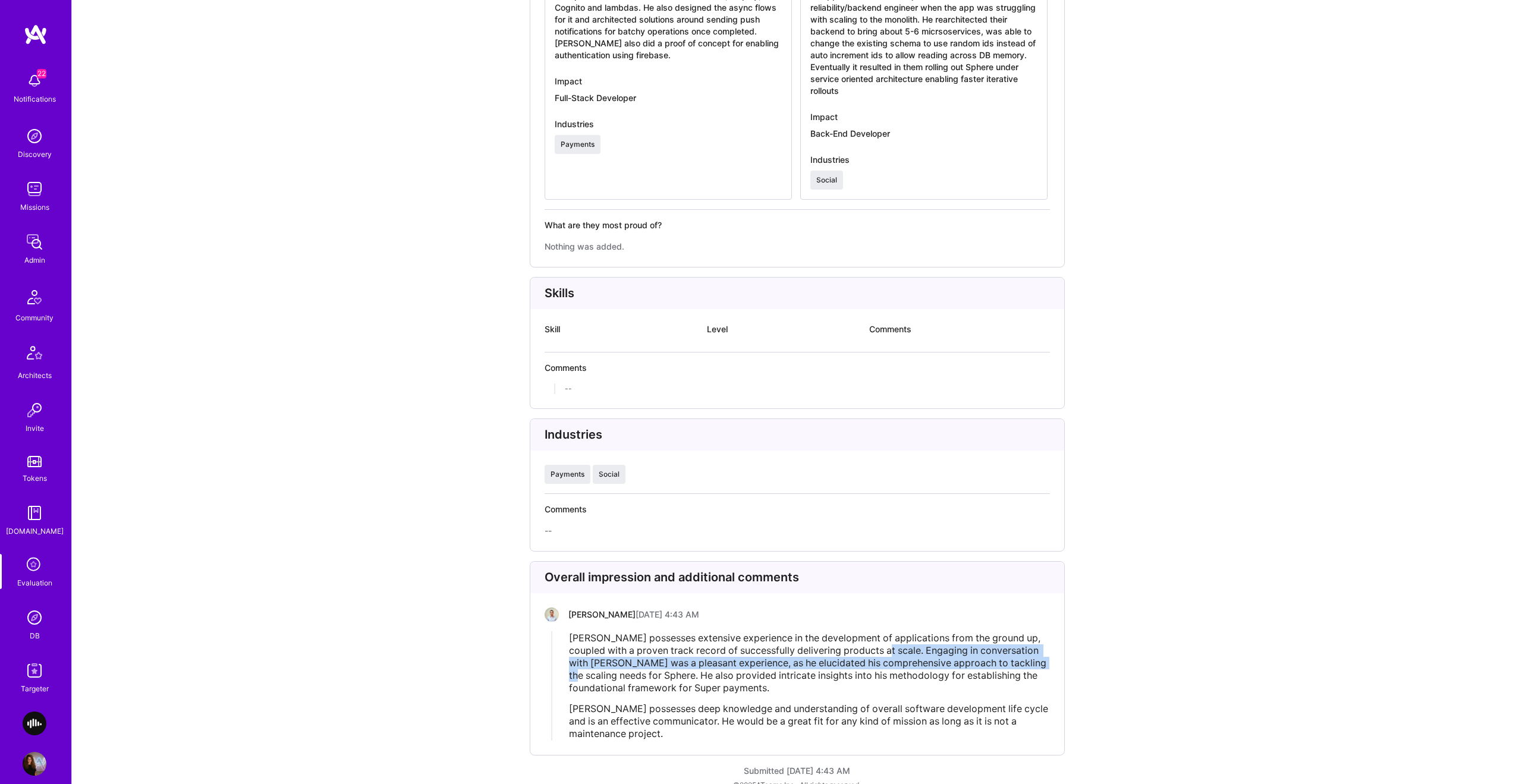
drag, startPoint x: 865, startPoint y: 637, endPoint x: 1036, endPoint y: 646, distance: 171.2
click at [1036, 646] on div "[PERSON_NAME] possesses extensive experience in the development of applications…" at bounding box center [808, 662] width 480 height 62
click at [691, 656] on span "[PERSON_NAME] possesses extensive experience in the development of applications…" at bounding box center [808, 665] width 480 height 61
drag, startPoint x: 707, startPoint y: 650, endPoint x: 730, endPoint y: 653, distance: 23.2
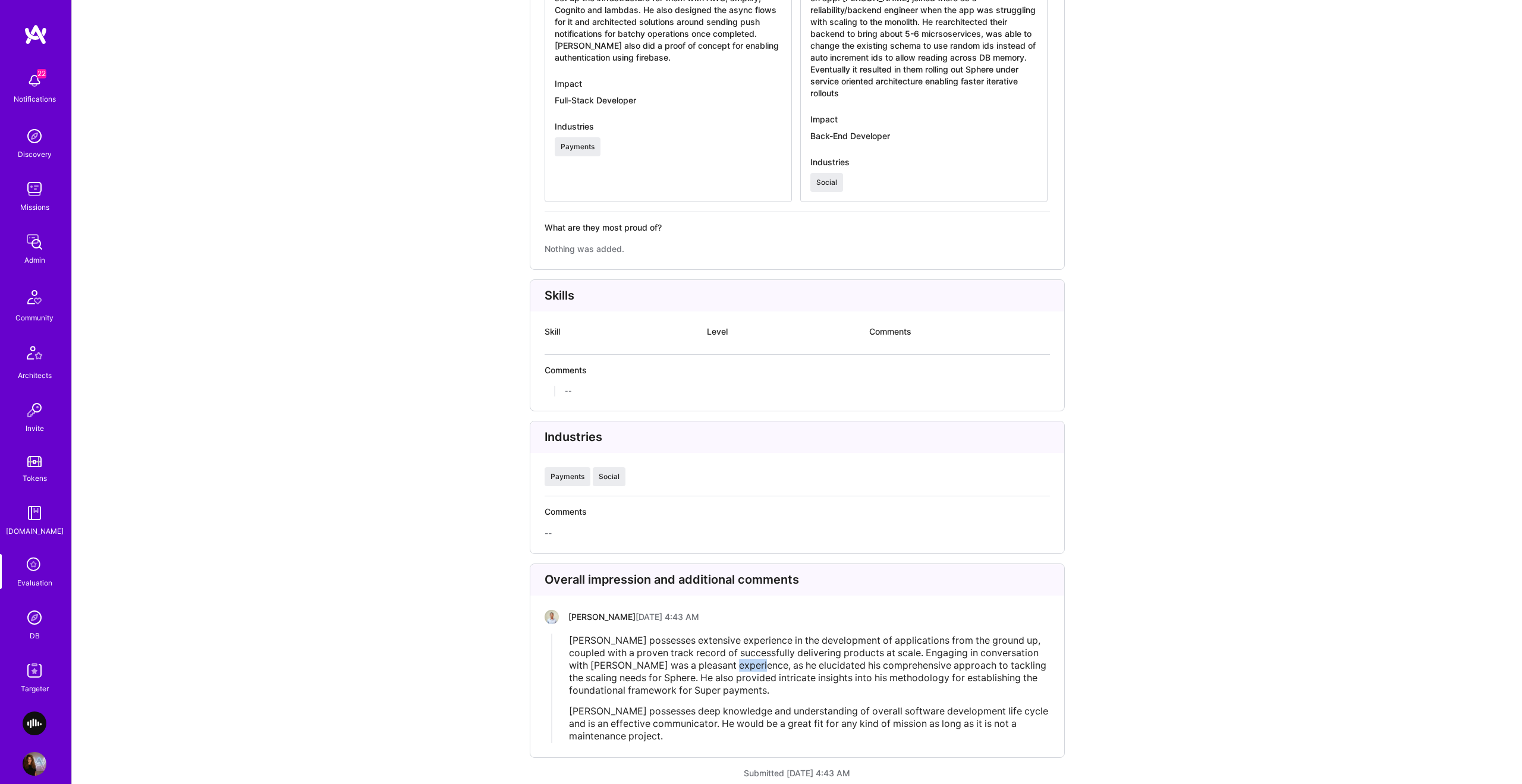
click at [729, 652] on span "[PERSON_NAME] possesses extensive experience in the development of applications…" at bounding box center [808, 665] width 480 height 61
click at [730, 653] on span "[PERSON_NAME] possesses extensive experience in the development of applications…" at bounding box center [808, 665] width 480 height 61
click at [593, 669] on span "[PERSON_NAME] possesses extensive experience in the development of applications…" at bounding box center [808, 665] width 480 height 61
drag, startPoint x: 643, startPoint y: 667, endPoint x: 709, endPoint y: 669, distance: 66.0
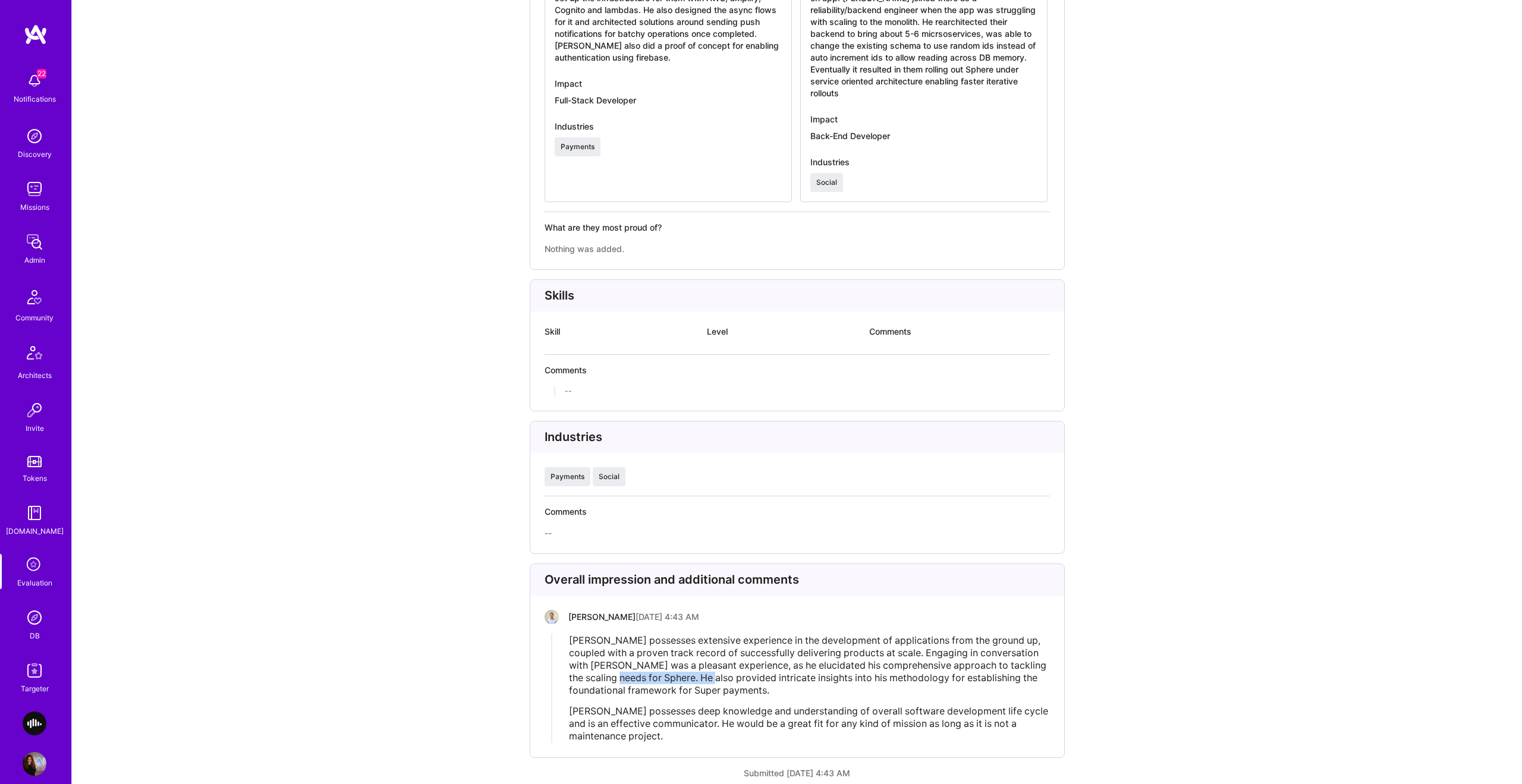
click at [709, 668] on span "[PERSON_NAME] possesses extensive experience in the development of applications…" at bounding box center [808, 665] width 480 height 61
click at [709, 669] on span "[PERSON_NAME] possesses extensive experience in the development of applications…" at bounding box center [808, 665] width 480 height 61
click at [687, 689] on div "[PERSON_NAME] possesses extensive experience in the development of applications…" at bounding box center [808, 688] width 480 height 108
drag, startPoint x: 688, startPoint y: 687, endPoint x: 687, endPoint y: 668, distance: 19.0
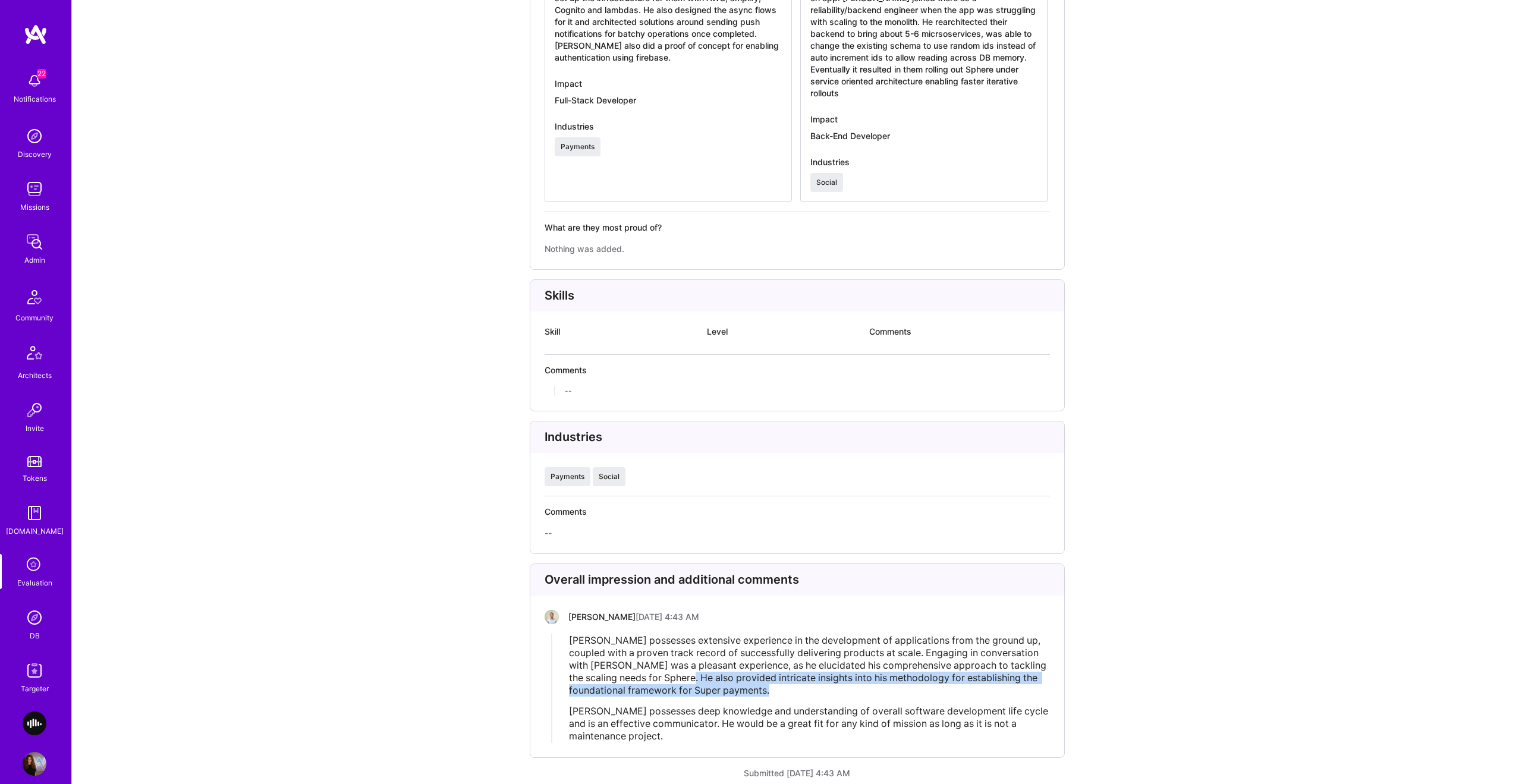
click at [687, 668] on div "[PERSON_NAME] possesses extensive experience in the development of applications…" at bounding box center [808, 688] width 480 height 108
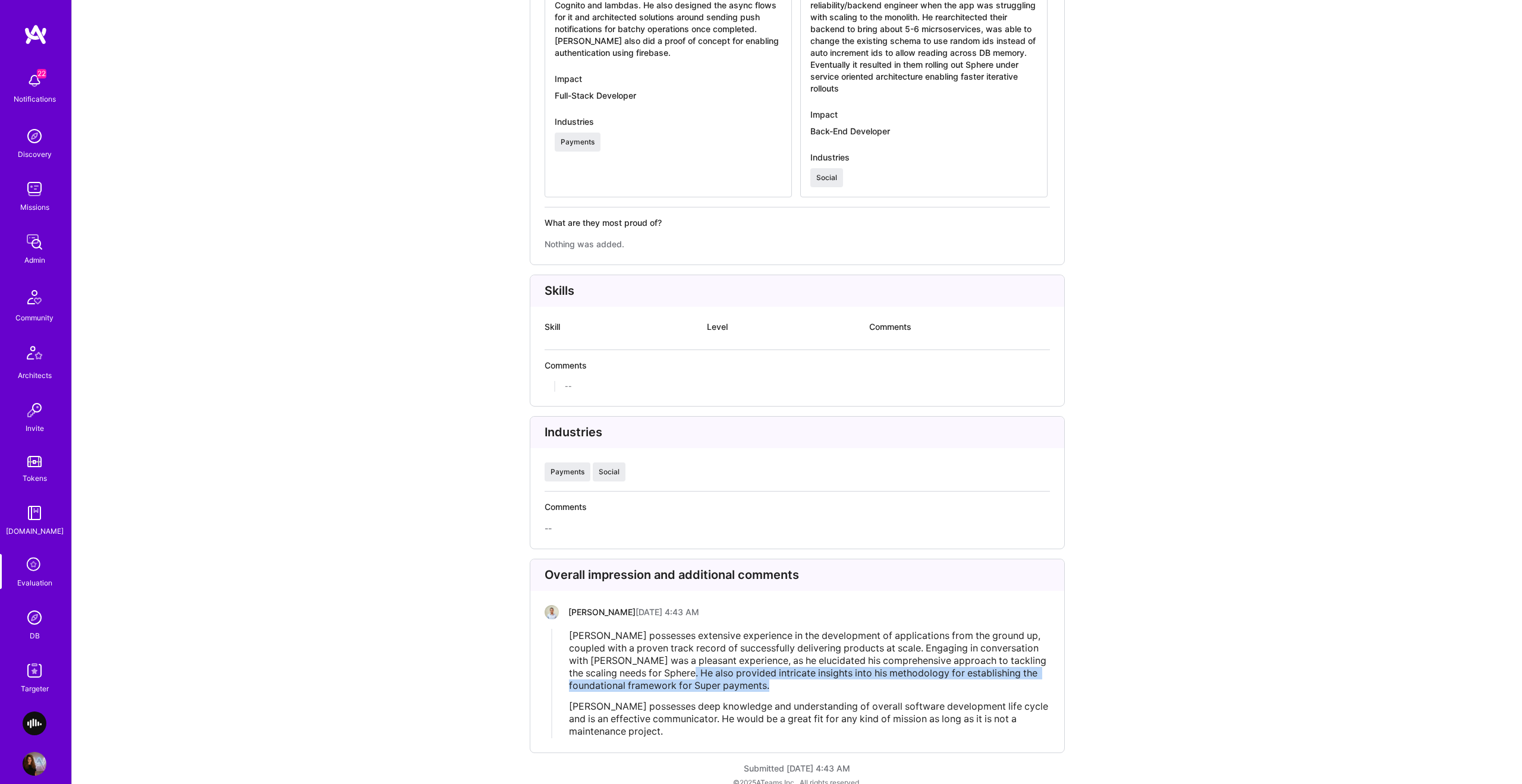
scroll to position [2238, 0]
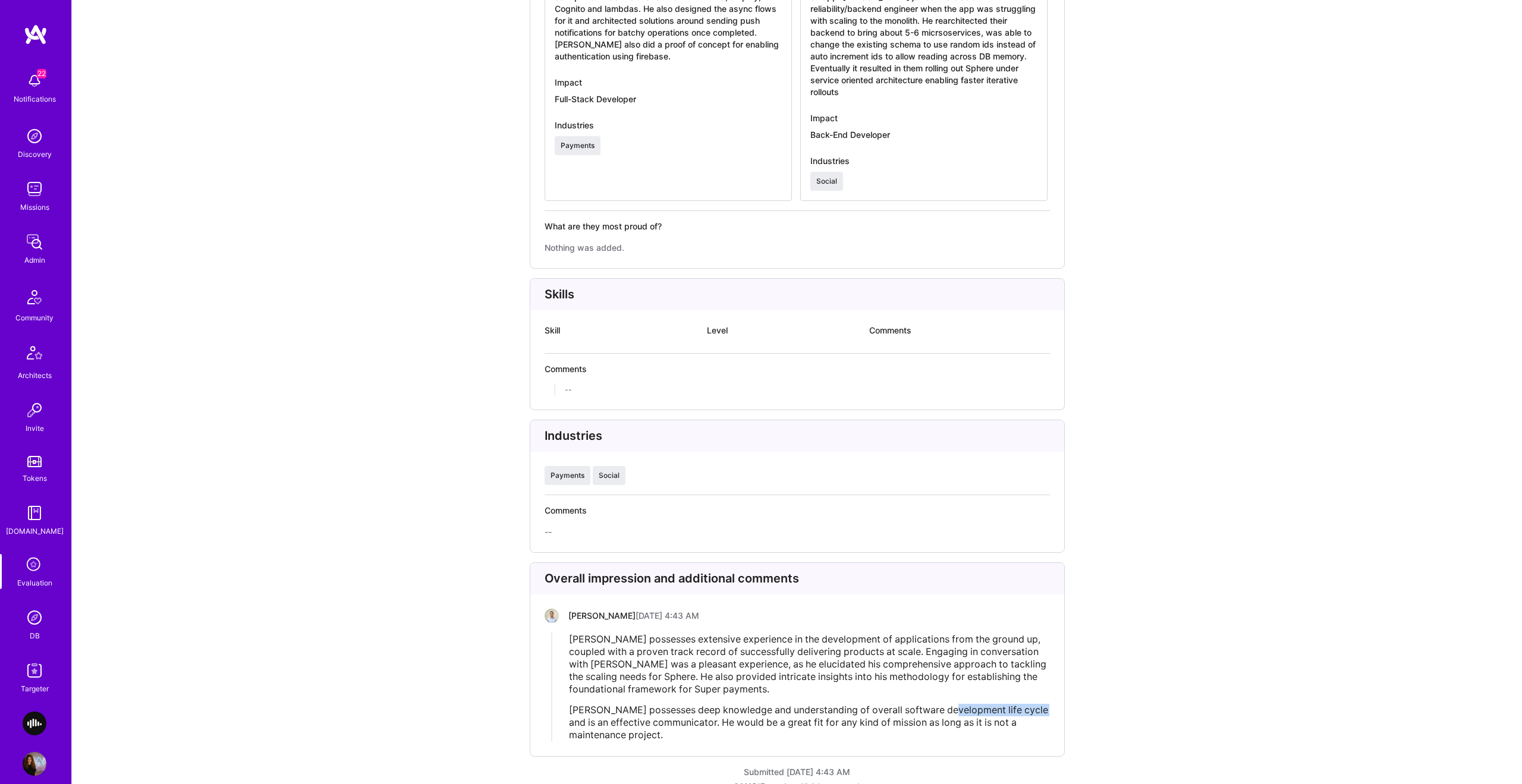
drag, startPoint x: 952, startPoint y: 696, endPoint x: 1034, endPoint y: 700, distance: 82.1
click at [1034, 703] on div "[PERSON_NAME] possesses deep knowledge and understanding of overall software de…" at bounding box center [808, 722] width 480 height 37
drag, startPoint x: 660, startPoint y: 707, endPoint x: 539, endPoint y: 692, distance: 121.9
click at [539, 692] on div "Overall impression and additional comments [PERSON_NAME] [DATE] 4:43 AM [PERSON…" at bounding box center [797, 659] width 535 height 195
click at [682, 649] on span "[PERSON_NAME] possesses extensive experience in the development of applications…" at bounding box center [808, 663] width 480 height 61
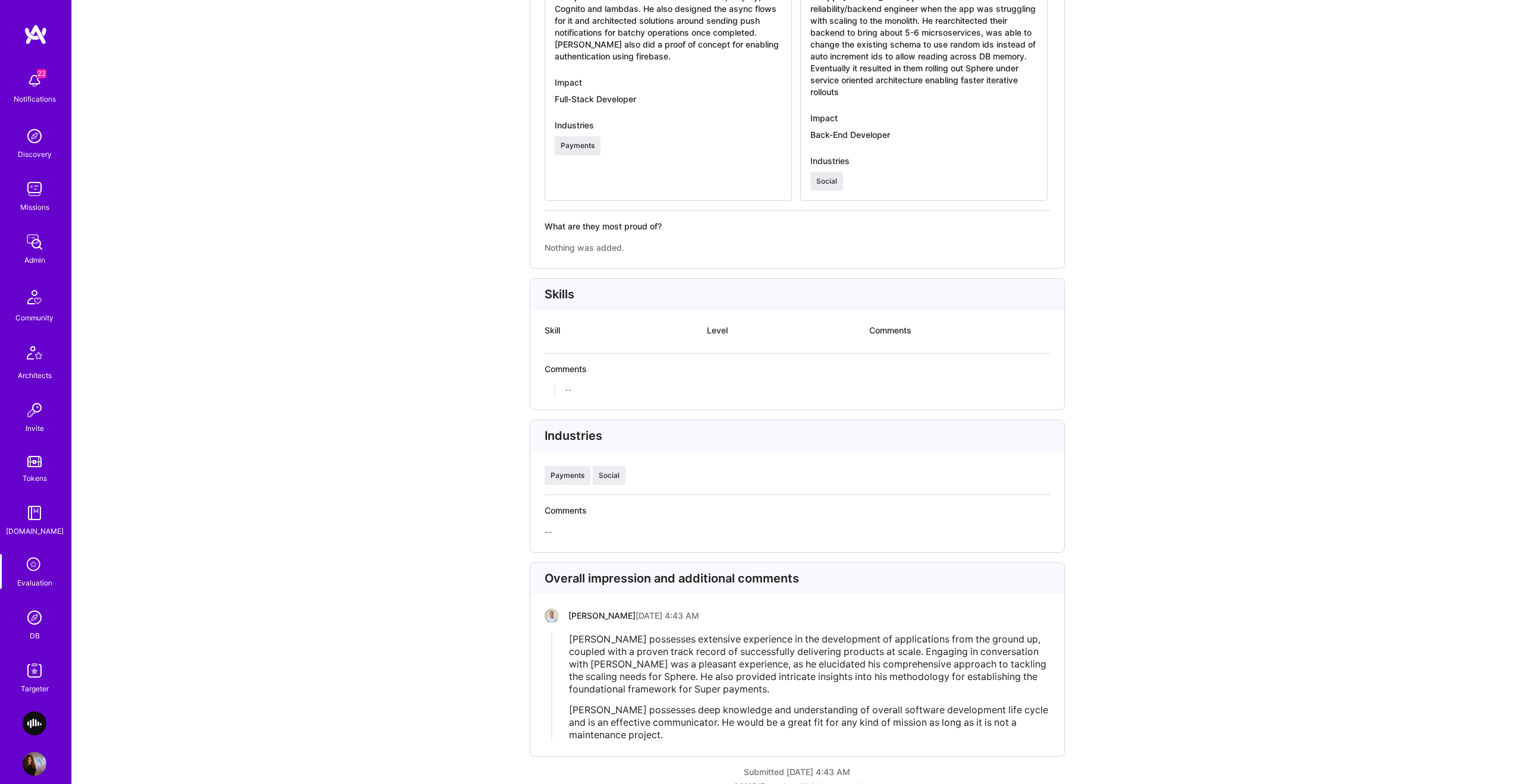
drag, startPoint x: 728, startPoint y: 719, endPoint x: 985, endPoint y: 718, distance: 257.0
click at [1000, 731] on div "Overall impression and additional comments [PERSON_NAME] [DATE] 4:43 AM [PERSON…" at bounding box center [797, 659] width 535 height 195
drag, startPoint x: 988, startPoint y: 716, endPoint x: 665, endPoint y: 712, distance: 323.0
click at [665, 712] on div "[PERSON_NAME] possesses deep knowledge and understanding of overall software de…" at bounding box center [808, 722] width 480 height 37
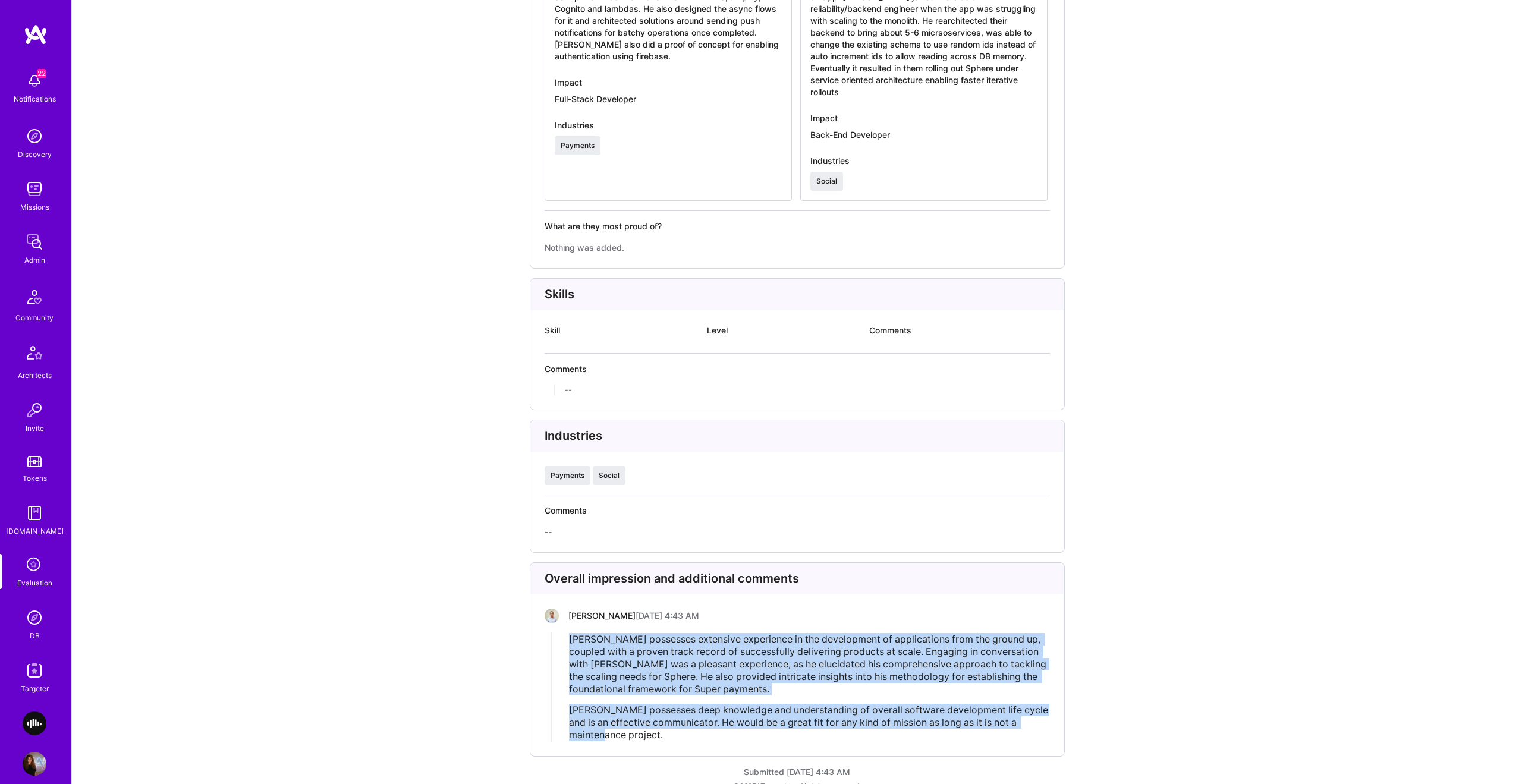
drag, startPoint x: 553, startPoint y: 635, endPoint x: 586, endPoint y: 709, distance: 81.0
click at [590, 726] on div "[PERSON_NAME] possesses extensive experience in the development of applications…" at bounding box center [801, 687] width 498 height 109
click at [586, 703] on div "[PERSON_NAME] possesses deep knowledge and understanding of overall software de…" at bounding box center [808, 722] width 480 height 37
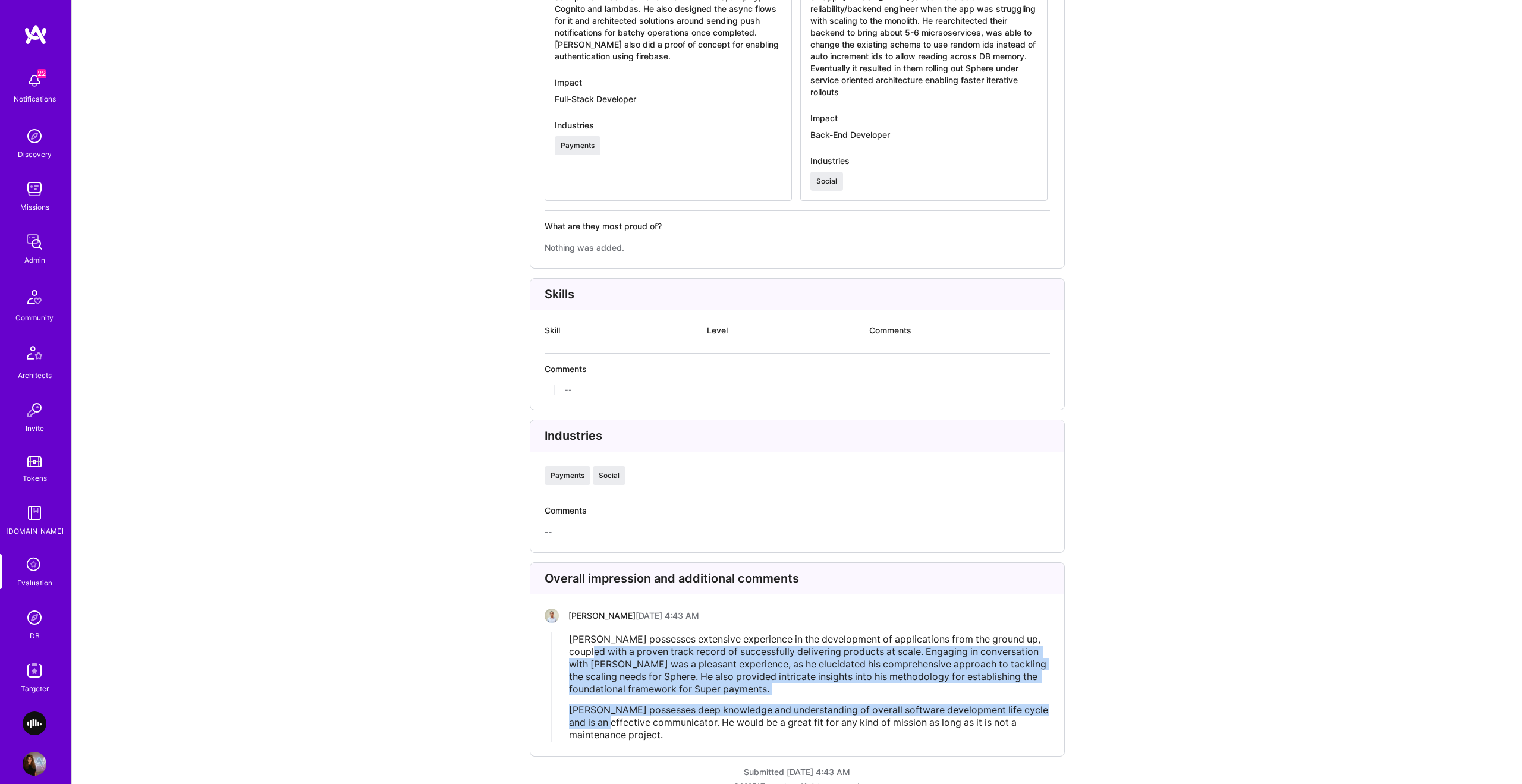
drag, startPoint x: 569, startPoint y: 635, endPoint x: 613, endPoint y: 716, distance: 92.2
click at [612, 716] on div "[PERSON_NAME] possesses extensive experience in the development of applications…" at bounding box center [808, 686] width 480 height 108
click at [613, 715] on span "[PERSON_NAME] possesses deep knowledge and understanding of overall software de…" at bounding box center [809, 722] width 481 height 36
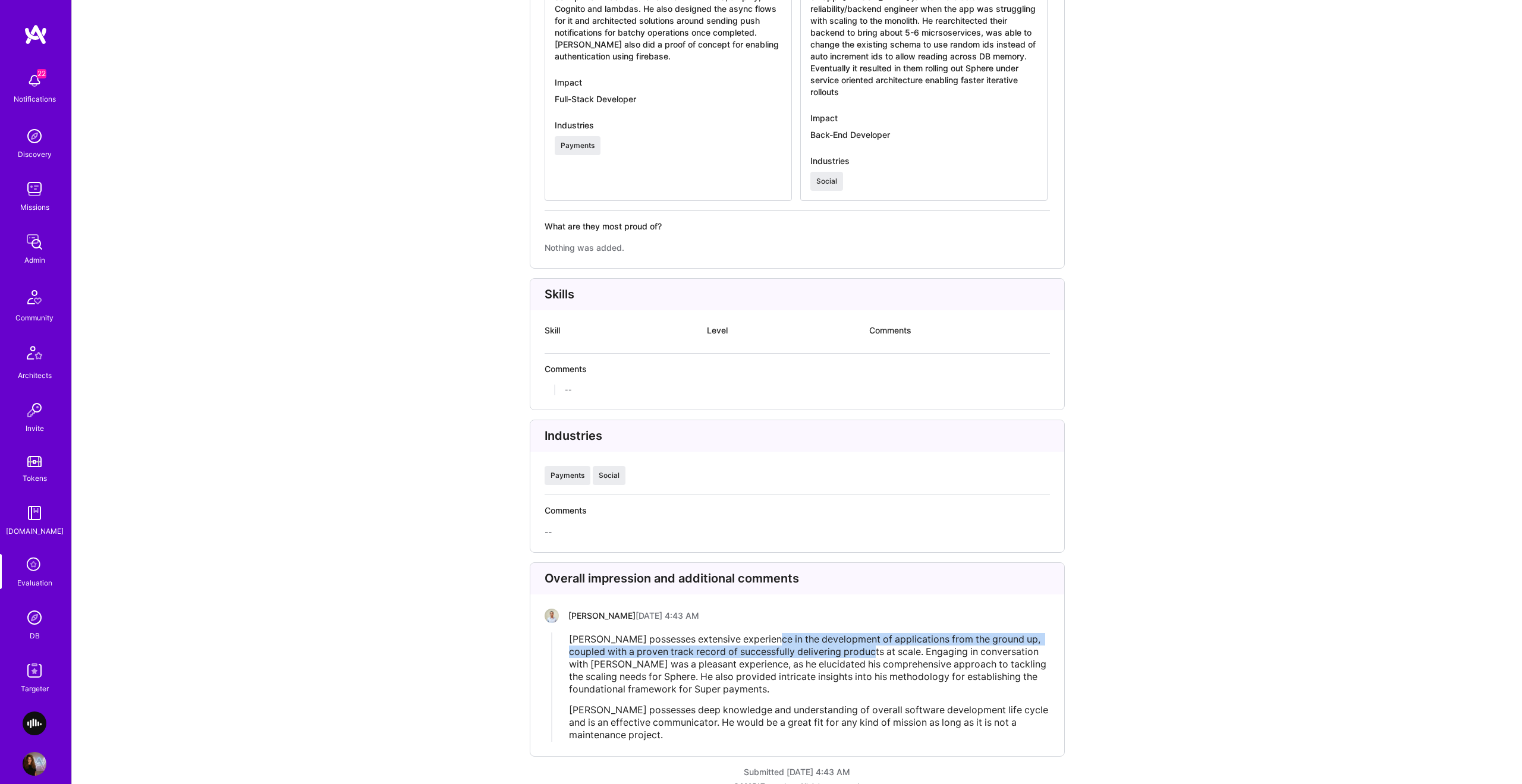
drag, startPoint x: 847, startPoint y: 635, endPoint x: 762, endPoint y: 622, distance: 86.0
click at [762, 633] on span "[PERSON_NAME] possesses extensive experience in the development of applications…" at bounding box center [808, 663] width 480 height 61
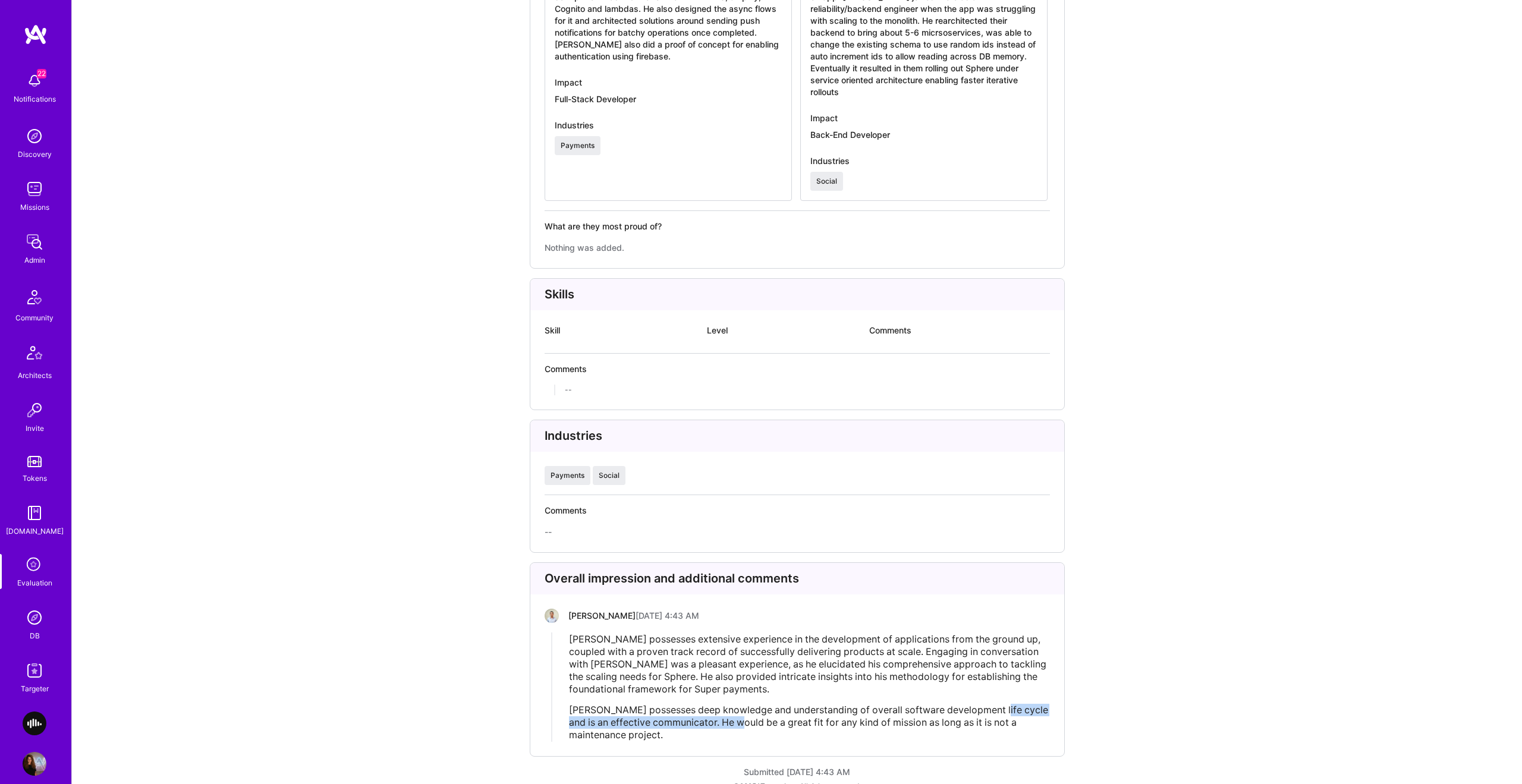
drag, startPoint x: 749, startPoint y: 706, endPoint x: 991, endPoint y: 703, distance: 242.0
click at [991, 703] on span "[PERSON_NAME] possesses deep knowledge and understanding of overall software de…" at bounding box center [809, 722] width 481 height 36
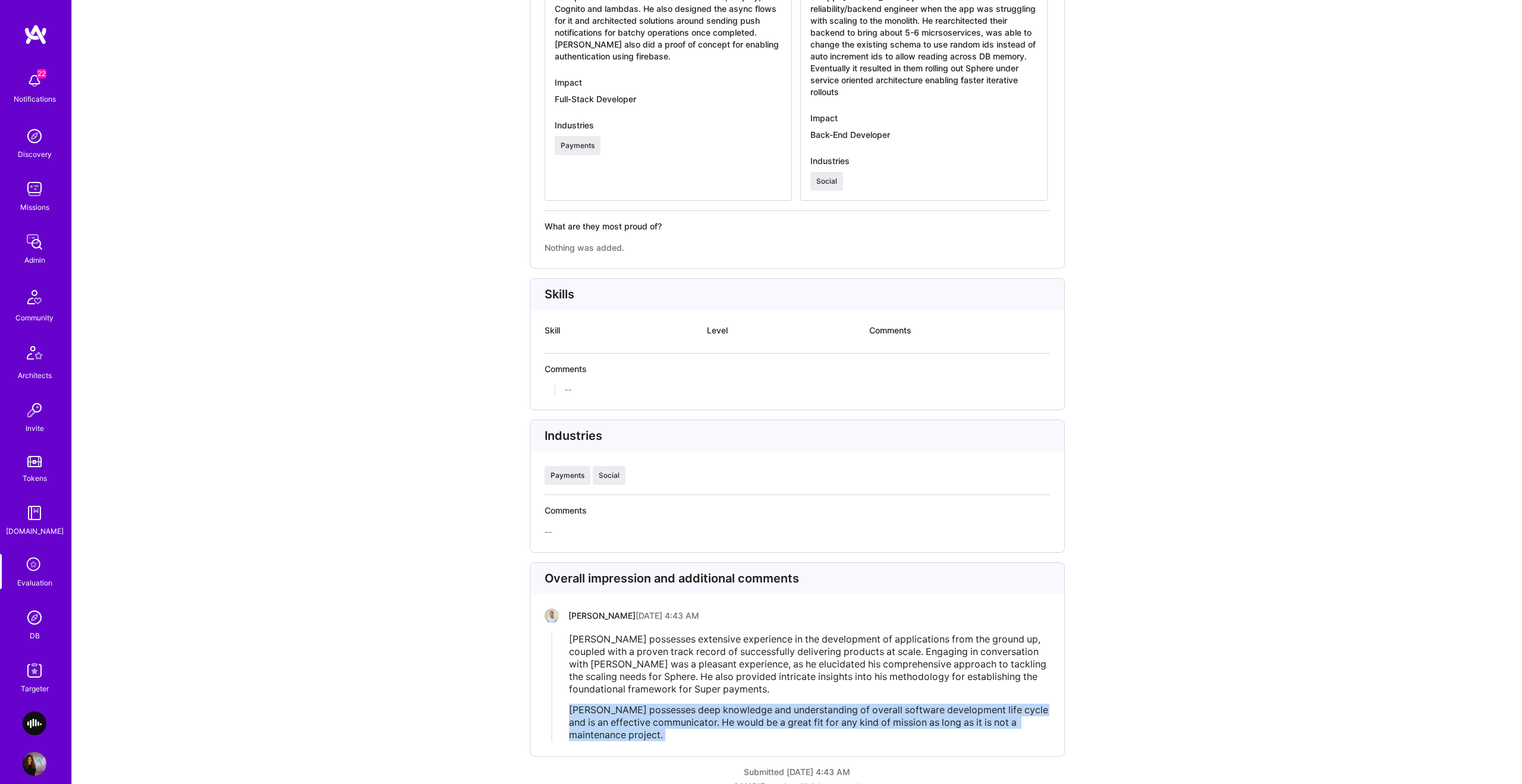
click at [669, 716] on div "[PERSON_NAME] possesses deep knowledge and understanding of overall software de…" at bounding box center [808, 722] width 480 height 37
drag, startPoint x: 743, startPoint y: 725, endPoint x: 1056, endPoint y: 724, distance: 313.0
click at [1056, 724] on div "Overall impression and additional comments [PERSON_NAME] [DATE] 4:43 AM [PERSON…" at bounding box center [797, 659] width 535 height 195
drag, startPoint x: 681, startPoint y: 714, endPoint x: 682, endPoint y: 722, distance: 8.1
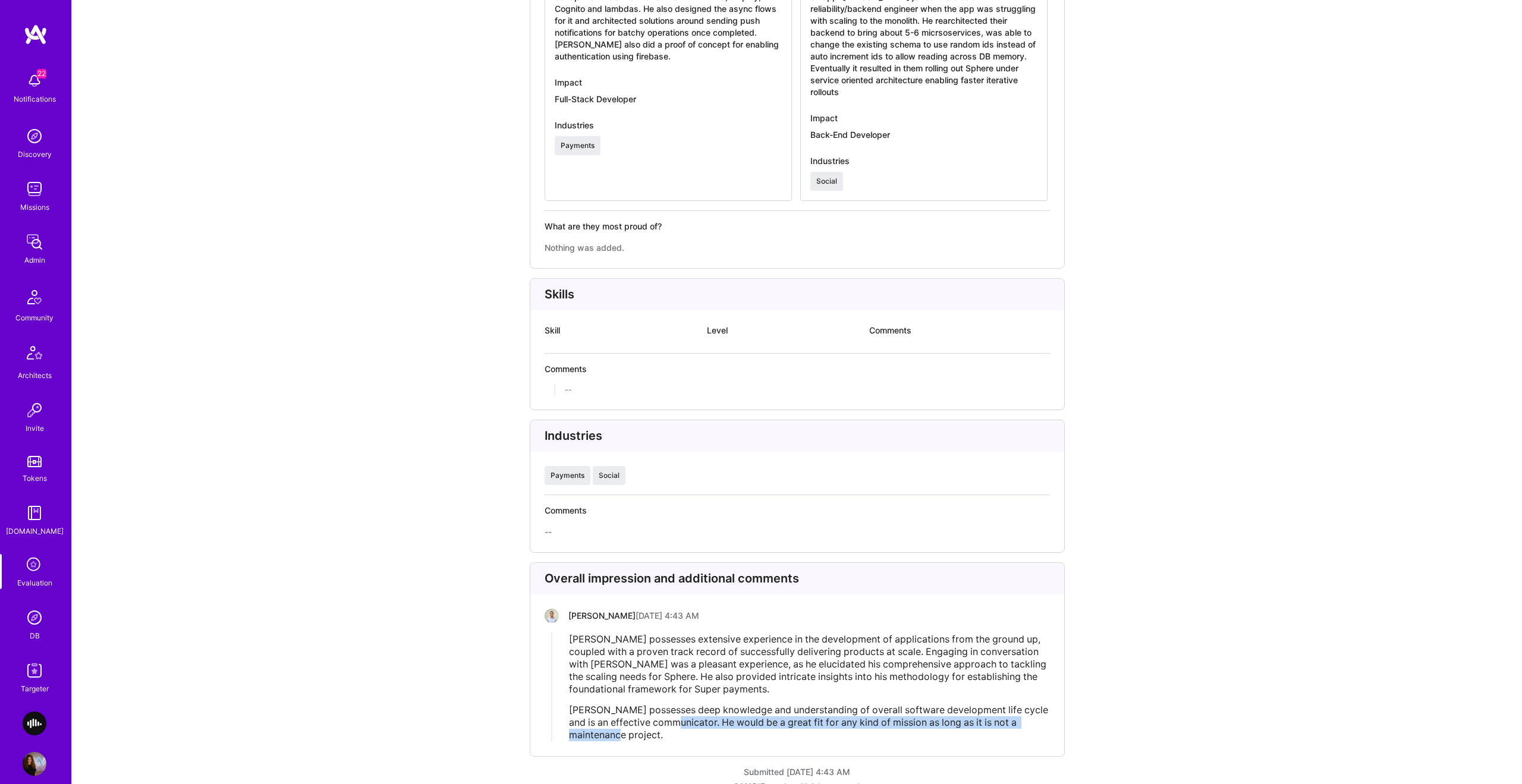
click at [682, 722] on div "[PERSON_NAME] possesses deep knowledge and understanding of overall software de…" at bounding box center [808, 722] width 480 height 37
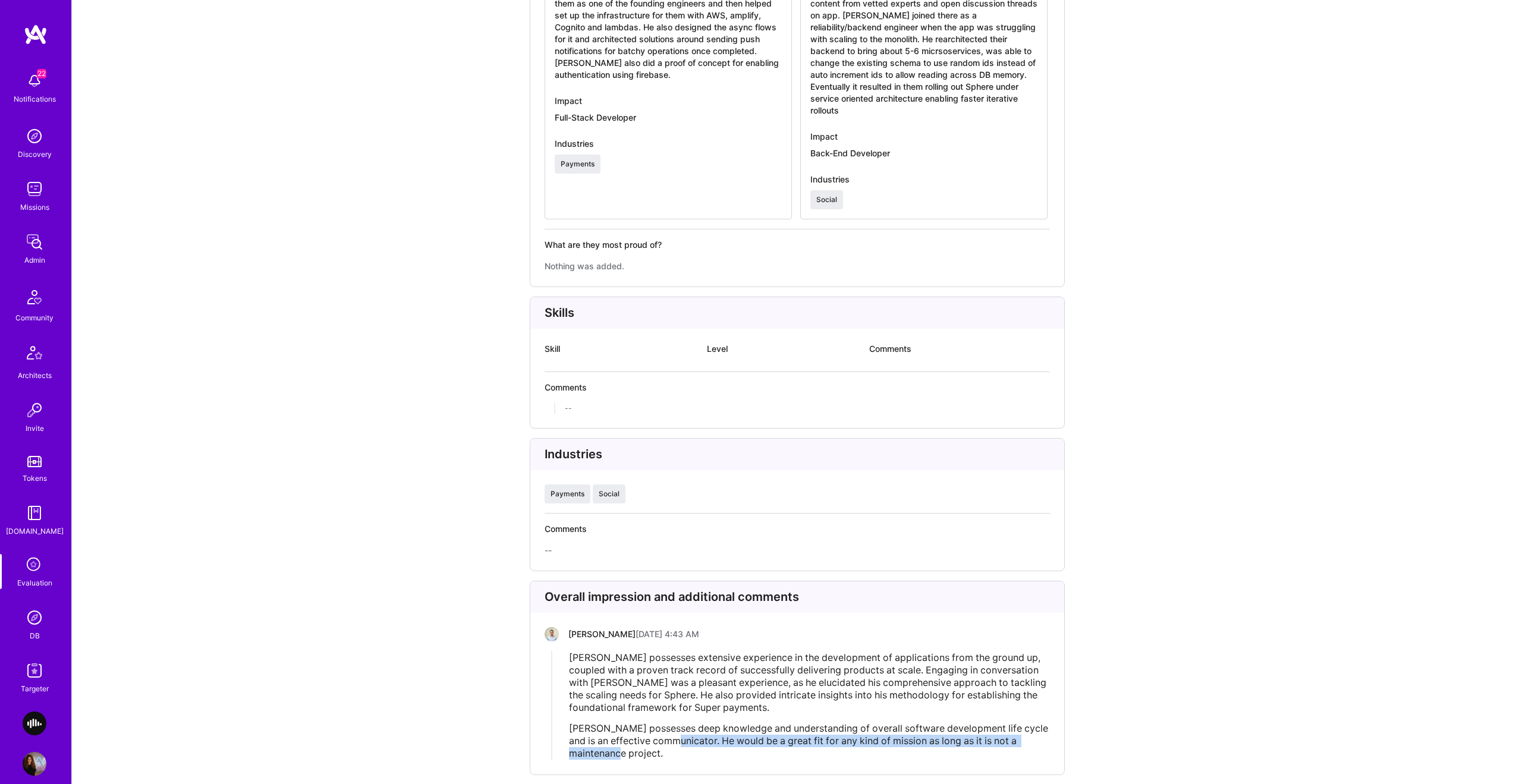
scroll to position [2248, 0]
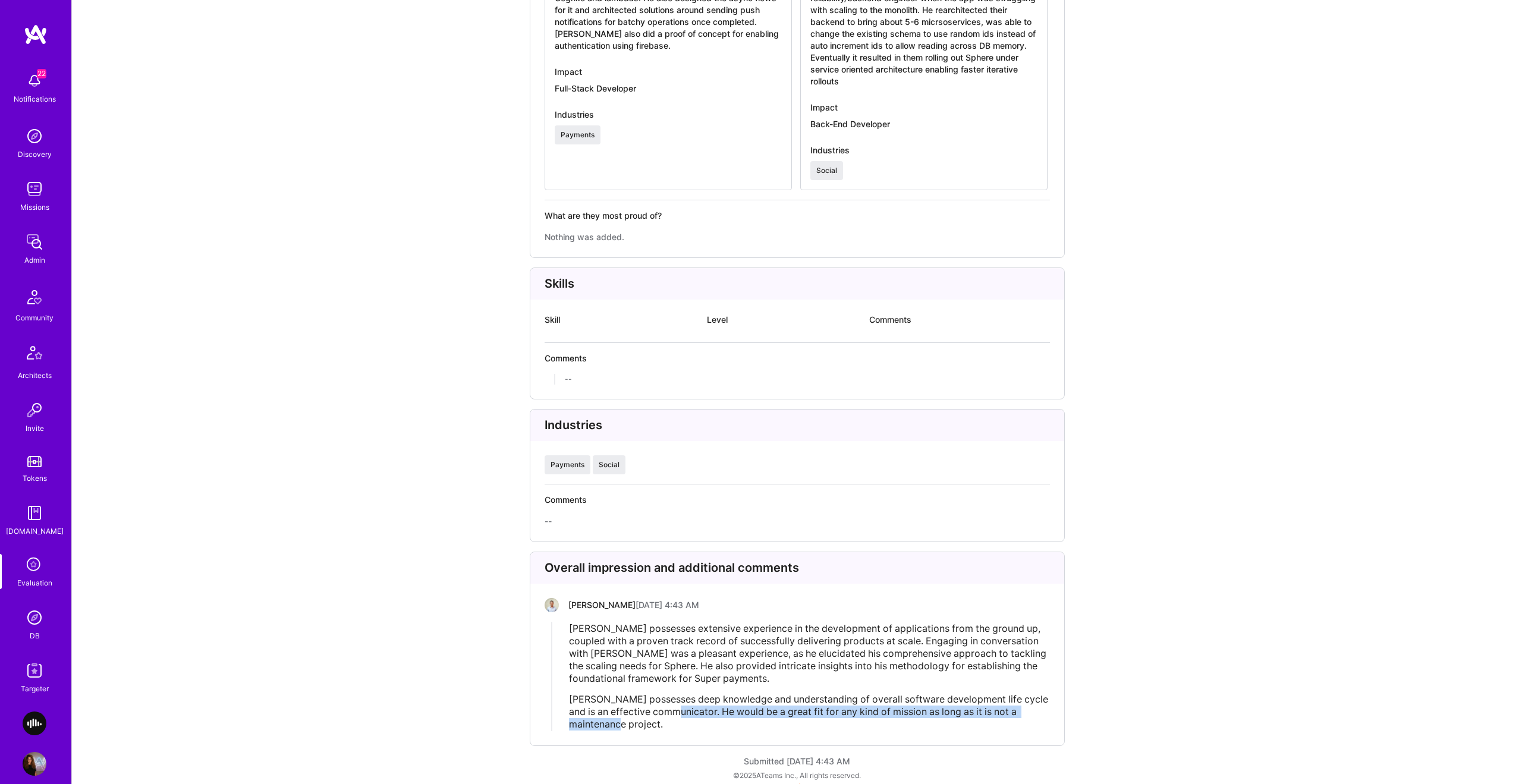
click at [871, 703] on span "[PERSON_NAME] possesses deep knowledge and understanding of overall software de…" at bounding box center [809, 711] width 481 height 36
drag, startPoint x: 891, startPoint y: 695, endPoint x: 685, endPoint y: 699, distance: 206.0
click at [685, 699] on span "[PERSON_NAME] possesses deep knowledge and understanding of overall software de…" at bounding box center [809, 711] width 481 height 36
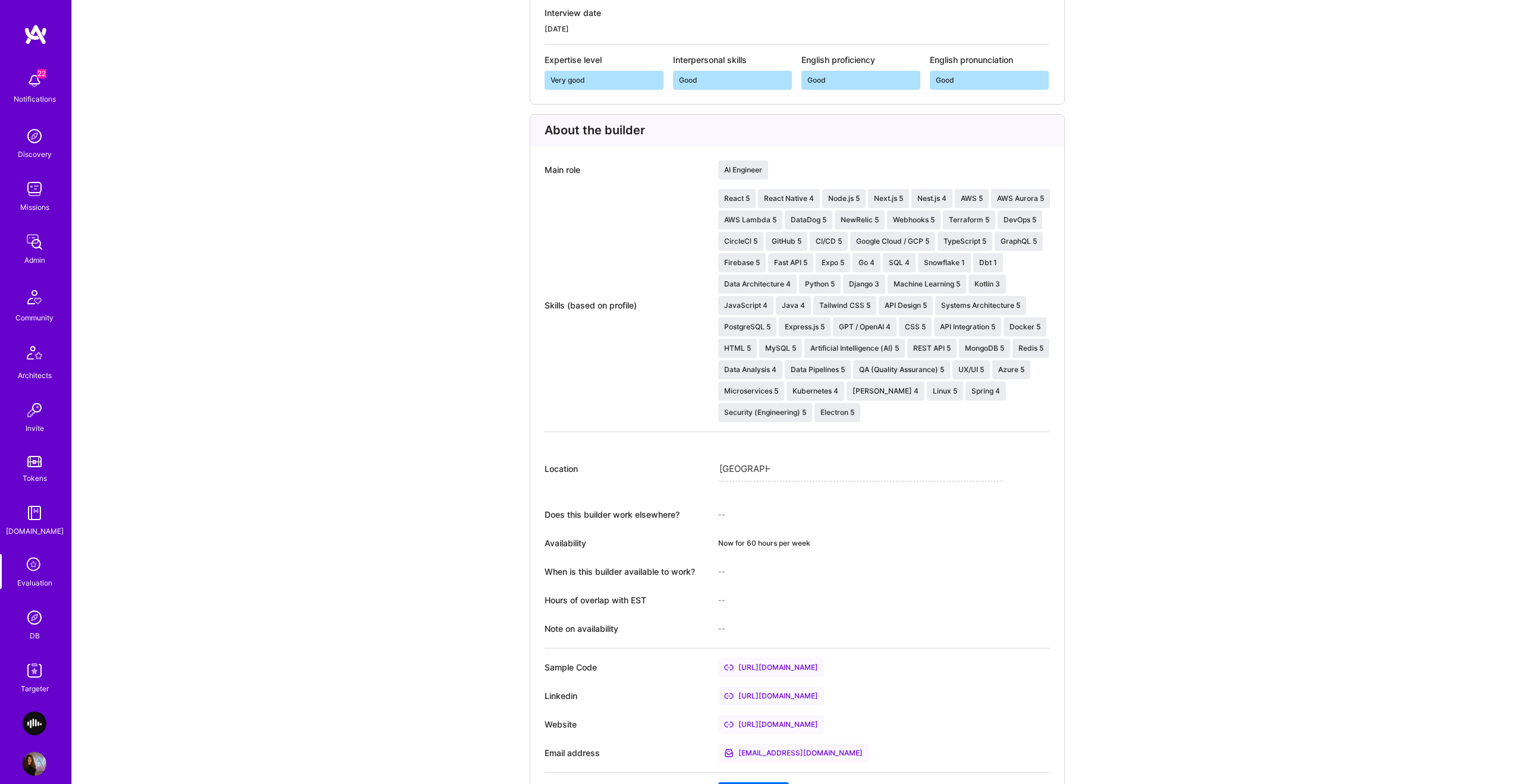
scroll to position [350, 0]
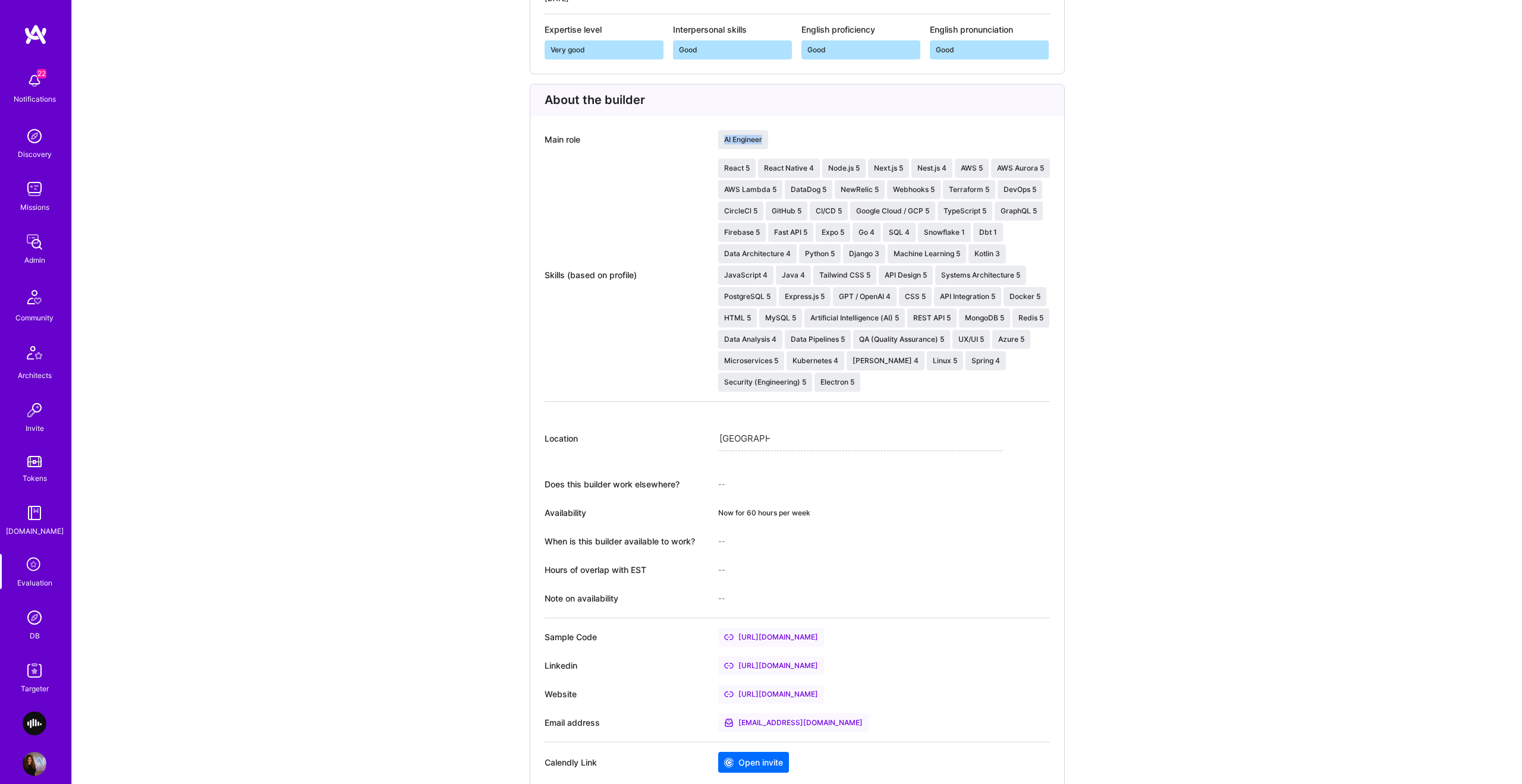
drag, startPoint x: 723, startPoint y: 138, endPoint x: 787, endPoint y: 135, distance: 64.1
click at [787, 135] on div "AI Engineer" at bounding box center [861, 140] width 286 height 19
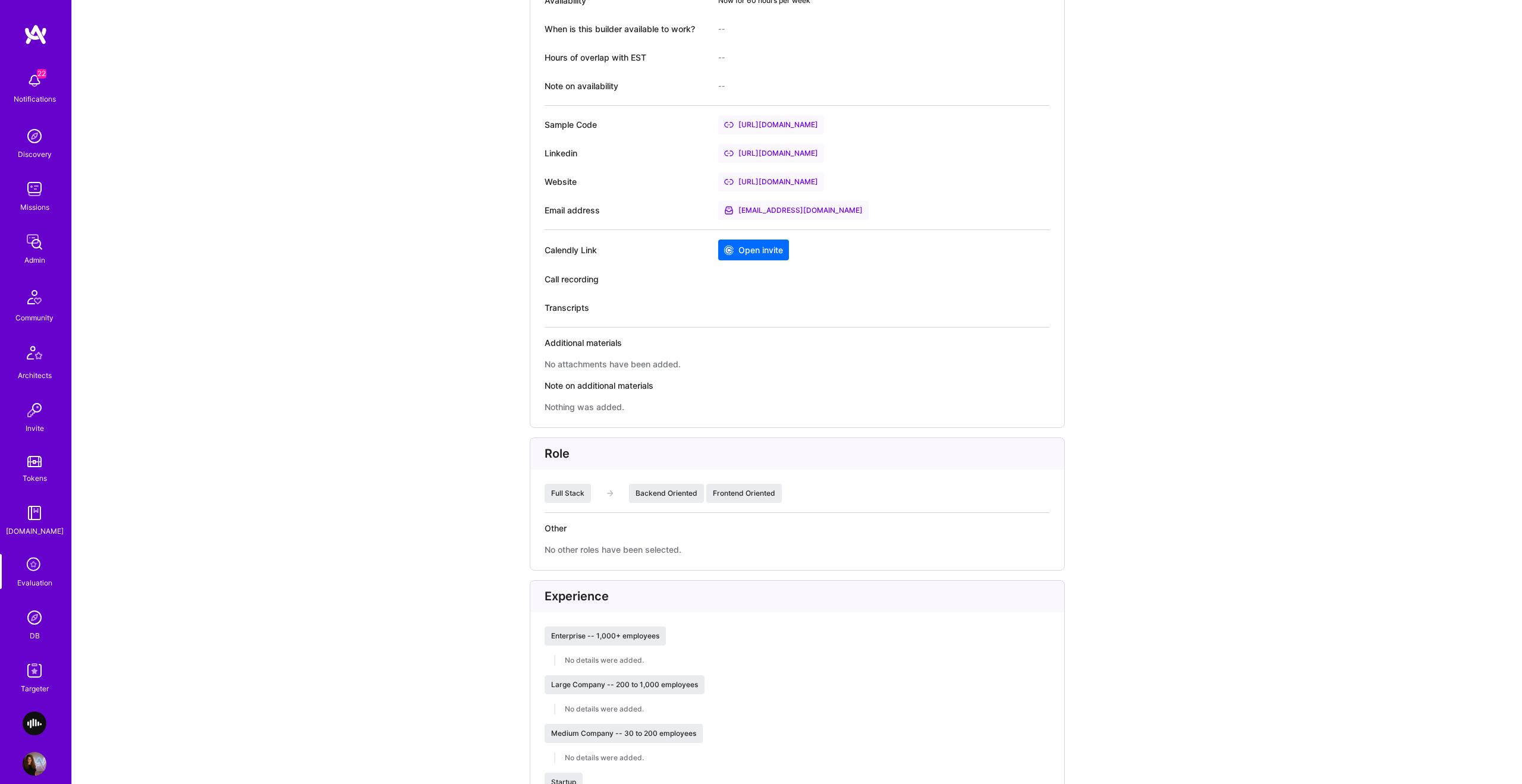
scroll to position [866, 0]
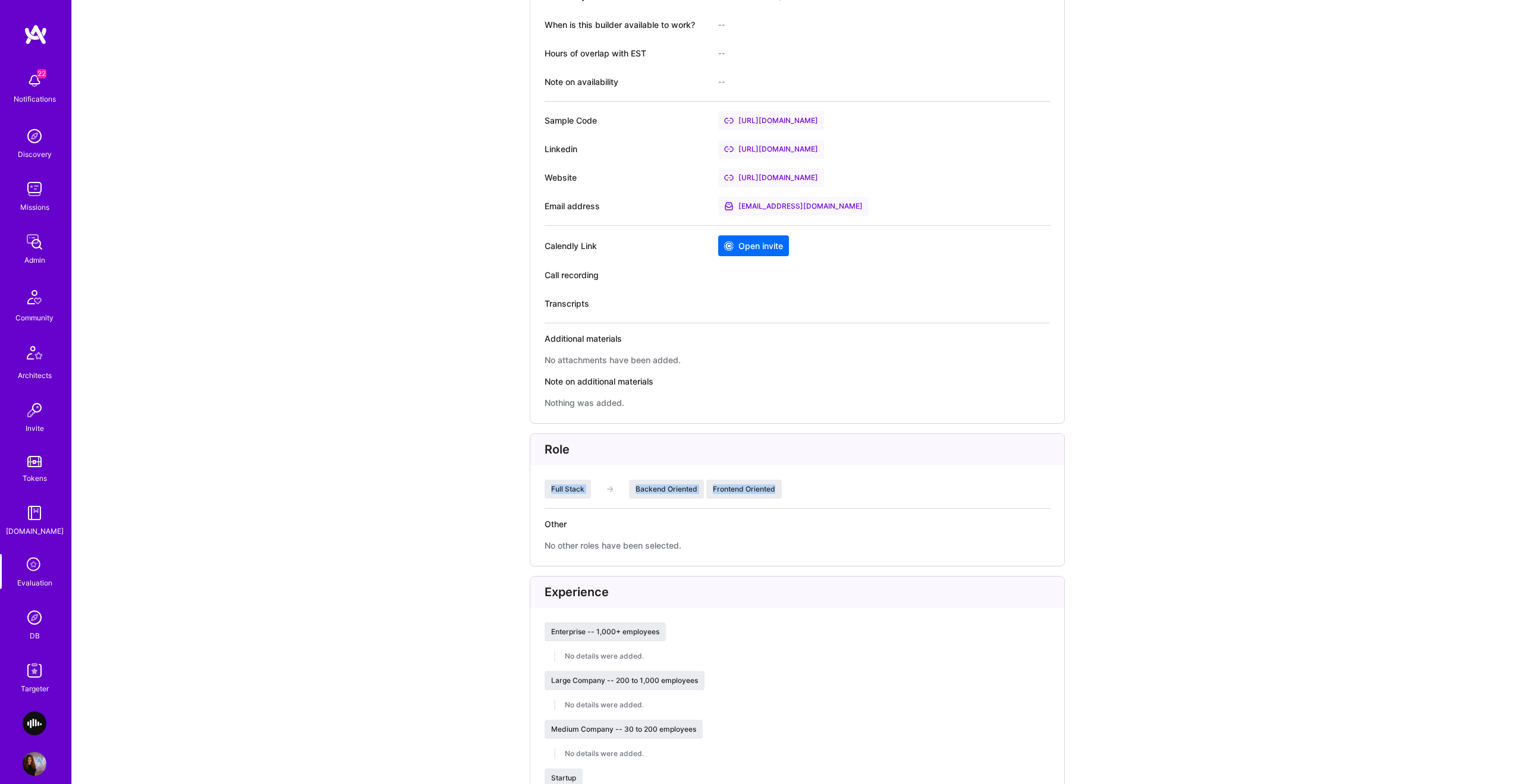
drag, startPoint x: 546, startPoint y: 486, endPoint x: 869, endPoint y: 507, distance: 323.7
click at [869, 507] on div "Role Full Stack Backend Oriented Frontend Oriented Other No other roles have be…" at bounding box center [797, 499] width 535 height 133
click at [868, 507] on div "Role Full Stack Backend Oriented Frontend Oriented Other No other roles have be…" at bounding box center [797, 499] width 535 height 133
drag, startPoint x: 780, startPoint y: 492, endPoint x: 759, endPoint y: 491, distance: 21.0
click at [766, 492] on div "Full Stack Backend Oriented Frontend Oriented" at bounding box center [797, 489] width 505 height 19
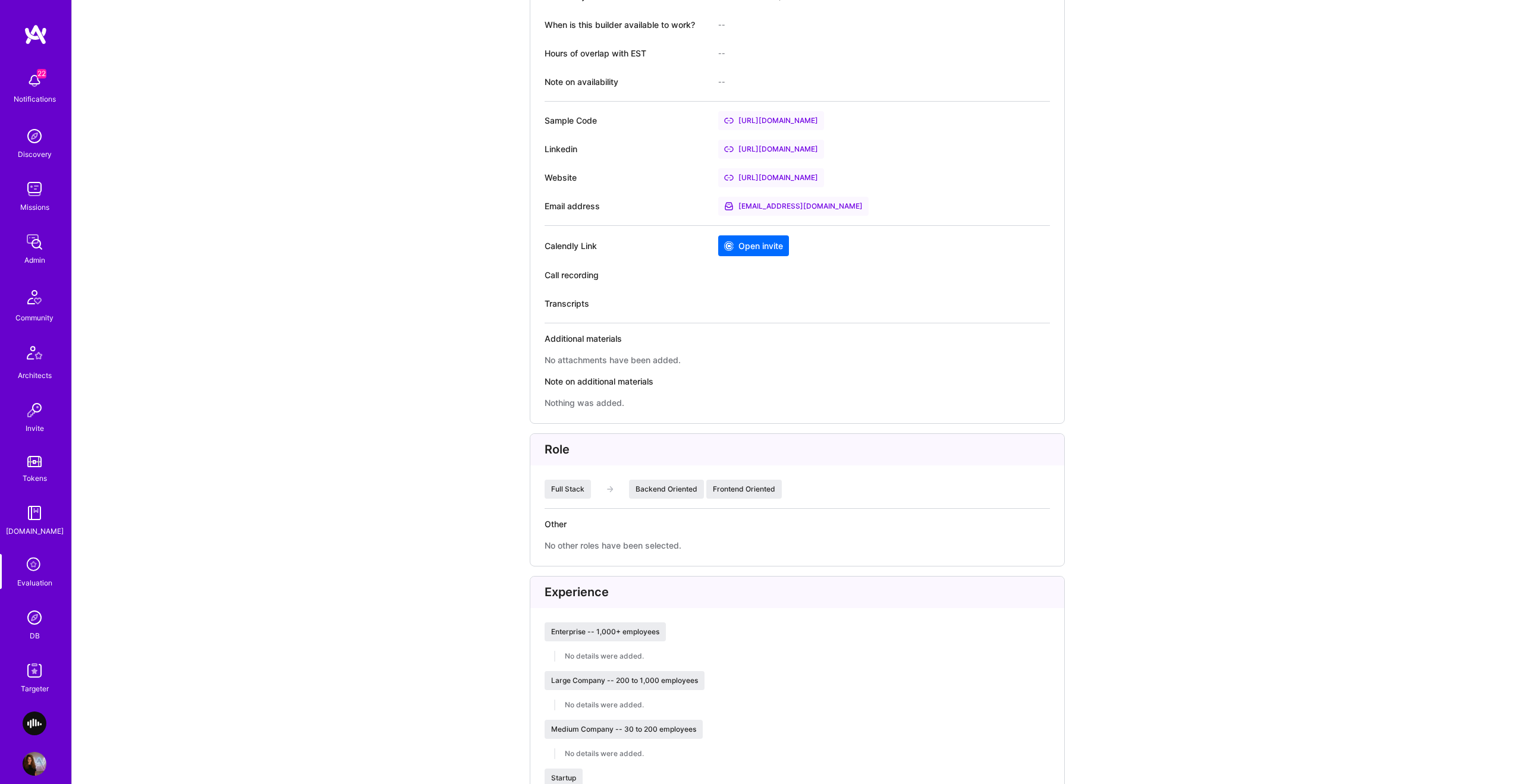
click at [570, 490] on div "Full Stack" at bounding box center [568, 489] width 46 height 19
click at [586, 493] on div "Full Stack" at bounding box center [568, 489] width 46 height 19
drag, startPoint x: 537, startPoint y: 495, endPoint x: 613, endPoint y: 496, distance: 76.0
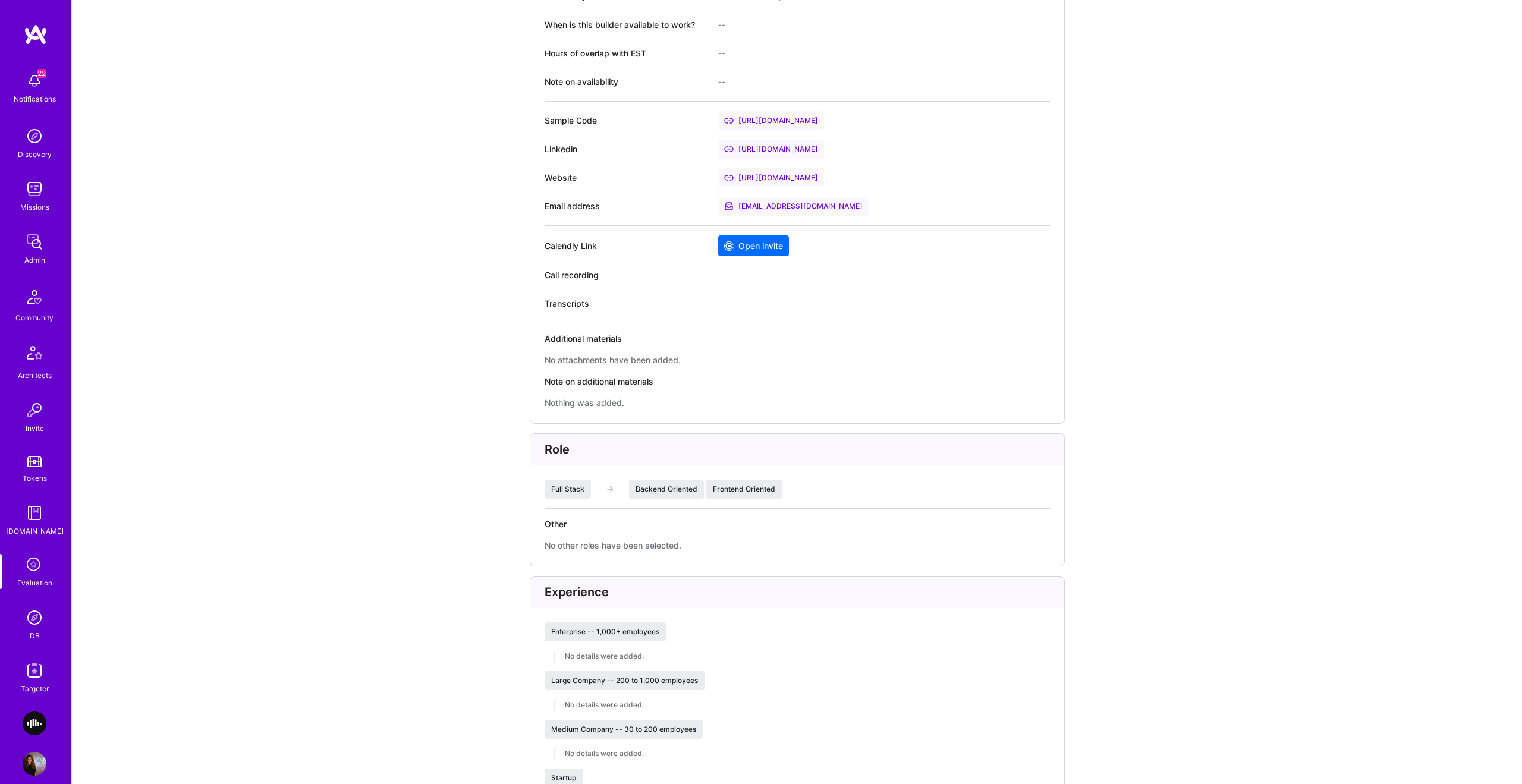
click at [613, 496] on div "Role Full Stack Backend Oriented Frontend Oriented Other No other roles have be…" at bounding box center [797, 499] width 535 height 133
drag, startPoint x: 630, startPoint y: 492, endPoint x: 752, endPoint y: 491, distance: 122.0
click at [751, 491] on div "Full Stack Backend Oriented Frontend Oriented" at bounding box center [797, 489] width 505 height 19
click at [757, 491] on div "Frontend Oriented" at bounding box center [744, 489] width 76 height 19
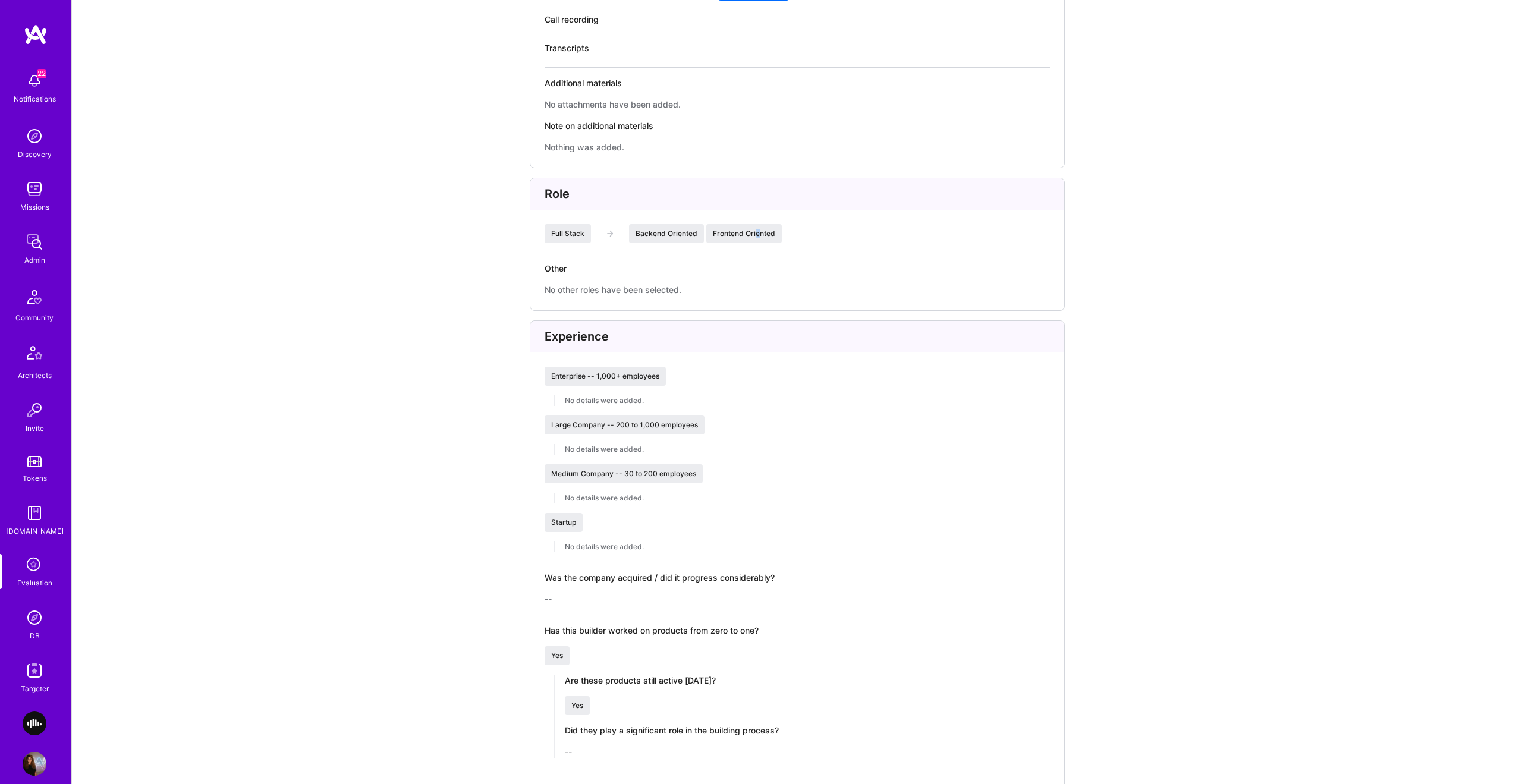
scroll to position [1052, 0]
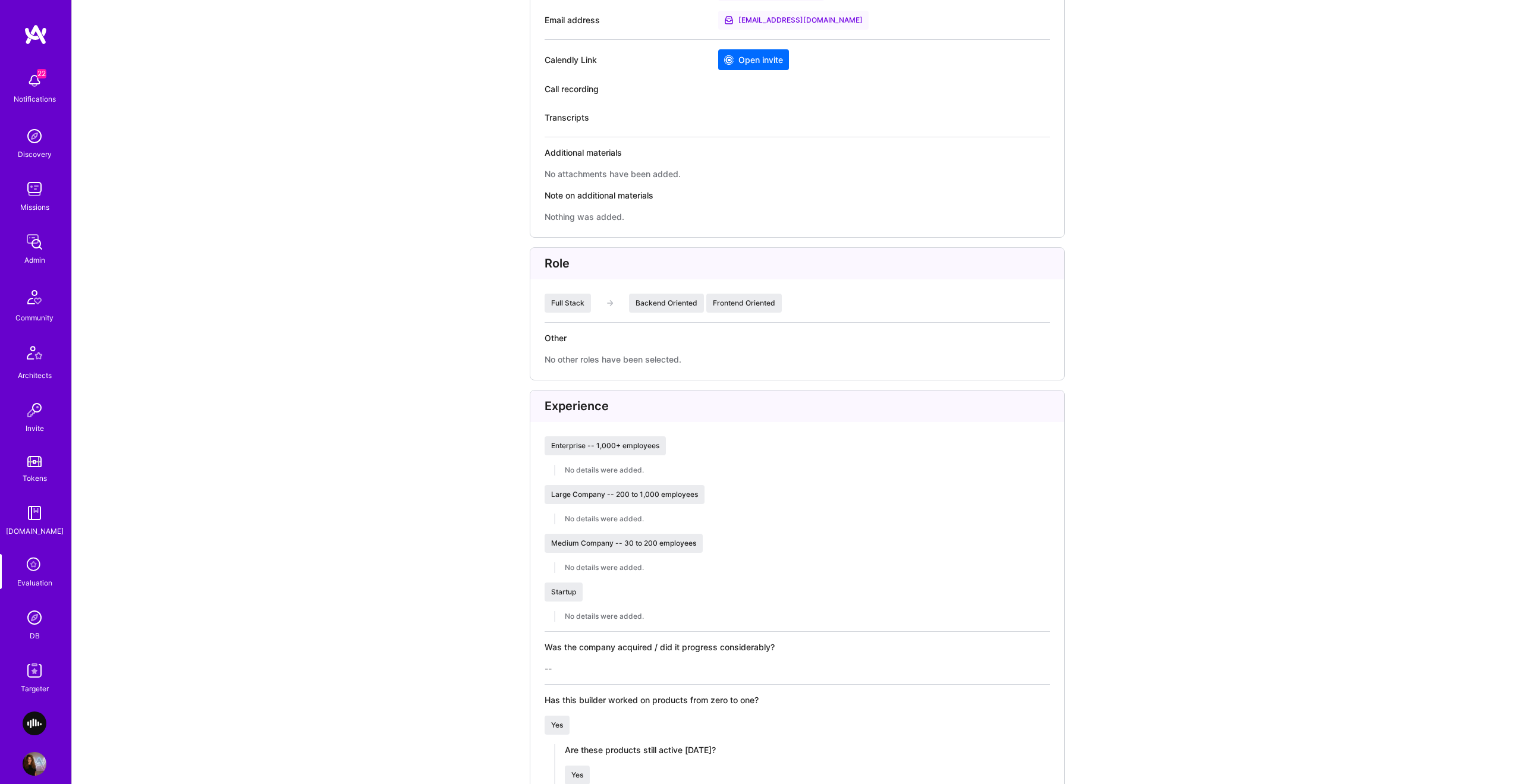
click at [812, 309] on div "Full Stack Backend Oriented Frontend Oriented" at bounding box center [797, 303] width 505 height 19
drag, startPoint x: 755, startPoint y: 301, endPoint x: 462, endPoint y: 299, distance: 293.0
click at [462, 299] on div "You are in view mode - Editing is unavailable Evaluation feedback on builder Us…" at bounding box center [797, 470] width 1450 height 3044
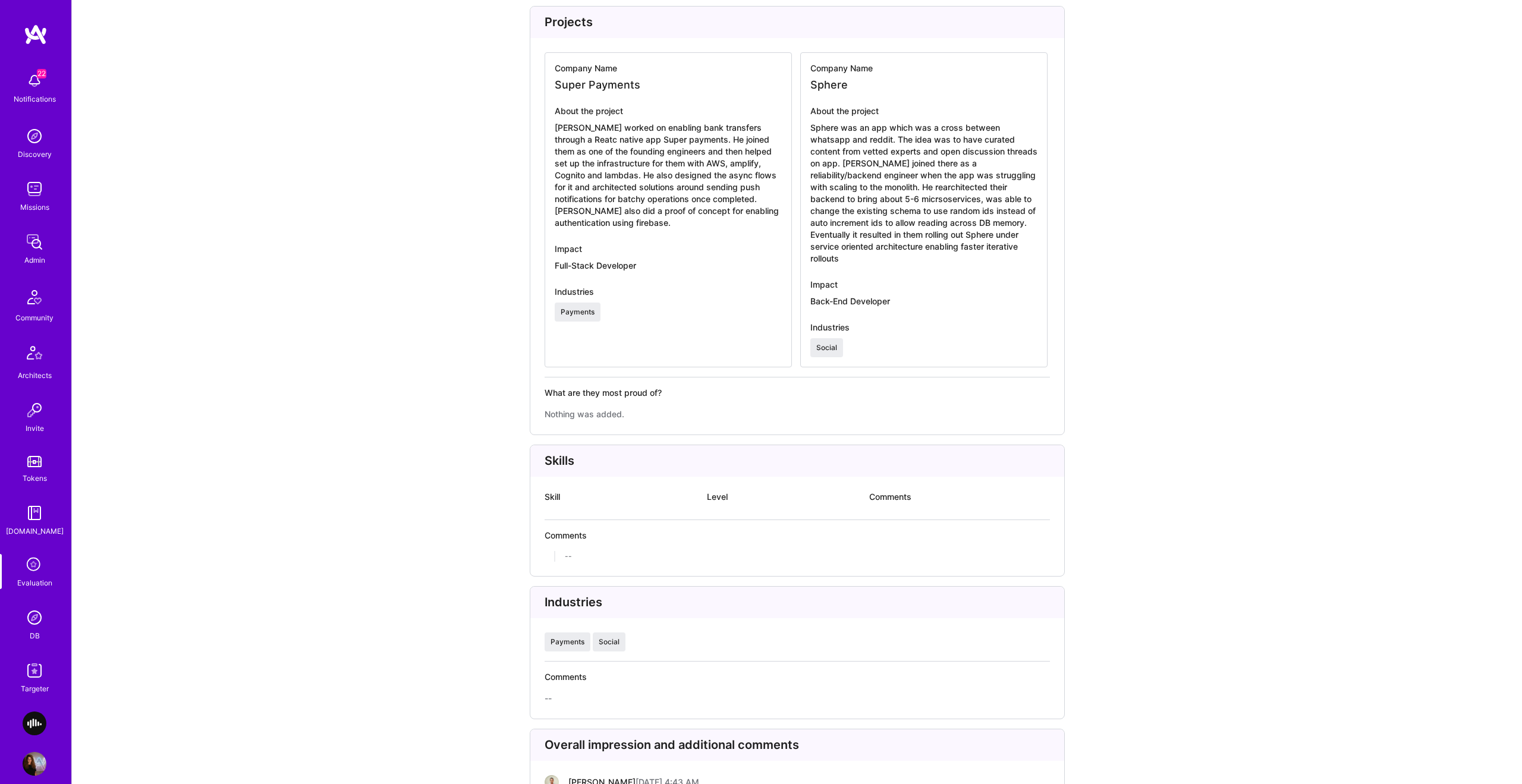
scroll to position [2248, 0]
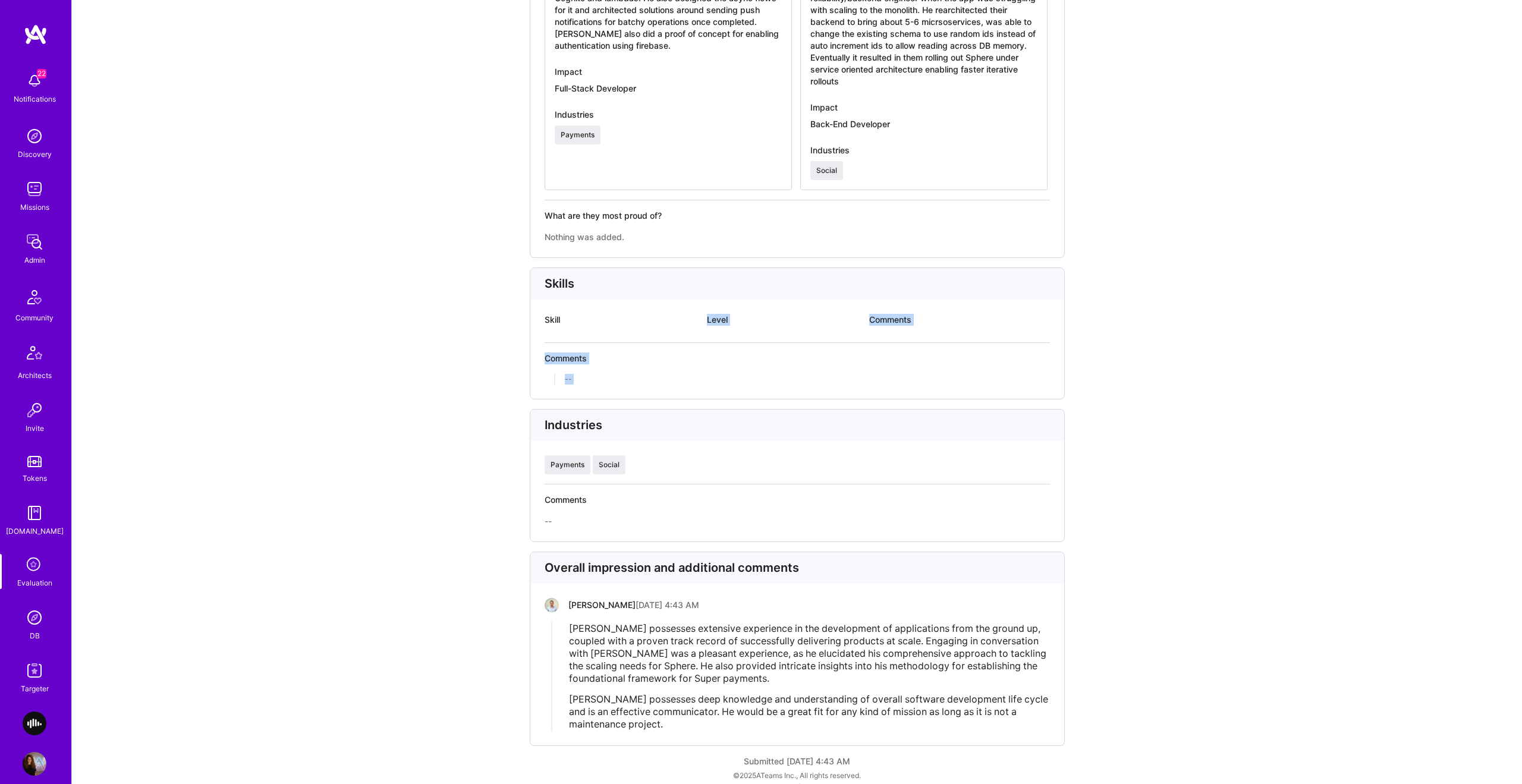
drag, startPoint x: 589, startPoint y: 395, endPoint x: 579, endPoint y: 538, distance: 143.3
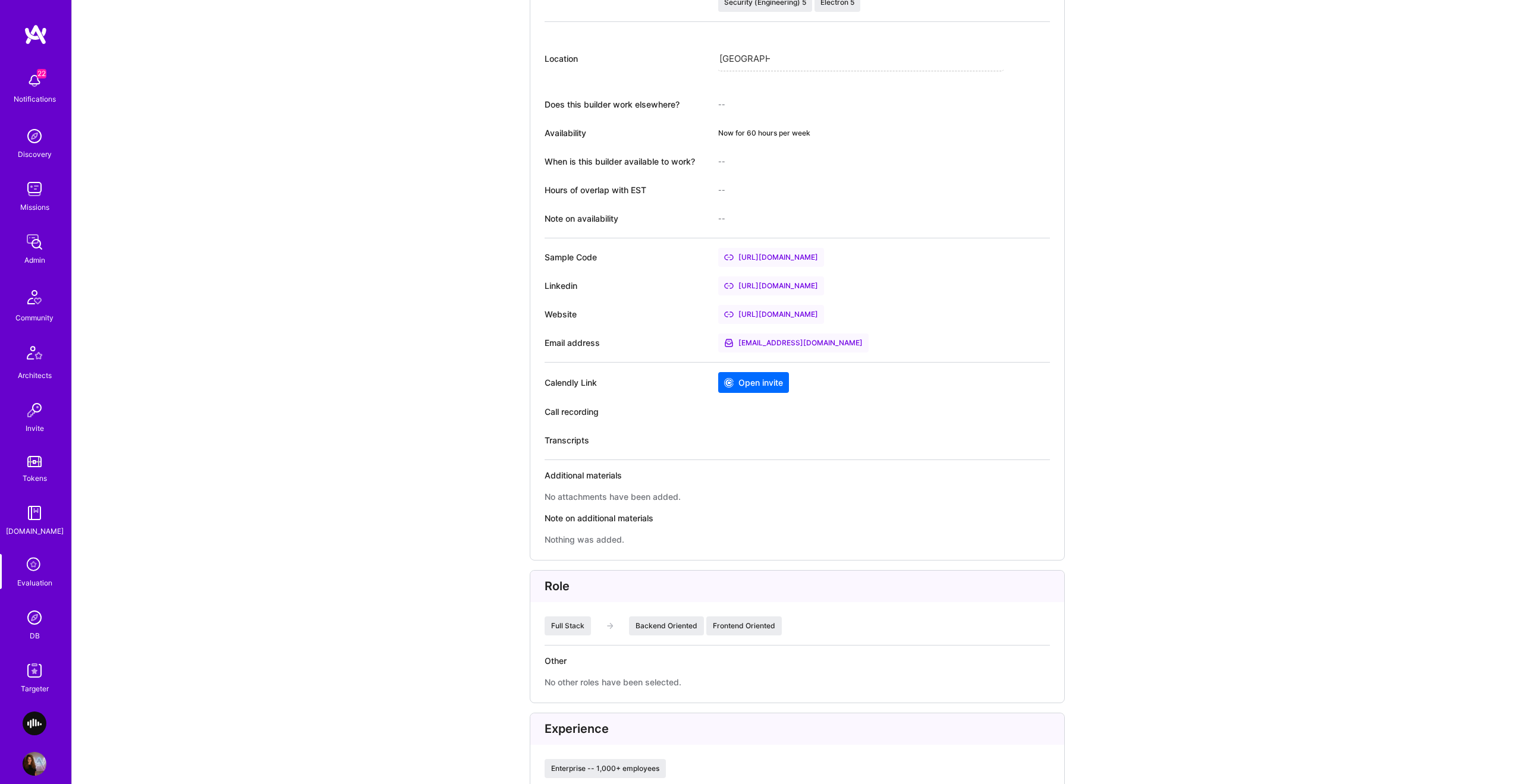
scroll to position [0, 0]
